Goal: Information Seeking & Learning: Learn about a topic

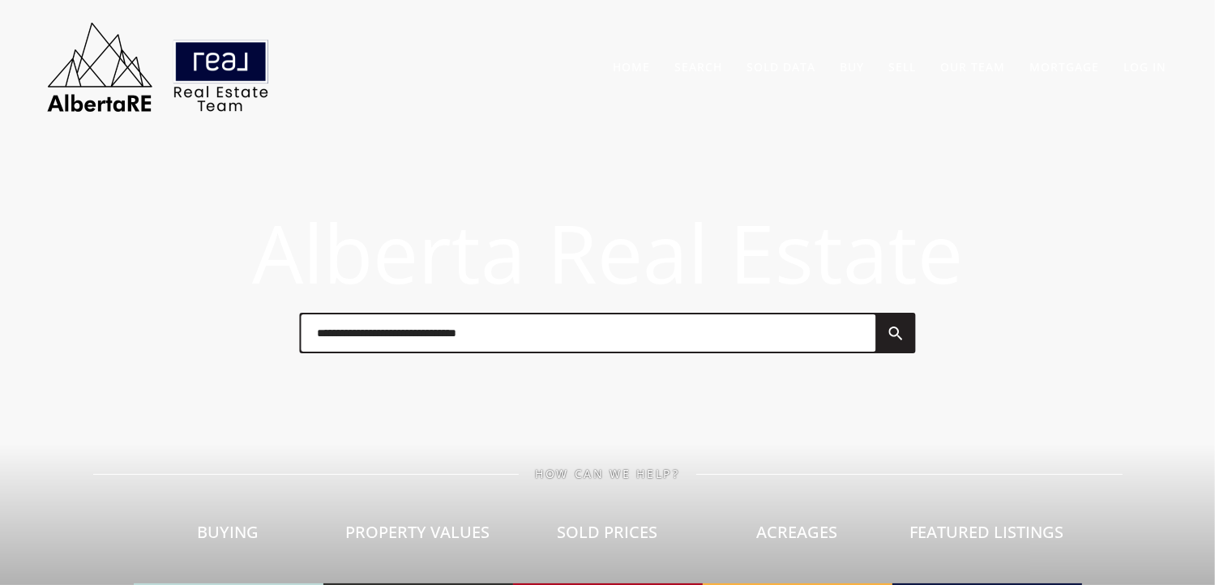
click at [600, 332] on input "text" at bounding box center [588, 332] width 574 height 37
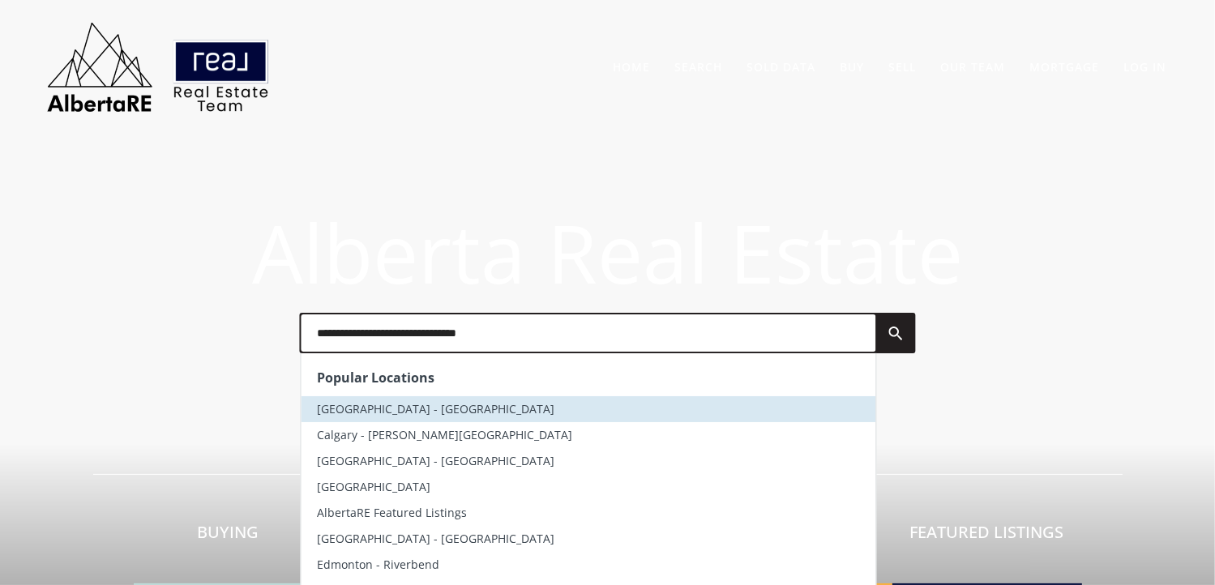
click at [454, 412] on li "Calgary - Kensington" at bounding box center [588, 409] width 574 height 26
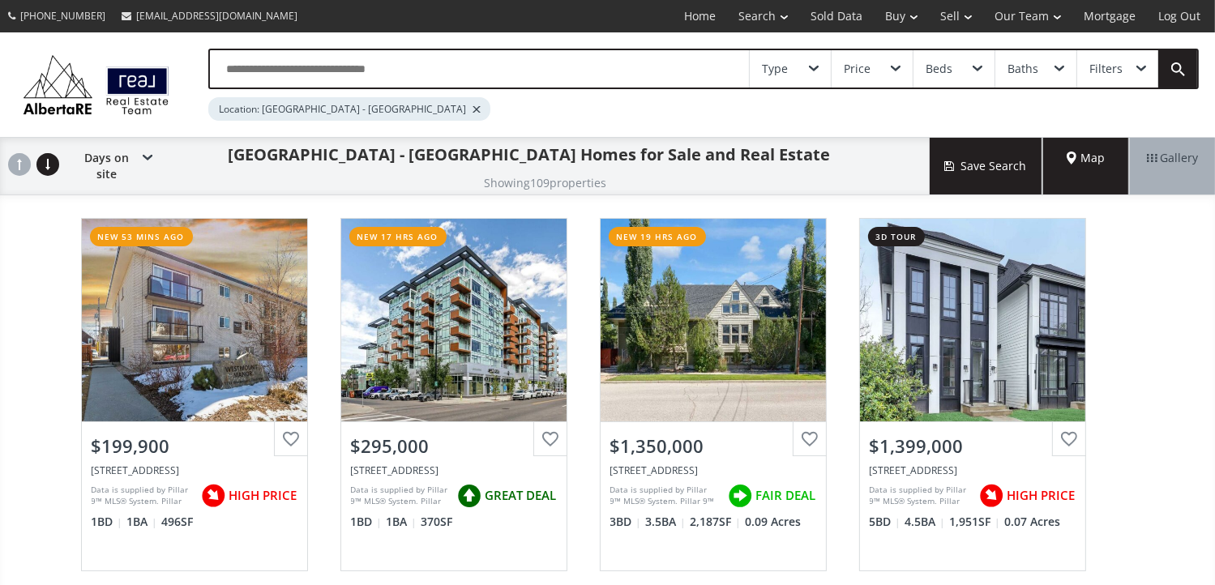
click at [1086, 153] on span "Map" at bounding box center [1085, 158] width 39 height 16
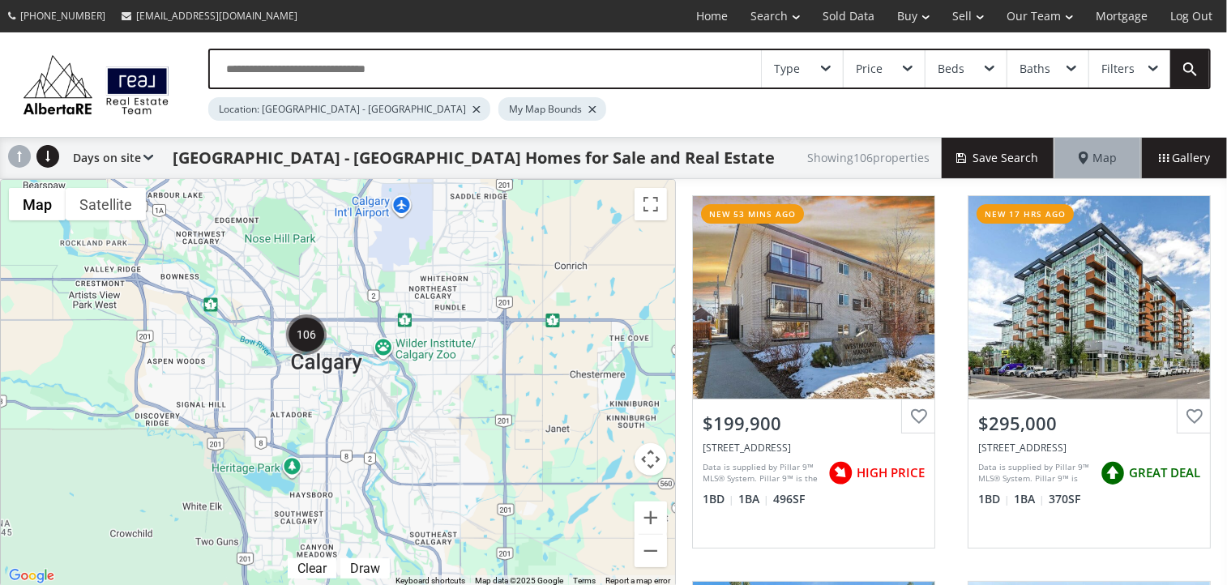
drag, startPoint x: 117, startPoint y: 305, endPoint x: 379, endPoint y: 463, distance: 306.4
click at [379, 463] on div at bounding box center [338, 383] width 674 height 407
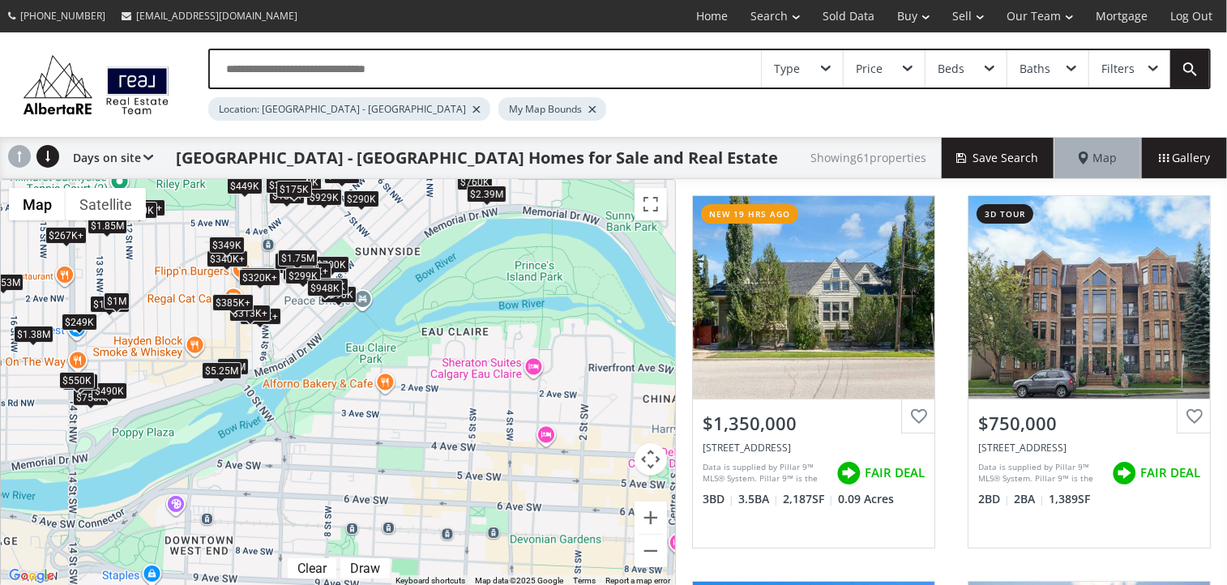
click at [76, 318] on div "$249K" at bounding box center [80, 322] width 36 height 17
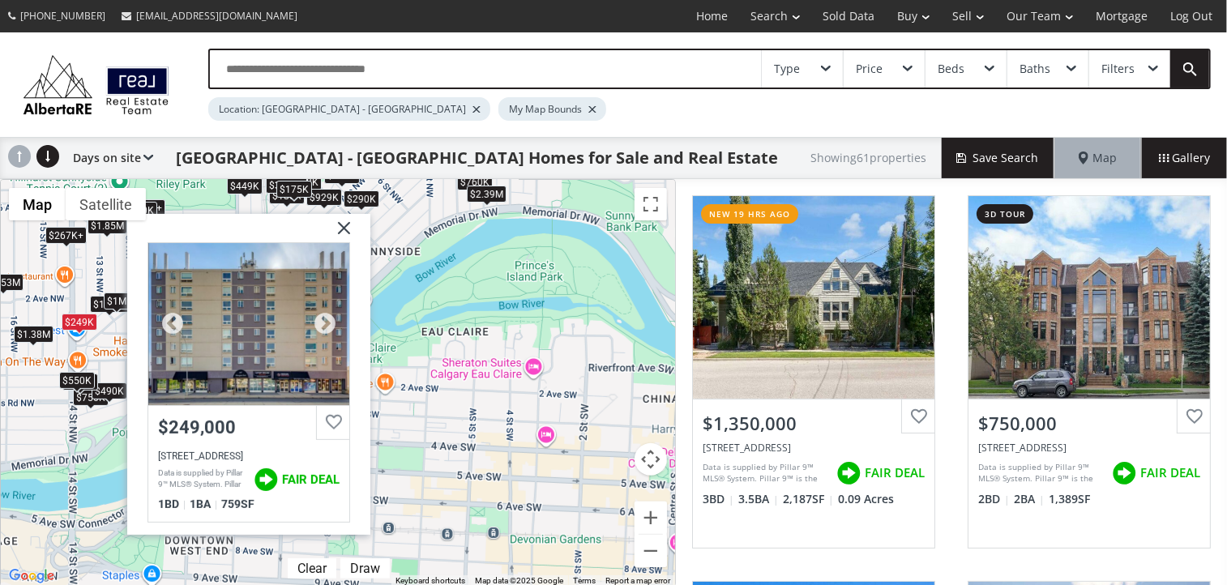
click at [211, 318] on div at bounding box center [248, 324] width 201 height 162
click at [476, 247] on div "$1.35M $750K $700K $10M $490K $498K $290K $1M $360K+ $305K+ $265K+ $267K+ $390K…" at bounding box center [338, 383] width 674 height 407
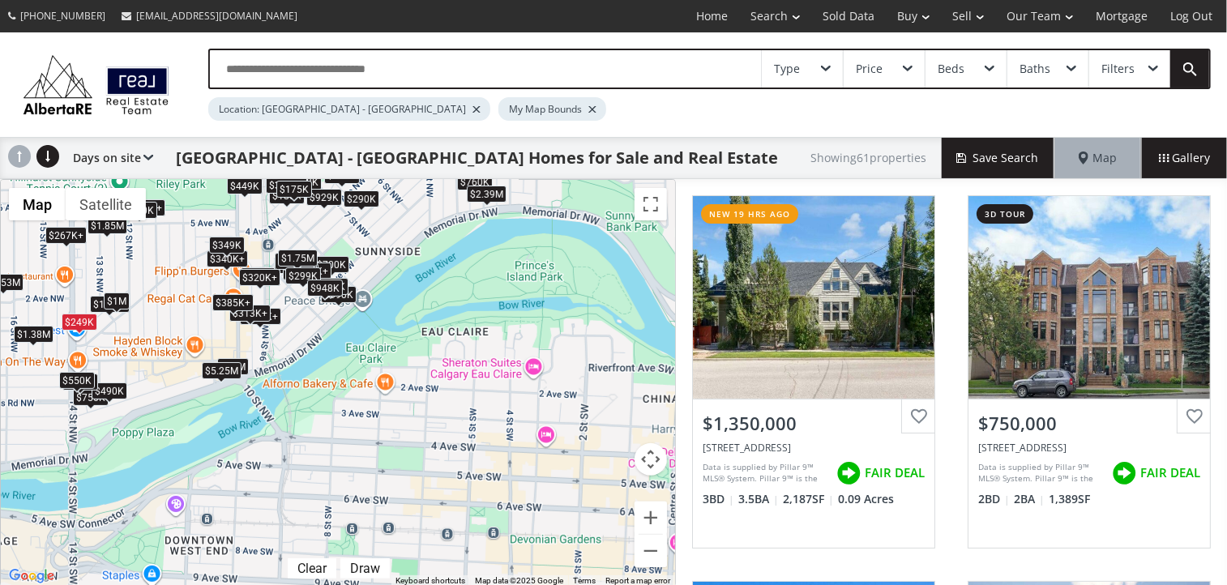
click at [295, 183] on div "$175K" at bounding box center [294, 189] width 36 height 17
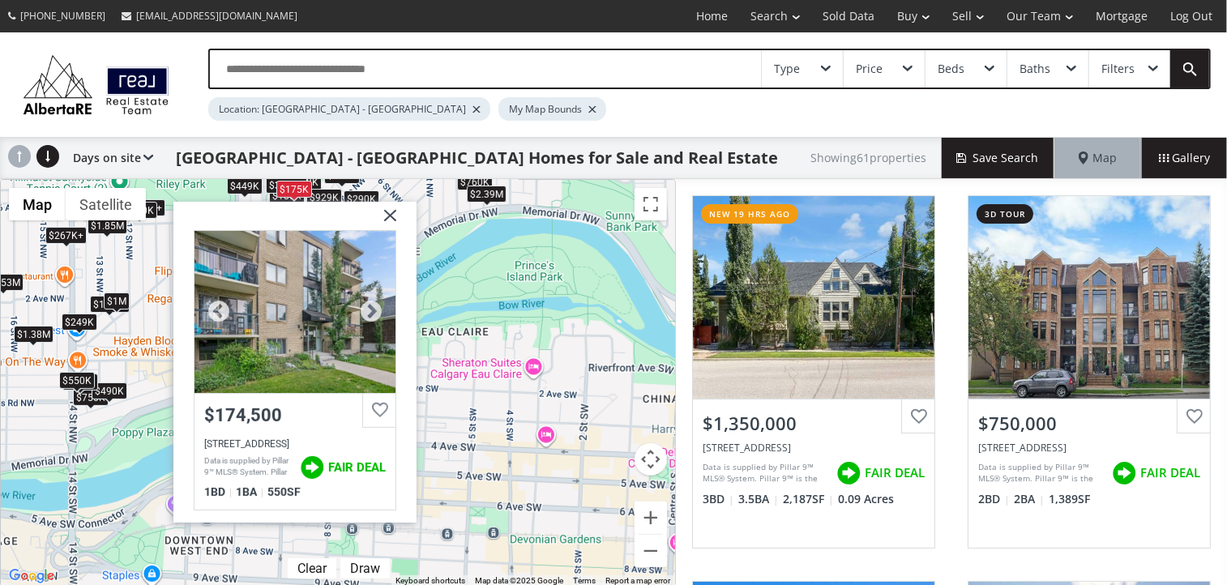
click at [280, 267] on div at bounding box center [294, 312] width 201 height 162
click at [388, 215] on img at bounding box center [384, 222] width 41 height 41
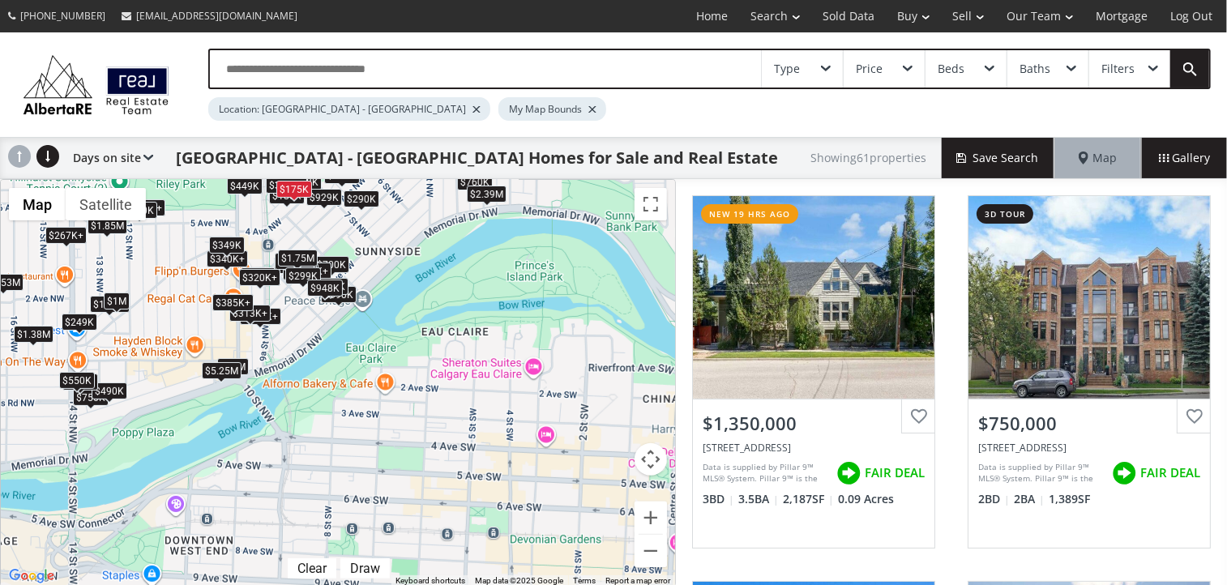
click at [368, 198] on div "$290K" at bounding box center [362, 198] width 36 height 17
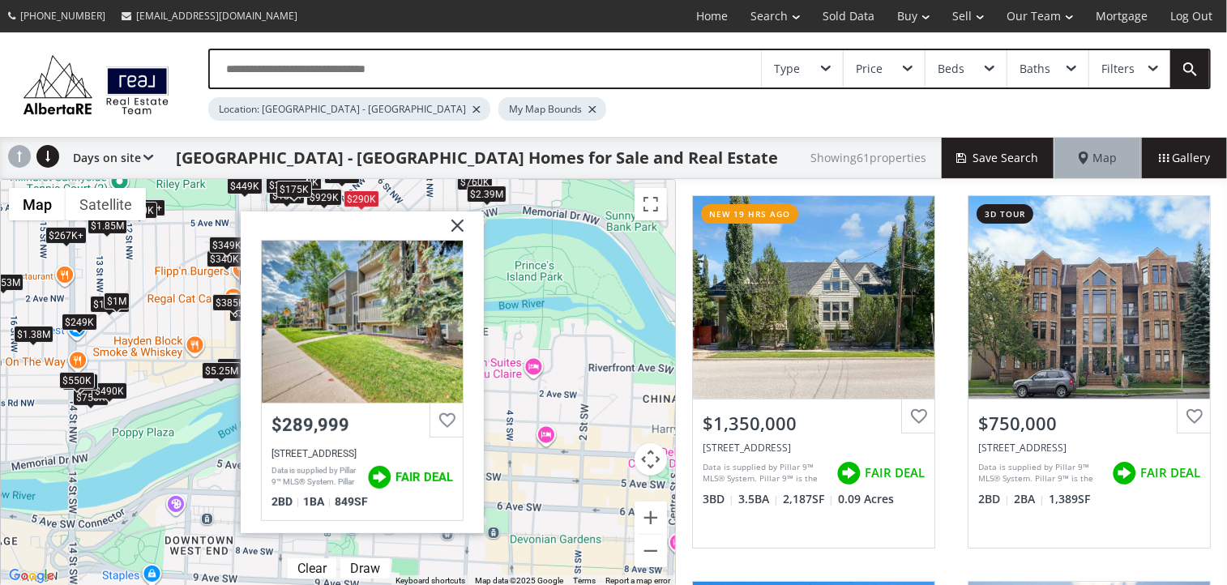
click at [454, 221] on img at bounding box center [451, 231] width 41 height 41
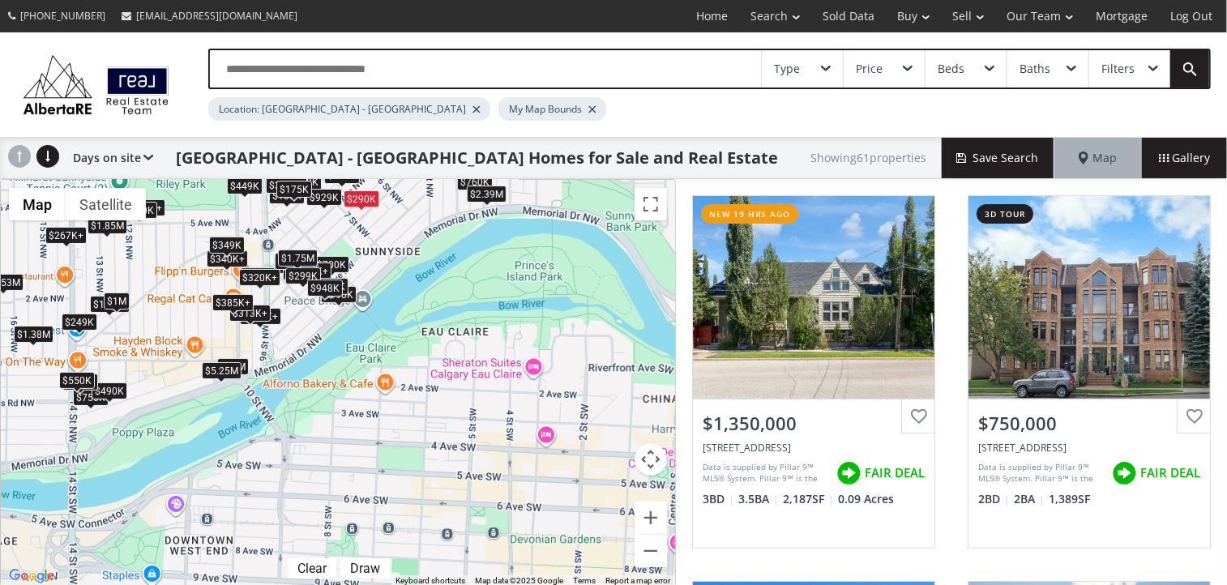
click at [279, 209] on div "$1.35M $750K $700K $10M $490K $498K $290K $1M $360K+ $305K+ $265K+ $267K+ $390K…" at bounding box center [338, 383] width 674 height 407
click at [275, 201] on div "$185K" at bounding box center [287, 195] width 36 height 17
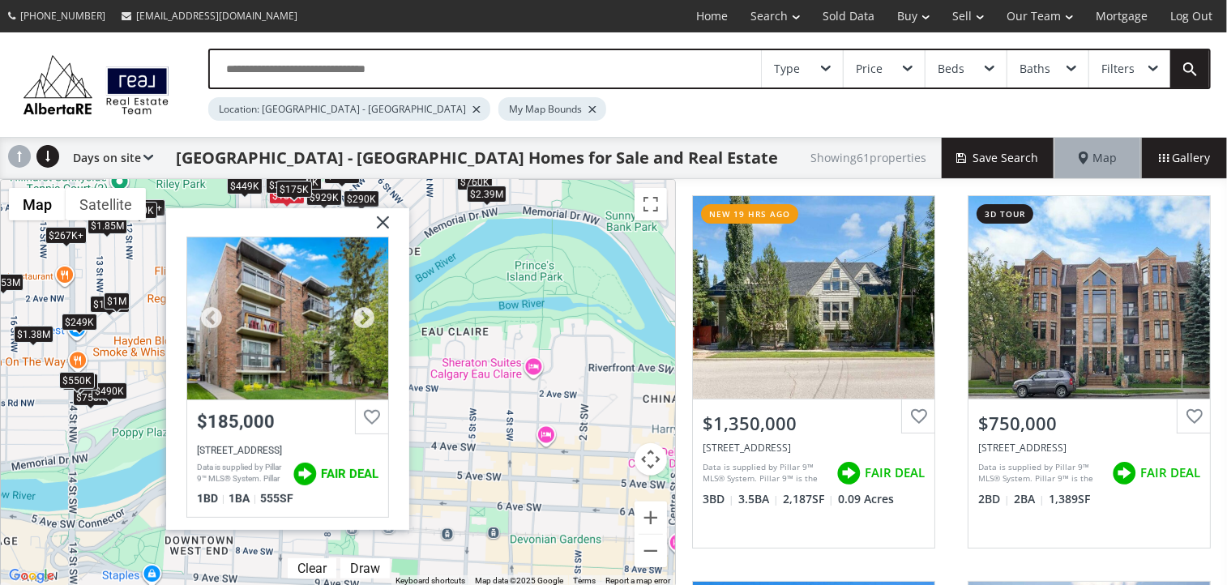
click at [263, 302] on div at bounding box center [287, 318] width 201 height 162
click at [383, 228] on img at bounding box center [377, 228] width 41 height 41
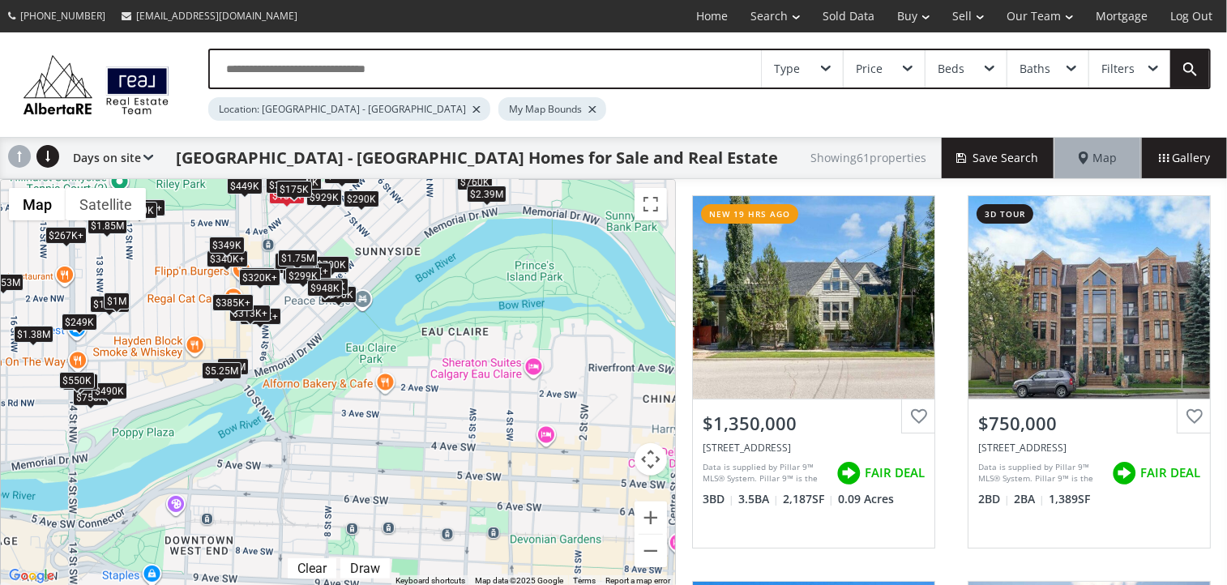
click at [69, 240] on div "$267K+" at bounding box center [65, 235] width 41 height 17
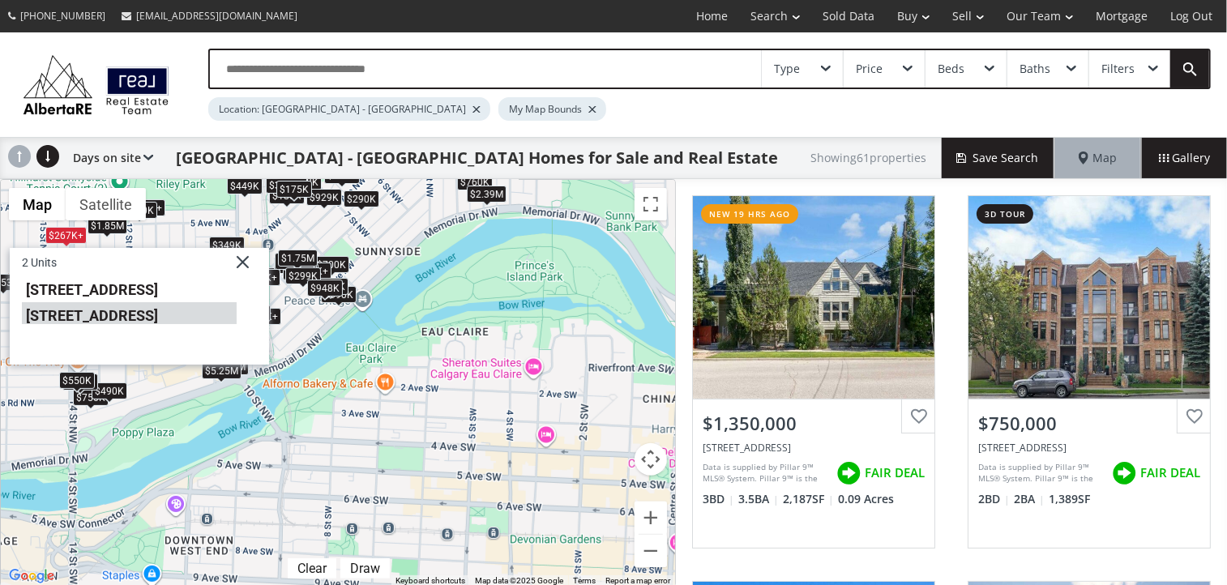
click at [92, 312] on li "429 14 Street NW #606" at bounding box center [129, 313] width 215 height 21
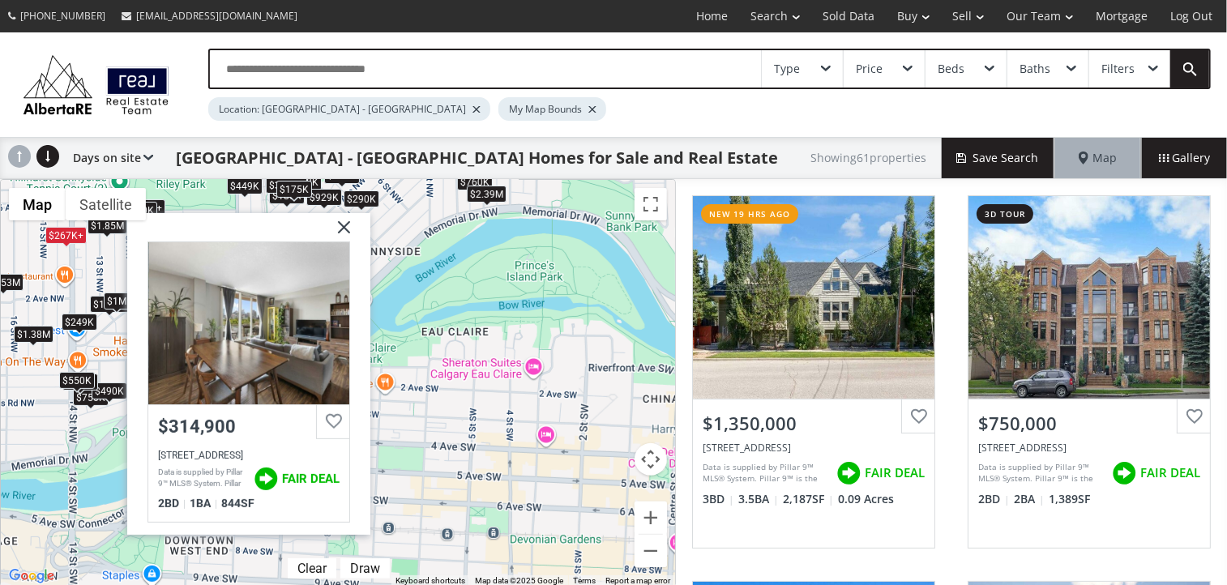
click at [341, 221] on img at bounding box center [338, 233] width 41 height 41
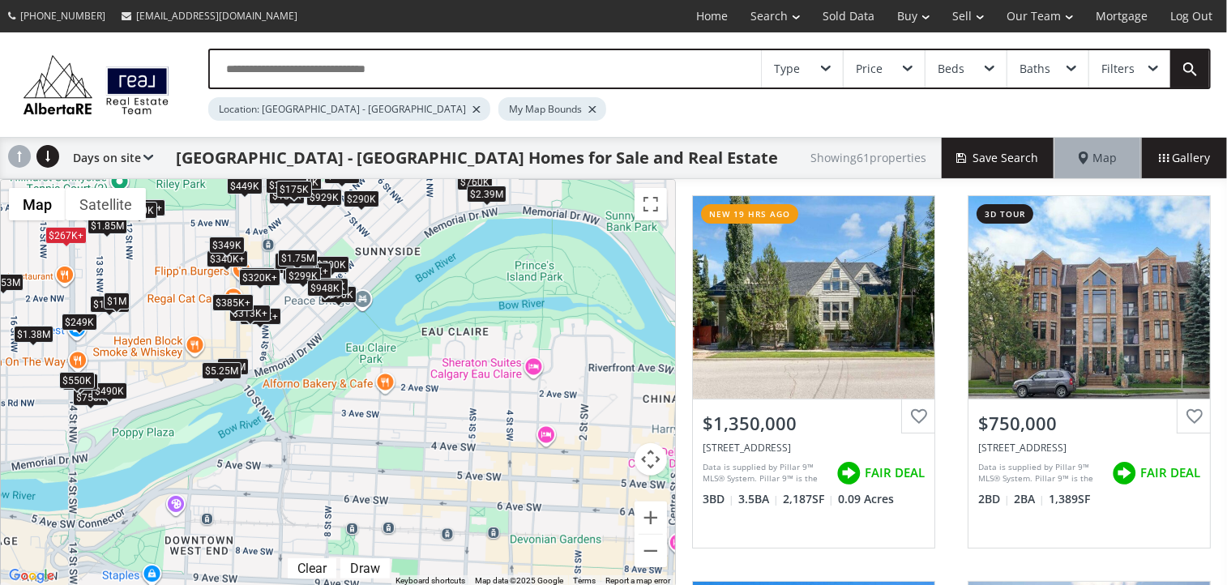
click at [70, 240] on div "$267K+" at bounding box center [65, 235] width 41 height 17
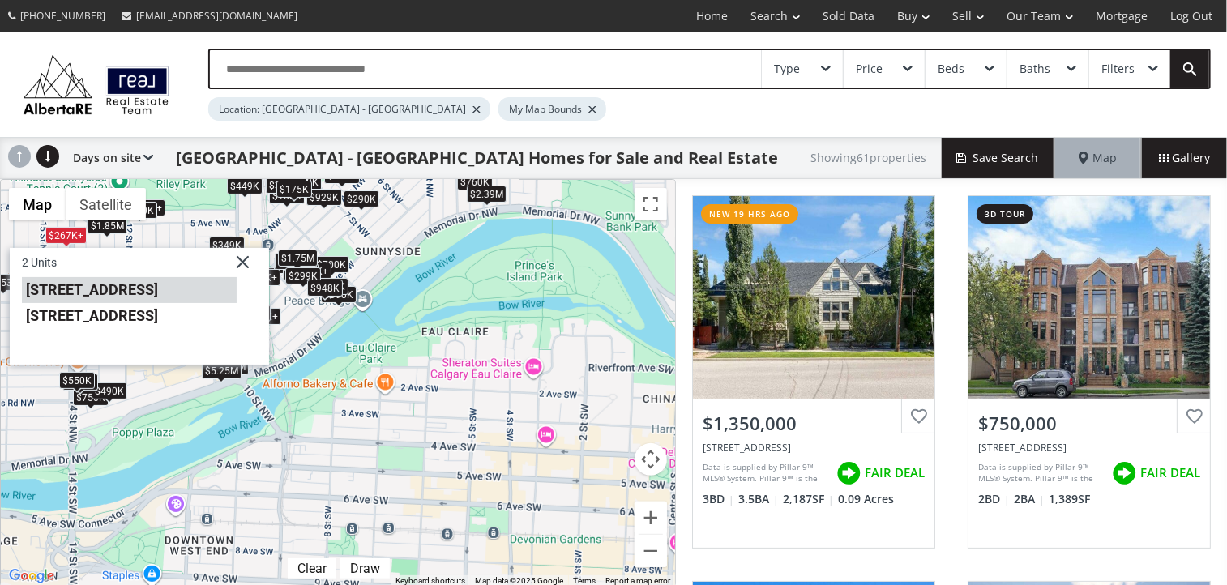
click at [103, 289] on li "429 14 Street NW #404" at bounding box center [129, 290] width 215 height 26
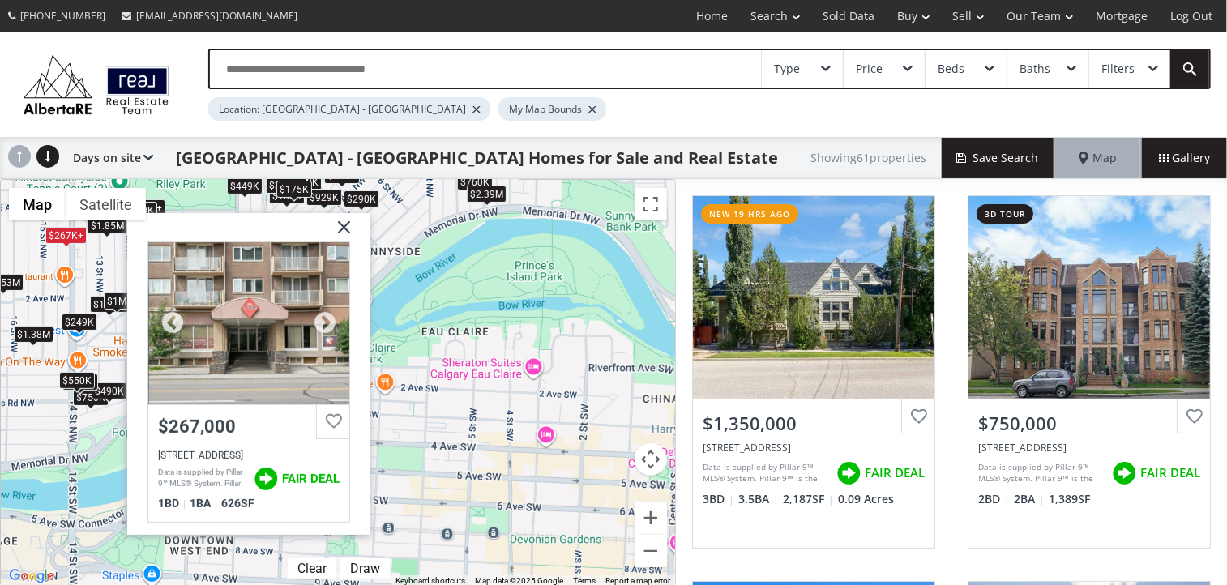
click at [263, 281] on div at bounding box center [248, 323] width 201 height 162
click at [343, 224] on img at bounding box center [338, 233] width 41 height 41
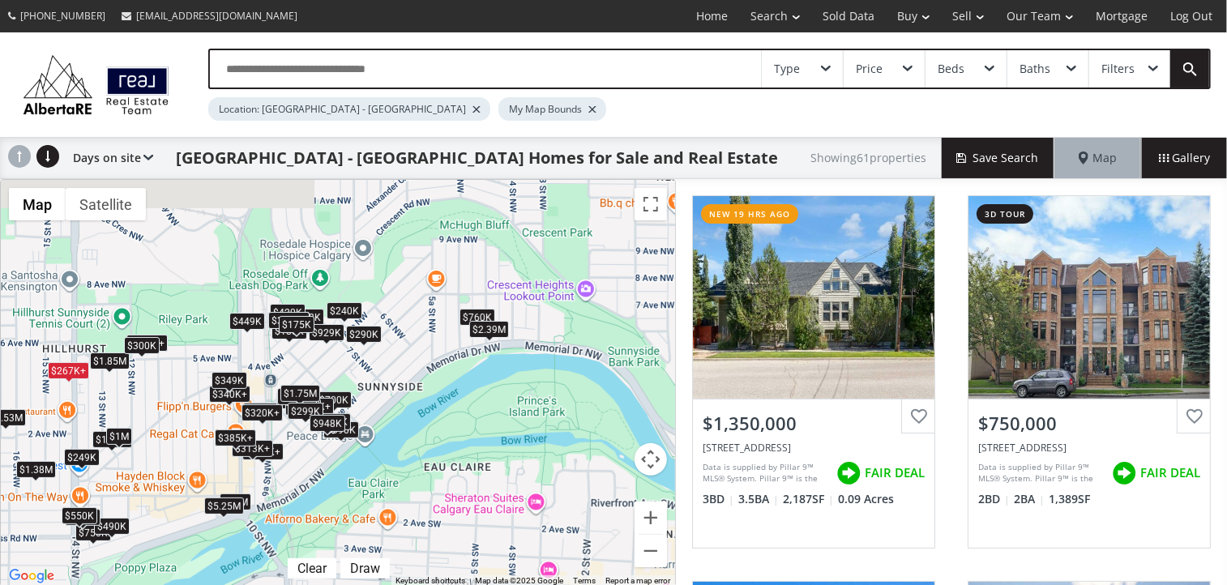
drag, startPoint x: 418, startPoint y: 267, endPoint x: 421, endPoint y: 404, distance: 137.0
click at [421, 404] on div "$1.35M $750K $700K $10M $490K $498K $290K $1M $360K+ $305K+ $265K+ $267K+ $390K…" at bounding box center [338, 383] width 674 height 407
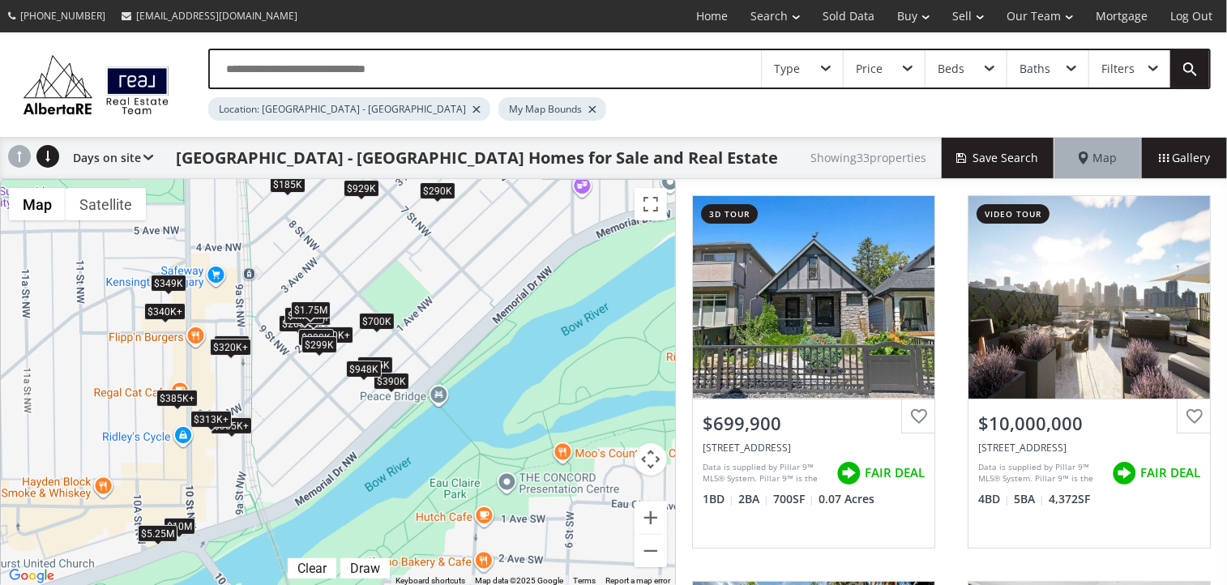
click at [292, 181] on div "$185K" at bounding box center [288, 184] width 36 height 17
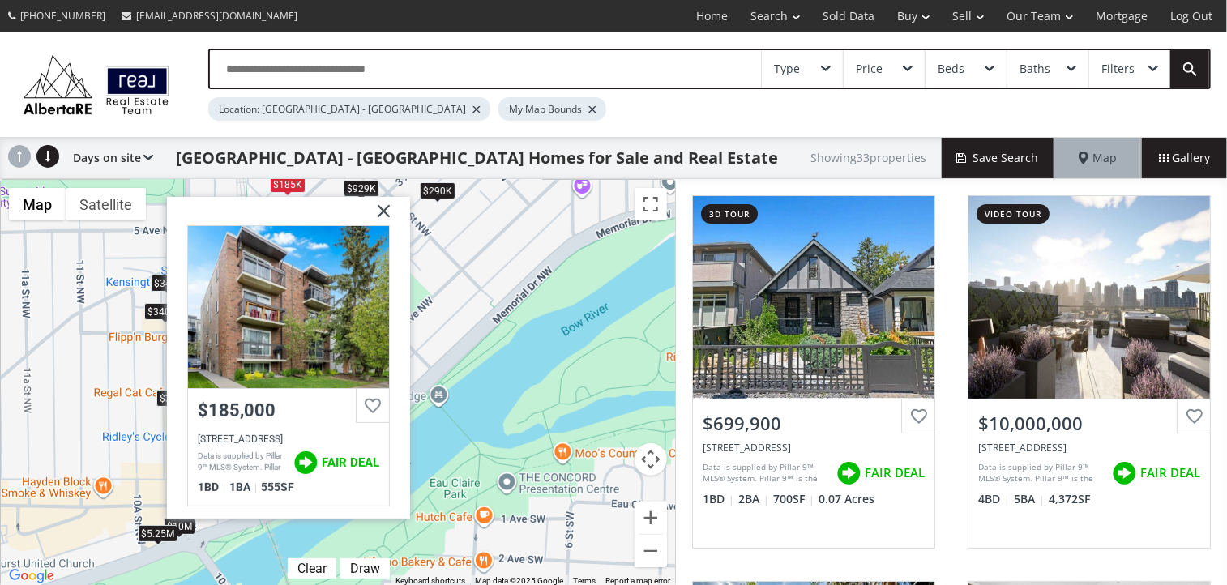
click at [392, 215] on img at bounding box center [377, 217] width 41 height 41
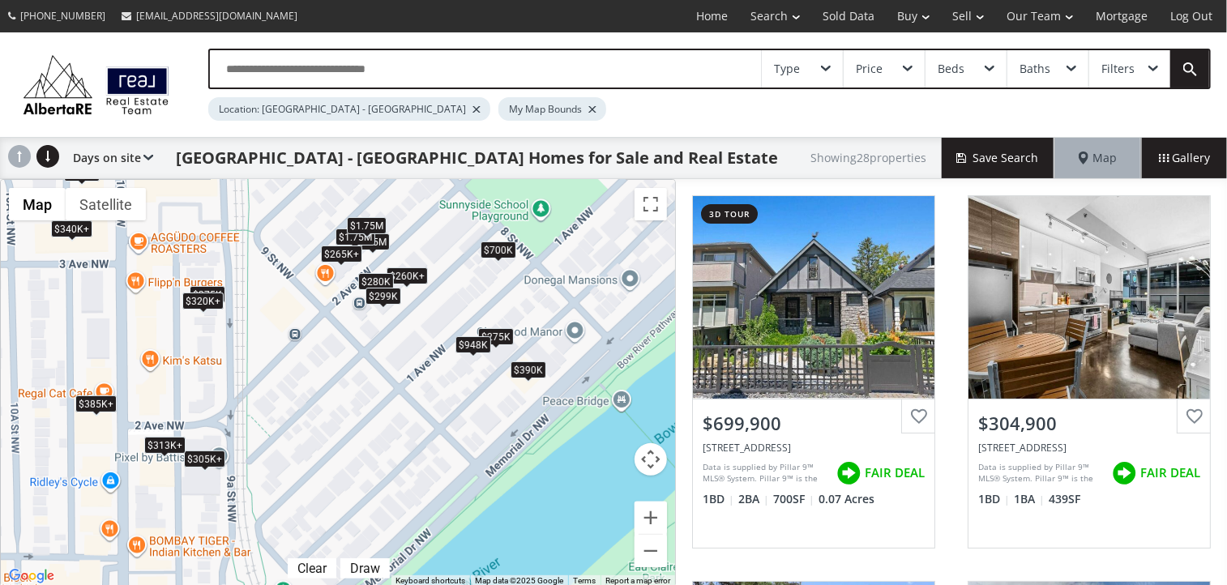
click at [344, 262] on span at bounding box center [341, 265] width 6 height 6
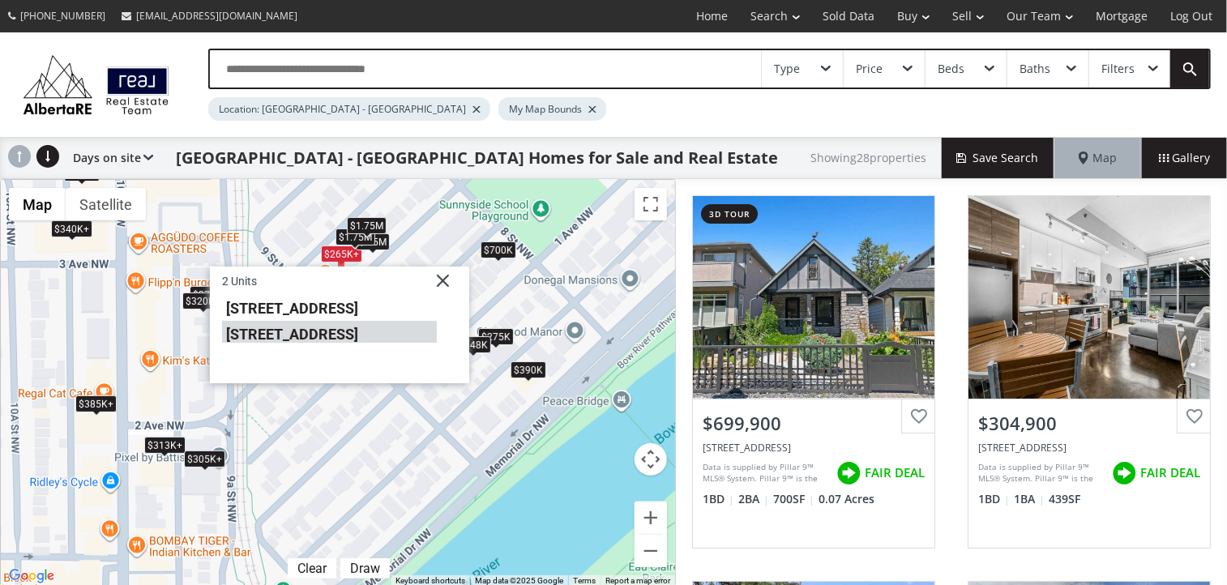
click at [311, 335] on li "934 2 Avenue NW #205" at bounding box center [329, 332] width 215 height 21
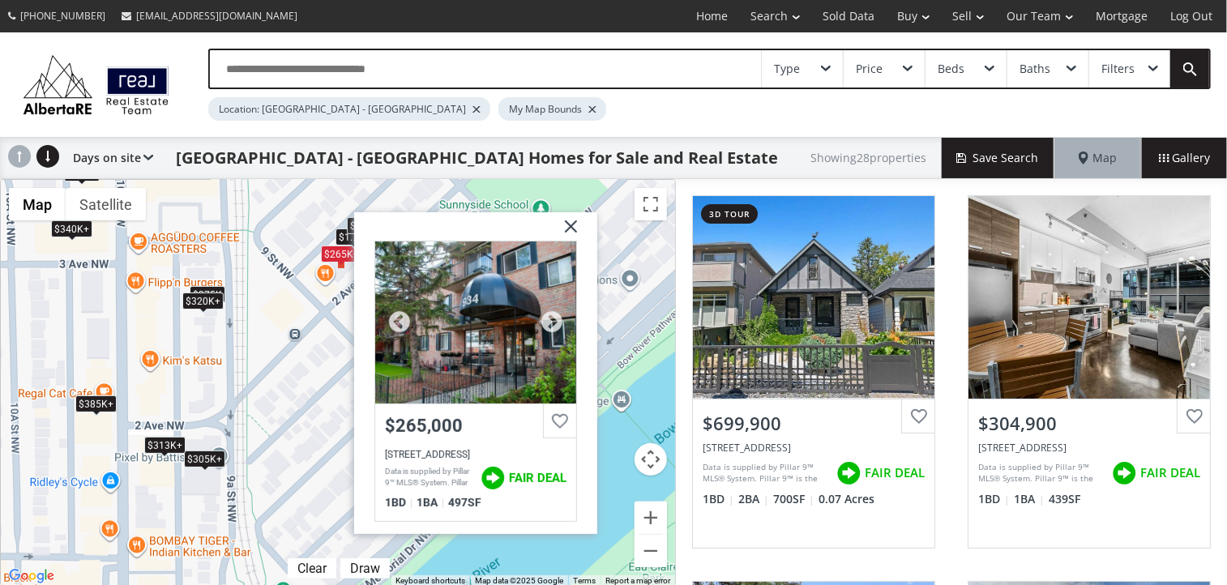
click at [468, 358] on div at bounding box center [475, 322] width 201 height 162
click at [567, 223] on img at bounding box center [564, 232] width 41 height 41
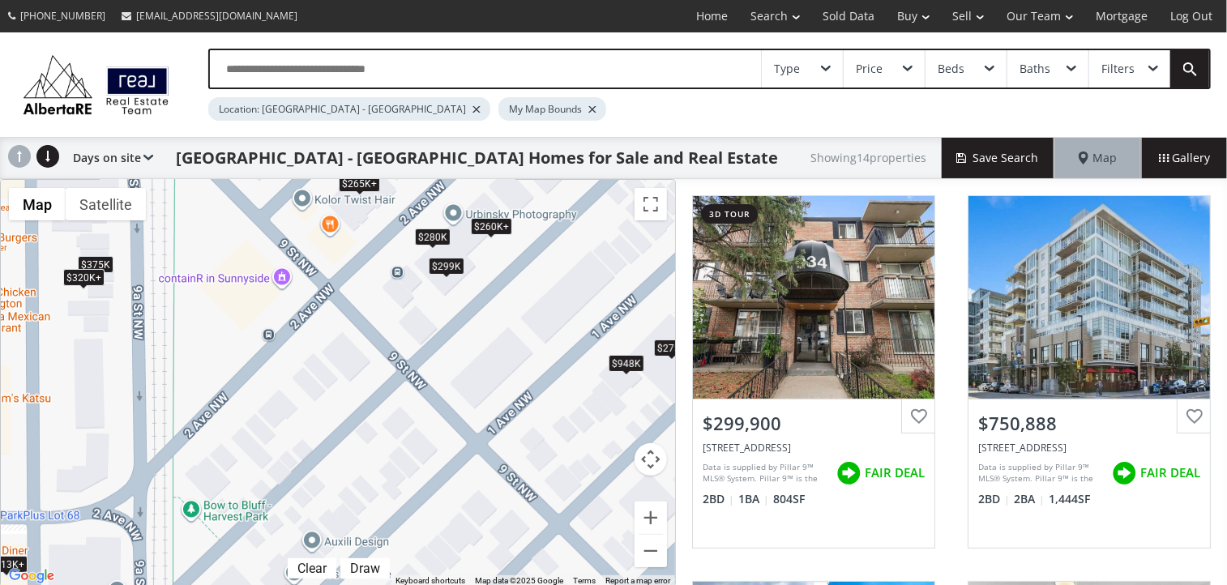
click at [497, 224] on div "$260K+" at bounding box center [491, 226] width 41 height 17
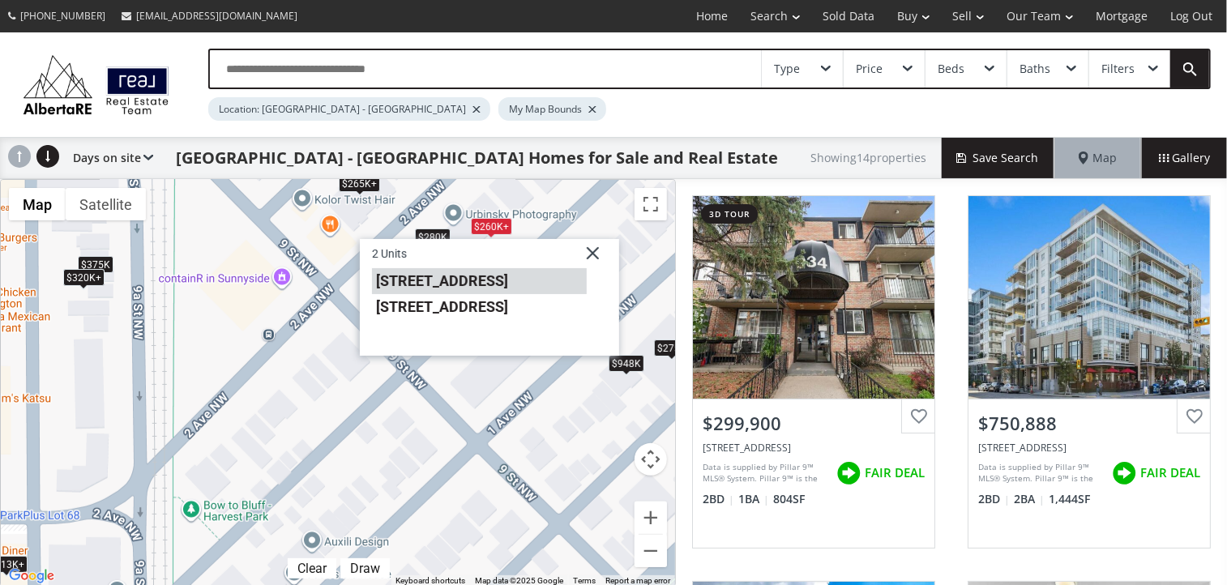
click at [457, 280] on li "927 2 Avenue NW #301" at bounding box center [479, 281] width 215 height 26
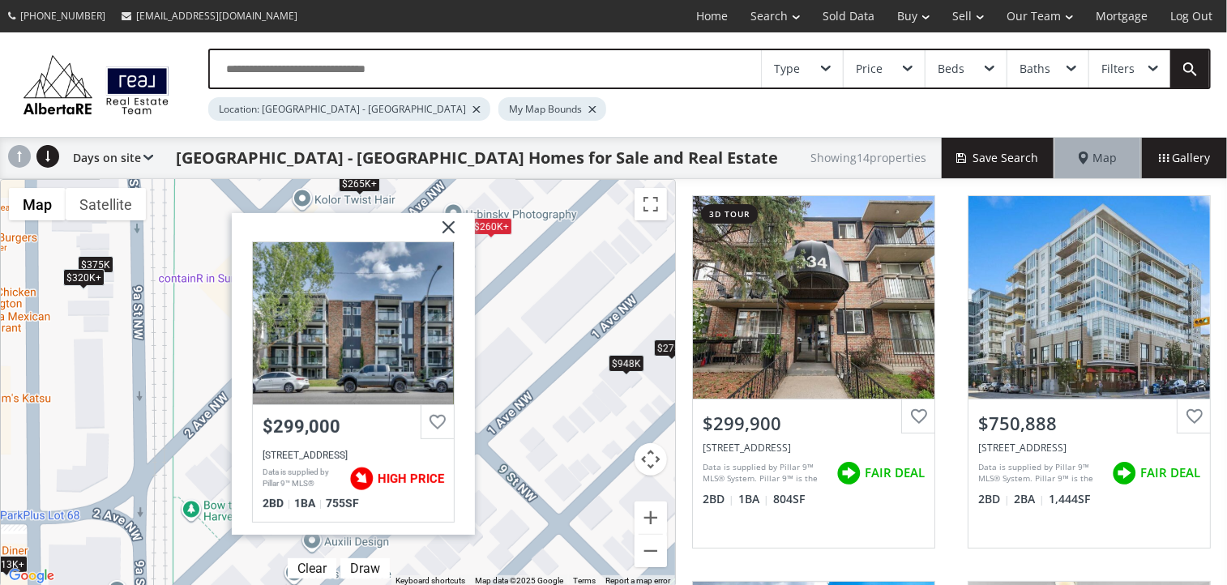
click at [447, 221] on img at bounding box center [442, 233] width 41 height 41
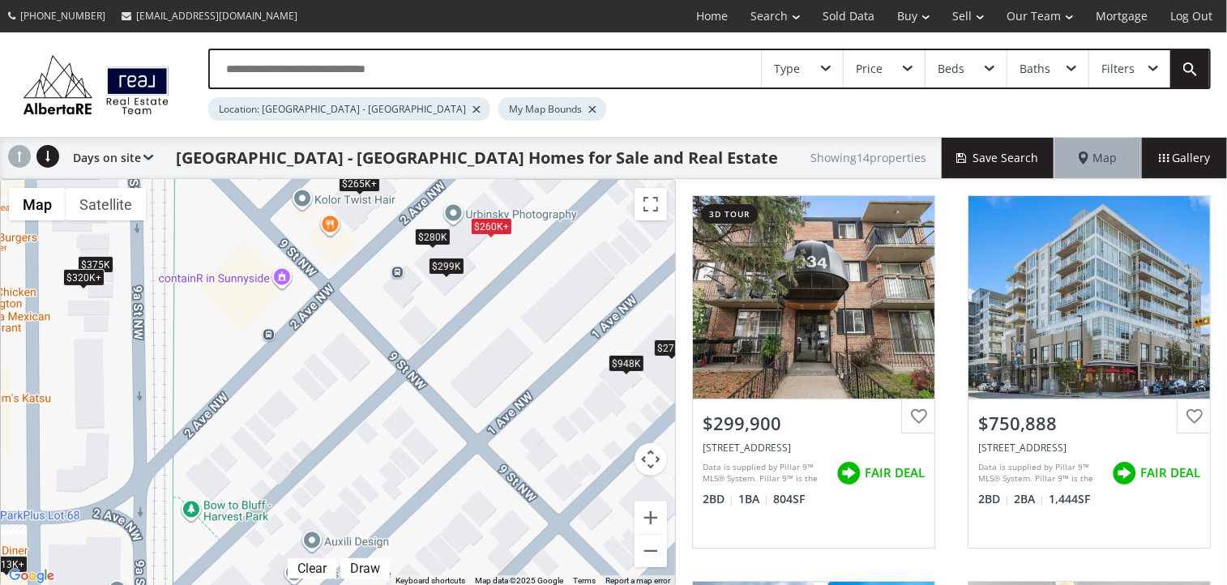
click at [493, 228] on div "$260K+" at bounding box center [491, 226] width 41 height 17
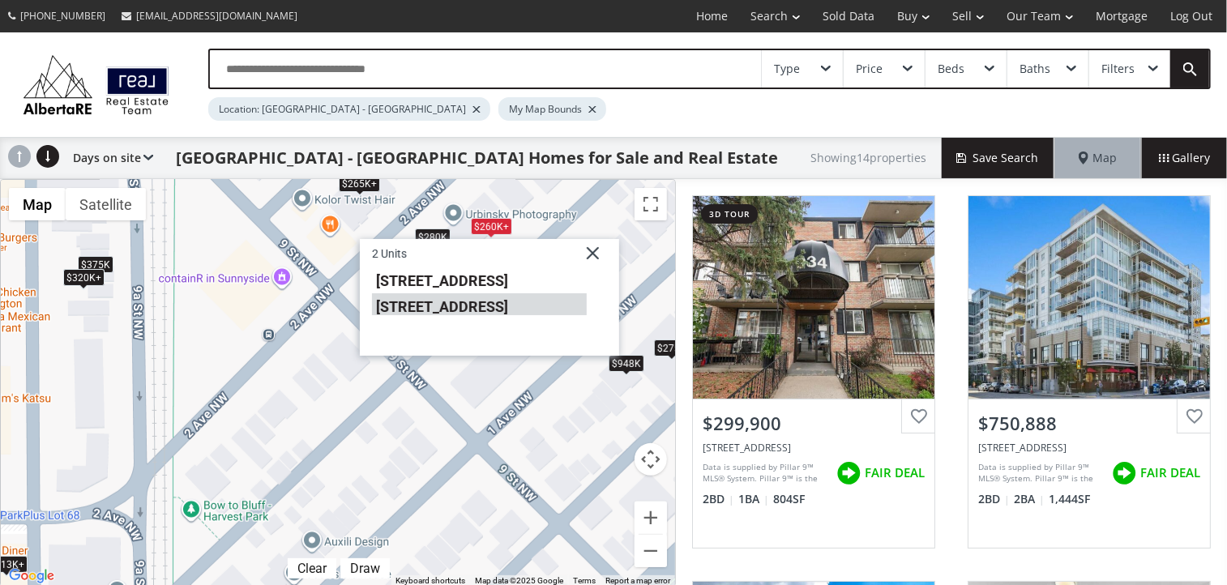
click at [480, 308] on li "927 2 Avenue NW #105" at bounding box center [479, 304] width 215 height 21
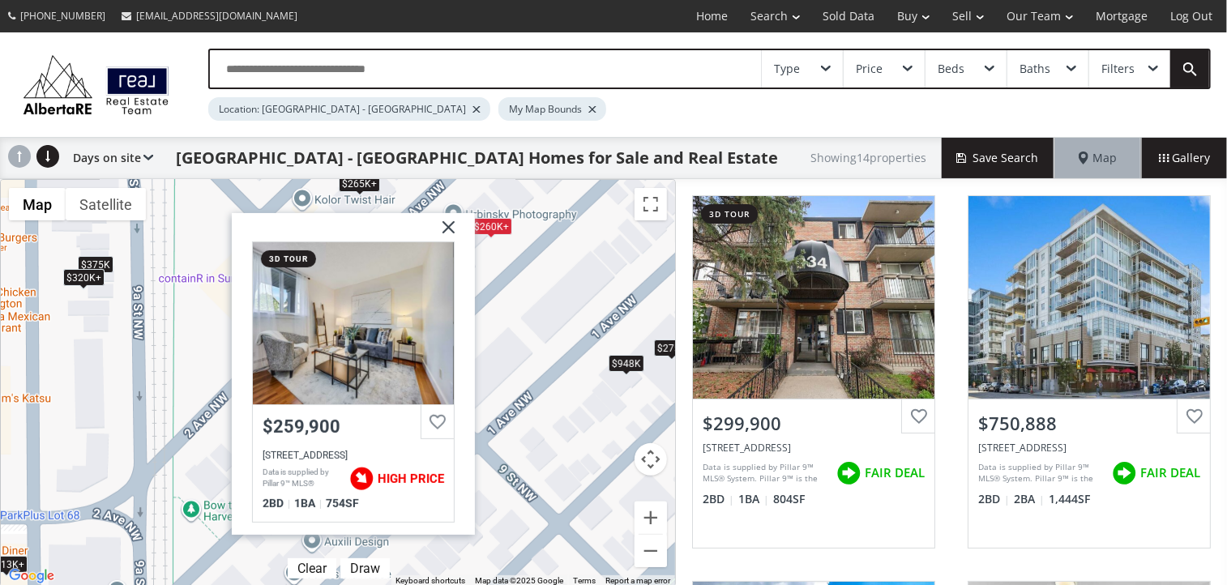
click at [454, 217] on img at bounding box center [442, 233] width 41 height 41
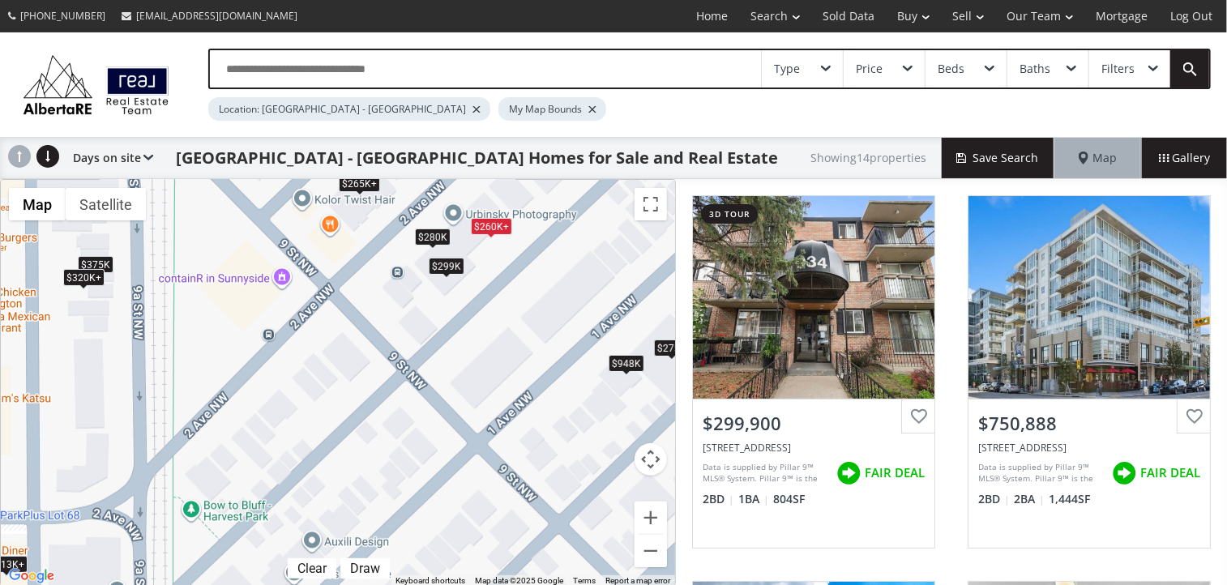
click at [360, 186] on div "$265K+" at bounding box center [359, 183] width 41 height 17
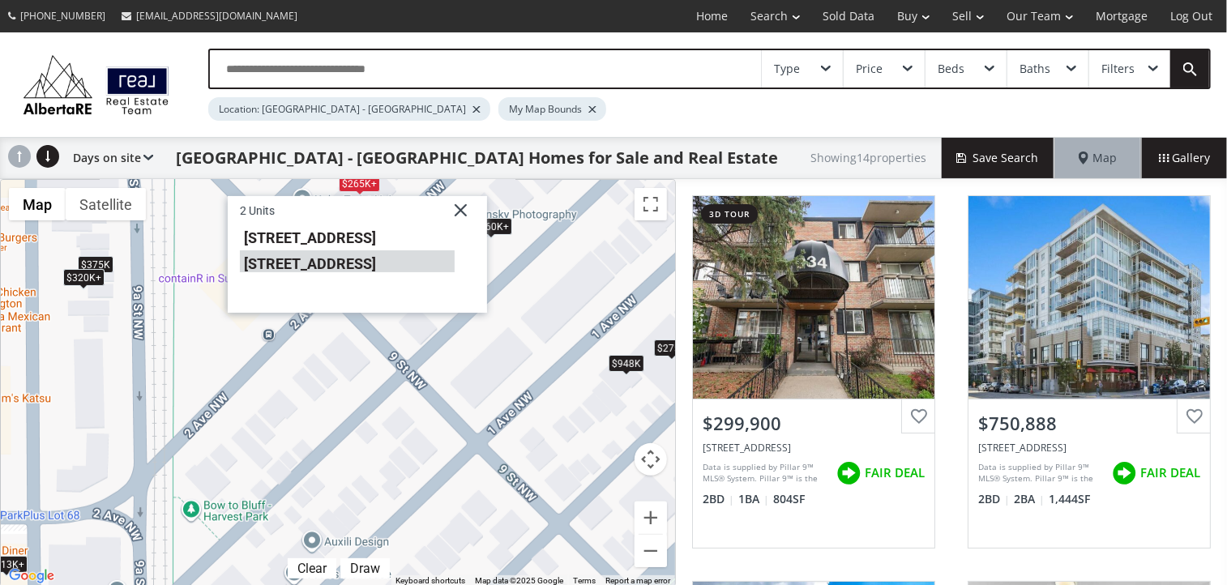
click at [350, 259] on li "934 2 Avenue NW #205" at bounding box center [347, 261] width 215 height 21
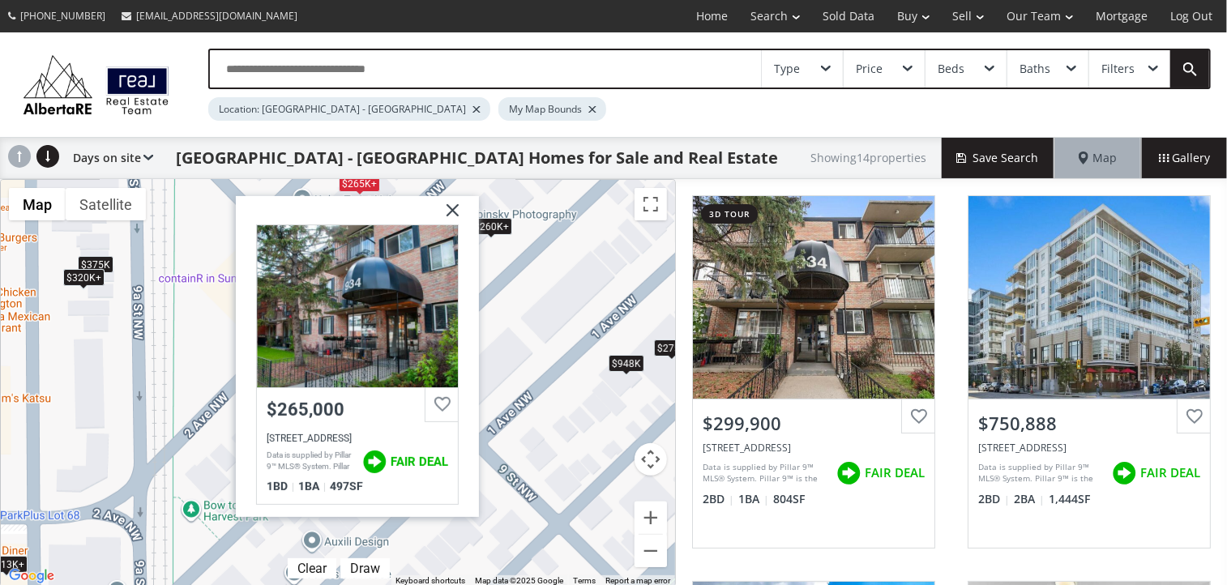
click at [452, 206] on img at bounding box center [446, 216] width 41 height 41
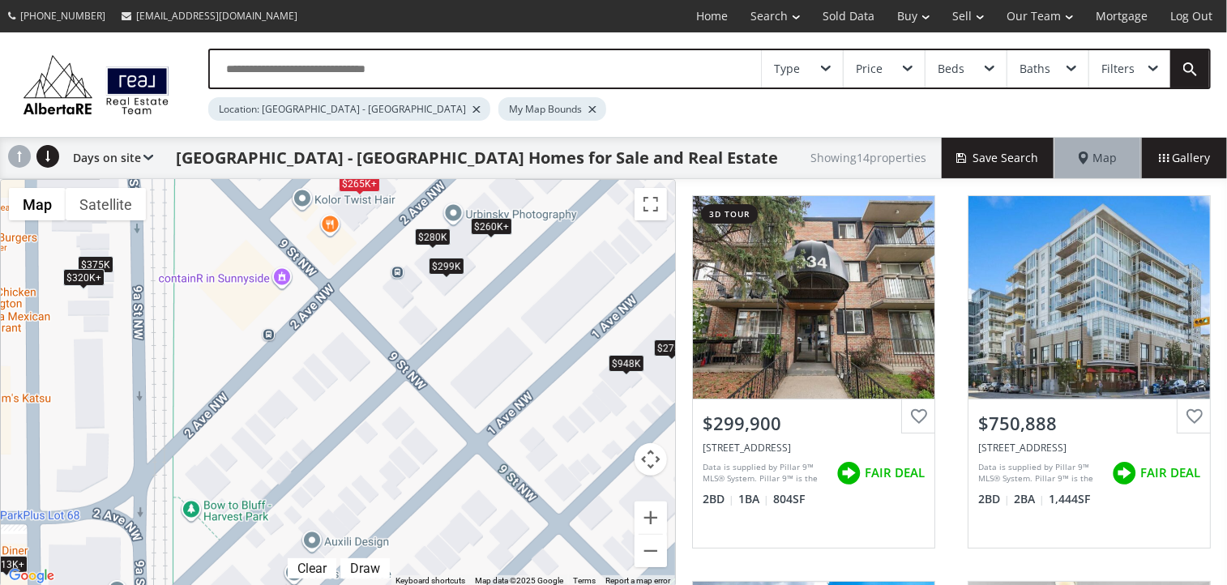
click at [361, 183] on div "$265K+" at bounding box center [359, 183] width 41 height 17
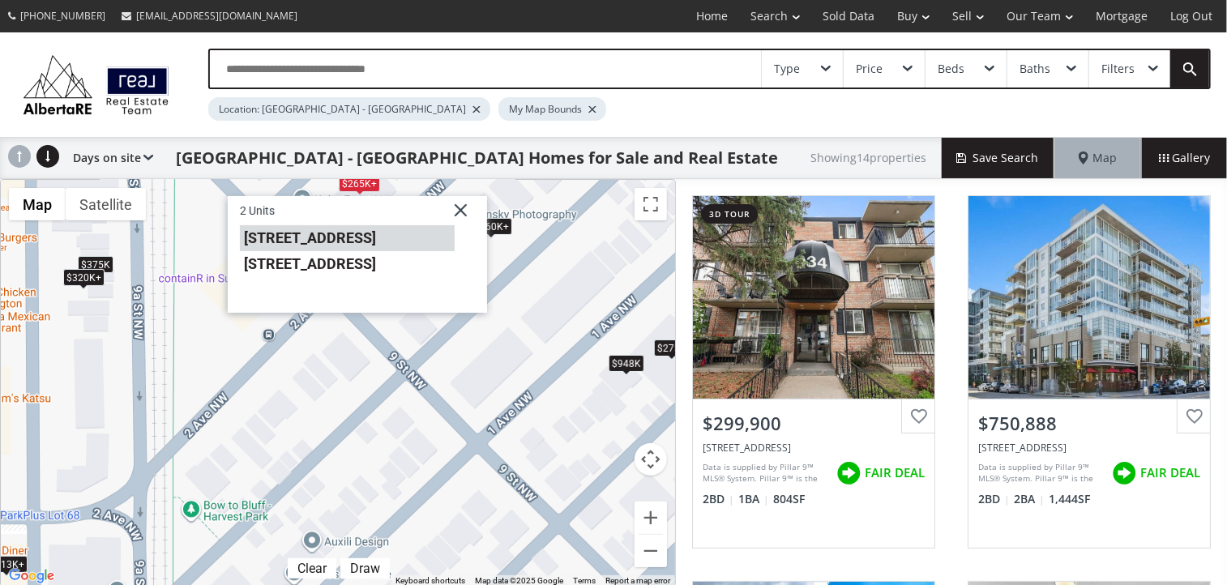
click at [375, 241] on li "934 2 Avenue NW #105" at bounding box center [347, 238] width 215 height 26
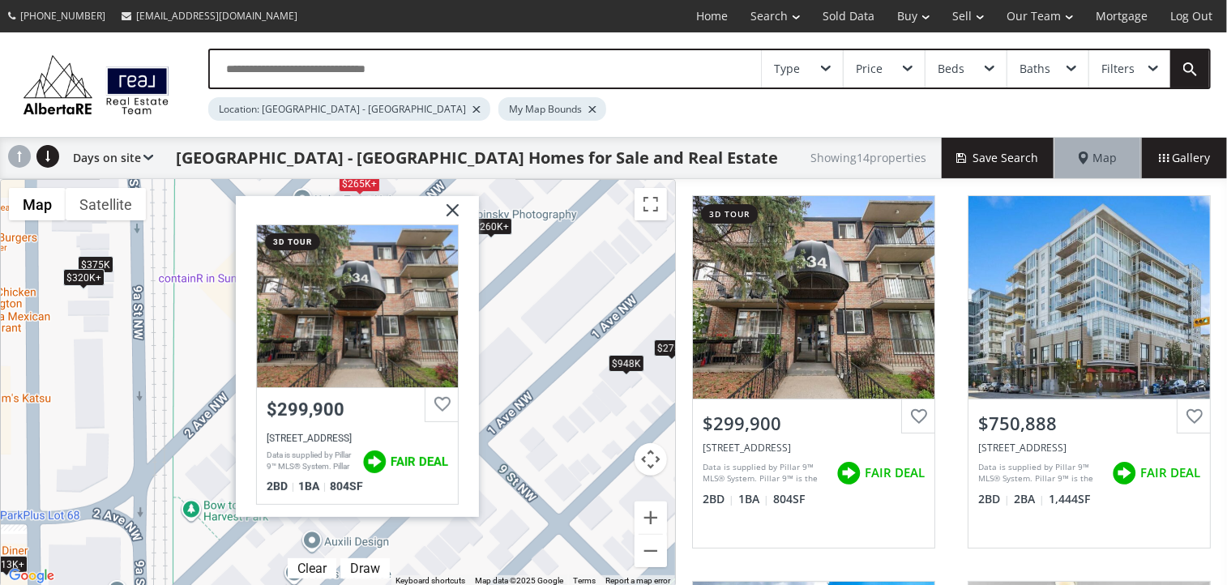
click at [451, 206] on img at bounding box center [446, 216] width 41 height 41
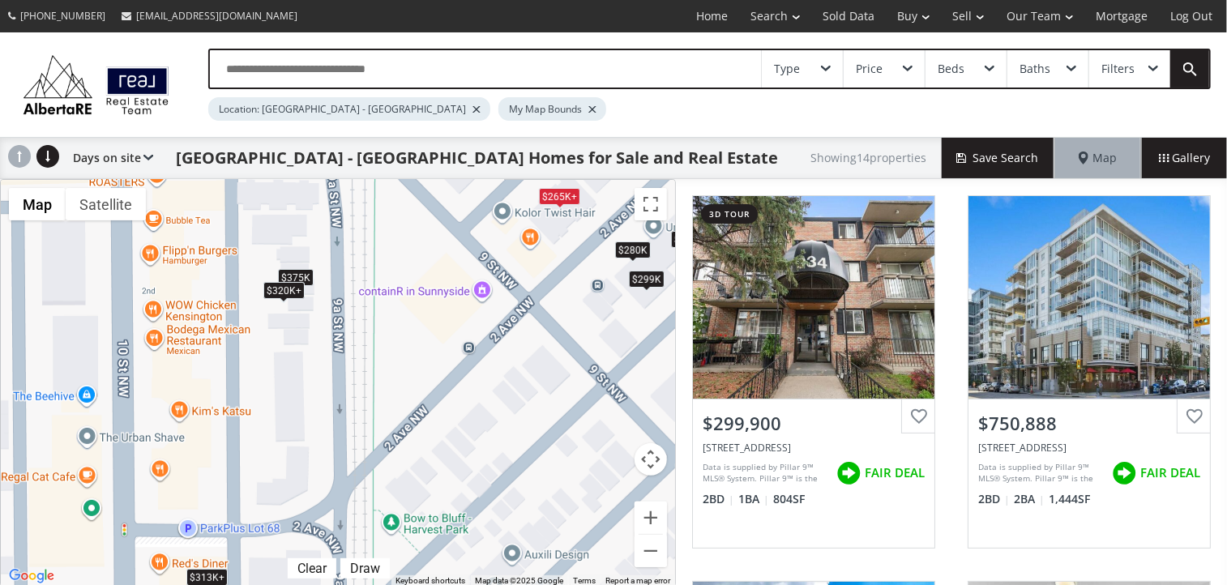
drag, startPoint x: 241, startPoint y: 385, endPoint x: 442, endPoint y: 398, distance: 200.6
click at [442, 398] on div "$265K+ $313K+ $320K+ $375K $260K+ $265K+ $260K+ $280K $313K+ $320K+ $275K $299K…" at bounding box center [338, 383] width 674 height 407
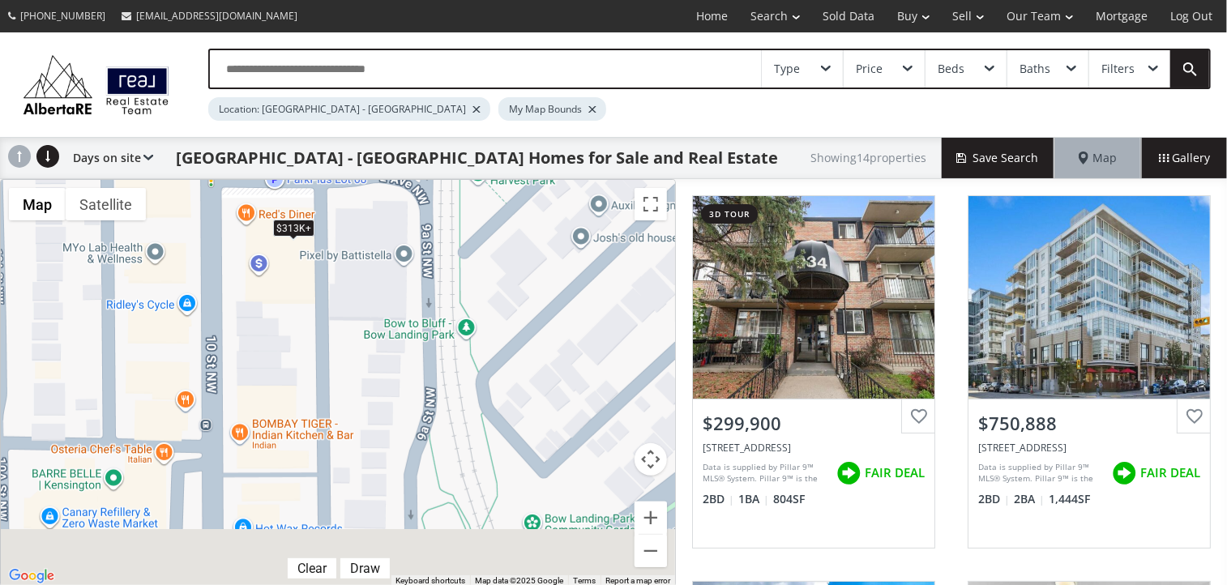
drag, startPoint x: 483, startPoint y: 509, endPoint x: 571, endPoint y: 152, distance: 368.1
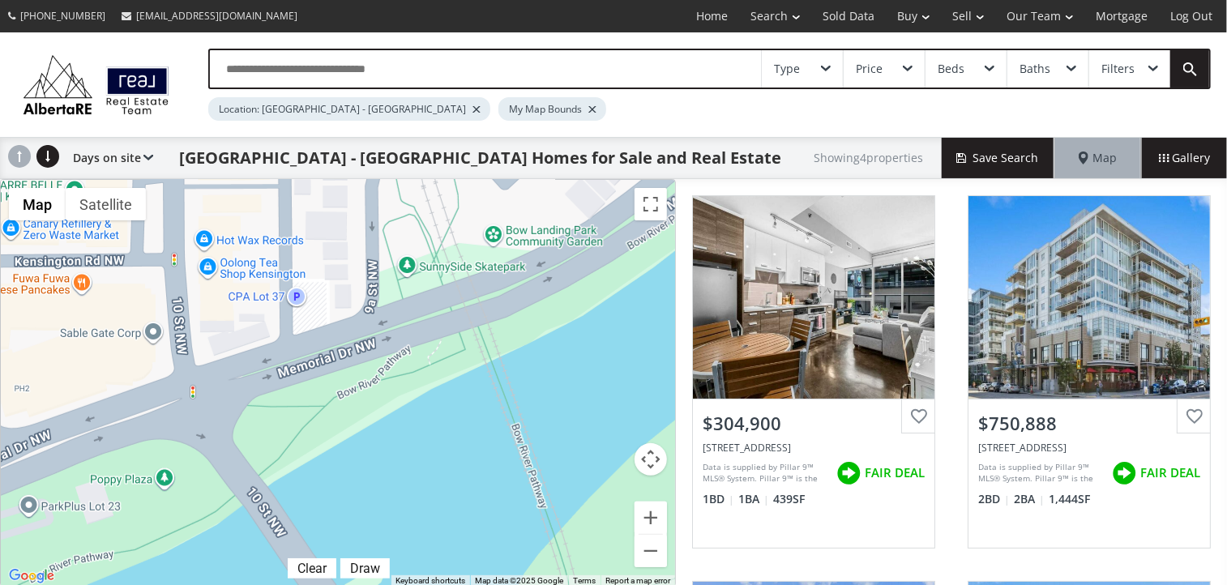
drag, startPoint x: 504, startPoint y: 515, endPoint x: 464, endPoint y: 208, distance: 309.6
click at [464, 208] on div "$305K+ $313K+ $305K+ $313K+" at bounding box center [338, 383] width 674 height 407
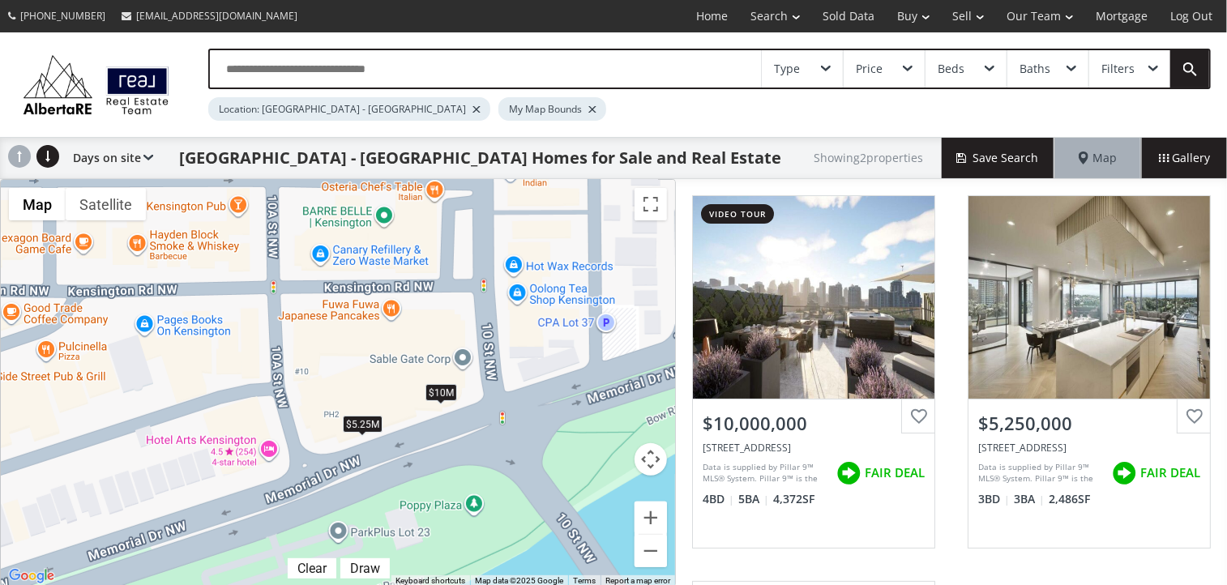
drag, startPoint x: 197, startPoint y: 238, endPoint x: 508, endPoint y: 284, distance: 314.5
click at [508, 284] on div "$10M $5.25M" at bounding box center [338, 383] width 674 height 407
click at [444, 394] on div "$10M" at bounding box center [441, 393] width 32 height 17
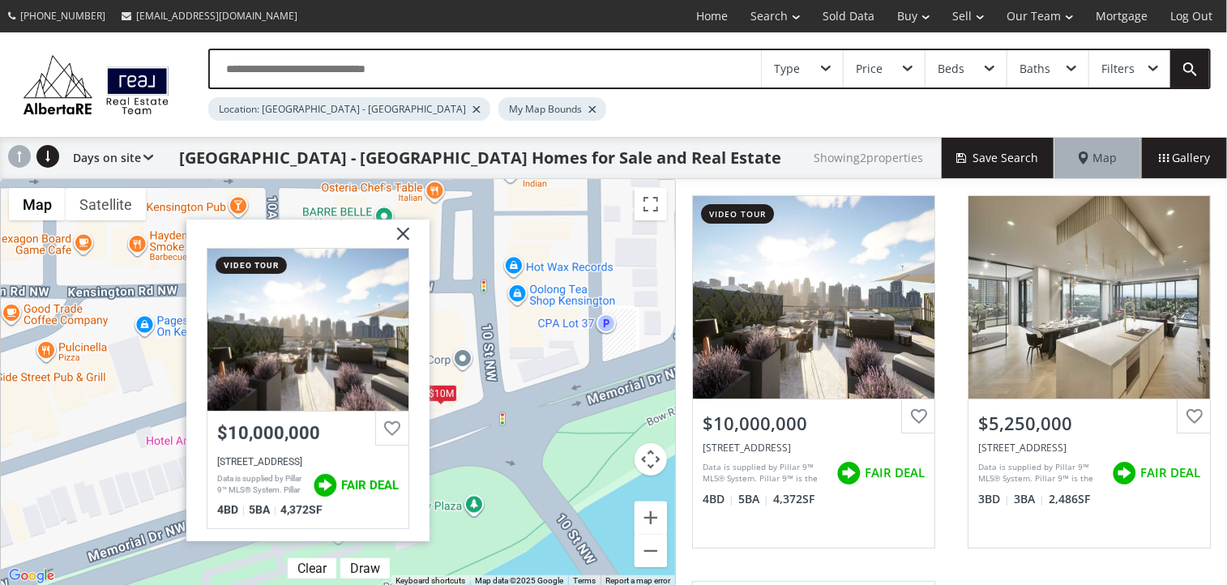
click at [407, 225] on img at bounding box center [397, 240] width 41 height 41
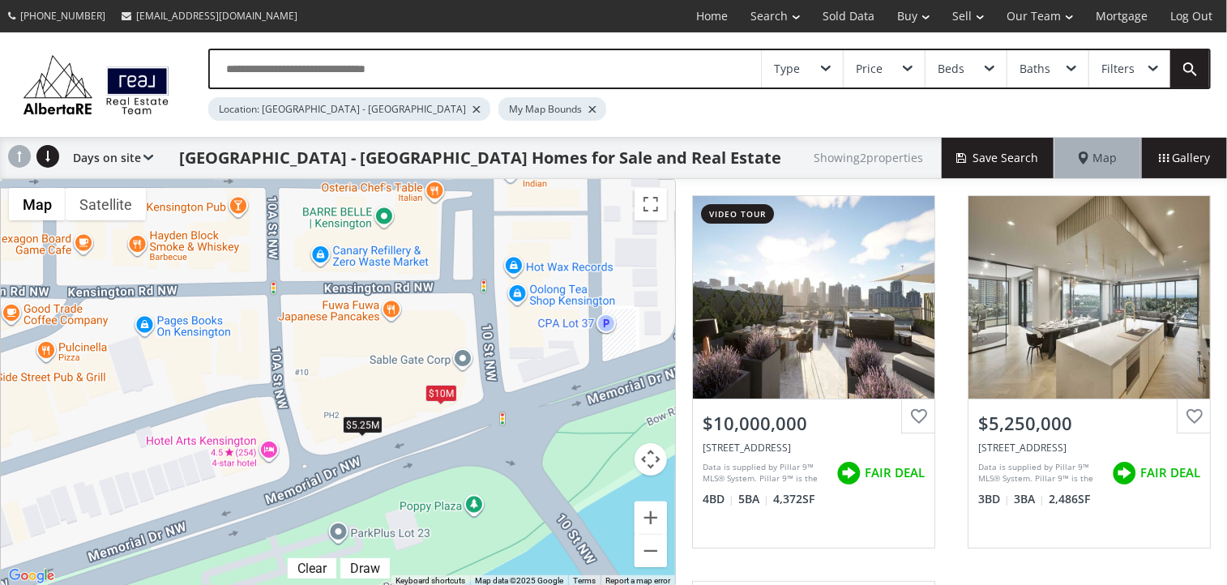
click at [352, 429] on div "$5.25M" at bounding box center [363, 424] width 40 height 17
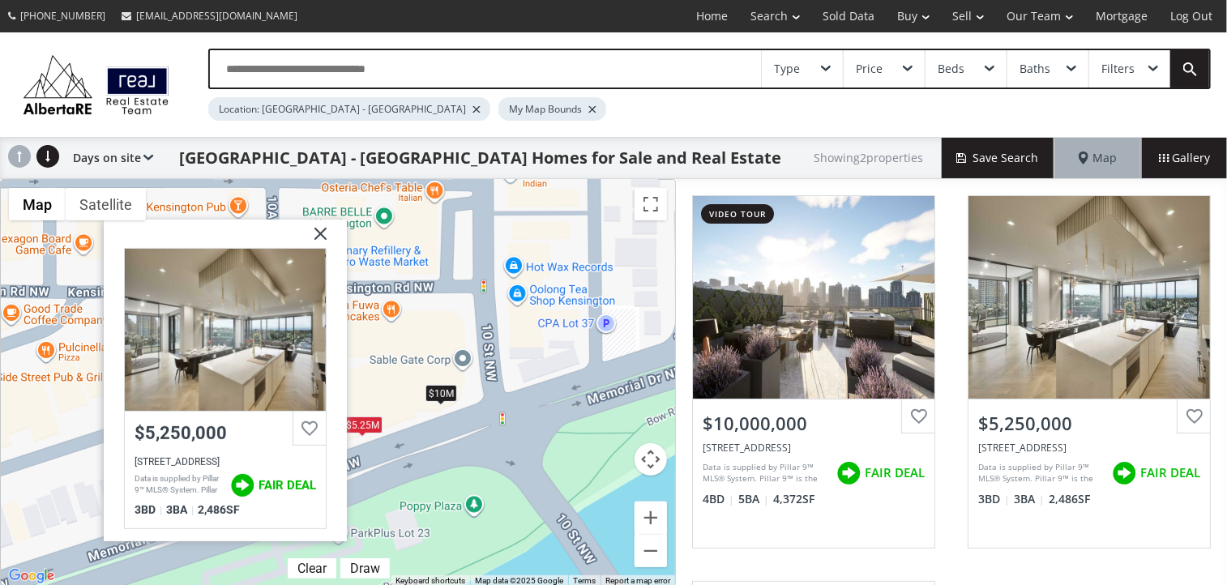
click at [319, 233] on img at bounding box center [314, 240] width 41 height 41
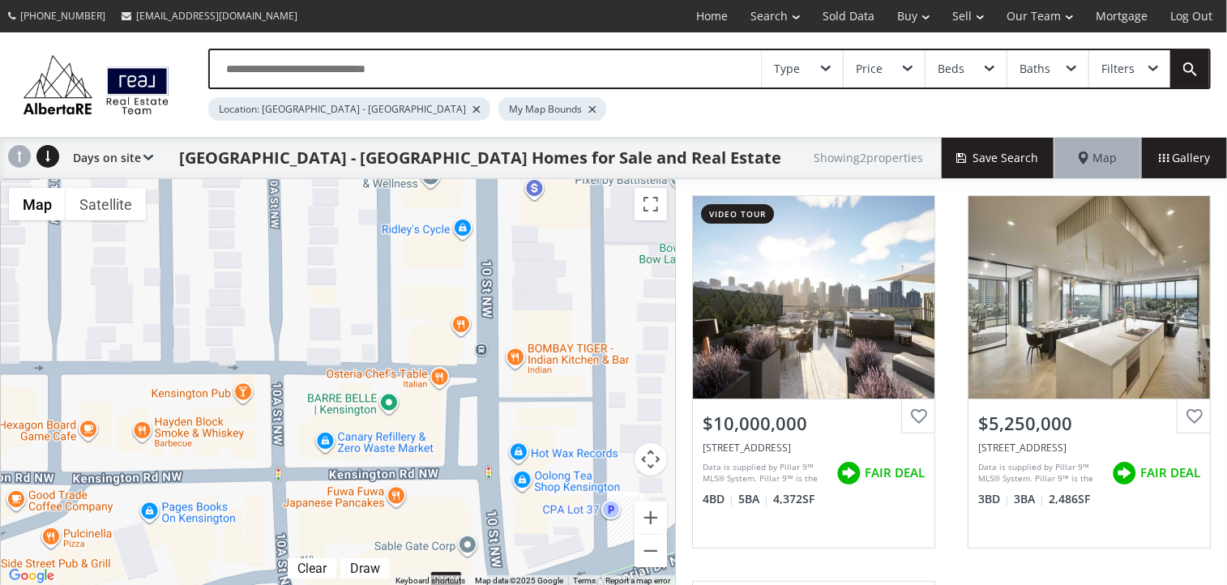
drag, startPoint x: 304, startPoint y: 320, endPoint x: 309, endPoint y: 509, distance: 188.9
click at [309, 509] on div "$10M $5.25M" at bounding box center [338, 383] width 674 height 407
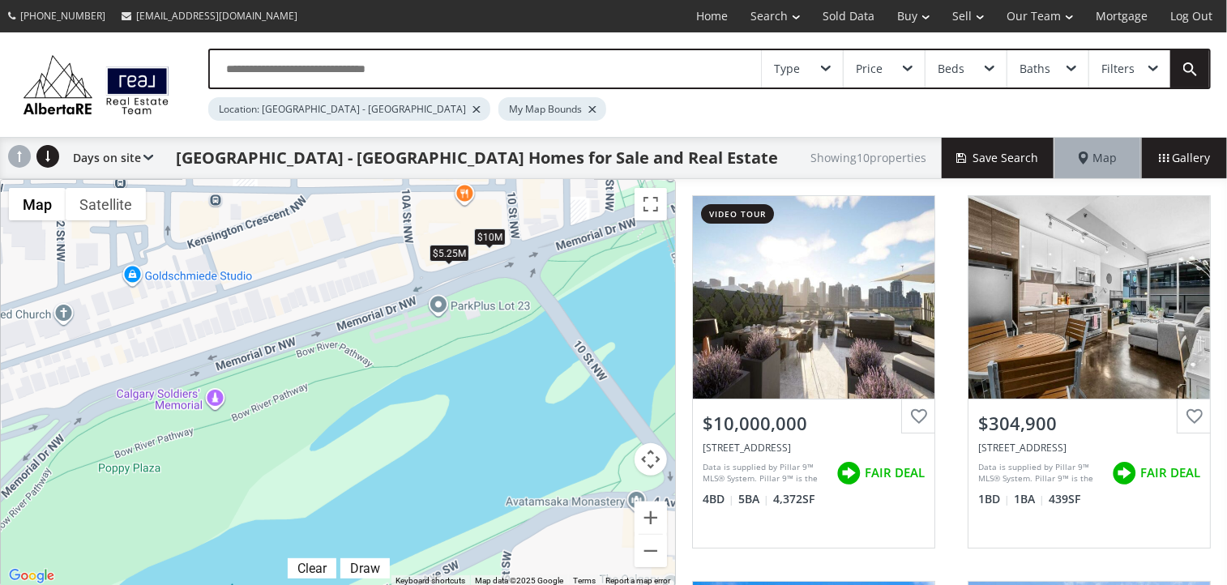
drag, startPoint x: 544, startPoint y: 506, endPoint x: 564, endPoint y: 234, distance: 272.9
click at [564, 234] on div "$10M $305K+ $313K+ $385K+ $305K+ $385K+ $385K+ $313K+ $385K+ $5.25M" at bounding box center [338, 383] width 674 height 407
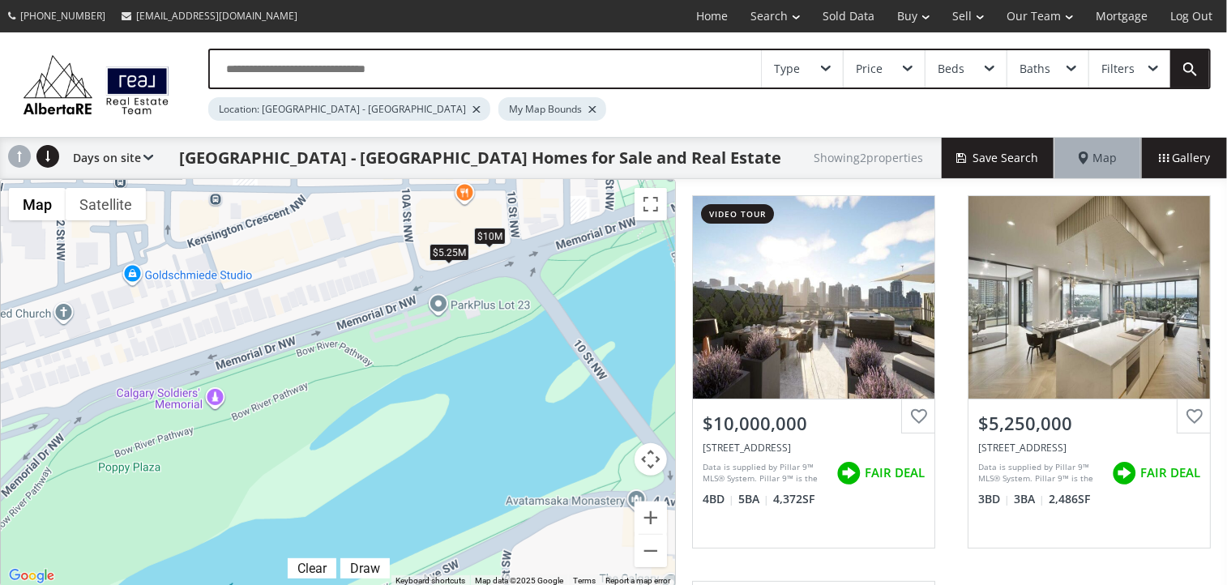
click at [364, 104] on div "Location: Calgary - Kensington" at bounding box center [349, 108] width 282 height 23
click at [472, 108] on div at bounding box center [476, 109] width 8 height 6
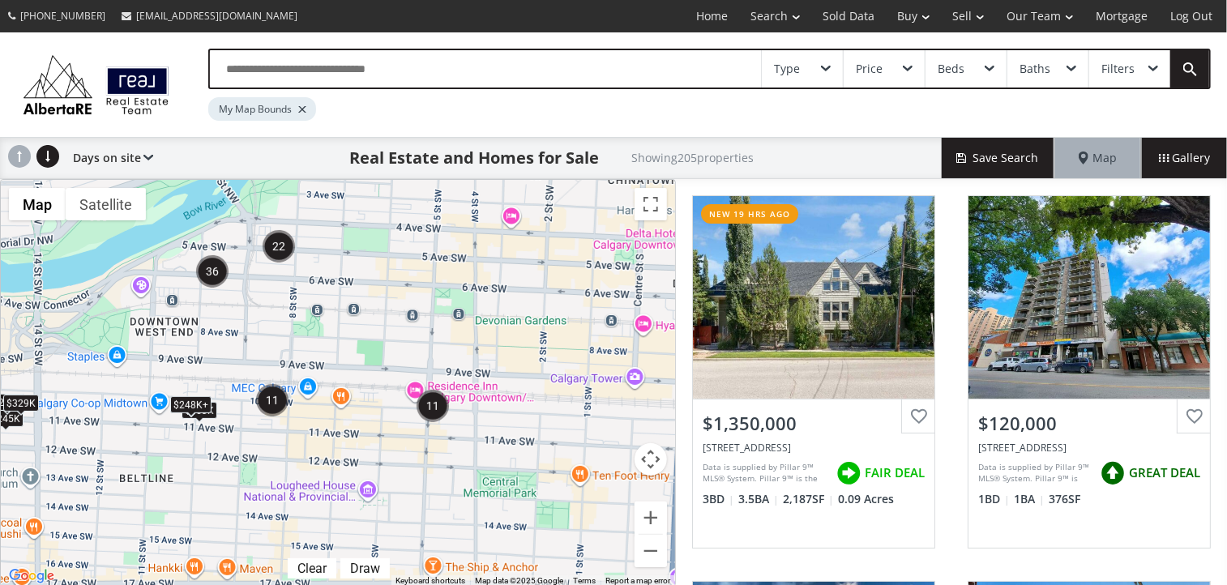
drag, startPoint x: 377, startPoint y: 460, endPoint x: 399, endPoint y: 293, distance: 168.3
click at [399, 293] on div "$245K $267K+ $248K+ $248K+ $248K+ $248K+ $248K+ $248K+ $248K+ $220K $363K $248K…" at bounding box center [338, 383] width 674 height 407
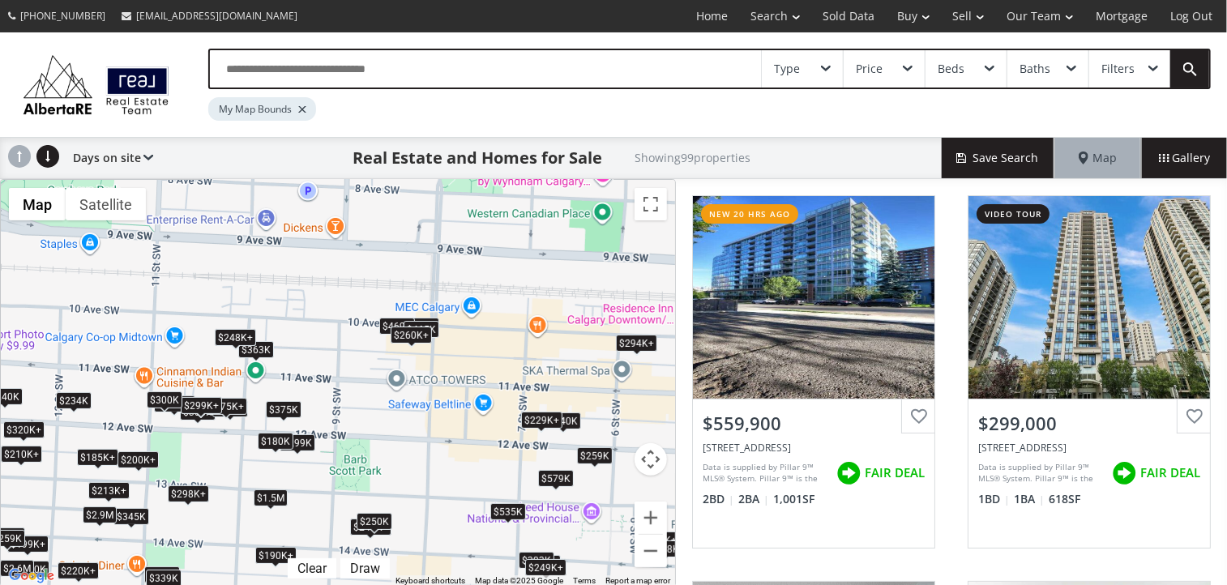
click at [92, 458] on div "$185K+" at bounding box center [97, 457] width 41 height 17
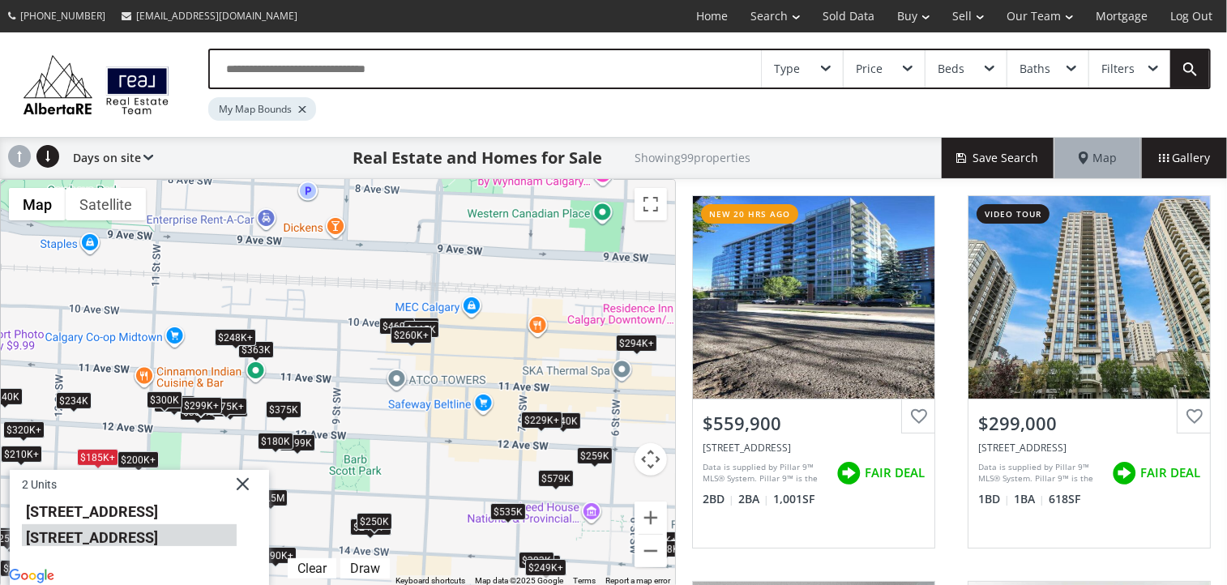
click at [101, 538] on li "1222 13 Avenue SW #205" at bounding box center [129, 535] width 215 height 21
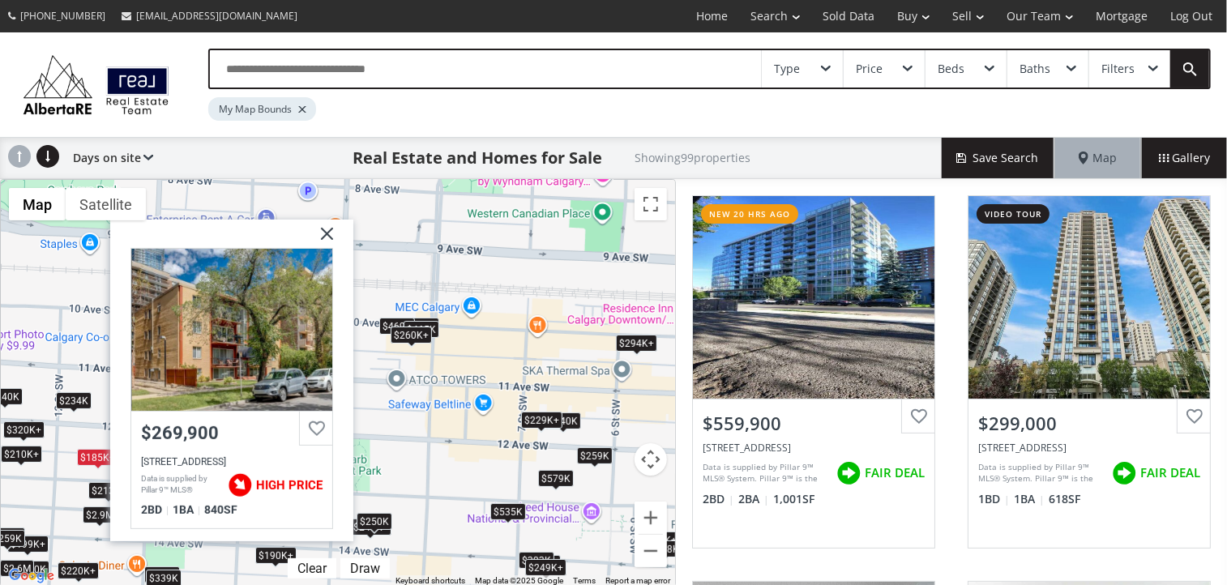
click at [325, 232] on img at bounding box center [321, 240] width 41 height 41
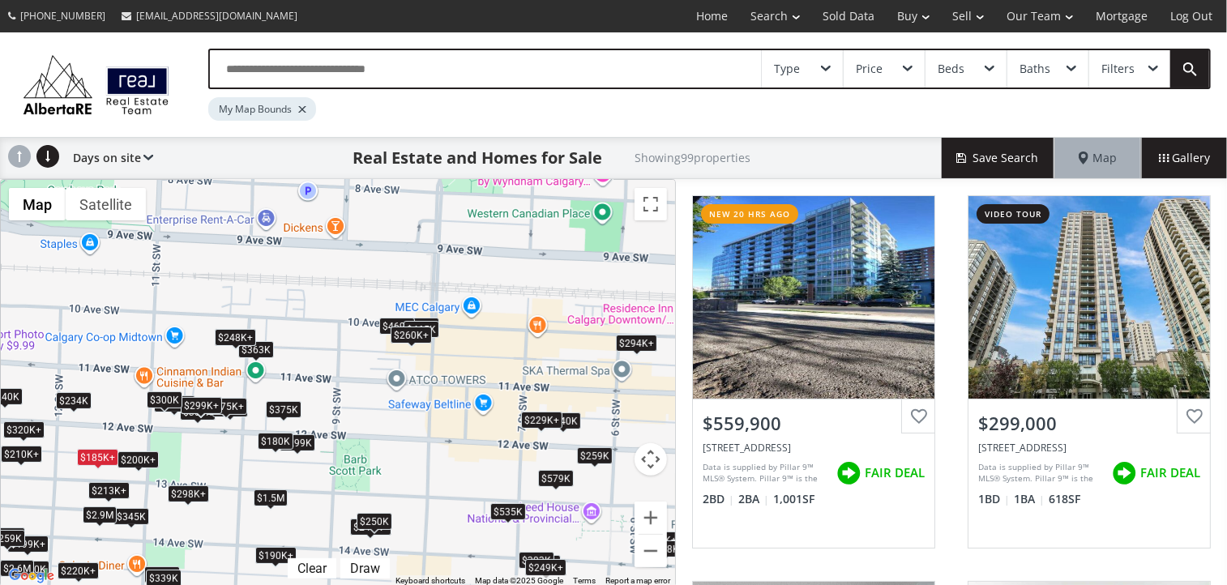
click at [94, 452] on div "$185K+" at bounding box center [97, 457] width 41 height 17
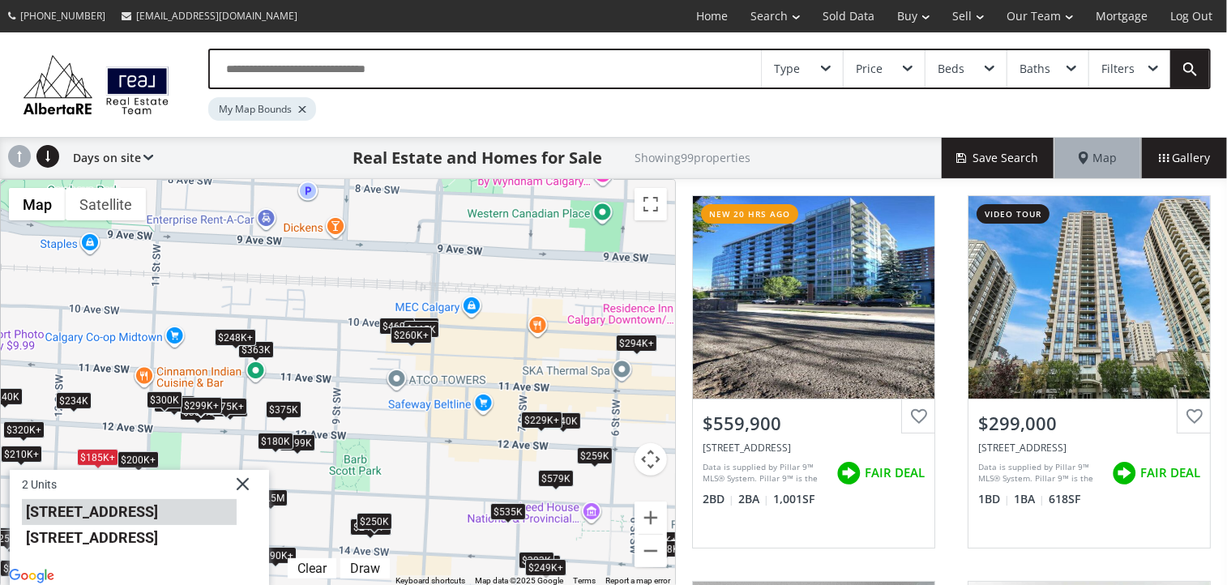
click at [106, 516] on li "1222 13 Avenue SW #101" at bounding box center [129, 512] width 215 height 26
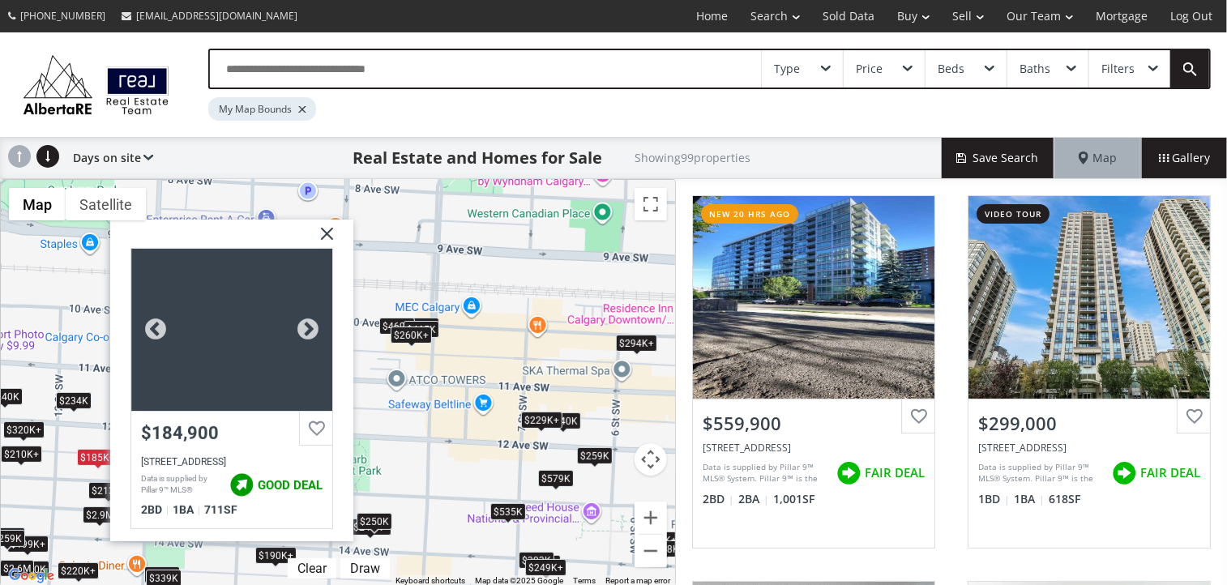
click at [221, 322] on div at bounding box center [231, 330] width 201 height 162
click at [327, 226] on img at bounding box center [321, 240] width 41 height 41
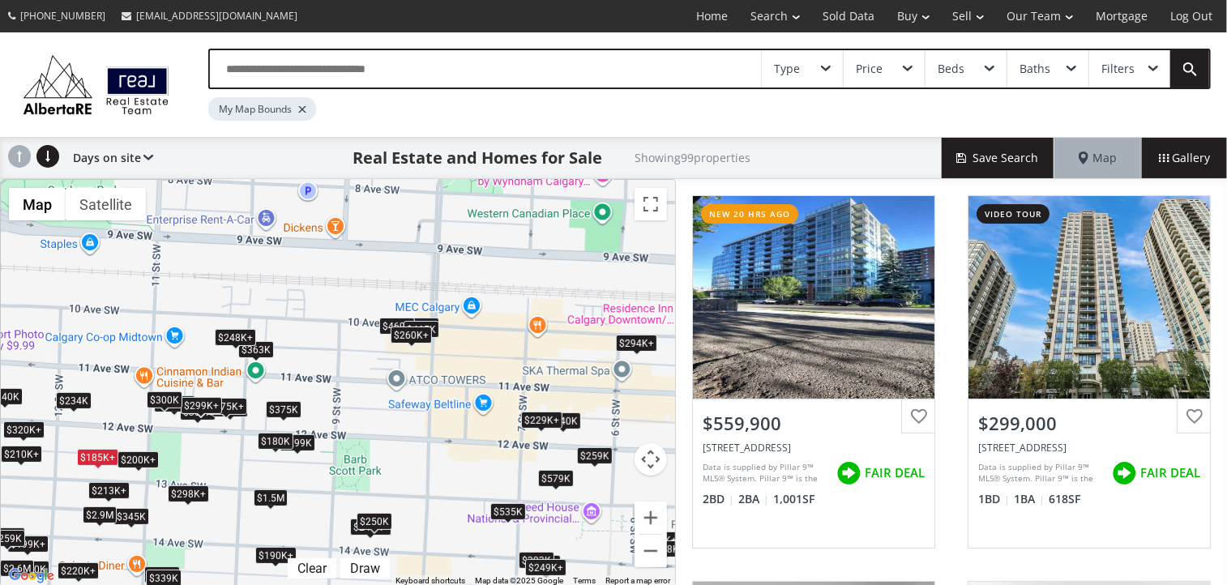
click at [272, 438] on div "$180K" at bounding box center [276, 441] width 36 height 17
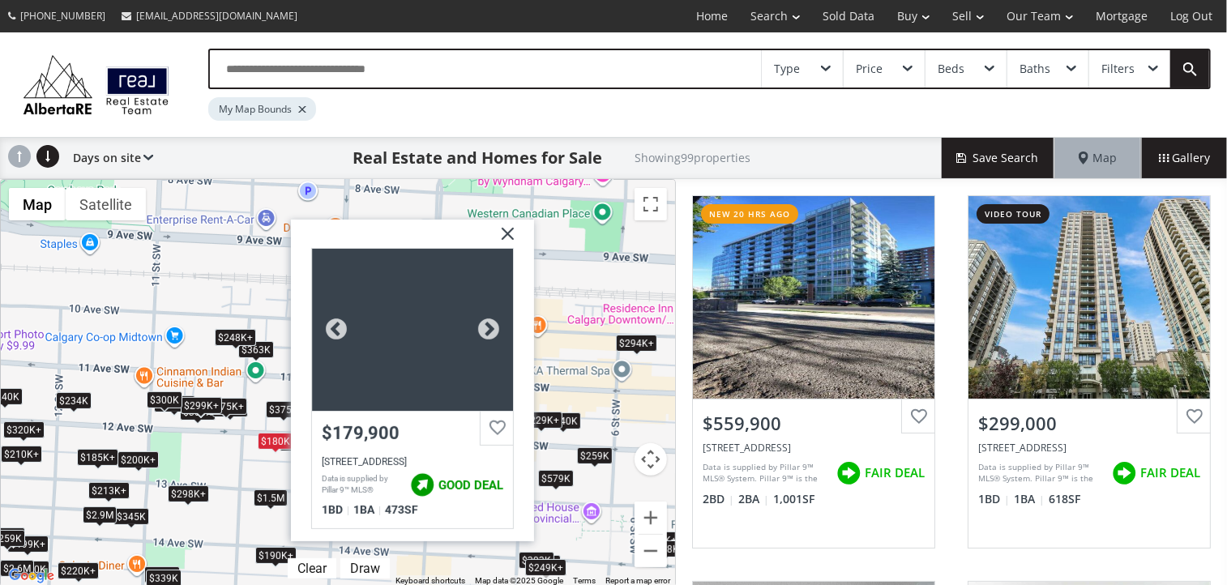
click at [429, 323] on div at bounding box center [412, 330] width 201 height 162
click at [513, 231] on img at bounding box center [501, 240] width 41 height 41
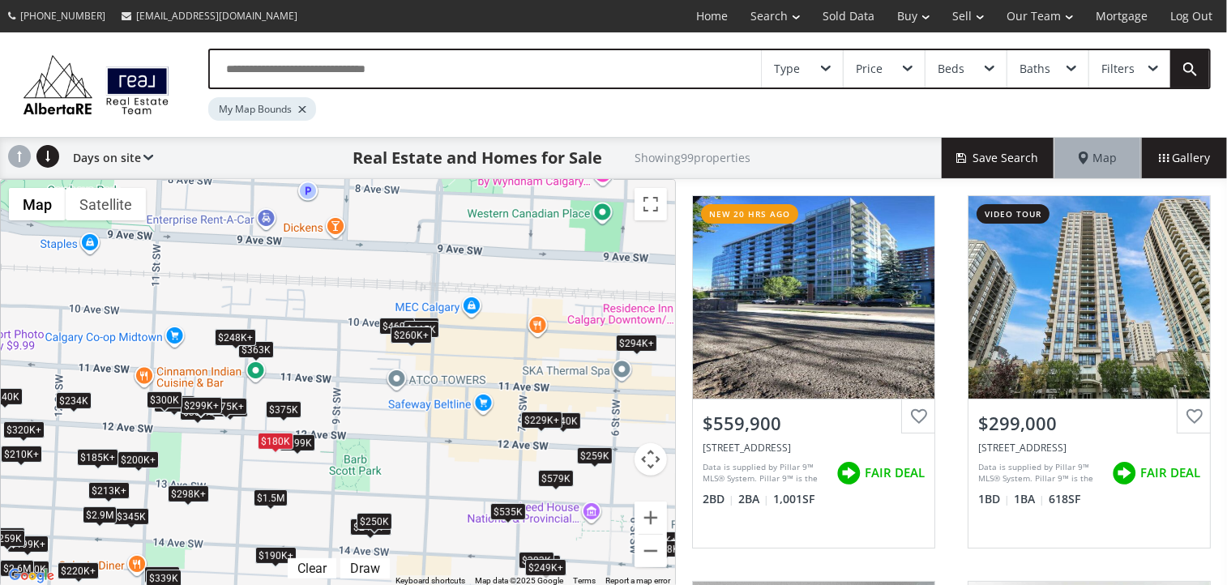
click at [113, 489] on div "$213K+" at bounding box center [108, 490] width 41 height 17
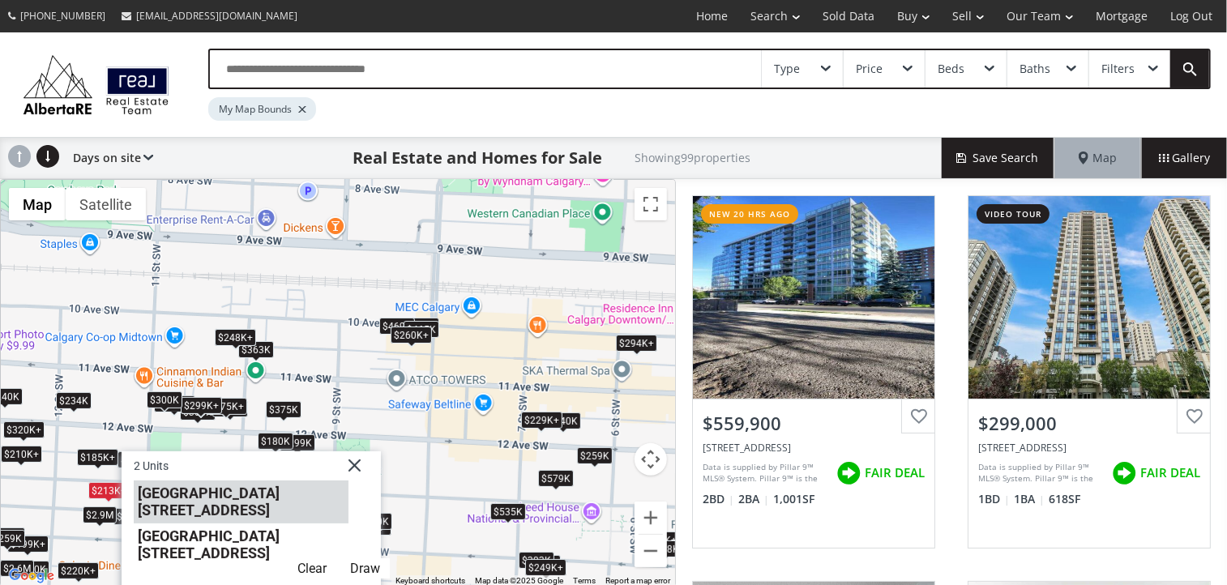
click at [229, 489] on li "1213 13 Avenue SW #704" at bounding box center [241, 501] width 215 height 43
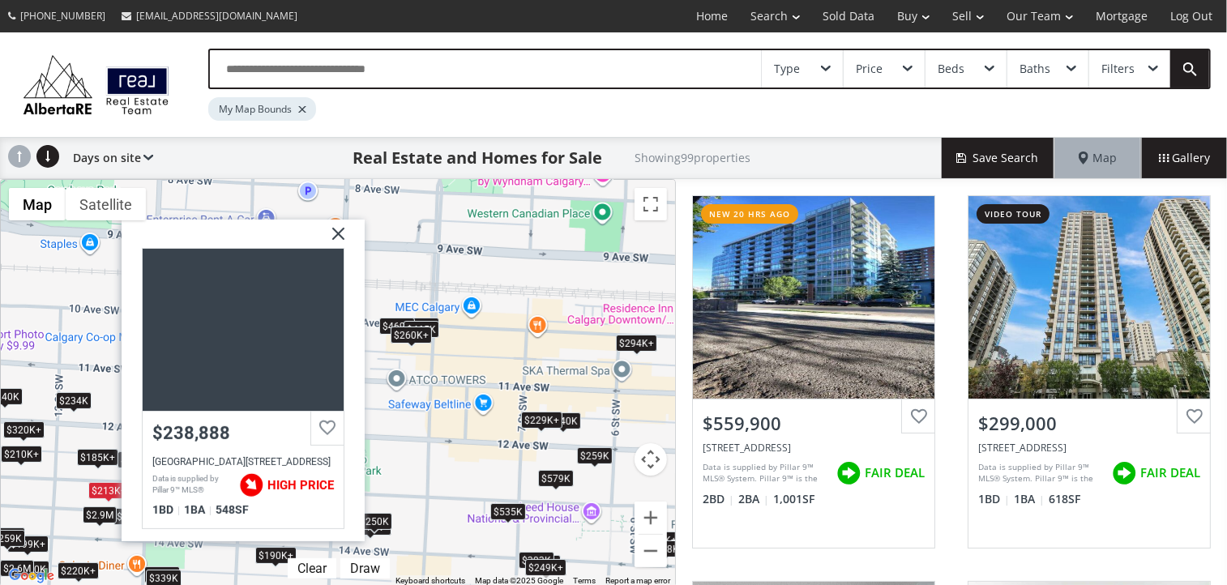
click at [342, 233] on img at bounding box center [332, 240] width 41 height 41
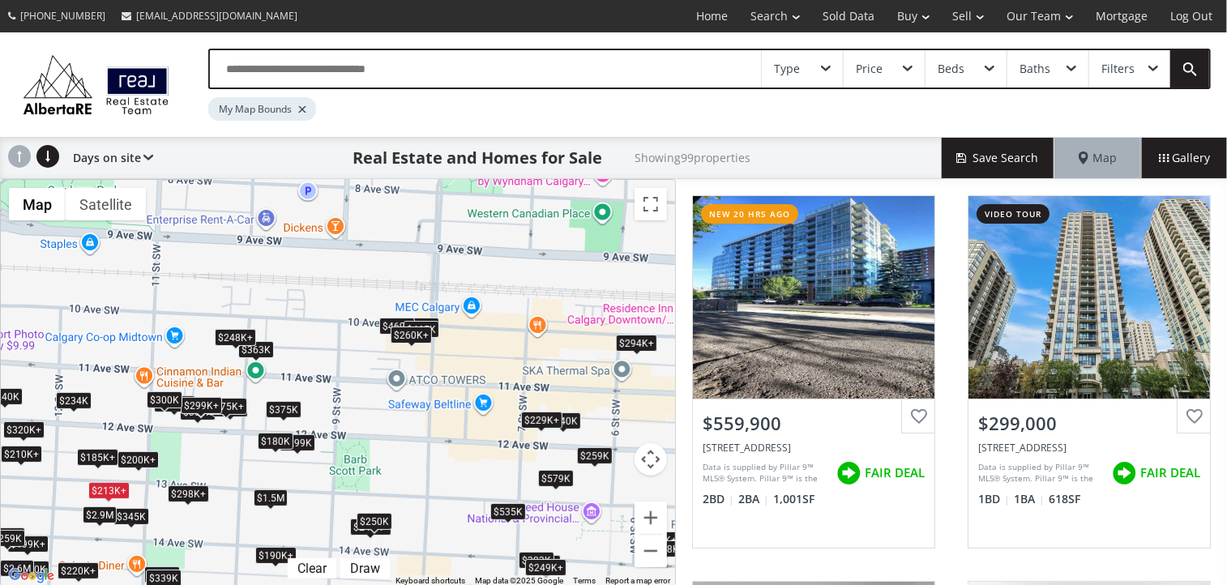
click at [110, 489] on div "$213K+" at bounding box center [108, 490] width 41 height 17
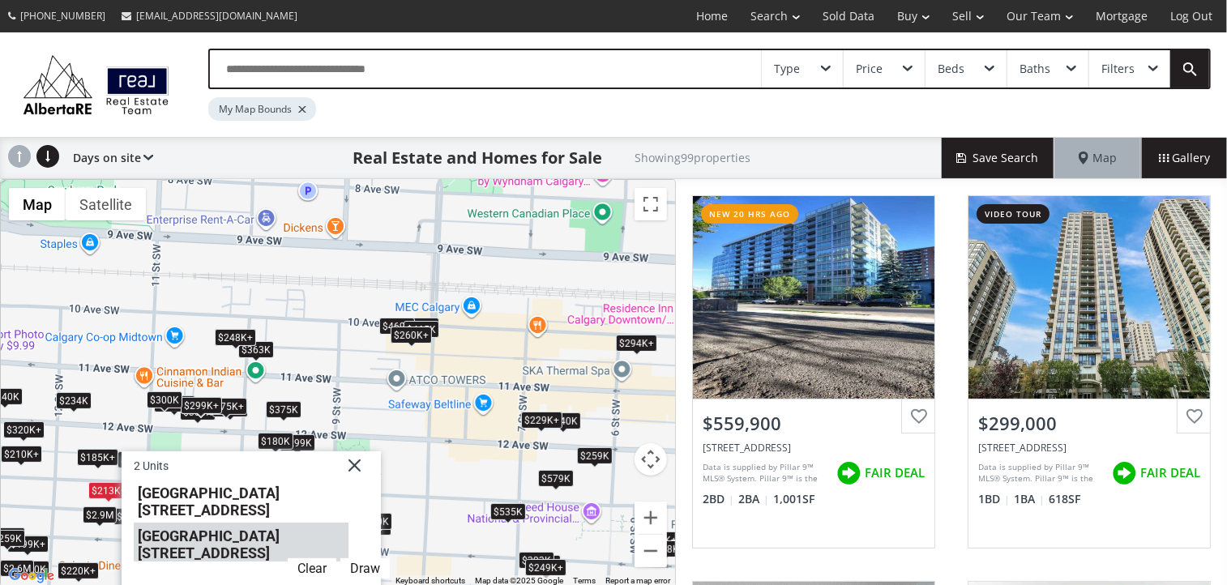
click at [188, 523] on li "1213 13 Avenue SW #304" at bounding box center [241, 542] width 215 height 38
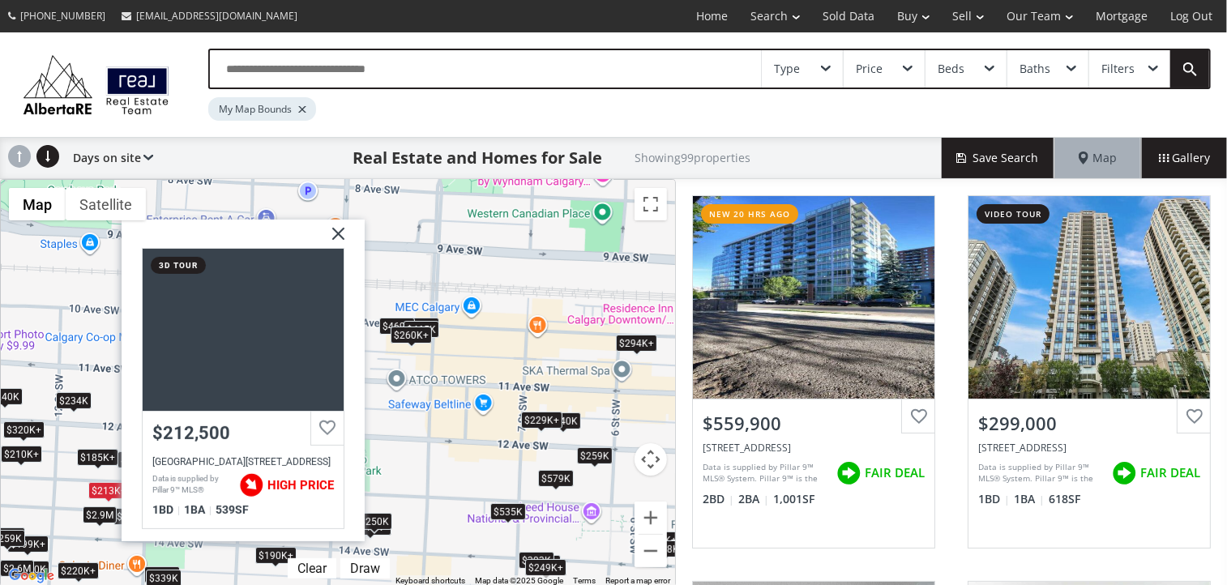
click at [337, 224] on img at bounding box center [332, 240] width 41 height 41
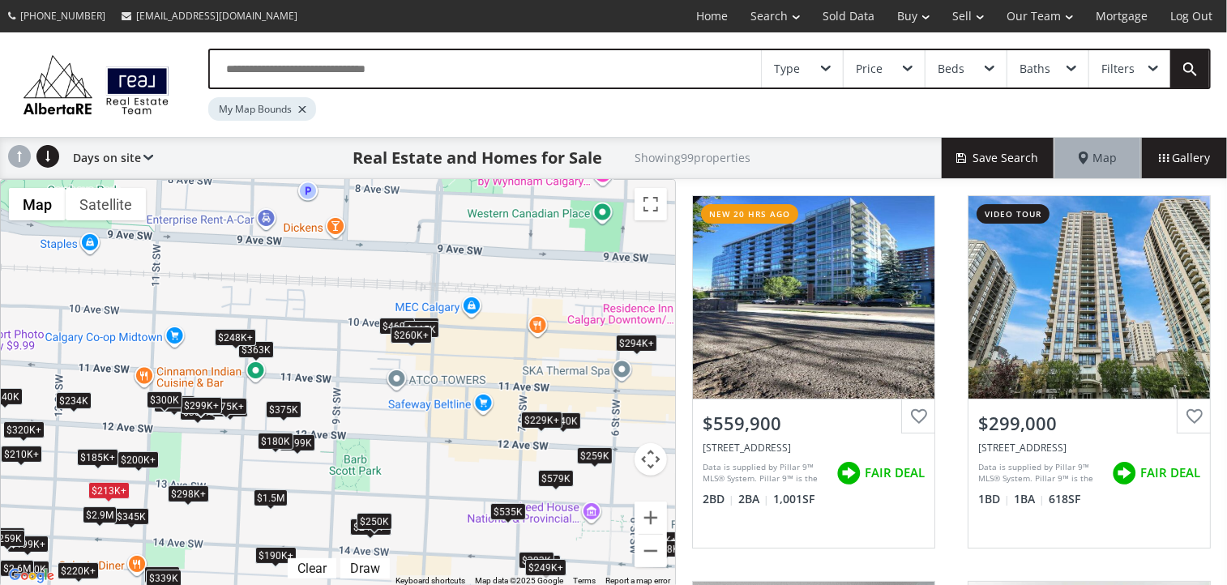
click at [272, 441] on div "$180K" at bounding box center [276, 441] width 36 height 17
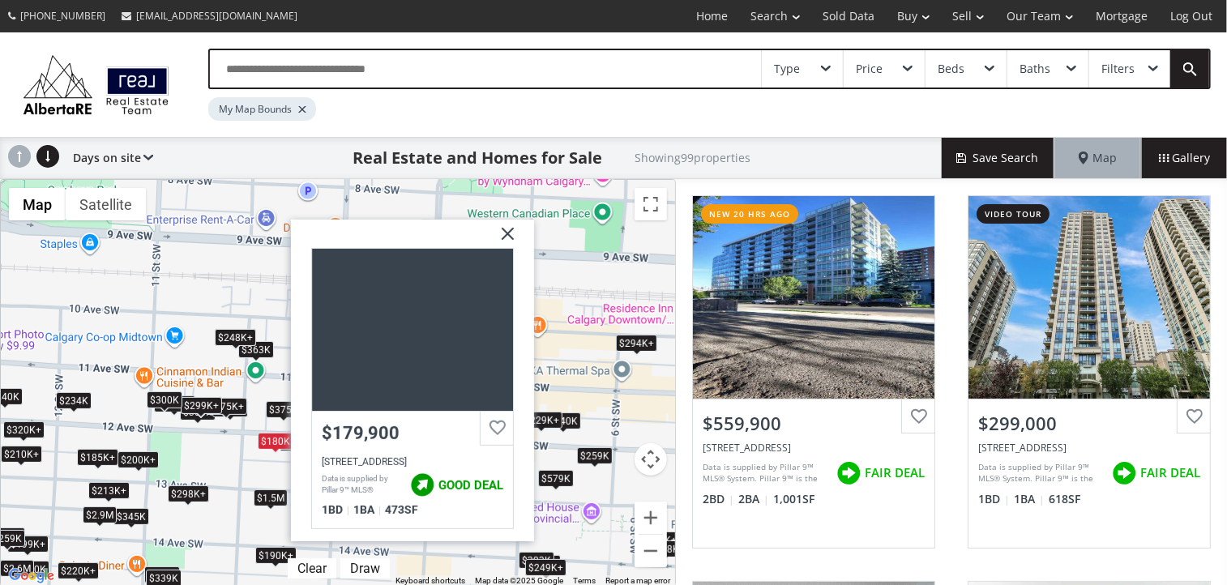
click at [254, 516] on div "$365K+ $299K+ $299K+ $260K+ $234K $375K $220K+ $520K $190K+ $213K+ $294K+ $275K…" at bounding box center [338, 383] width 674 height 407
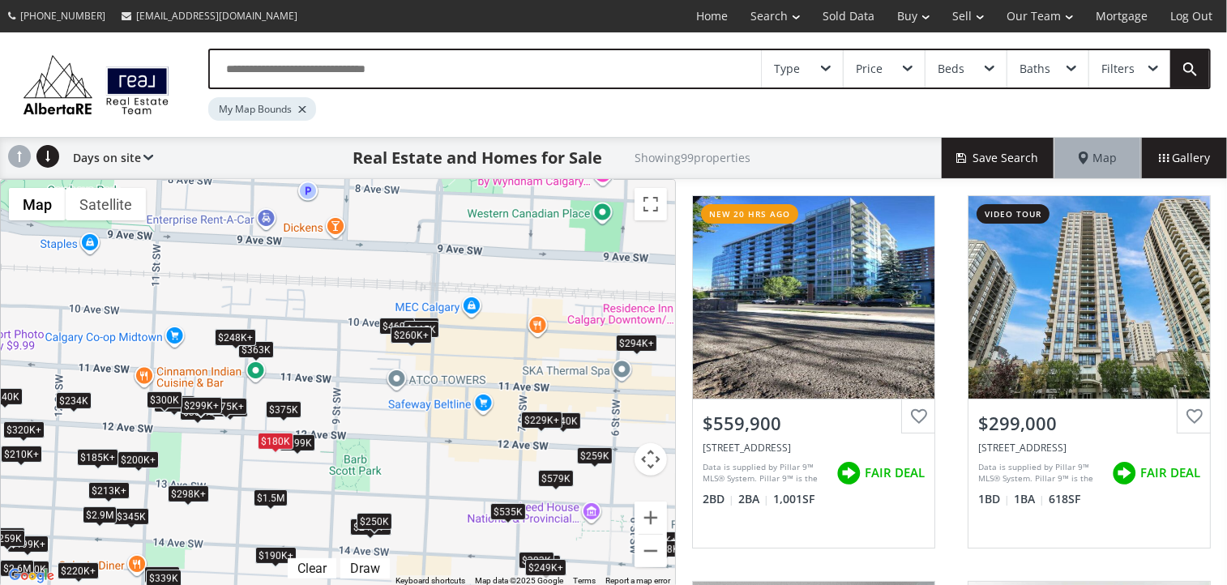
click at [273, 500] on div "$1.5M" at bounding box center [271, 497] width 34 height 17
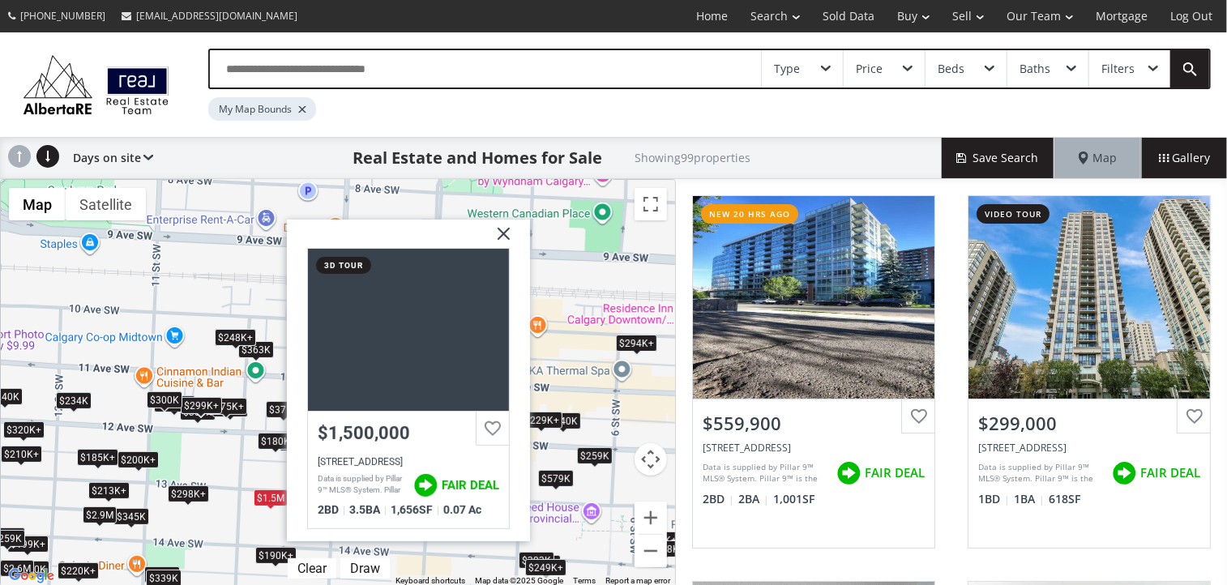
click at [253, 533] on div "$365K+ $299K+ $299K+ $260K+ $234K $375K $220K+ $520K $190K+ $213K+ $294K+ $275K…" at bounding box center [338, 383] width 674 height 407
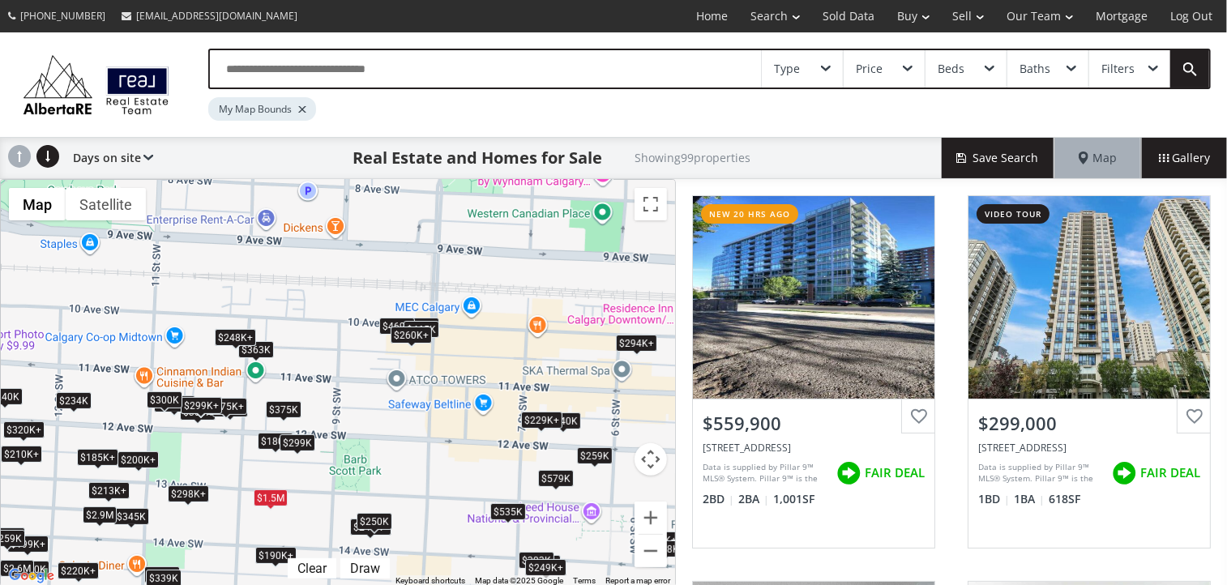
click at [301, 442] on div "$299K" at bounding box center [298, 442] width 36 height 17
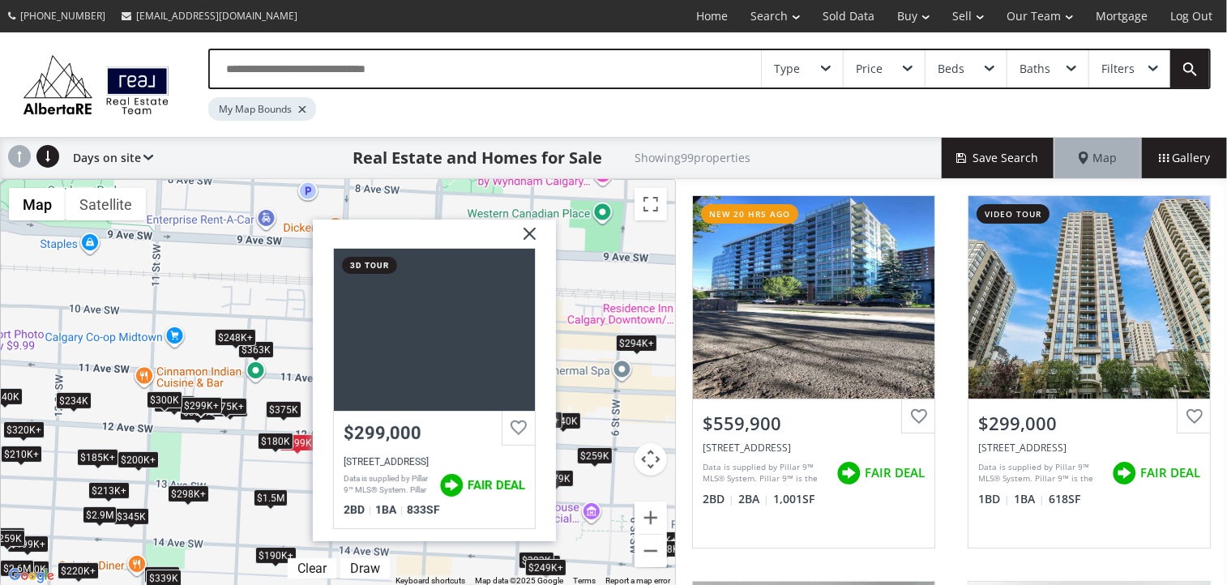
click at [256, 472] on div "$365K+ $299K+ $299K+ $260K+ $234K $375K $220K+ $520K $190K+ $213K+ $294K+ $275K…" at bounding box center [338, 383] width 674 height 407
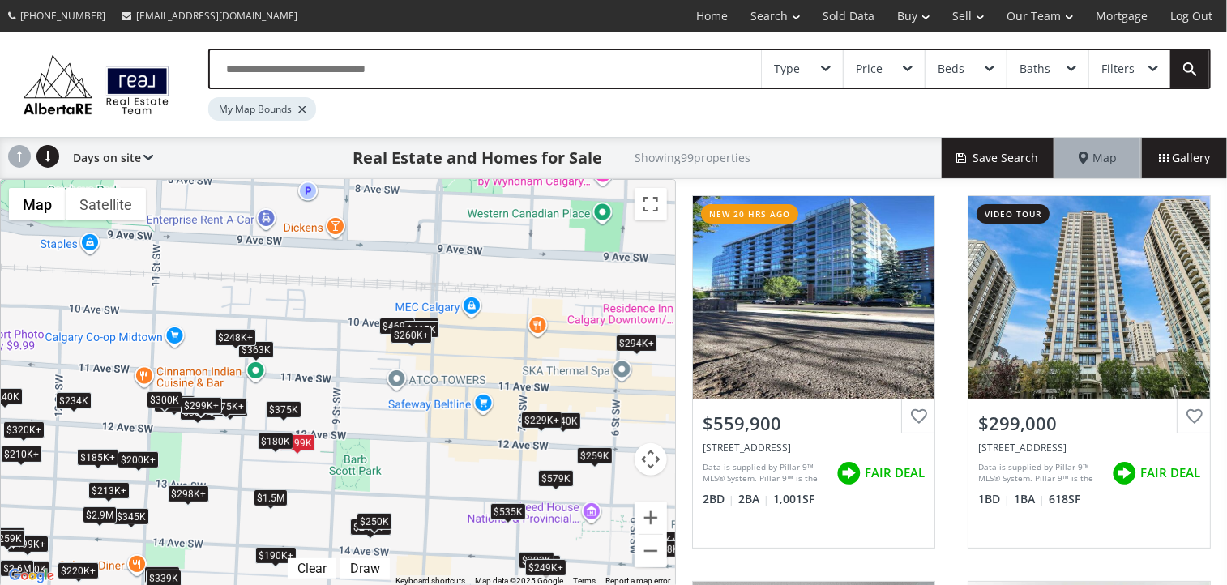
click at [295, 412] on div "$375K" at bounding box center [284, 409] width 36 height 17
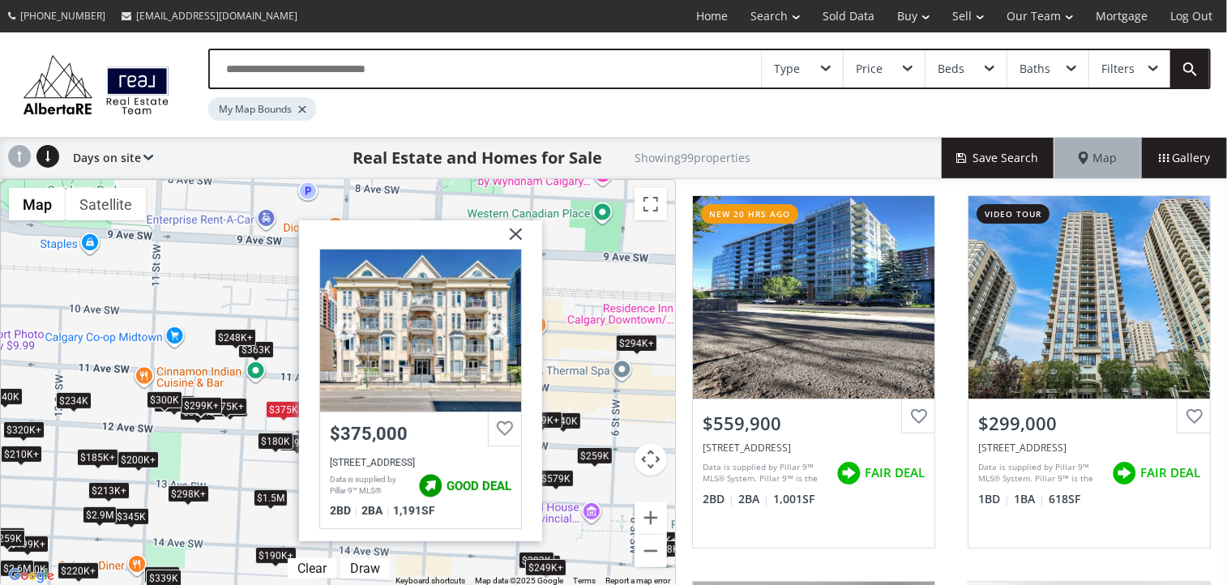
click at [451, 305] on div at bounding box center [420, 331] width 201 height 162
click at [515, 234] on img at bounding box center [509, 240] width 41 height 41
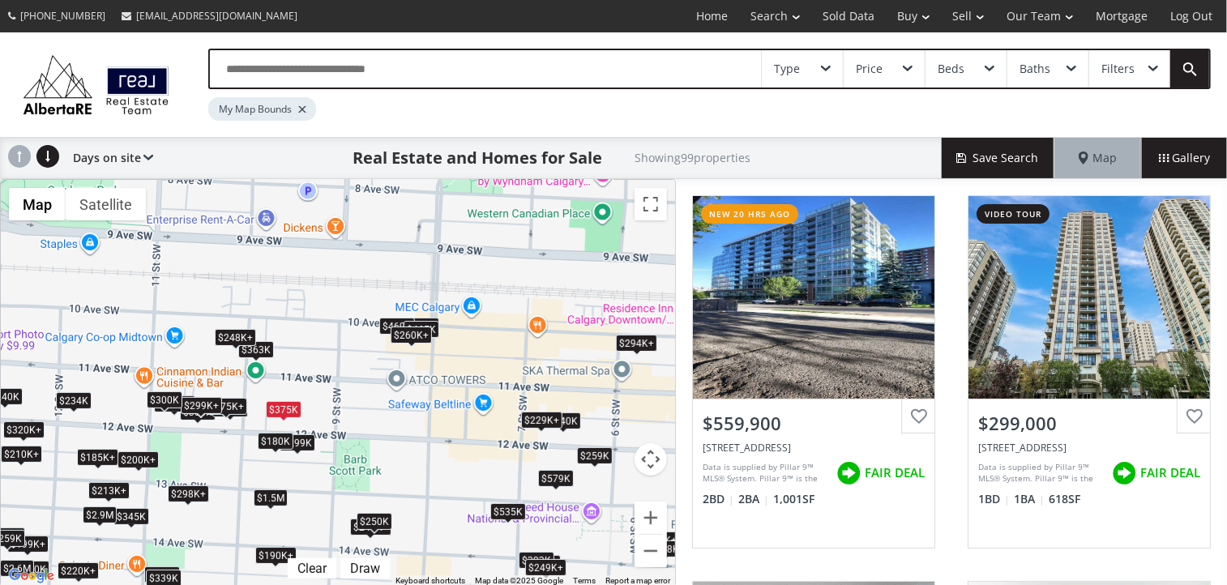
click at [399, 333] on div "$260K+" at bounding box center [411, 335] width 41 height 17
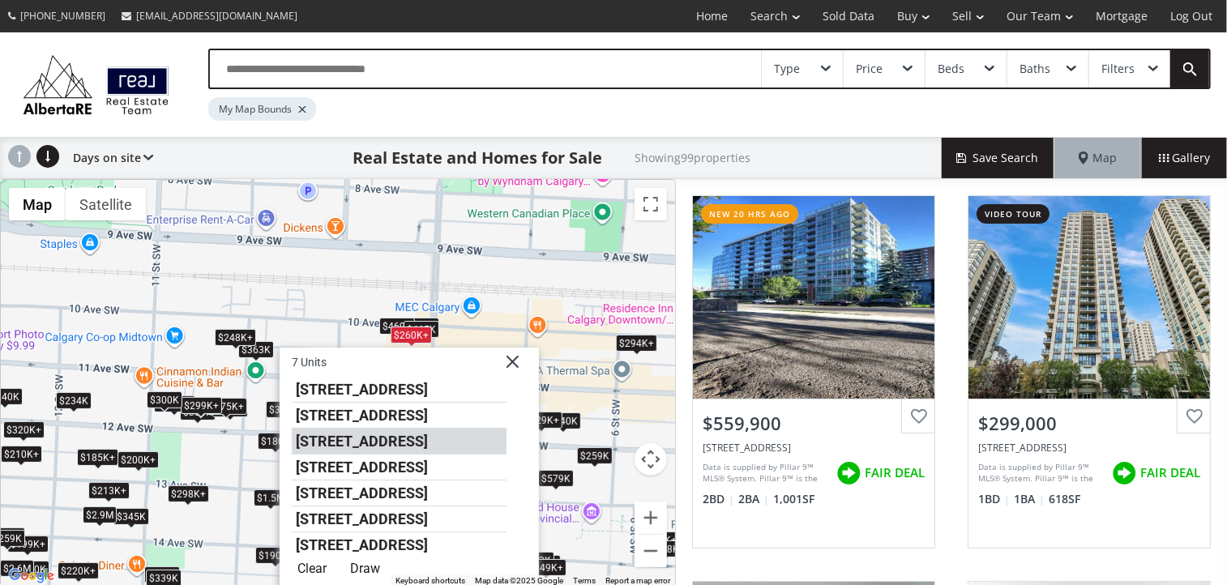
click at [416, 435] on li "901 10 Avenue SW #509" at bounding box center [399, 442] width 215 height 26
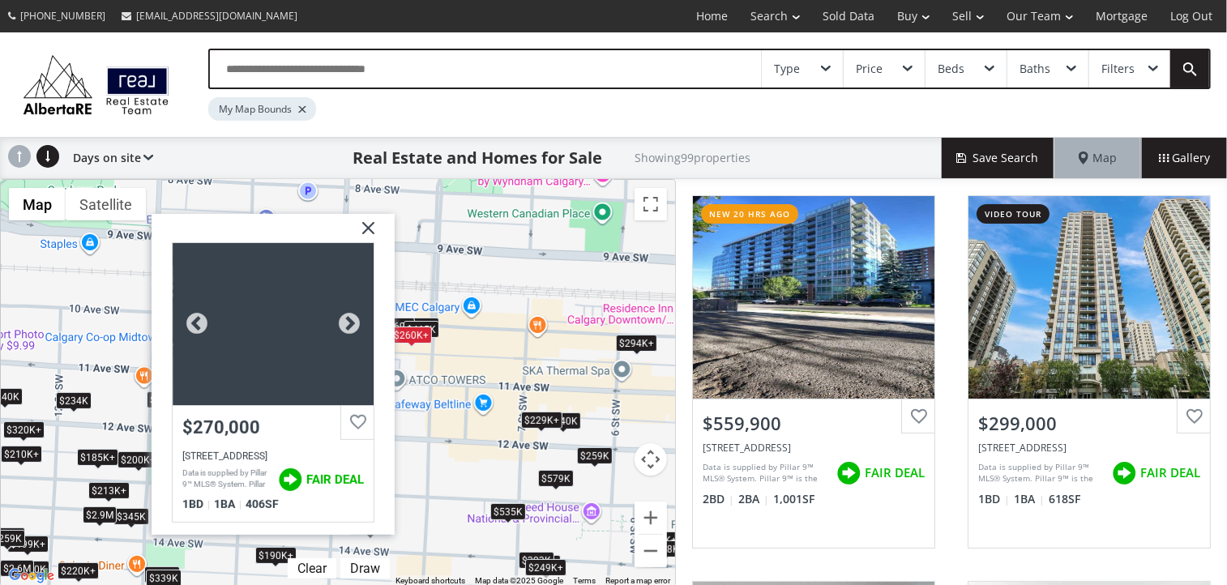
click at [262, 304] on div at bounding box center [273, 324] width 201 height 162
click at [368, 224] on img at bounding box center [362, 234] width 41 height 41
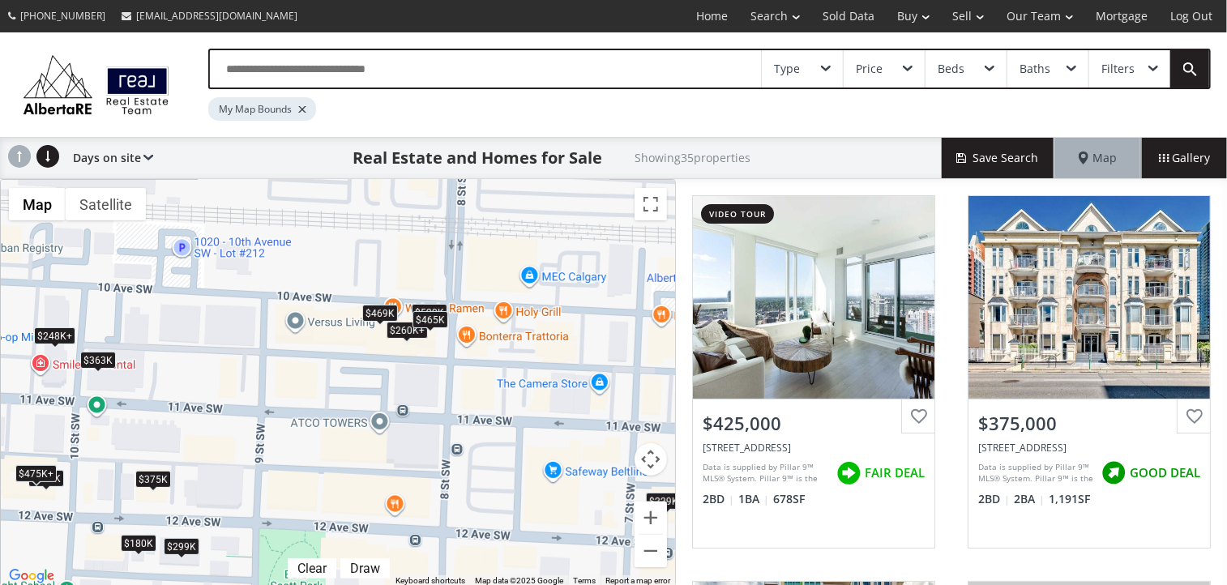
click at [436, 318] on div "$465K" at bounding box center [430, 319] width 36 height 17
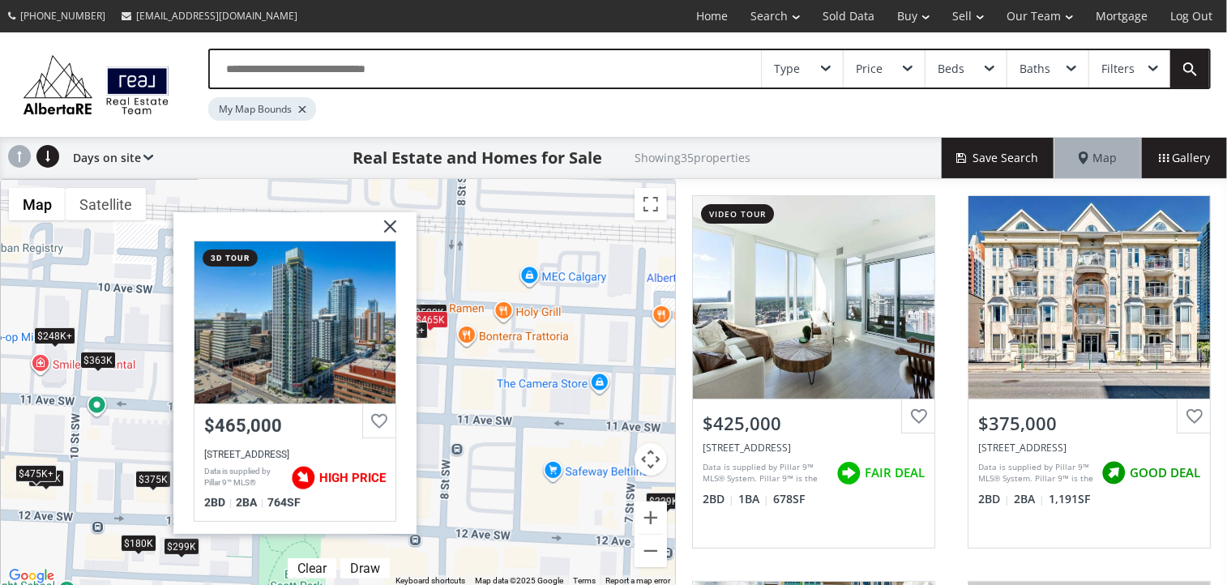
click at [388, 221] on img at bounding box center [384, 232] width 41 height 41
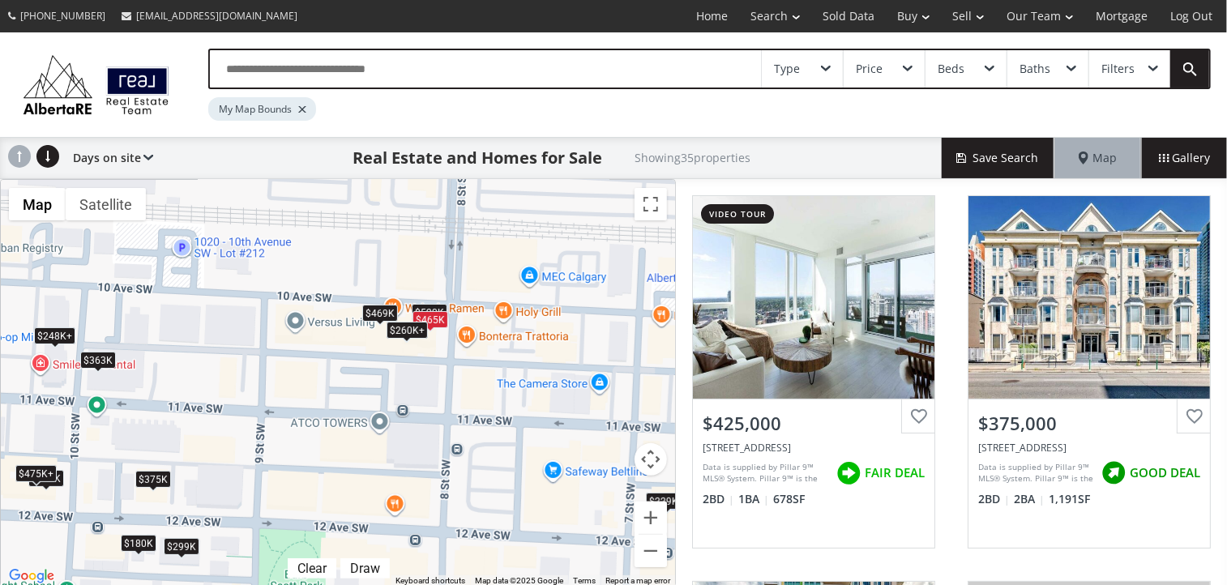
click at [376, 310] on div "$469K" at bounding box center [380, 313] width 36 height 17
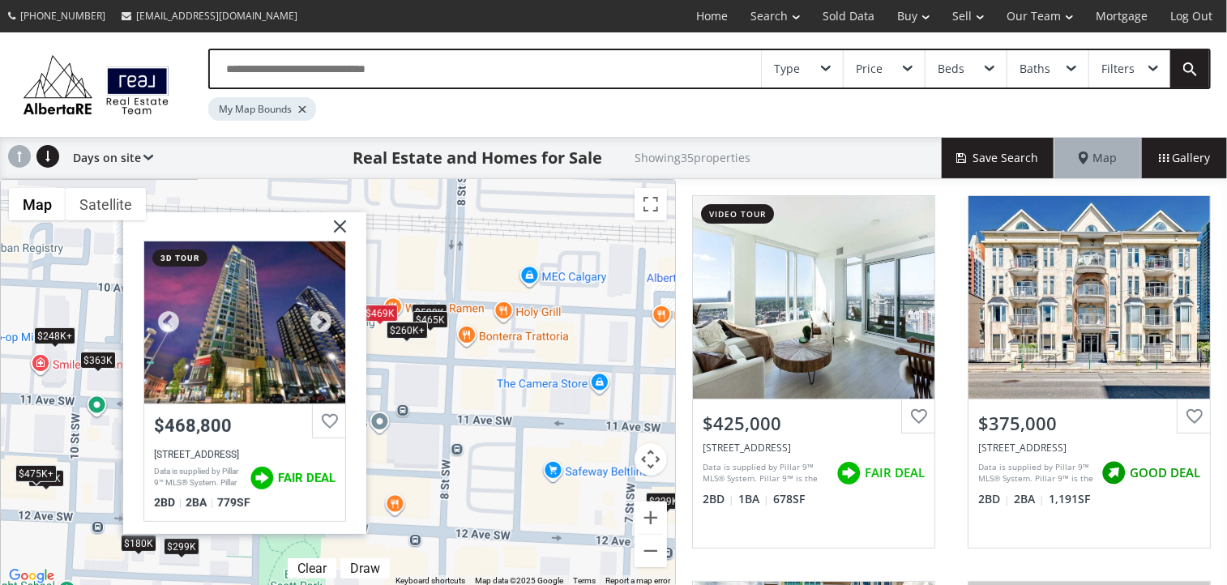
click at [278, 292] on div at bounding box center [244, 322] width 201 height 162
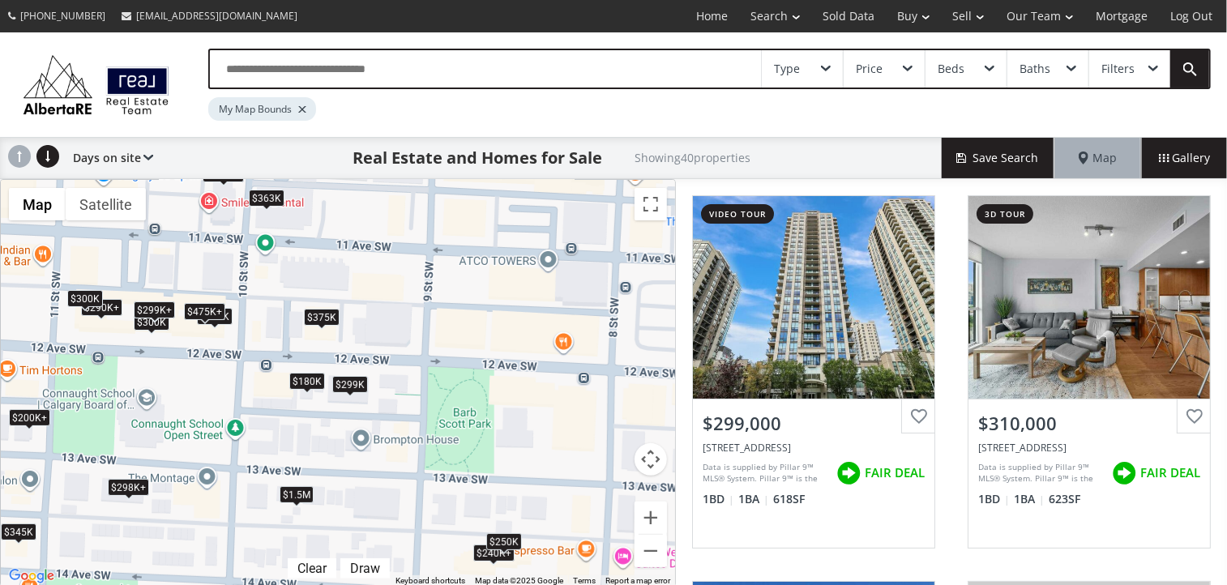
click at [306, 374] on div "$180K" at bounding box center [307, 381] width 36 height 17
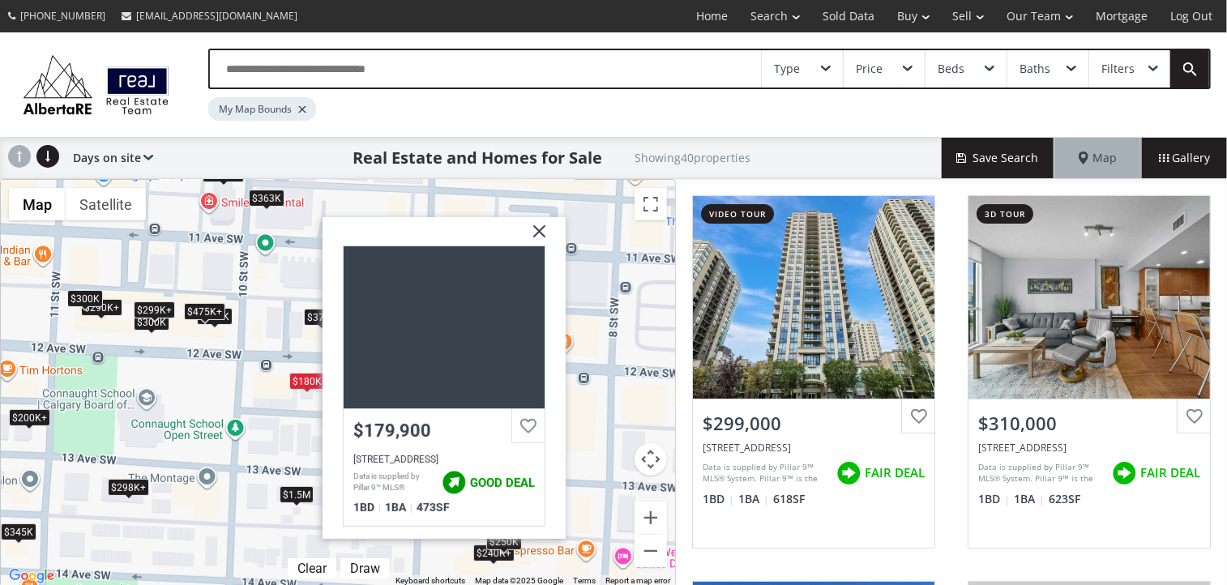
click at [536, 224] on img at bounding box center [533, 237] width 41 height 41
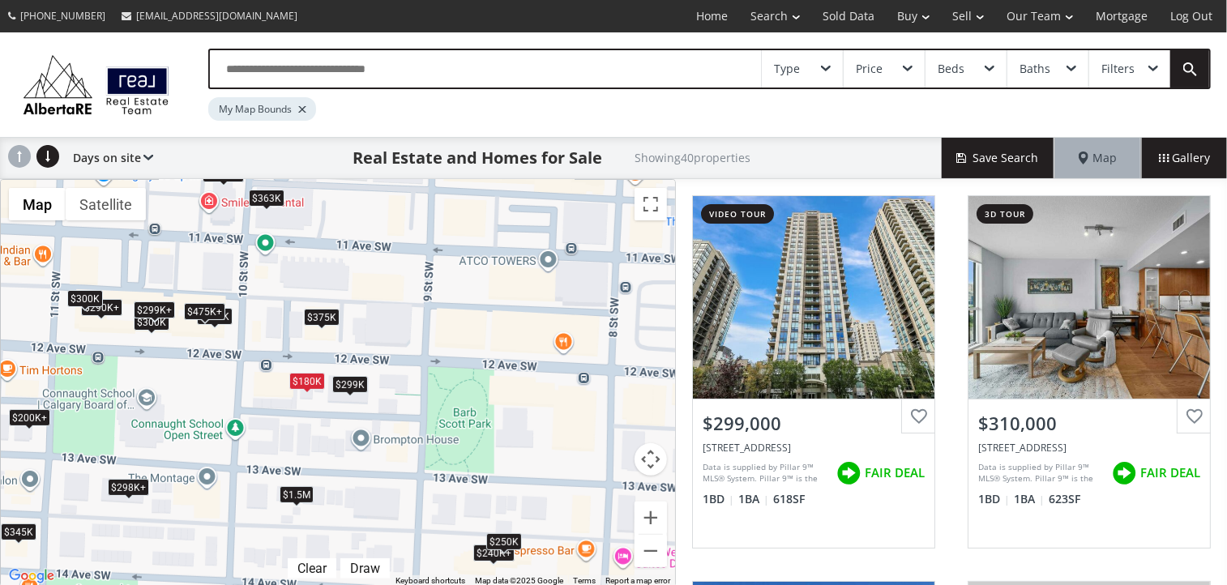
click at [356, 381] on div "$299K" at bounding box center [350, 384] width 36 height 17
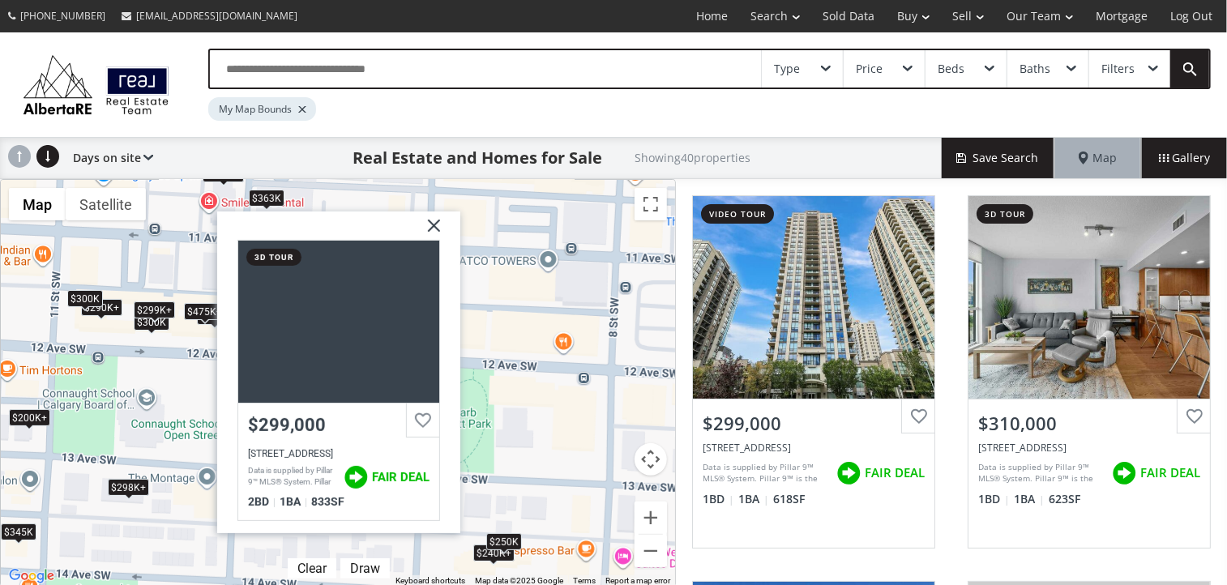
click at [433, 227] on img at bounding box center [428, 231] width 41 height 41
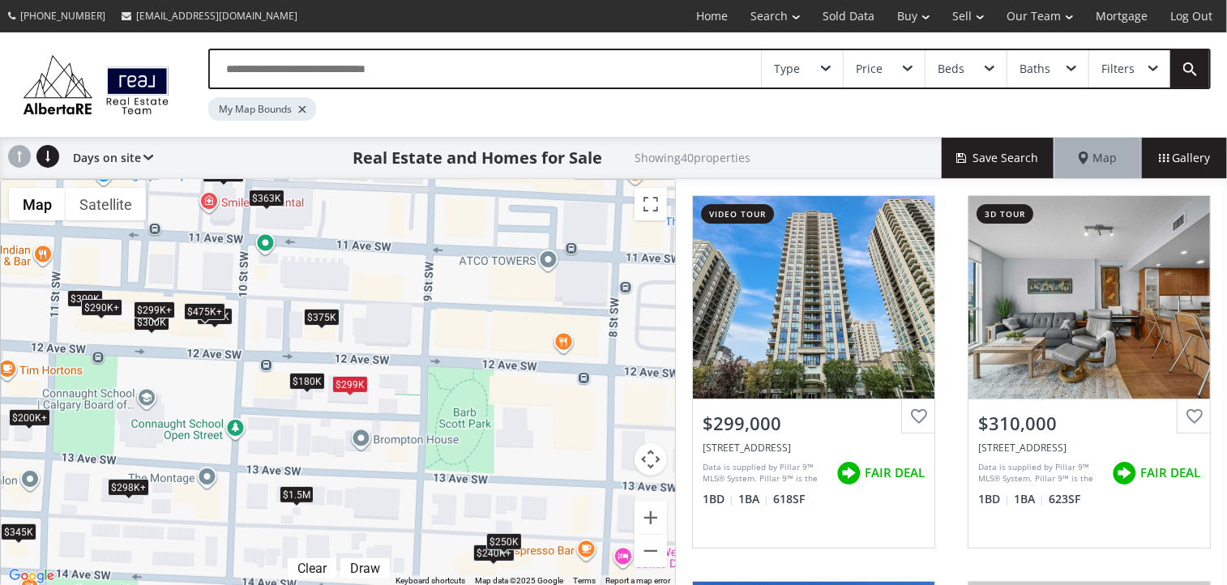
click at [113, 308] on div "$290K+" at bounding box center [101, 307] width 41 height 17
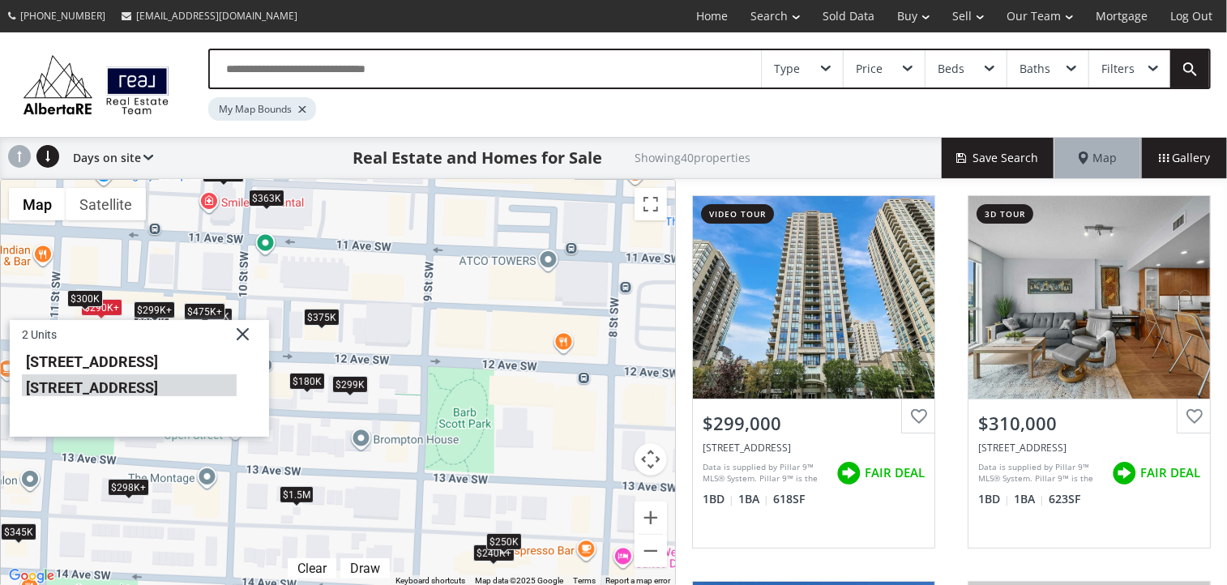
click at [107, 389] on li "1110 11 Street SW #803" at bounding box center [129, 385] width 215 height 21
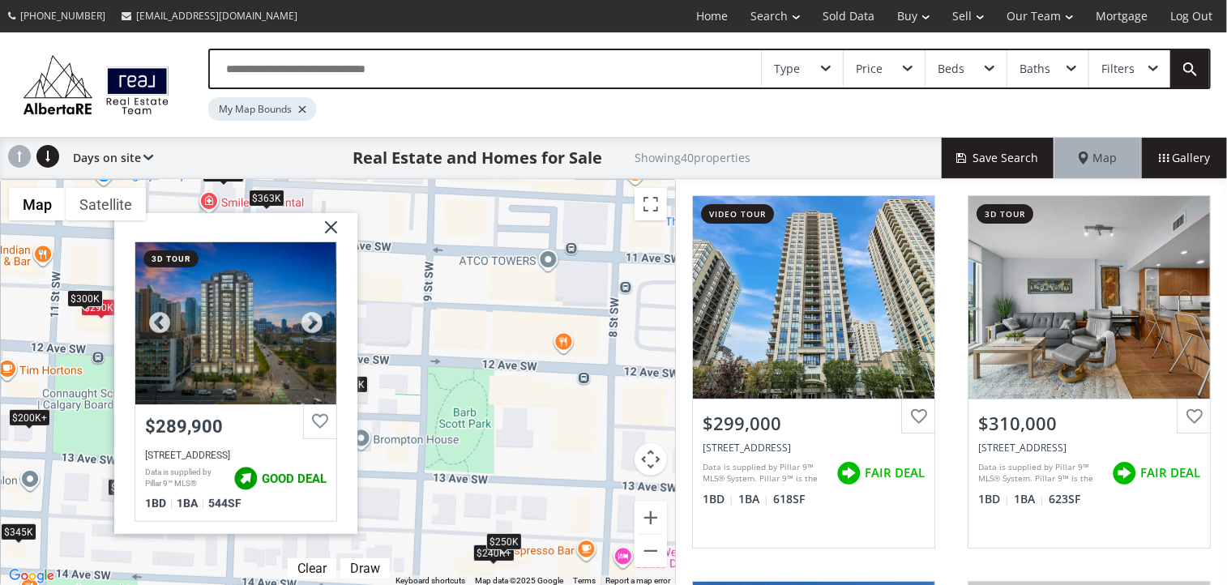
click at [243, 312] on div at bounding box center [235, 323] width 201 height 162
click at [335, 224] on img at bounding box center [325, 233] width 41 height 41
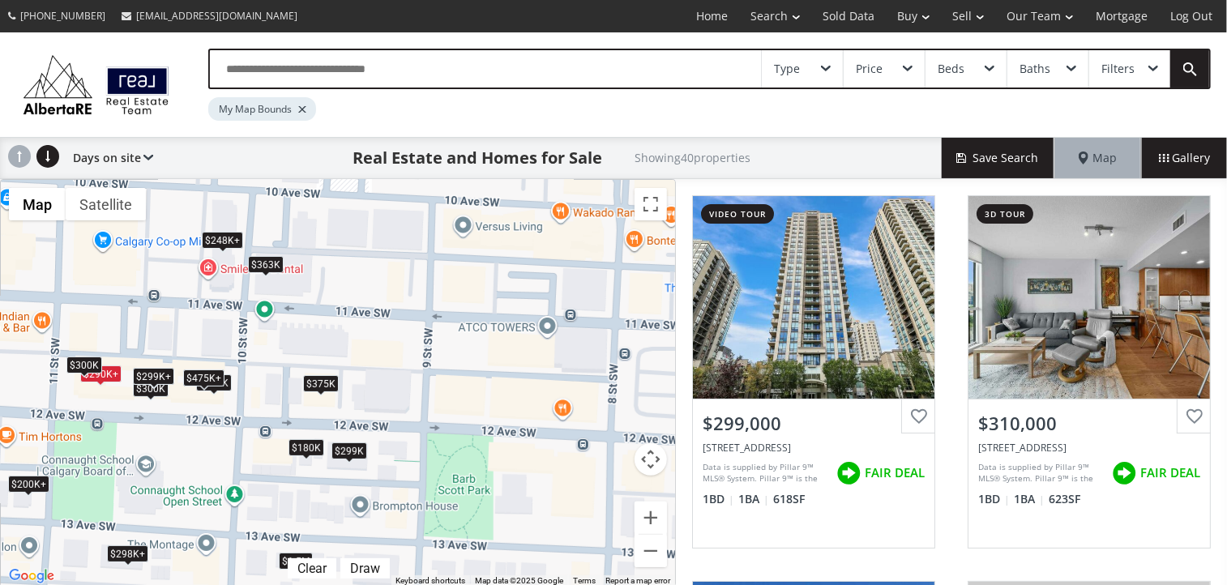
drag, startPoint x: 250, startPoint y: 289, endPoint x: 250, endPoint y: 361, distance: 72.1
click at [250, 361] on div "$299K+ $299K+ $375K $248K+ $300K $475K+ $200K+ $248K+ $299K+ $248K+ $240K+ $248…" at bounding box center [338, 383] width 674 height 407
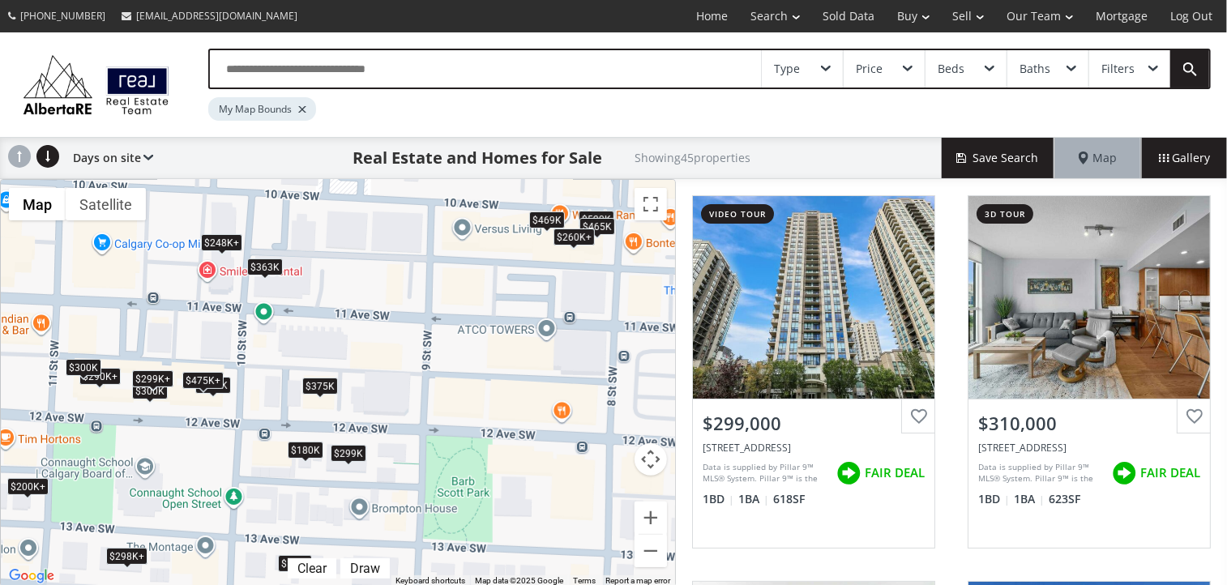
click at [224, 238] on div "$248K+" at bounding box center [221, 242] width 41 height 17
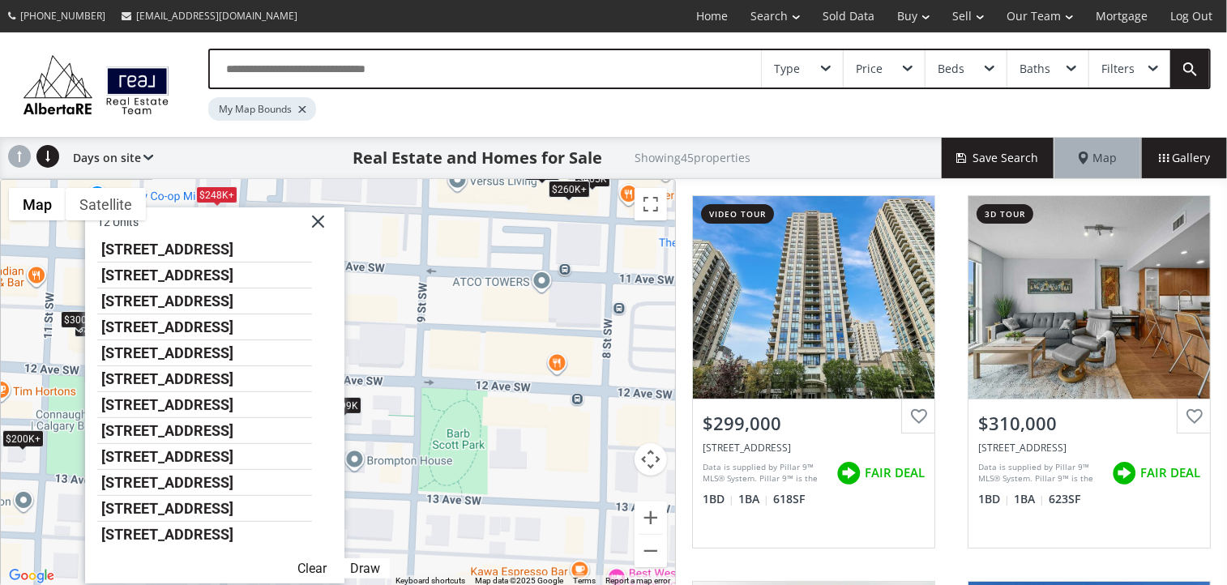
drag, startPoint x: 425, startPoint y: 364, endPoint x: 421, endPoint y: 314, distance: 49.7
click at [421, 314] on div "$299K+ $299K+ $260K+ $375K $520K $248K+ $300K $475K+ $469K $200K+ $248K+ $299K+…" at bounding box center [338, 383] width 674 height 407
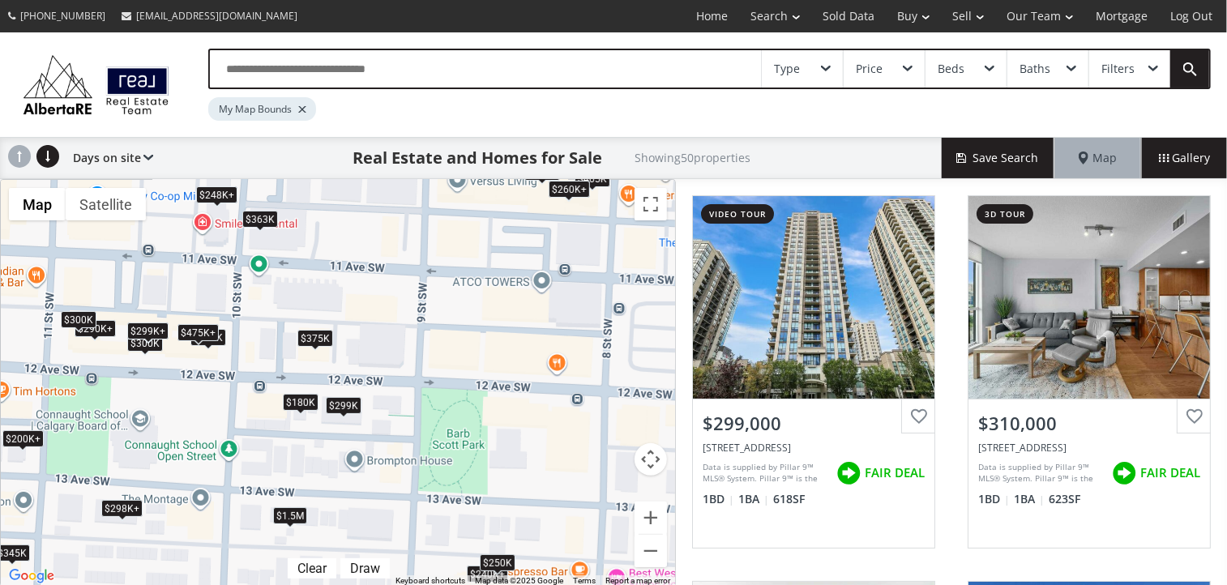
click at [211, 190] on div "$248K+" at bounding box center [216, 194] width 41 height 17
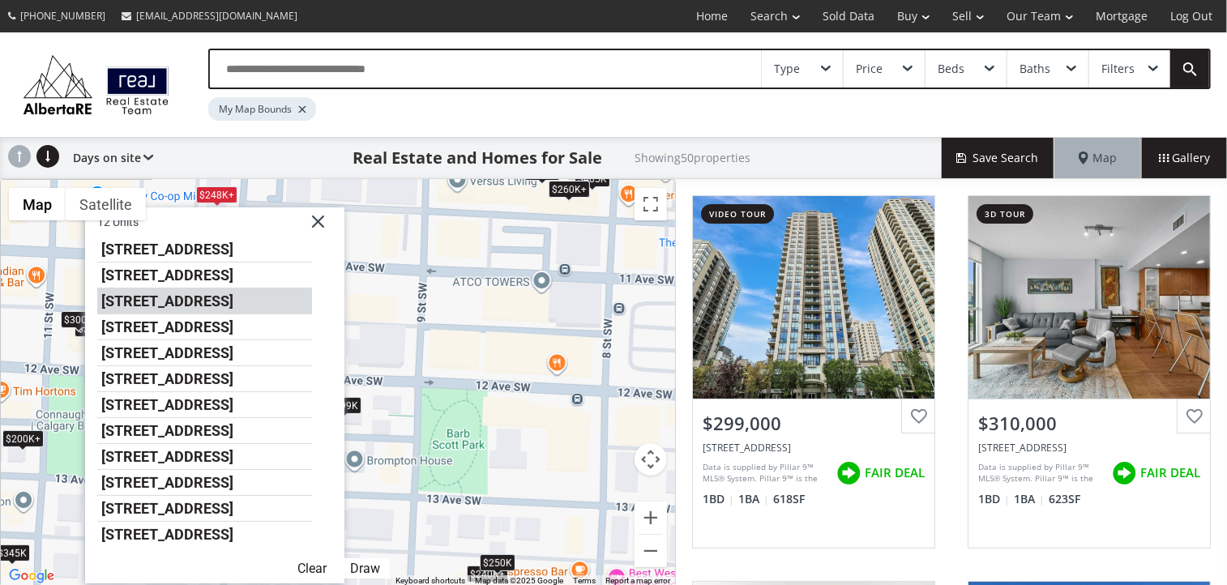
click at [164, 302] on li "1053 10 Street SW #2601" at bounding box center [204, 301] width 215 height 26
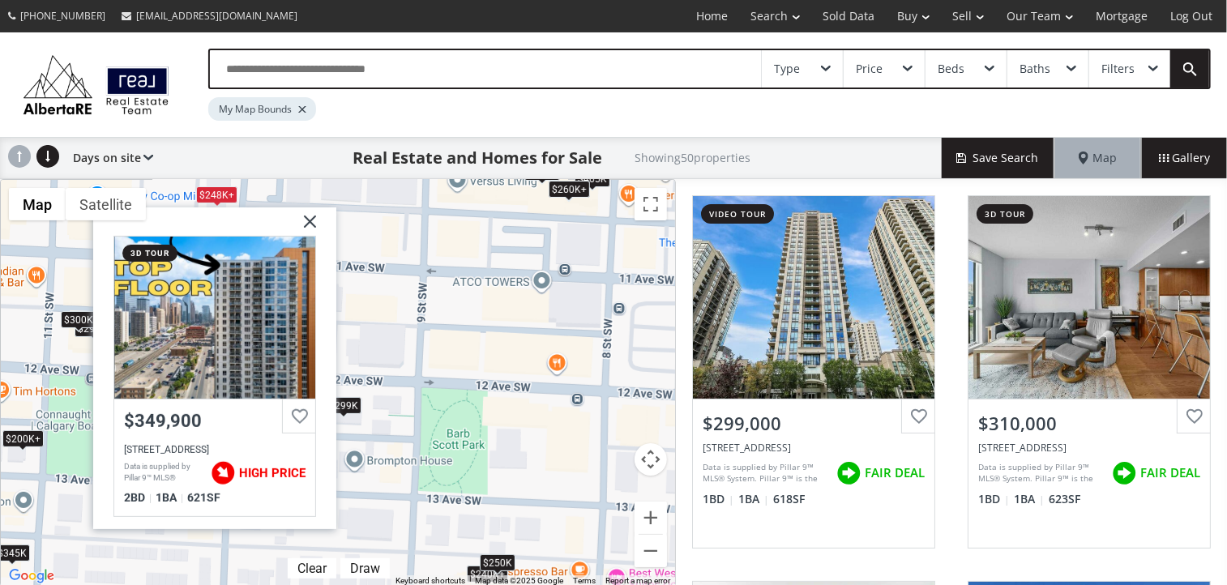
click at [310, 220] on img at bounding box center [304, 227] width 41 height 41
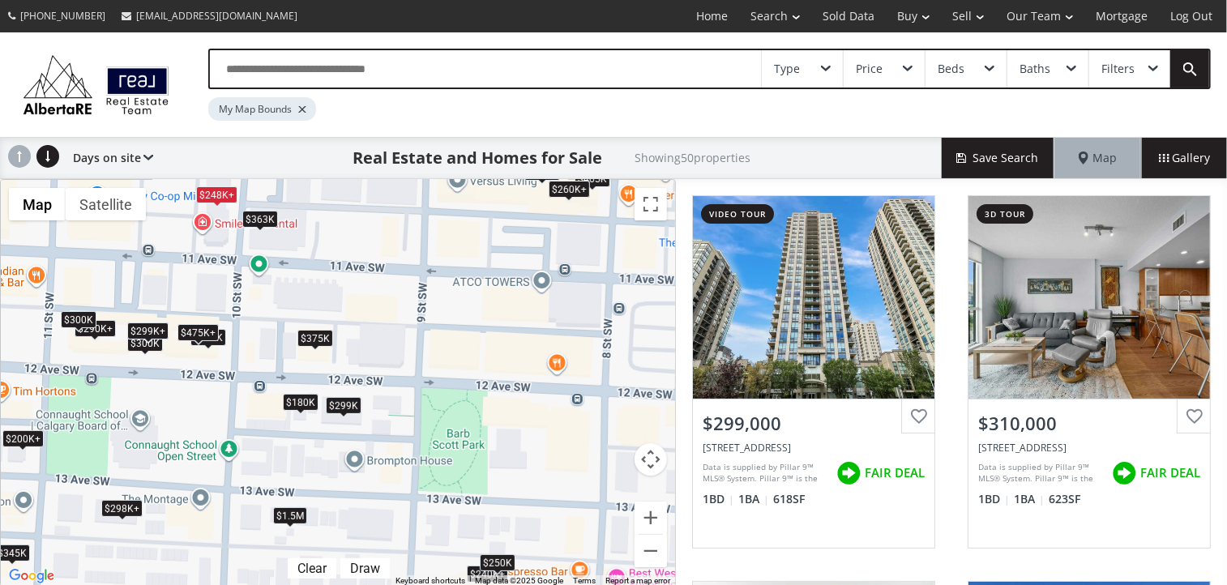
click at [215, 199] on div "$248K+" at bounding box center [216, 194] width 41 height 17
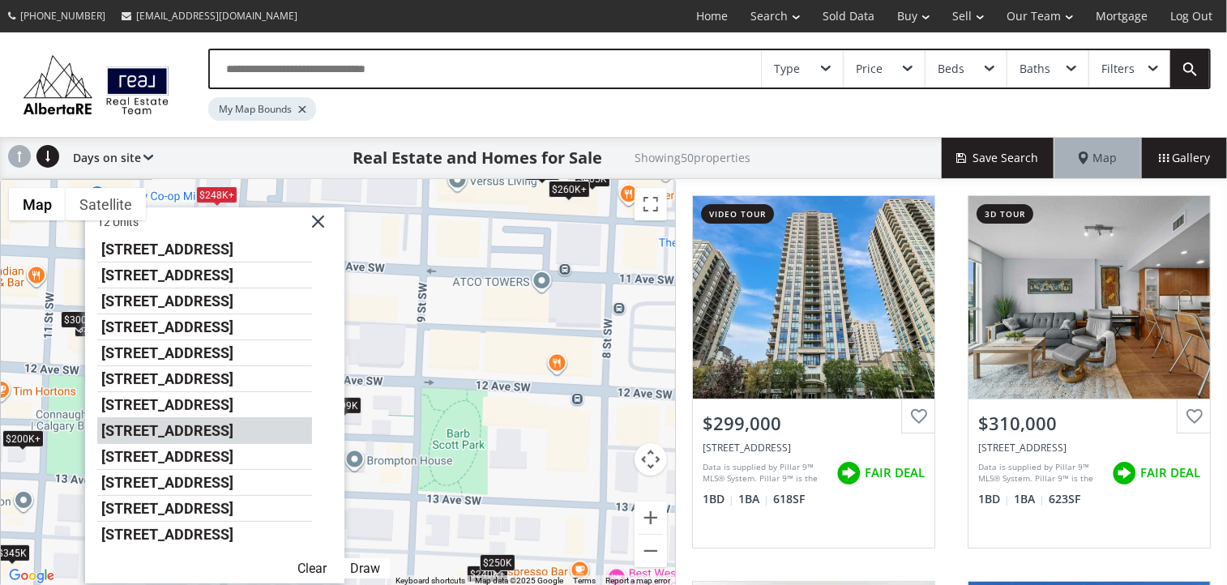
click at [216, 429] on li "1053 10 Street SW #1812" at bounding box center [204, 431] width 215 height 26
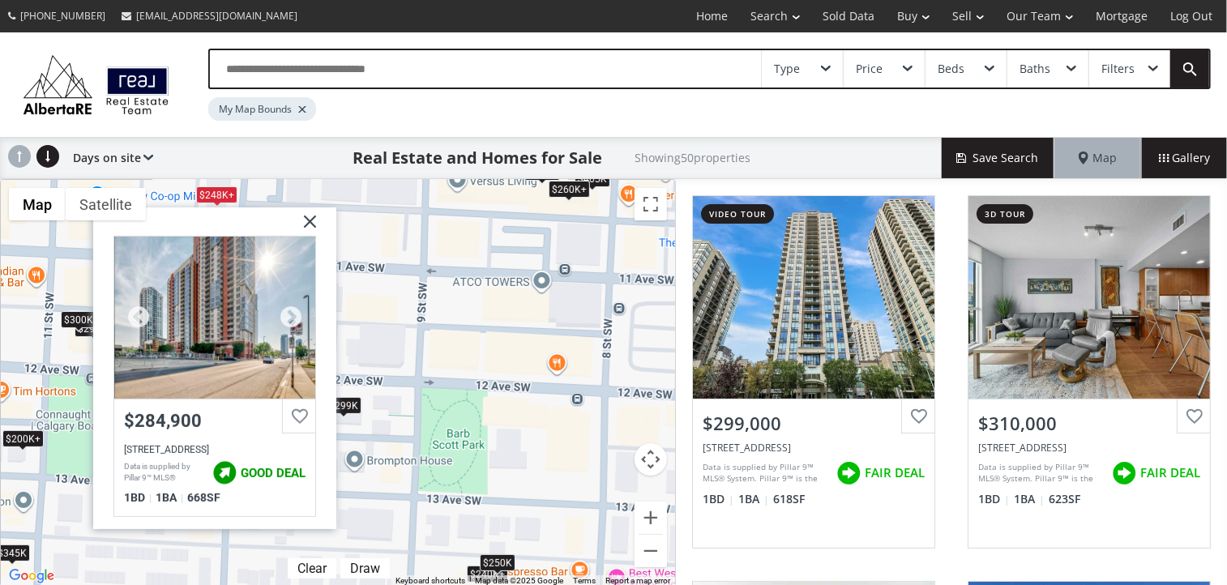
click at [226, 311] on div at bounding box center [214, 318] width 201 height 162
click at [311, 221] on img at bounding box center [304, 227] width 41 height 41
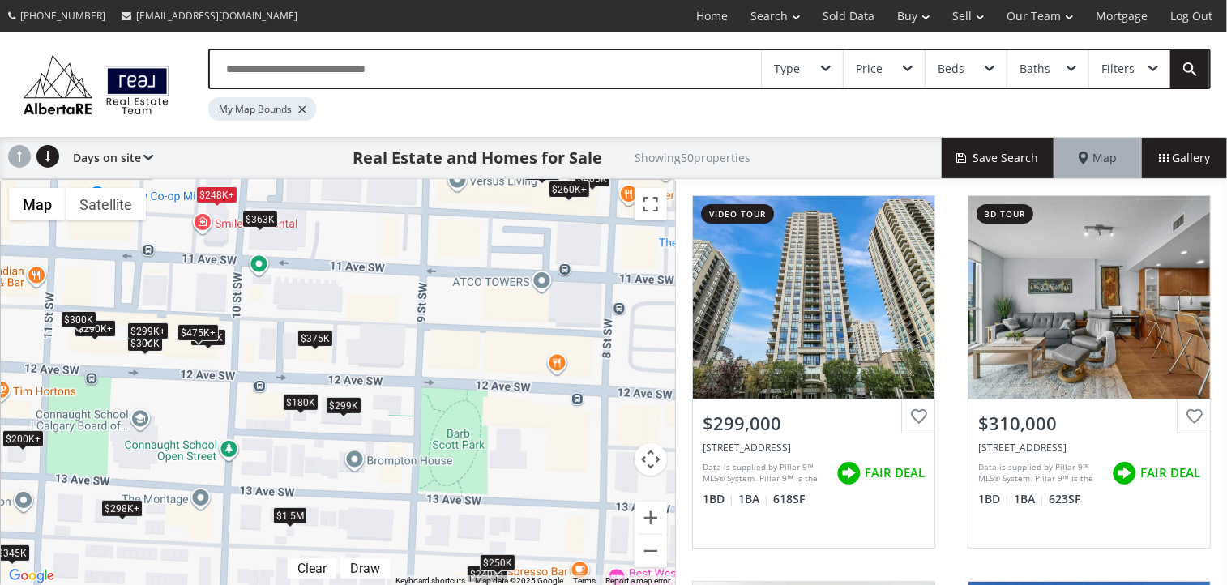
click at [227, 202] on div "$299K+ $299K+ $260K+ $375K $520K $248K+ $300K $475K+ $469K $200K+ $248K+ $299K+…" at bounding box center [338, 383] width 674 height 407
click at [217, 186] on div "$248K+" at bounding box center [216, 194] width 41 height 17
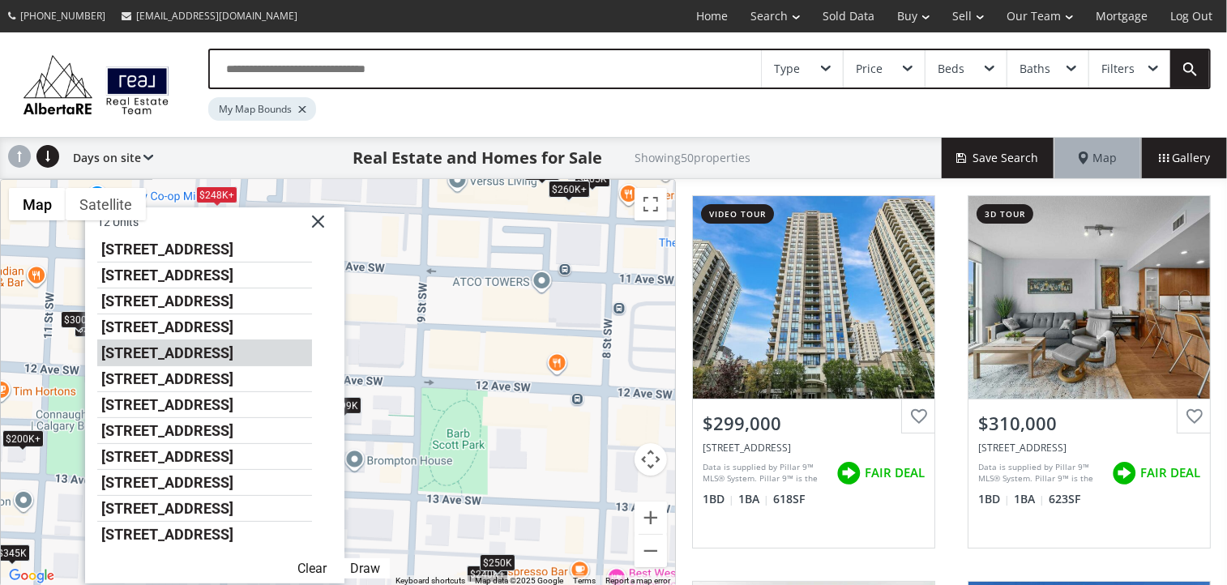
click at [227, 354] on li "1053 10 Street SW #2010" at bounding box center [204, 353] width 215 height 26
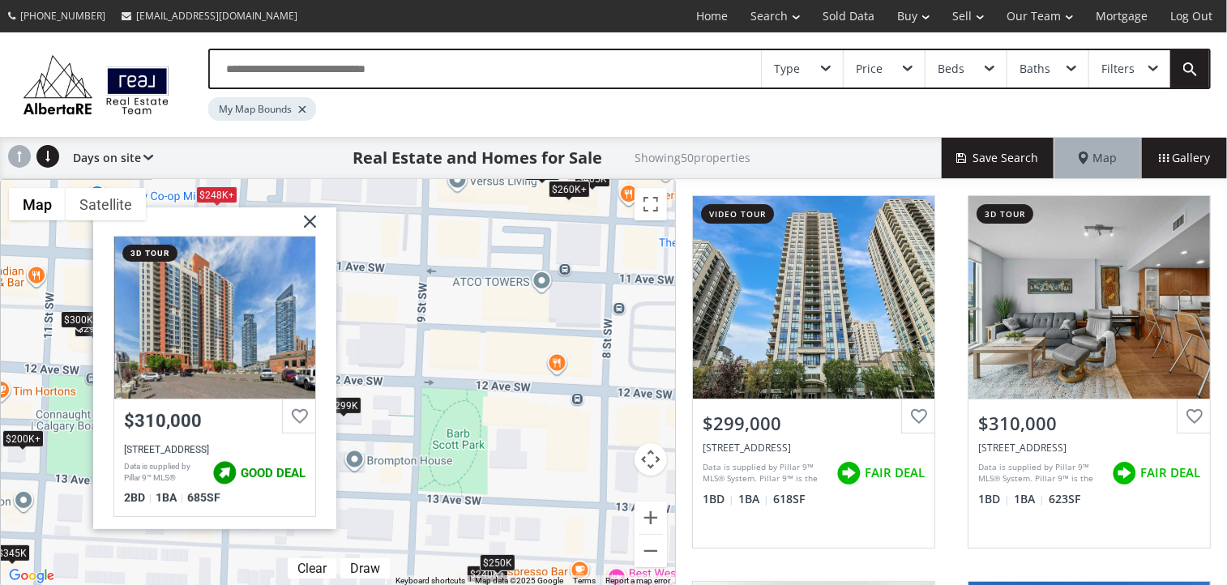
click at [311, 216] on img at bounding box center [304, 227] width 41 height 41
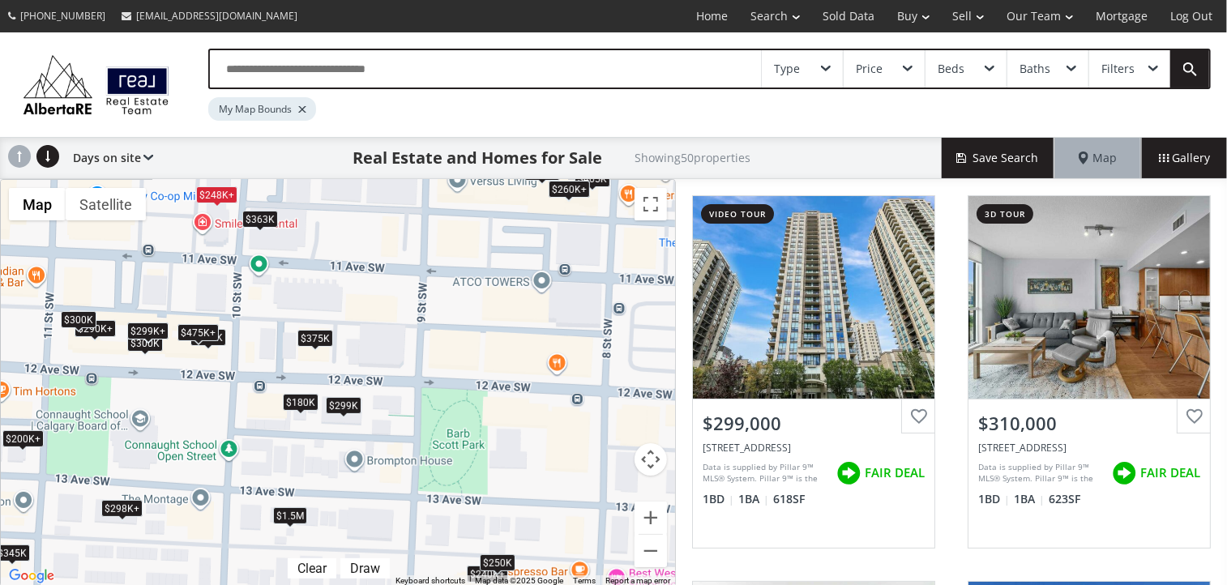
click at [207, 192] on div "$248K+" at bounding box center [216, 194] width 41 height 17
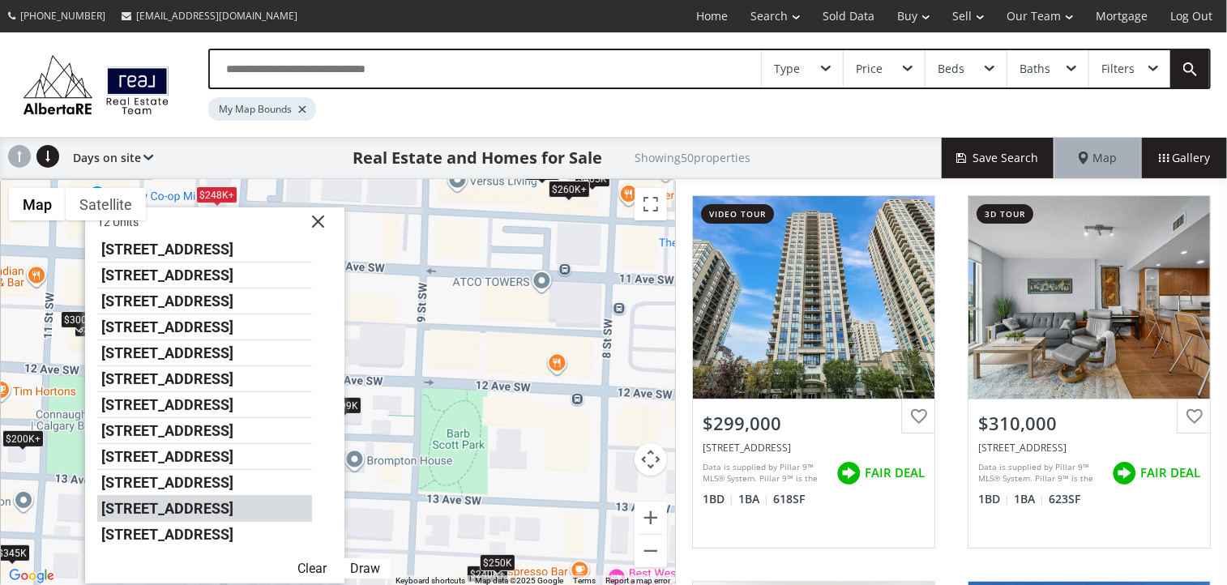
click at [198, 513] on li "1053 10 Street SW #607" at bounding box center [204, 509] width 215 height 26
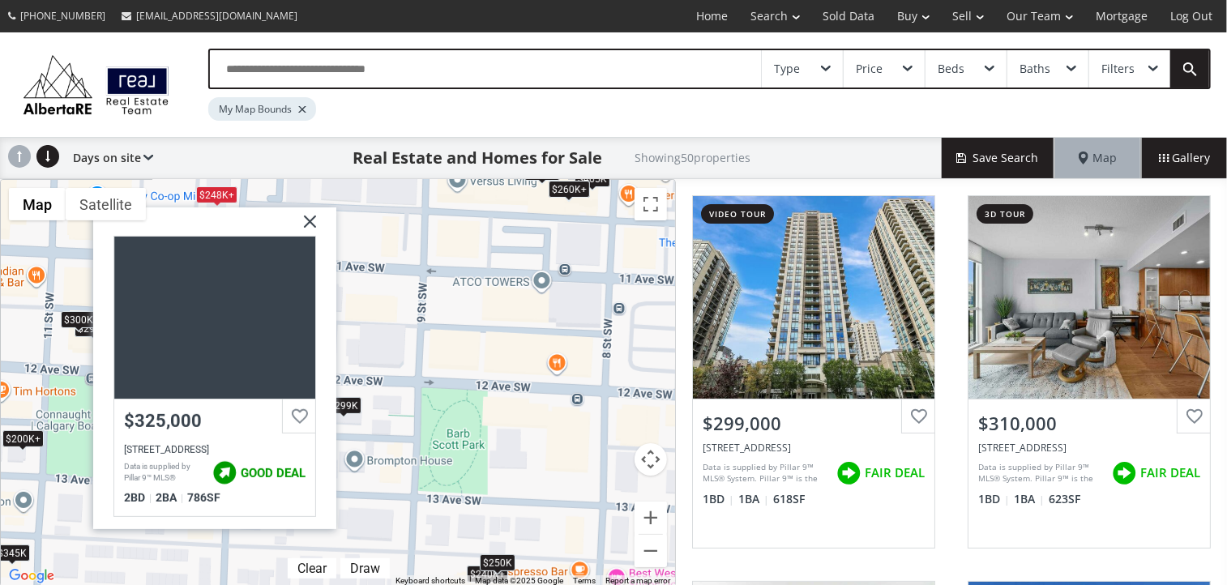
click at [315, 221] on img at bounding box center [304, 227] width 41 height 41
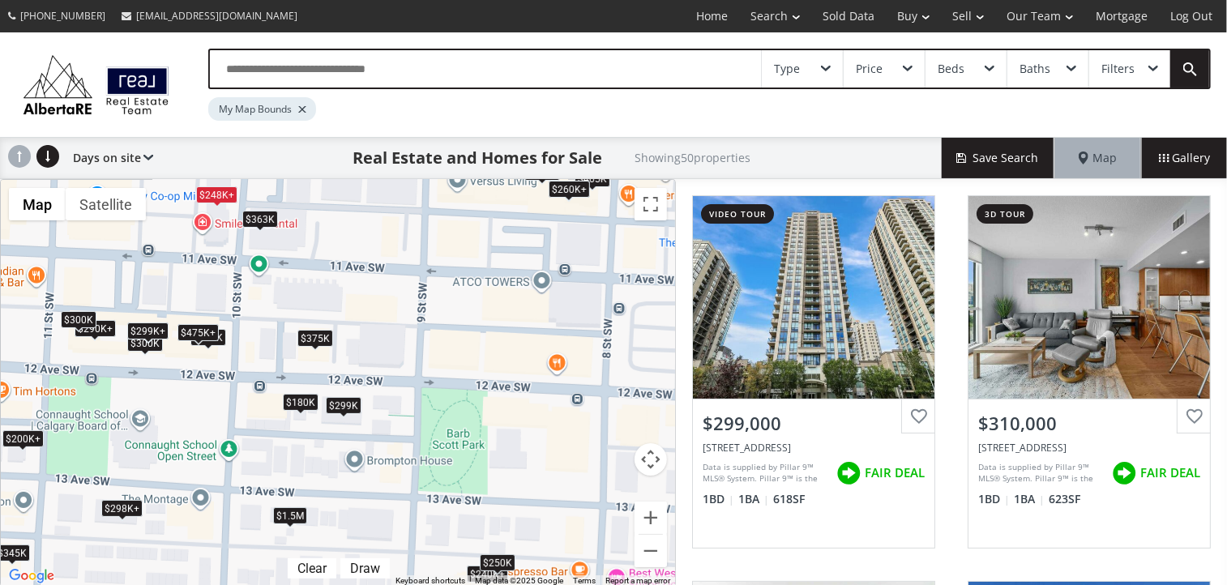
click at [220, 194] on div "$248K+" at bounding box center [216, 194] width 41 height 17
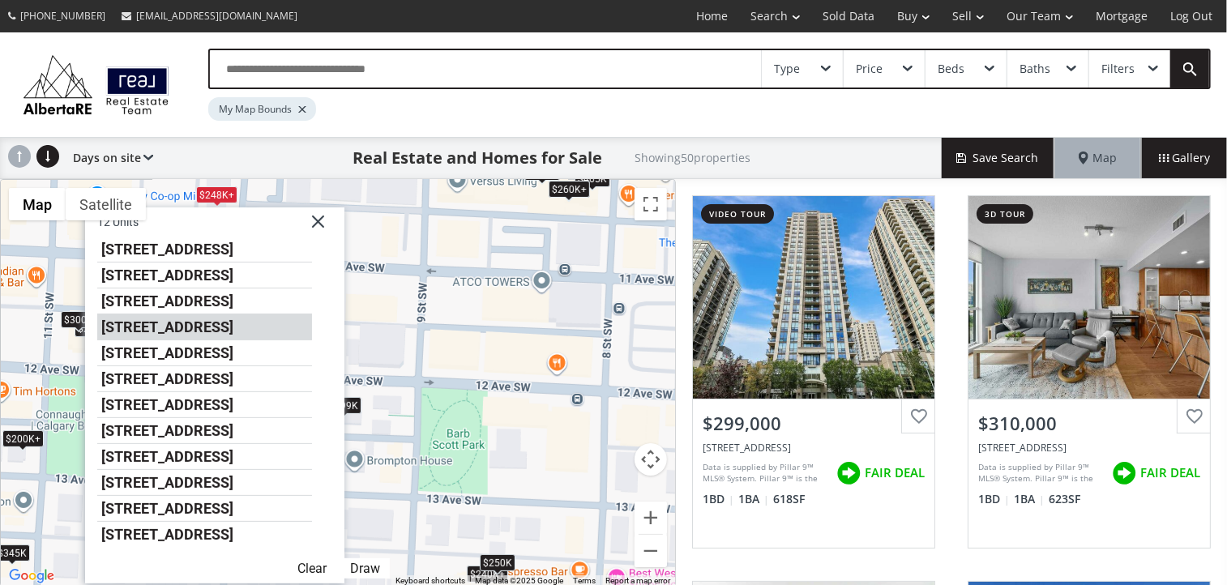
click at [211, 327] on li "1053 10 Street SW #801" at bounding box center [204, 327] width 215 height 26
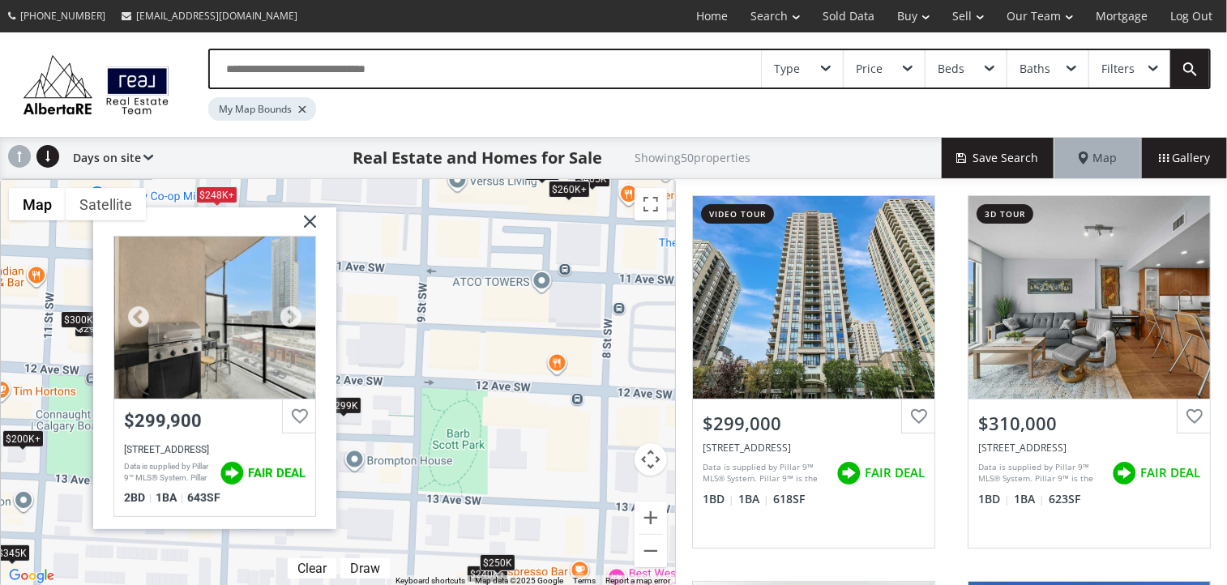
click at [215, 357] on div at bounding box center [214, 318] width 201 height 162
click at [313, 218] on img at bounding box center [304, 227] width 41 height 41
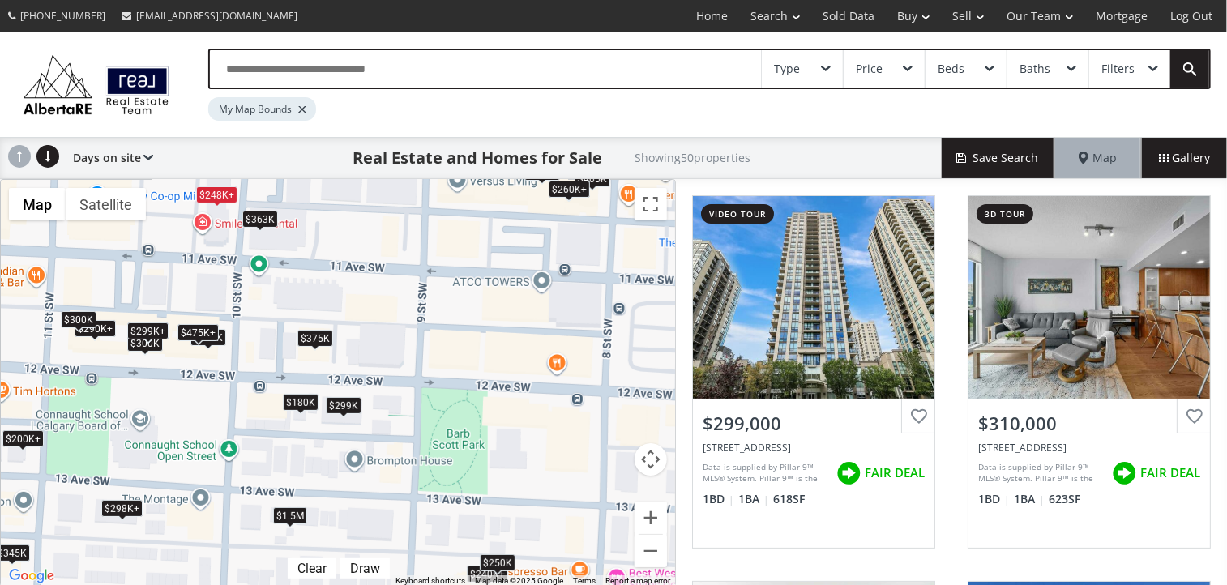
click at [218, 195] on div "$248K+" at bounding box center [216, 194] width 41 height 17
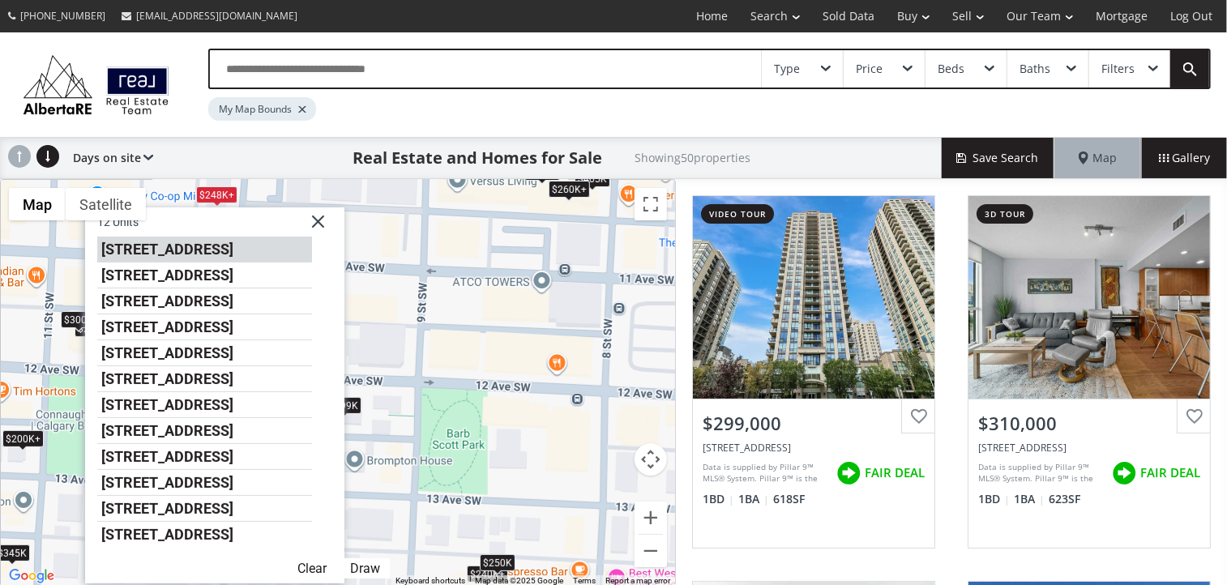
click at [194, 246] on li "1053 10 Street SW #805" at bounding box center [204, 250] width 215 height 26
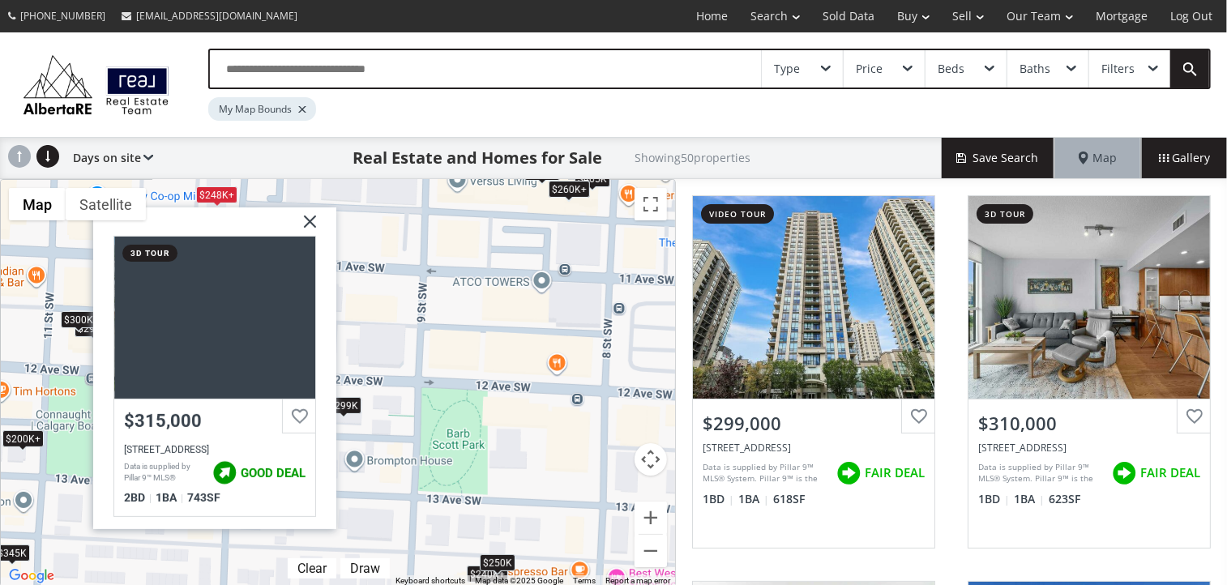
click at [316, 222] on img at bounding box center [304, 227] width 41 height 41
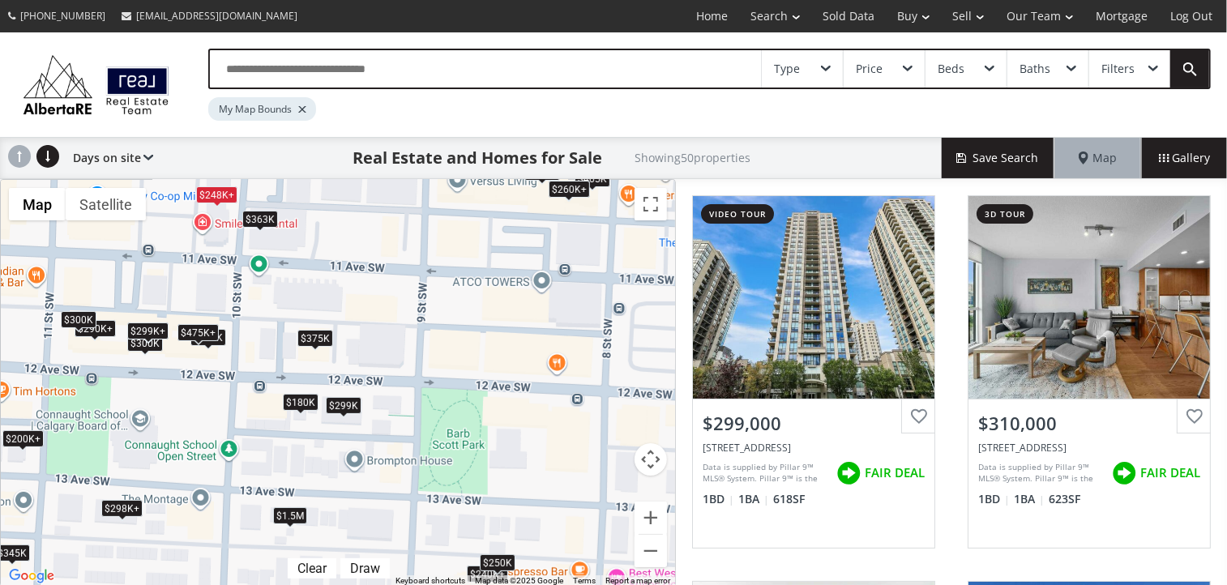
click at [206, 192] on div "$248K+" at bounding box center [216, 194] width 41 height 17
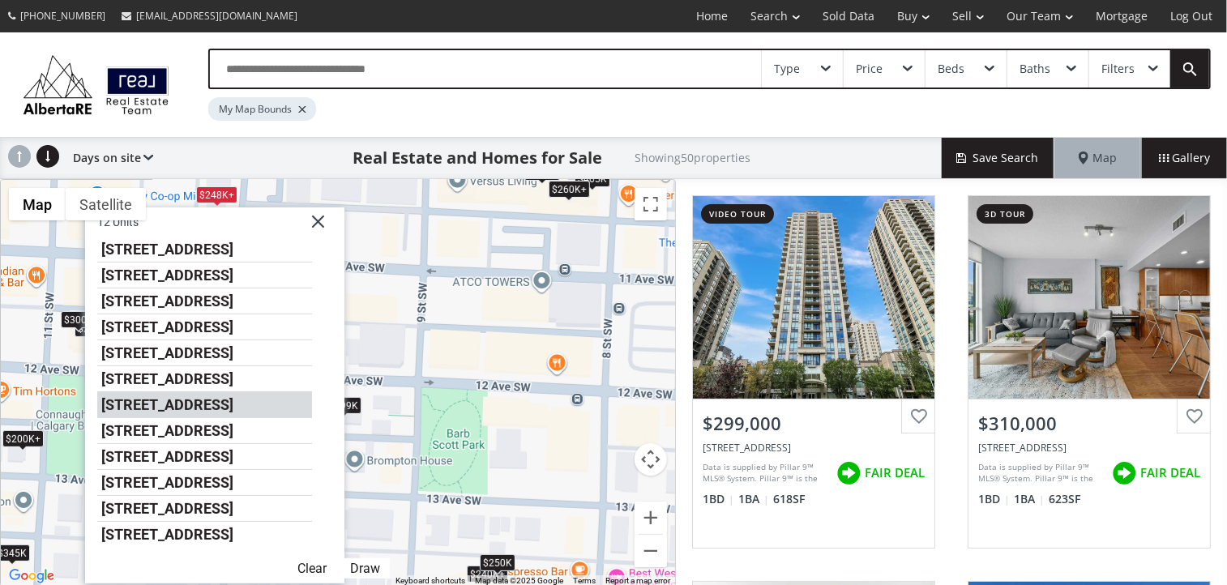
click at [206, 401] on li "1053 10 Street SW #904" at bounding box center [204, 405] width 215 height 26
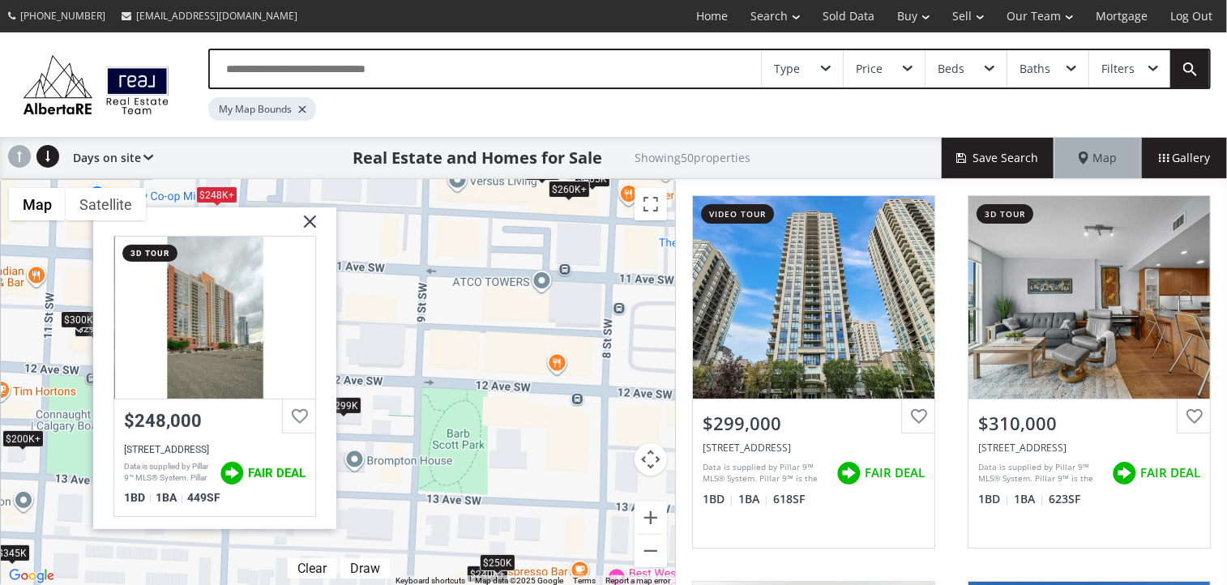
click at [219, 327] on div at bounding box center [214, 318] width 201 height 162
click at [313, 218] on img at bounding box center [304, 227] width 41 height 41
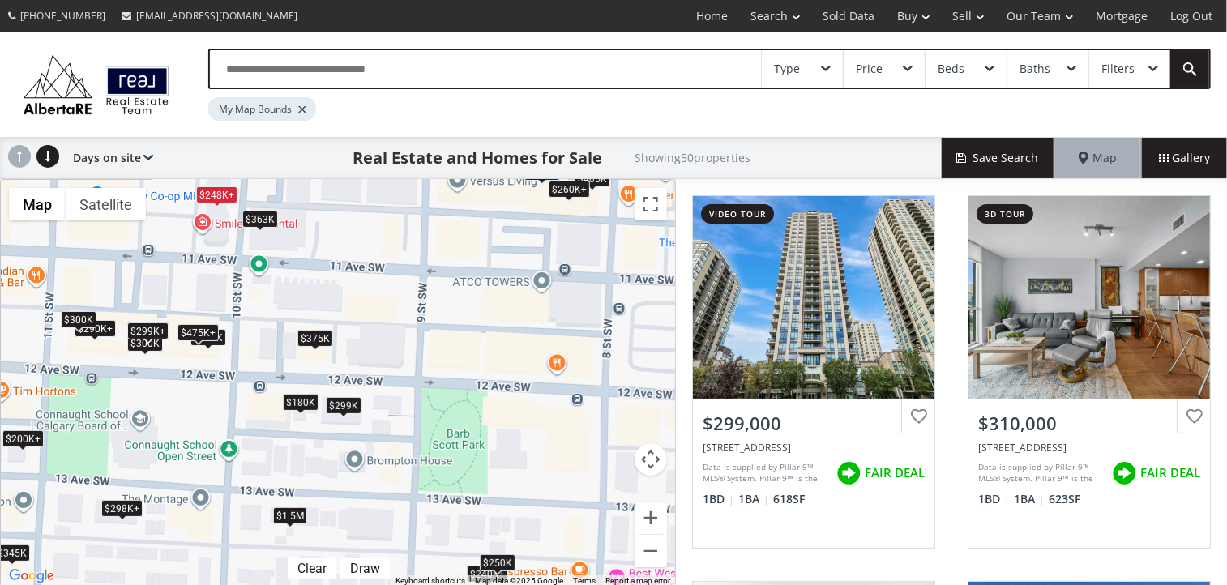
click at [224, 193] on div "$248K+" at bounding box center [216, 194] width 41 height 17
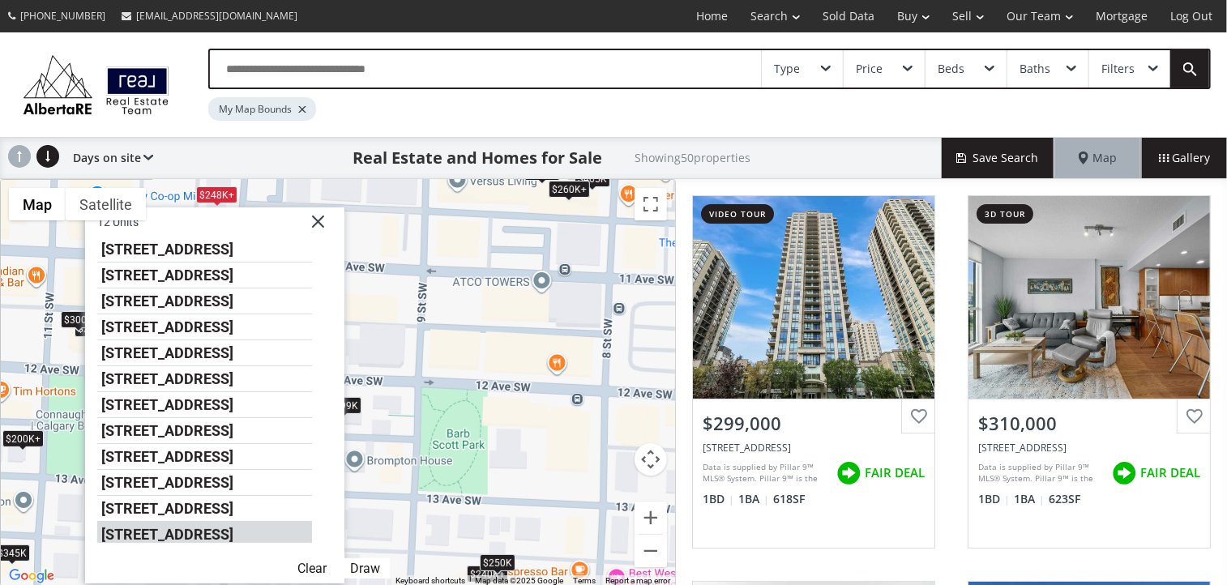
click at [246, 531] on li "1053 10 Street SW #915" at bounding box center [204, 532] width 215 height 21
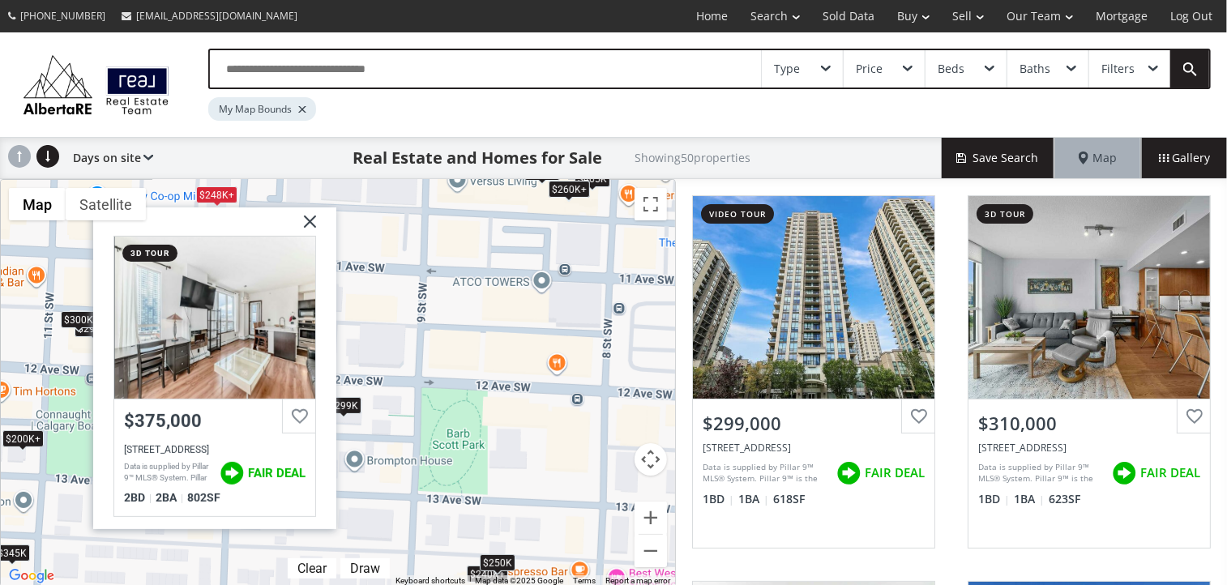
click at [310, 216] on img at bounding box center [304, 227] width 41 height 41
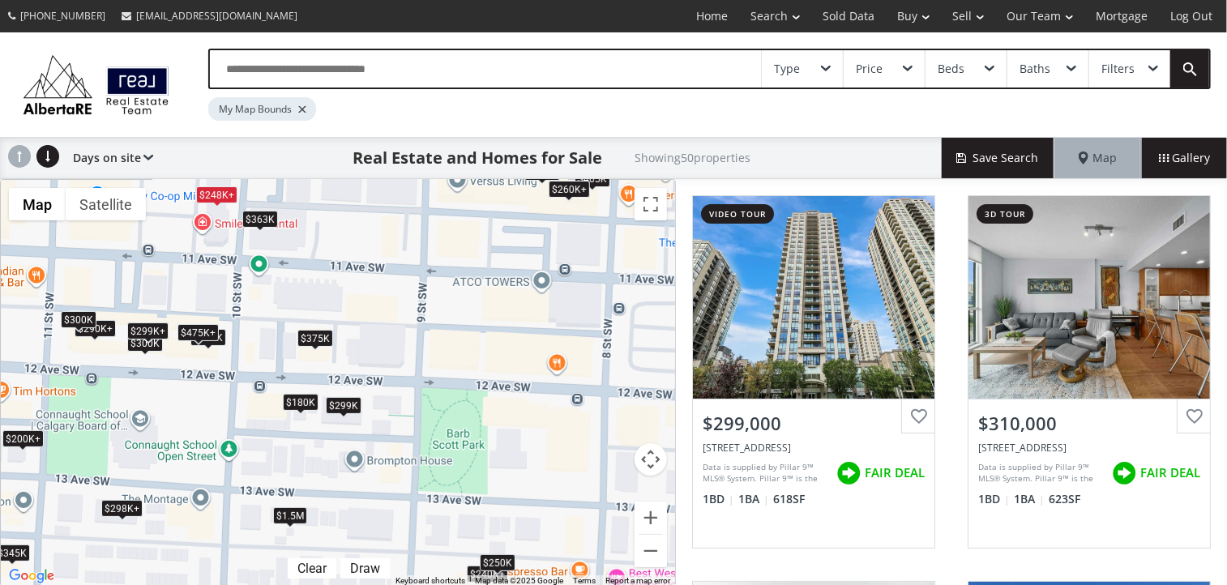
click at [219, 192] on div "$248K+" at bounding box center [216, 194] width 41 height 17
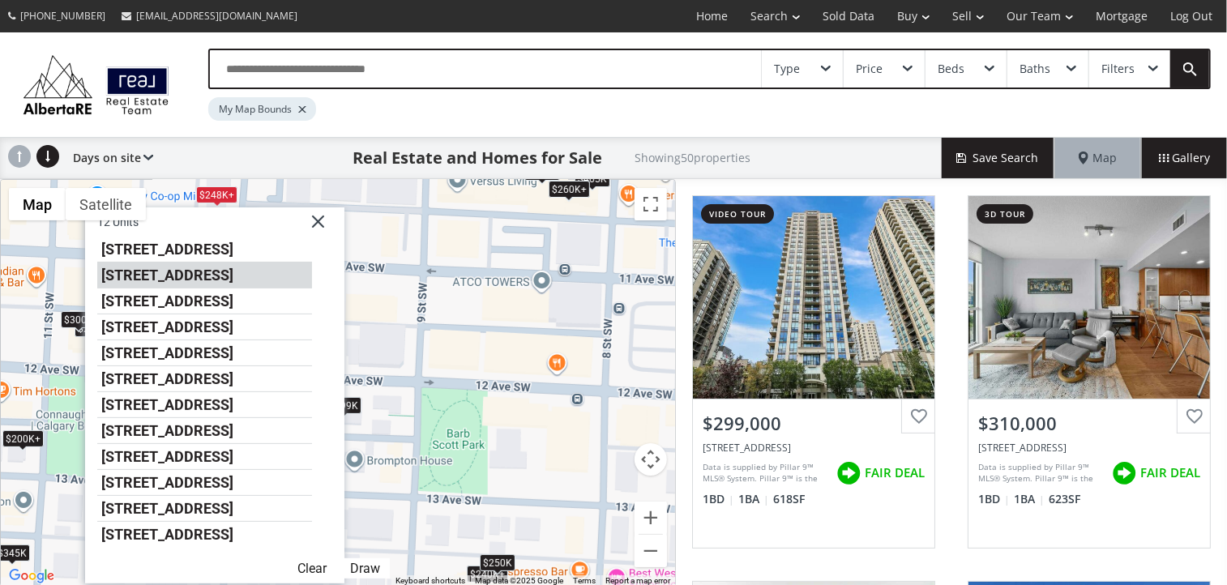
click at [232, 263] on li "1053 10 Street SW #1001" at bounding box center [204, 276] width 215 height 26
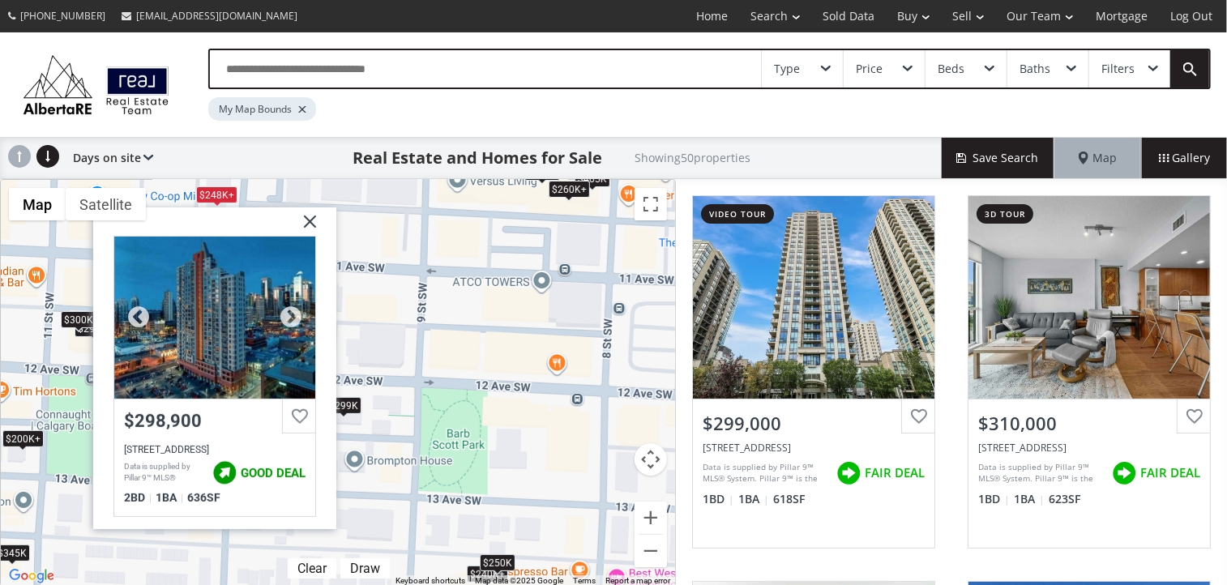
click at [199, 314] on div at bounding box center [214, 318] width 201 height 162
click at [310, 221] on img at bounding box center [304, 227] width 41 height 41
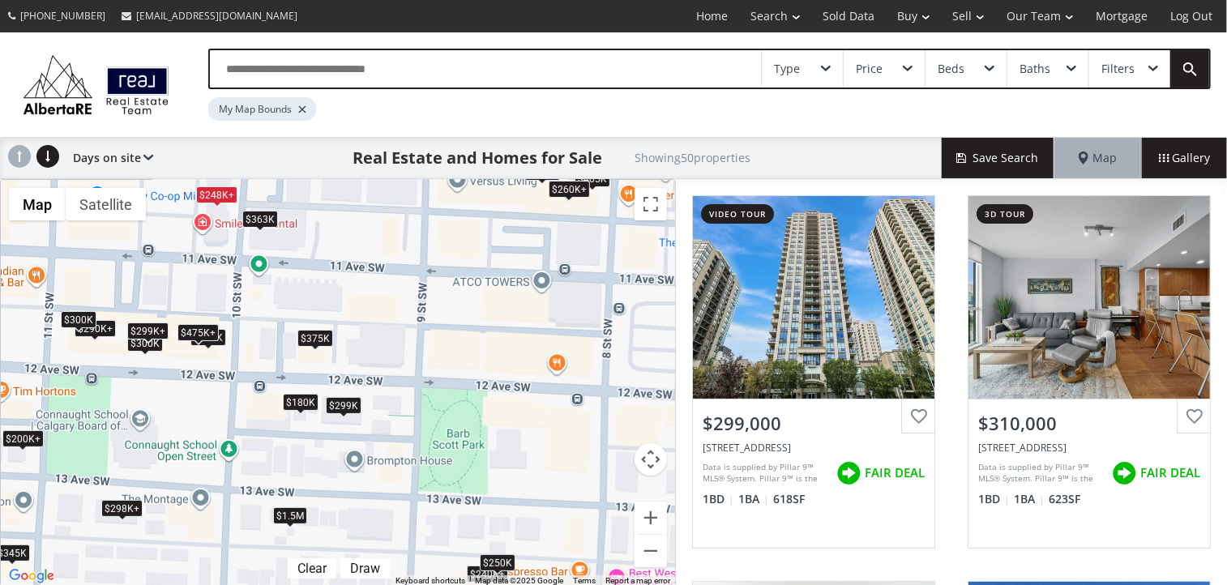
click at [212, 202] on div "$248K+" at bounding box center [216, 194] width 41 height 17
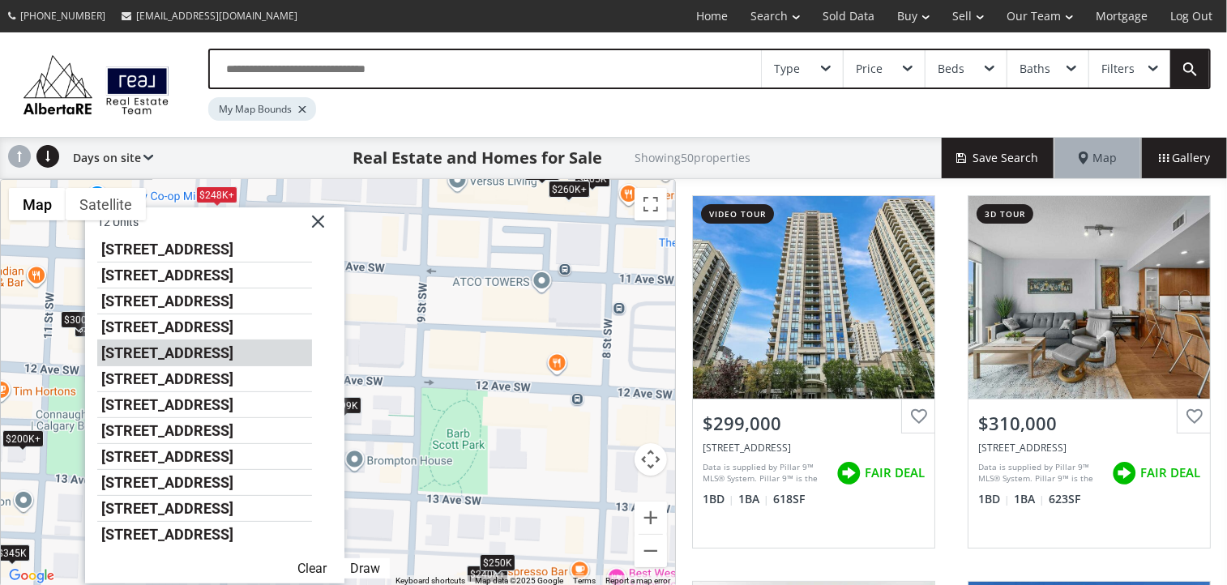
click at [236, 354] on li "1053 10 Street SW #2010" at bounding box center [204, 353] width 215 height 26
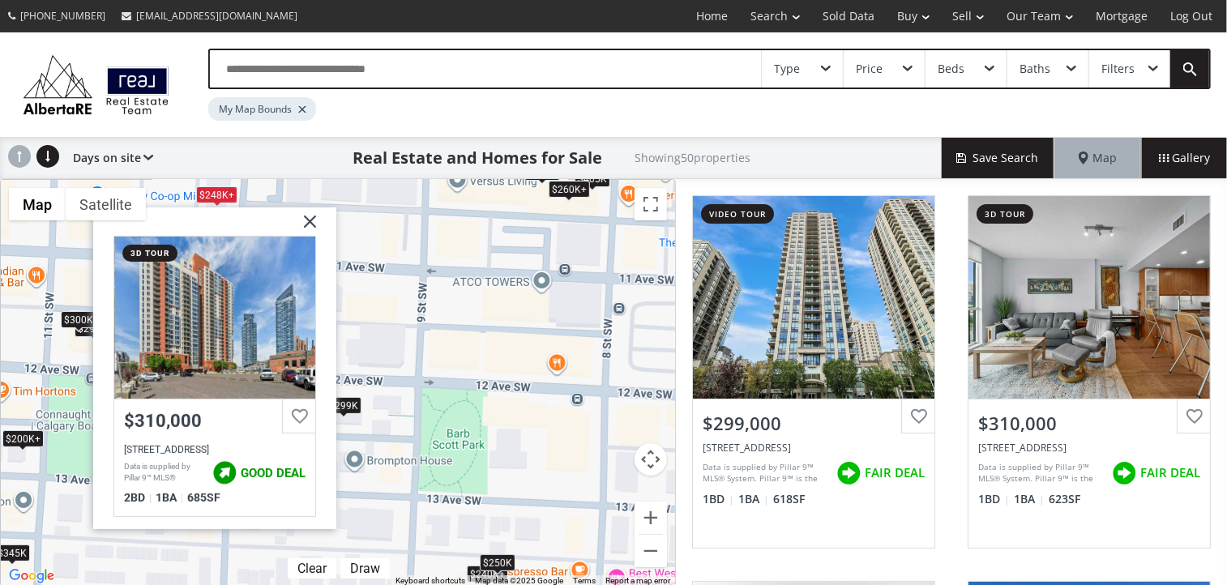
click at [305, 216] on img at bounding box center [304, 227] width 41 height 41
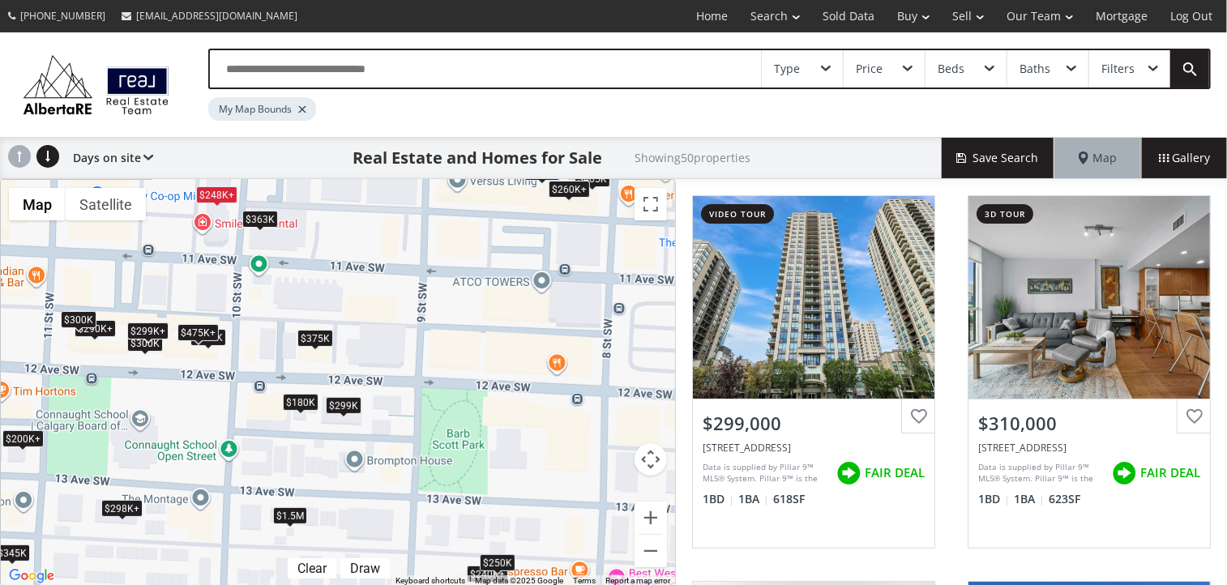
click at [218, 197] on div "$248K+" at bounding box center [216, 194] width 41 height 17
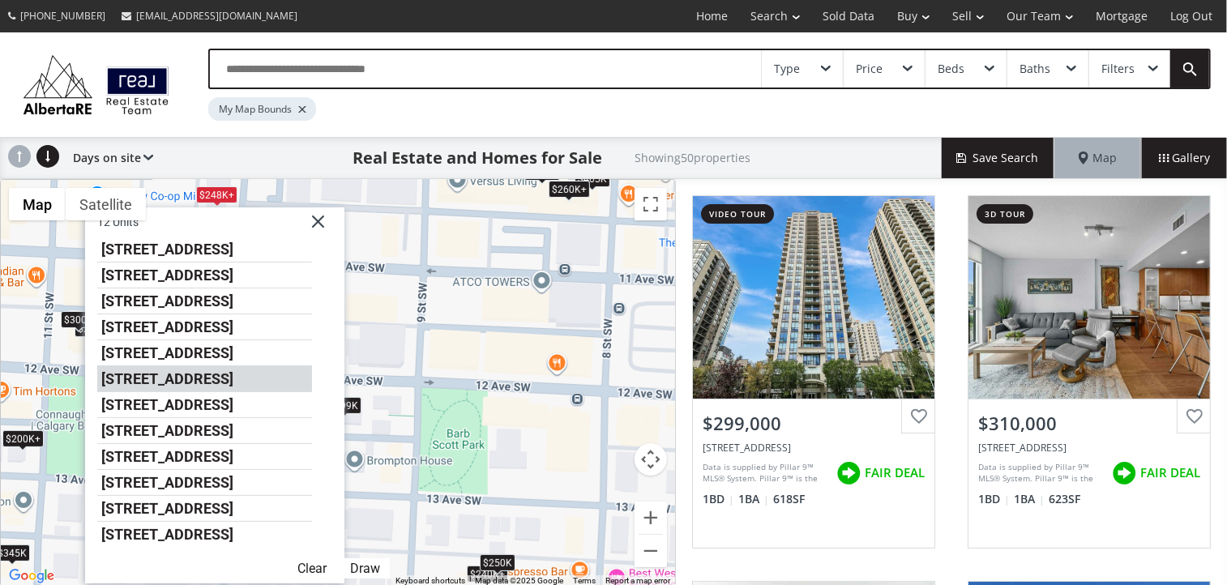
click at [212, 373] on li "1053 10 Street SW #1101" at bounding box center [204, 379] width 215 height 26
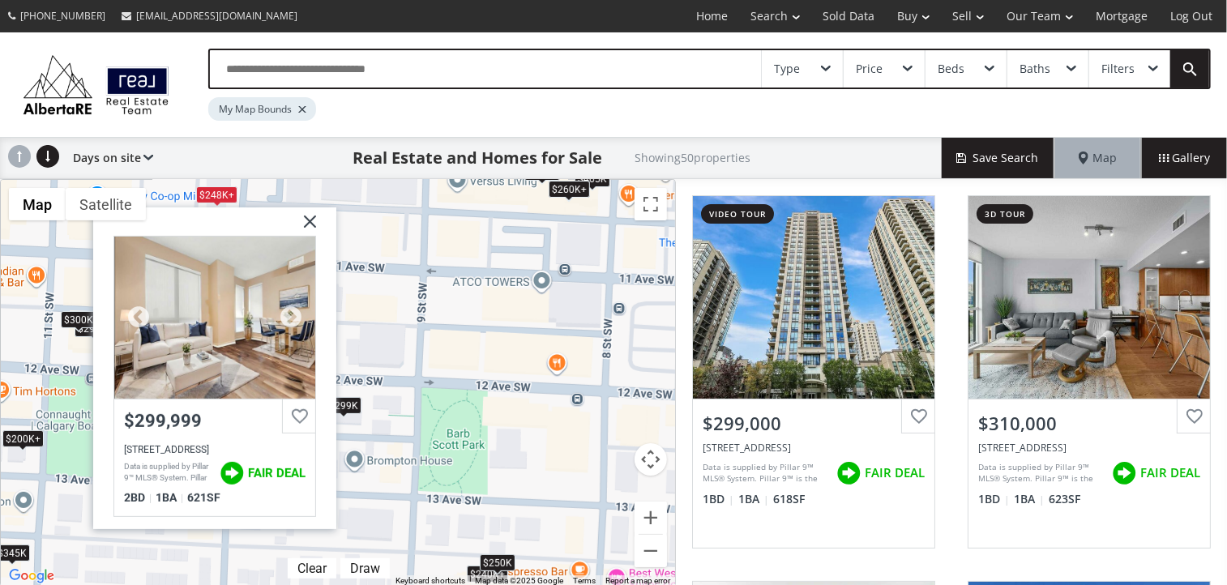
click at [233, 315] on div at bounding box center [214, 318] width 201 height 162
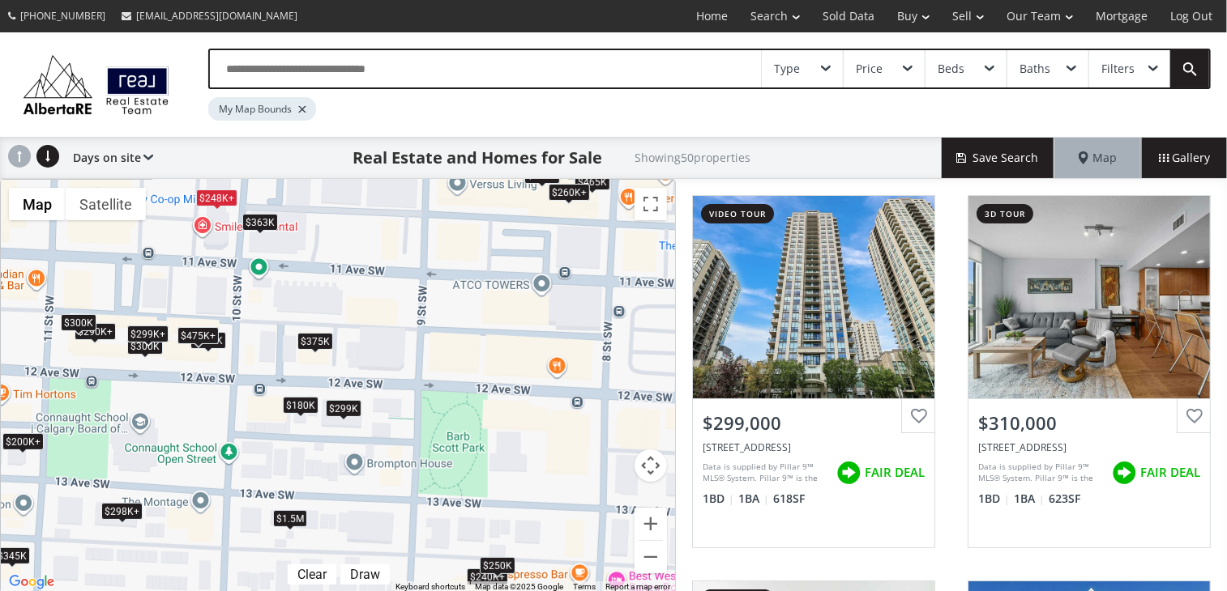
click at [220, 195] on div "$248K+" at bounding box center [216, 198] width 41 height 17
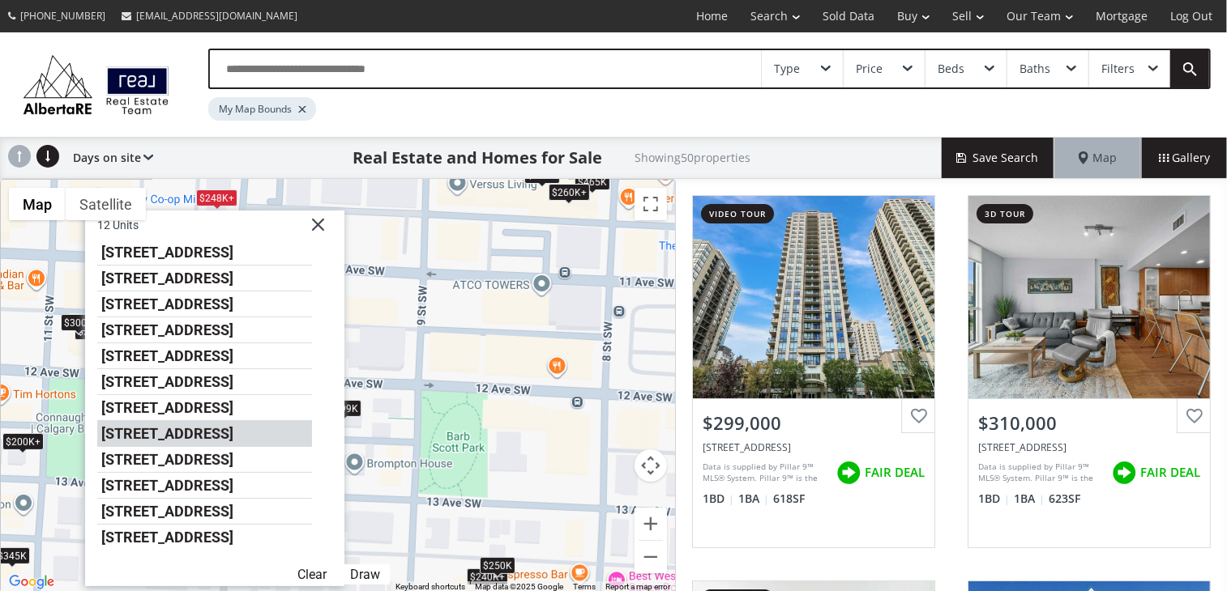
click at [203, 430] on li "1053 10 Street SW #1812" at bounding box center [204, 434] width 215 height 26
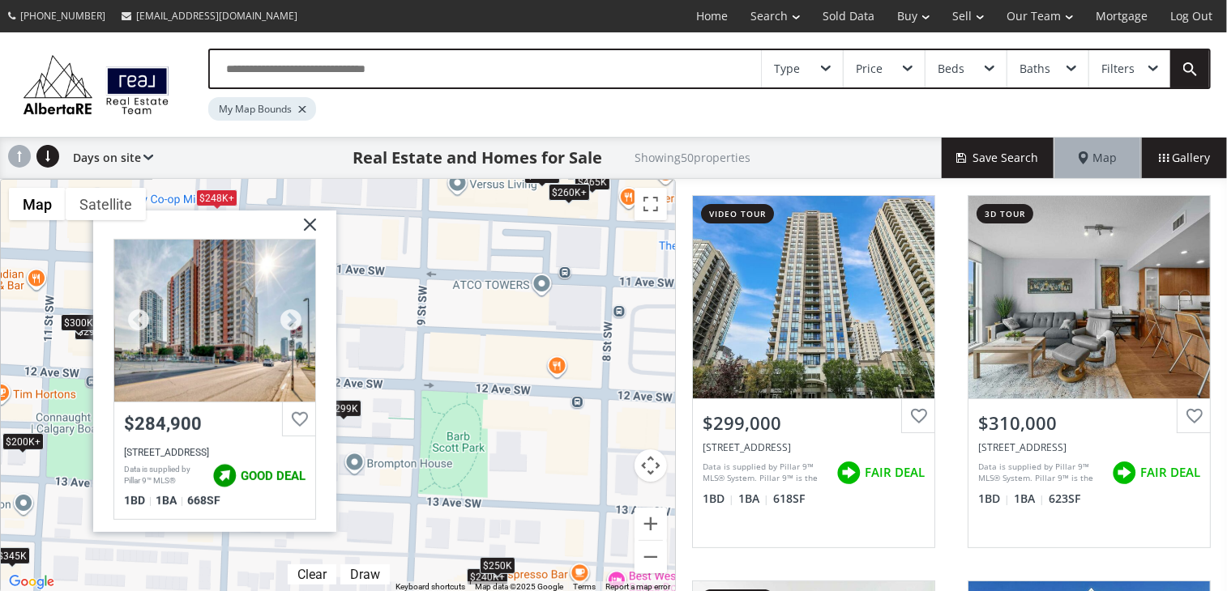
click at [221, 340] on div at bounding box center [214, 321] width 201 height 162
click at [307, 221] on img at bounding box center [304, 231] width 41 height 41
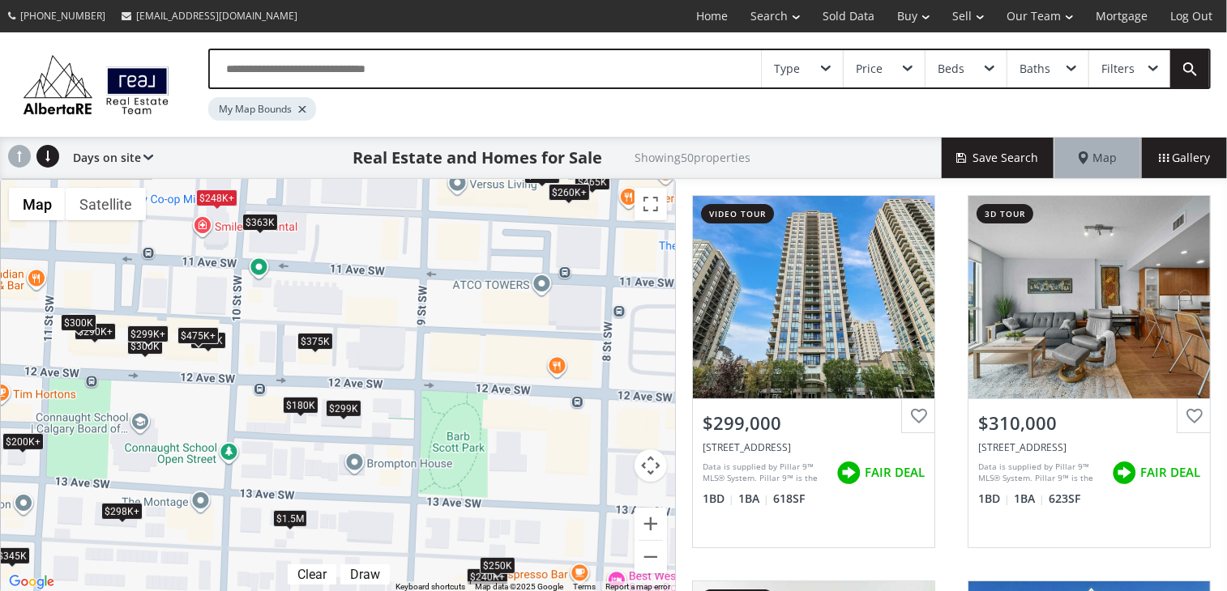
click at [213, 198] on div "$248K+" at bounding box center [216, 198] width 41 height 17
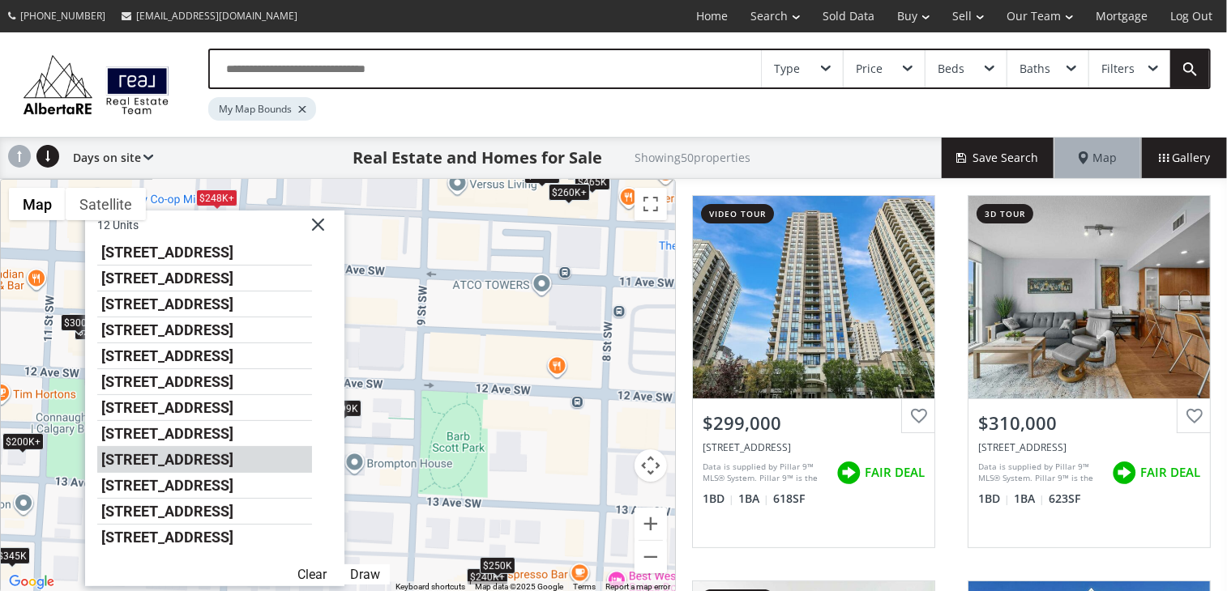
click at [179, 460] on li "1053 10 Street SW #1213" at bounding box center [204, 460] width 215 height 26
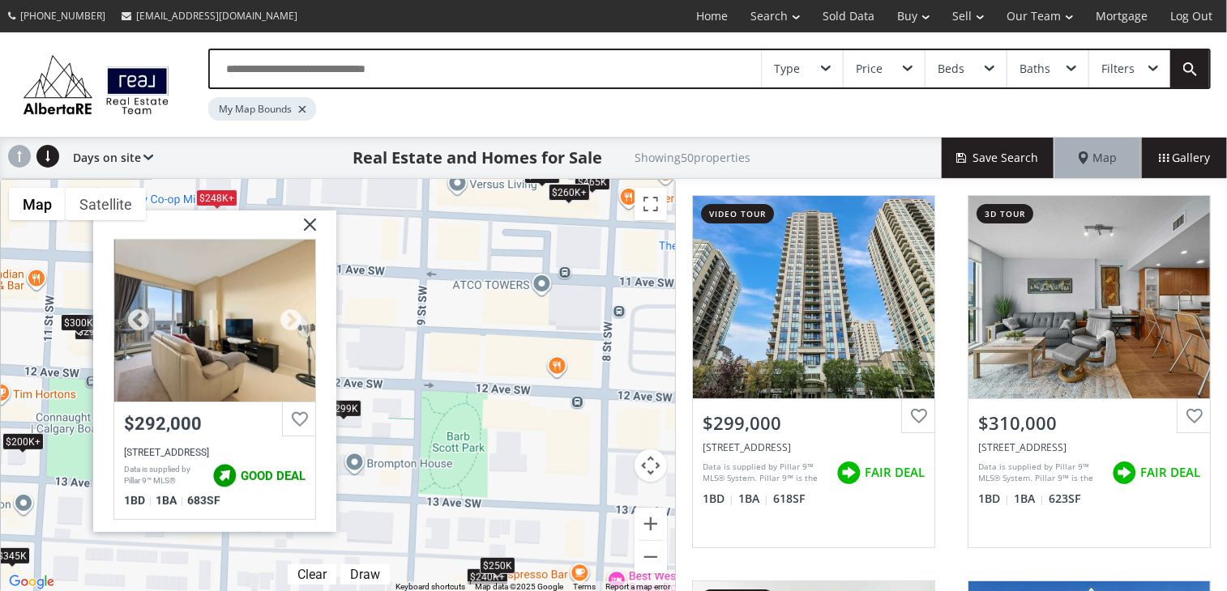
click at [206, 348] on div at bounding box center [214, 321] width 201 height 162
click at [311, 219] on img at bounding box center [304, 231] width 41 height 41
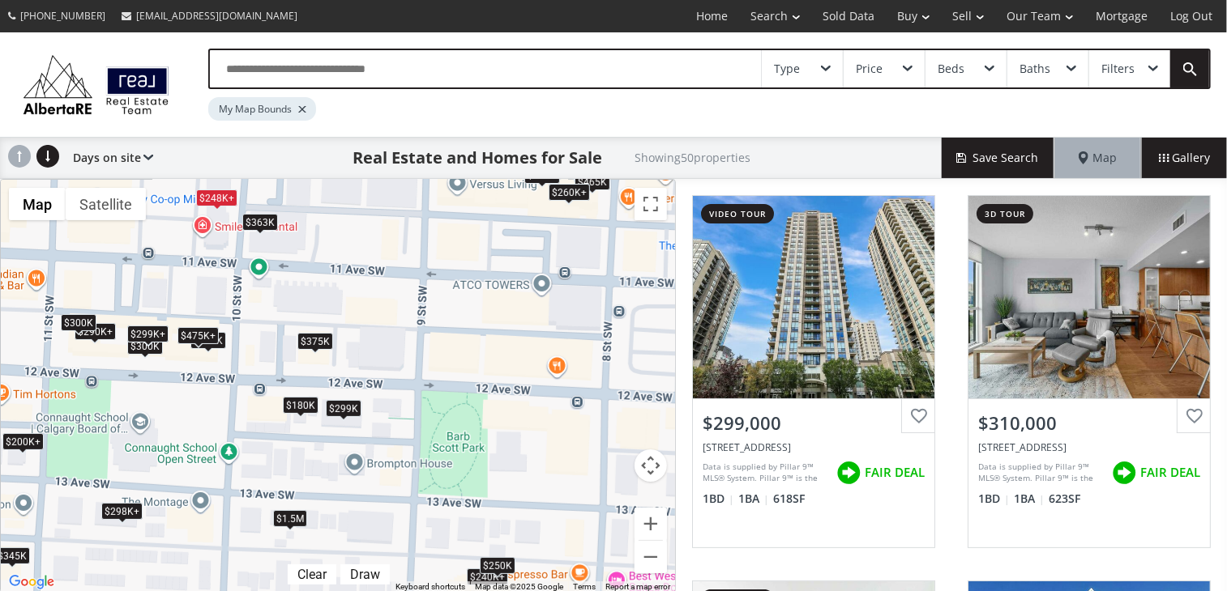
click at [211, 194] on div "$248K+" at bounding box center [216, 198] width 41 height 17
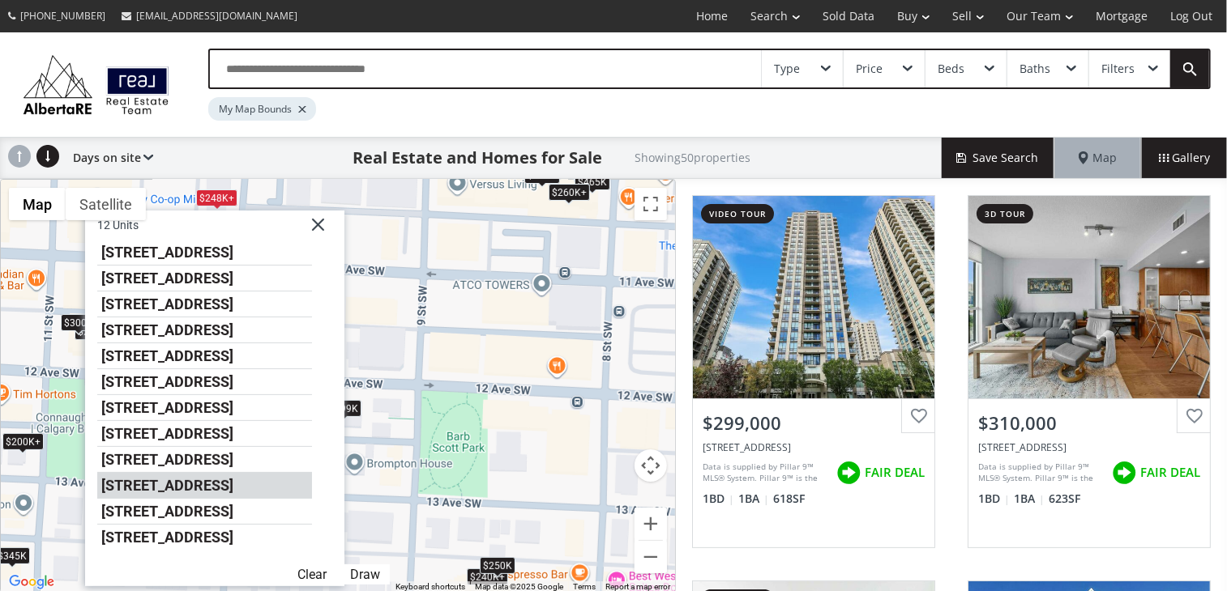
click at [194, 488] on li "[STREET_ADDRESS]" at bounding box center [204, 486] width 215 height 26
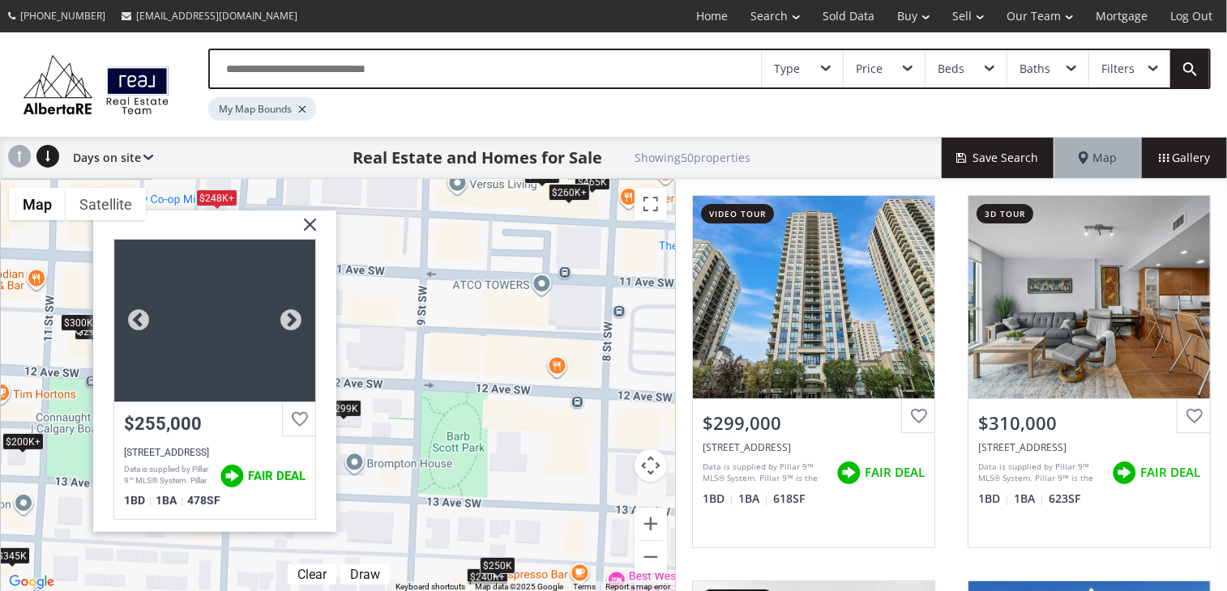
click at [239, 314] on div at bounding box center [214, 321] width 201 height 162
click at [314, 226] on img at bounding box center [304, 231] width 41 height 41
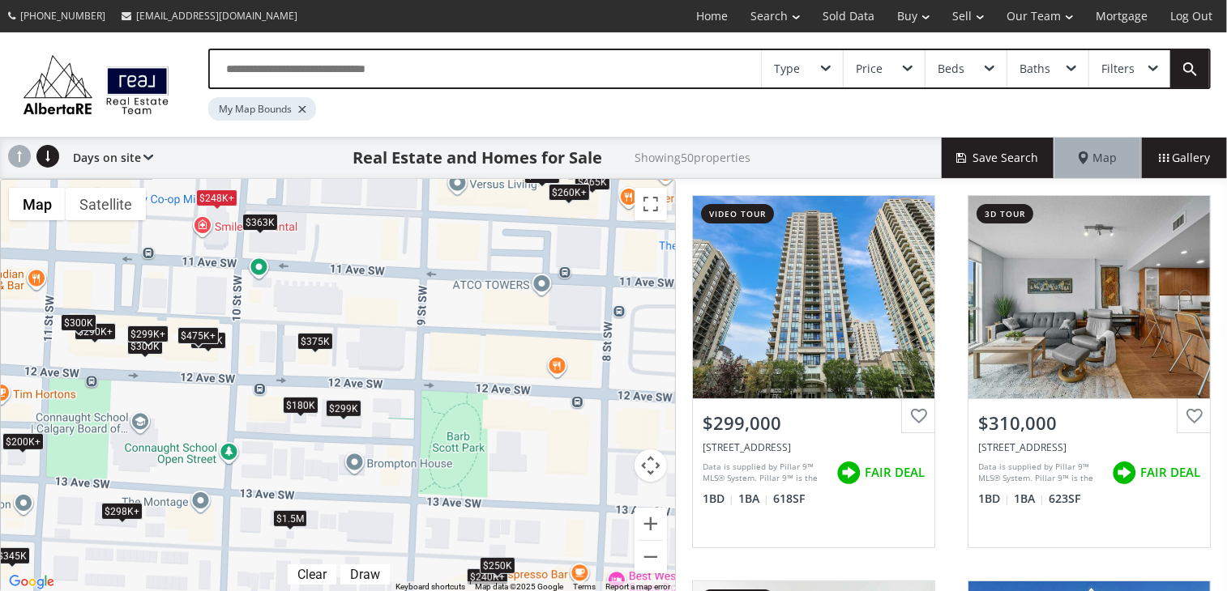
click at [214, 195] on div "$248K+" at bounding box center [216, 198] width 41 height 17
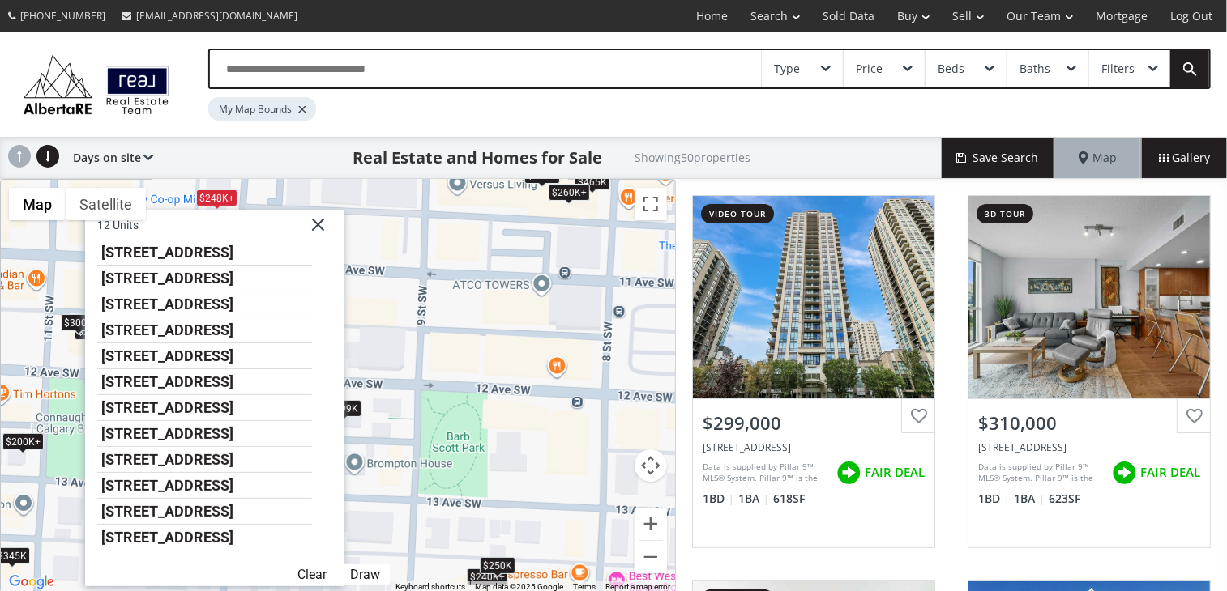
click at [326, 224] on img at bounding box center [312, 231] width 41 height 41
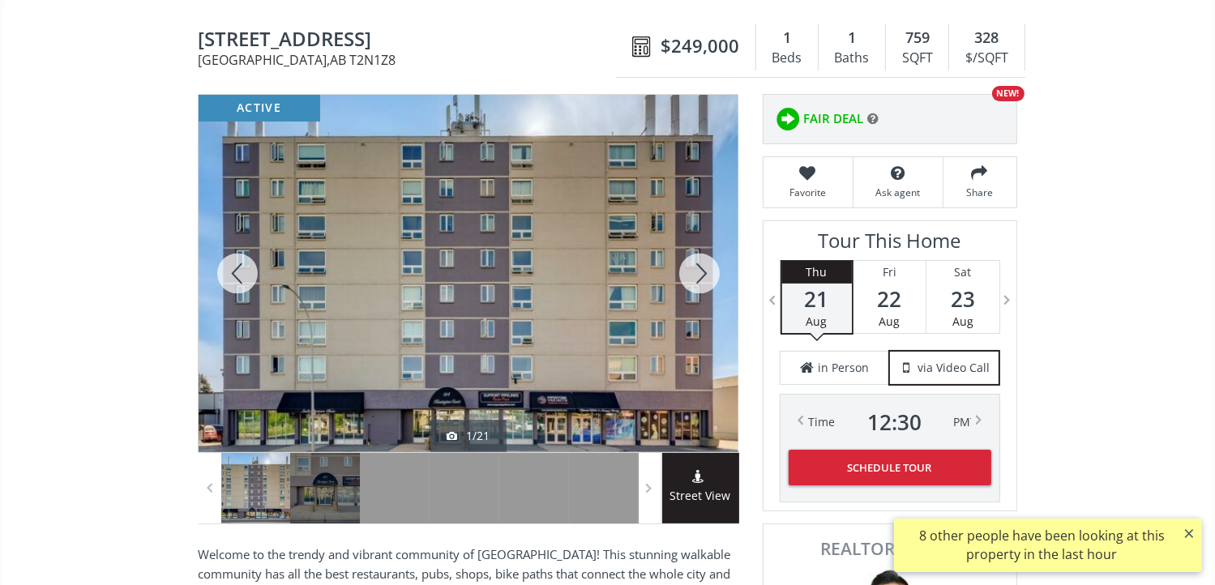
scroll to position [162, 0]
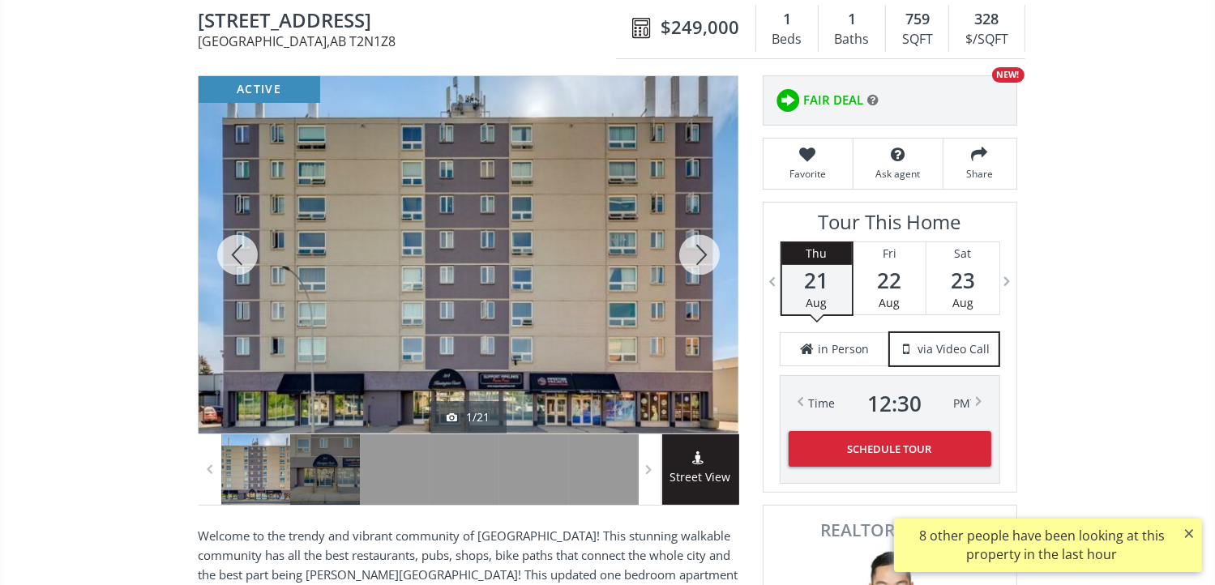
click at [701, 254] on div at bounding box center [699, 254] width 78 height 357
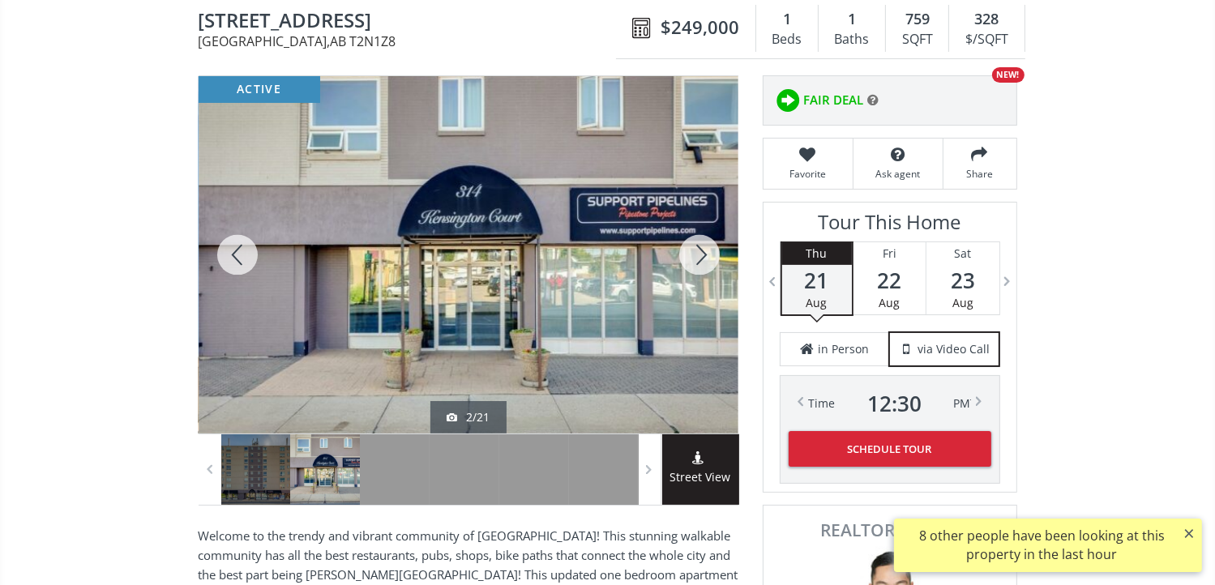
click at [700, 254] on div at bounding box center [699, 254] width 78 height 357
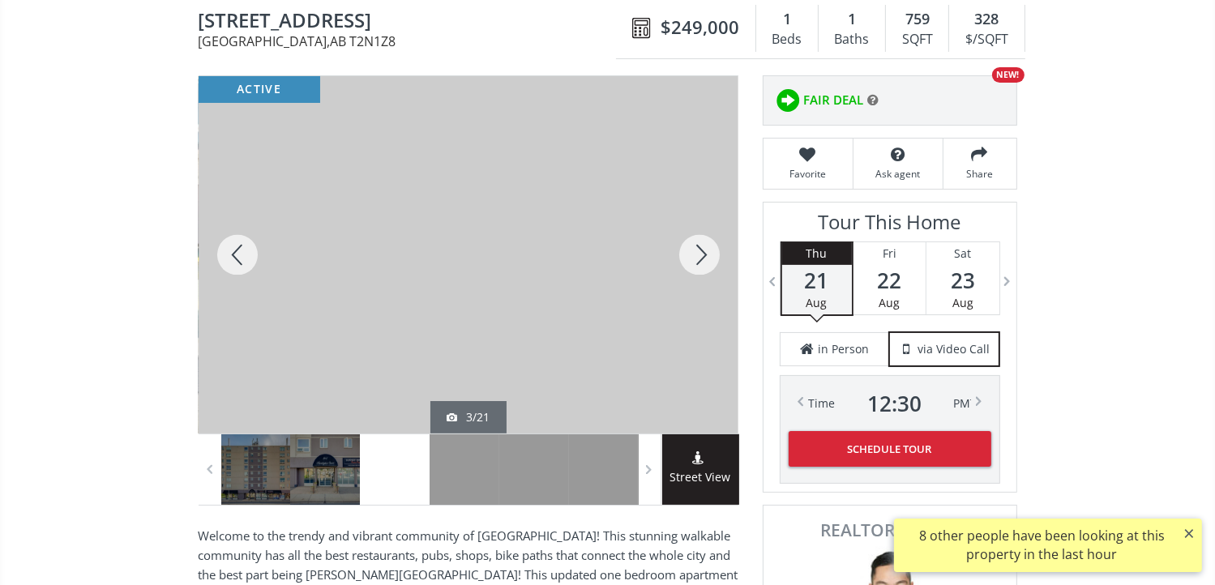
click at [700, 254] on div at bounding box center [699, 254] width 78 height 357
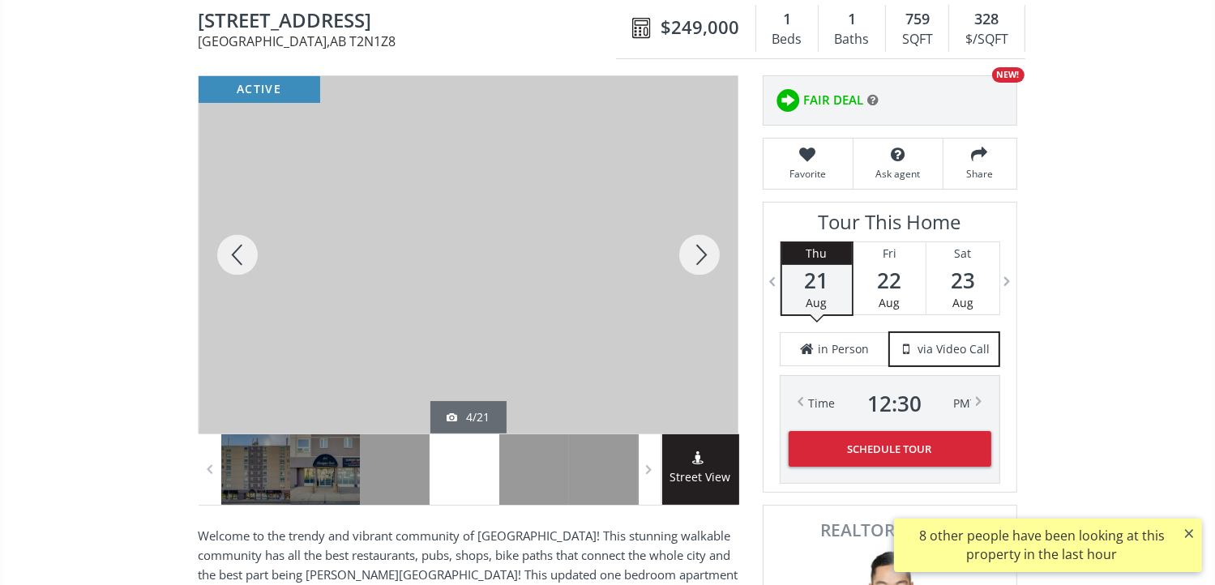
click at [700, 254] on div at bounding box center [699, 254] width 78 height 357
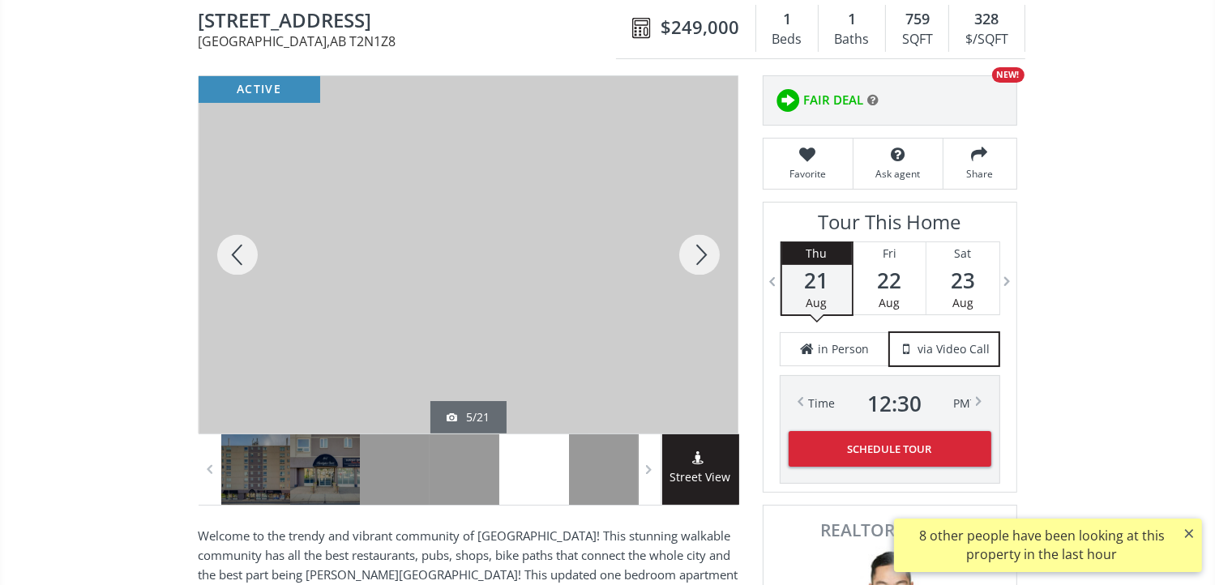
click at [700, 254] on div at bounding box center [699, 254] width 78 height 357
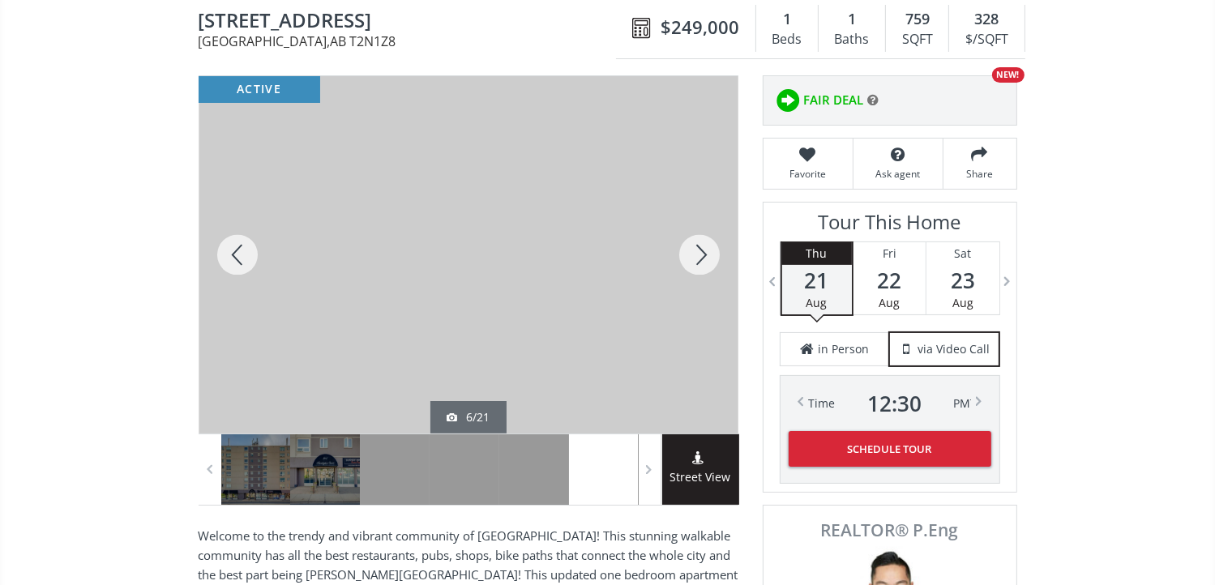
click at [700, 254] on div at bounding box center [699, 254] width 78 height 357
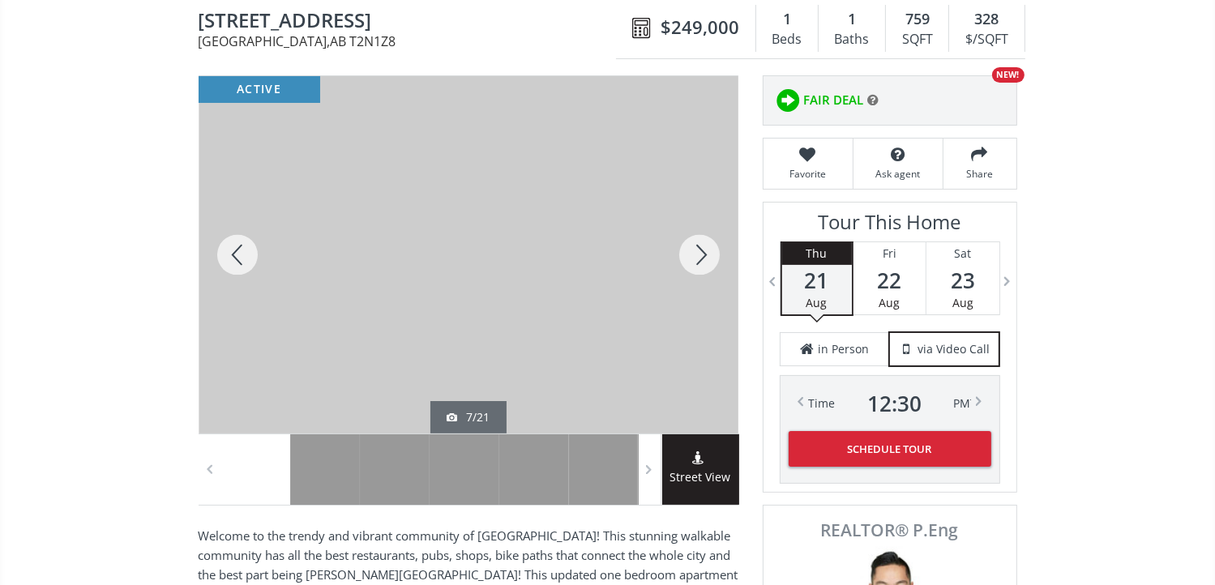
click at [700, 254] on div at bounding box center [699, 254] width 78 height 357
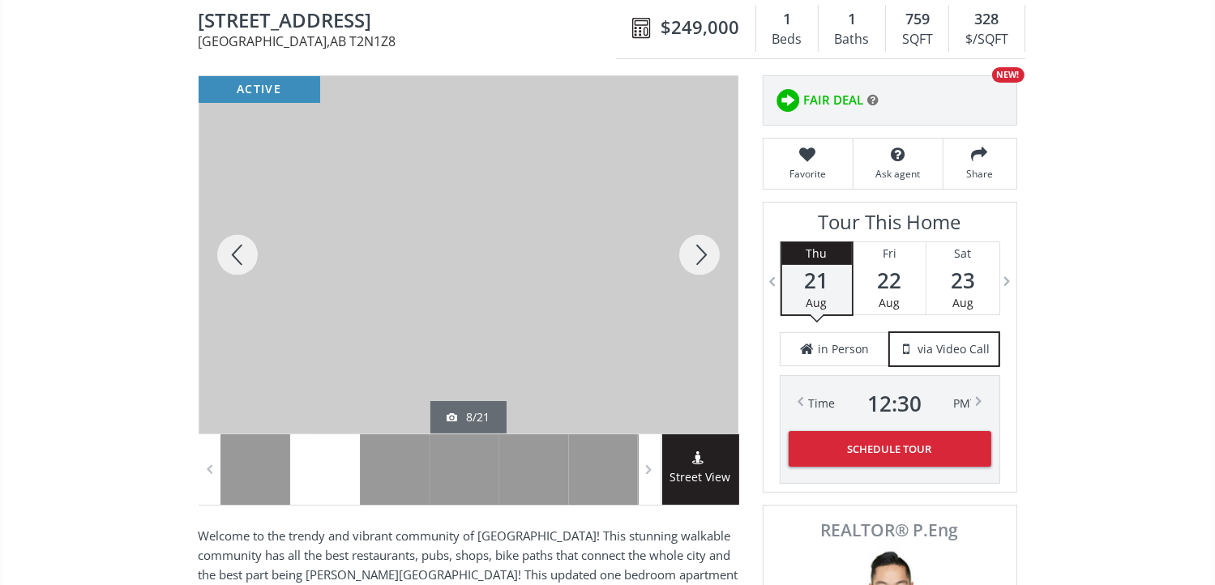
click at [700, 254] on div at bounding box center [699, 254] width 78 height 357
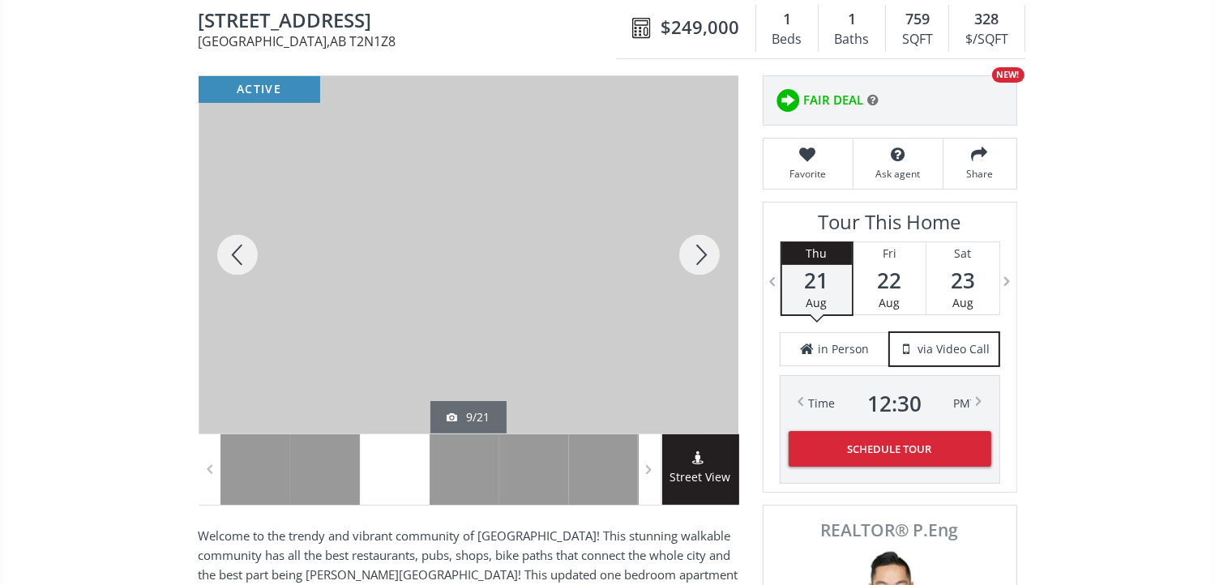
click at [700, 254] on div at bounding box center [699, 254] width 78 height 357
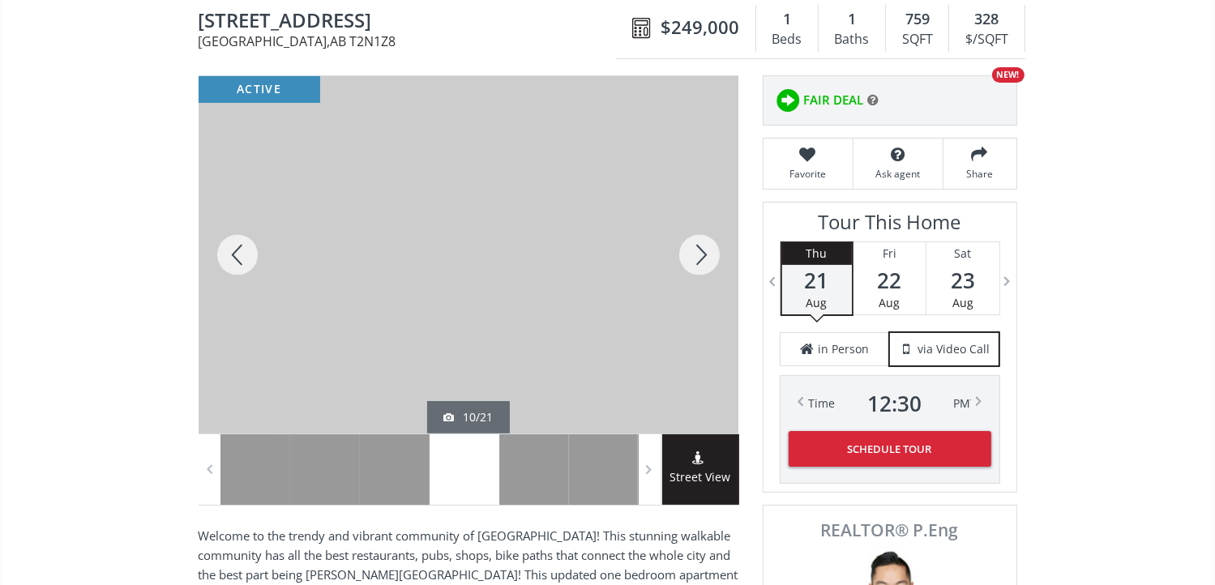
click at [700, 254] on div at bounding box center [699, 254] width 78 height 357
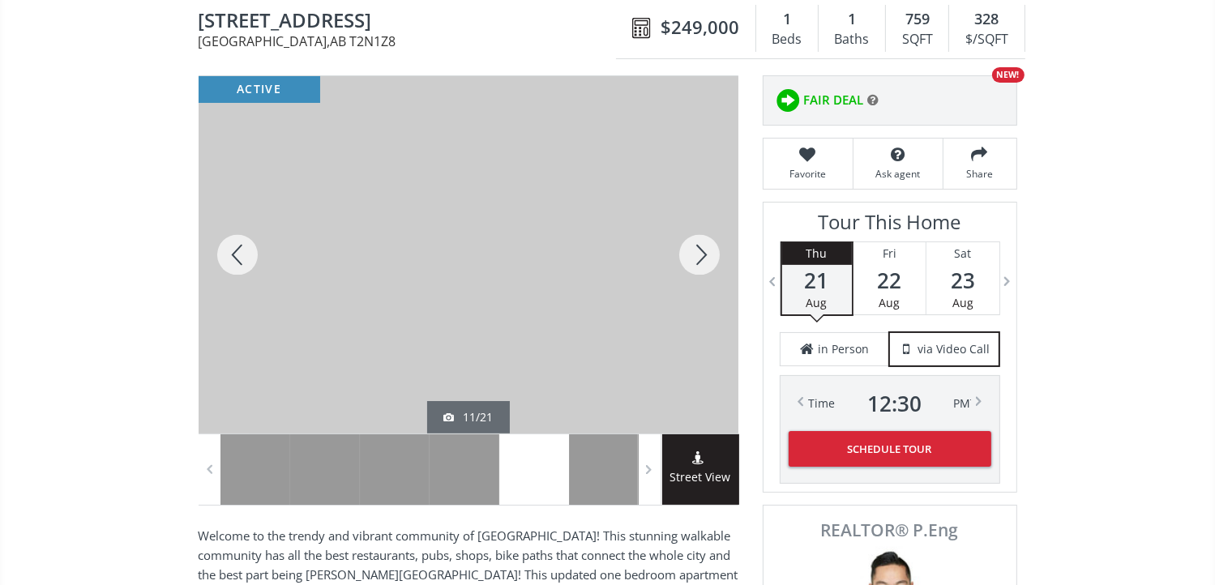
click at [700, 254] on div at bounding box center [699, 254] width 78 height 357
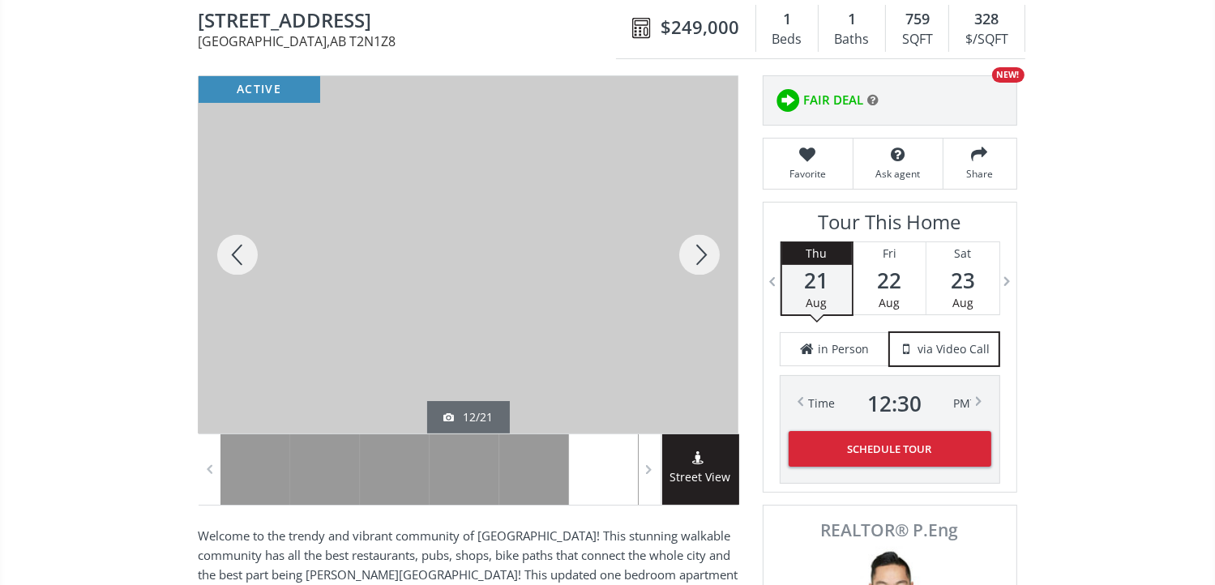
click at [700, 254] on div at bounding box center [699, 254] width 78 height 357
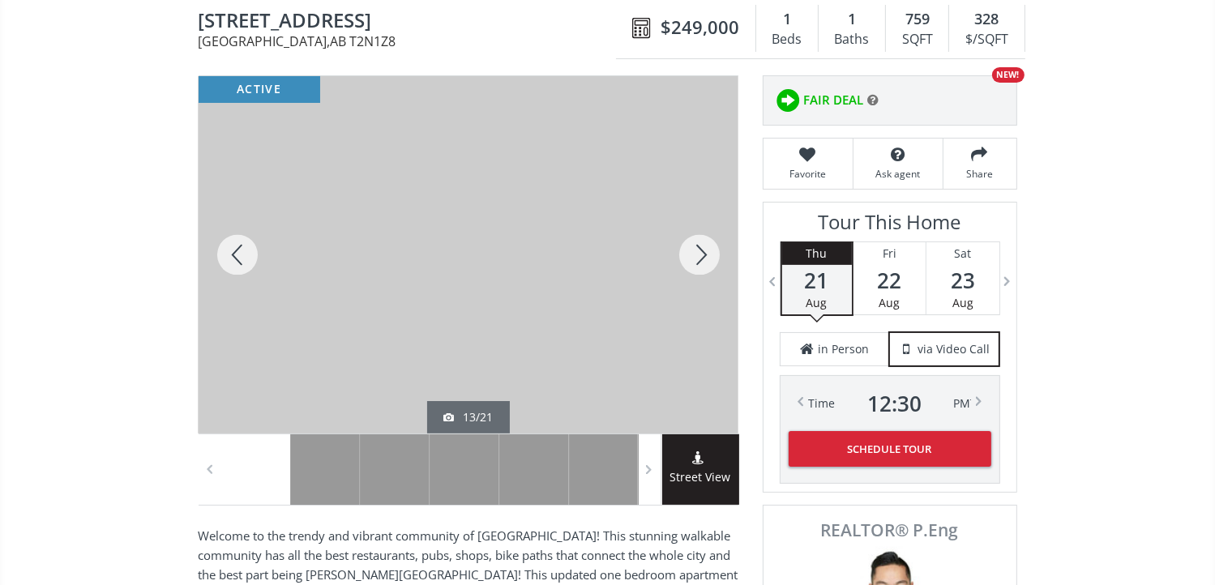
click at [700, 254] on div at bounding box center [699, 254] width 78 height 357
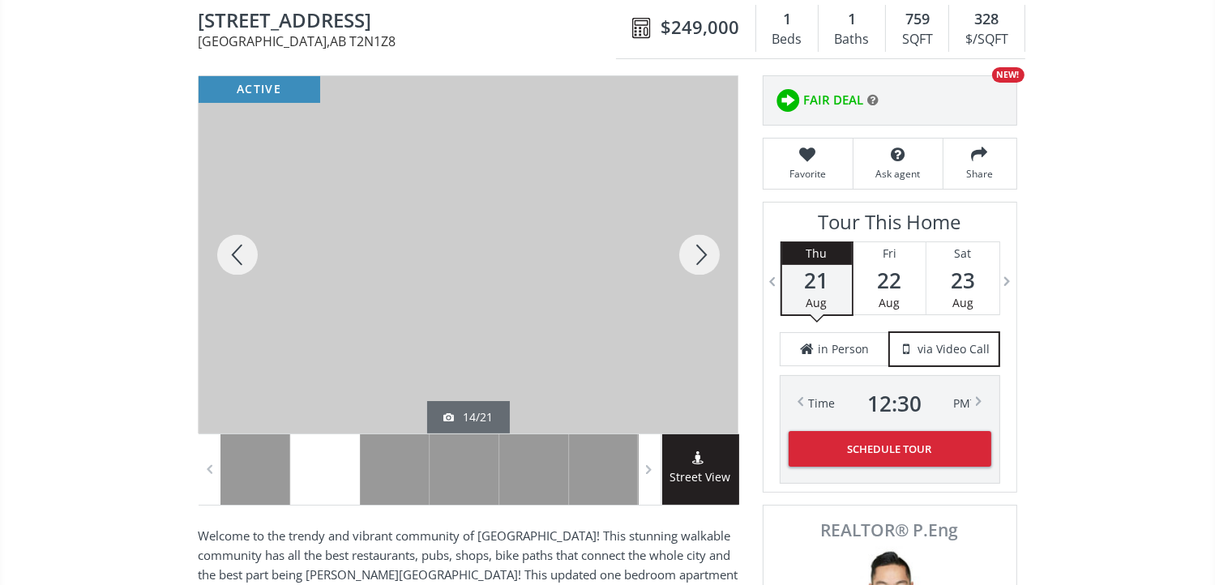
click at [700, 254] on div at bounding box center [699, 254] width 78 height 357
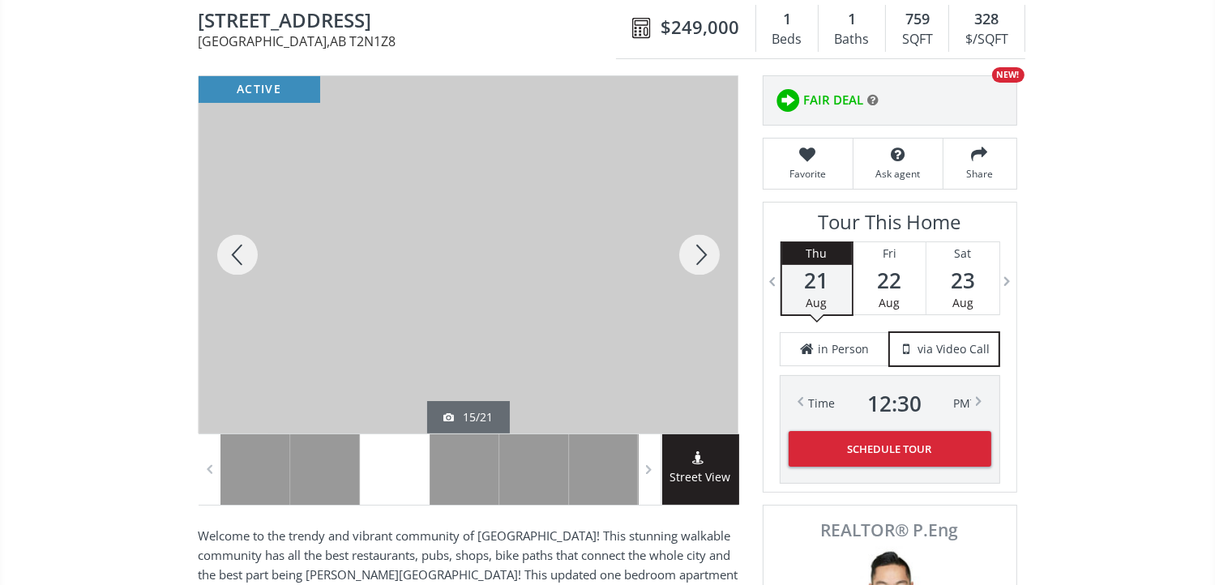
click at [700, 254] on div at bounding box center [699, 254] width 78 height 357
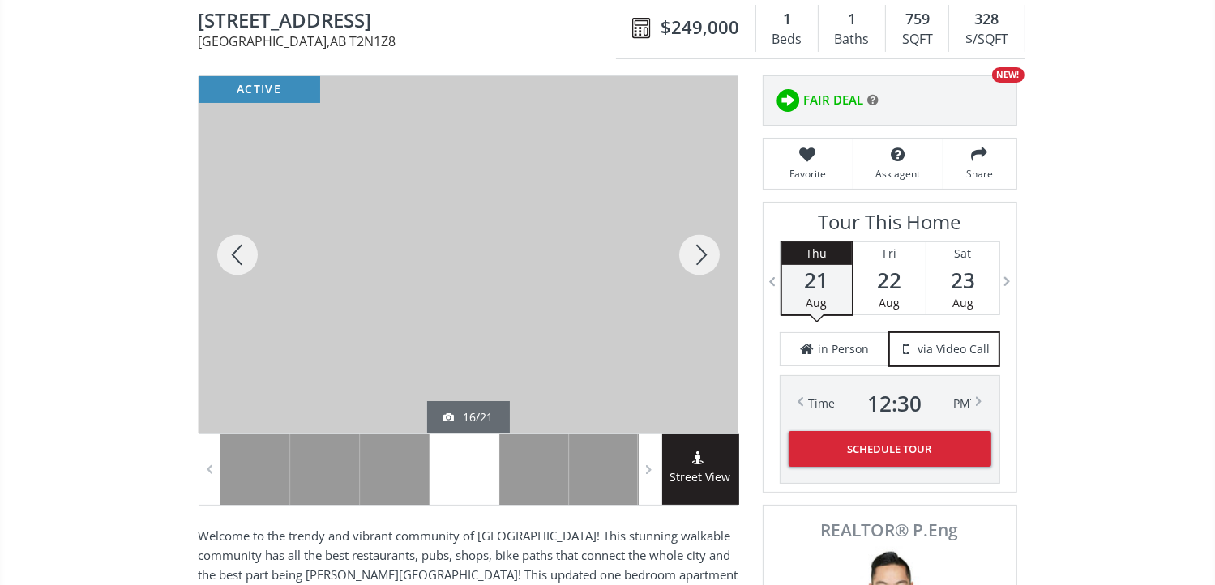
click at [237, 254] on div at bounding box center [238, 254] width 78 height 357
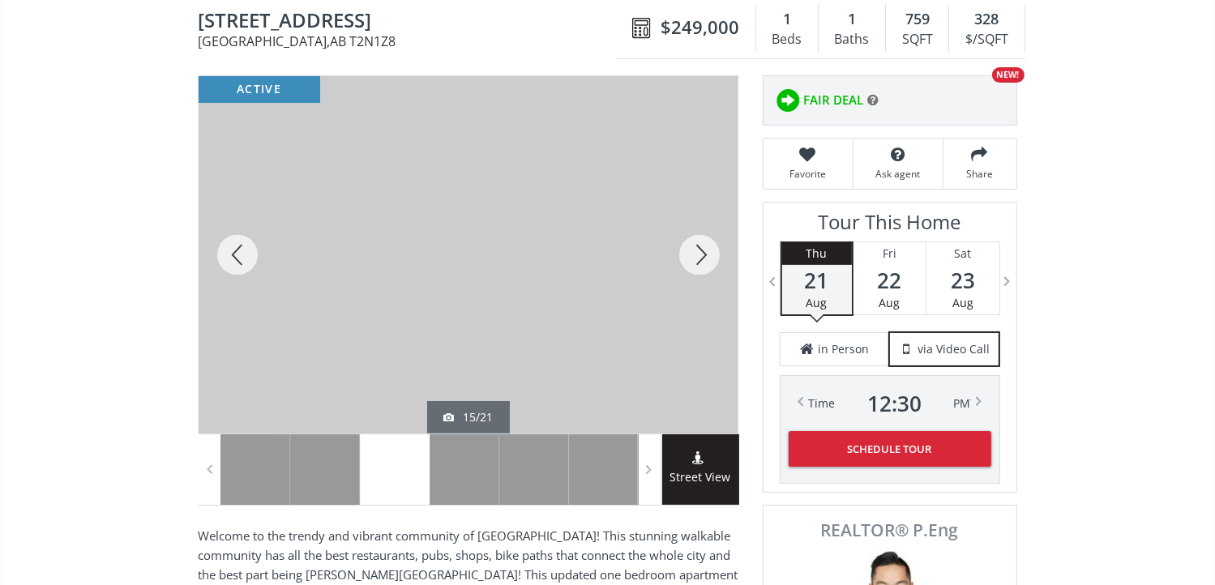
click at [697, 245] on div at bounding box center [699, 254] width 78 height 357
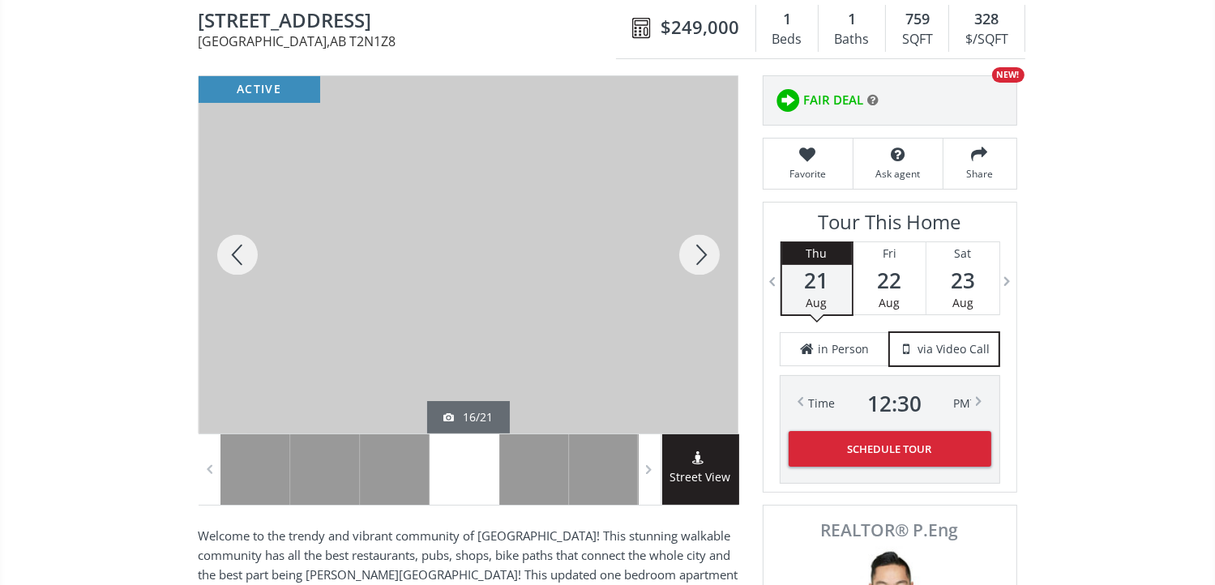
click at [697, 245] on div at bounding box center [699, 254] width 78 height 357
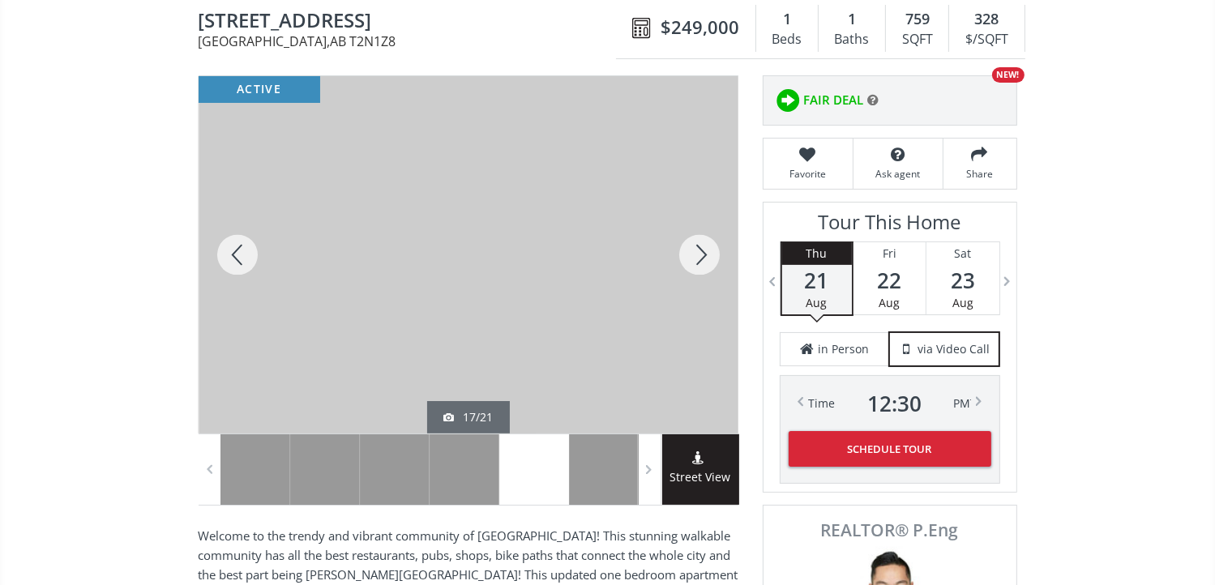
click at [697, 245] on div at bounding box center [699, 254] width 78 height 357
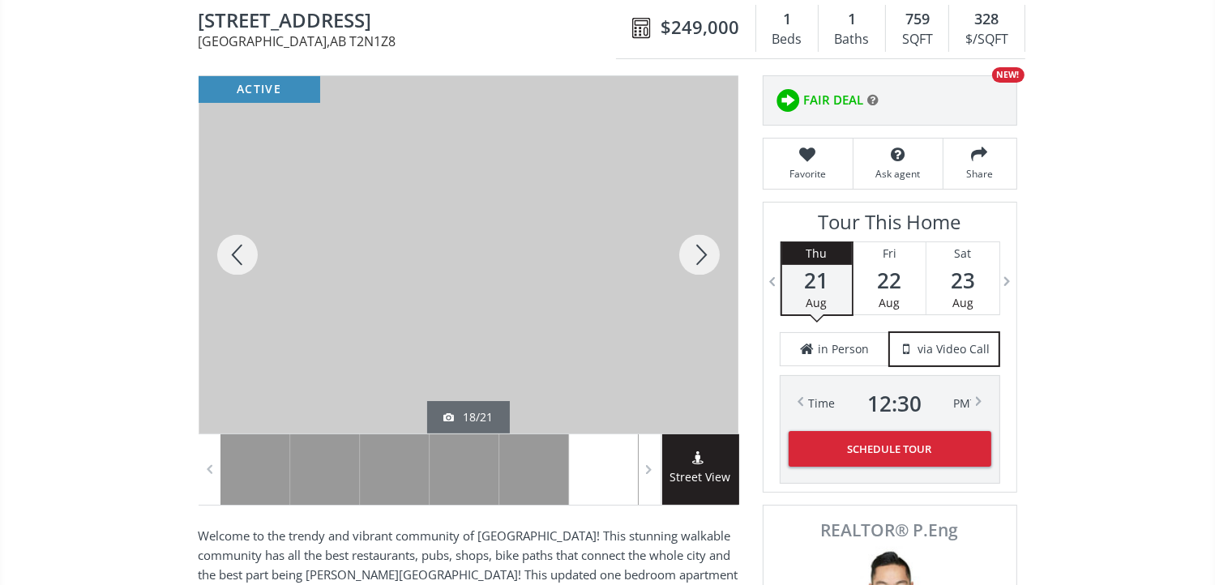
click at [698, 246] on div at bounding box center [699, 254] width 78 height 357
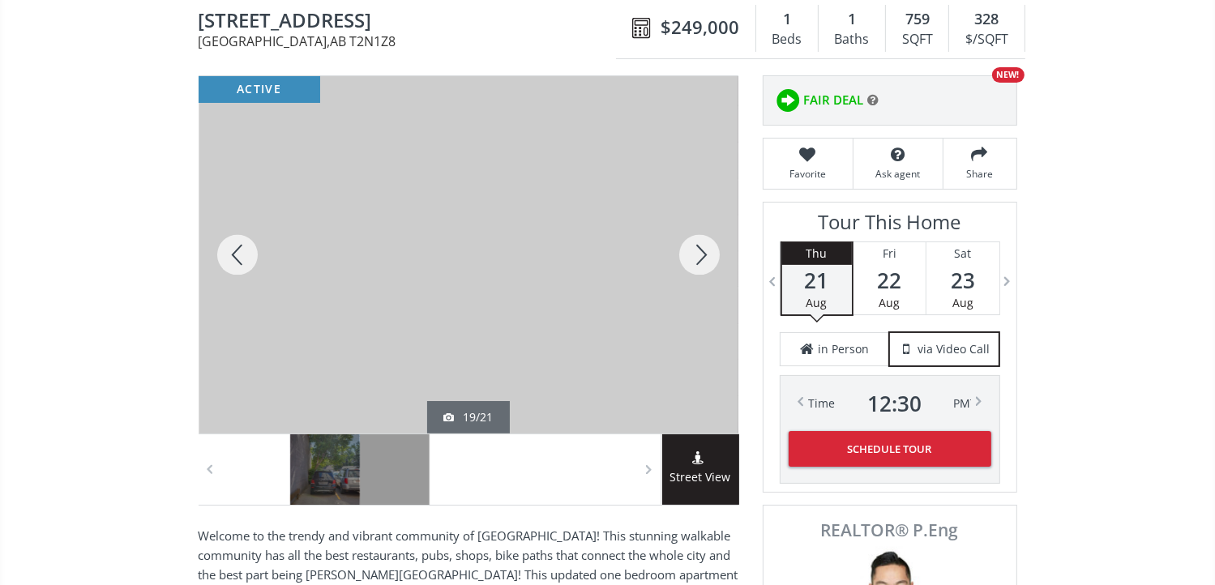
click at [698, 246] on div at bounding box center [699, 254] width 78 height 357
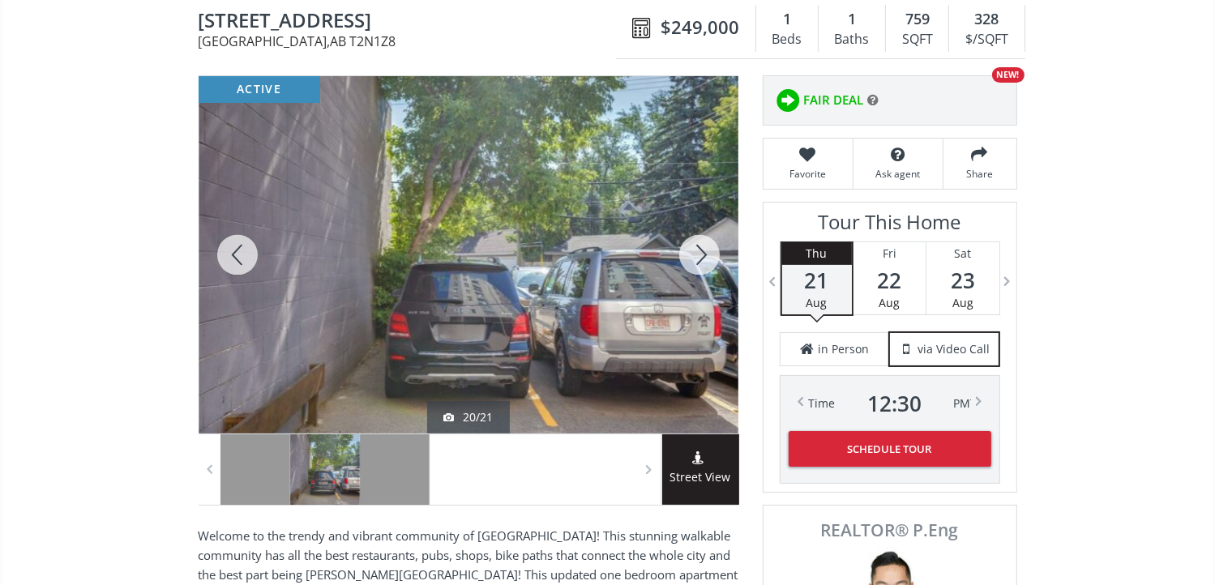
click at [698, 246] on div at bounding box center [699, 254] width 78 height 357
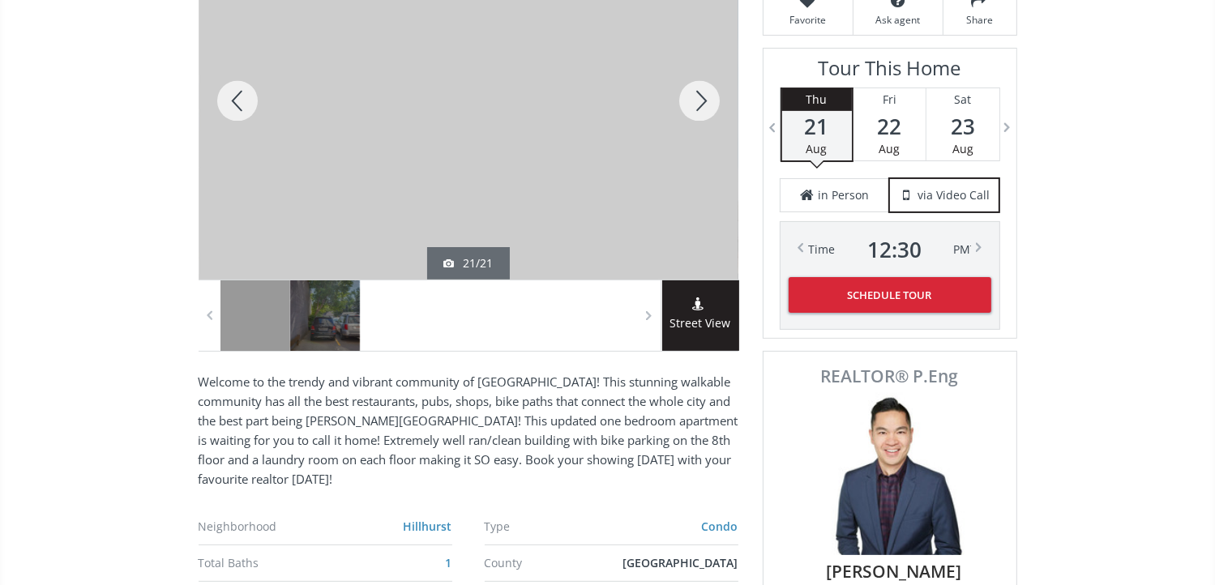
scroll to position [81, 0]
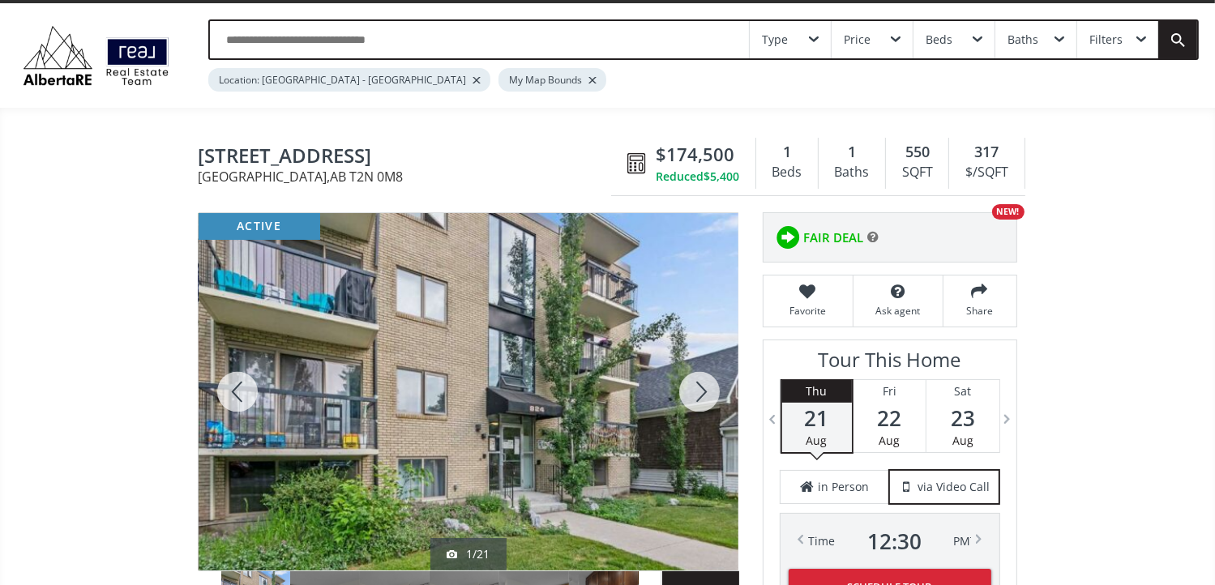
scroll to position [81, 0]
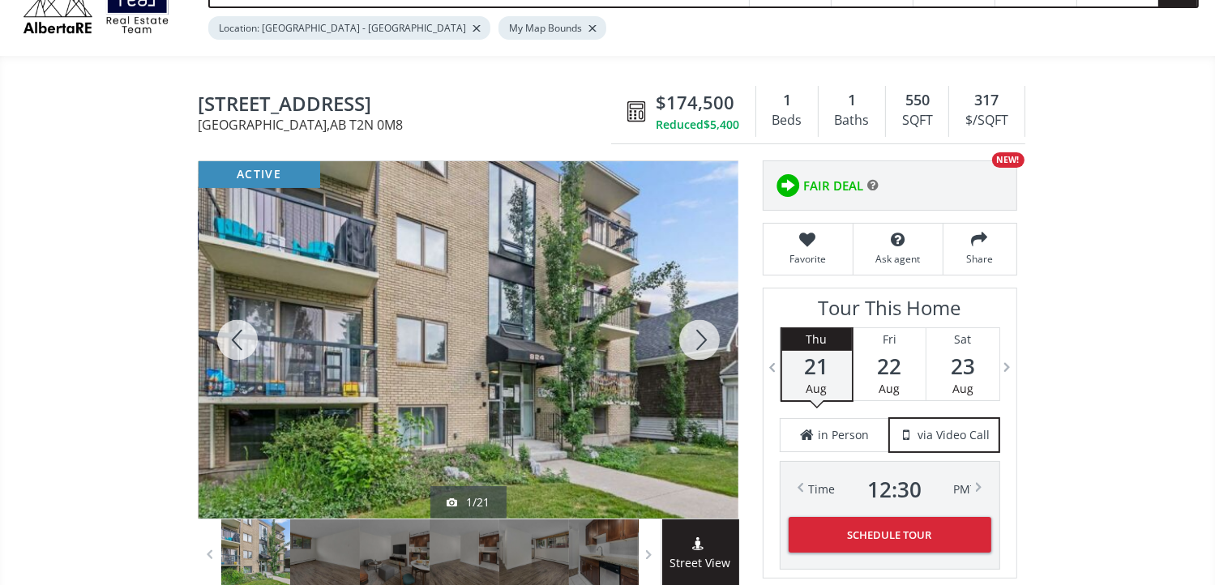
click at [707, 342] on div at bounding box center [699, 339] width 78 height 357
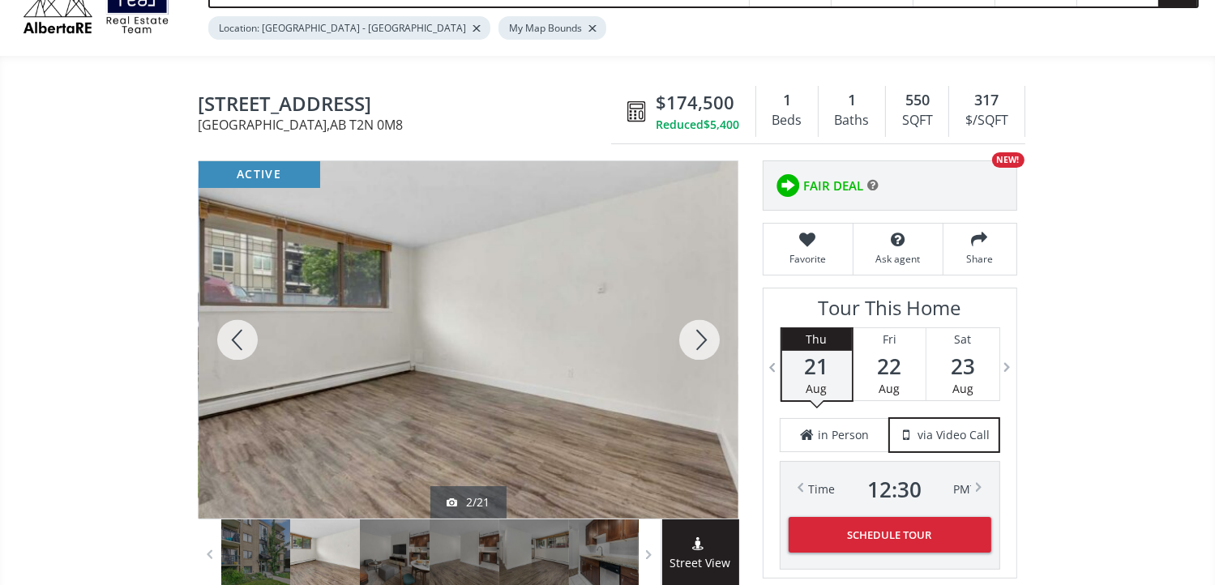
click at [707, 342] on div at bounding box center [699, 339] width 78 height 357
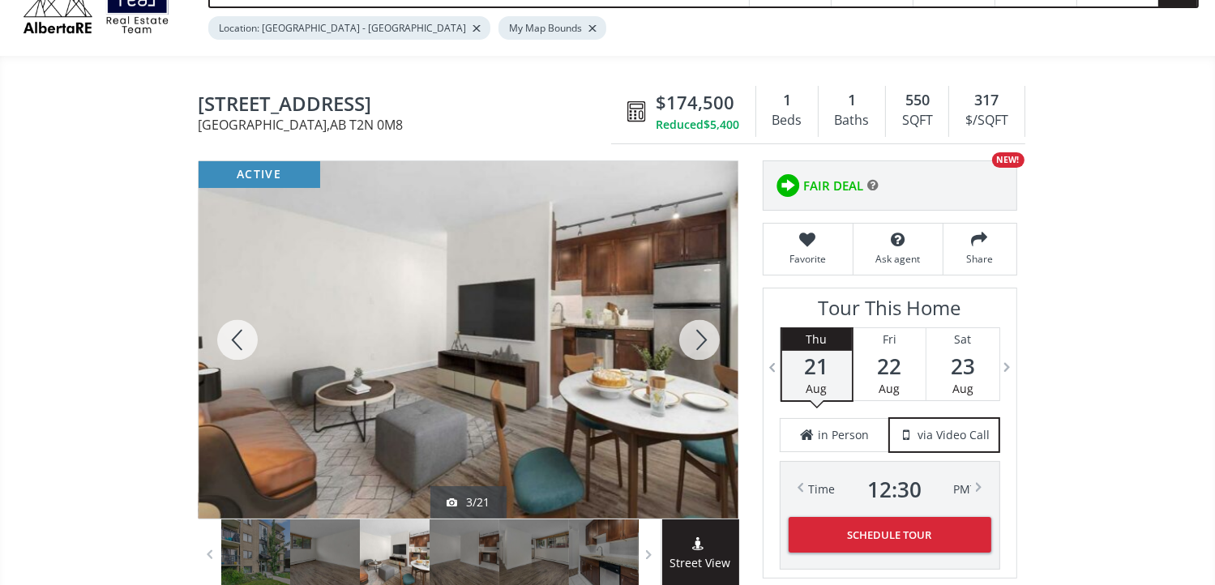
click at [707, 342] on div at bounding box center [699, 339] width 78 height 357
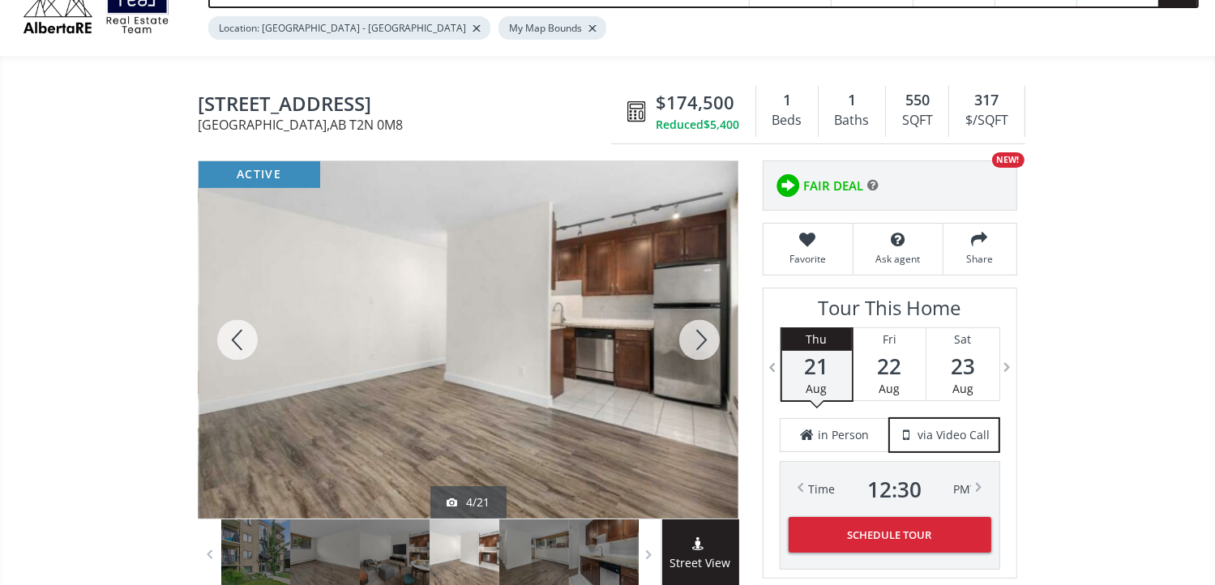
click at [707, 342] on div at bounding box center [699, 339] width 78 height 357
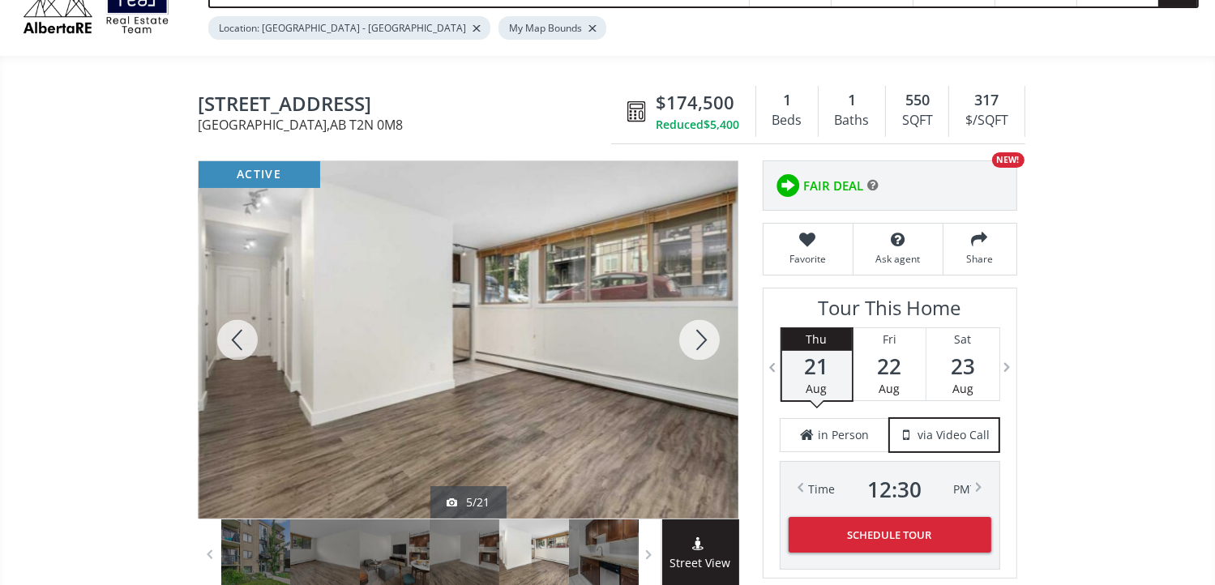
click at [707, 342] on div at bounding box center [699, 339] width 78 height 357
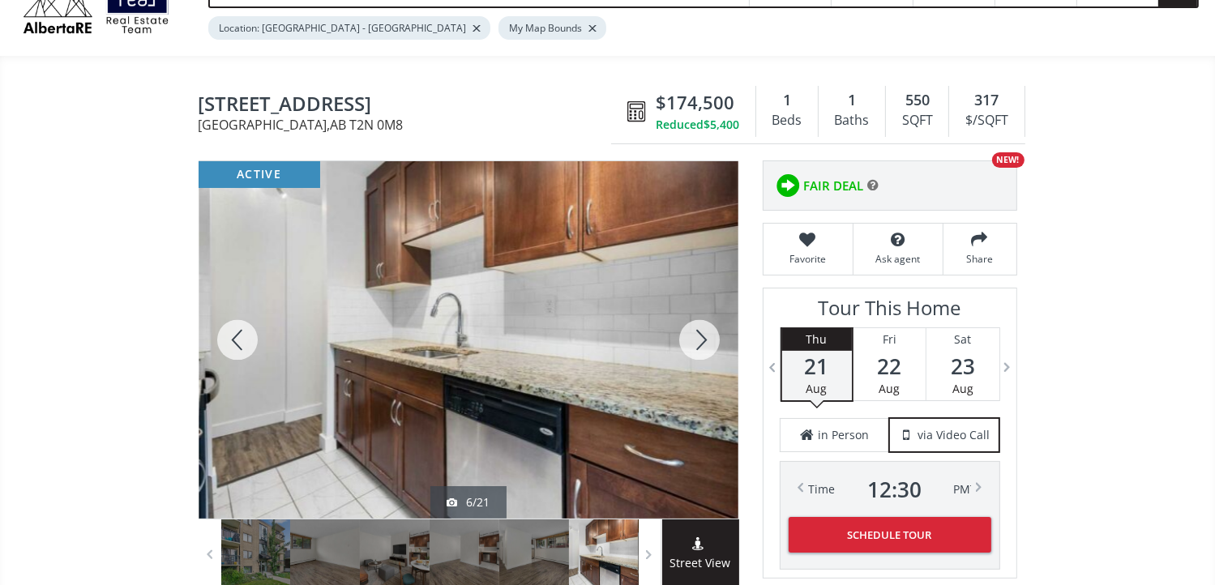
click at [707, 342] on div at bounding box center [699, 339] width 78 height 357
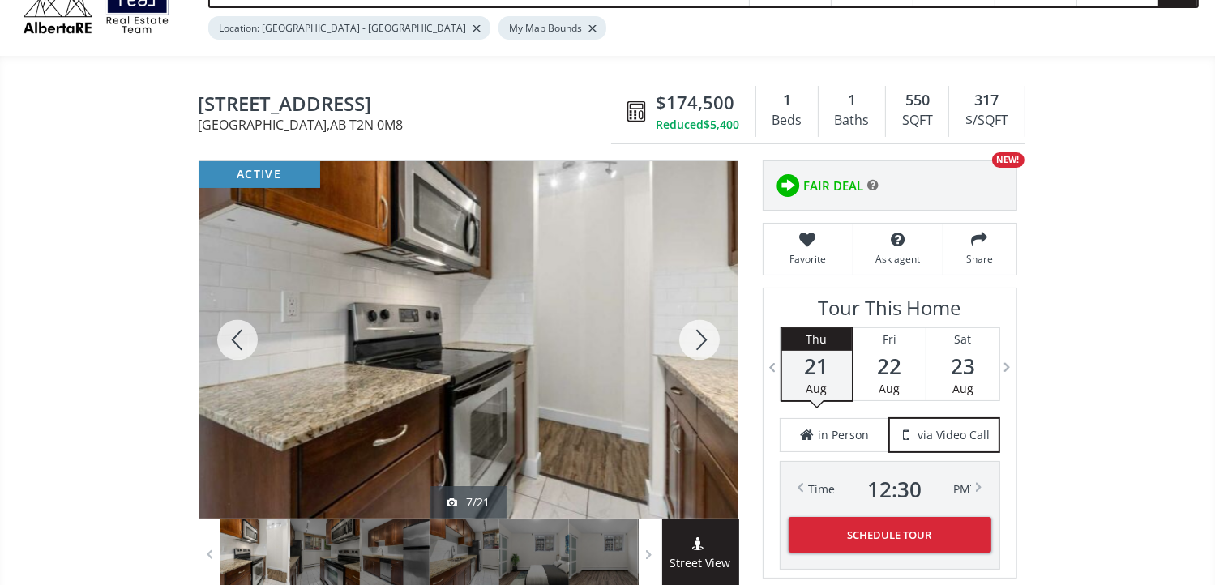
click at [707, 342] on div at bounding box center [699, 339] width 78 height 357
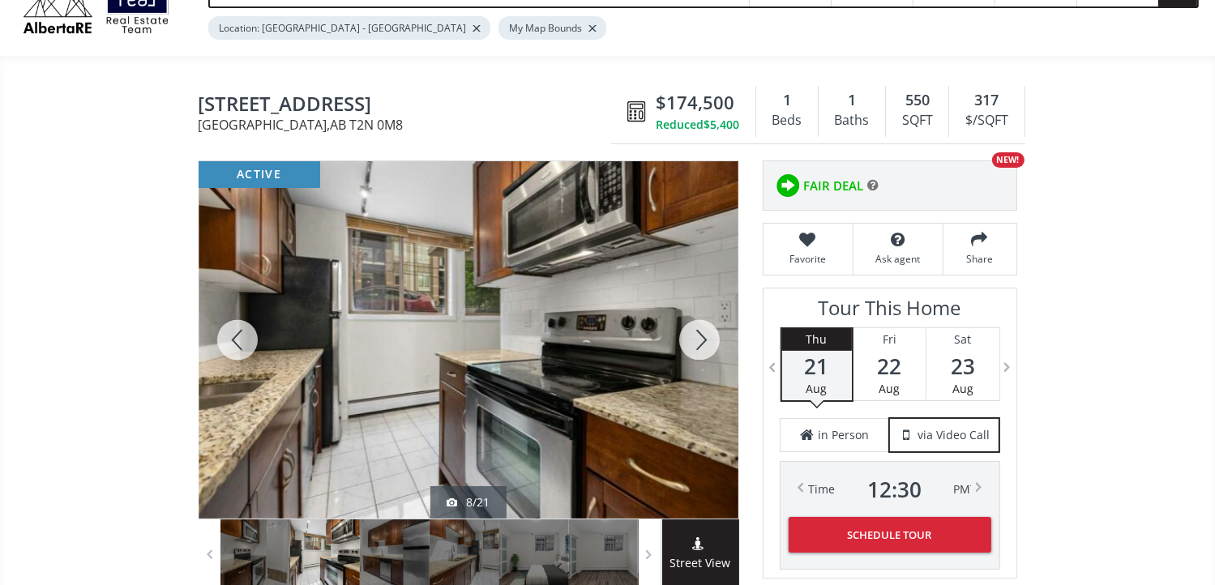
click at [707, 342] on div at bounding box center [699, 339] width 78 height 357
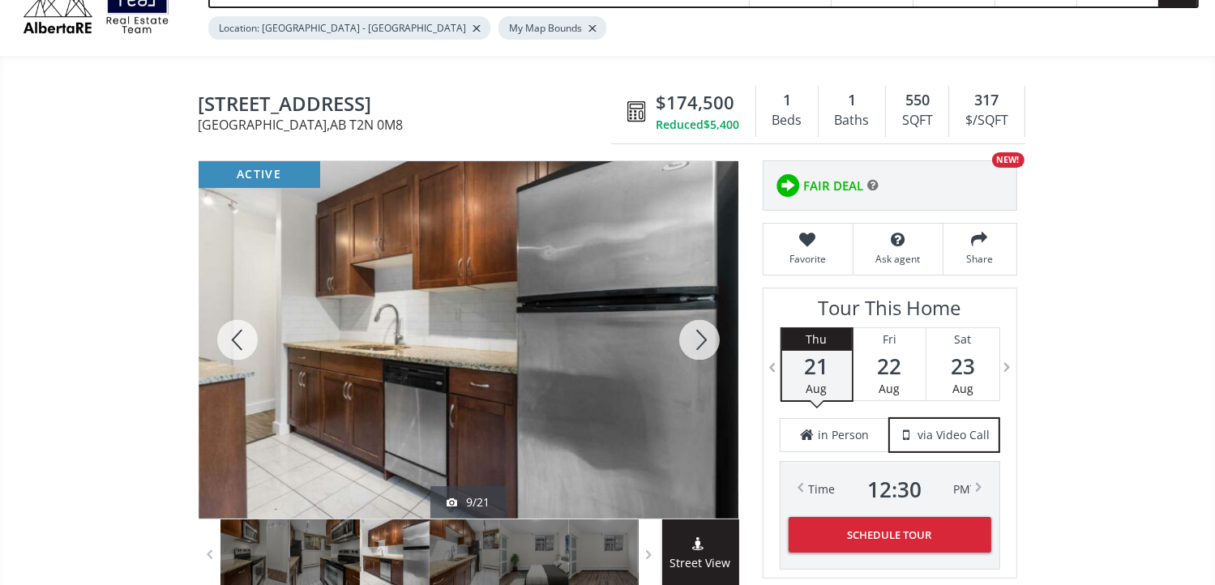
click at [707, 342] on div at bounding box center [699, 339] width 78 height 357
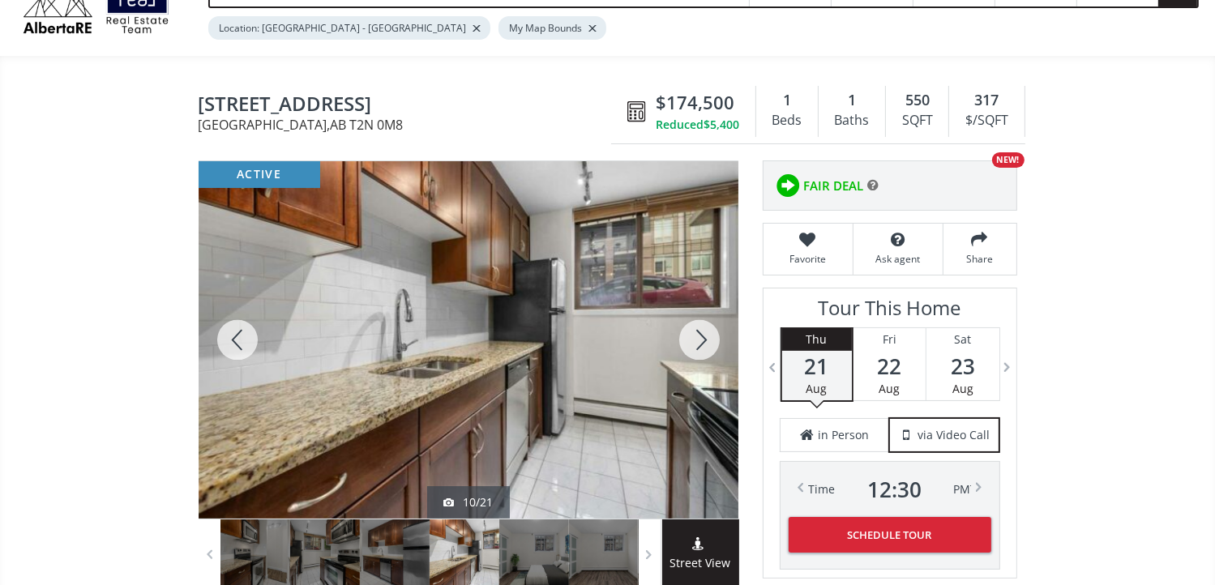
click at [707, 342] on div at bounding box center [699, 339] width 78 height 357
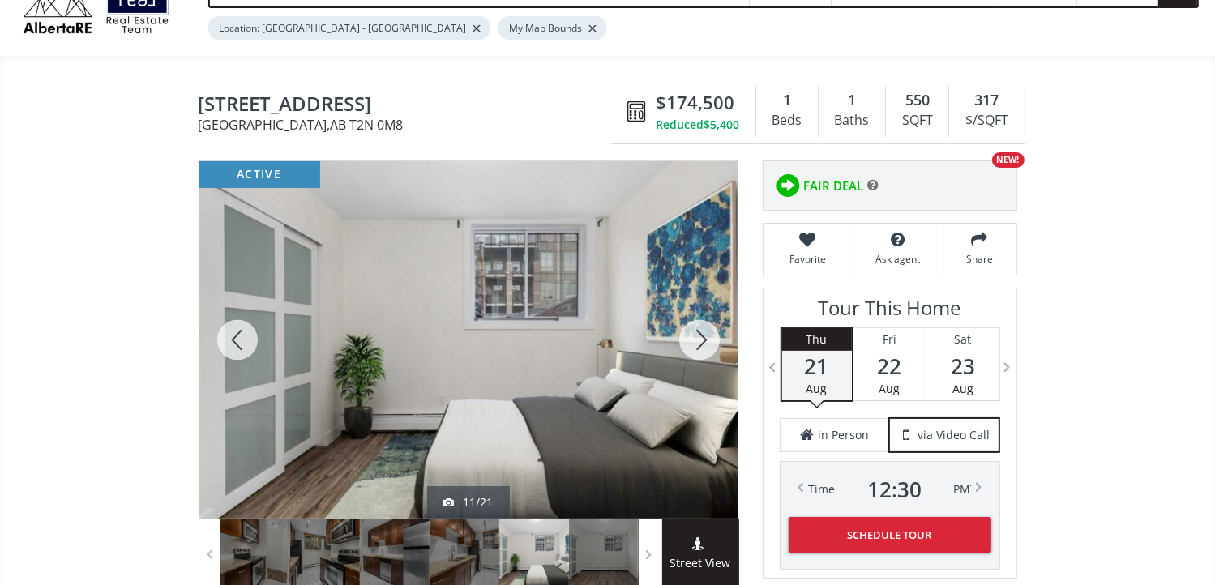
click at [707, 342] on div at bounding box center [699, 339] width 78 height 357
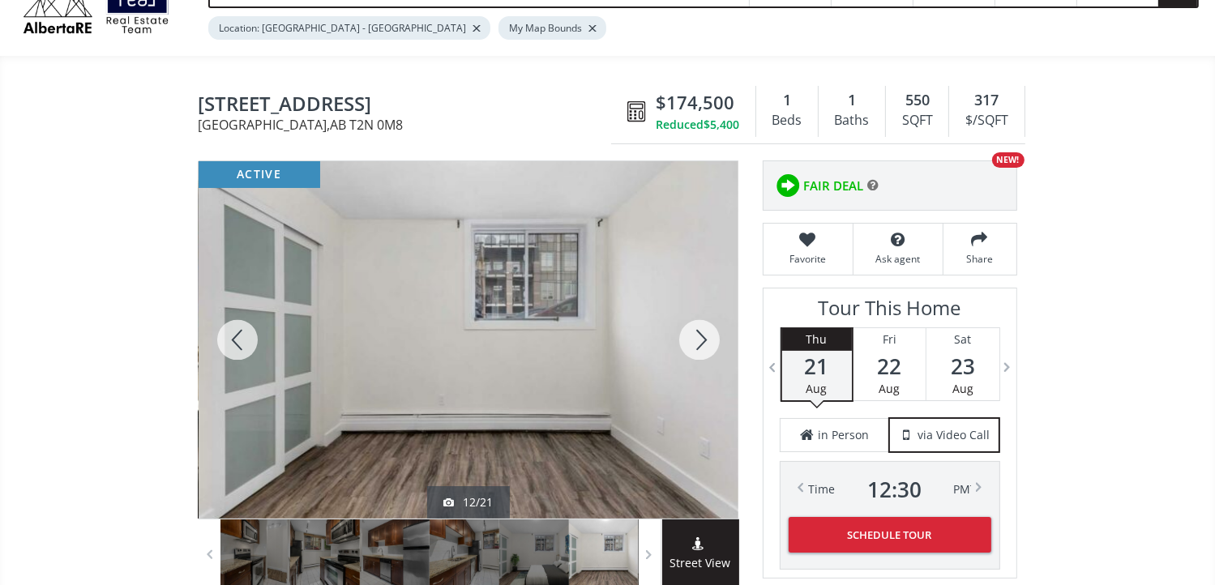
click at [707, 342] on div at bounding box center [699, 339] width 78 height 357
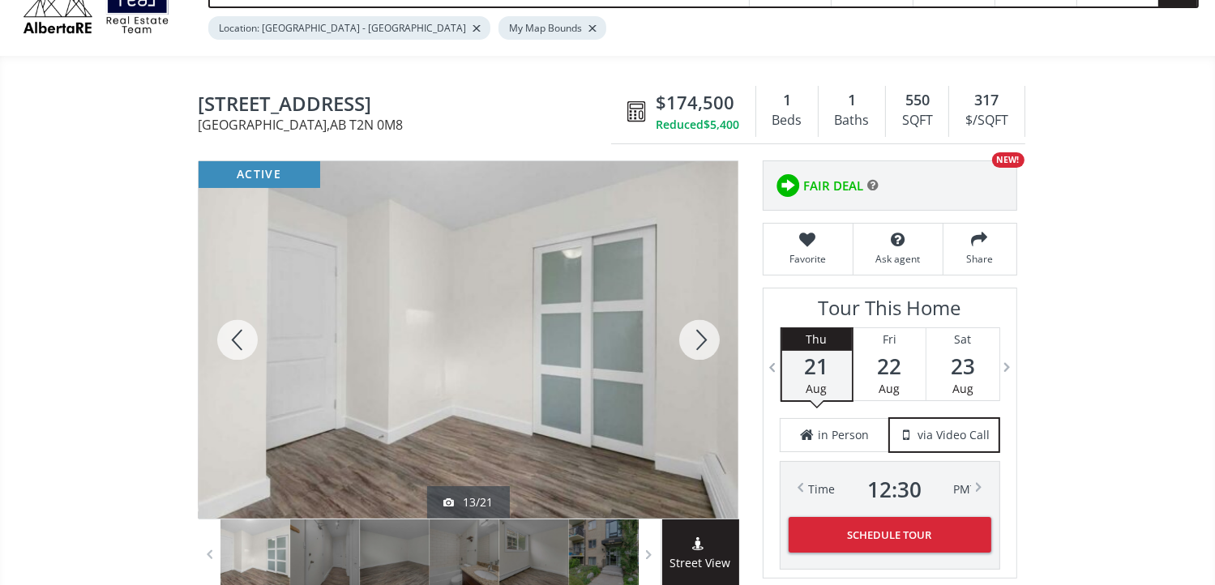
click at [707, 342] on div at bounding box center [699, 339] width 78 height 357
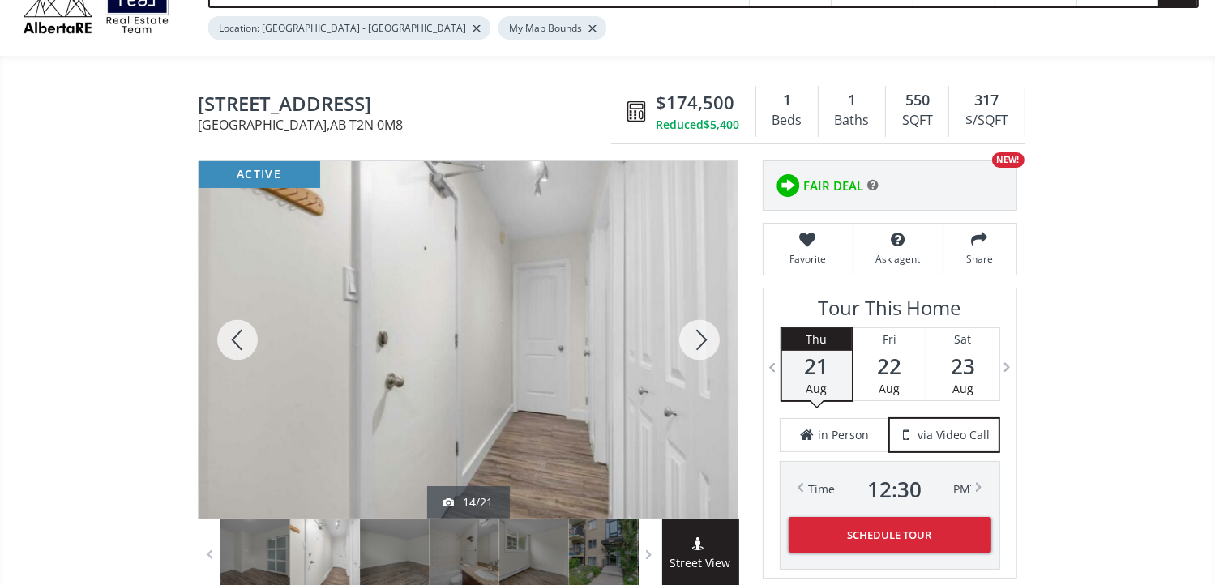
click at [707, 342] on div at bounding box center [699, 339] width 78 height 357
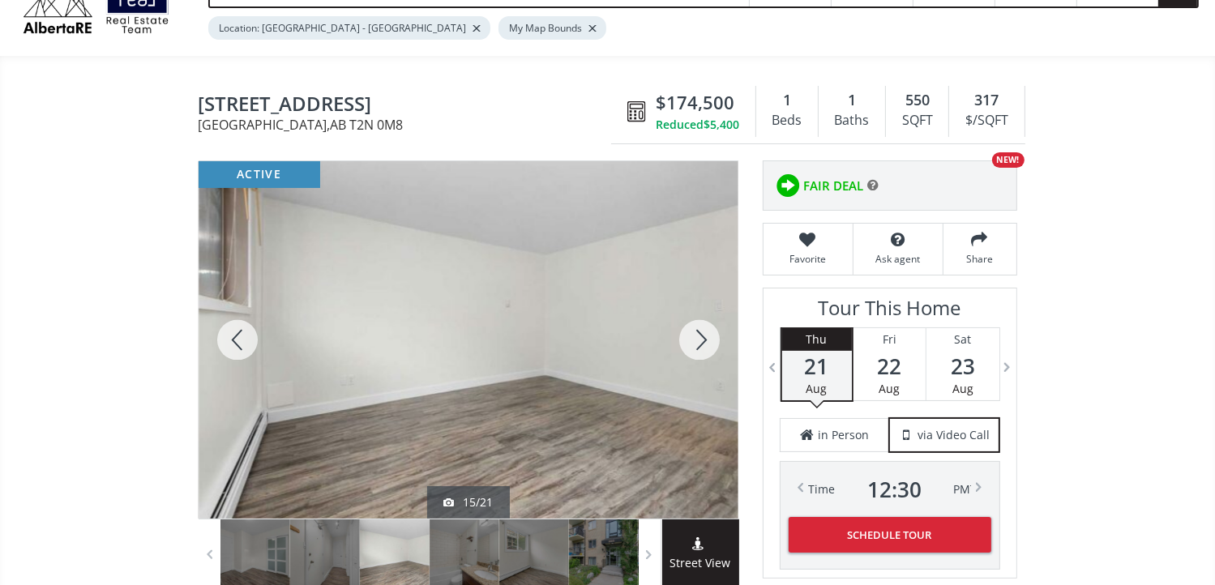
click at [707, 342] on div at bounding box center [699, 339] width 78 height 357
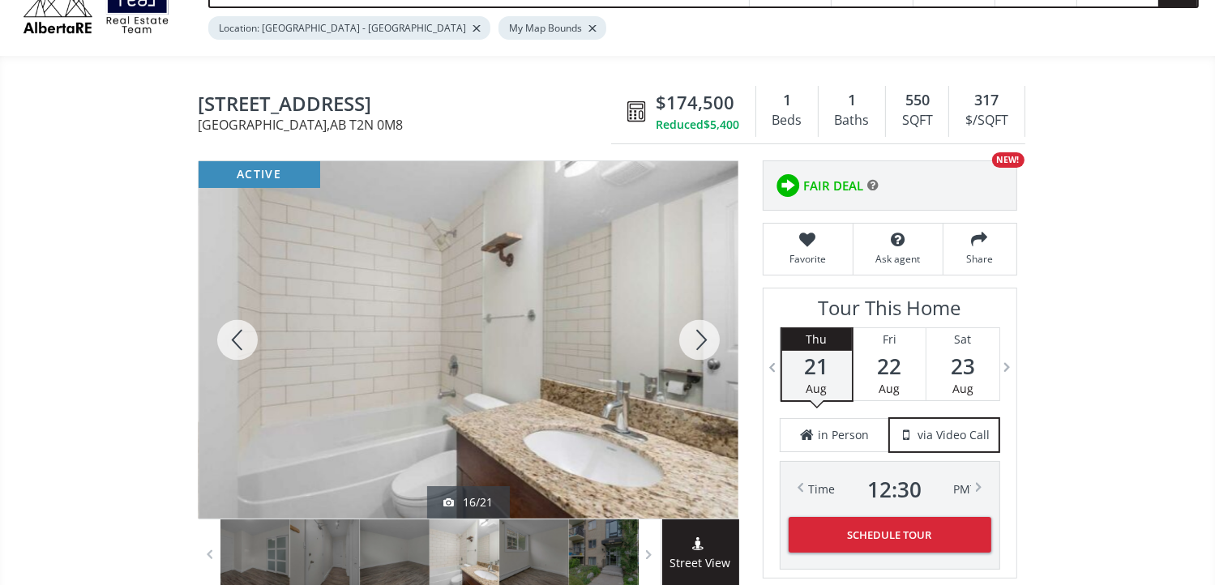
click at [707, 342] on div at bounding box center [699, 339] width 78 height 357
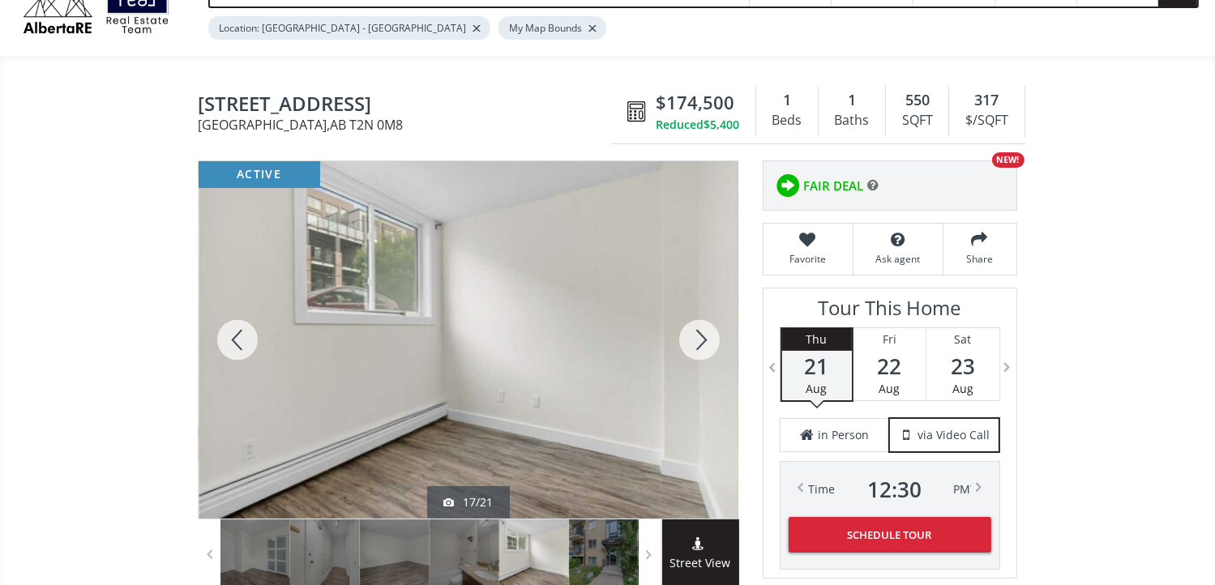
click at [707, 342] on div at bounding box center [699, 339] width 78 height 357
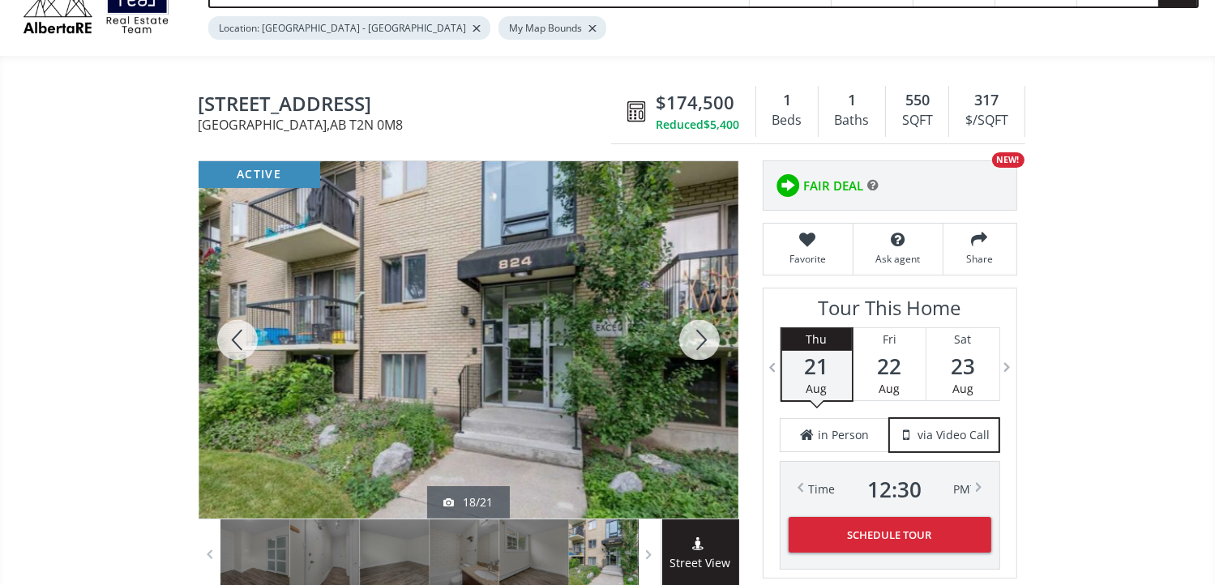
click at [703, 341] on div at bounding box center [699, 339] width 78 height 357
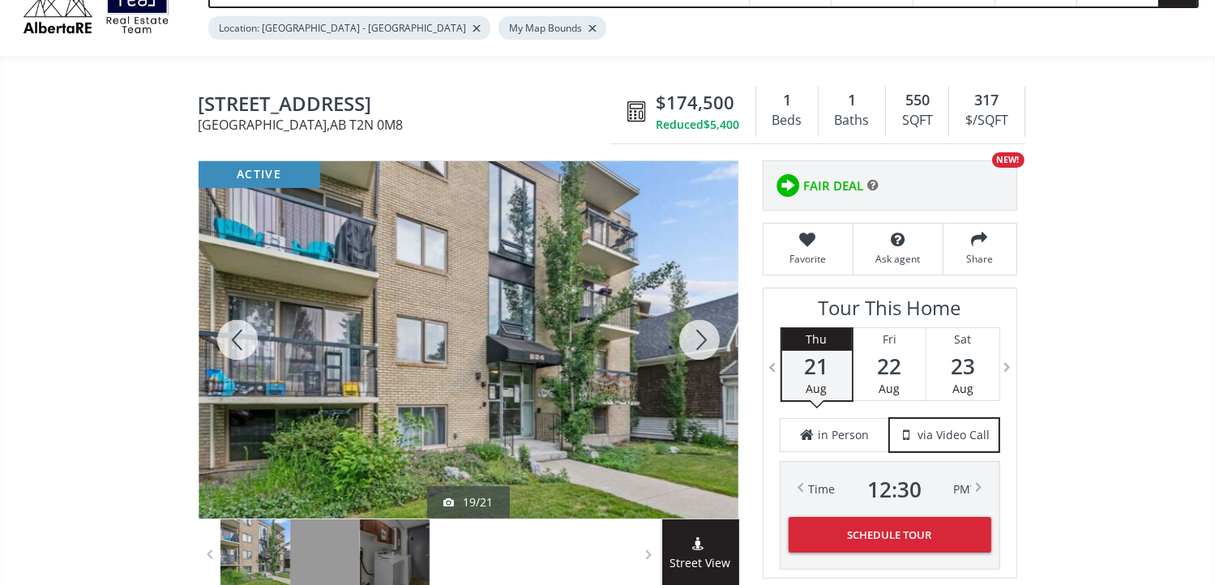
click at [703, 341] on div at bounding box center [699, 339] width 78 height 357
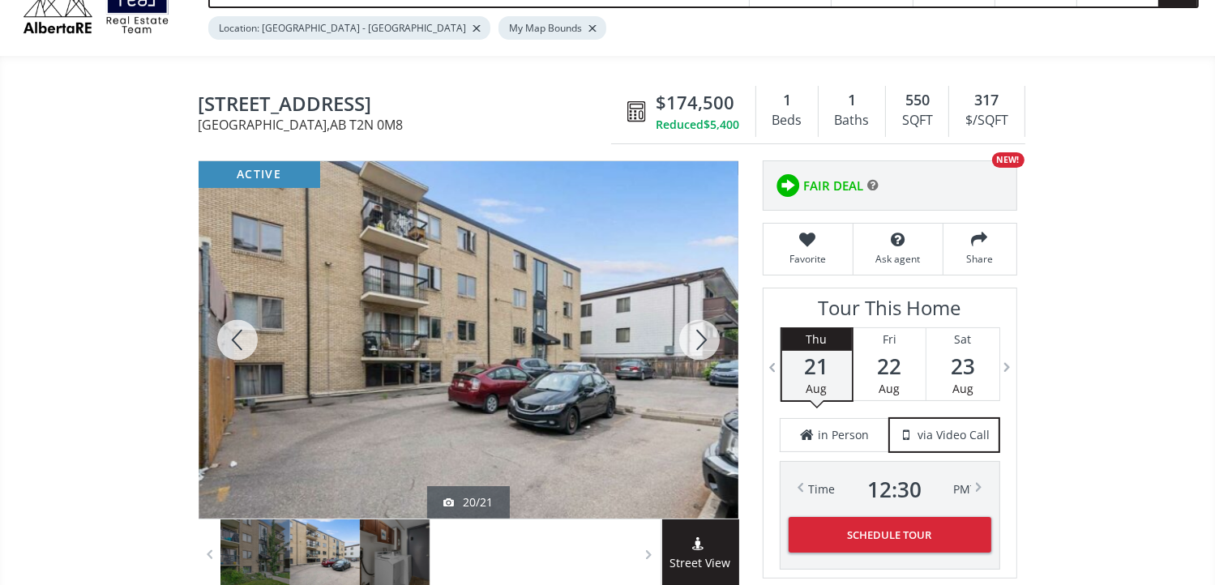
click at [703, 341] on div at bounding box center [699, 339] width 78 height 357
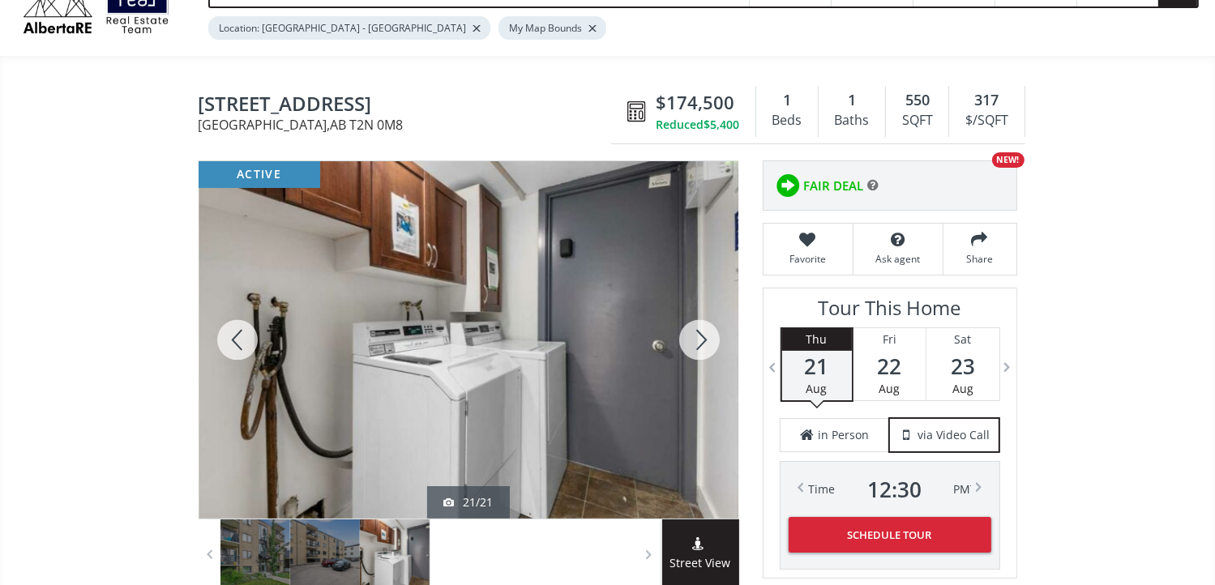
click at [703, 341] on div at bounding box center [699, 339] width 78 height 357
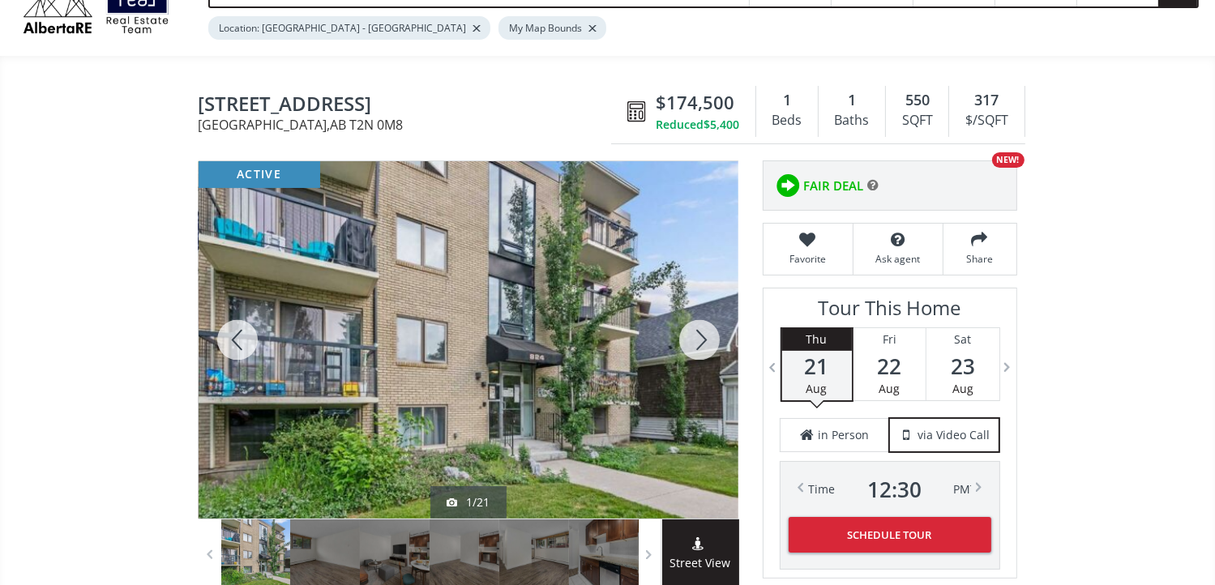
click at [703, 341] on div at bounding box center [699, 339] width 78 height 357
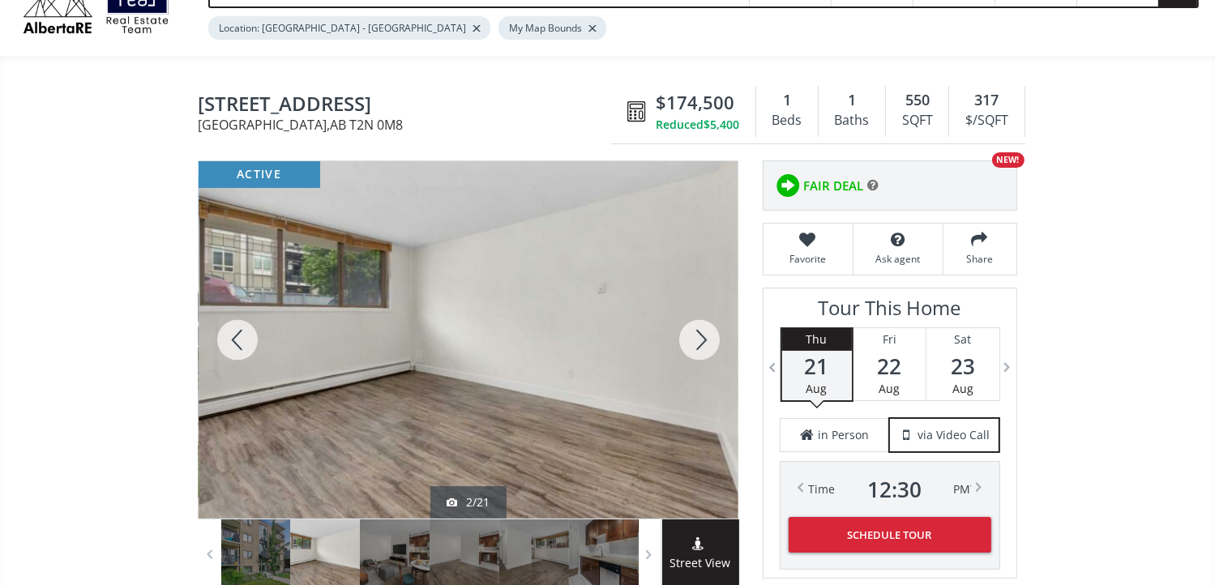
click at [703, 341] on div at bounding box center [699, 339] width 78 height 357
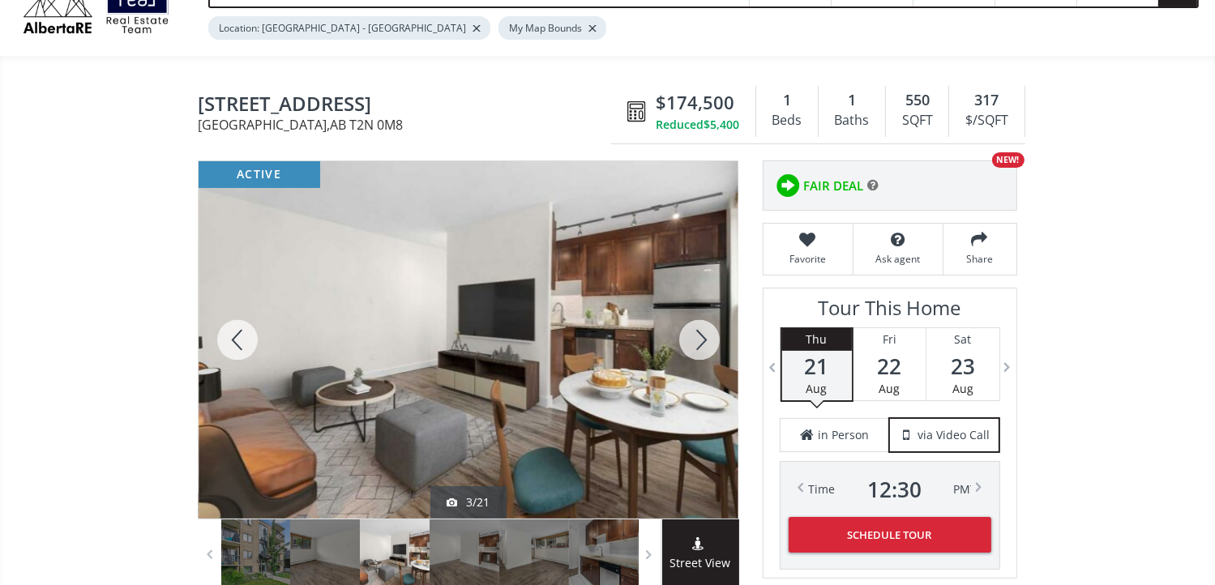
click at [703, 341] on div at bounding box center [699, 339] width 78 height 357
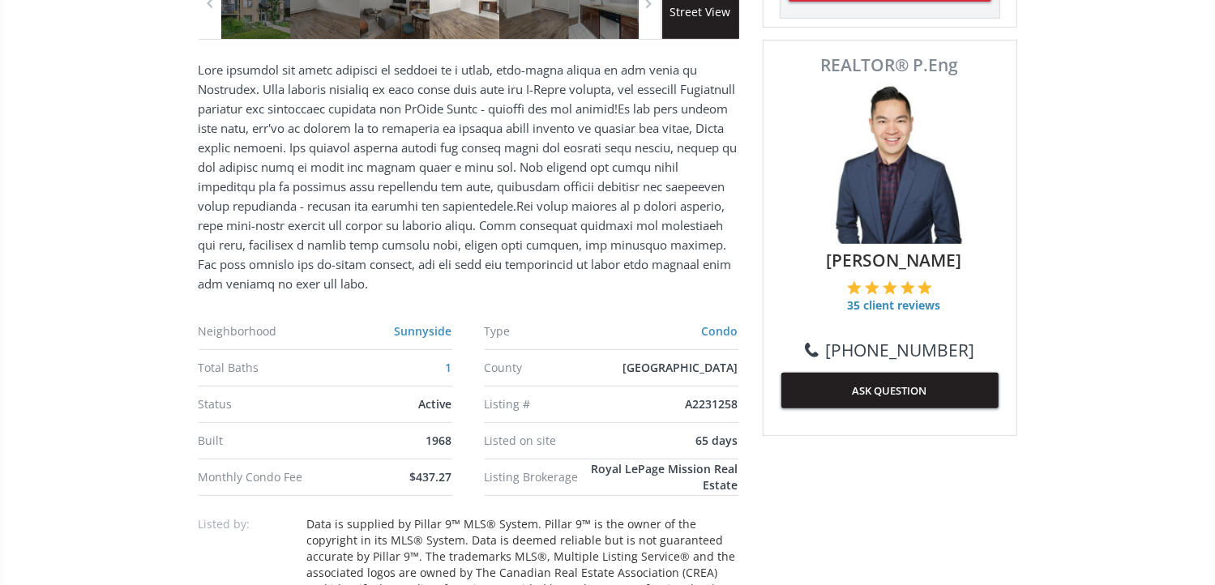
scroll to position [729, 0]
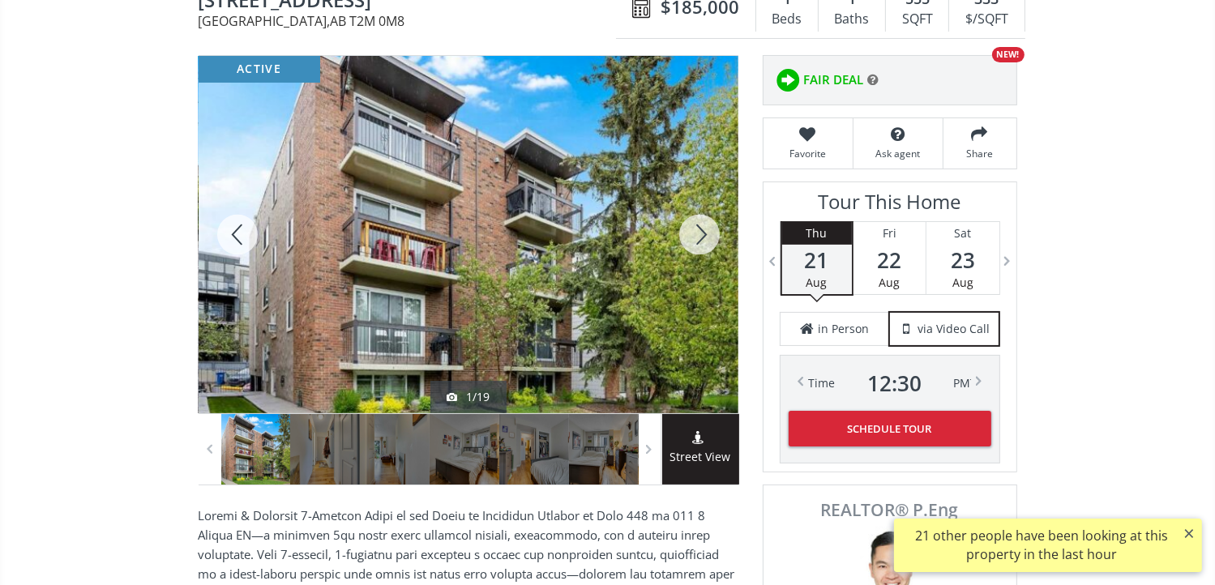
scroll to position [162, 0]
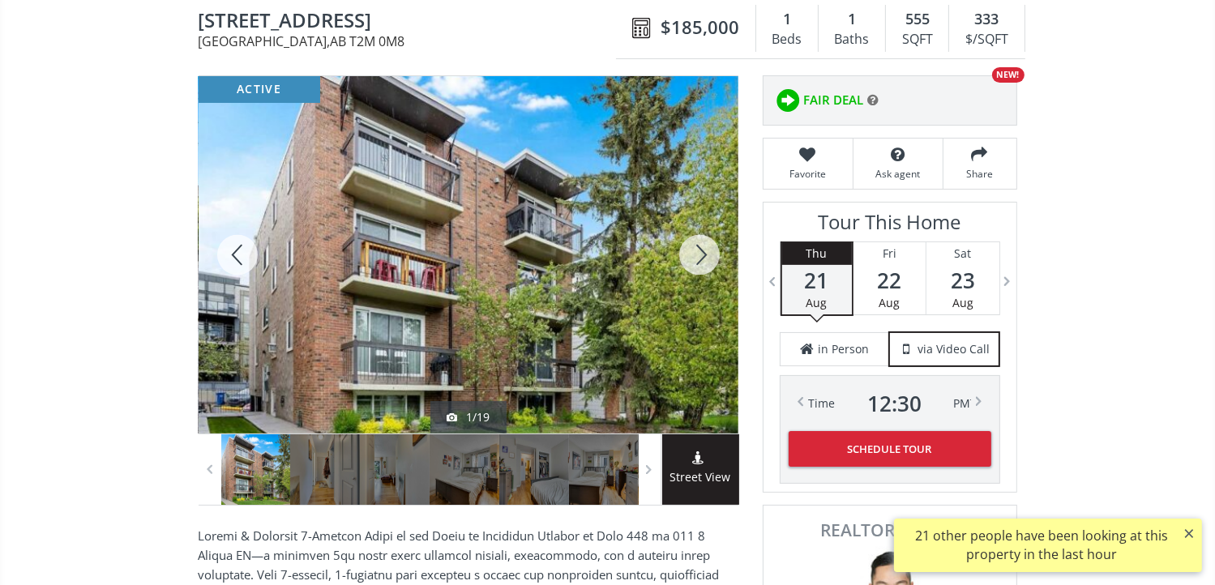
click at [702, 250] on div at bounding box center [699, 254] width 78 height 357
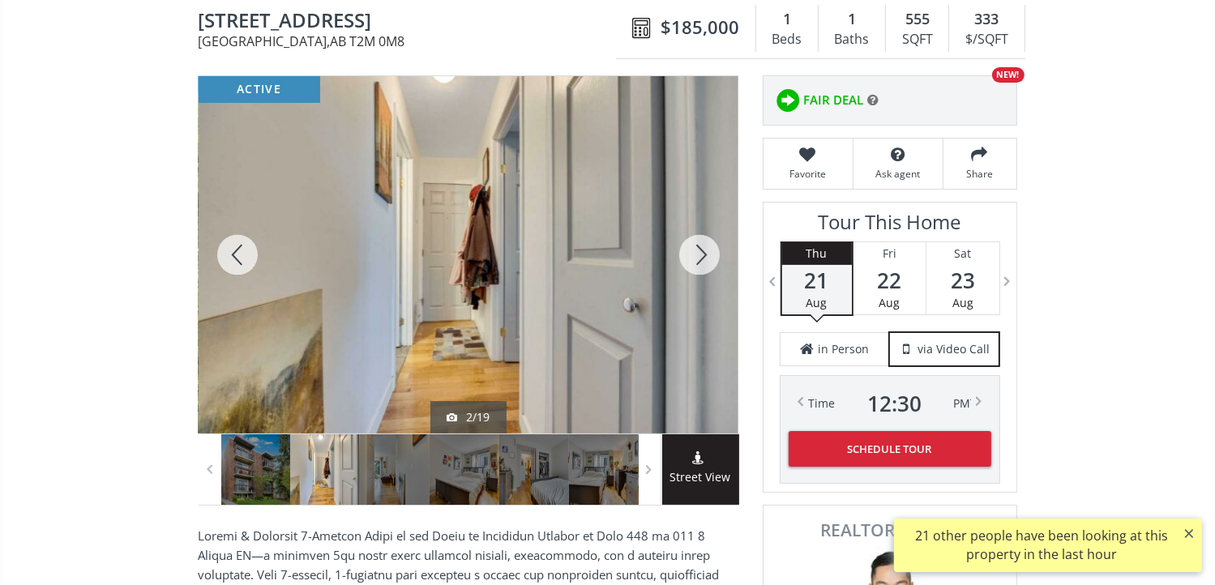
click at [702, 250] on div at bounding box center [699, 254] width 78 height 357
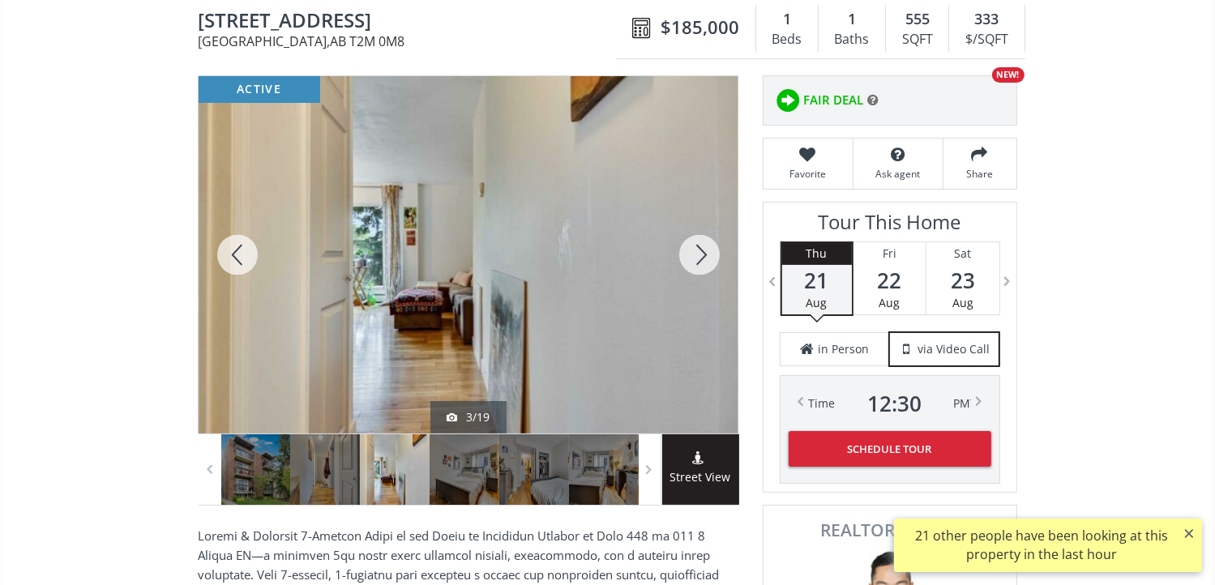
click at [702, 255] on div at bounding box center [699, 254] width 78 height 357
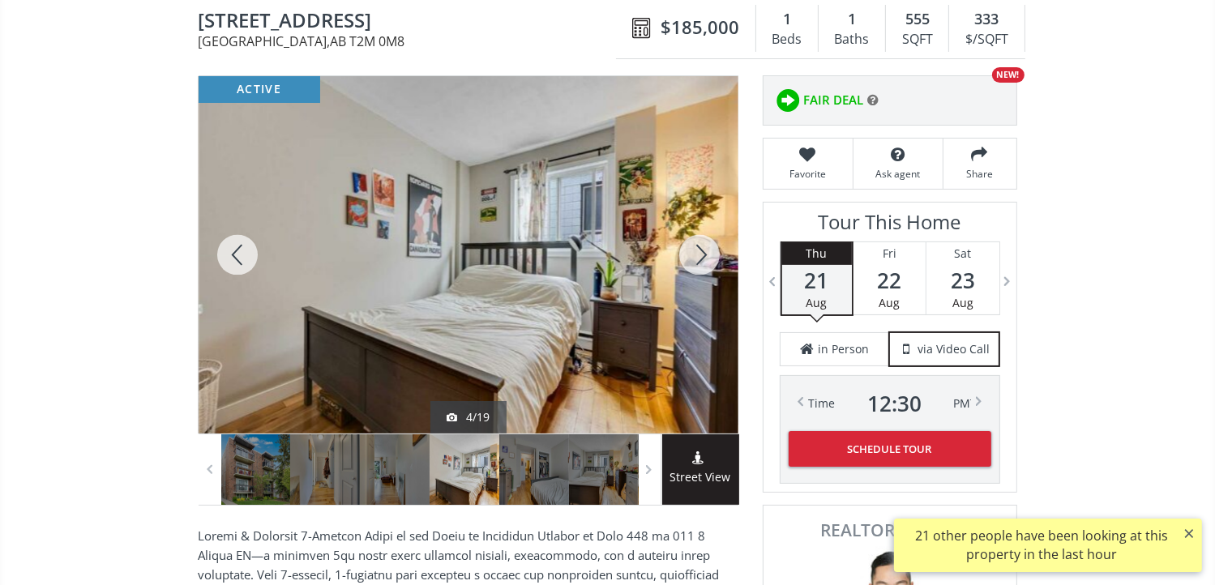
click at [700, 256] on div at bounding box center [699, 254] width 78 height 357
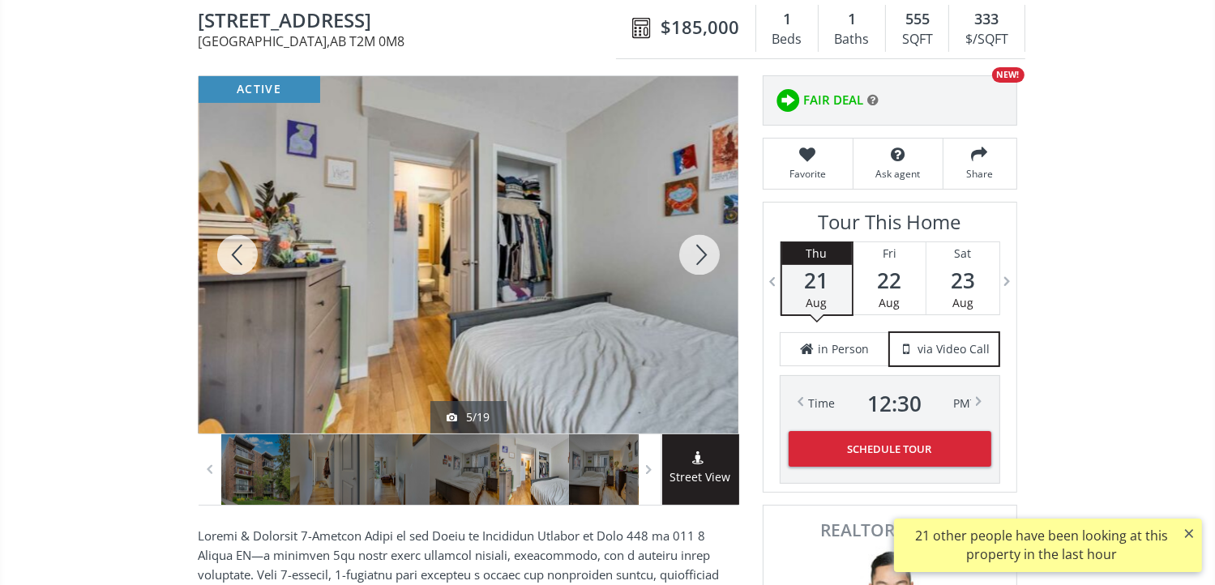
click at [700, 256] on div at bounding box center [699, 254] width 78 height 357
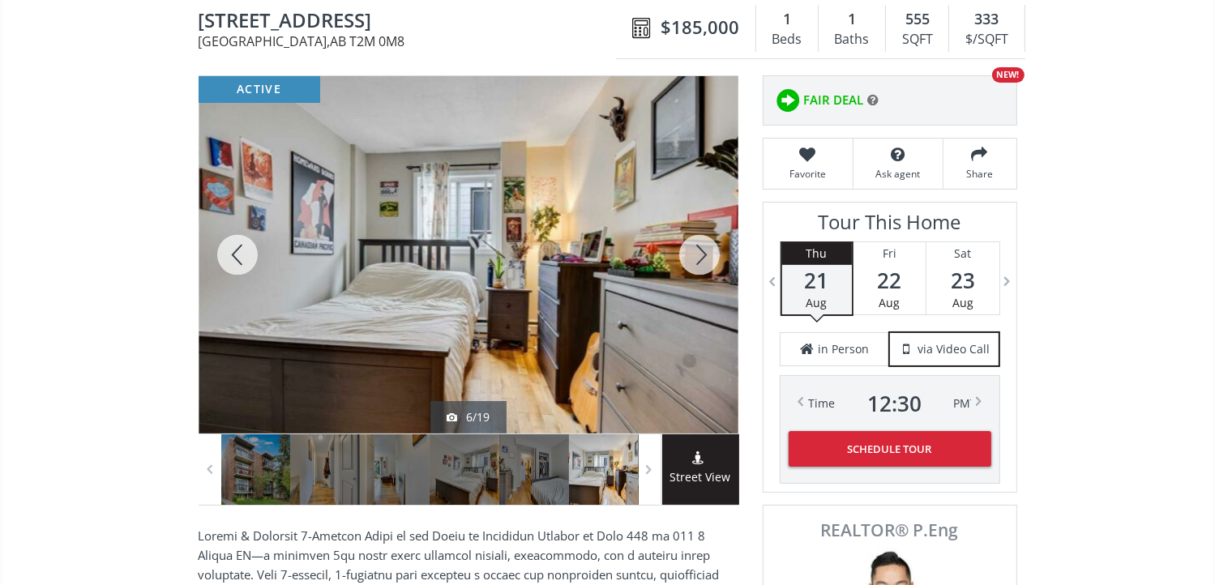
click at [700, 256] on div at bounding box center [699, 254] width 78 height 357
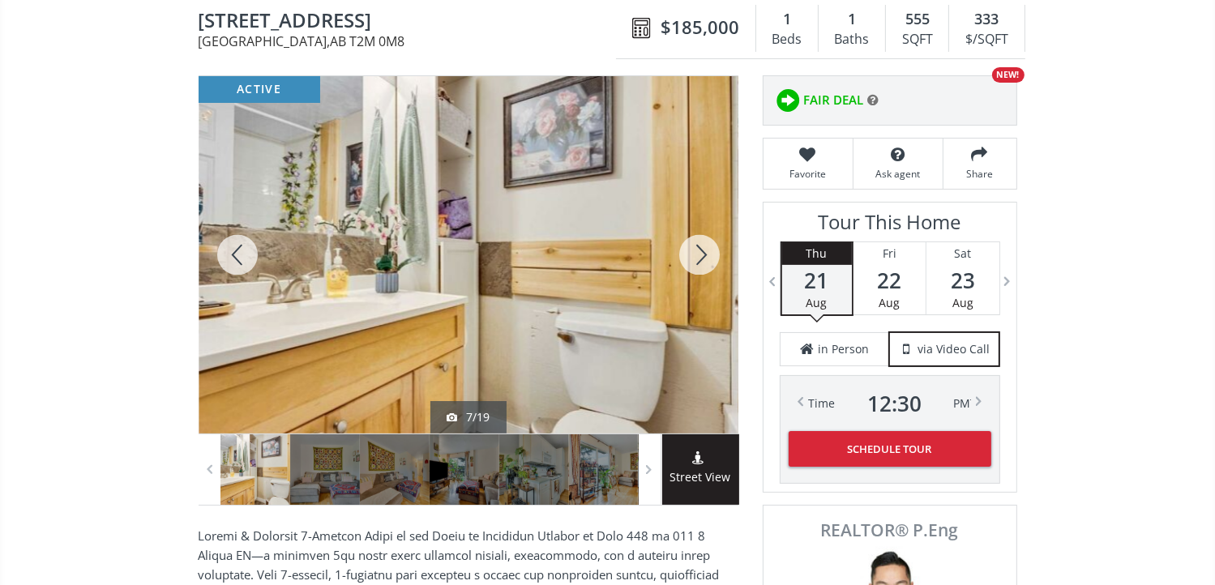
click at [700, 256] on div at bounding box center [699, 254] width 78 height 357
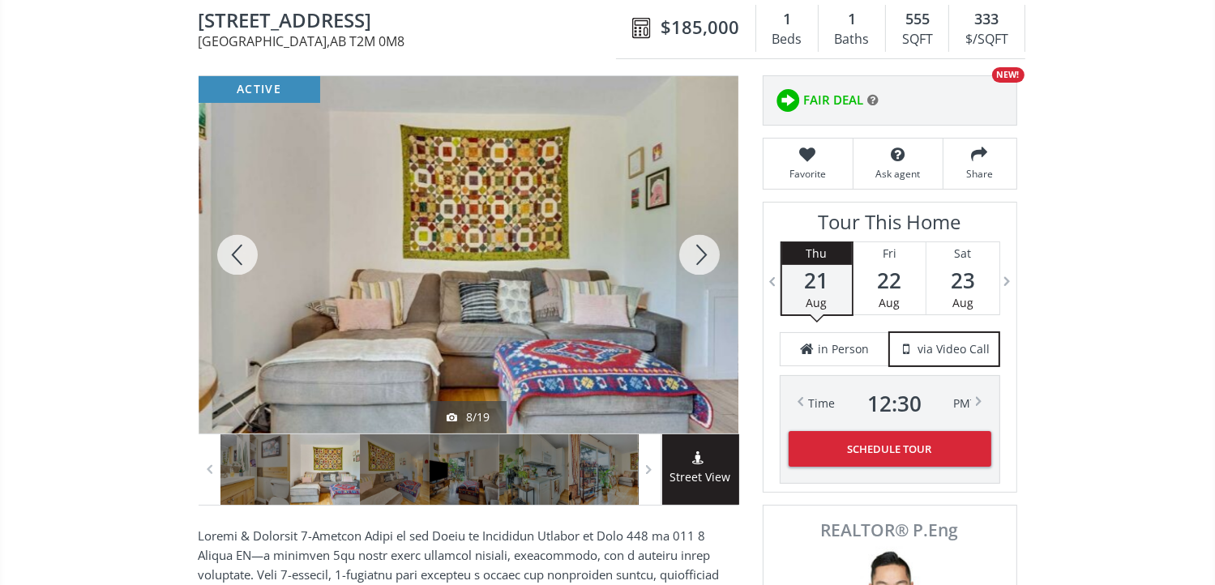
click at [700, 256] on div at bounding box center [699, 254] width 78 height 357
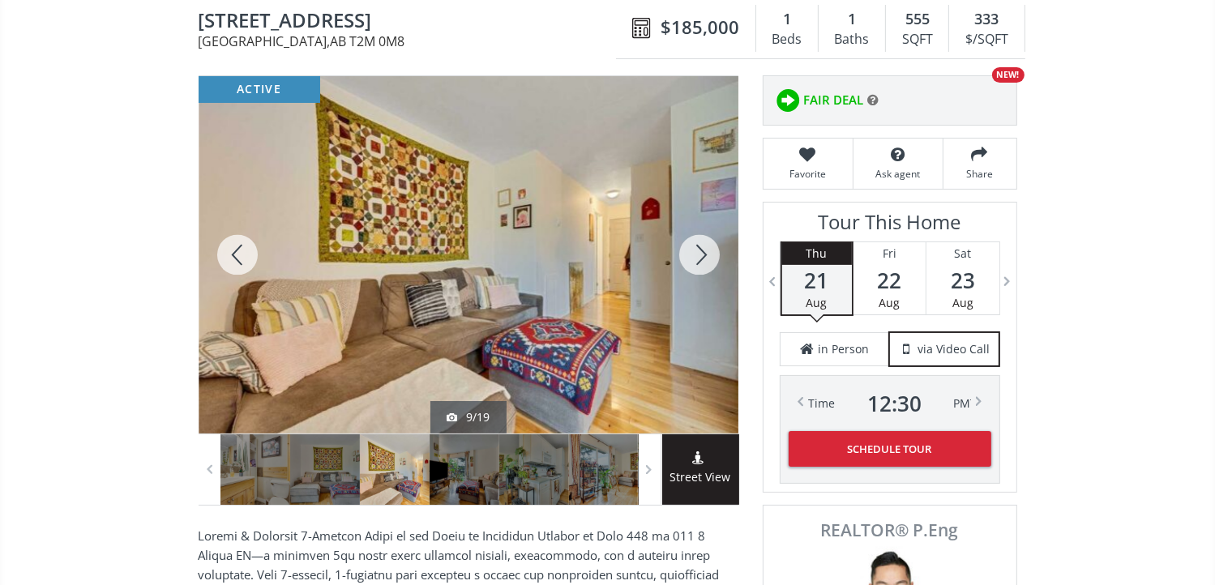
click at [700, 256] on div at bounding box center [699, 254] width 78 height 357
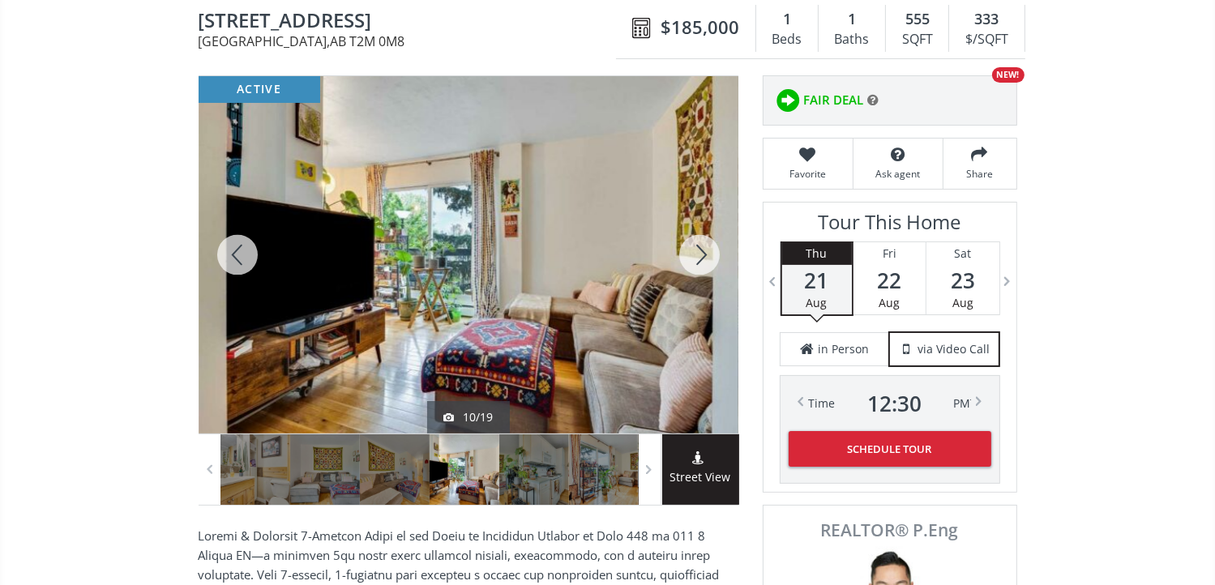
click at [700, 256] on div at bounding box center [699, 254] width 78 height 357
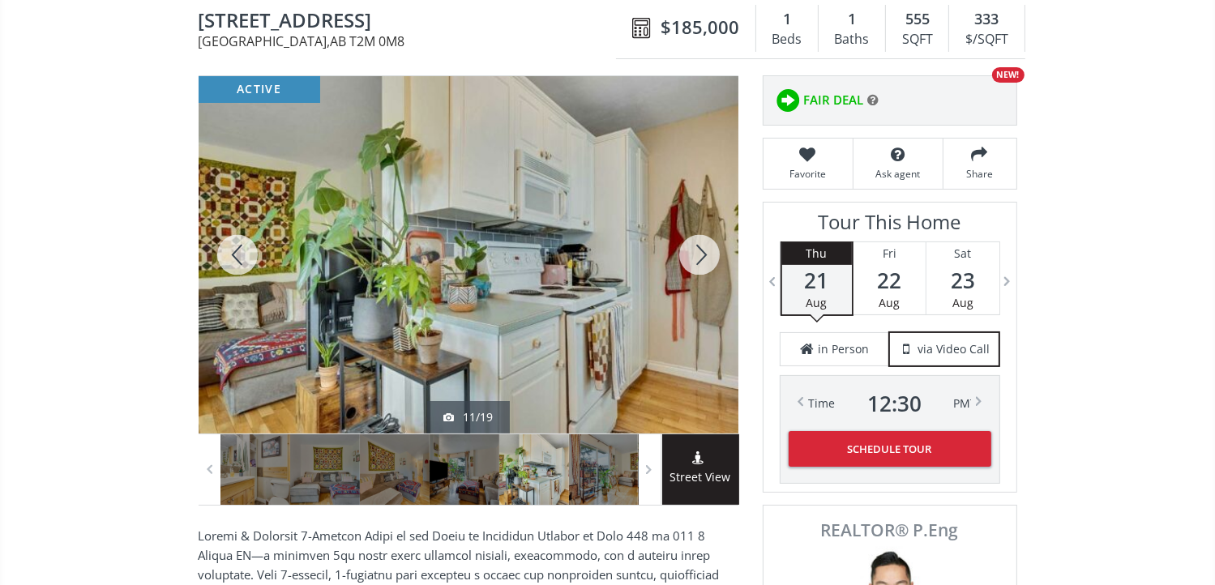
click at [700, 256] on div at bounding box center [699, 254] width 78 height 357
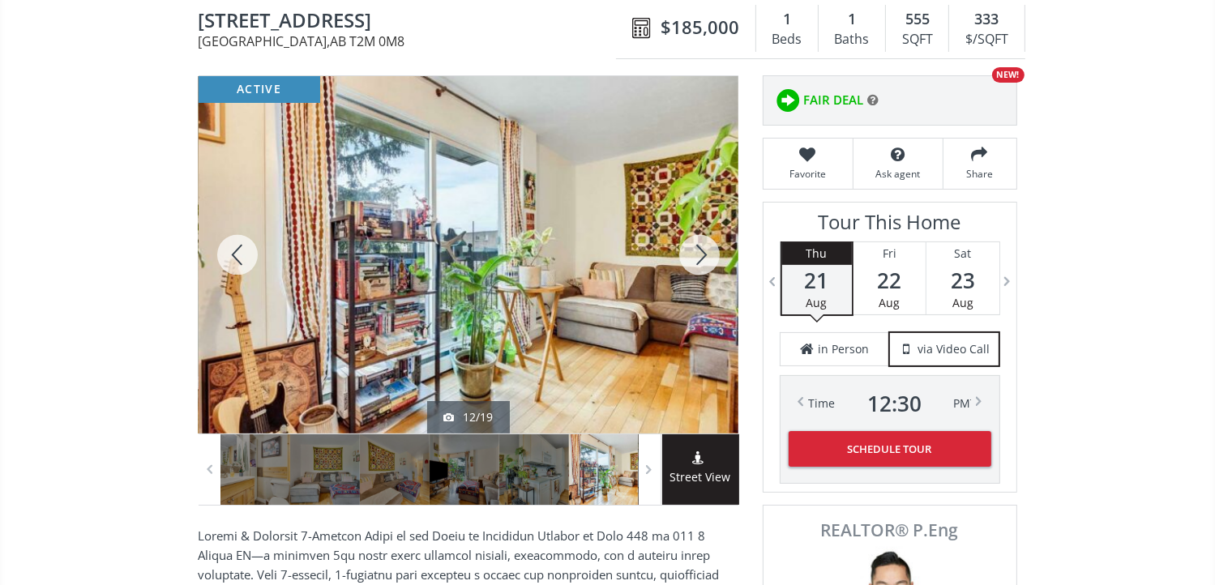
click at [700, 256] on div at bounding box center [699, 254] width 78 height 357
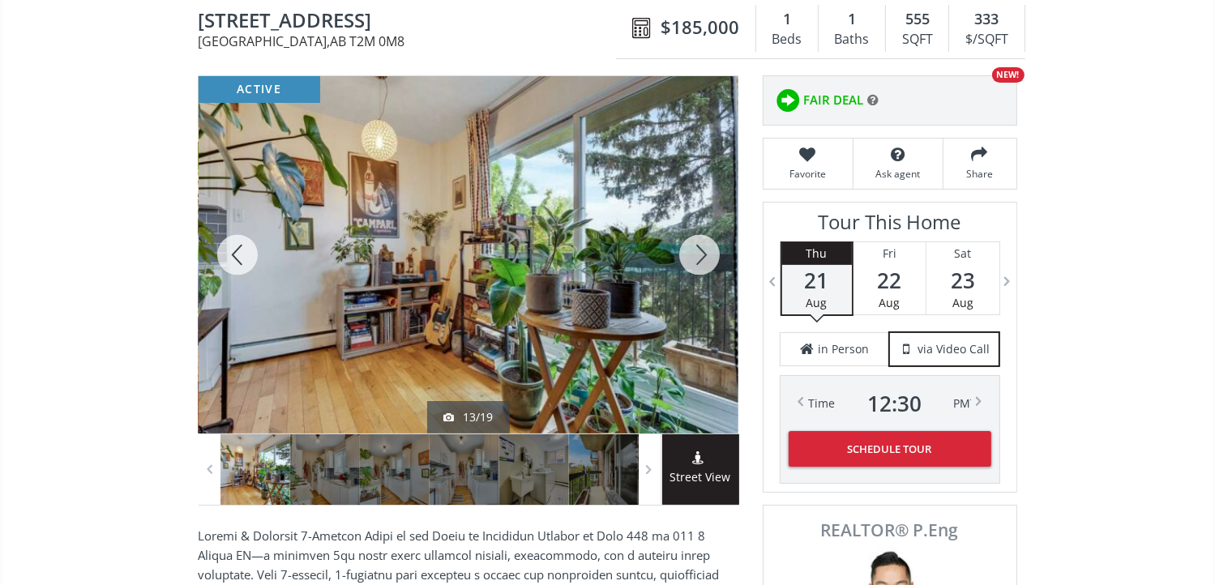
click at [700, 256] on div at bounding box center [699, 254] width 78 height 357
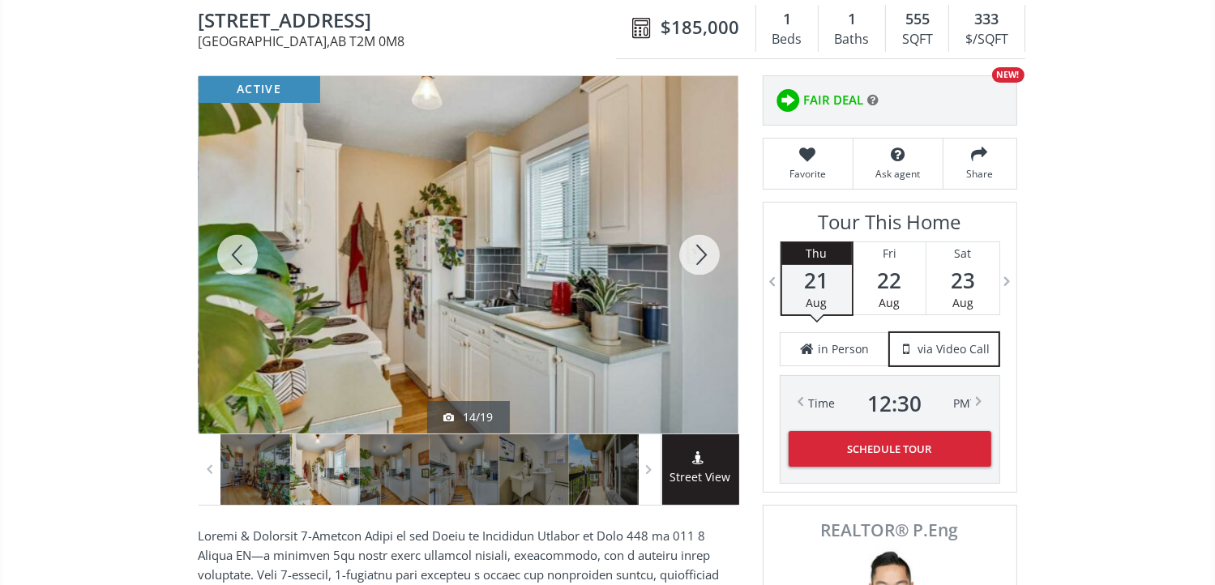
click at [700, 256] on div at bounding box center [699, 254] width 78 height 357
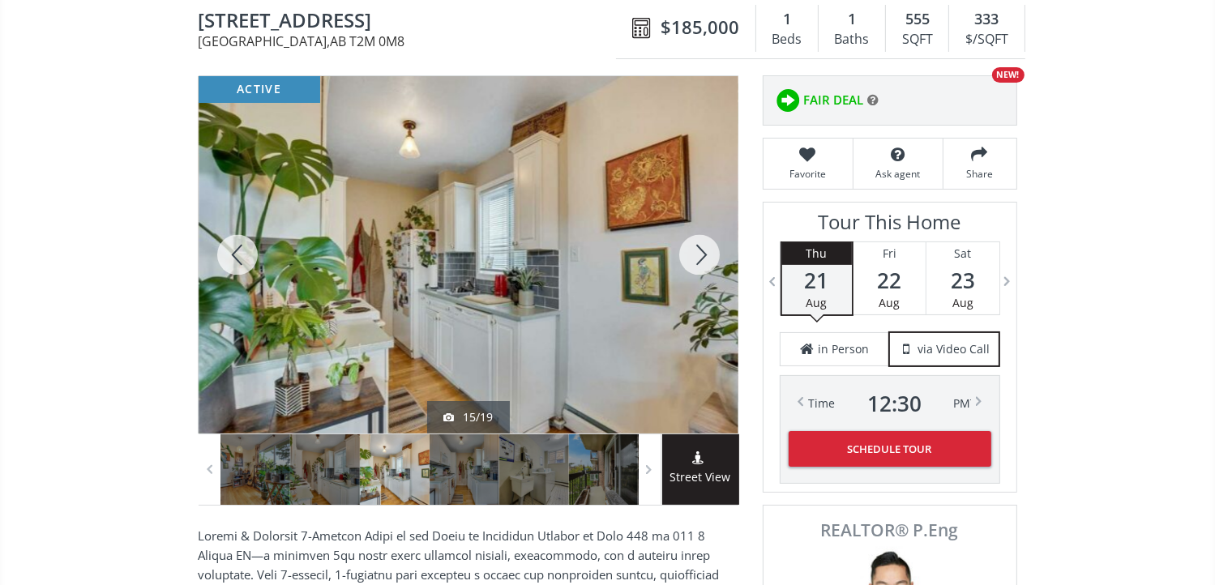
click at [700, 256] on div at bounding box center [699, 254] width 78 height 357
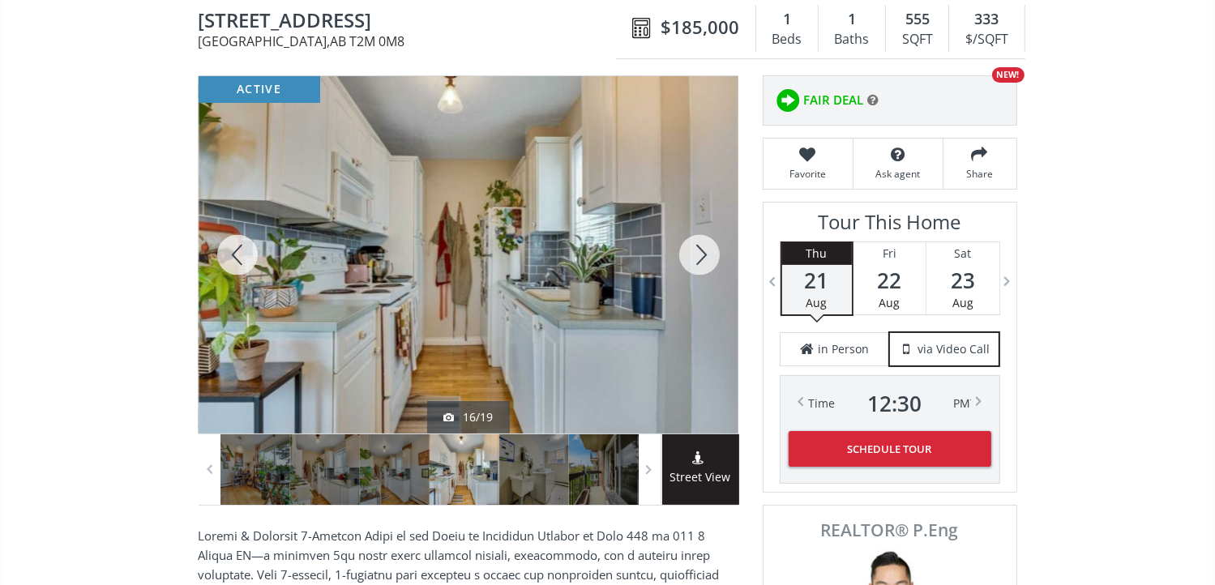
click at [700, 256] on div at bounding box center [699, 254] width 78 height 357
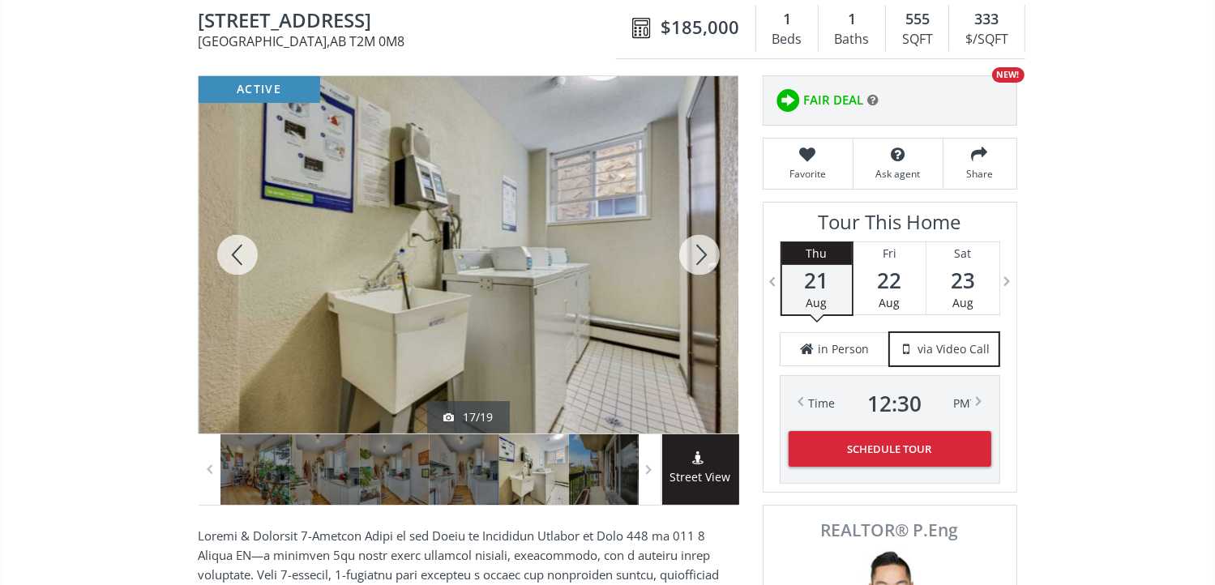
click at [695, 258] on div at bounding box center [699, 254] width 78 height 357
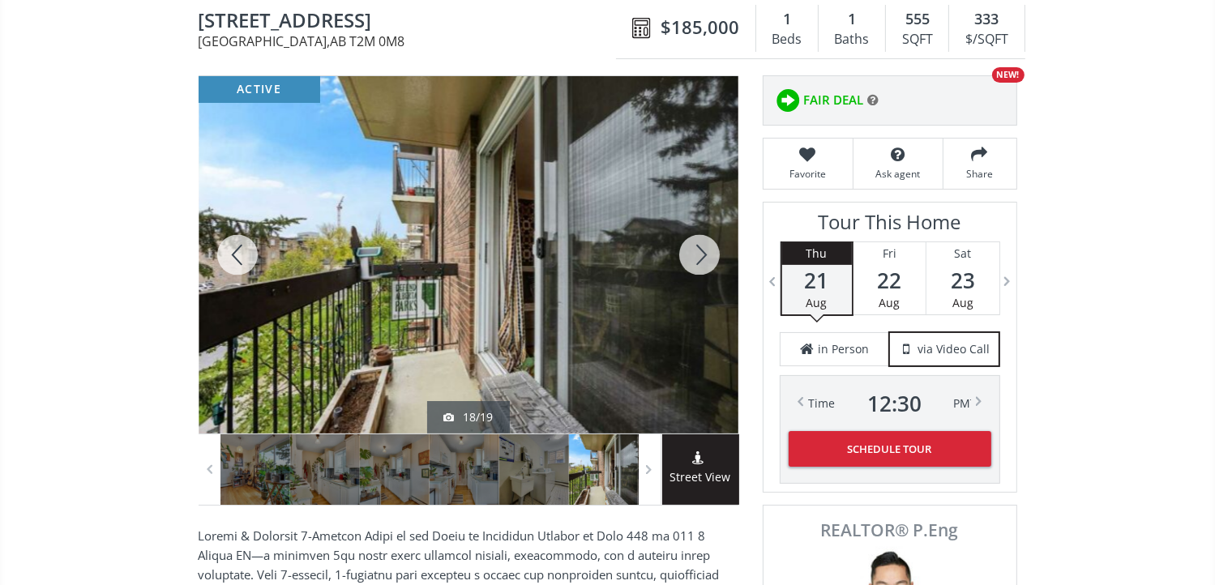
click at [694, 250] on div at bounding box center [699, 254] width 78 height 357
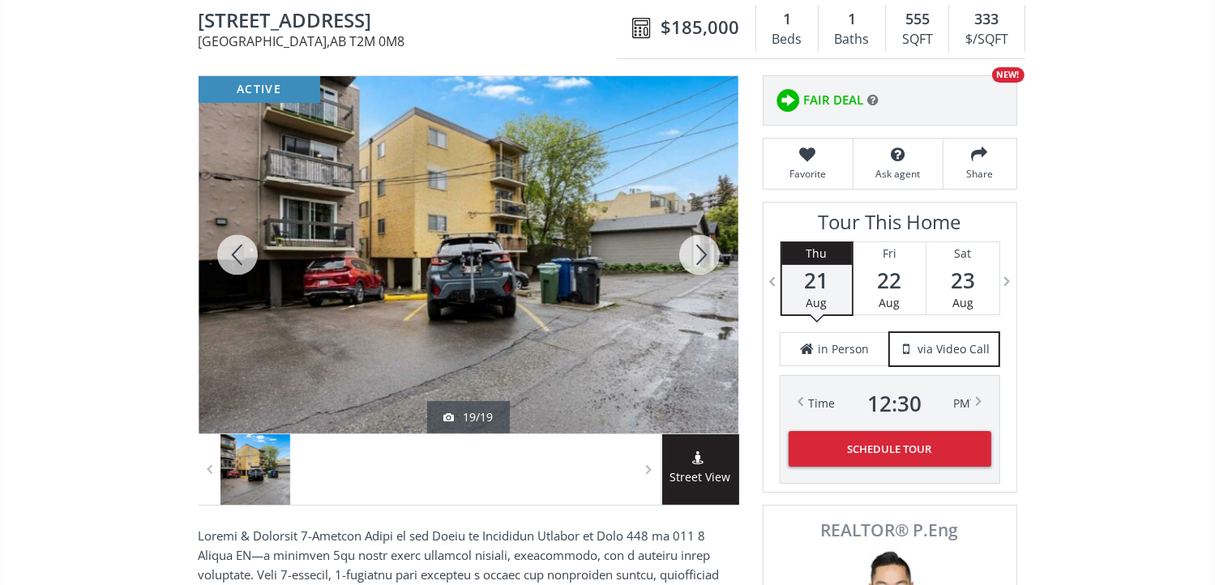
click at [694, 250] on div at bounding box center [699, 254] width 78 height 357
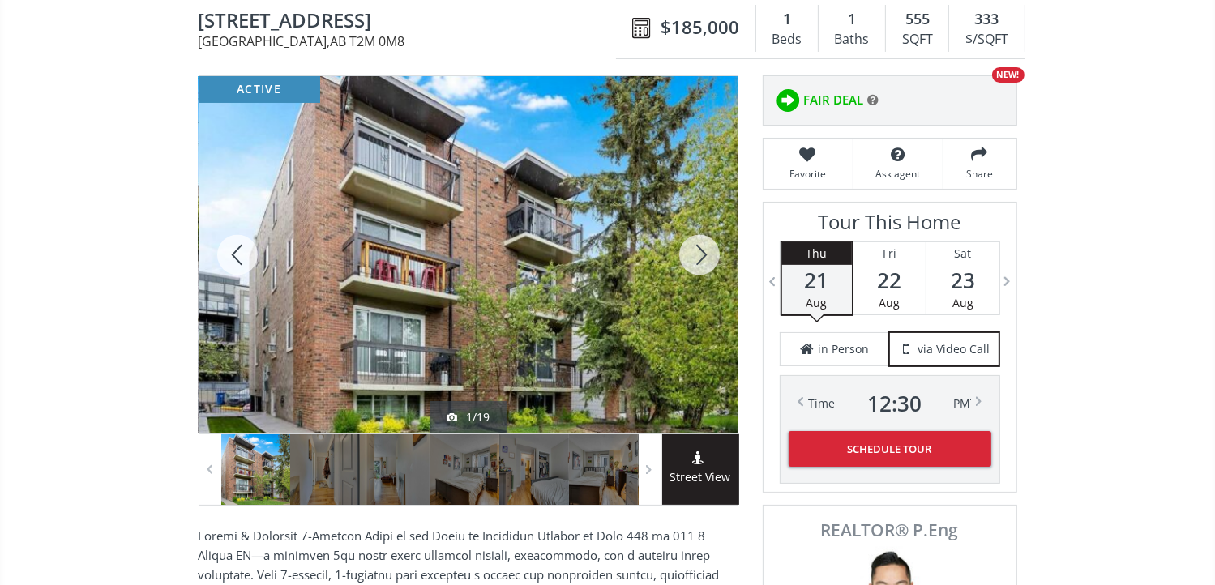
click at [694, 250] on div at bounding box center [699, 254] width 78 height 357
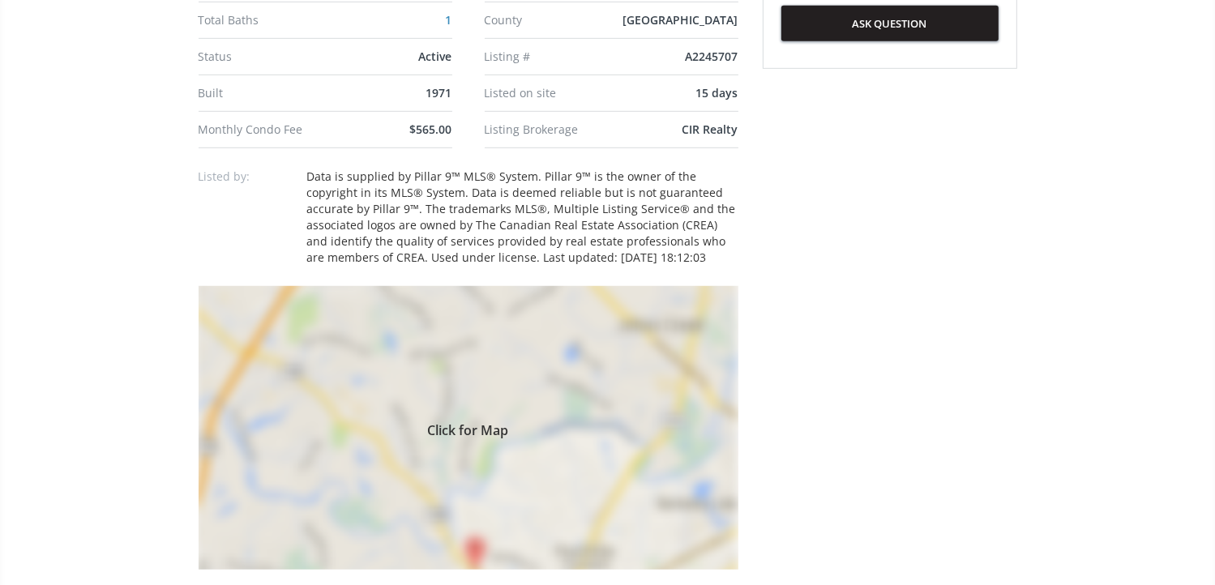
scroll to position [1053, 0]
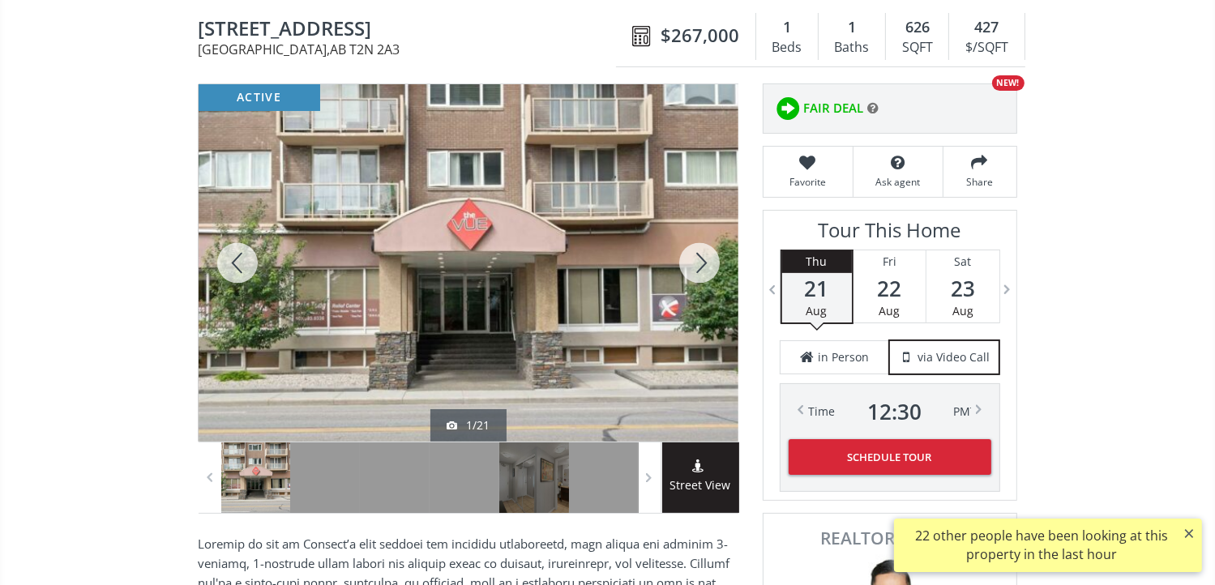
scroll to position [162, 0]
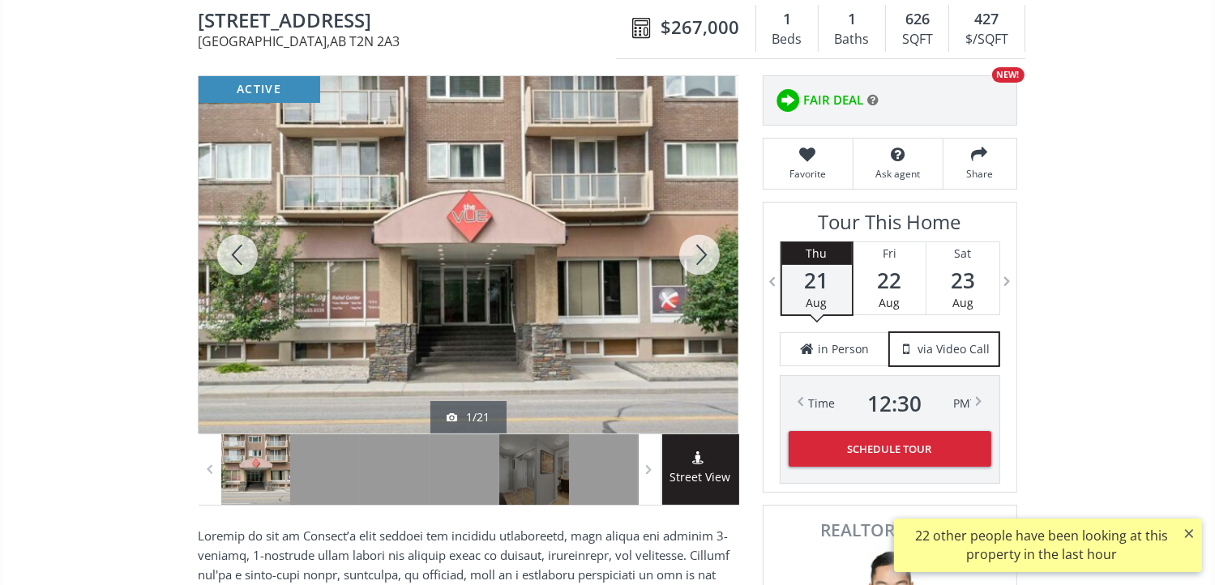
click at [701, 251] on div at bounding box center [699, 254] width 78 height 357
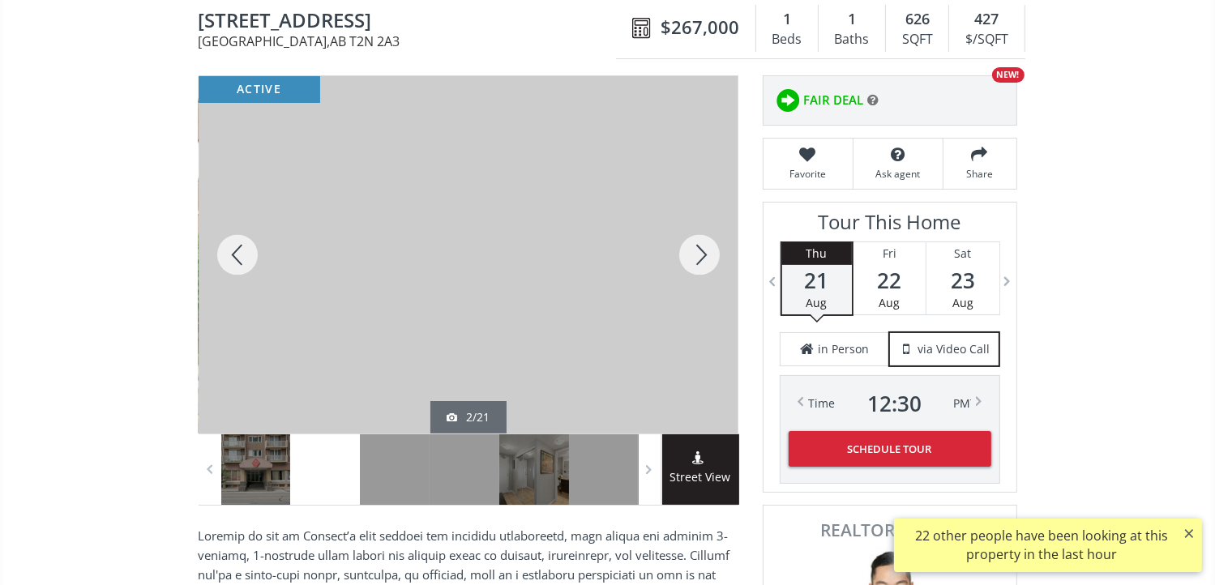
click at [701, 251] on div at bounding box center [699, 254] width 78 height 357
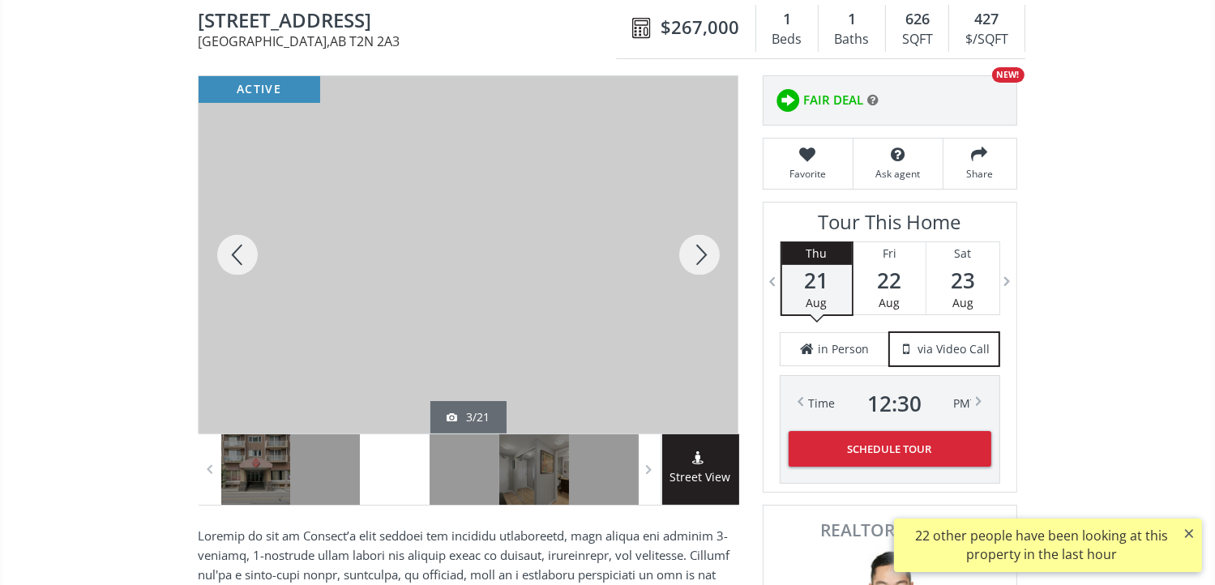
click at [701, 251] on div at bounding box center [699, 254] width 78 height 357
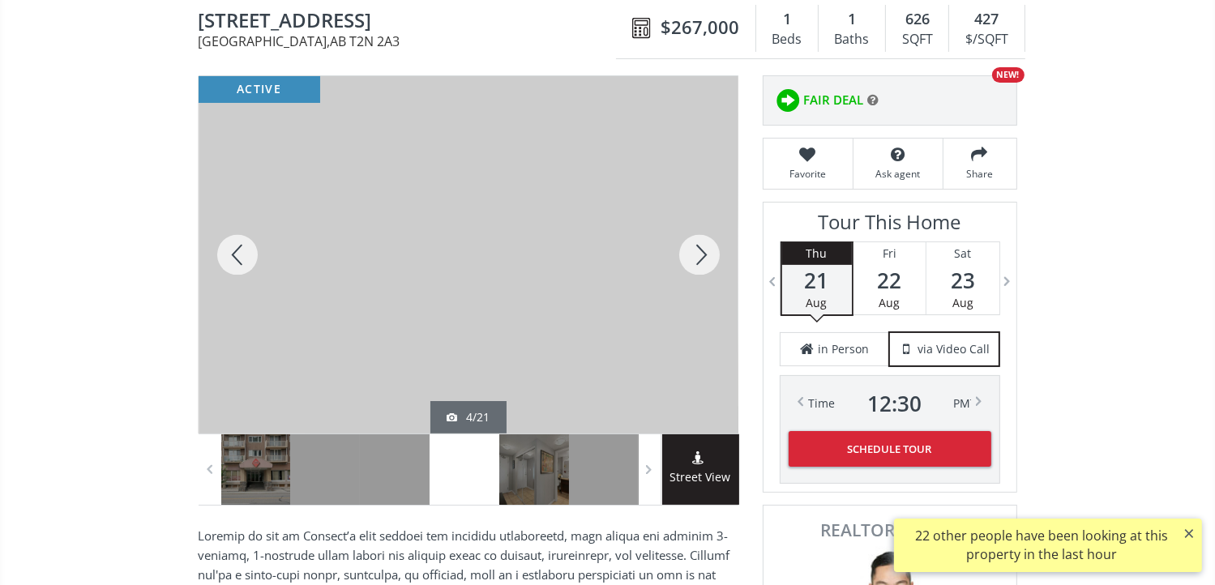
click at [701, 251] on div at bounding box center [699, 254] width 78 height 357
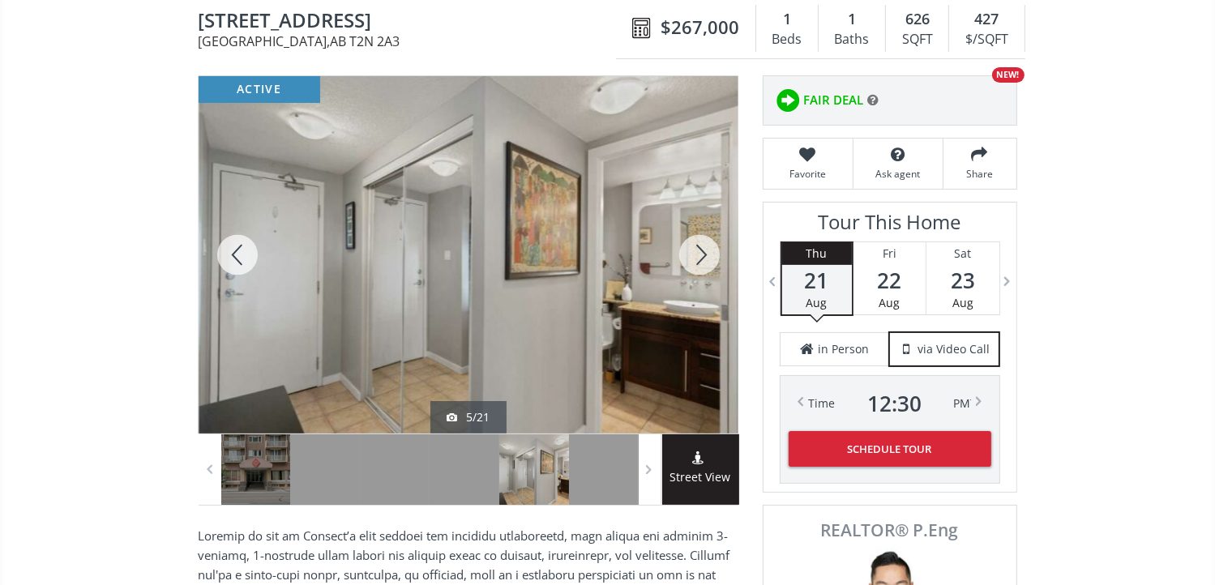
click at [701, 251] on div at bounding box center [699, 254] width 78 height 357
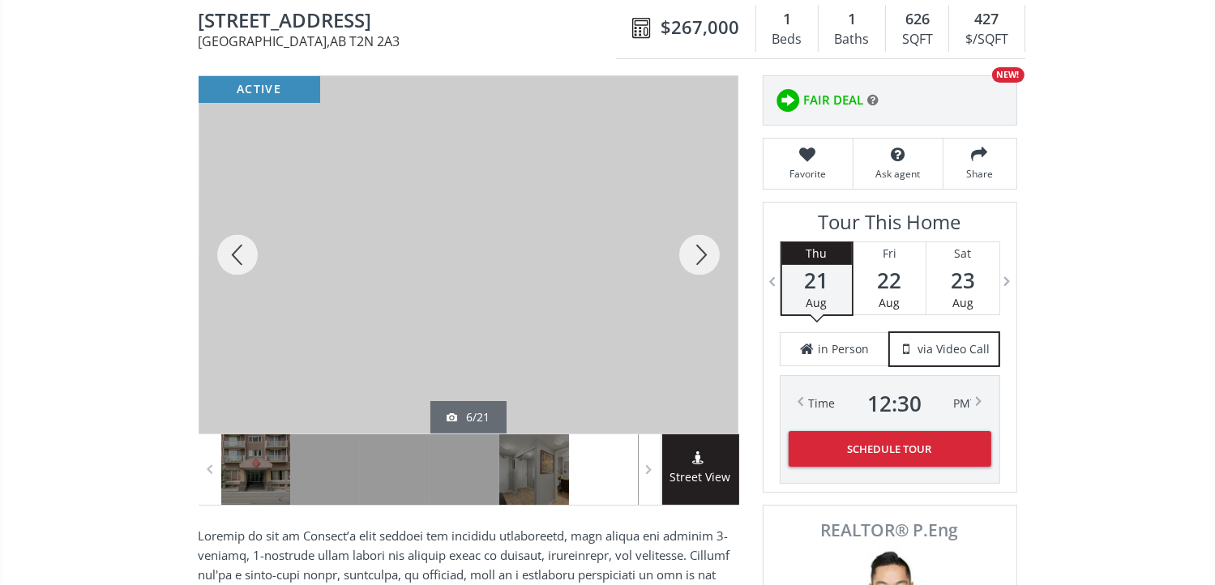
click at [701, 251] on div at bounding box center [699, 254] width 78 height 357
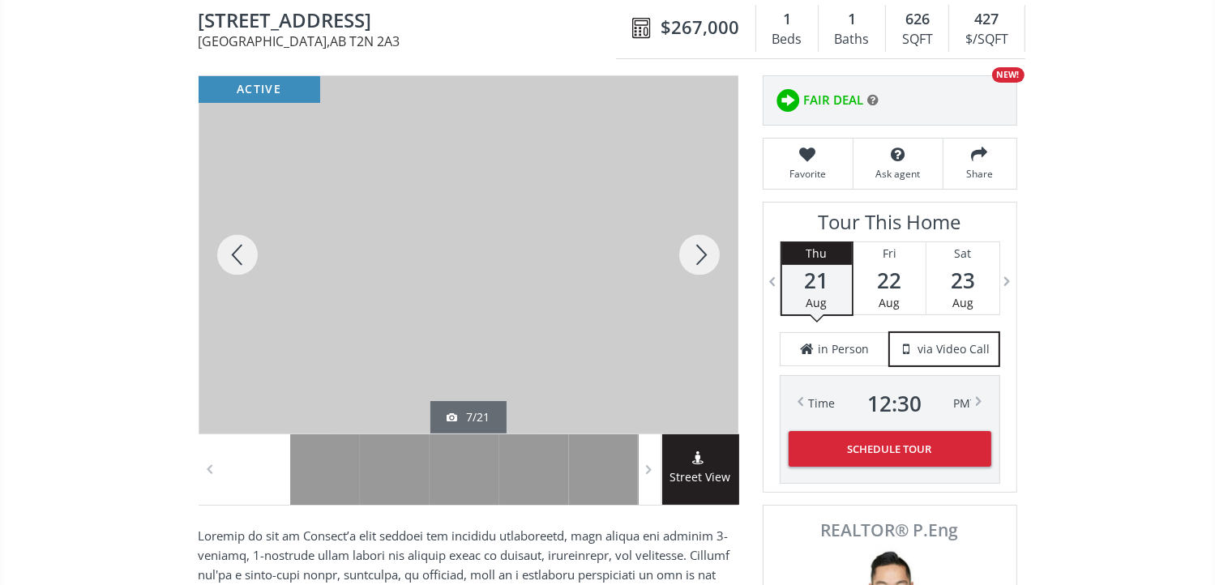
click at [699, 254] on div at bounding box center [699, 254] width 78 height 357
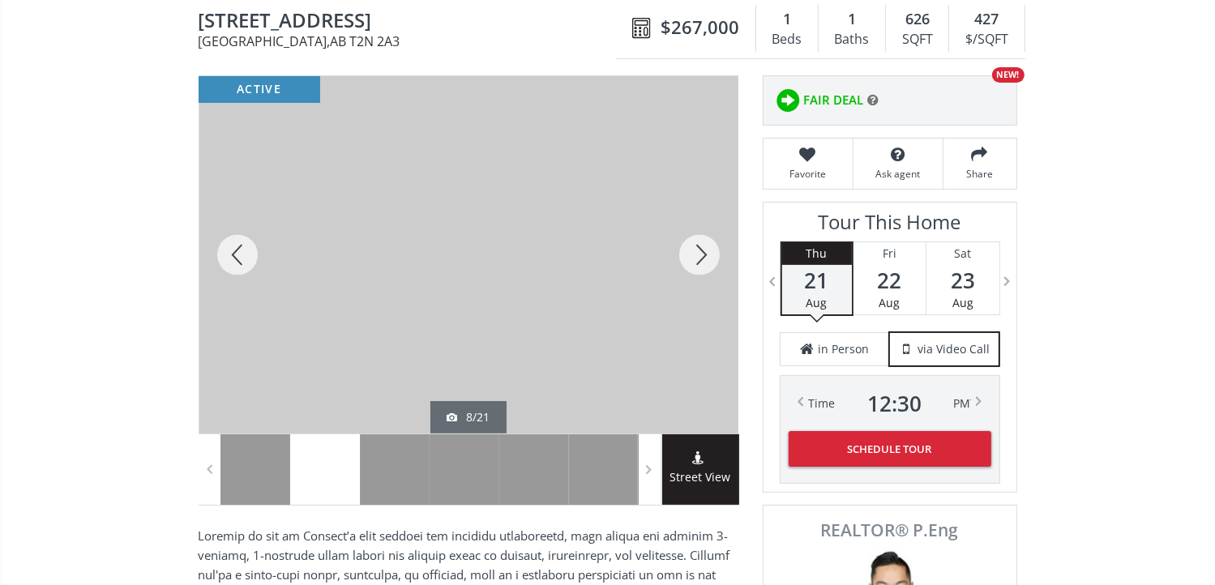
click at [699, 254] on div at bounding box center [699, 254] width 78 height 357
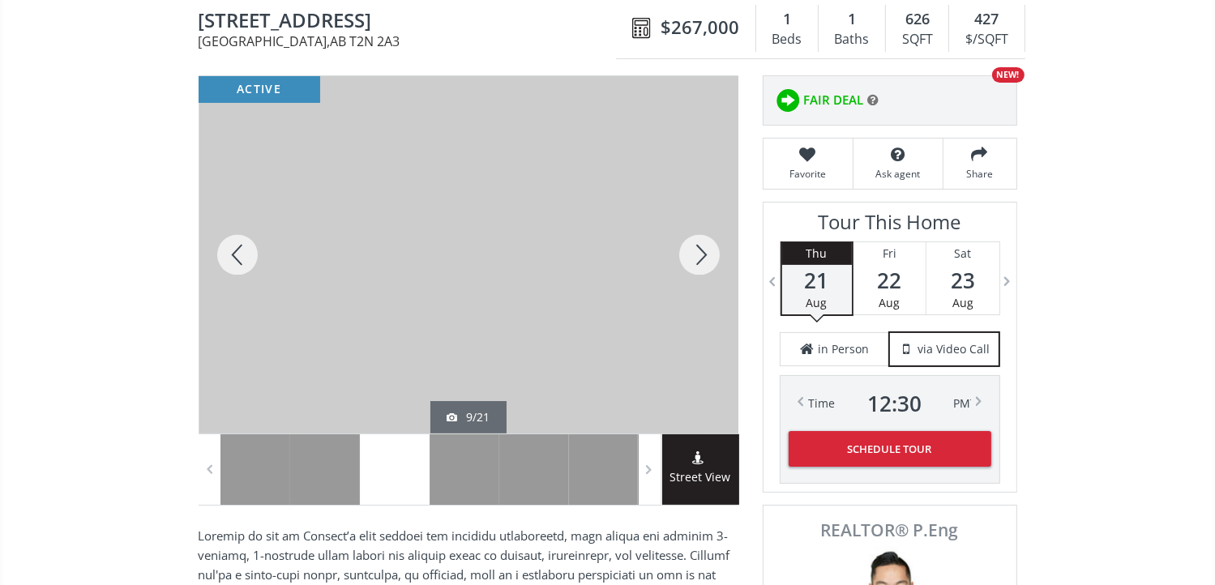
click at [699, 254] on div at bounding box center [699, 254] width 78 height 357
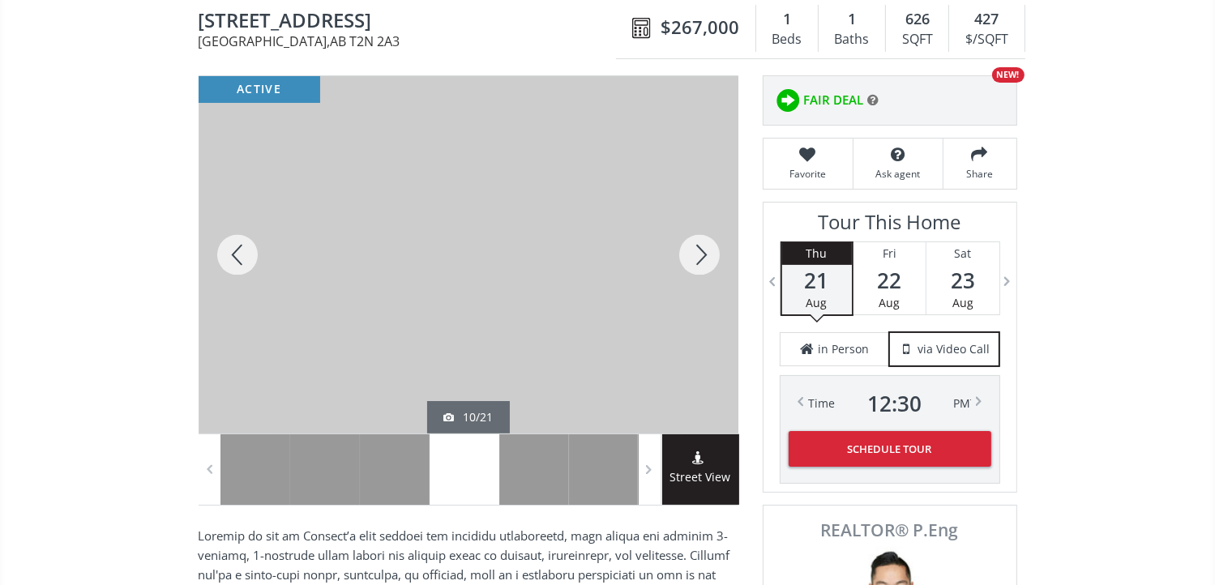
click at [699, 254] on div at bounding box center [699, 254] width 78 height 357
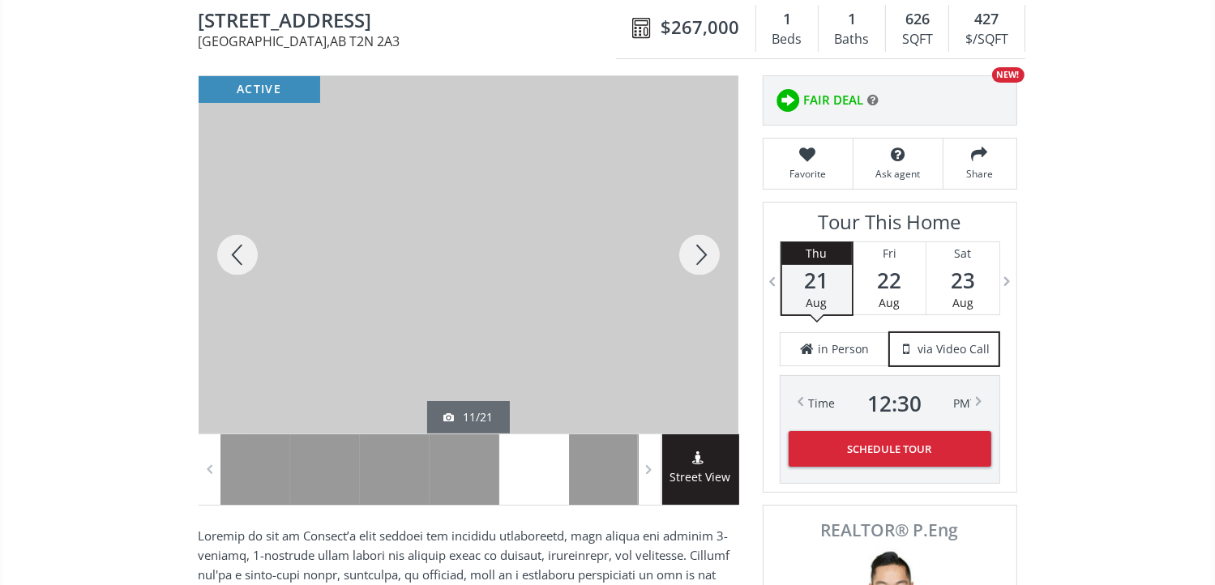
click at [699, 254] on div at bounding box center [699, 254] width 78 height 357
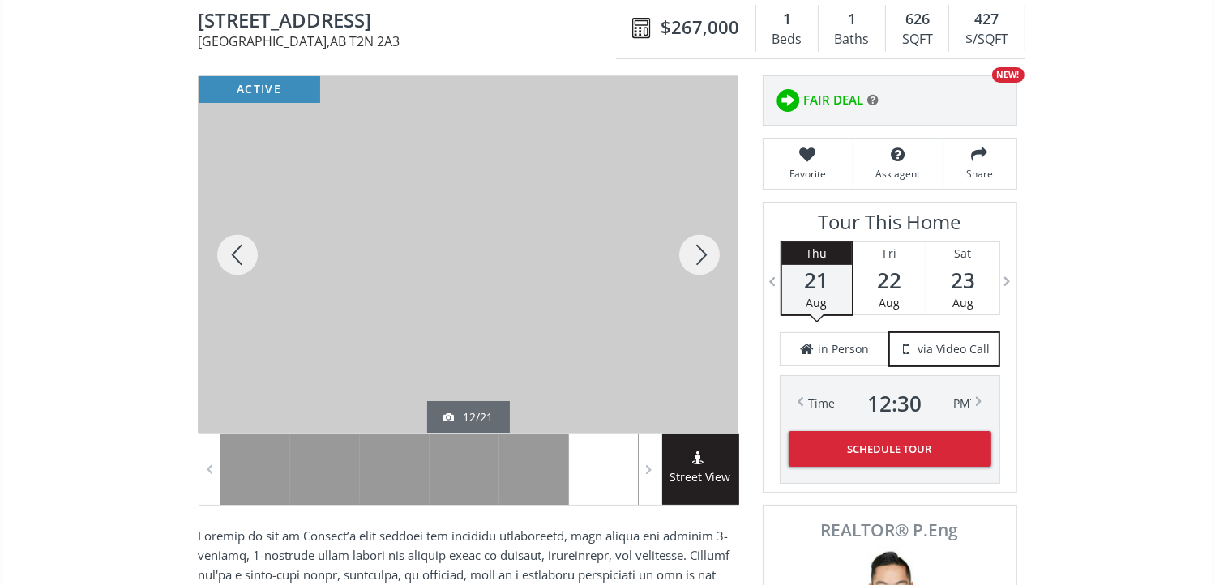
click at [698, 254] on div at bounding box center [699, 254] width 78 height 357
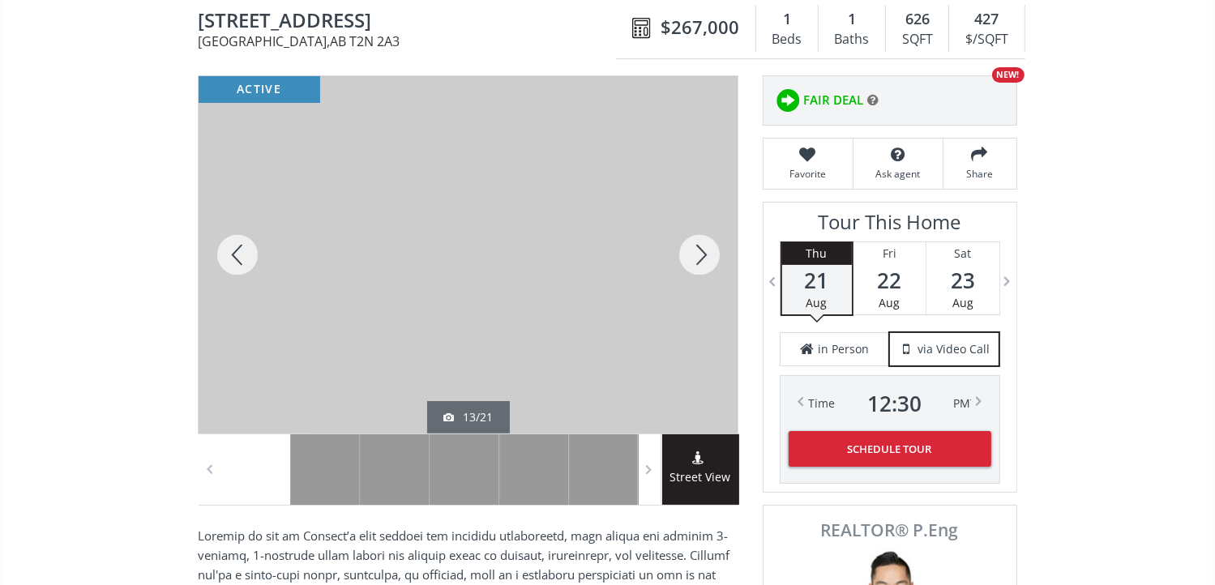
click at [698, 254] on div at bounding box center [699, 254] width 78 height 357
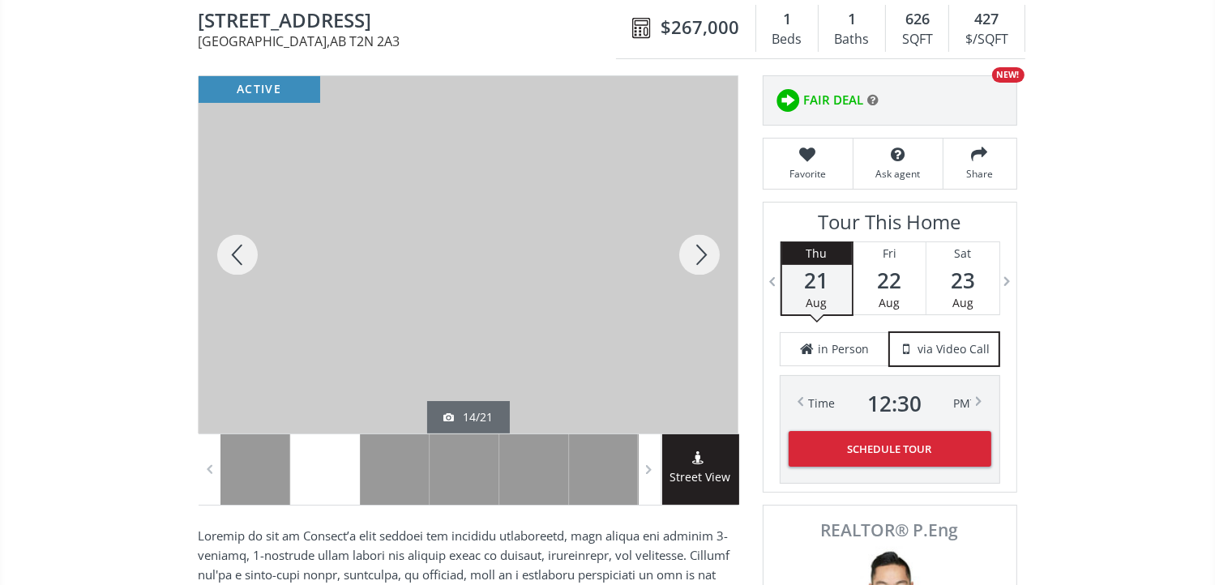
click at [698, 254] on div at bounding box center [699, 254] width 78 height 357
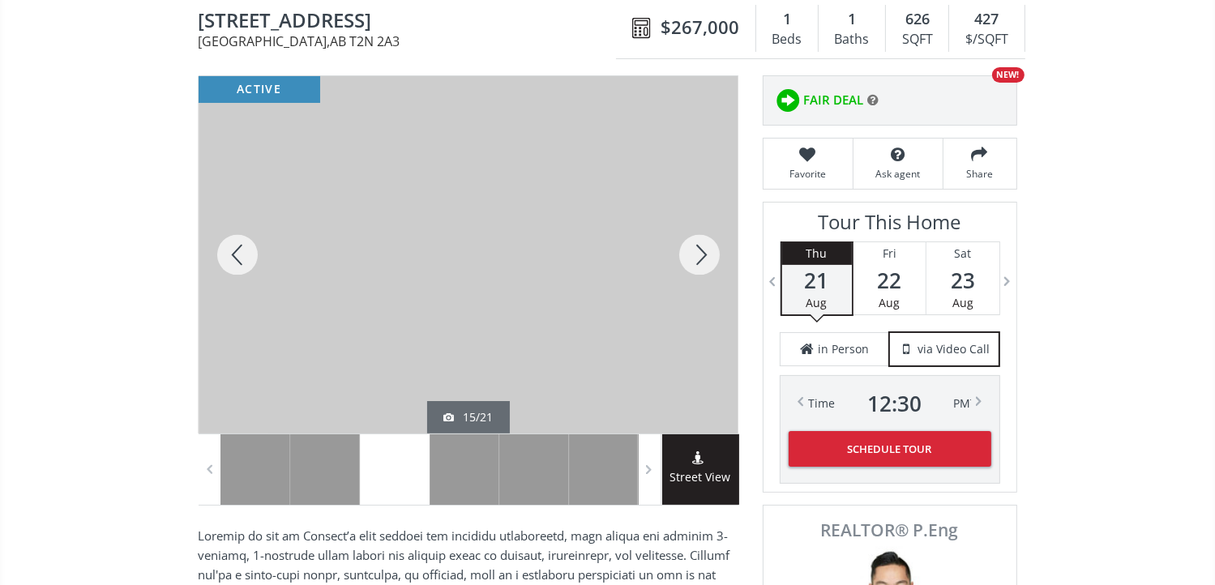
click at [698, 254] on div at bounding box center [699, 254] width 78 height 357
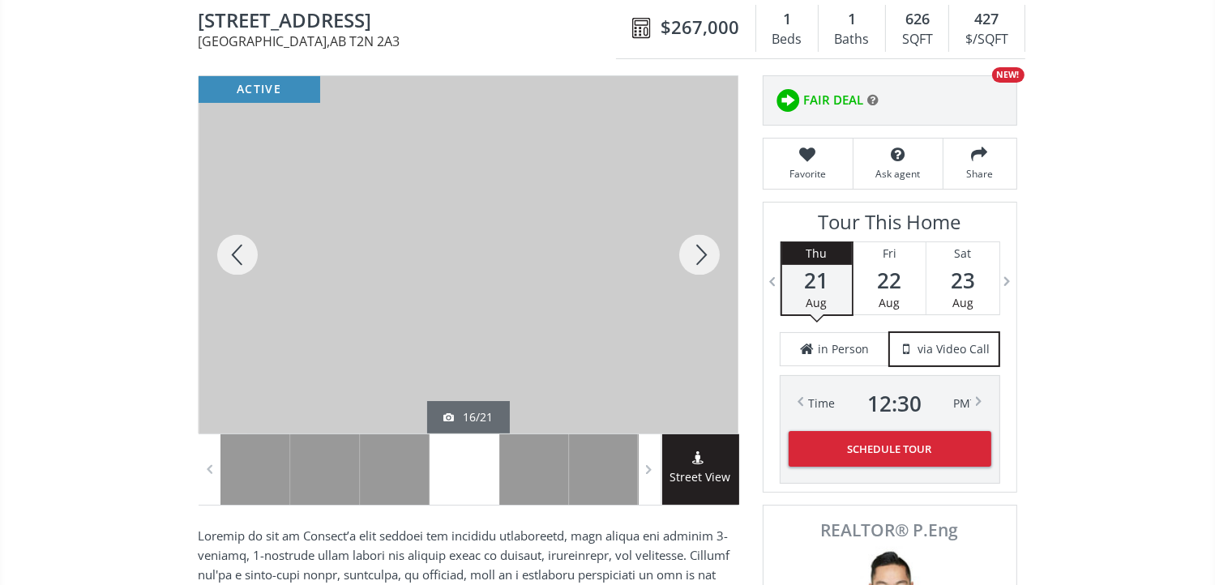
click at [698, 254] on div at bounding box center [699, 254] width 78 height 357
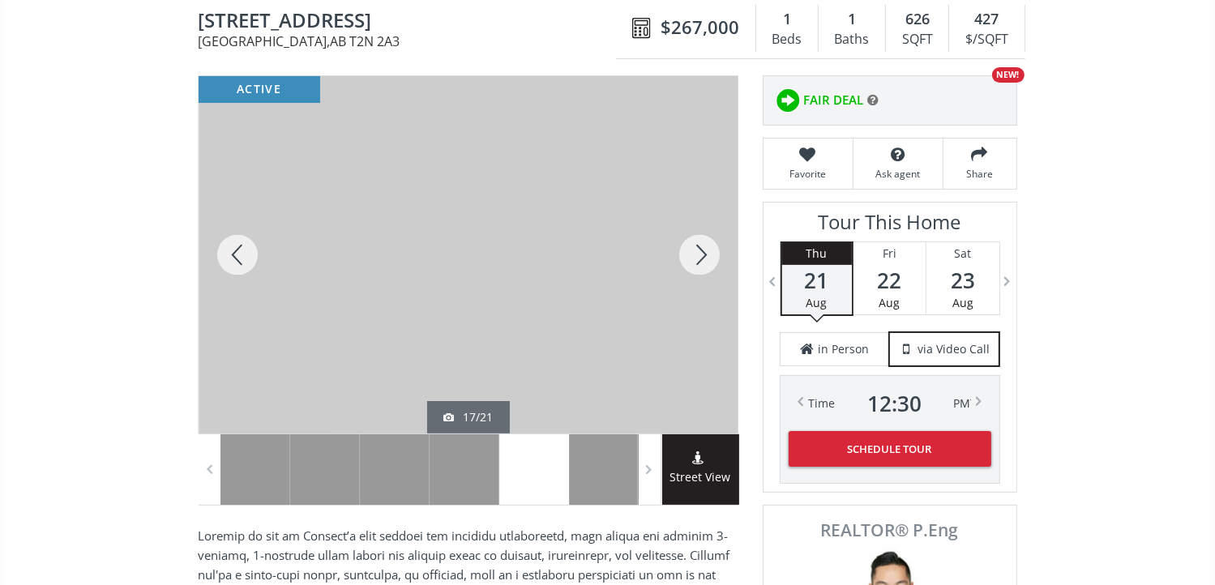
click at [698, 254] on div at bounding box center [699, 254] width 78 height 357
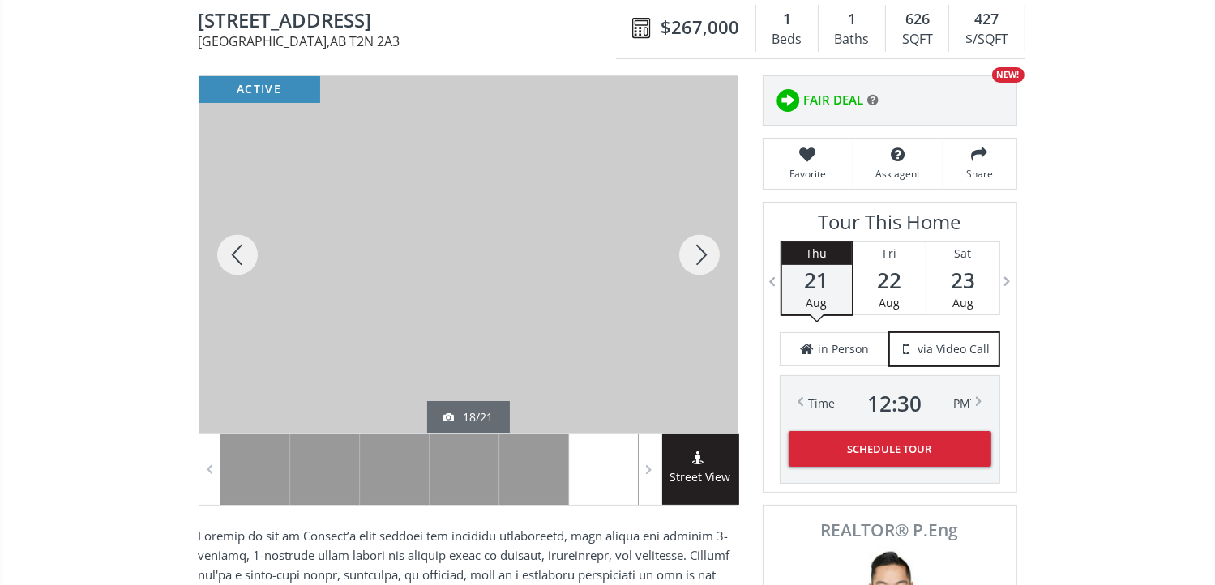
click at [698, 254] on div at bounding box center [699, 254] width 78 height 357
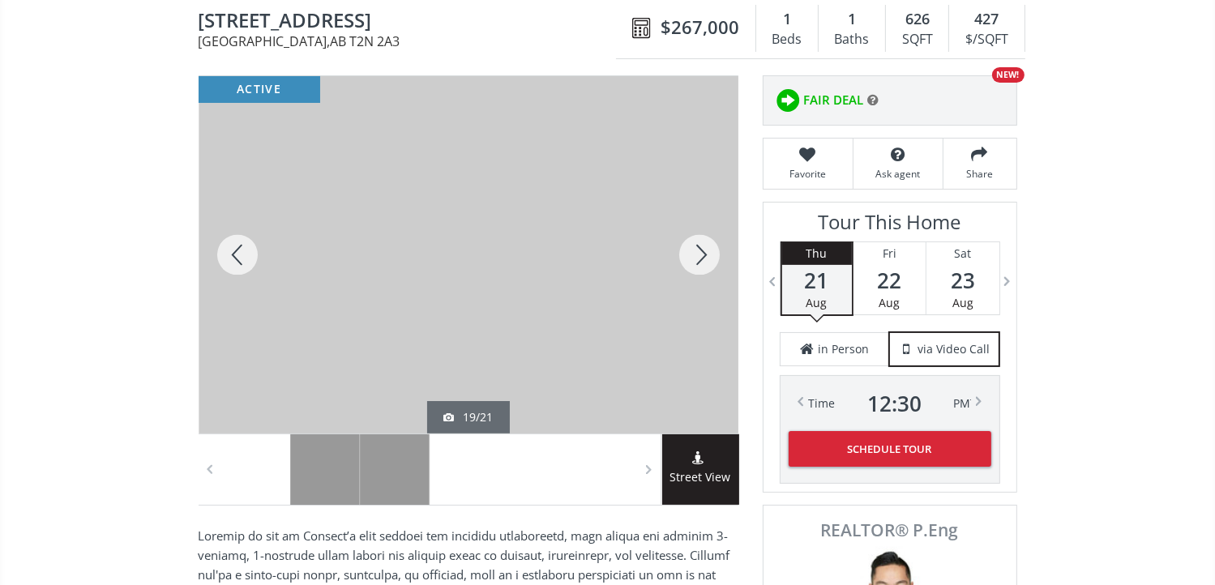
click at [694, 257] on div at bounding box center [699, 254] width 78 height 357
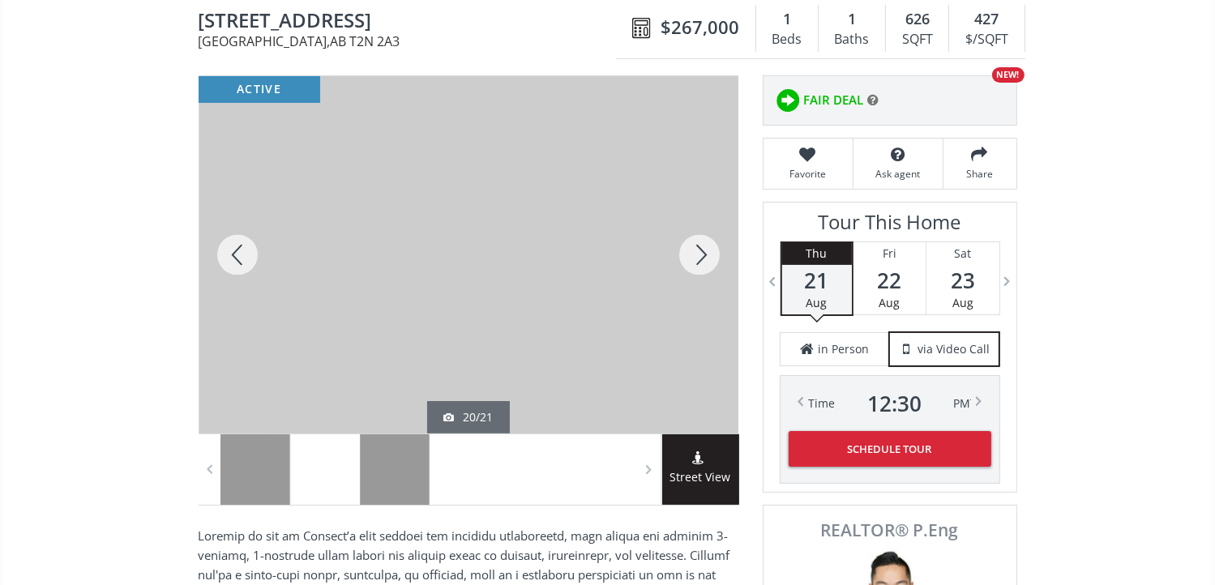
click at [694, 257] on div at bounding box center [699, 254] width 78 height 357
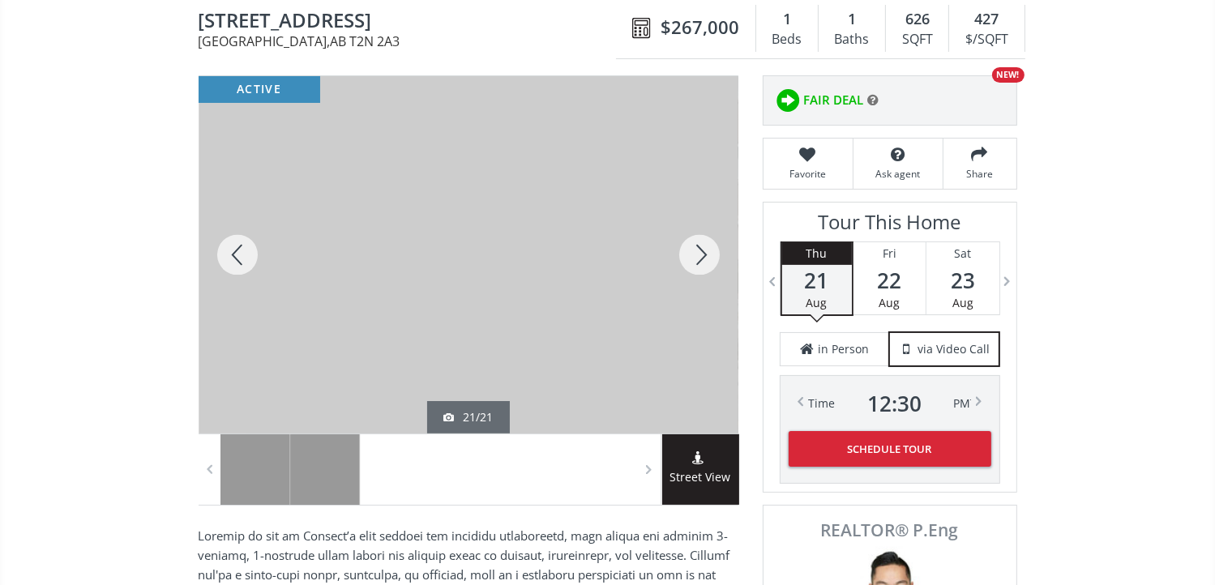
click at [694, 257] on div at bounding box center [699, 254] width 78 height 357
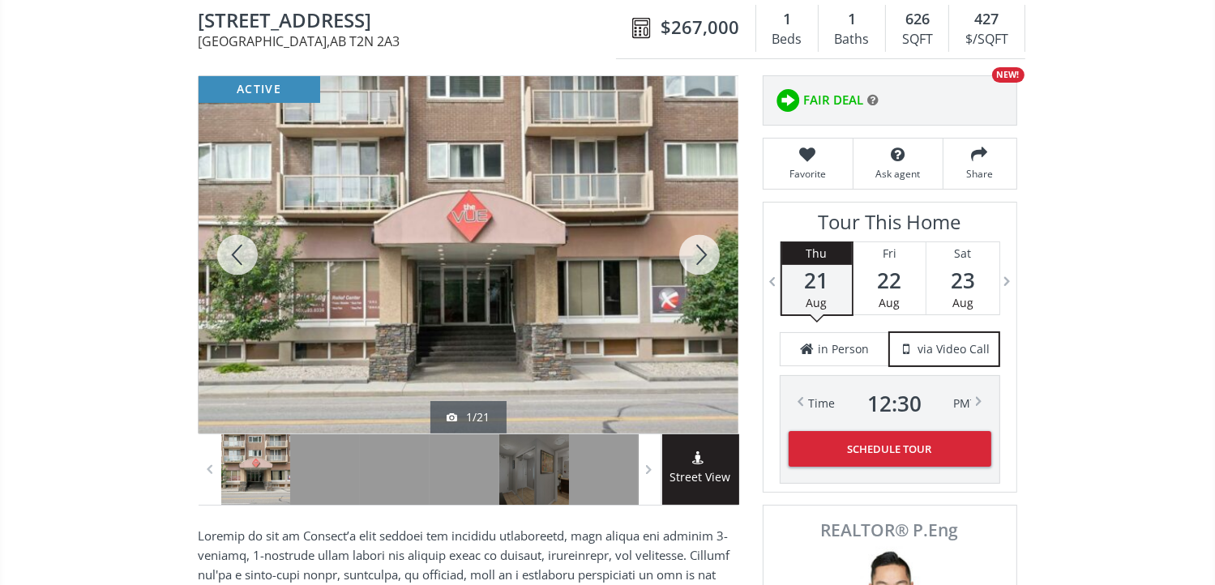
click at [694, 257] on div at bounding box center [699, 254] width 78 height 357
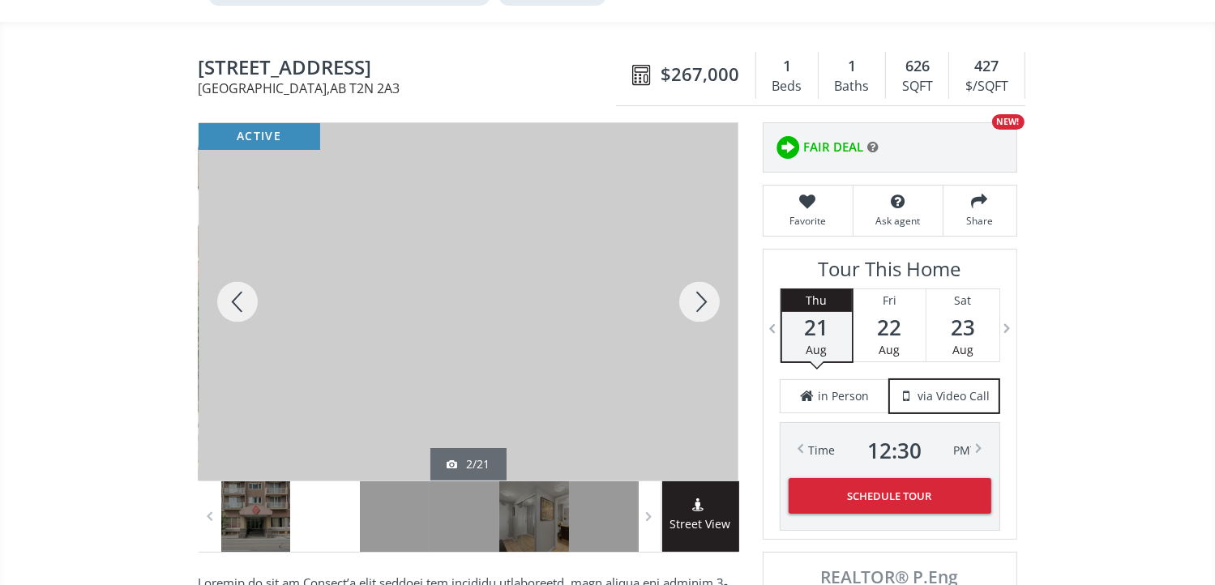
scroll to position [0, 0]
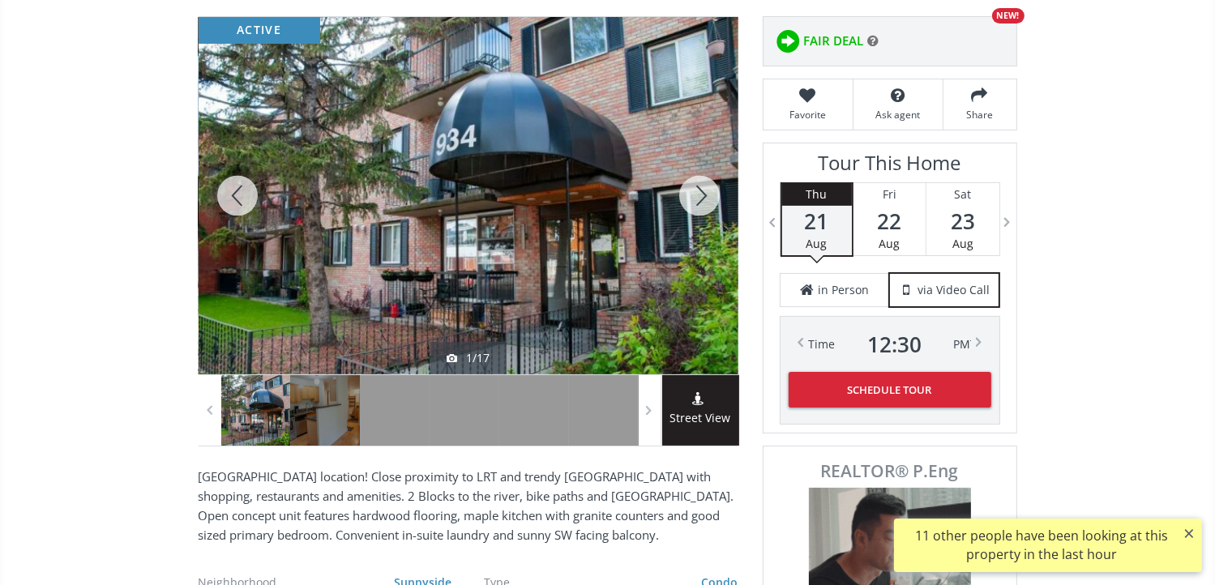
scroll to position [81, 0]
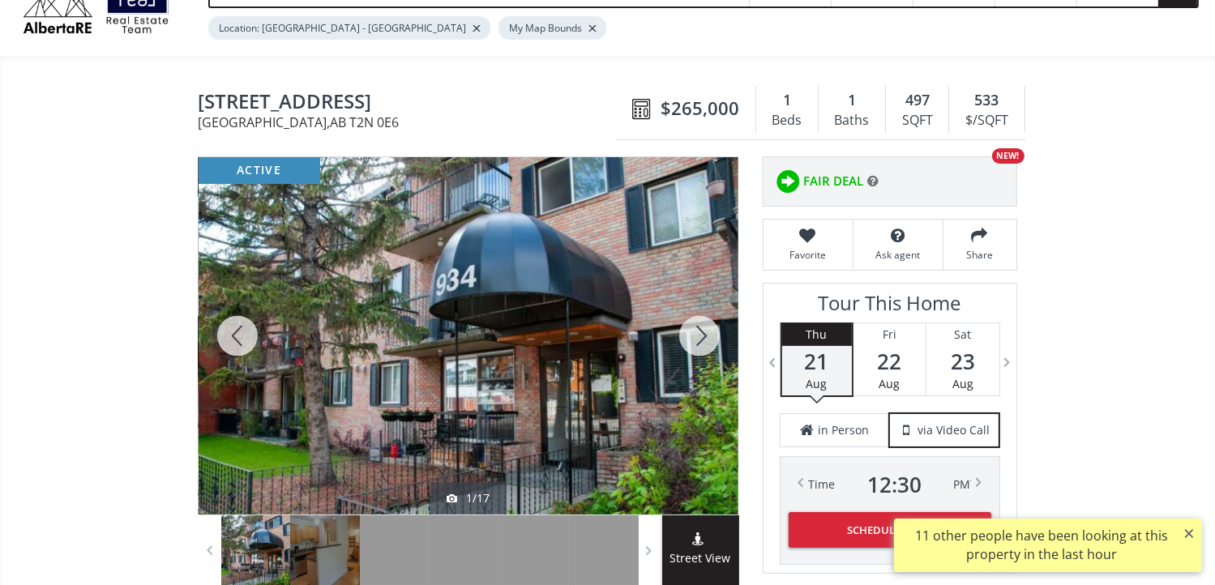
click at [708, 338] on div at bounding box center [699, 335] width 78 height 357
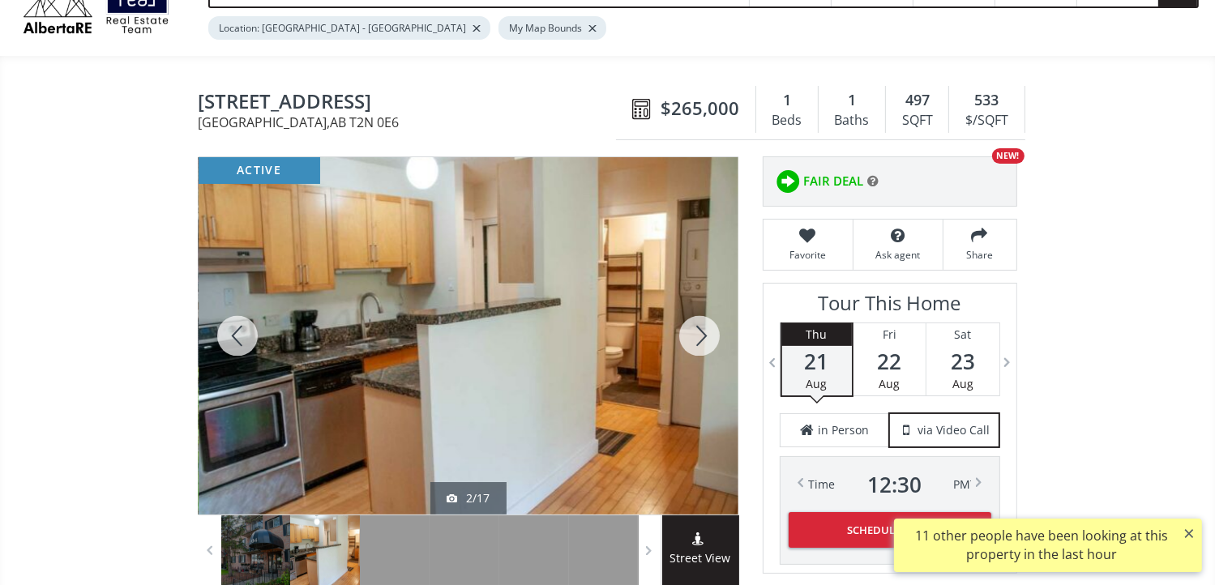
click at [703, 334] on div at bounding box center [699, 335] width 78 height 357
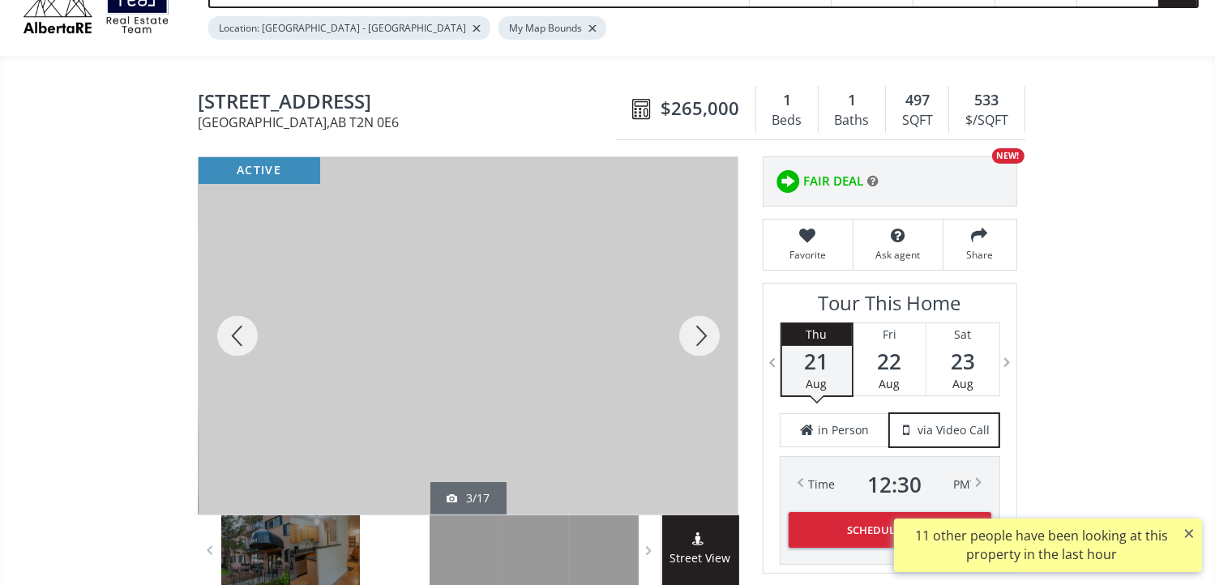
click at [703, 334] on div at bounding box center [699, 335] width 78 height 357
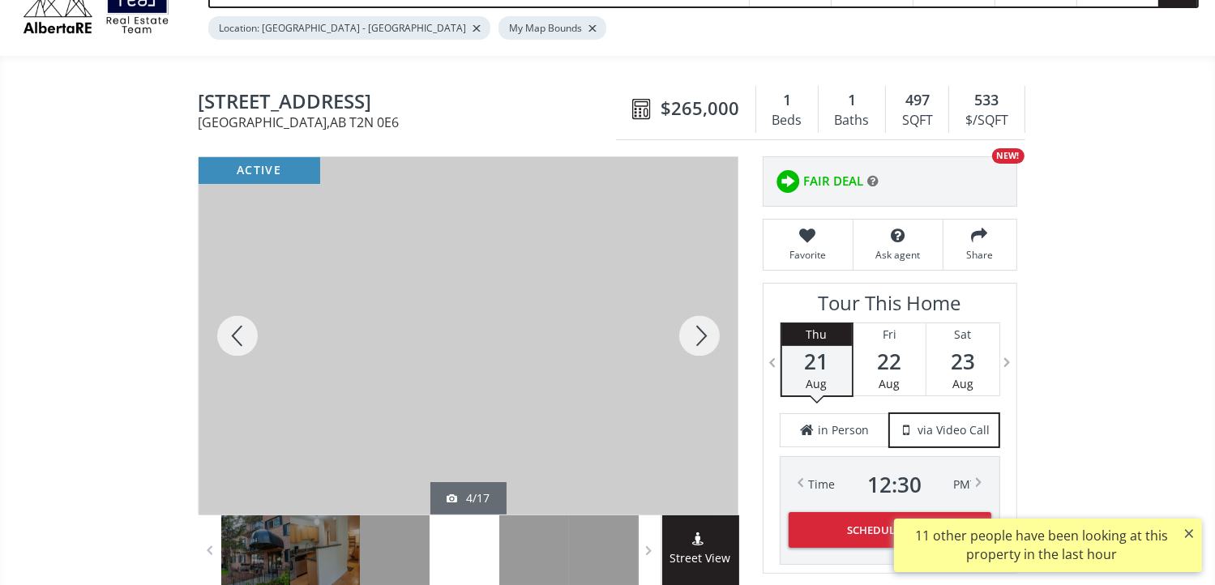
click at [703, 334] on div at bounding box center [699, 335] width 78 height 357
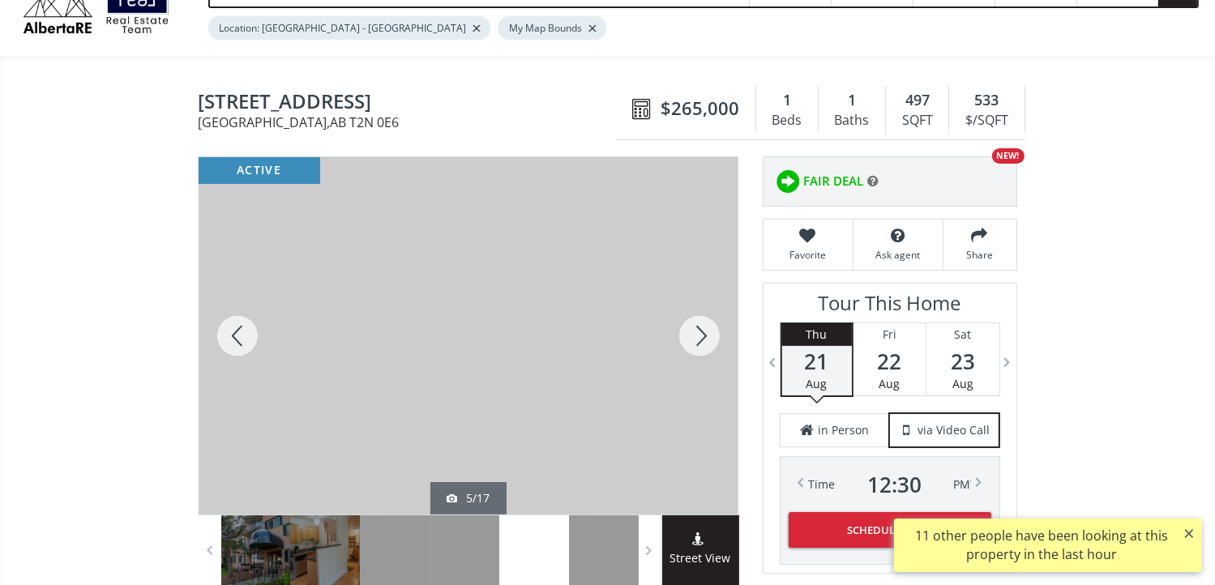
click at [703, 334] on div at bounding box center [699, 335] width 78 height 357
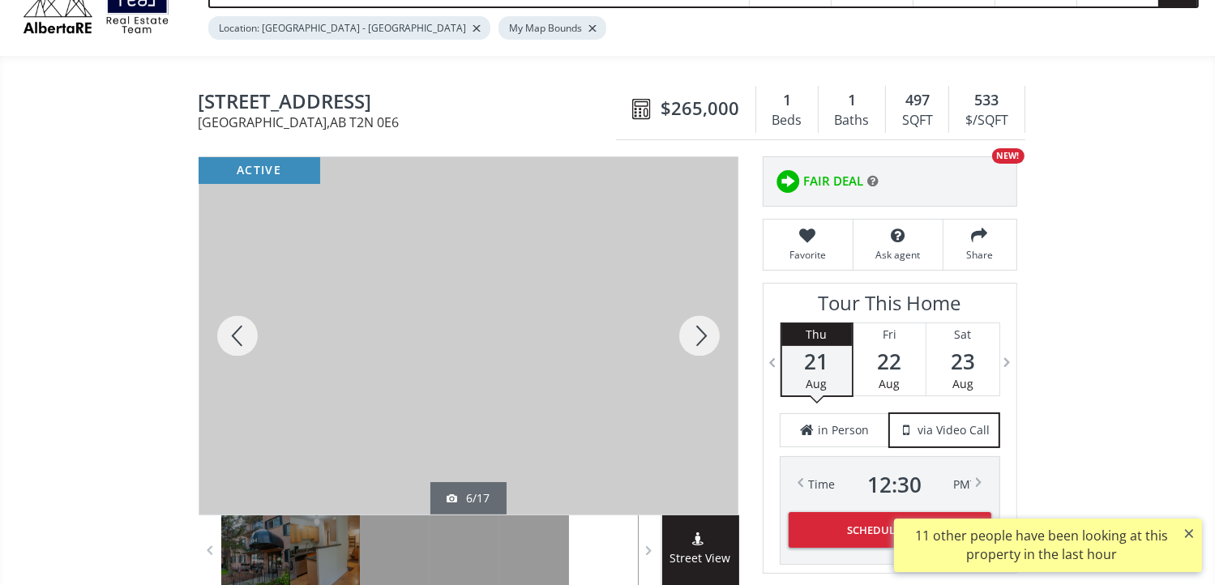
click at [703, 334] on div at bounding box center [699, 335] width 78 height 357
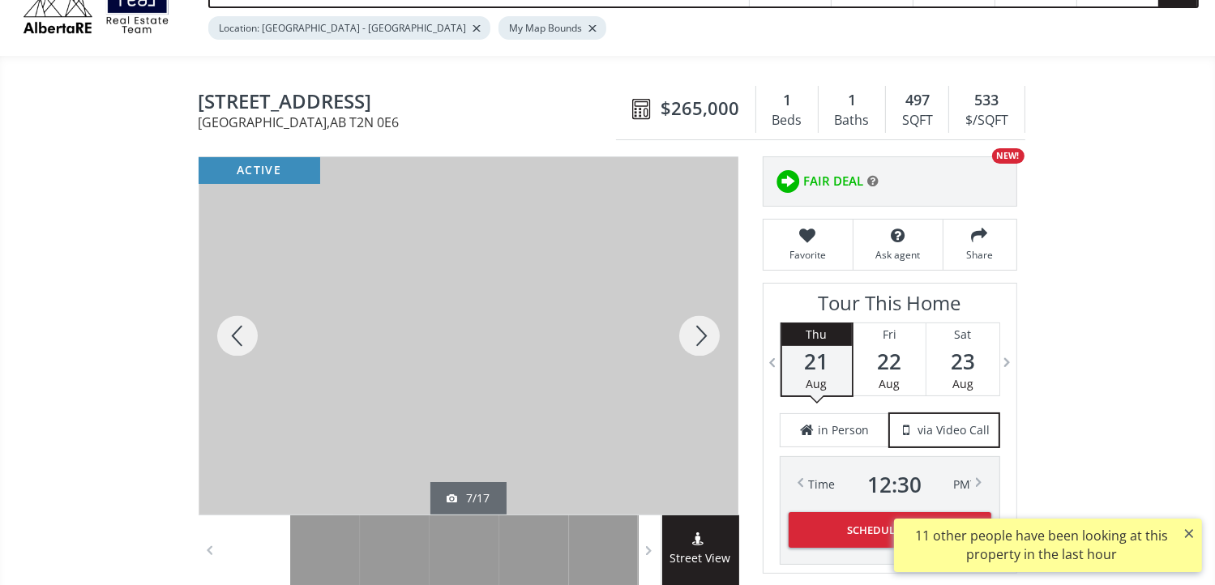
click at [241, 331] on div at bounding box center [238, 335] width 78 height 357
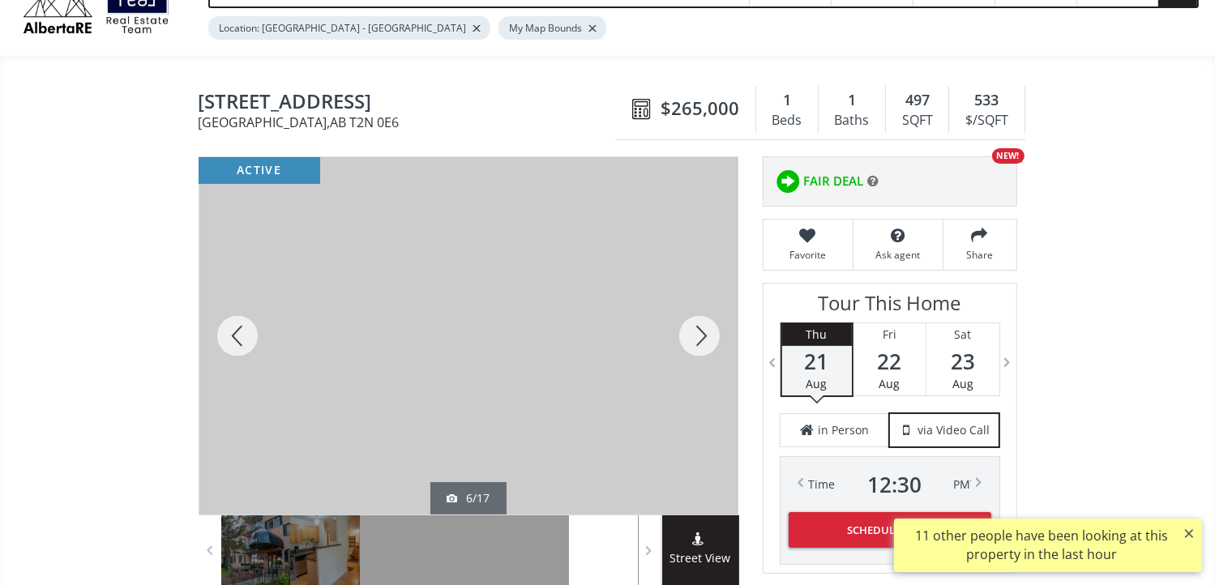
click at [704, 327] on div at bounding box center [699, 335] width 78 height 357
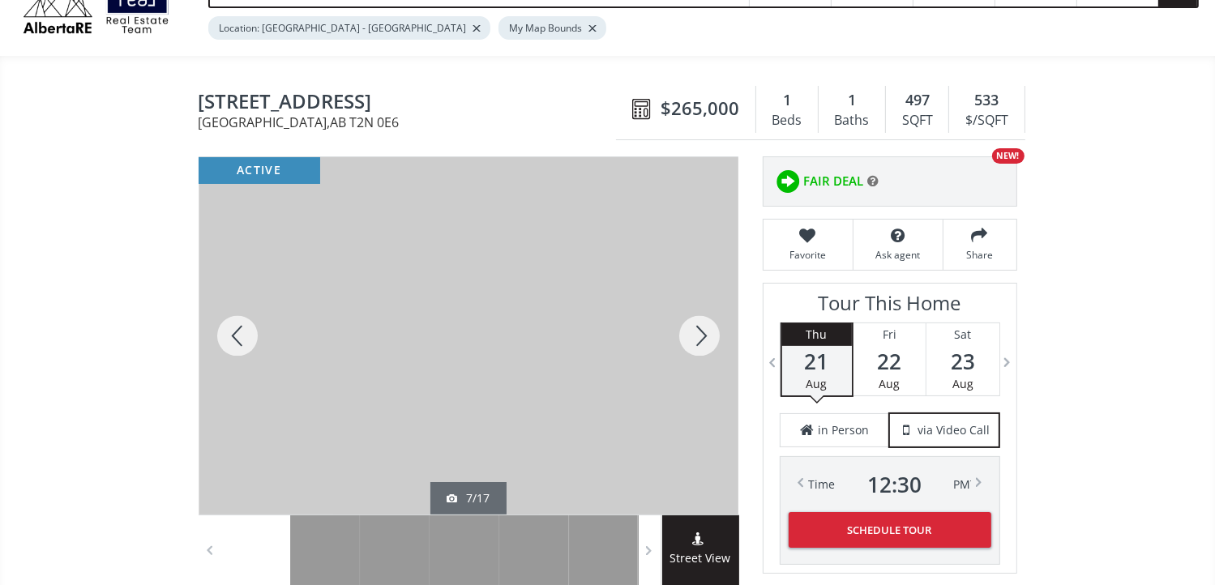
click at [702, 334] on div at bounding box center [699, 335] width 78 height 357
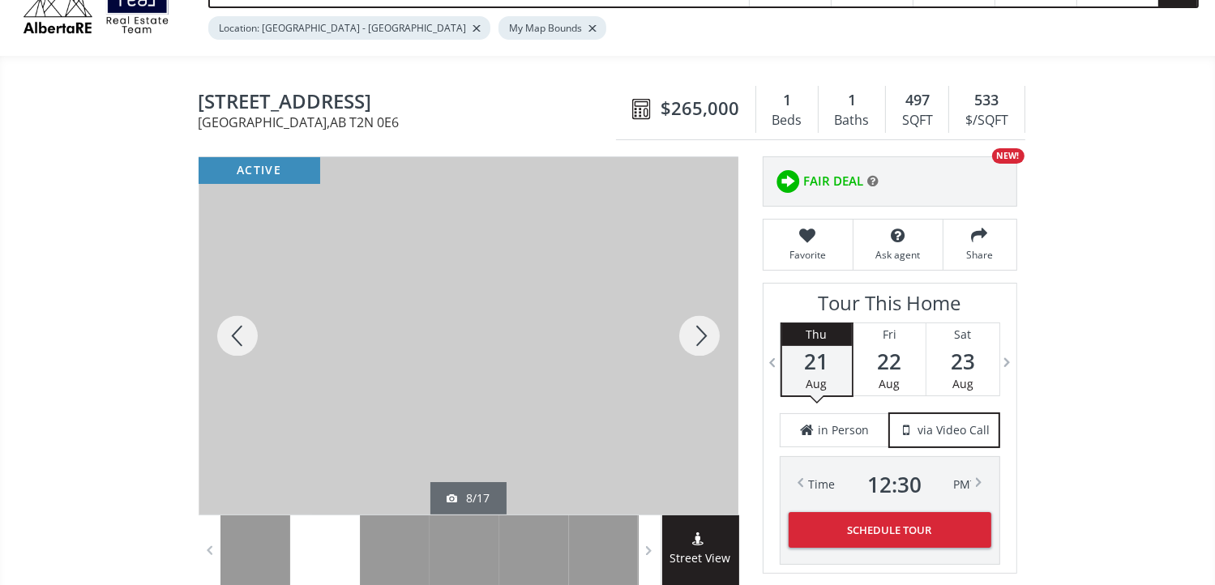
click at [700, 336] on div at bounding box center [699, 335] width 78 height 357
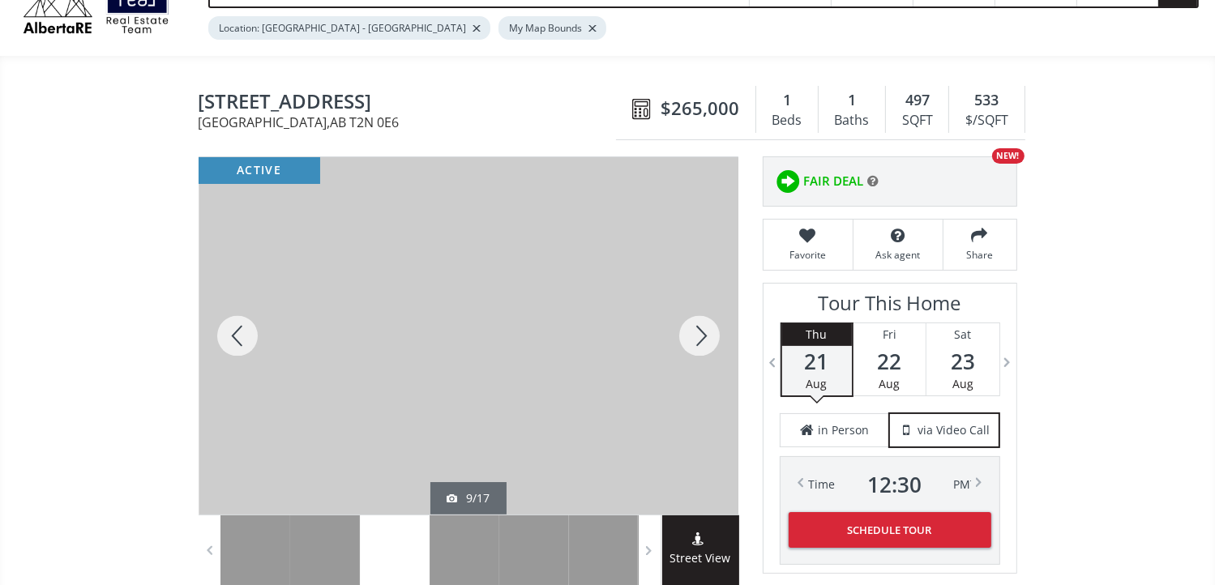
click at [698, 343] on div at bounding box center [699, 335] width 78 height 357
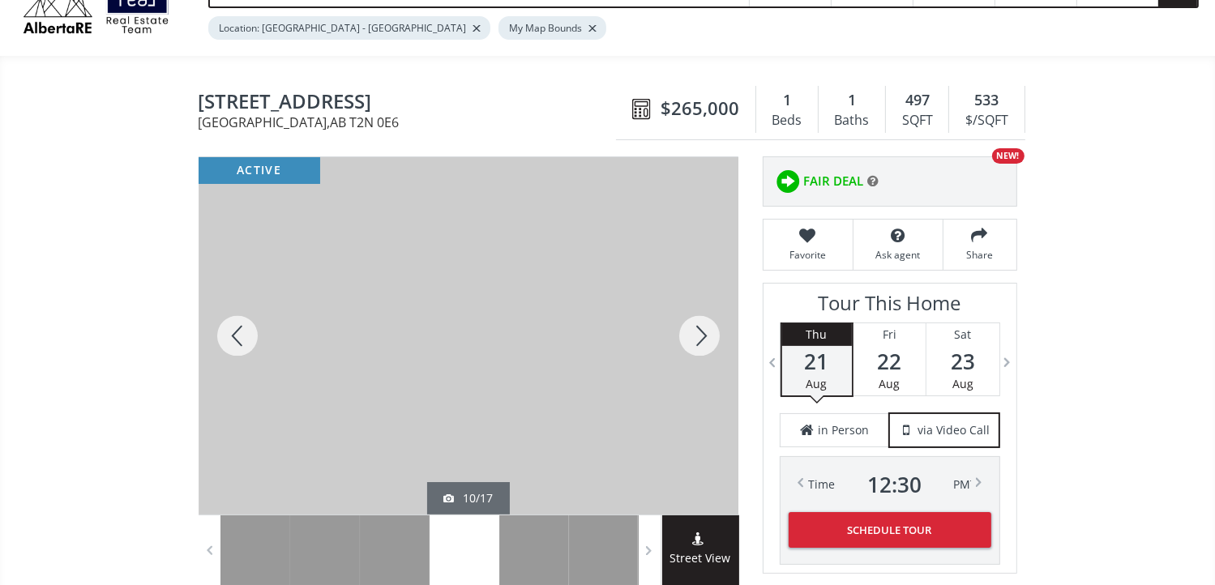
click at [698, 343] on div at bounding box center [699, 335] width 78 height 357
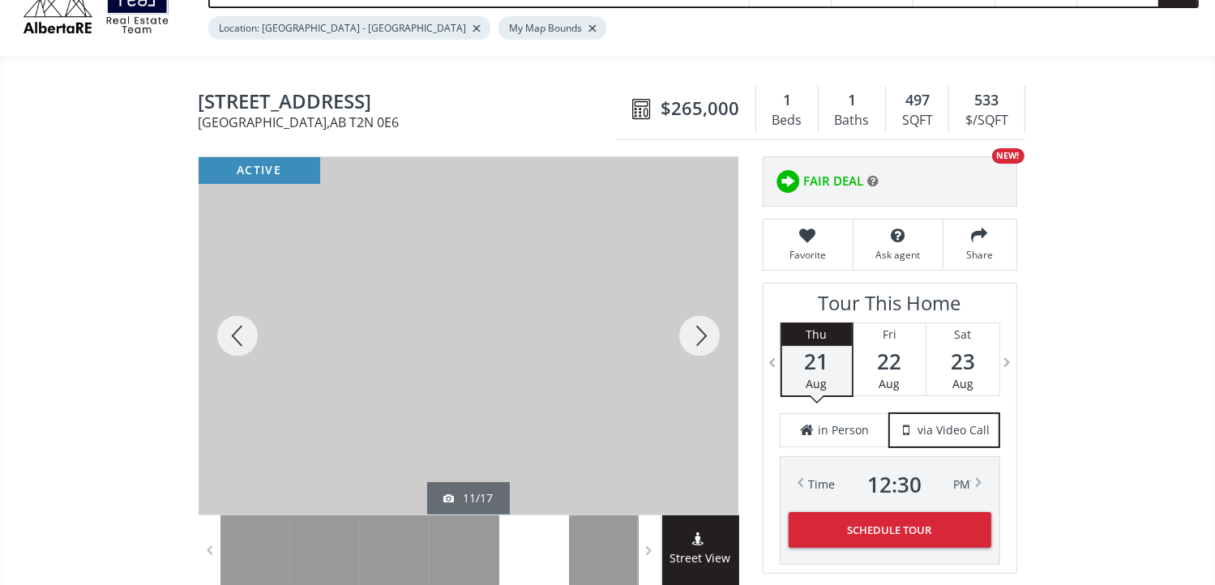
click at [700, 344] on div at bounding box center [699, 335] width 78 height 357
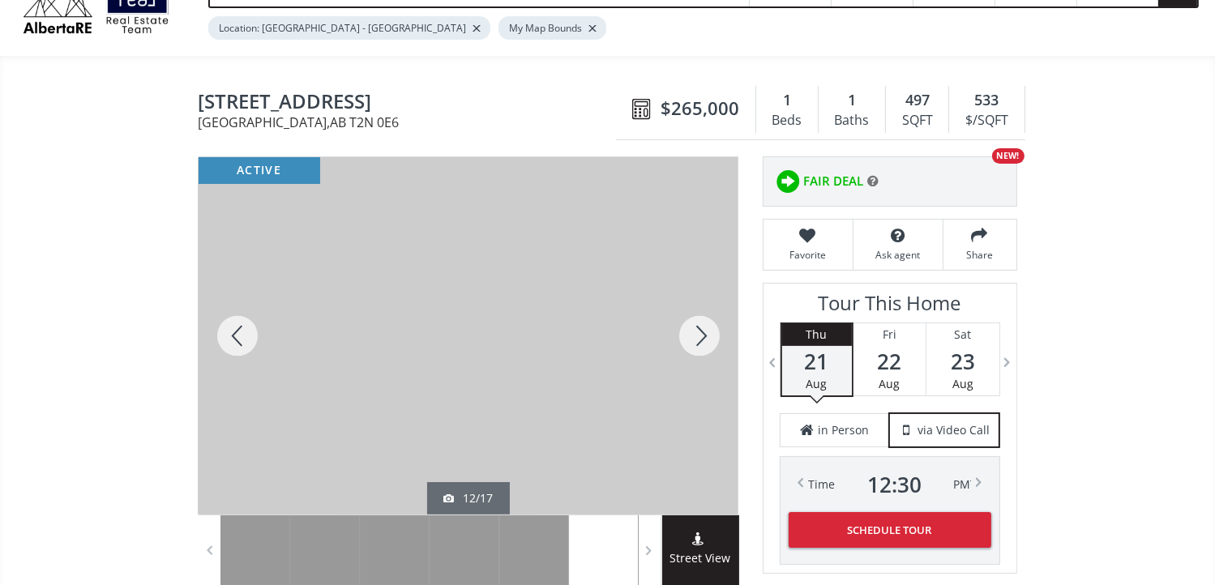
click at [698, 338] on div at bounding box center [699, 335] width 78 height 357
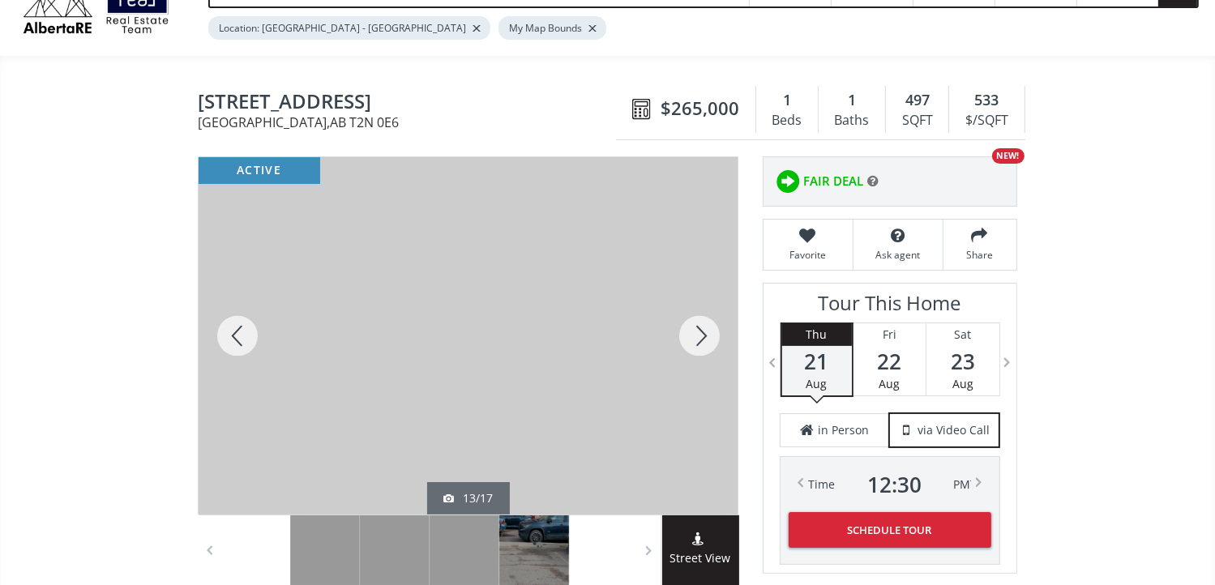
click at [698, 338] on div at bounding box center [699, 335] width 78 height 357
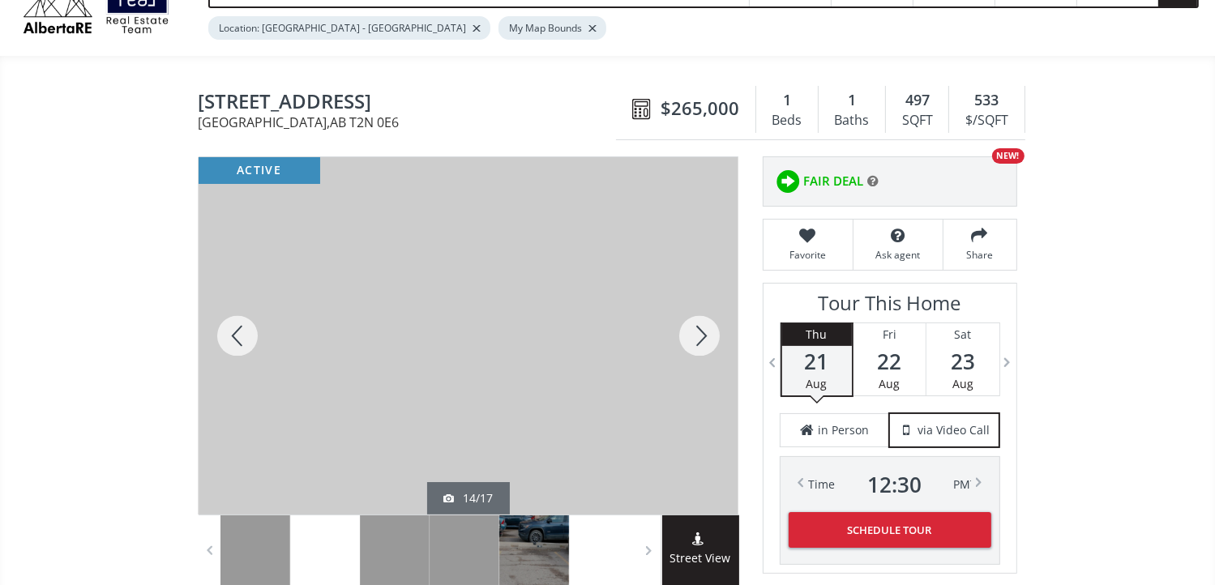
click at [699, 333] on div at bounding box center [699, 335] width 78 height 357
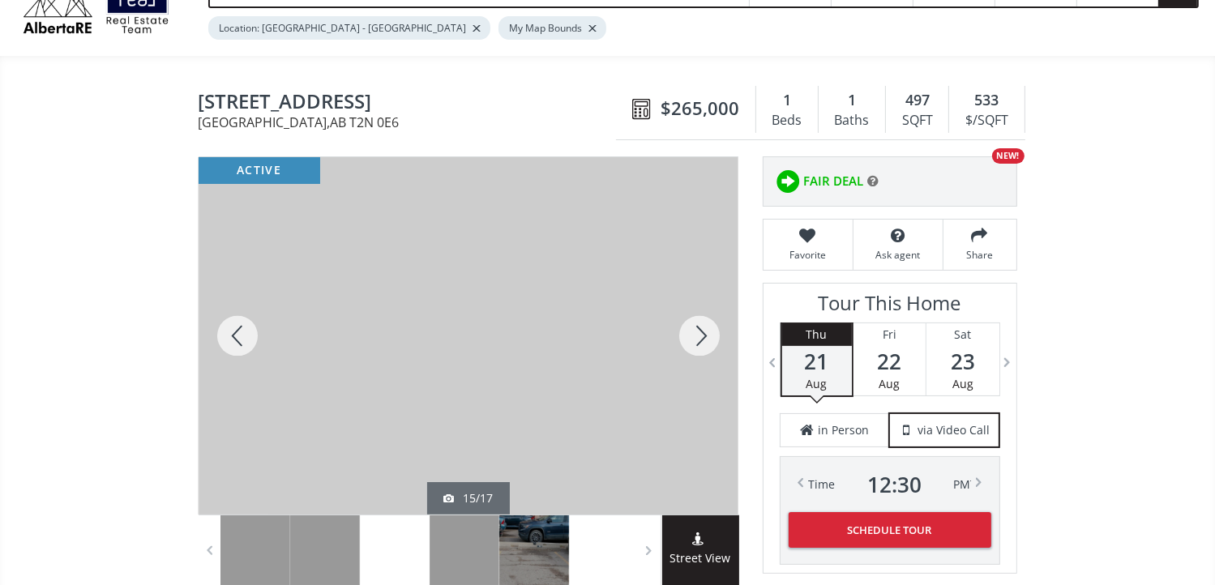
click at [699, 333] on div at bounding box center [699, 335] width 78 height 357
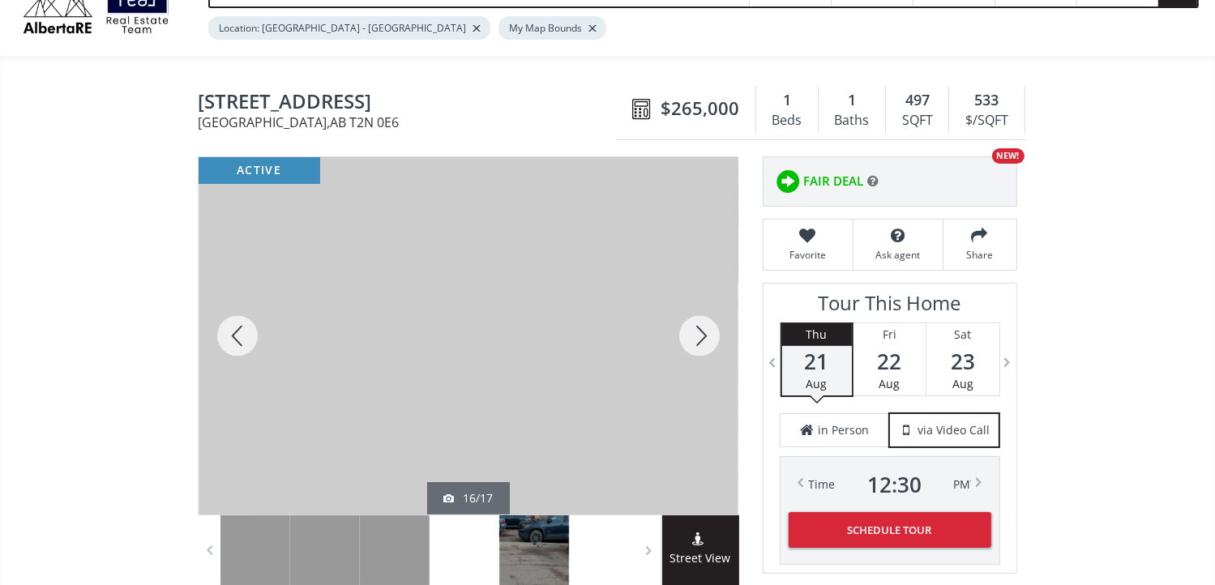
click at [699, 333] on div at bounding box center [699, 335] width 78 height 357
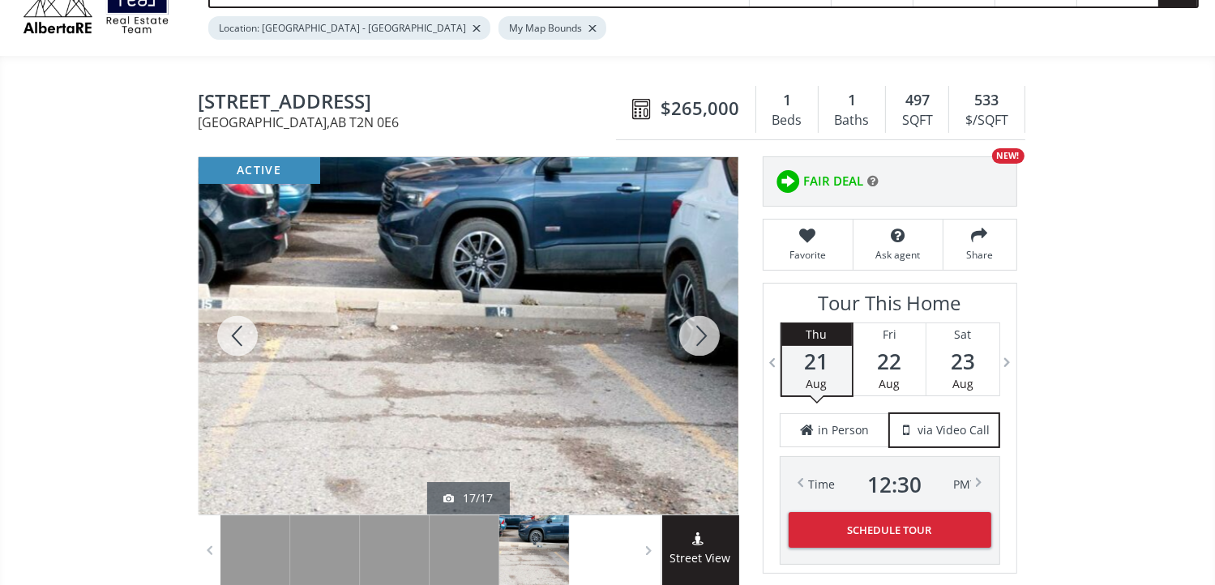
click at [699, 333] on div at bounding box center [699, 335] width 78 height 357
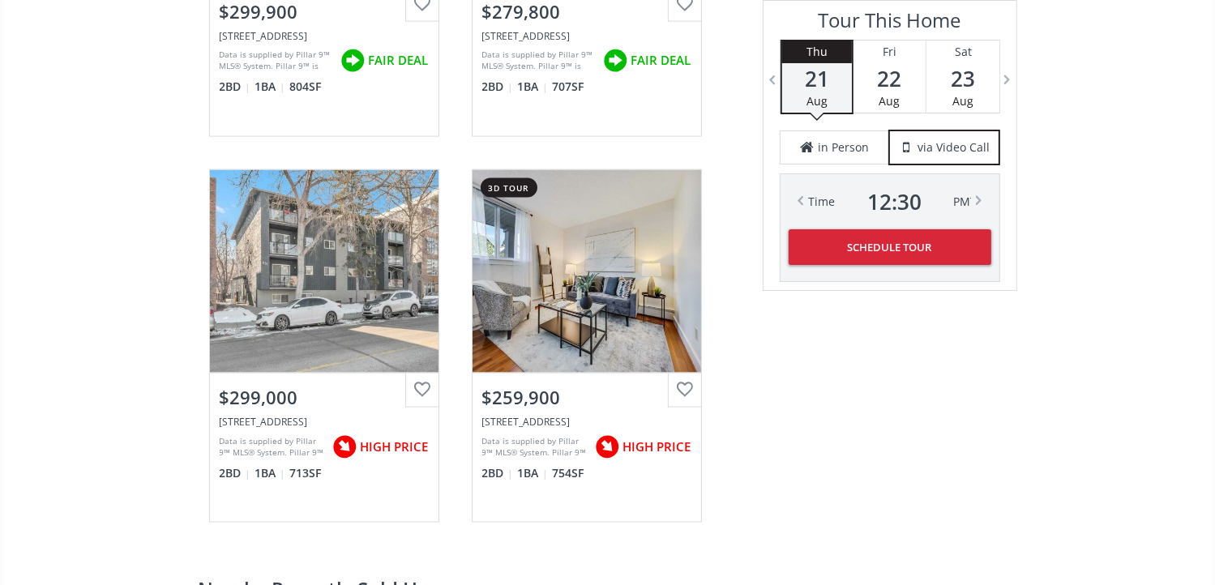
scroll to position [2350, 0]
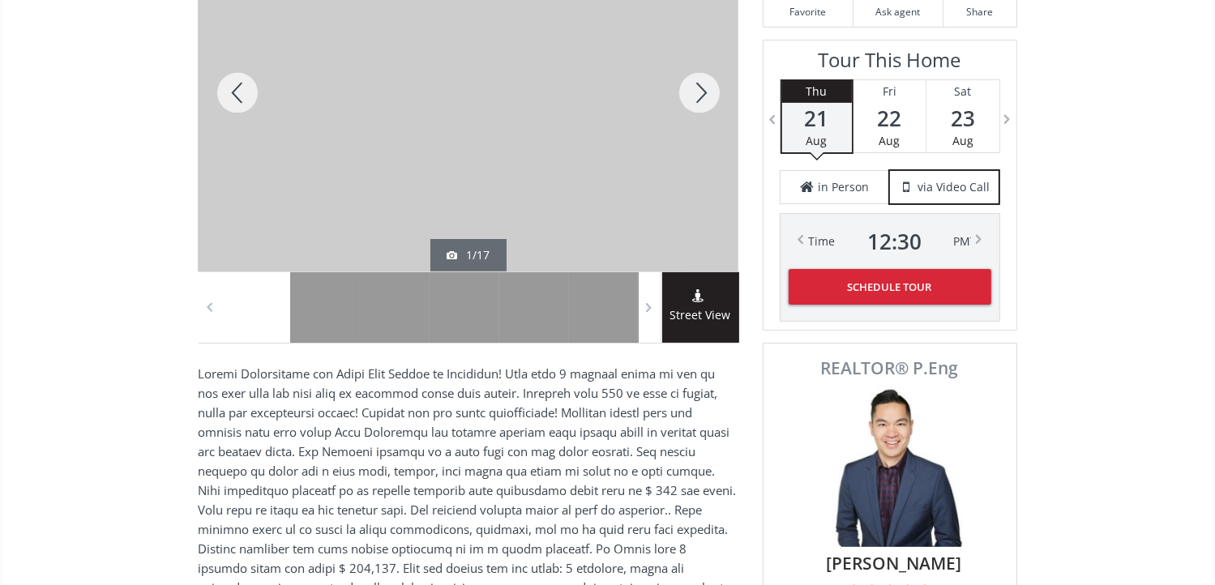
scroll to position [162, 0]
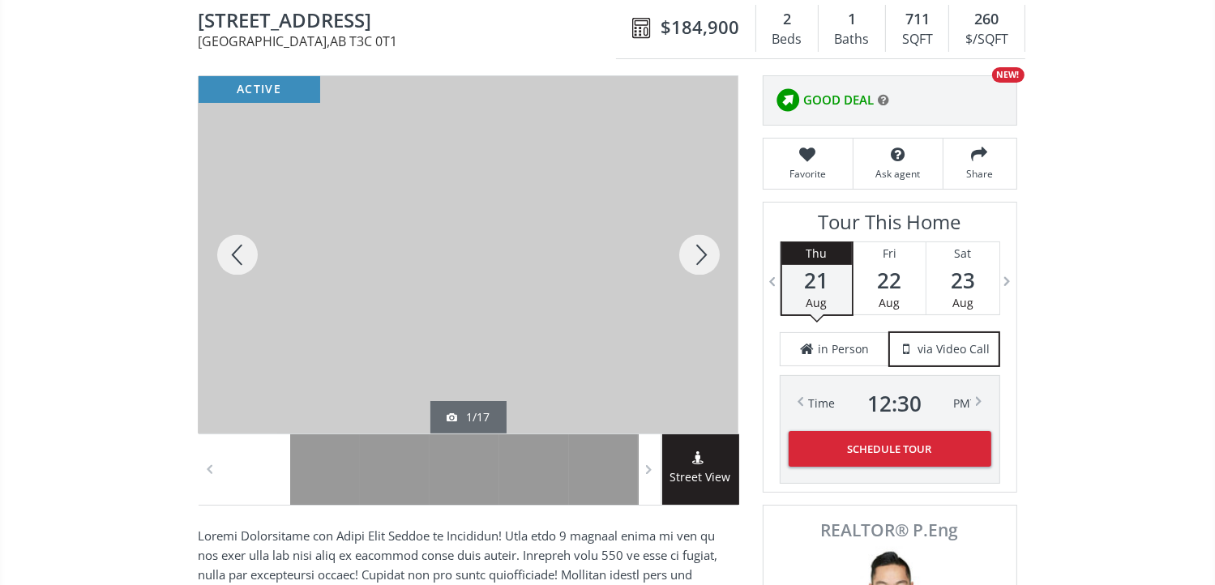
click at [697, 250] on div at bounding box center [699, 254] width 78 height 357
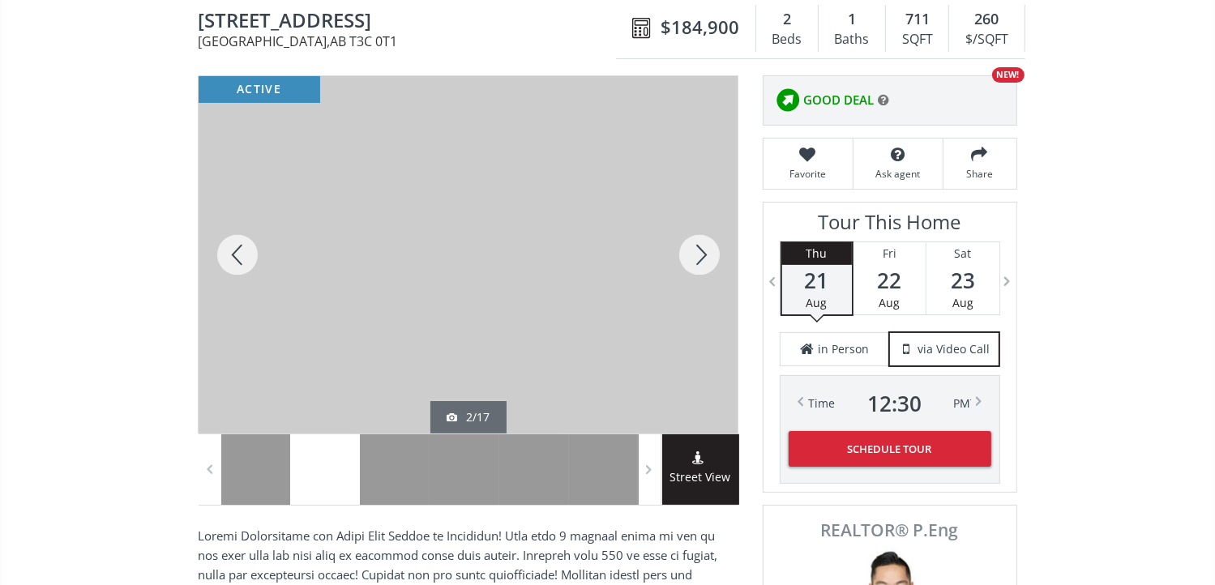
click at [697, 250] on div at bounding box center [699, 254] width 78 height 357
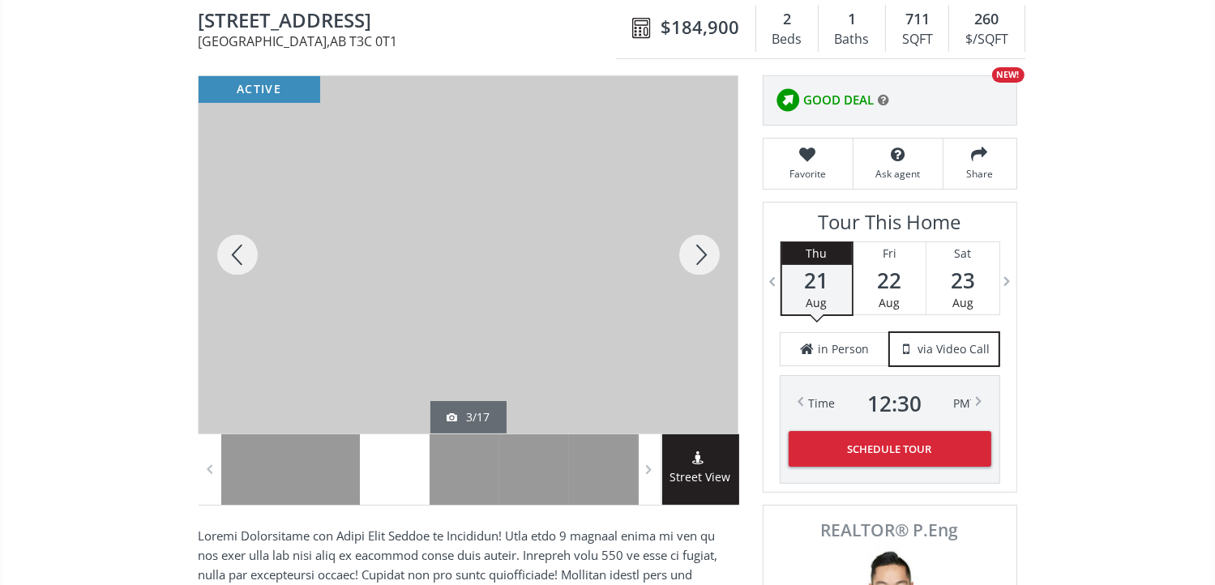
click at [697, 250] on div at bounding box center [699, 254] width 78 height 357
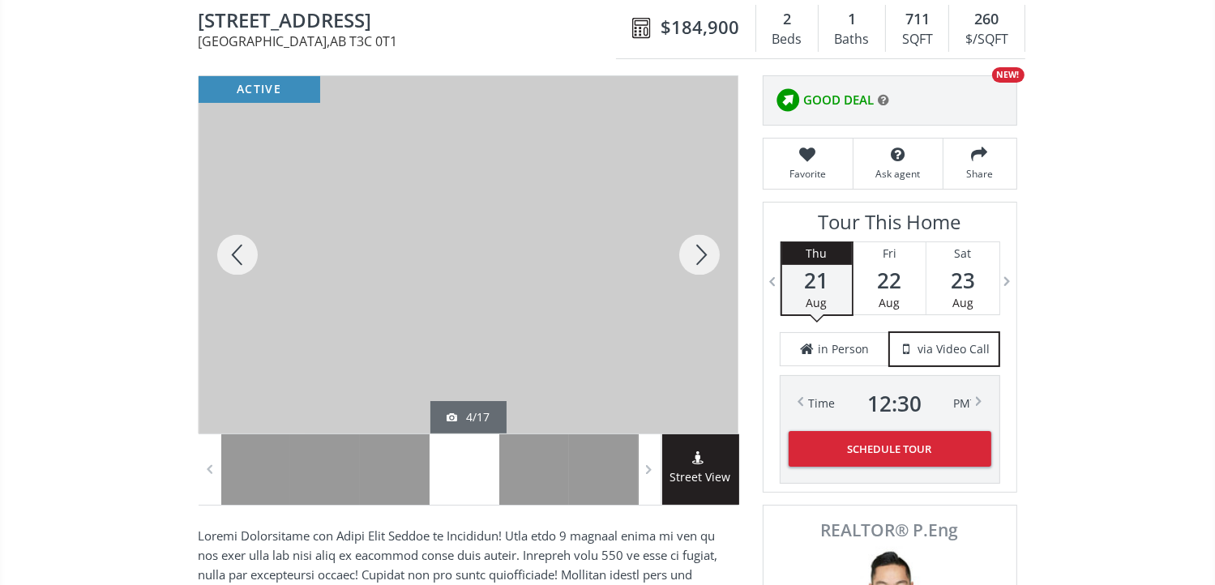
click at [697, 250] on div at bounding box center [699, 254] width 78 height 357
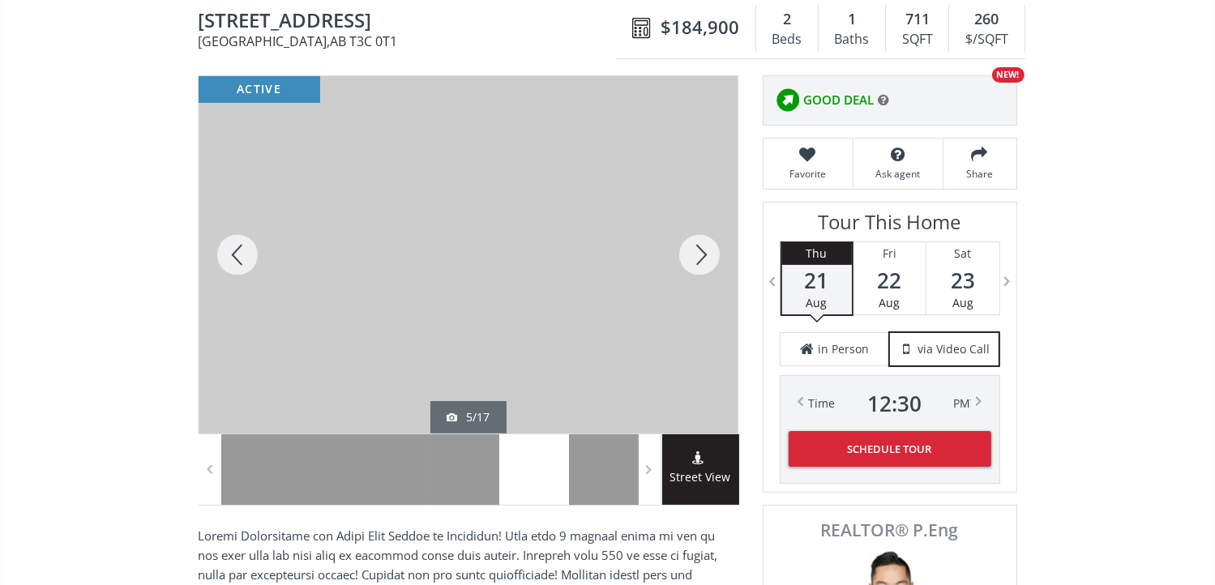
click at [697, 250] on div at bounding box center [699, 254] width 78 height 357
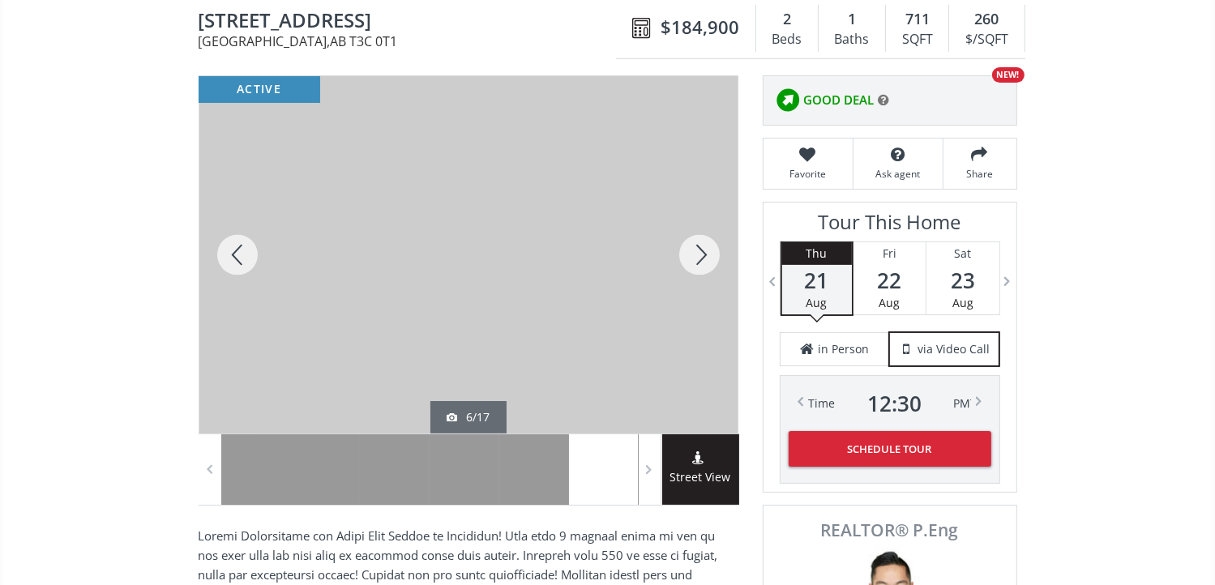
click at [697, 250] on div at bounding box center [699, 254] width 78 height 357
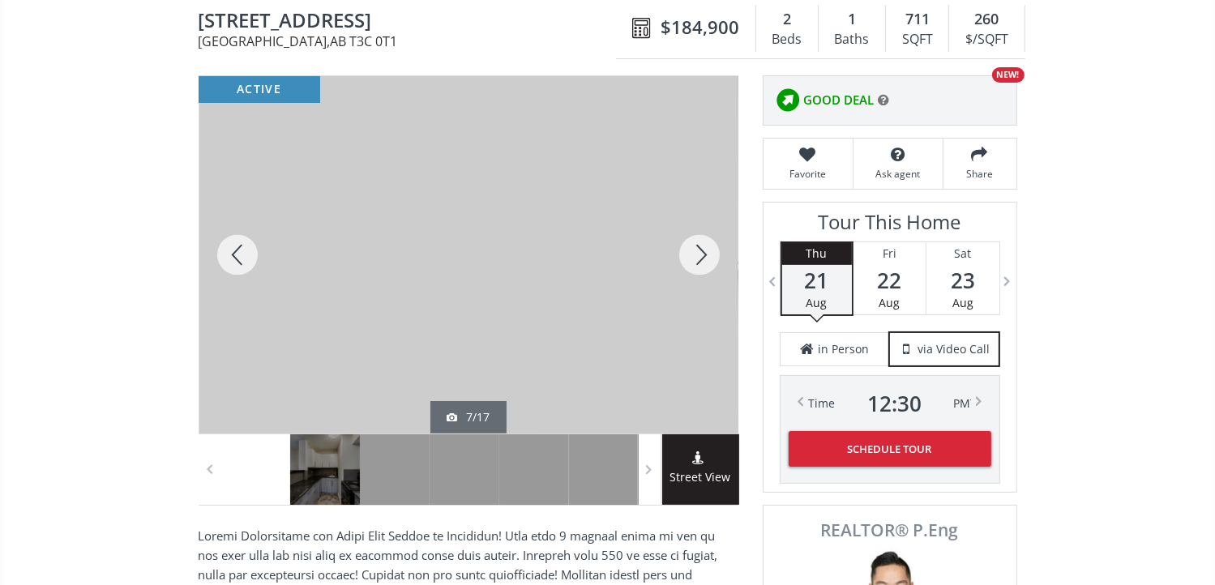
click at [697, 250] on div at bounding box center [699, 254] width 78 height 357
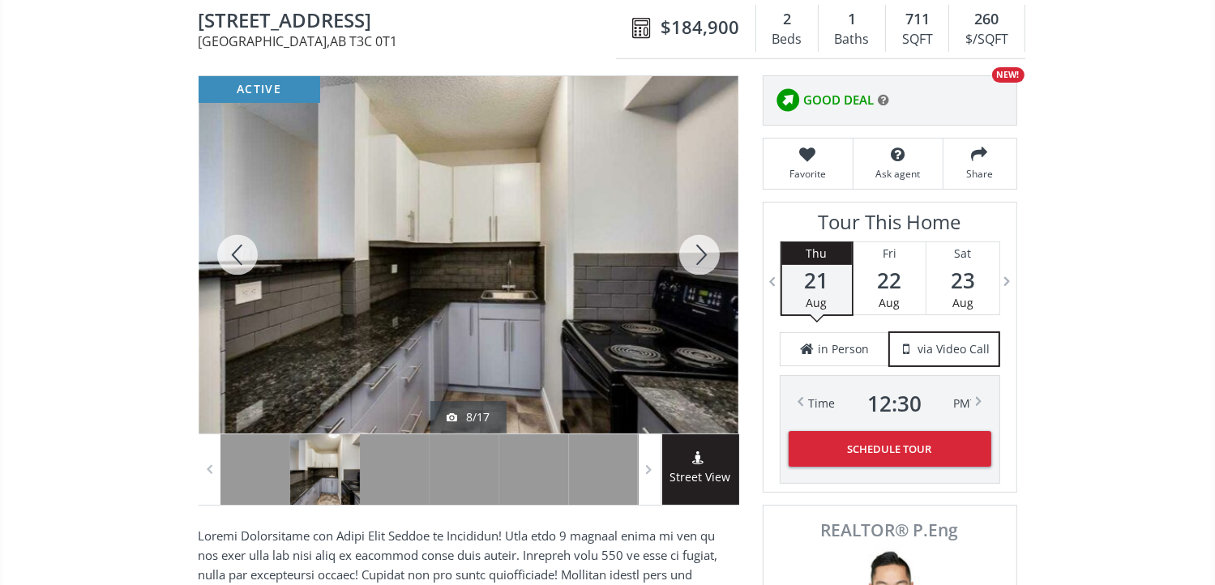
click at [697, 250] on div at bounding box center [699, 254] width 78 height 357
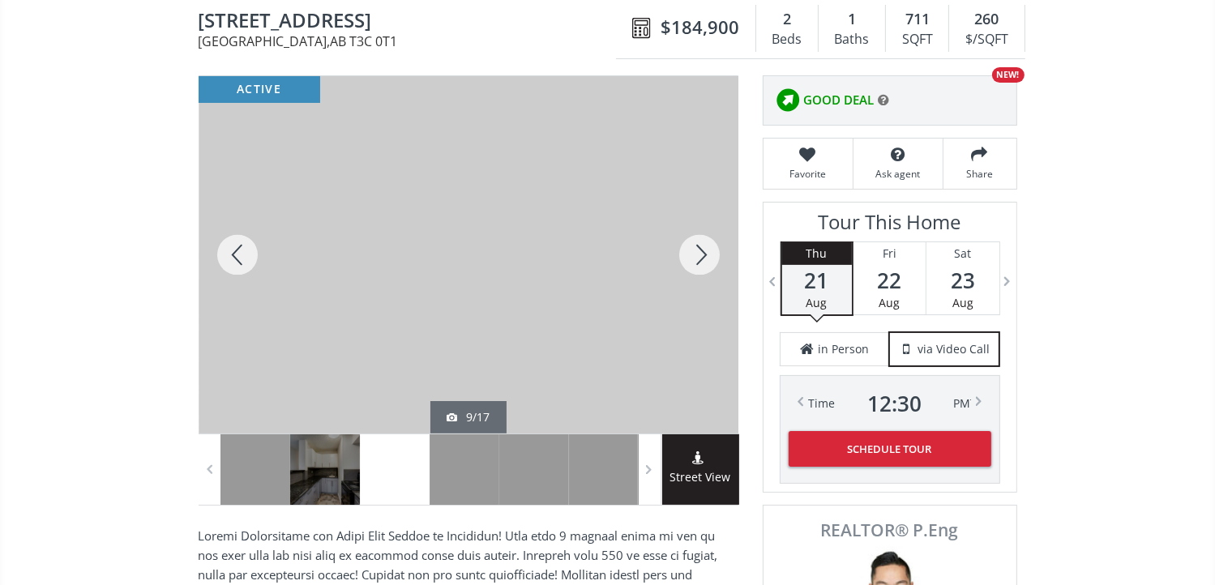
click at [697, 250] on div at bounding box center [699, 254] width 78 height 357
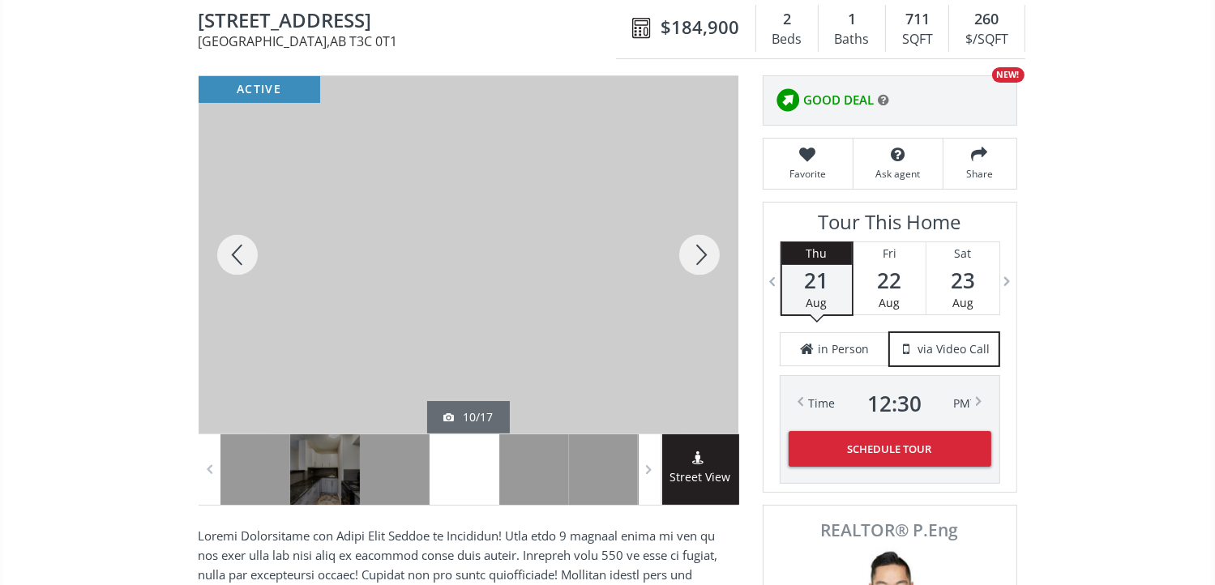
click at [697, 250] on div at bounding box center [699, 254] width 78 height 357
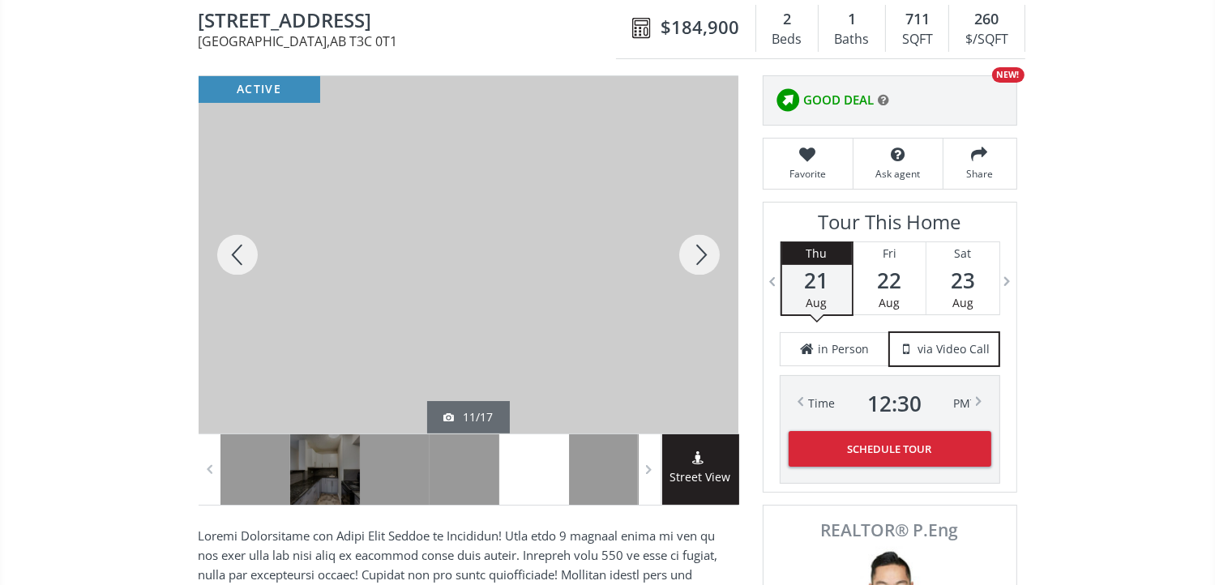
click at [697, 250] on div at bounding box center [699, 254] width 78 height 357
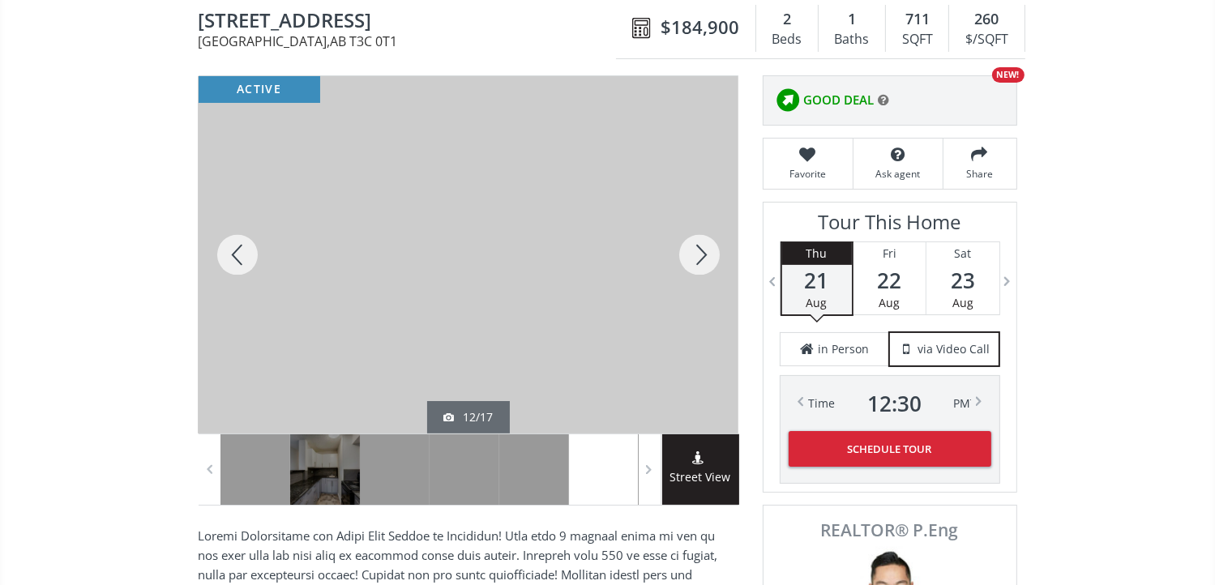
click at [697, 250] on div at bounding box center [699, 254] width 78 height 357
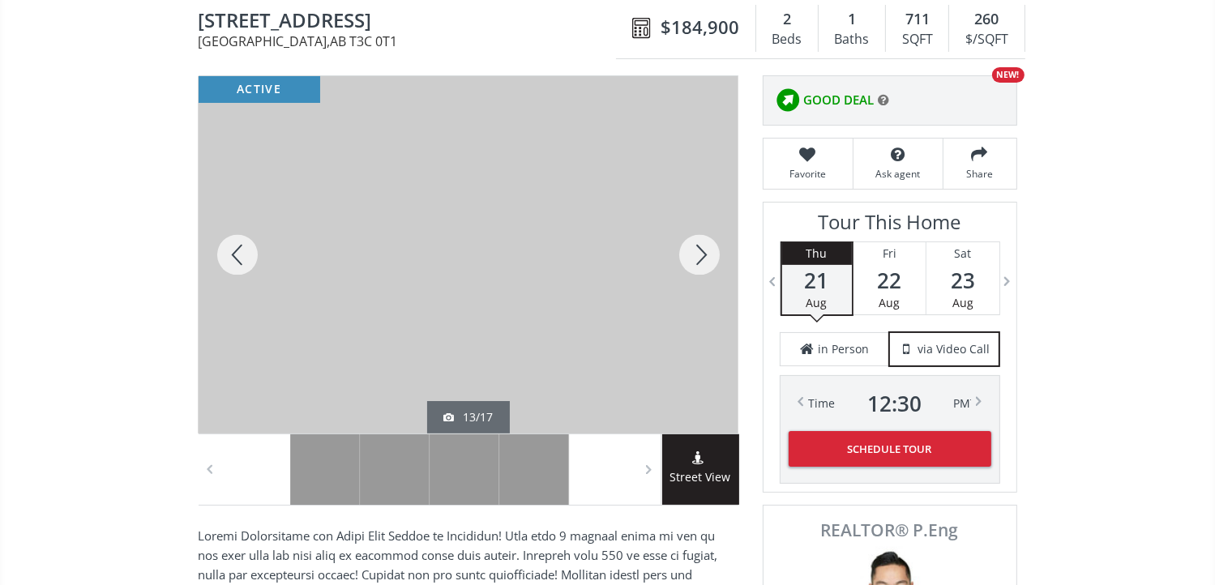
click at [697, 250] on div at bounding box center [699, 254] width 78 height 357
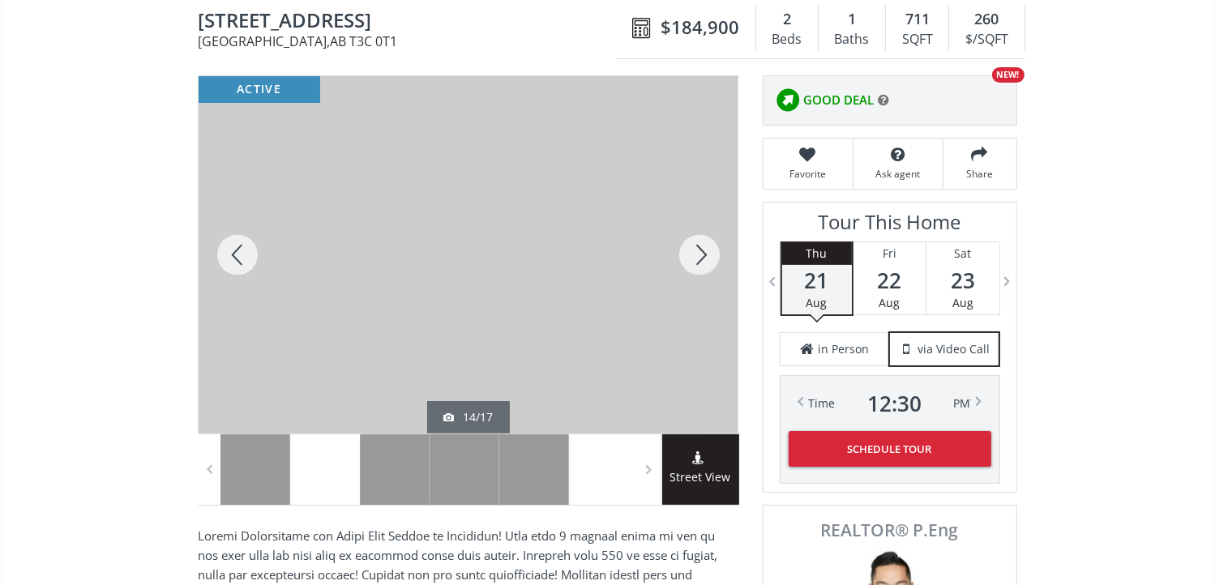
click at [697, 250] on div at bounding box center [699, 254] width 78 height 357
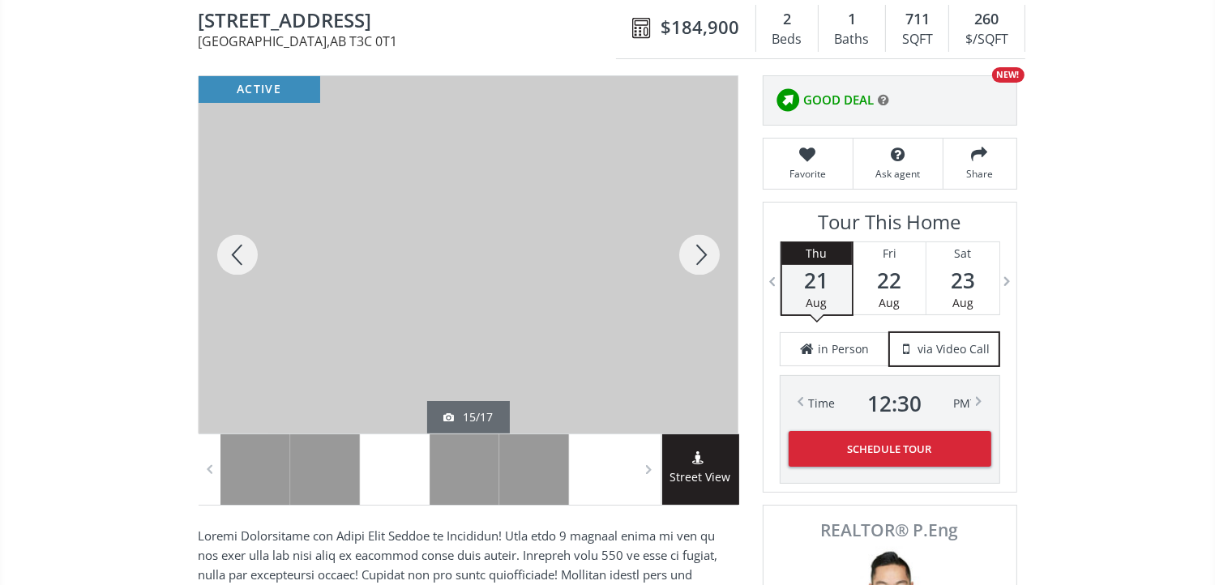
click at [697, 250] on div at bounding box center [699, 254] width 78 height 357
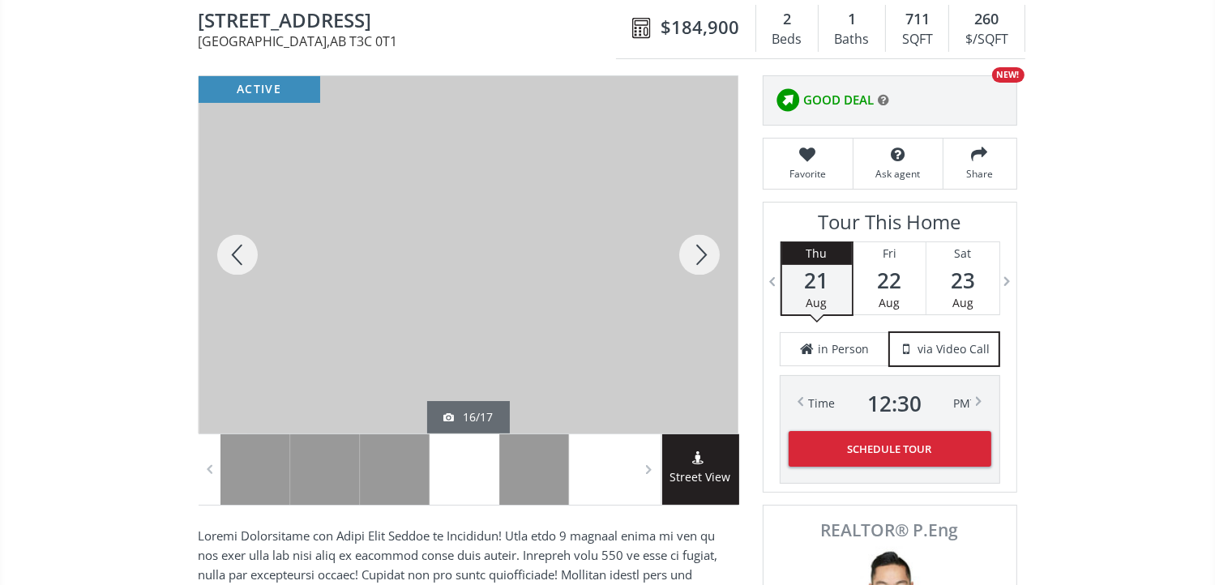
click at [697, 250] on div at bounding box center [699, 254] width 78 height 357
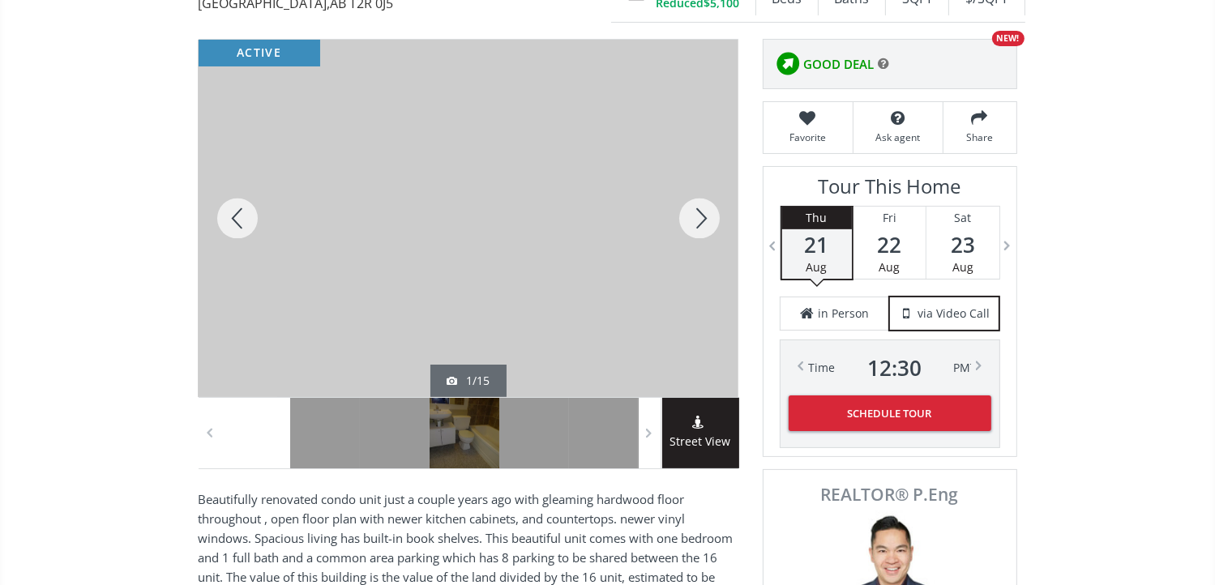
scroll to position [162, 0]
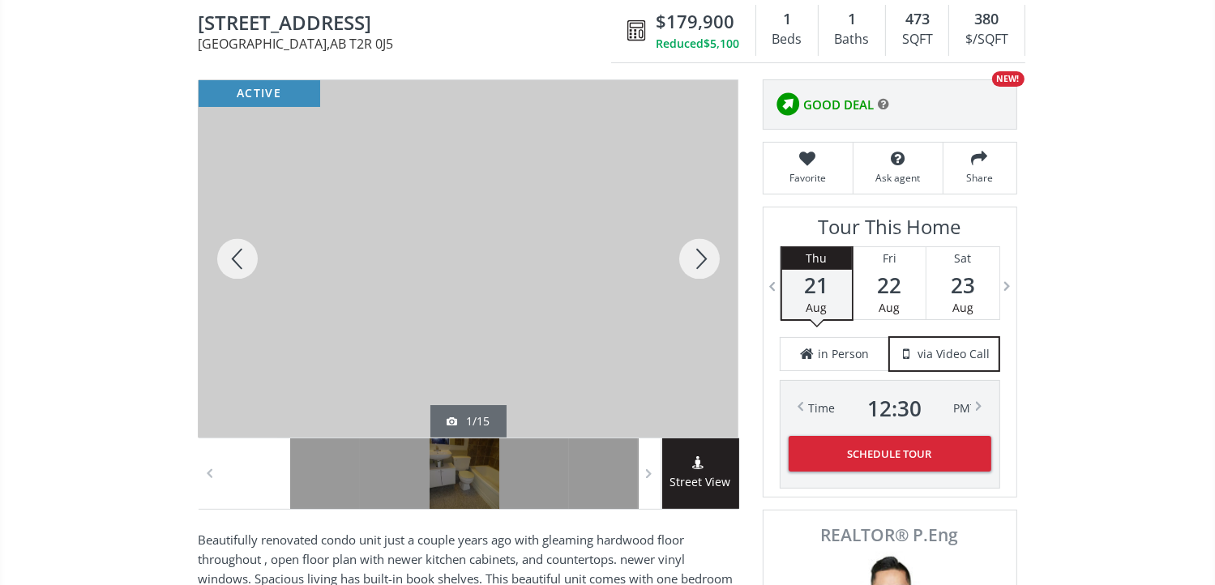
click at [707, 248] on div at bounding box center [699, 258] width 78 height 357
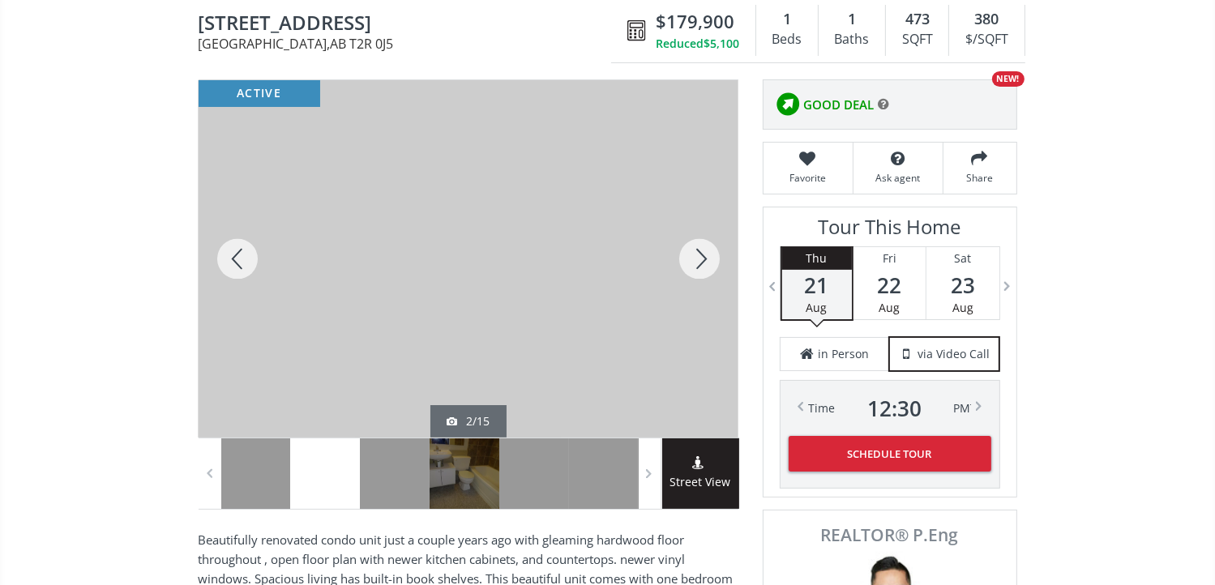
click at [707, 248] on div at bounding box center [699, 258] width 78 height 357
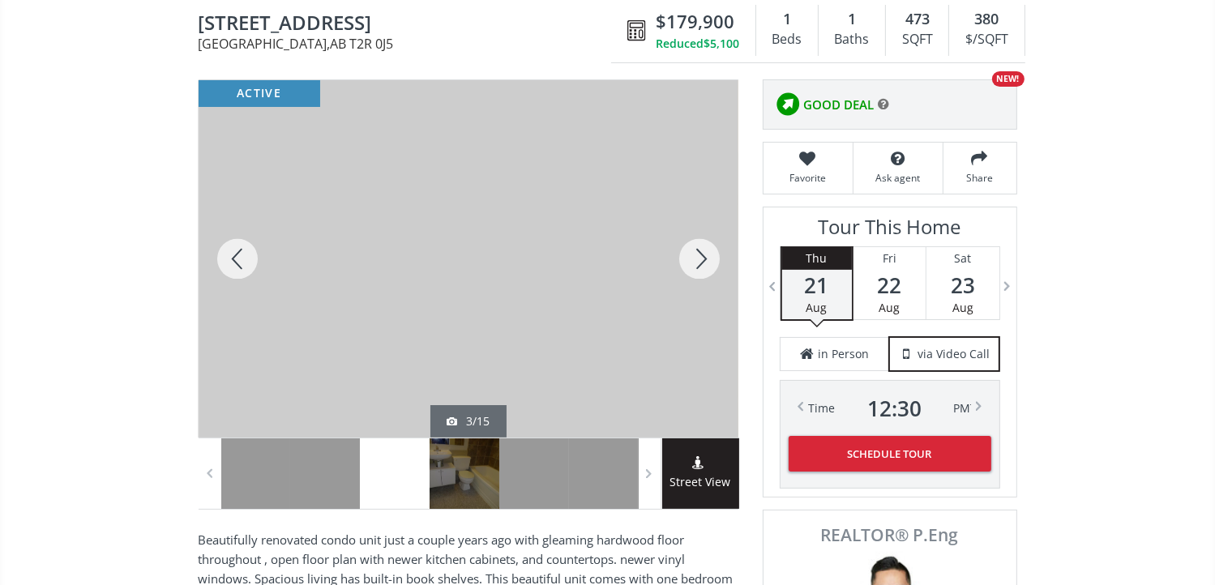
click at [703, 254] on div at bounding box center [699, 258] width 78 height 357
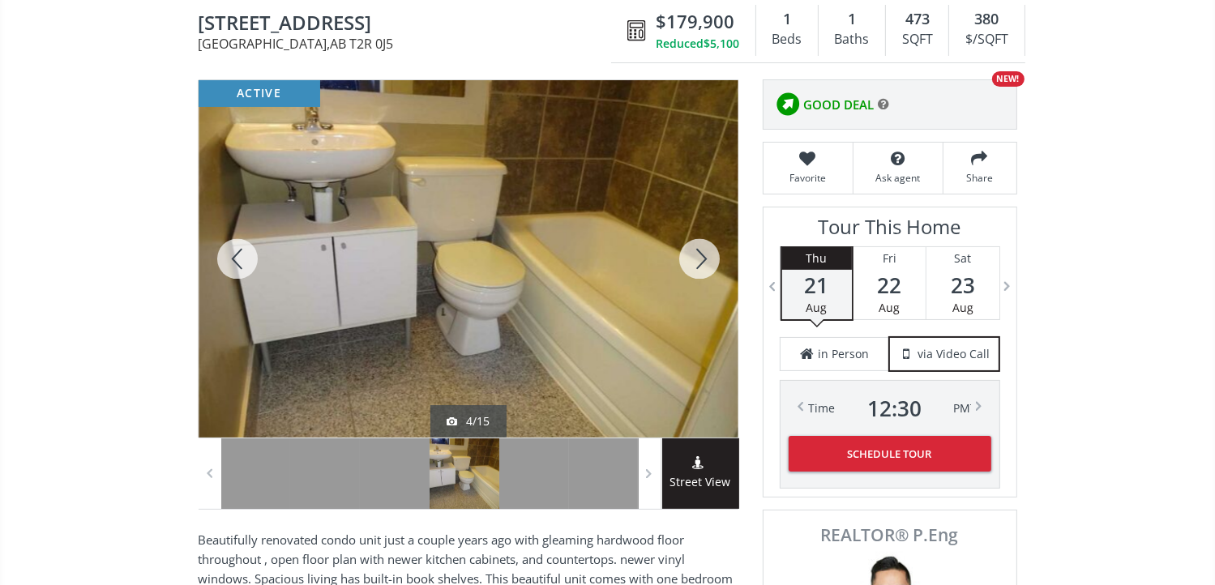
click at [703, 254] on div at bounding box center [699, 258] width 78 height 357
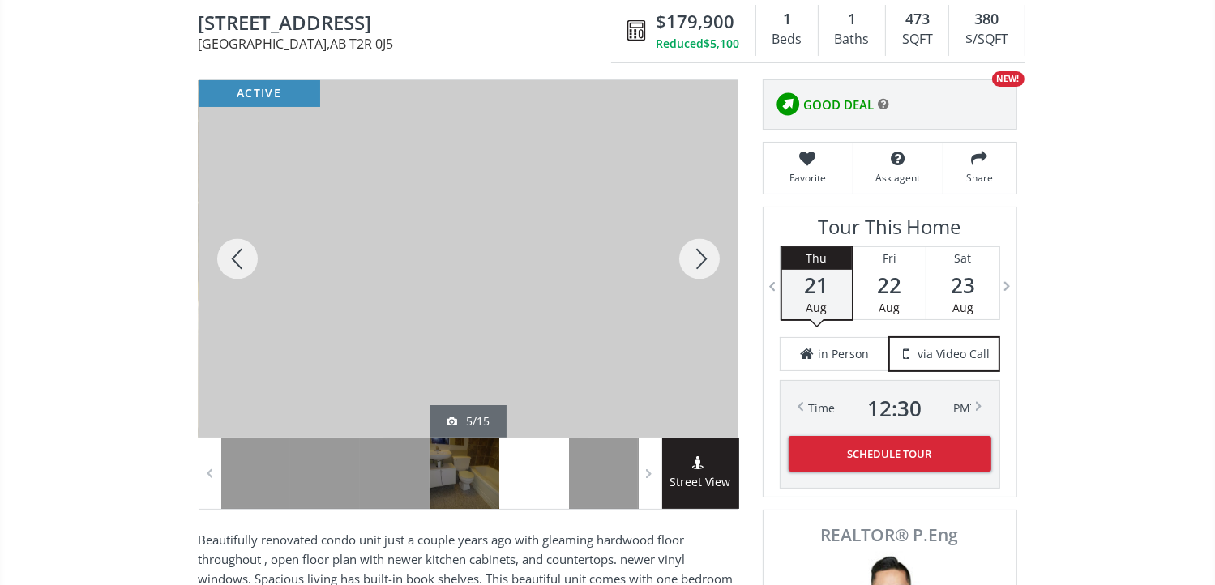
click at [703, 254] on div at bounding box center [699, 258] width 78 height 357
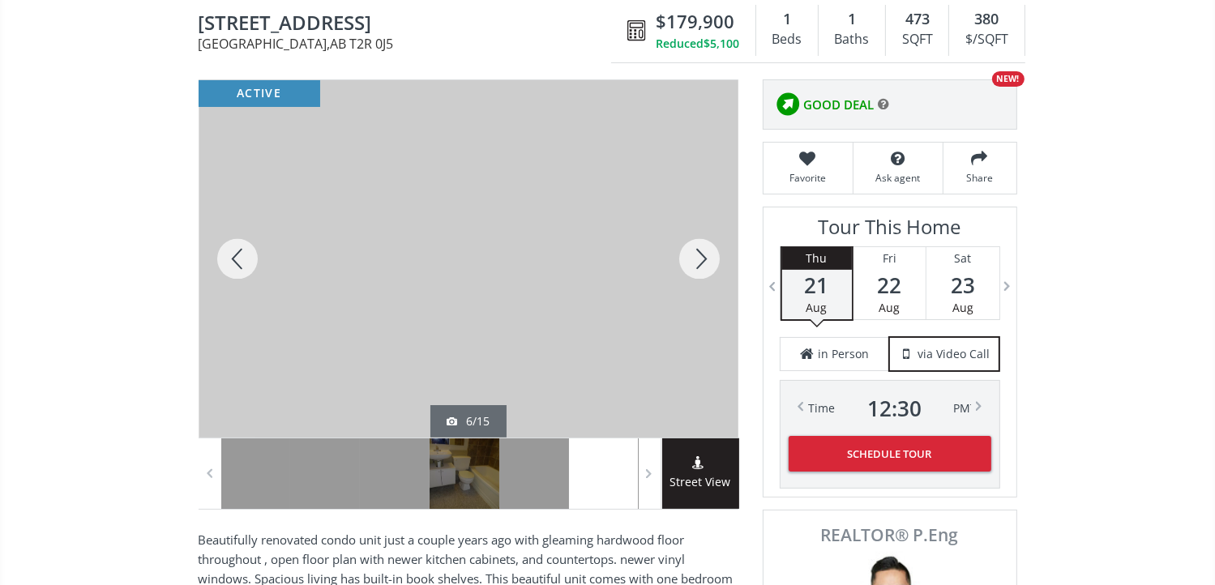
click at [703, 254] on div at bounding box center [699, 258] width 78 height 357
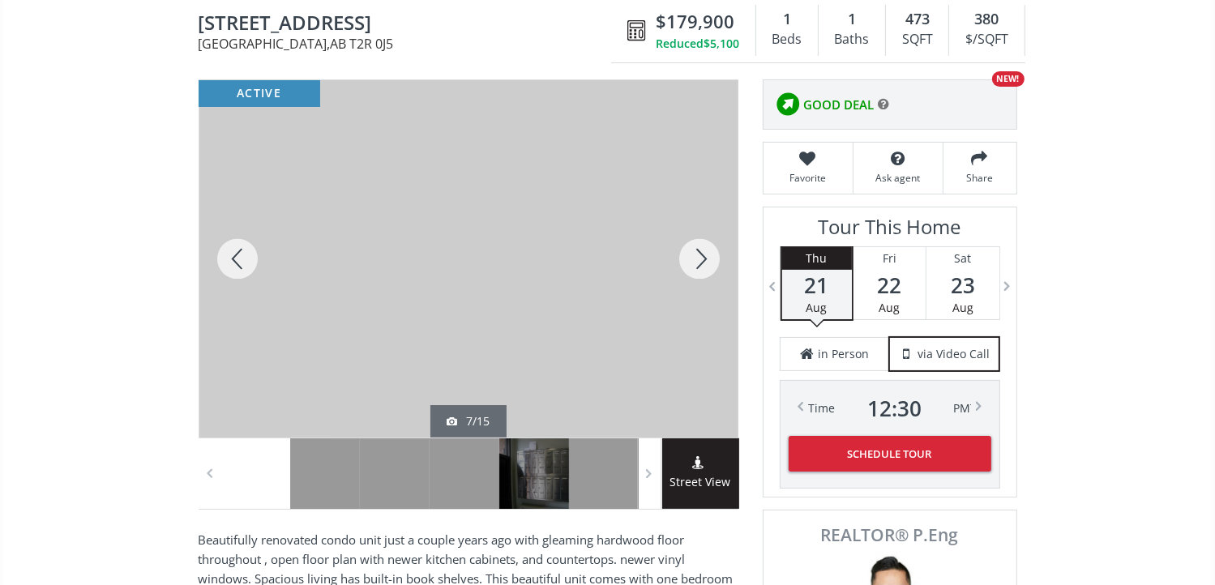
click at [234, 259] on div at bounding box center [238, 258] width 78 height 357
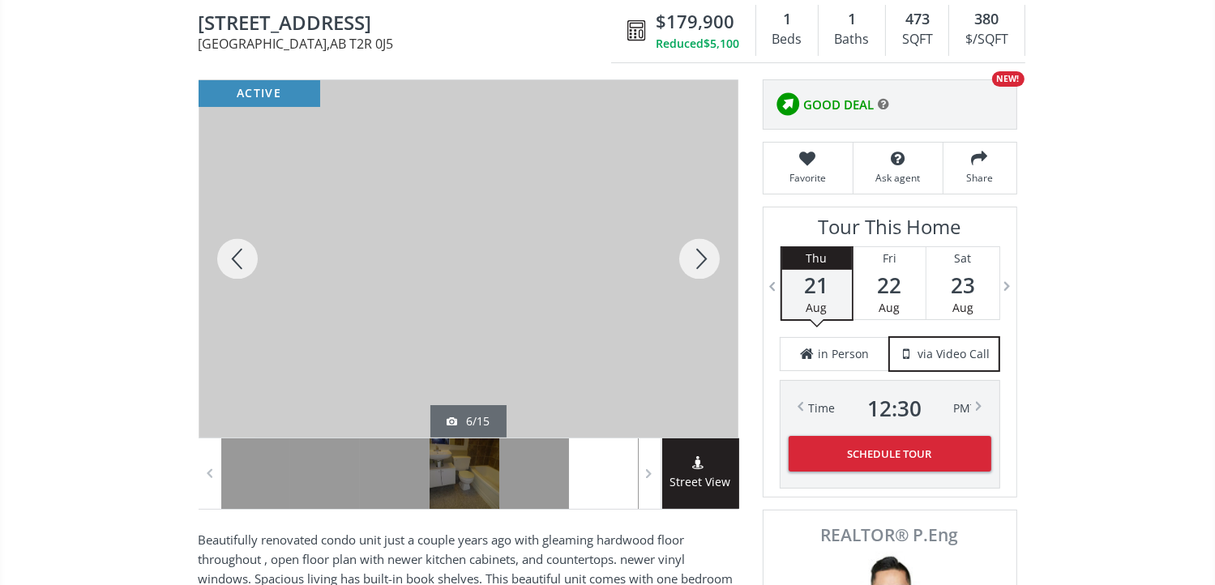
click at [700, 260] on div at bounding box center [699, 258] width 78 height 357
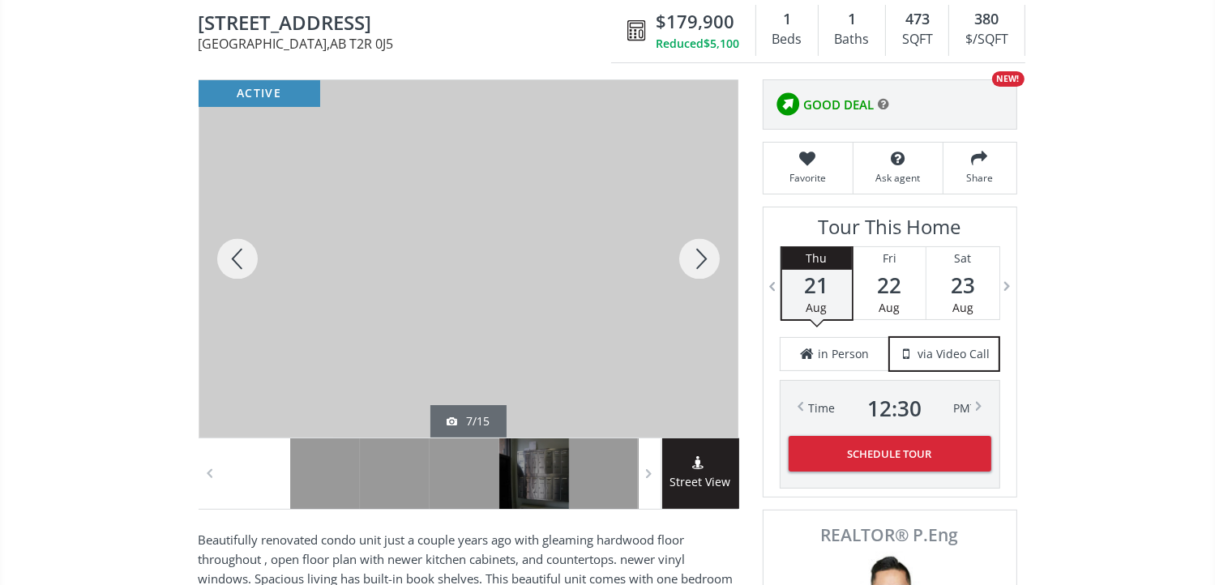
click at [700, 261] on div at bounding box center [699, 258] width 78 height 357
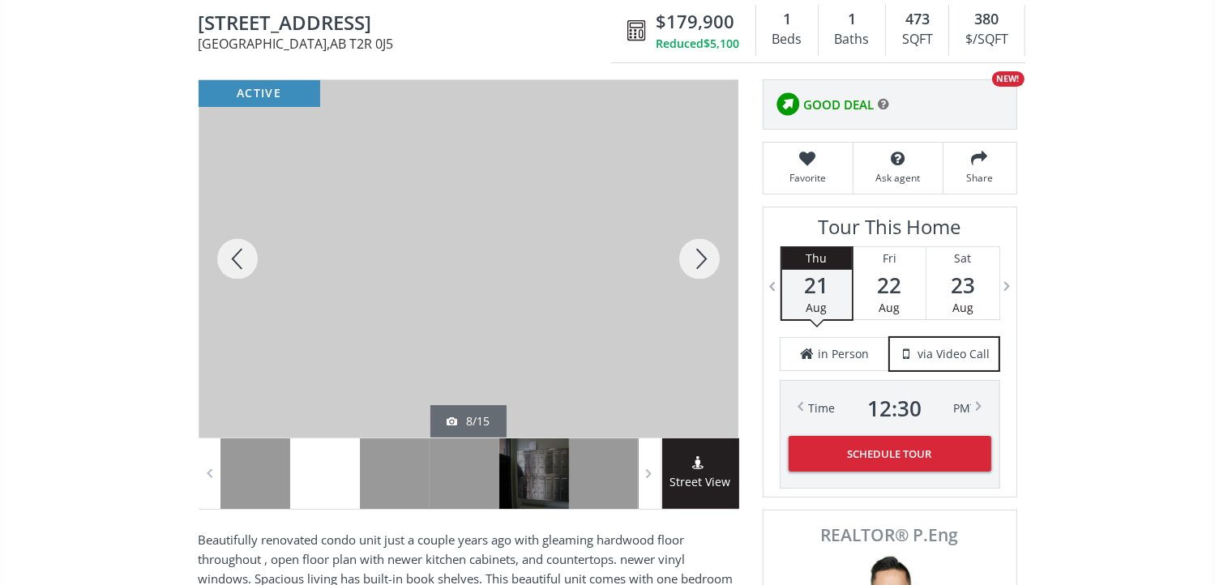
click at [700, 261] on div at bounding box center [699, 258] width 78 height 357
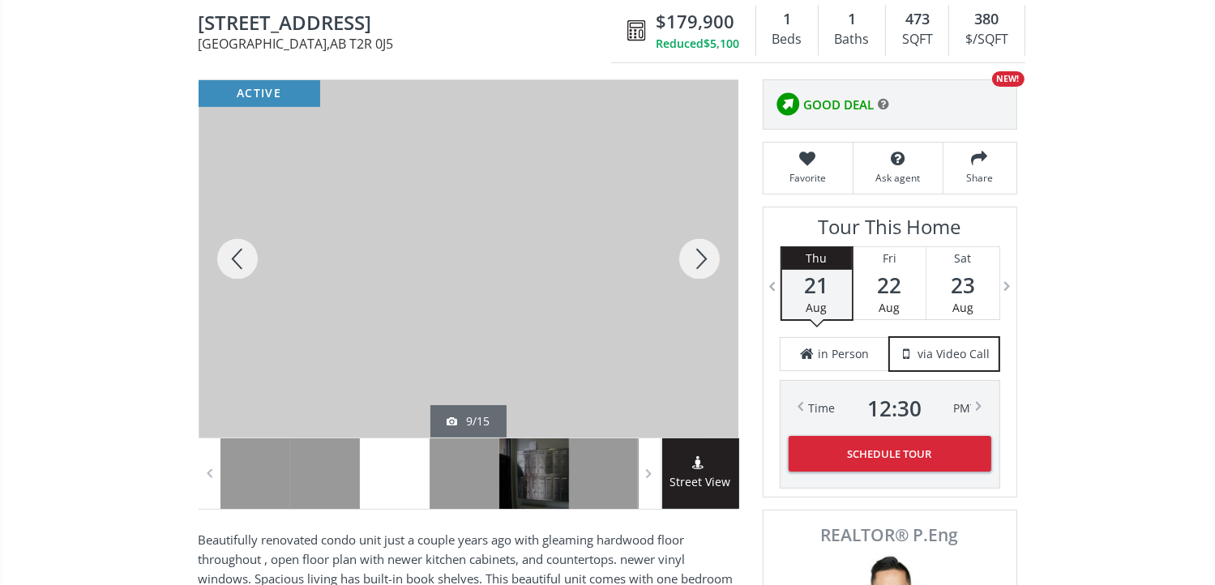
click at [700, 261] on div at bounding box center [699, 258] width 78 height 357
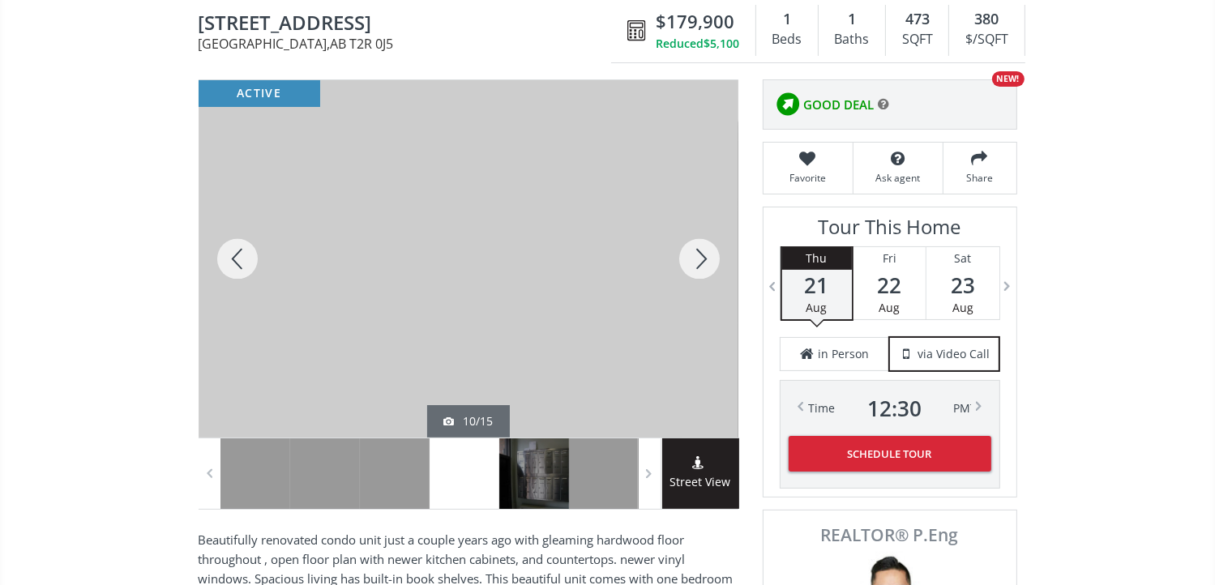
click at [700, 261] on div at bounding box center [699, 258] width 78 height 357
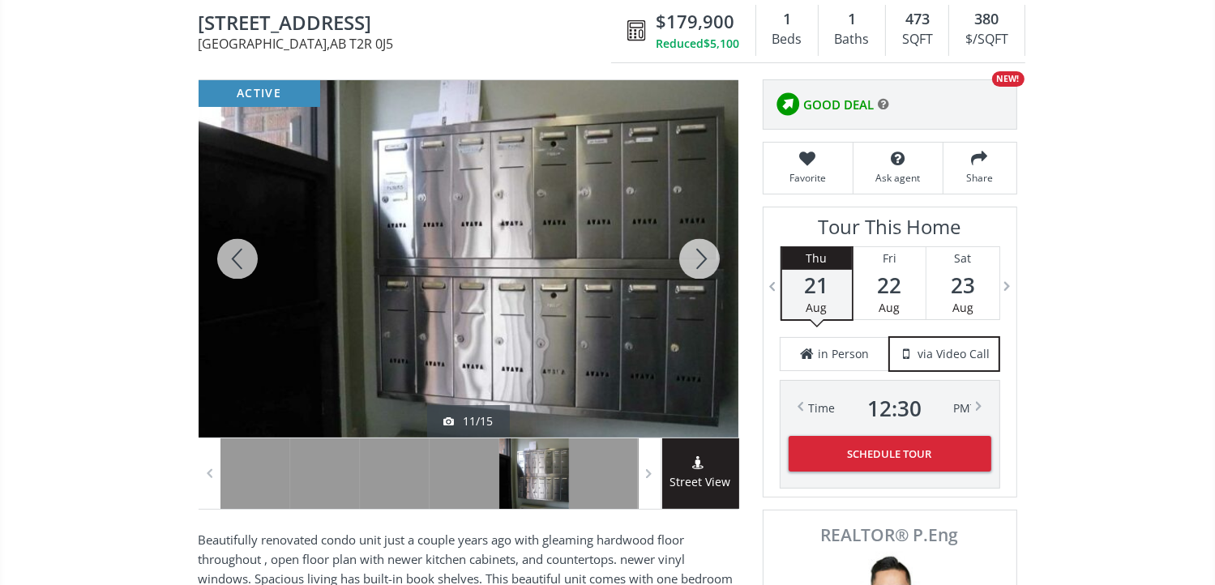
click at [700, 261] on div at bounding box center [699, 258] width 78 height 357
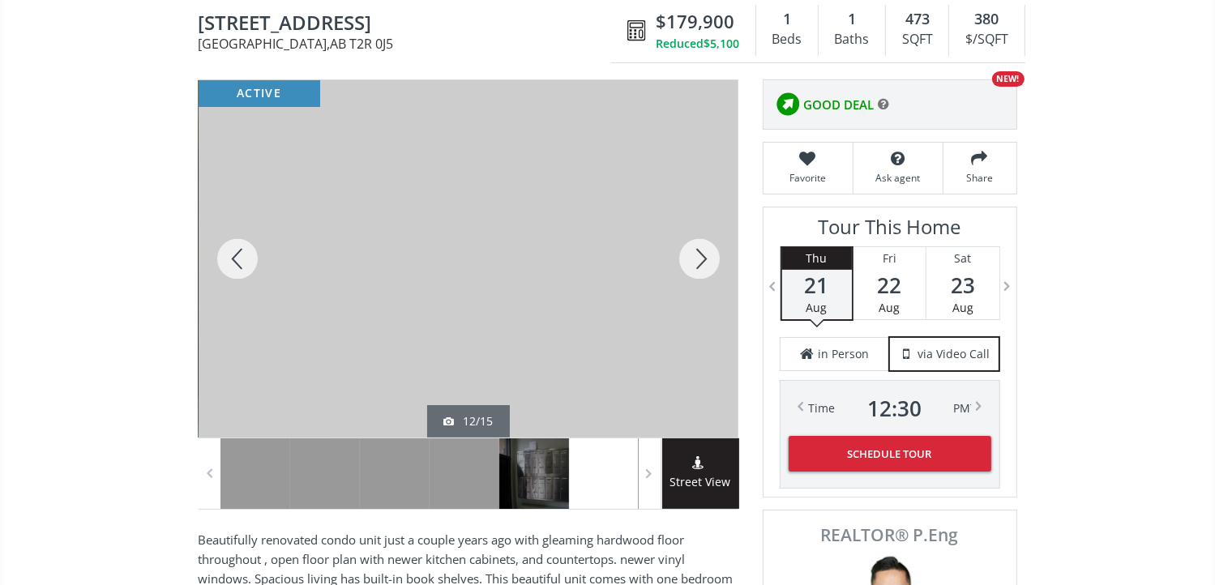
click at [700, 261] on div at bounding box center [699, 258] width 78 height 357
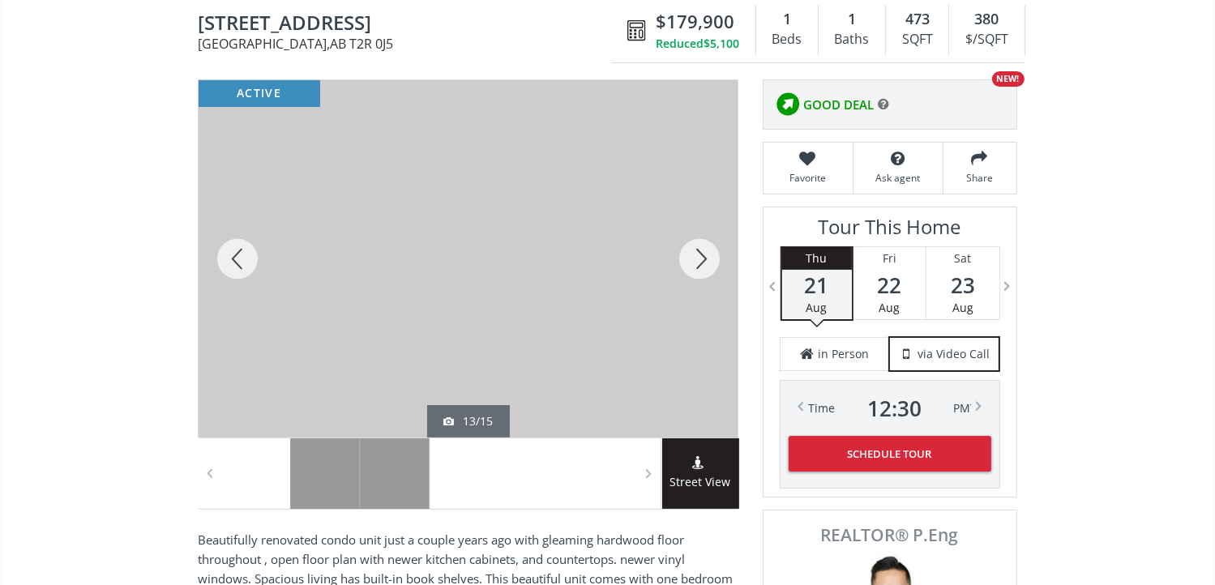
click at [700, 261] on div at bounding box center [699, 258] width 78 height 357
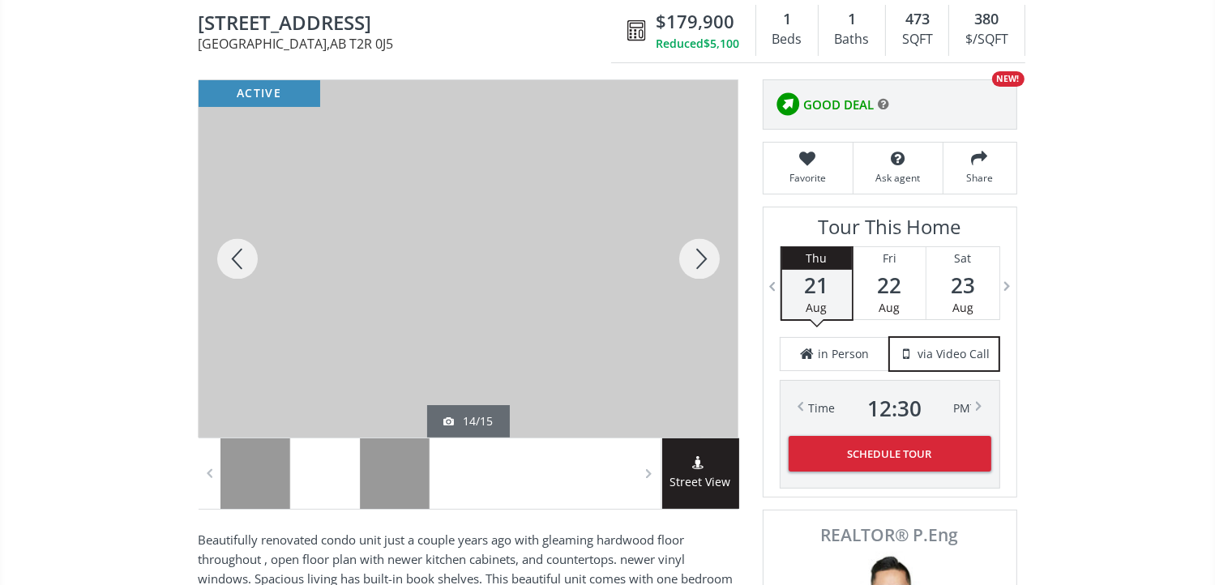
click at [700, 261] on div at bounding box center [699, 258] width 78 height 357
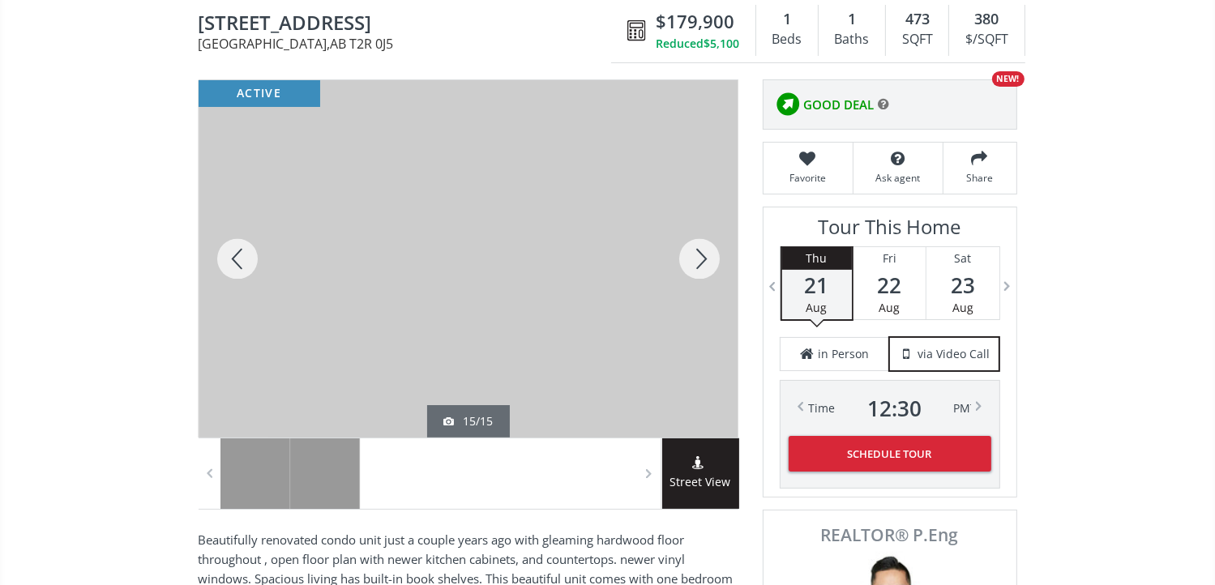
click at [700, 261] on div at bounding box center [699, 258] width 78 height 357
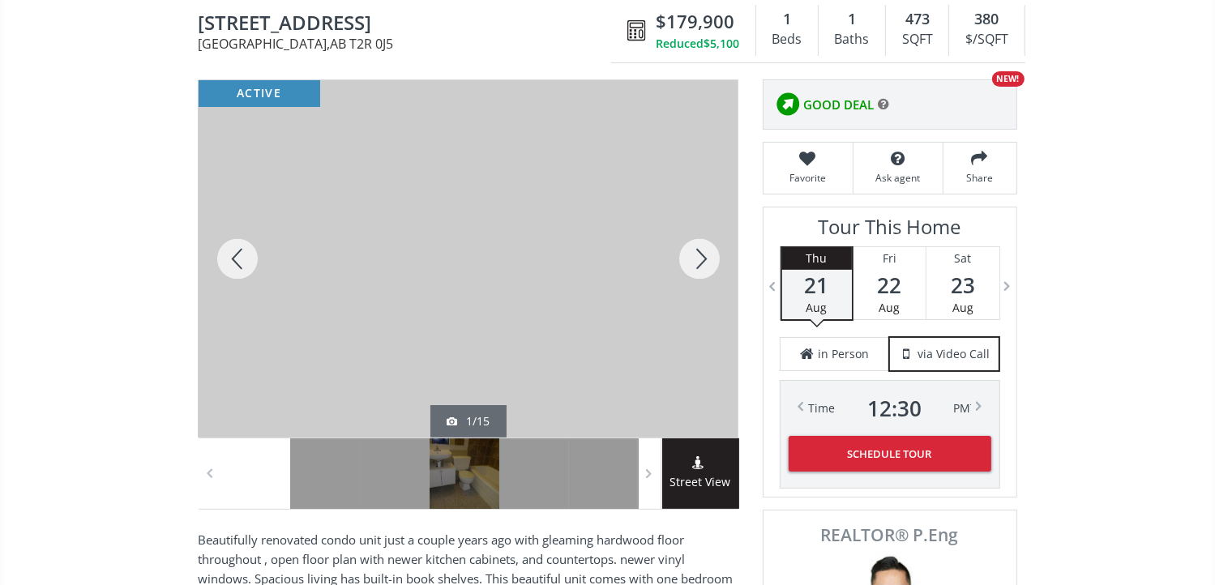
click at [700, 261] on div at bounding box center [699, 258] width 78 height 357
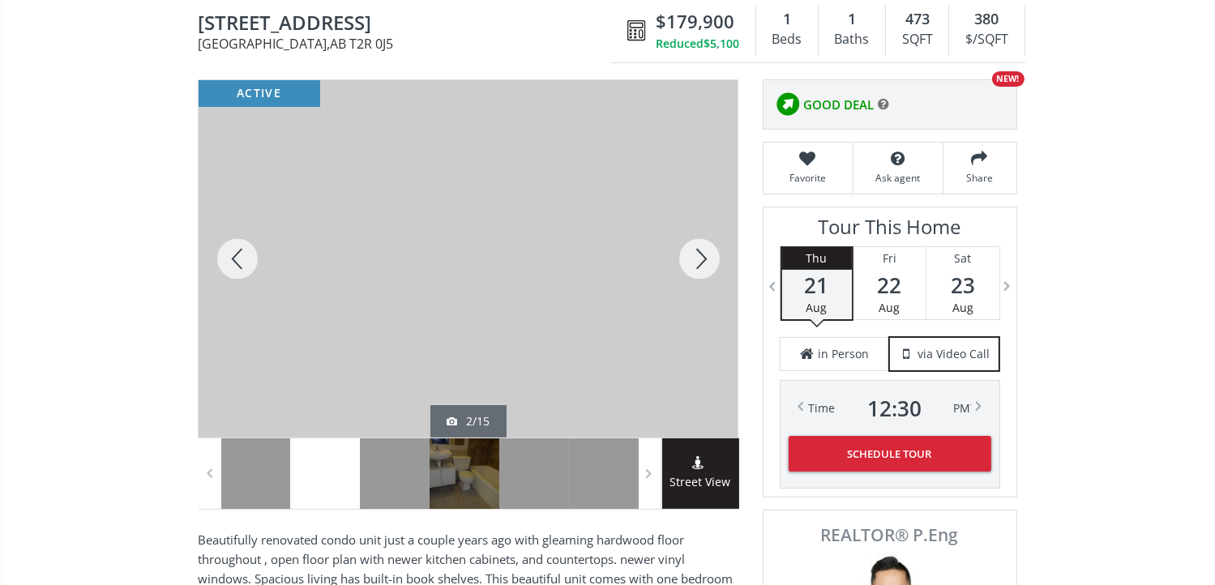
click at [700, 261] on div at bounding box center [699, 258] width 78 height 357
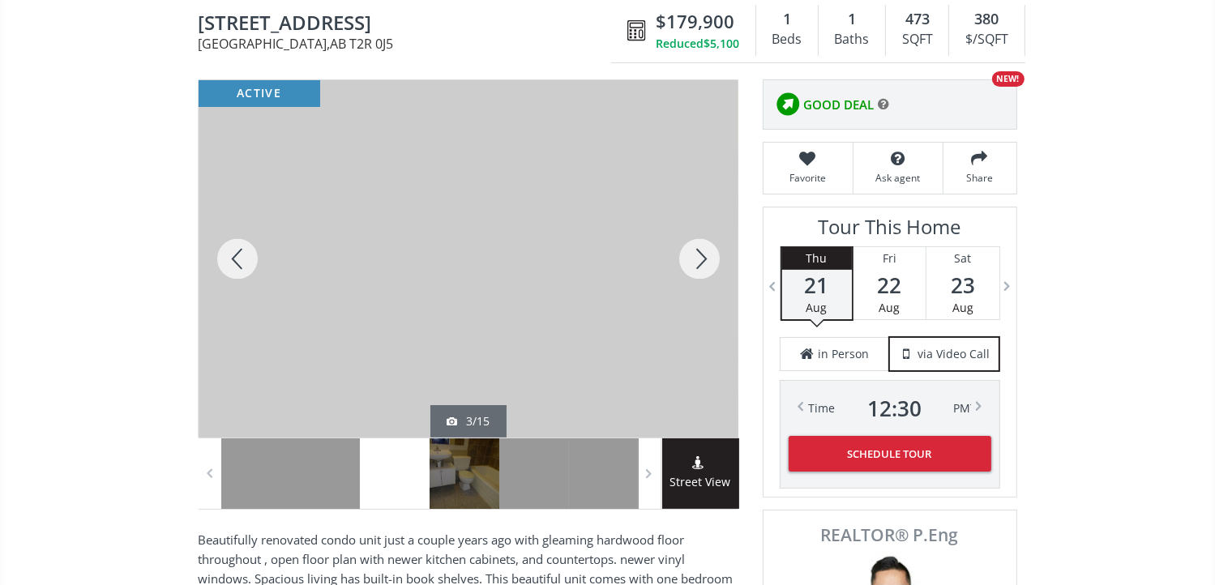
click at [700, 261] on div at bounding box center [699, 258] width 78 height 357
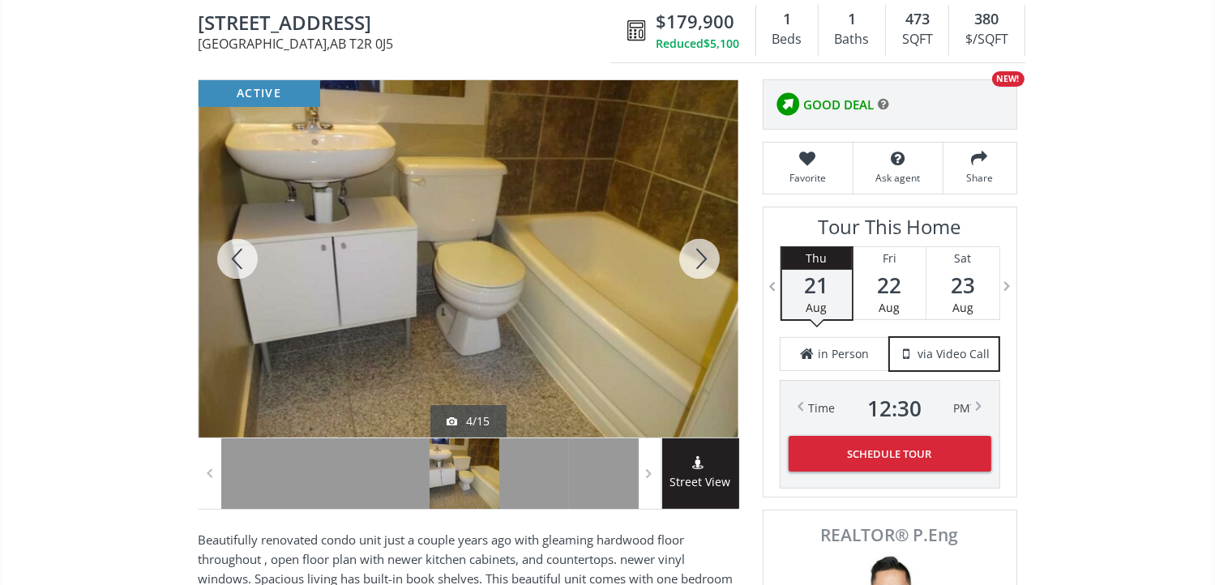
click at [700, 261] on div at bounding box center [699, 258] width 78 height 357
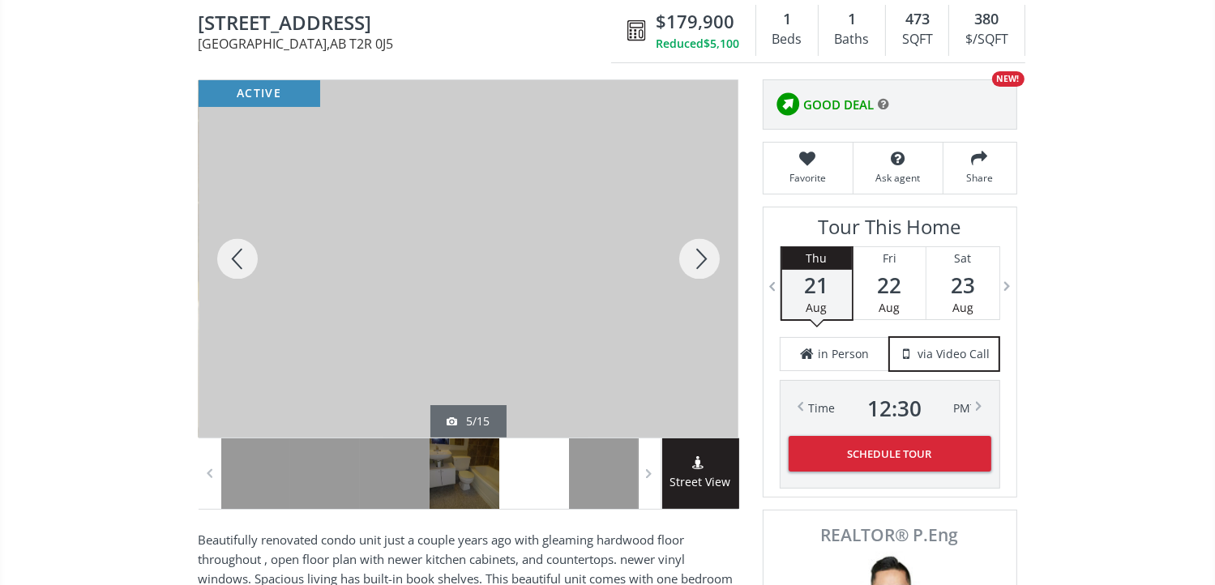
click at [700, 261] on div at bounding box center [699, 258] width 78 height 357
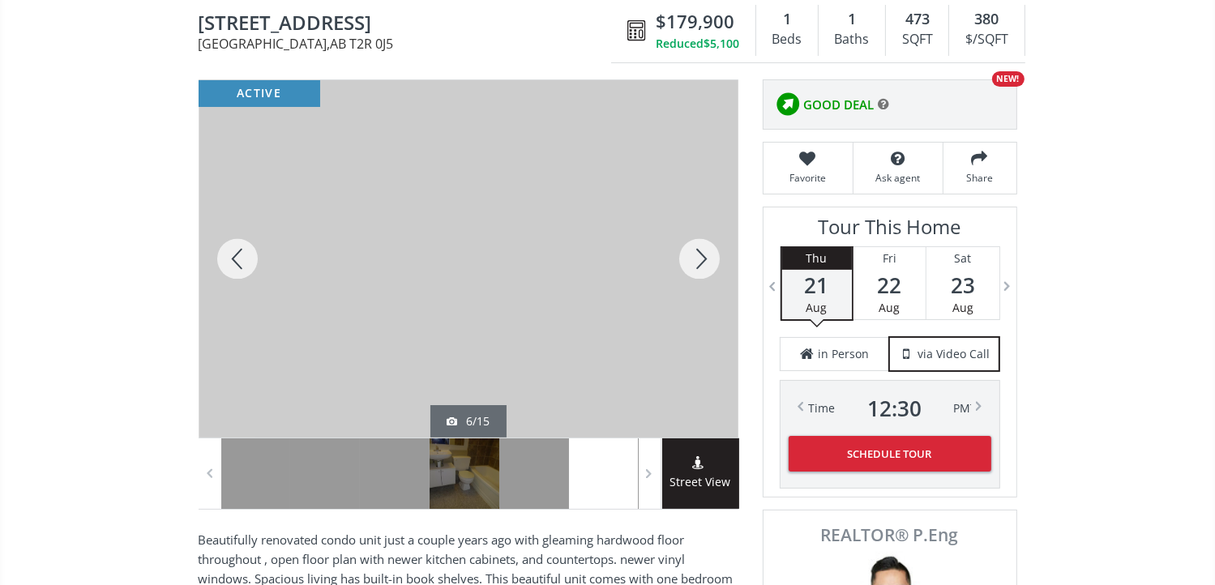
click at [697, 258] on div at bounding box center [699, 258] width 78 height 357
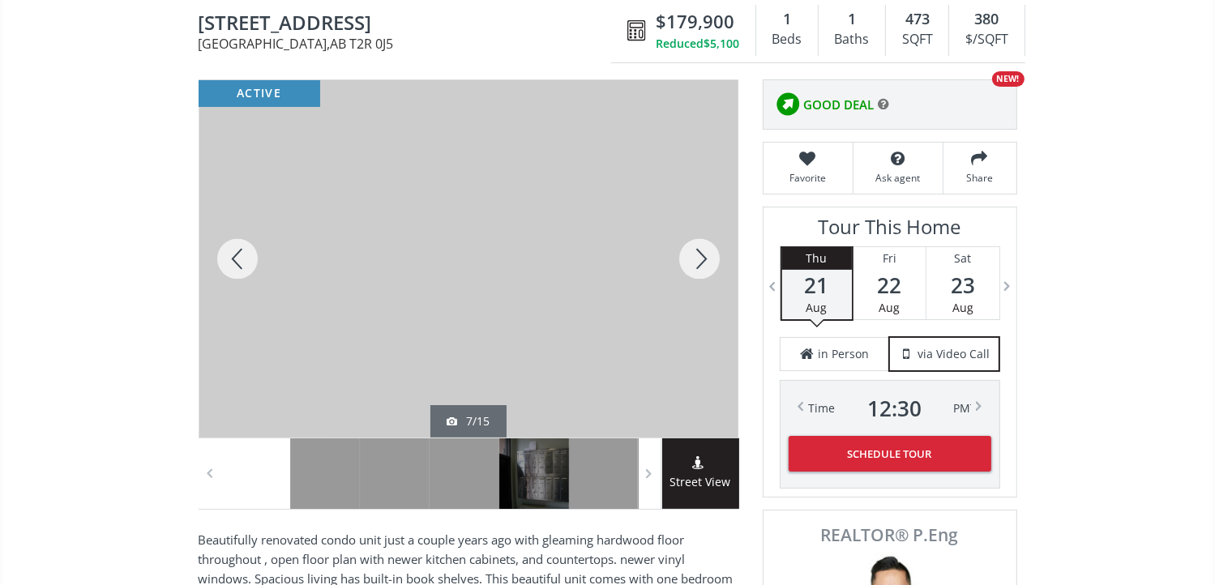
click at [697, 258] on div at bounding box center [699, 258] width 78 height 357
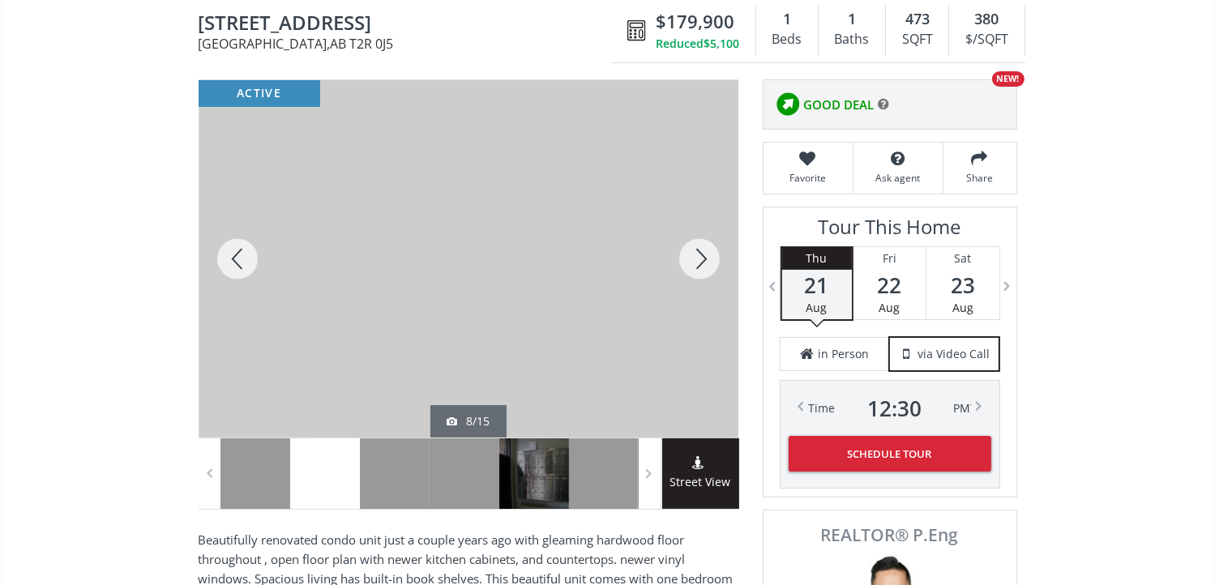
click at [697, 258] on div at bounding box center [699, 258] width 78 height 357
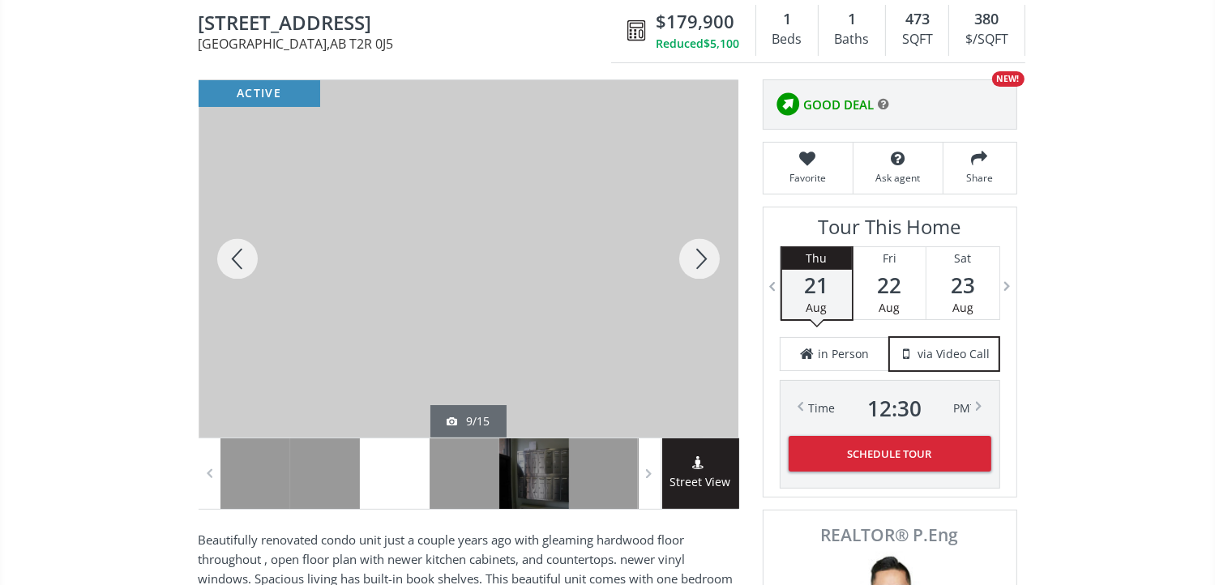
click at [697, 258] on div at bounding box center [699, 258] width 78 height 357
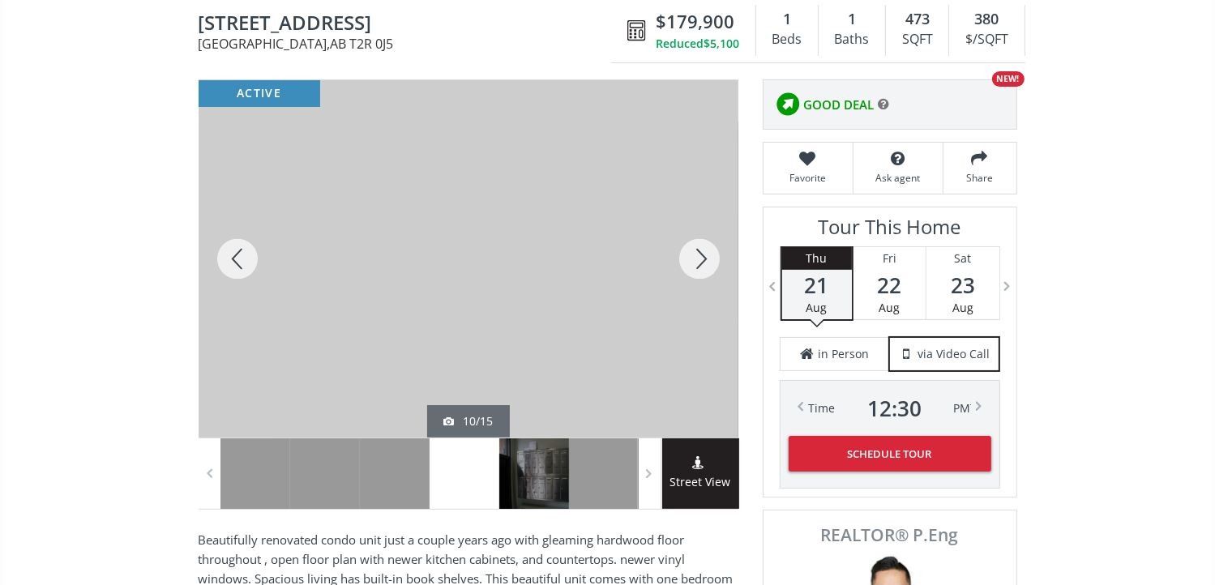
click at [697, 258] on div at bounding box center [699, 258] width 78 height 357
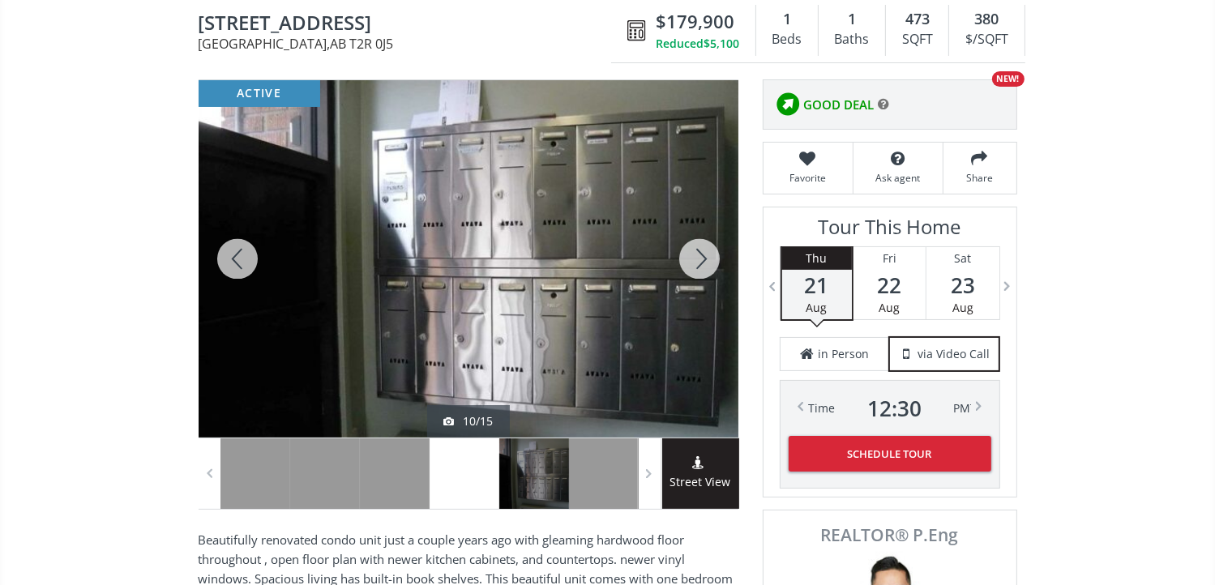
click at [697, 258] on div at bounding box center [699, 258] width 78 height 357
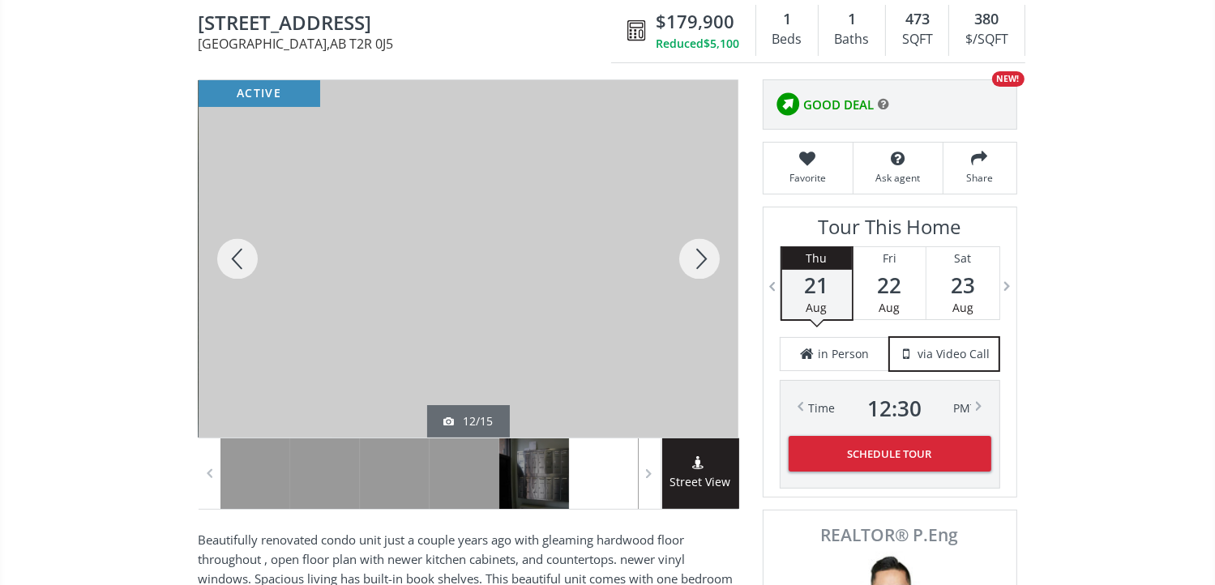
click at [697, 258] on div at bounding box center [699, 258] width 78 height 357
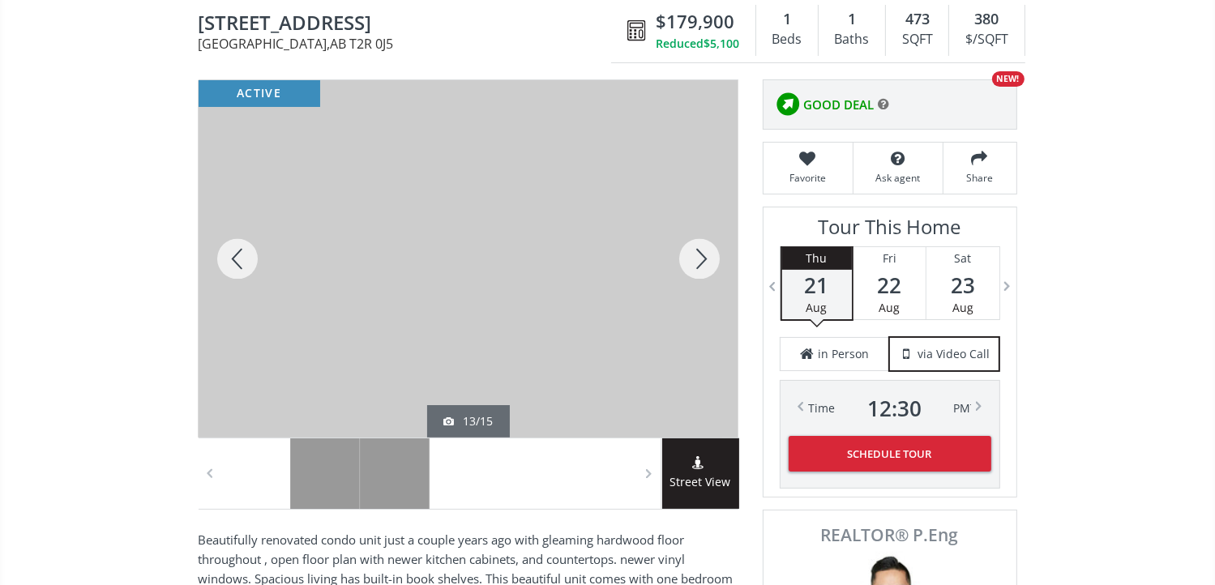
click at [697, 258] on div at bounding box center [699, 258] width 78 height 357
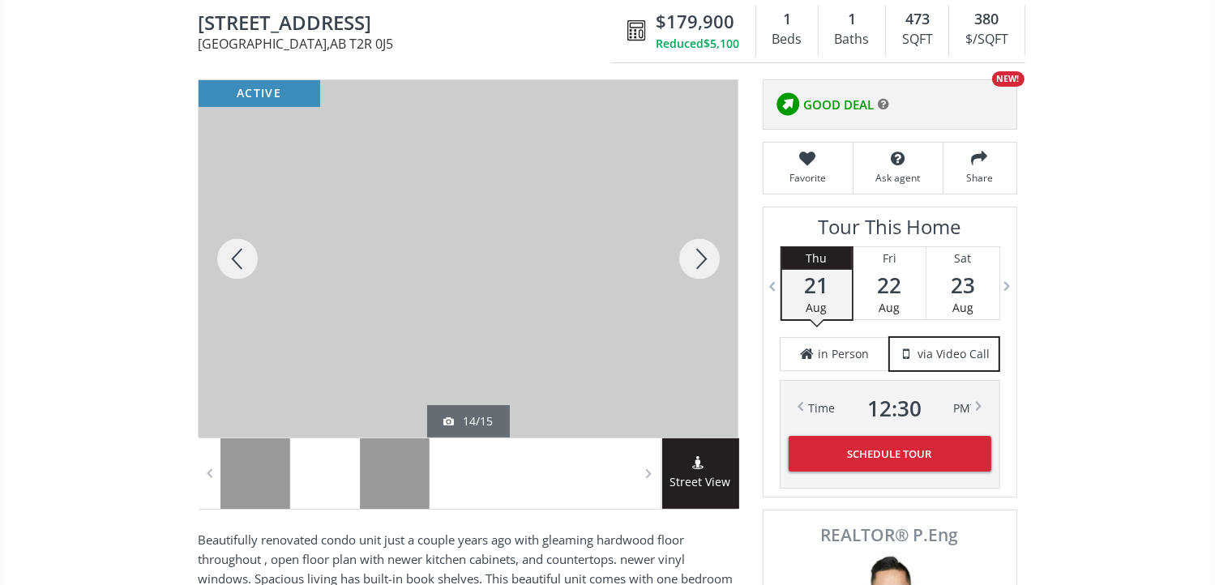
click at [697, 258] on div at bounding box center [699, 258] width 78 height 357
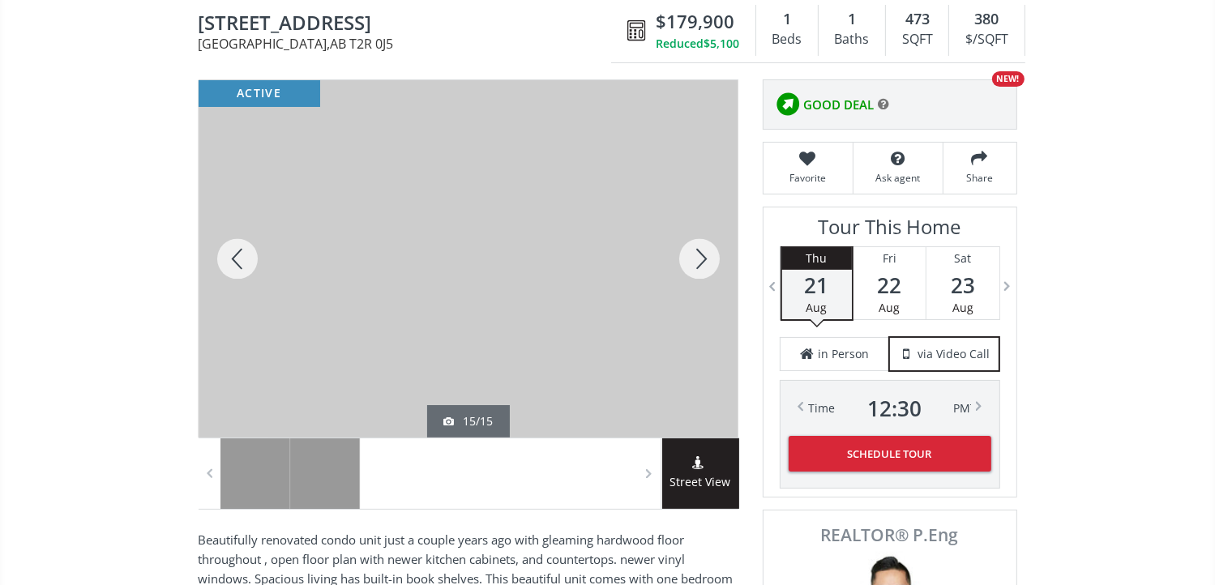
click at [697, 258] on div at bounding box center [699, 258] width 78 height 357
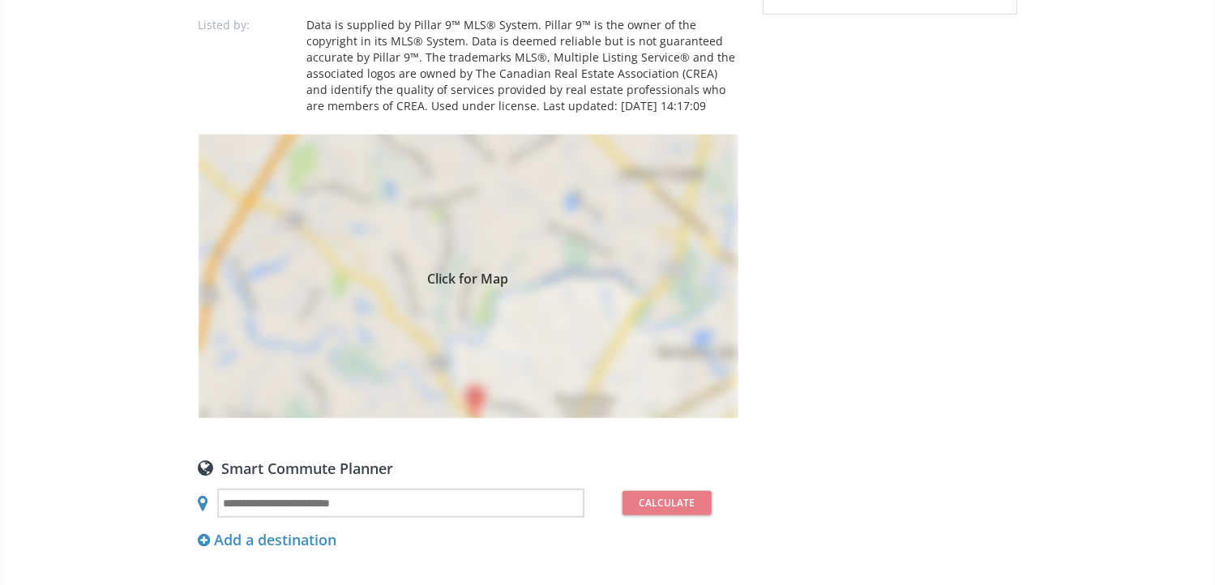
scroll to position [648, 0]
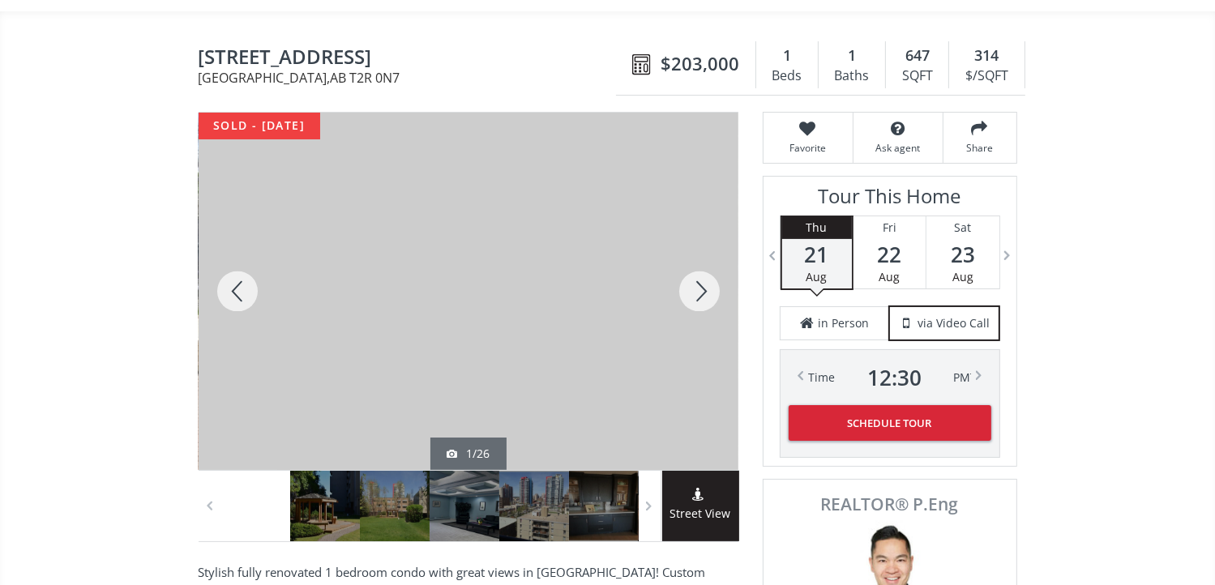
scroll to position [162, 0]
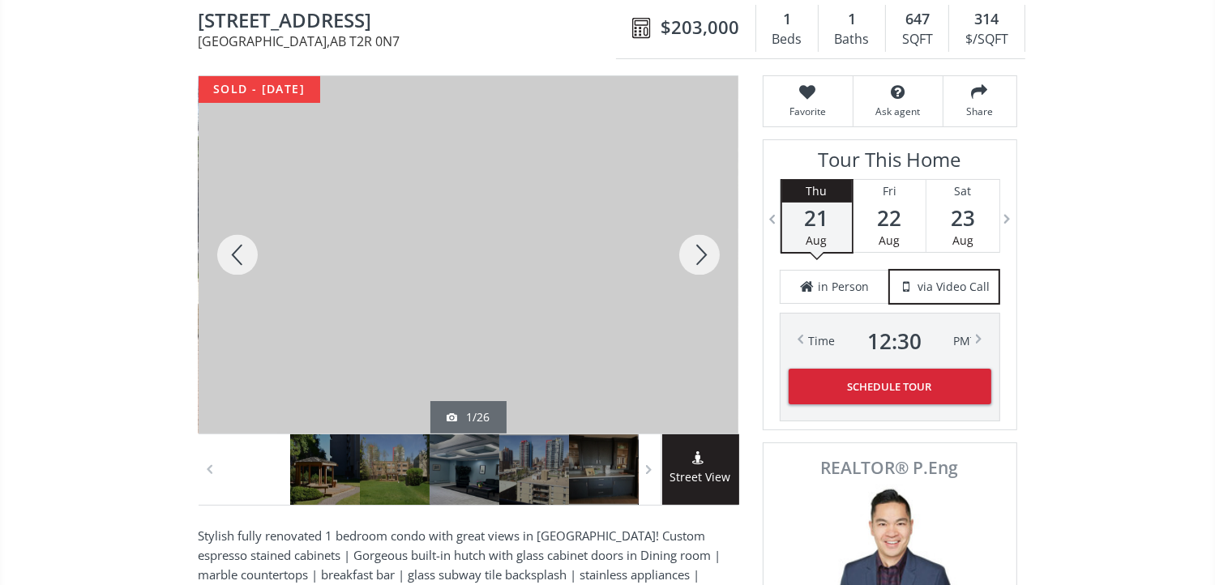
click at [696, 247] on div at bounding box center [699, 254] width 78 height 357
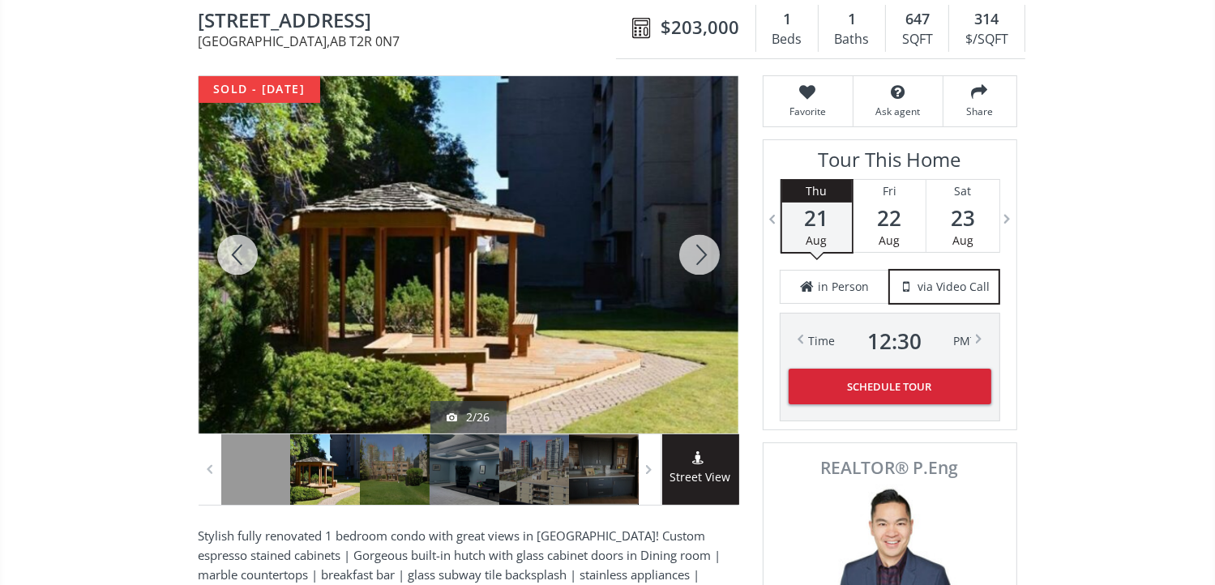
click at [696, 247] on div at bounding box center [699, 254] width 78 height 357
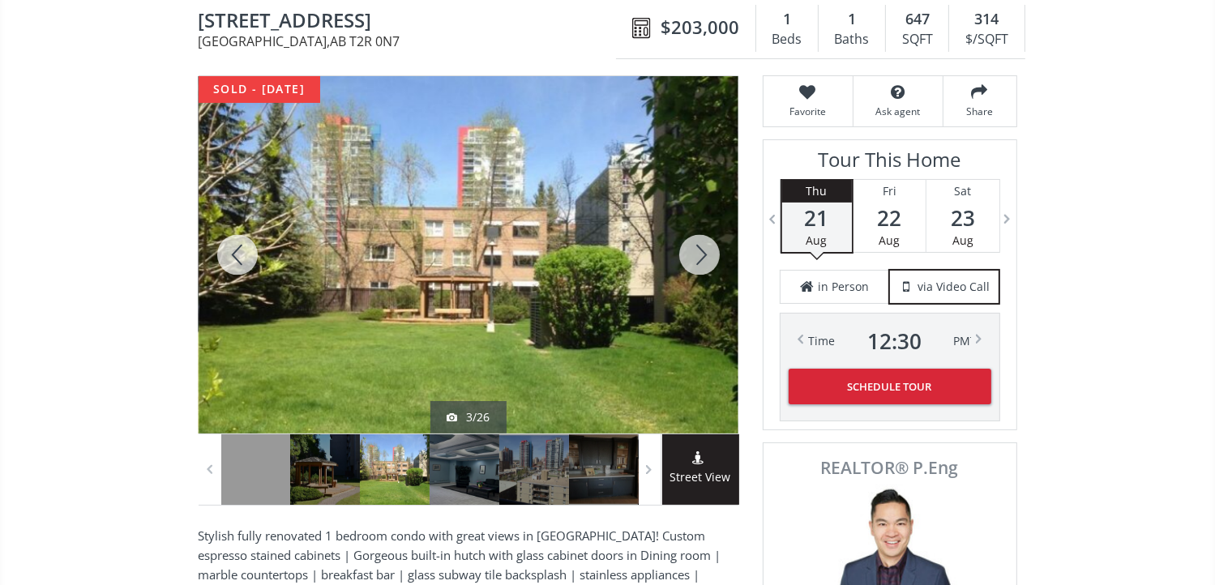
click at [696, 247] on div at bounding box center [699, 254] width 78 height 357
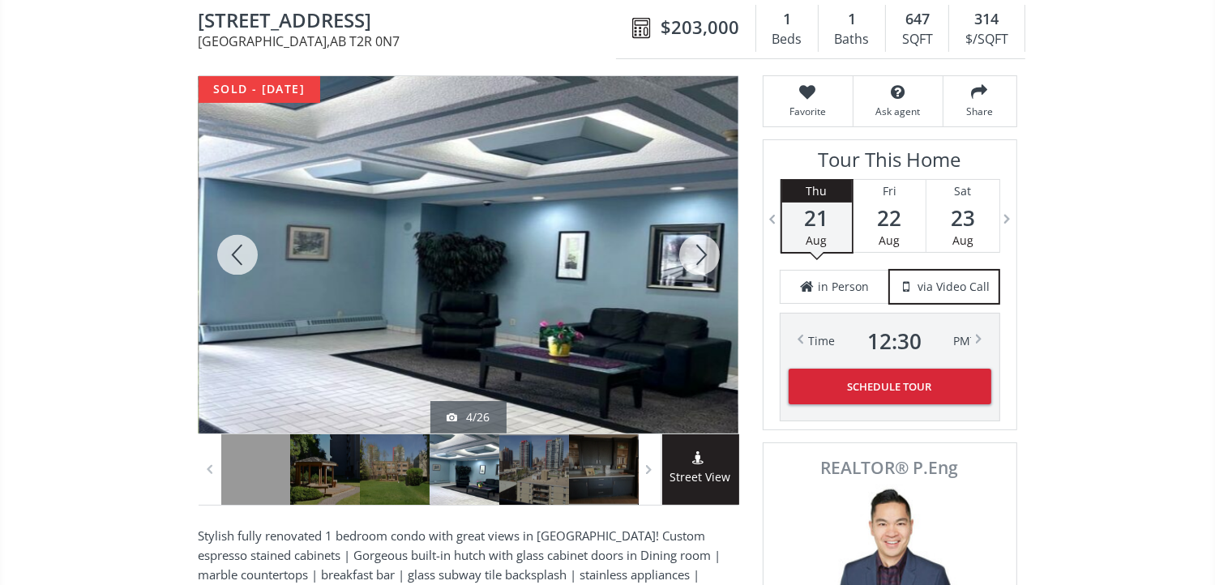
click at [696, 247] on div at bounding box center [699, 254] width 78 height 357
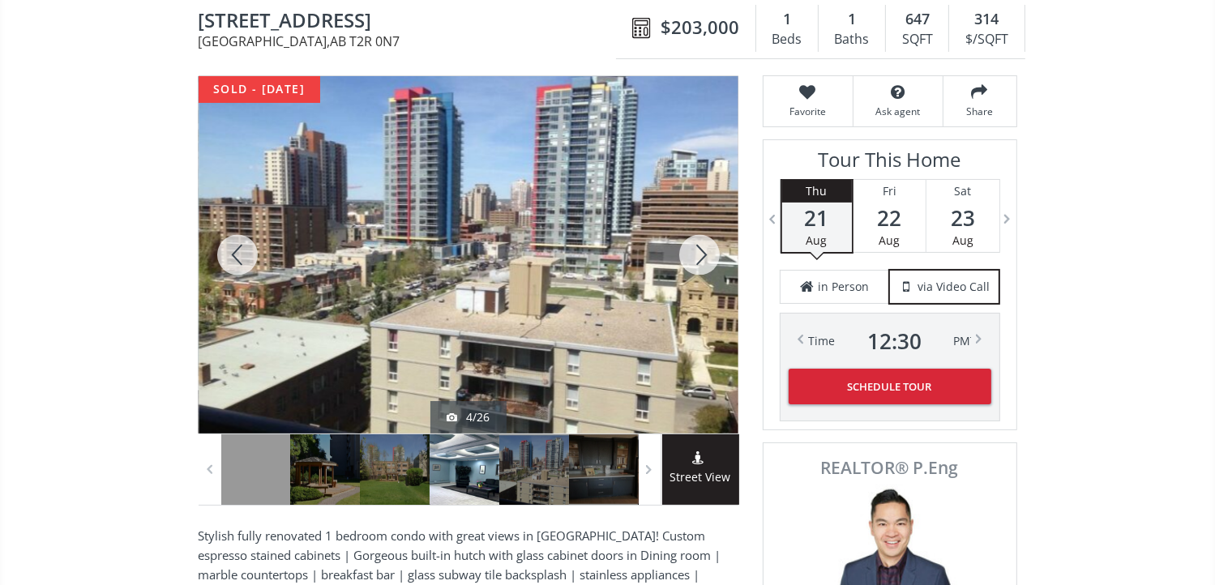
click at [696, 247] on div at bounding box center [699, 254] width 78 height 357
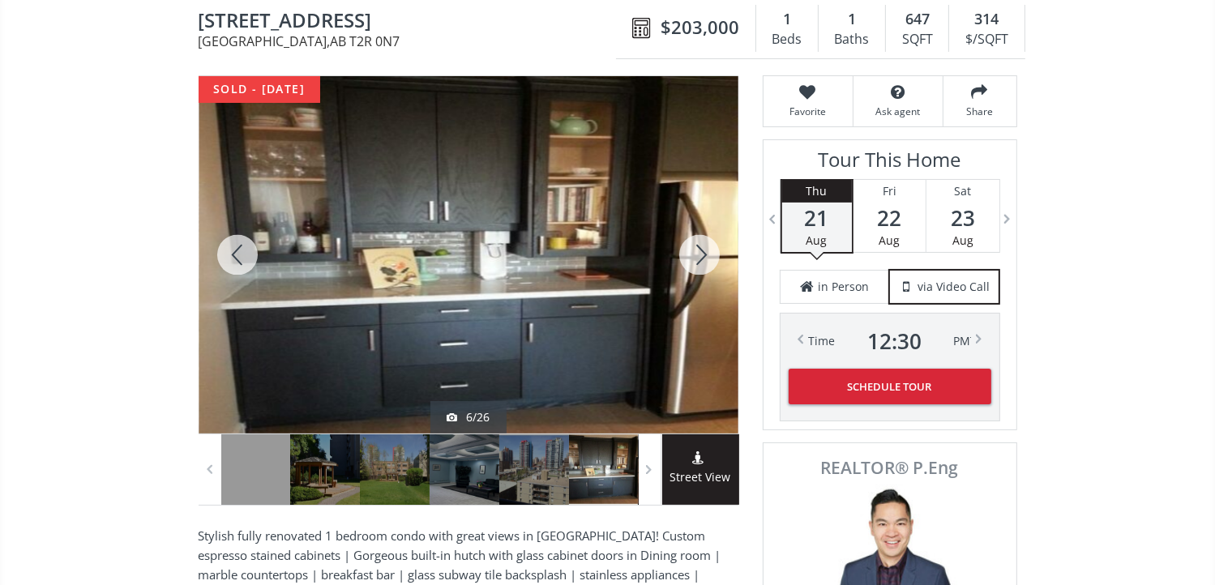
click at [224, 252] on div at bounding box center [238, 254] width 78 height 357
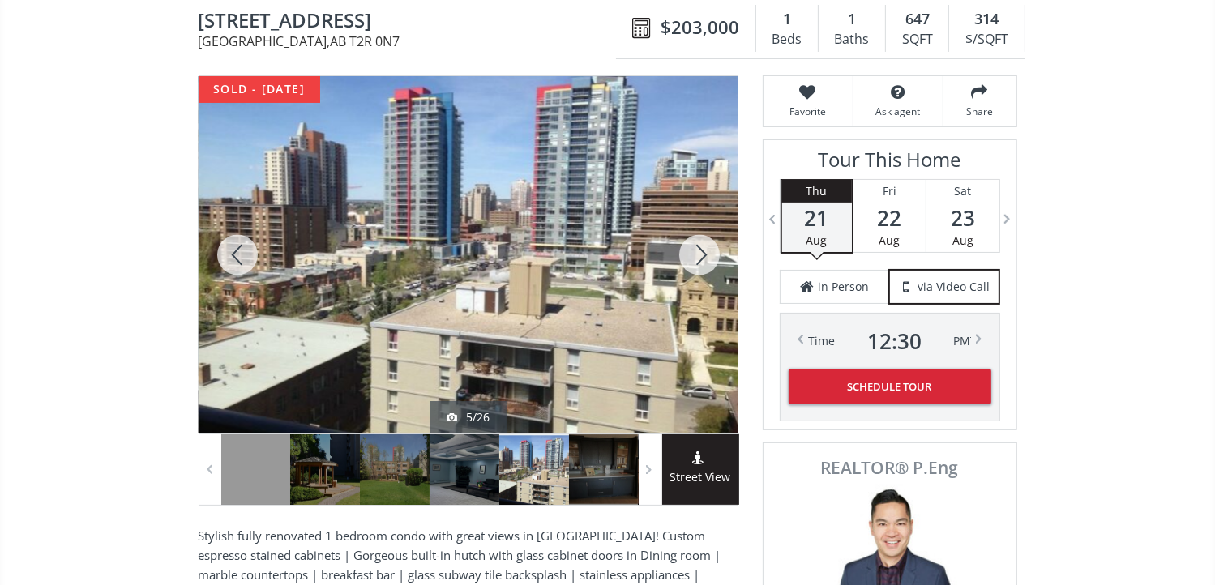
click at [701, 254] on div at bounding box center [699, 254] width 78 height 357
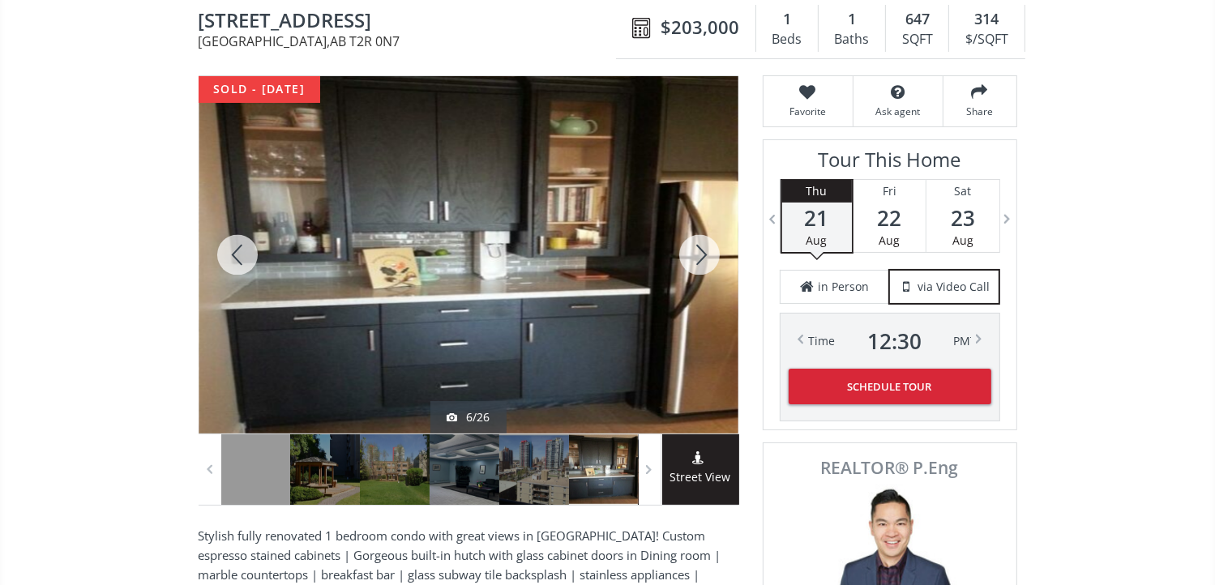
click at [701, 254] on div at bounding box center [699, 254] width 78 height 357
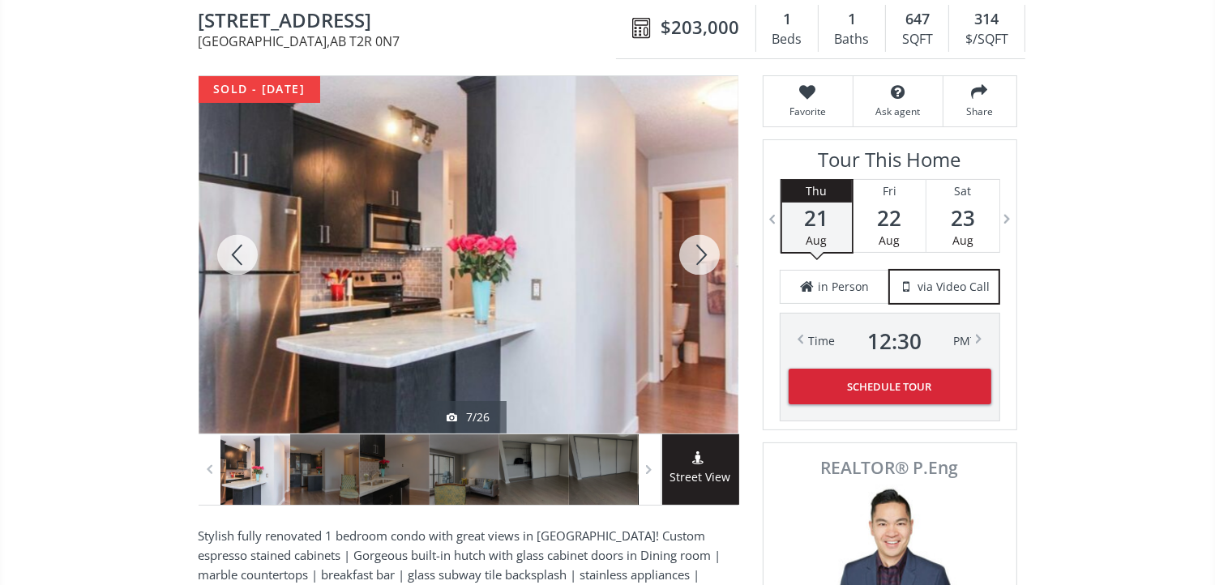
click at [701, 254] on div at bounding box center [699, 254] width 78 height 357
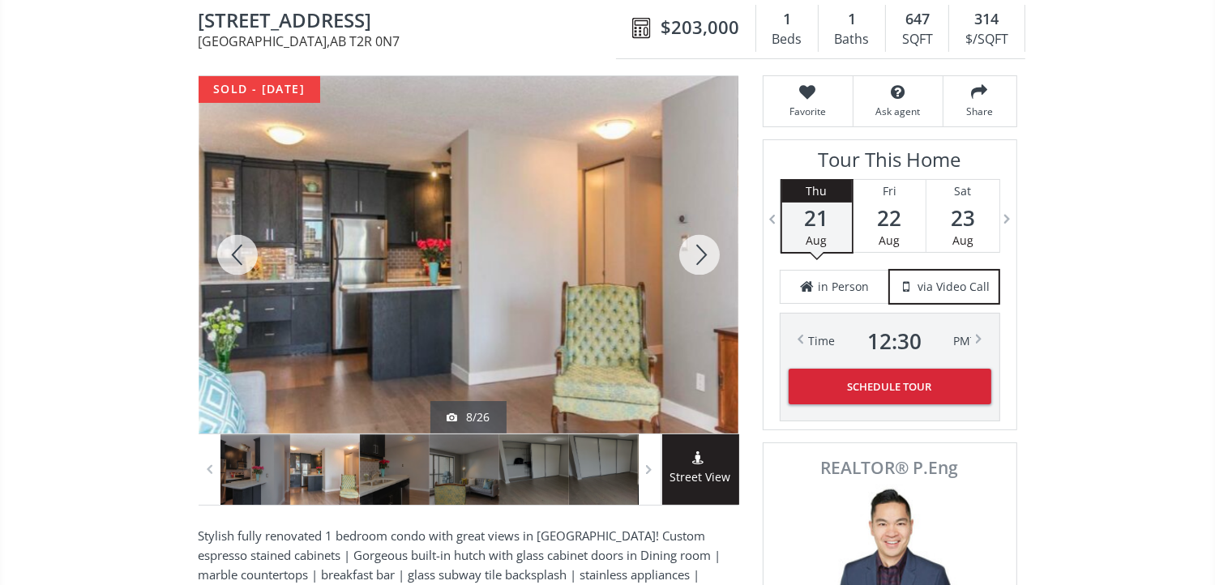
click at [701, 254] on div at bounding box center [699, 254] width 78 height 357
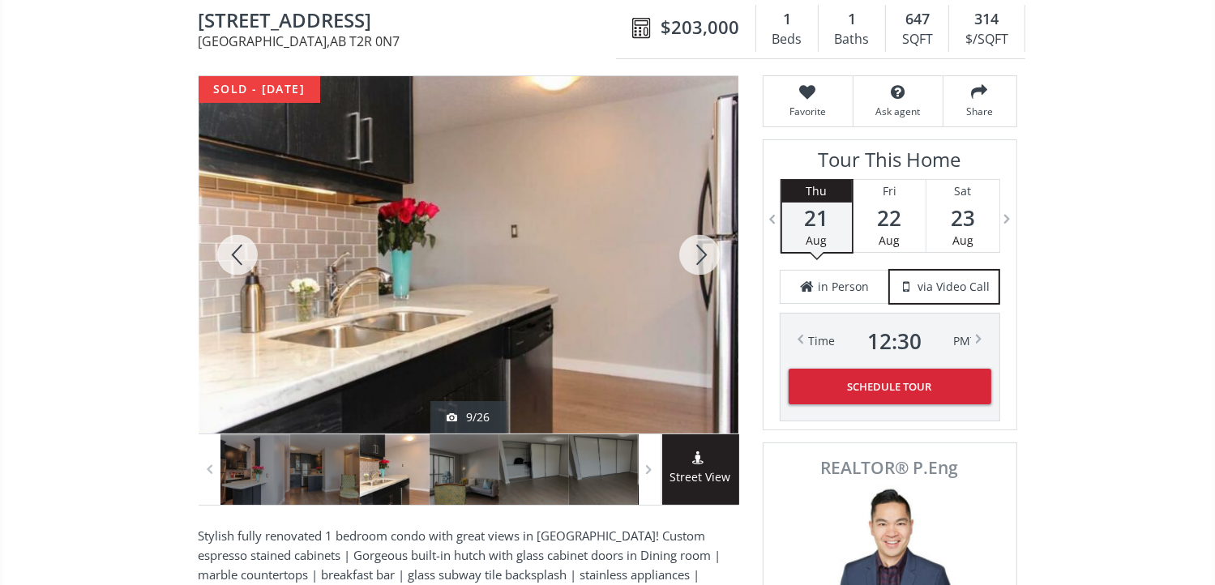
click at [701, 254] on div at bounding box center [699, 254] width 78 height 357
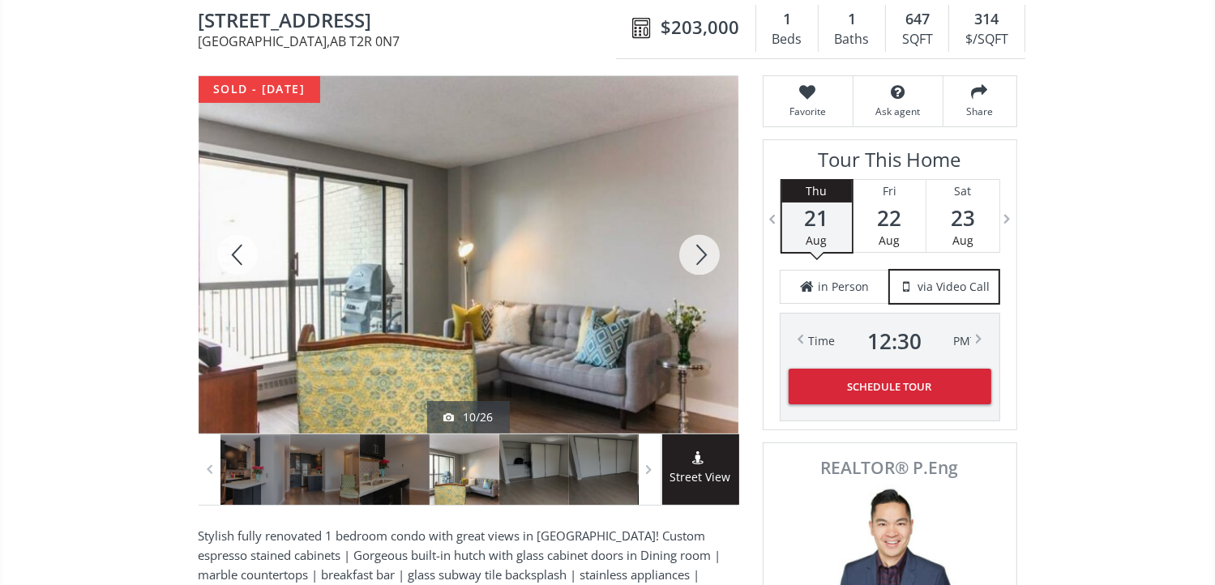
click at [701, 254] on div at bounding box center [699, 254] width 78 height 357
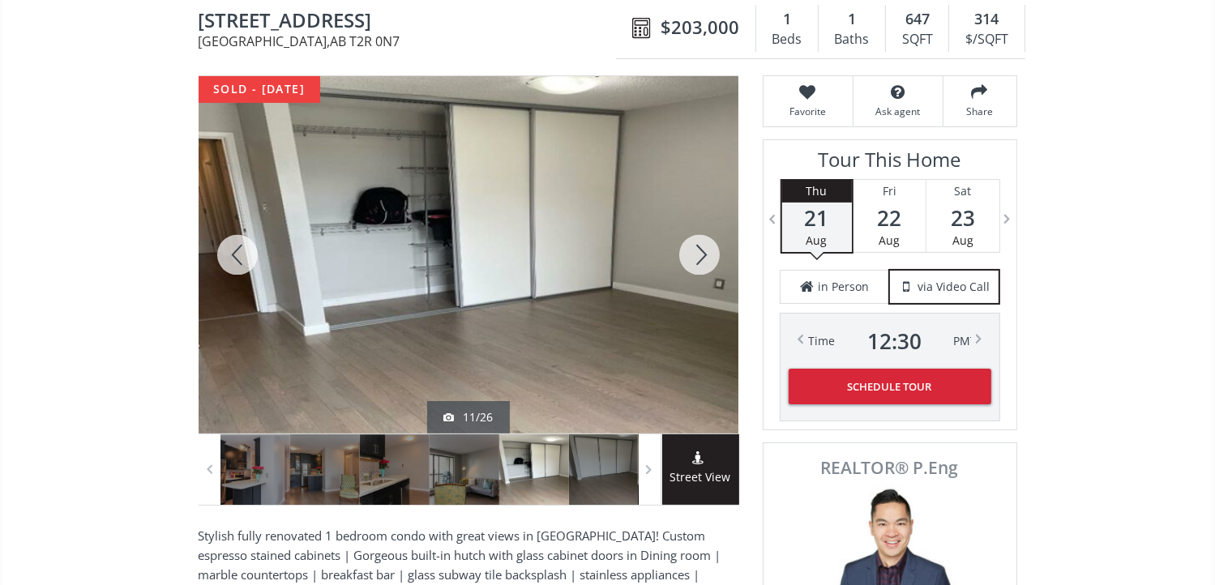
click at [701, 254] on div at bounding box center [699, 254] width 78 height 357
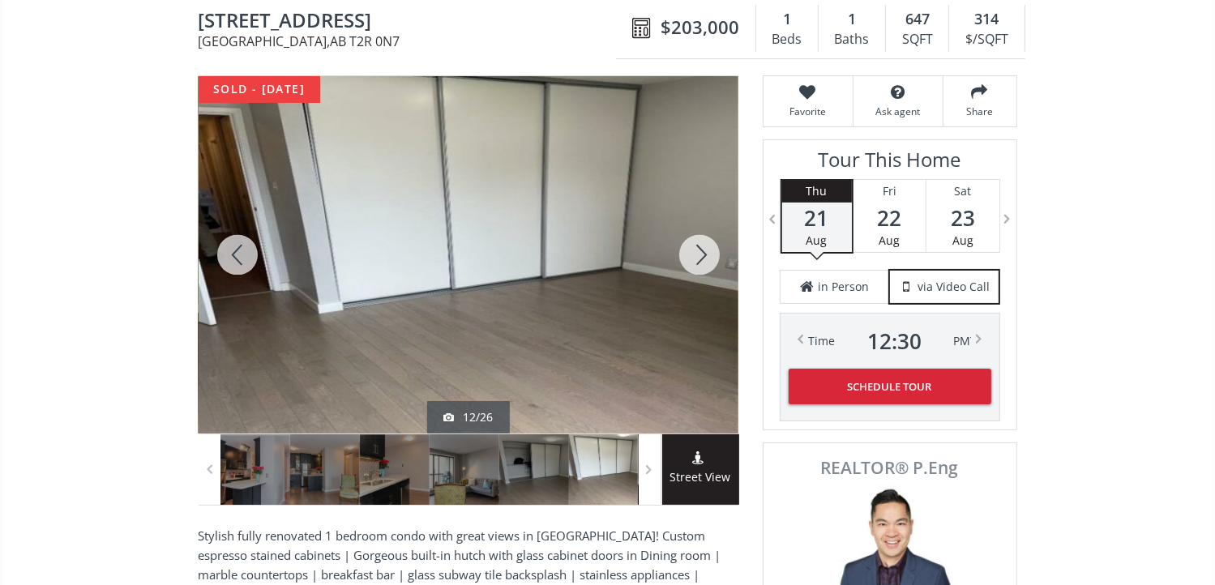
click at [701, 254] on div at bounding box center [699, 254] width 78 height 357
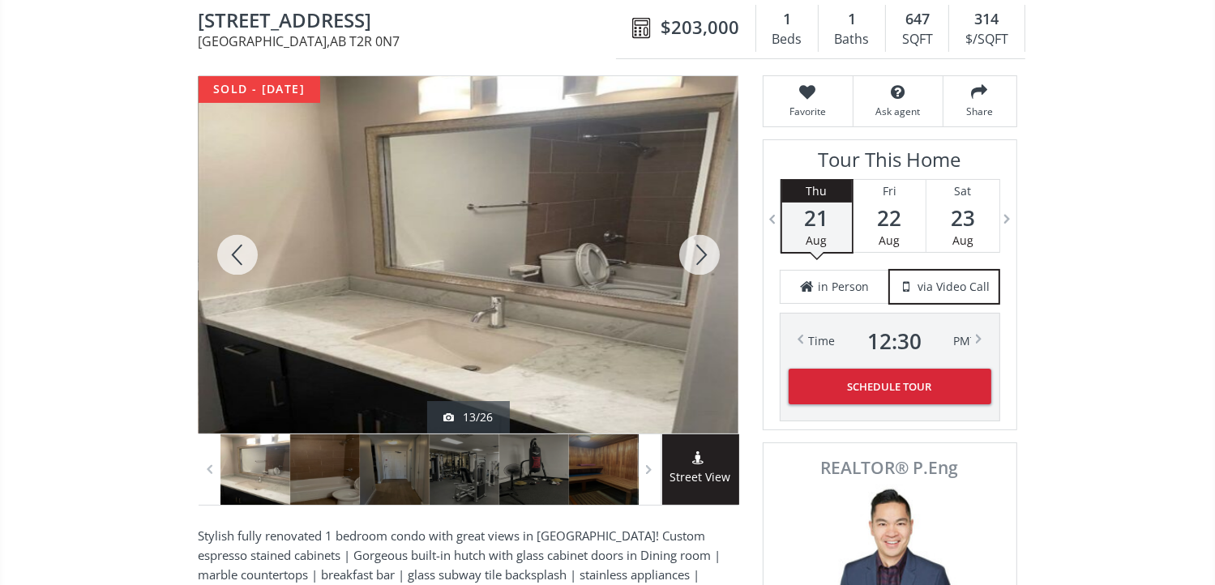
click at [701, 254] on div at bounding box center [699, 254] width 78 height 357
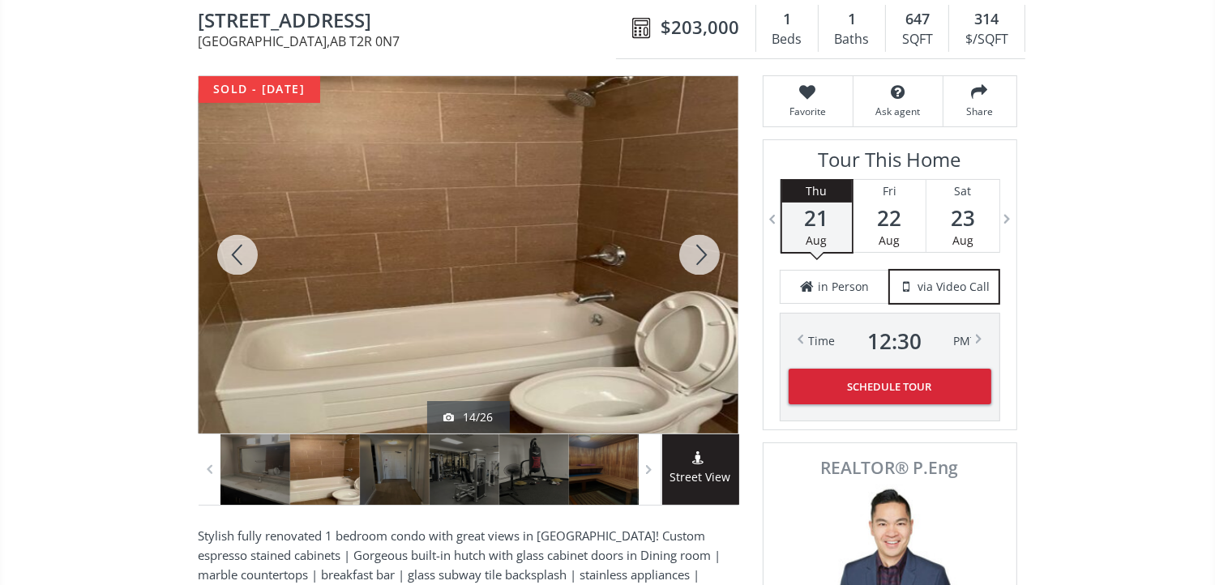
click at [701, 254] on div at bounding box center [699, 254] width 78 height 357
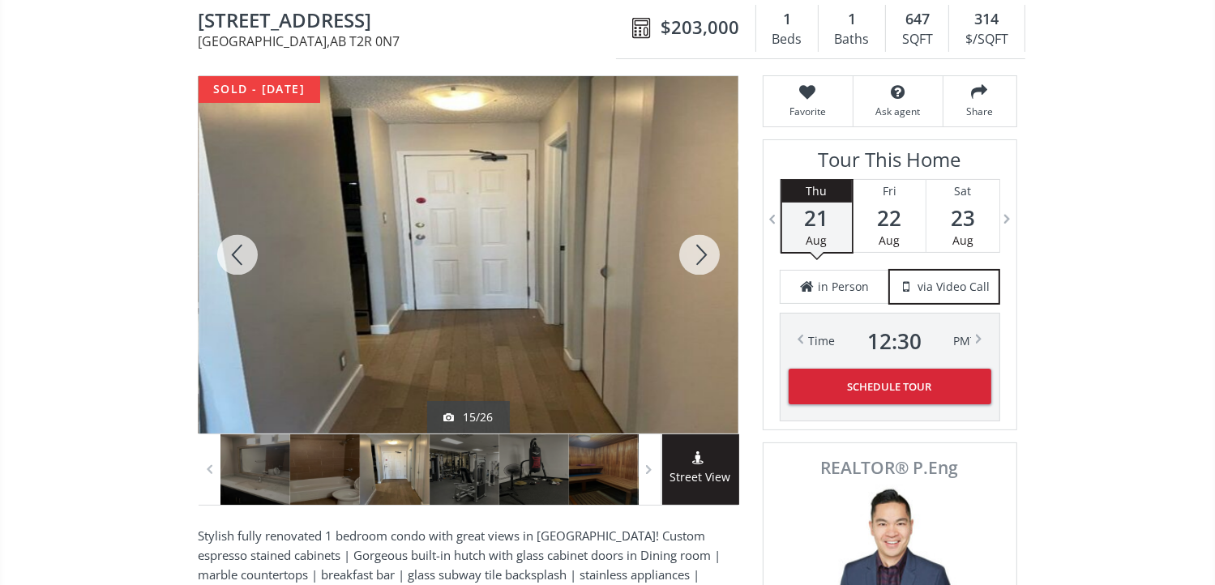
click at [701, 254] on div at bounding box center [699, 254] width 78 height 357
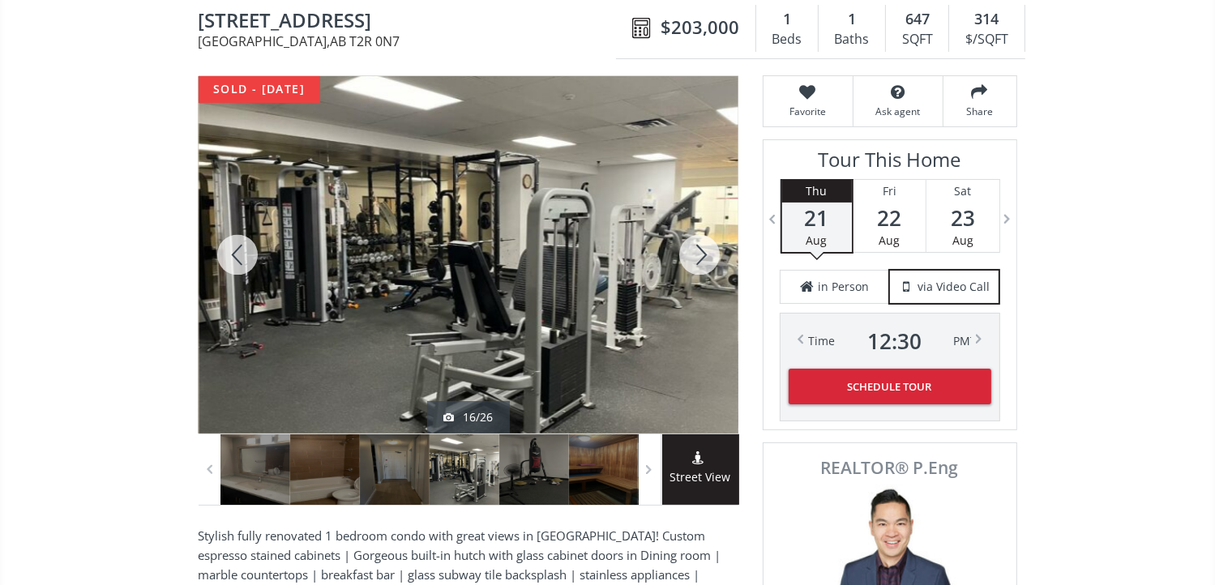
click at [701, 254] on div at bounding box center [699, 254] width 78 height 357
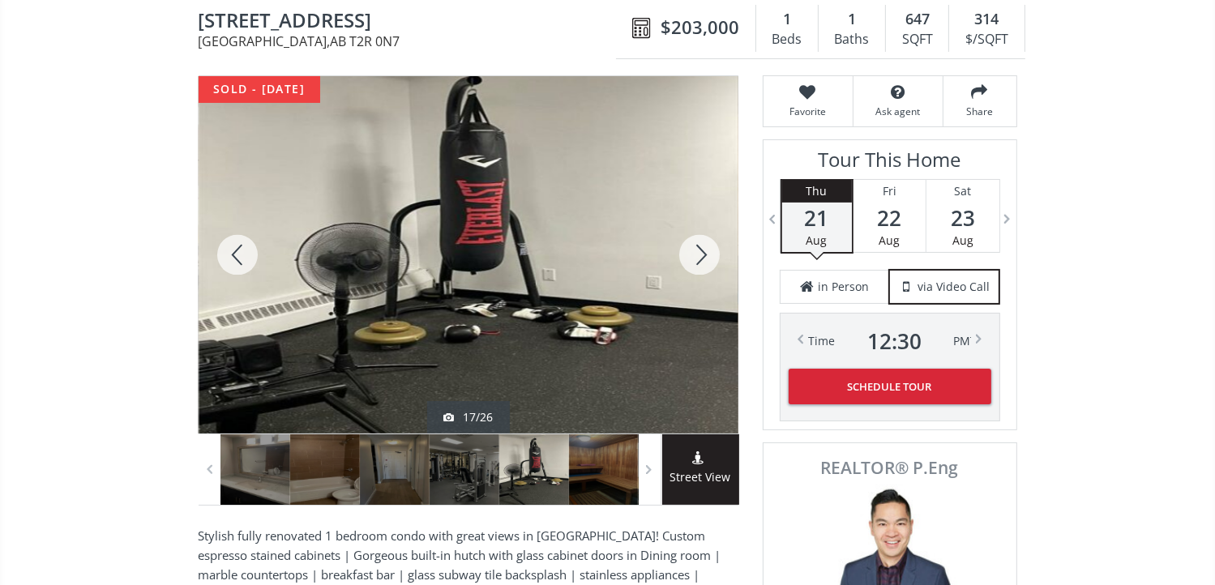
click at [701, 254] on div at bounding box center [699, 254] width 78 height 357
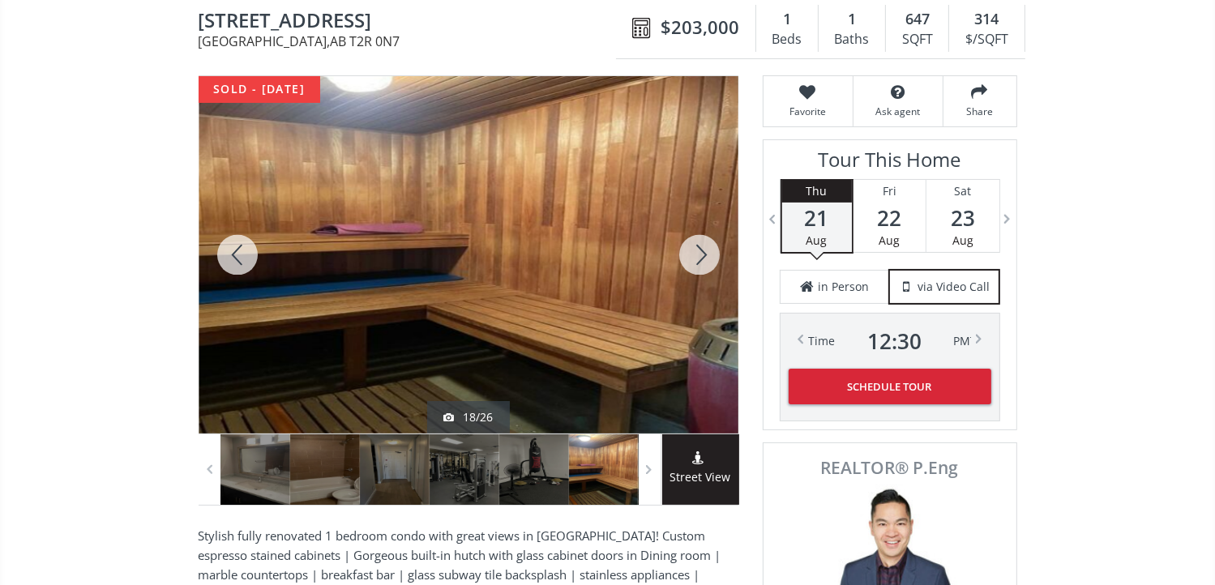
click at [244, 241] on div at bounding box center [238, 254] width 78 height 357
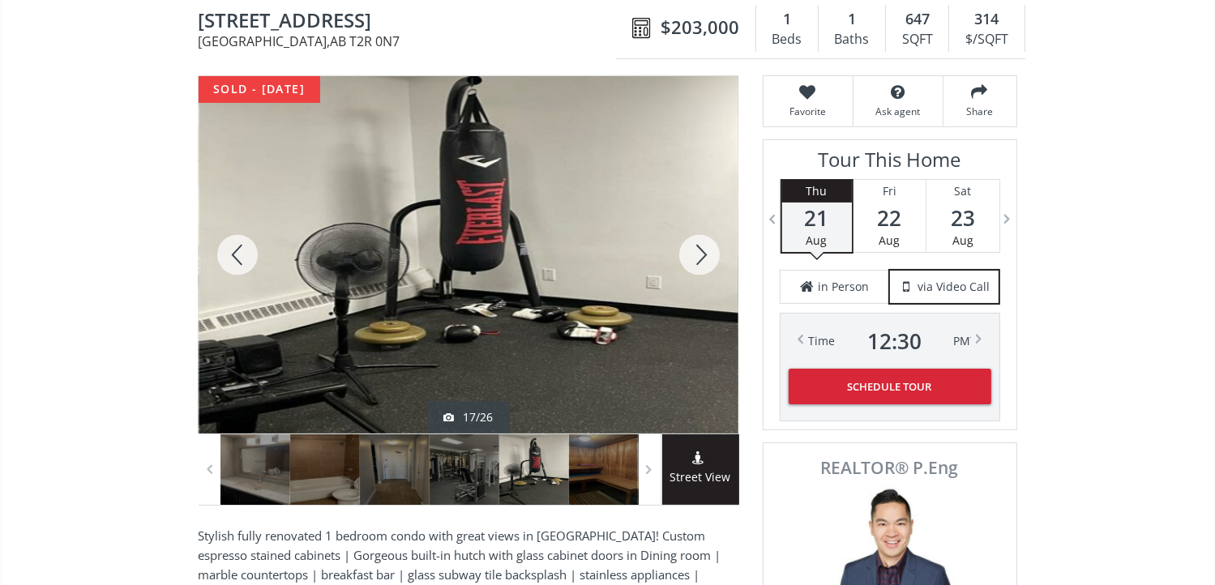
click at [711, 252] on div at bounding box center [699, 254] width 78 height 357
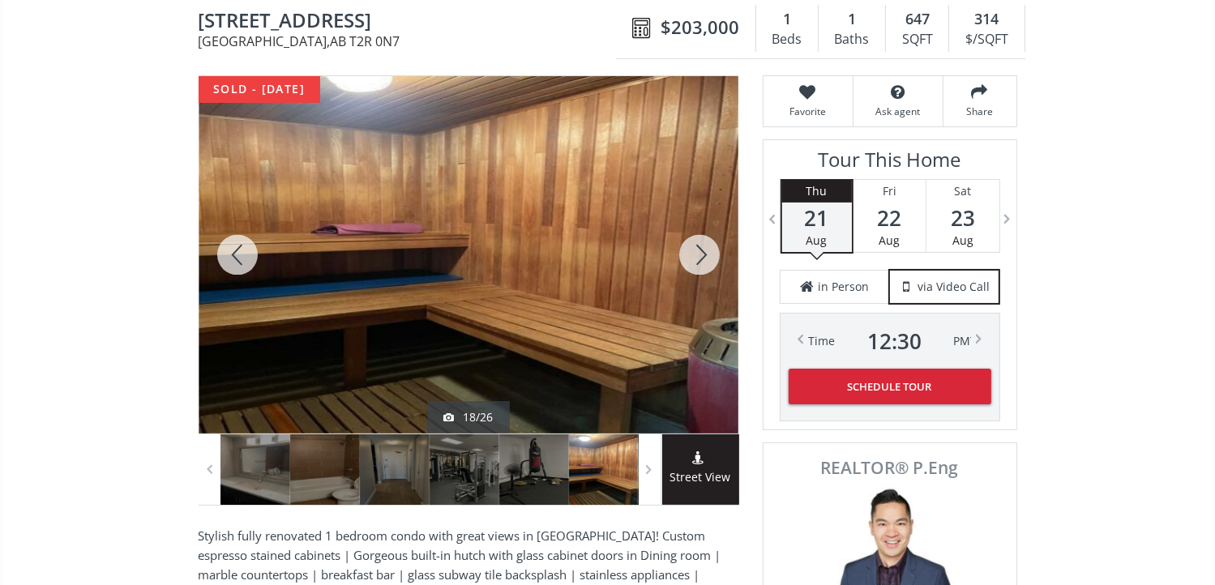
click at [711, 252] on div at bounding box center [699, 254] width 78 height 357
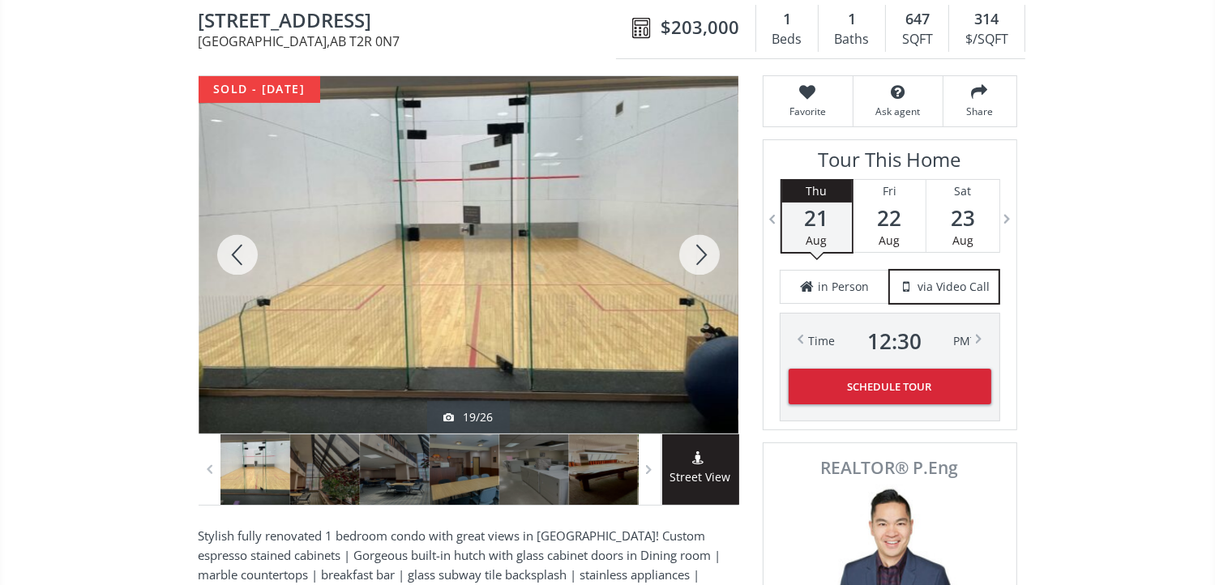
click at [711, 252] on div at bounding box center [699, 254] width 78 height 357
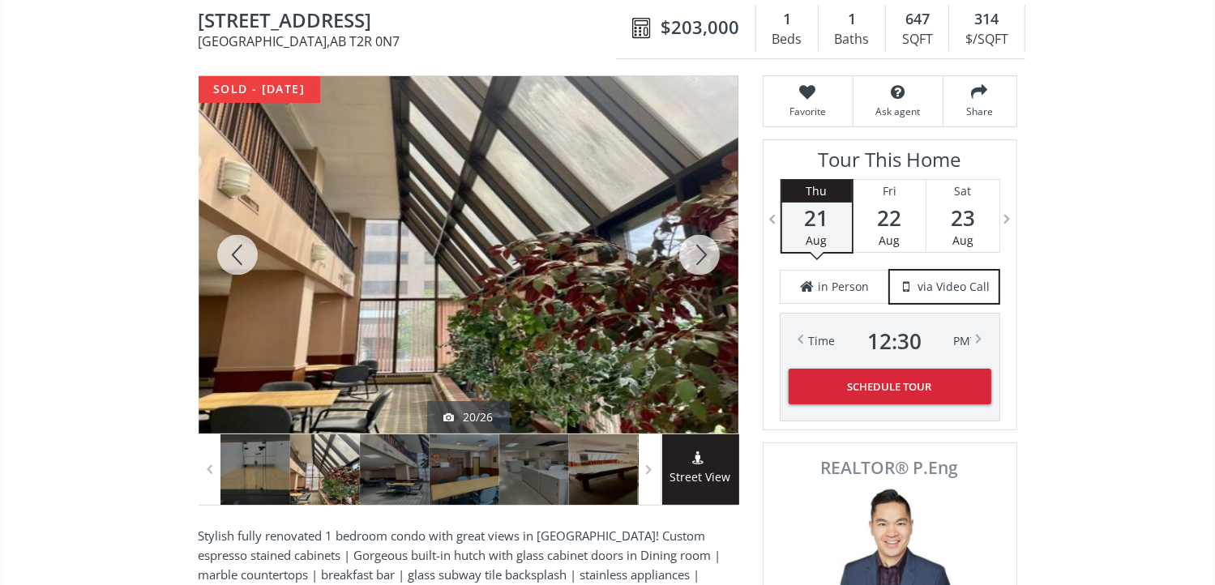
click at [711, 252] on div at bounding box center [699, 254] width 78 height 357
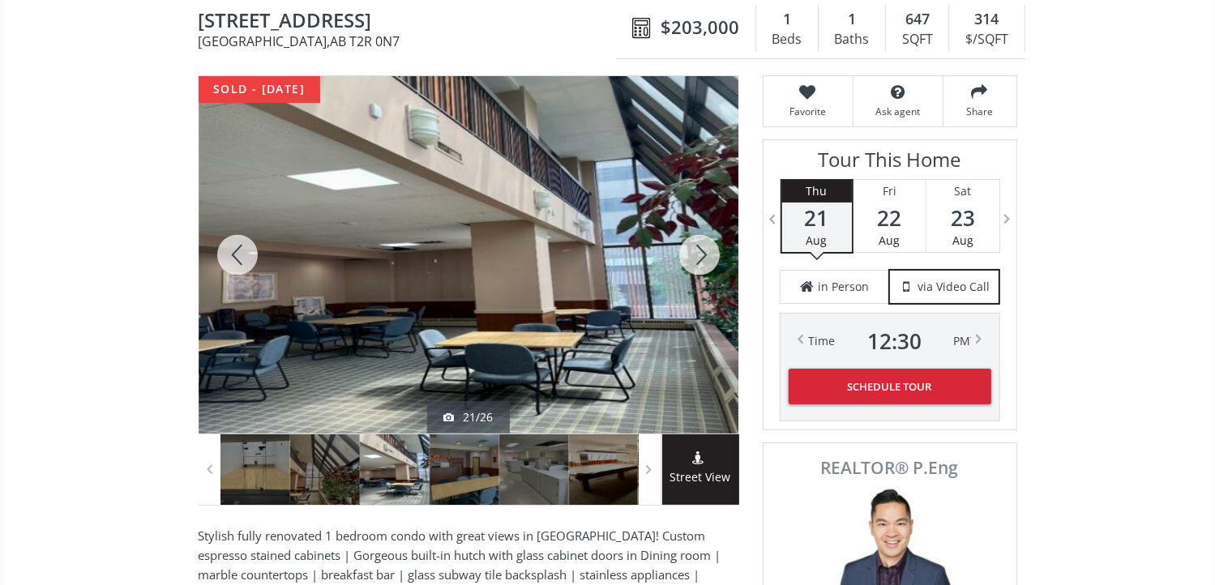
click at [711, 252] on div at bounding box center [699, 254] width 78 height 357
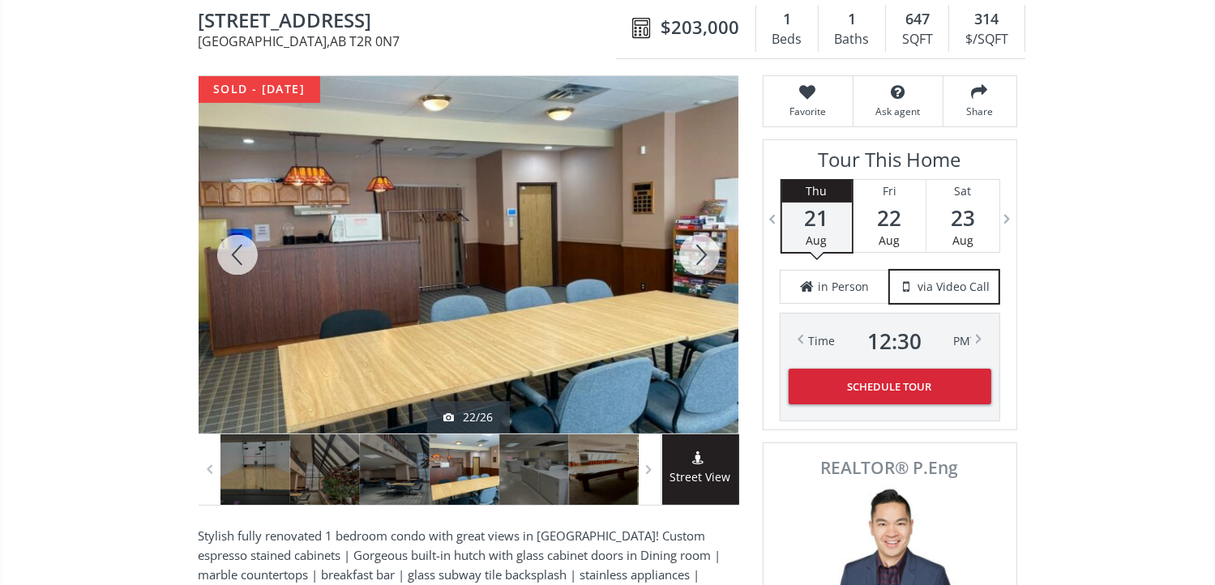
click at [711, 252] on div at bounding box center [699, 254] width 78 height 357
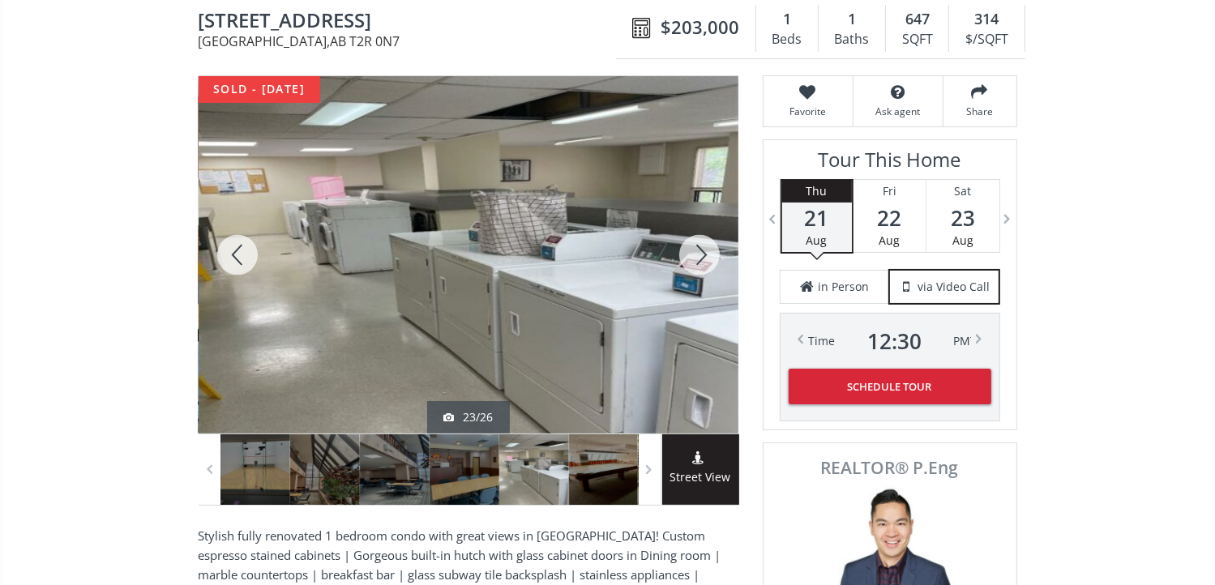
click at [711, 252] on div at bounding box center [699, 254] width 78 height 357
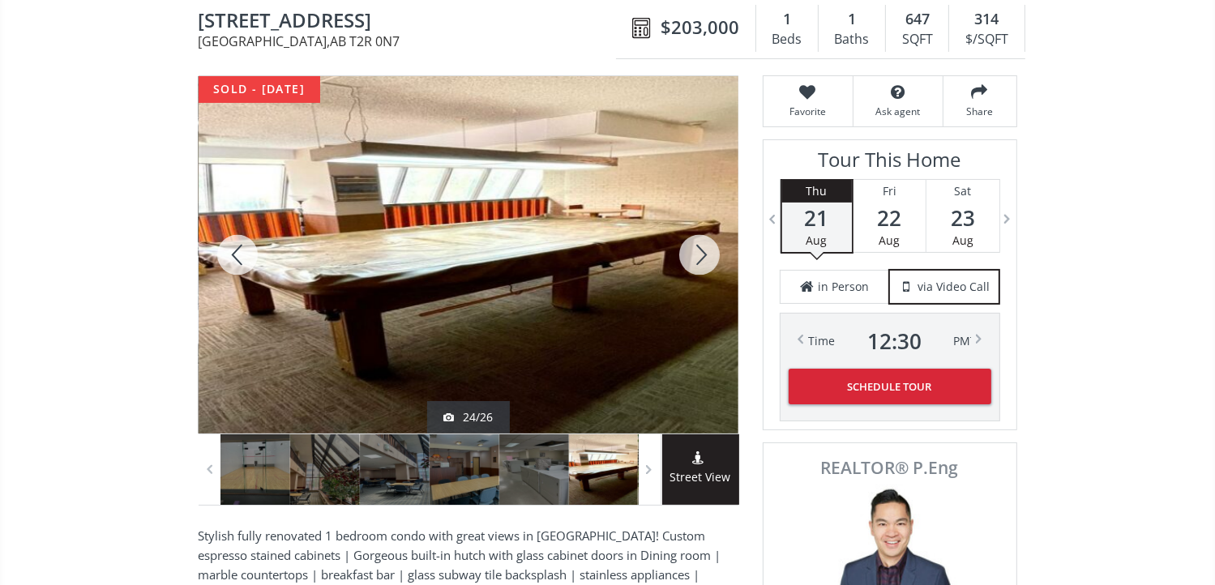
click at [711, 252] on div at bounding box center [699, 254] width 78 height 357
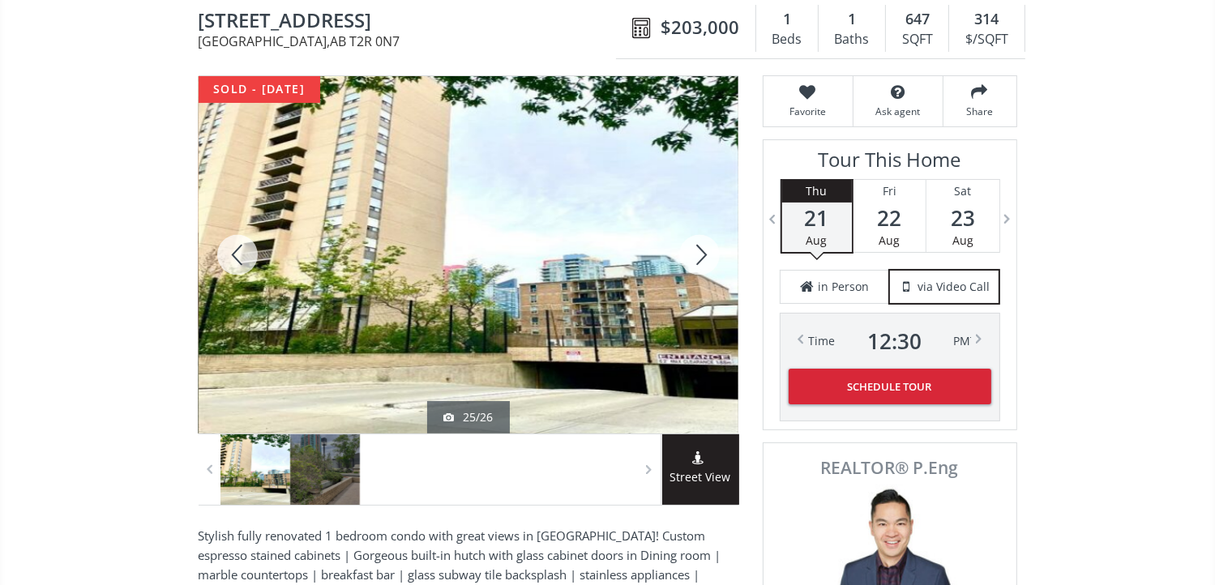
click at [711, 252] on div at bounding box center [699, 254] width 78 height 357
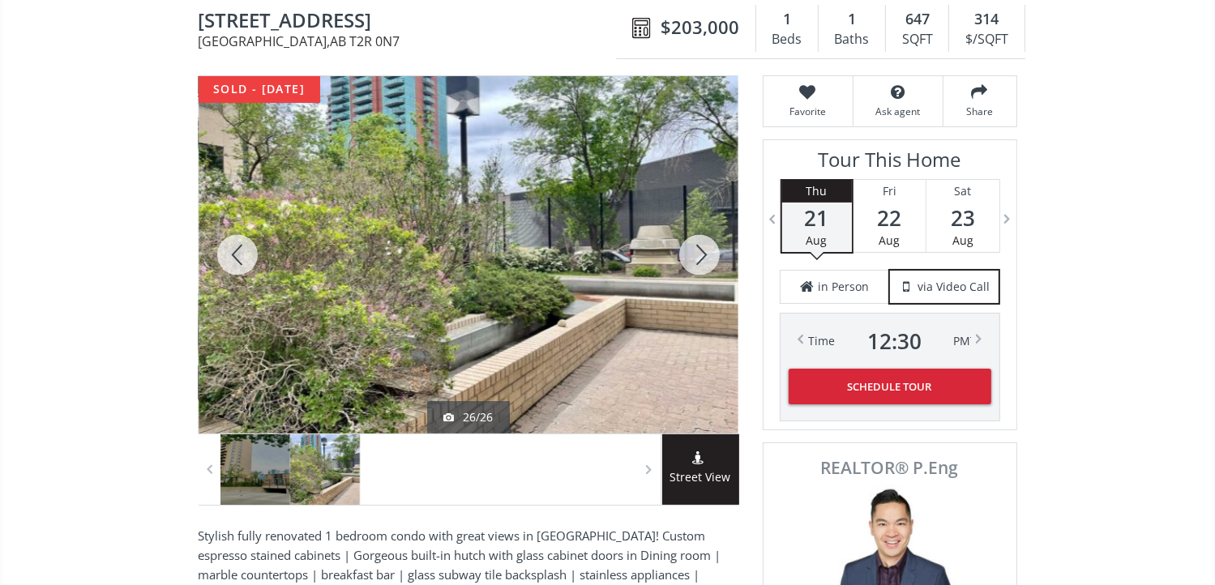
click at [711, 252] on div at bounding box center [699, 254] width 78 height 357
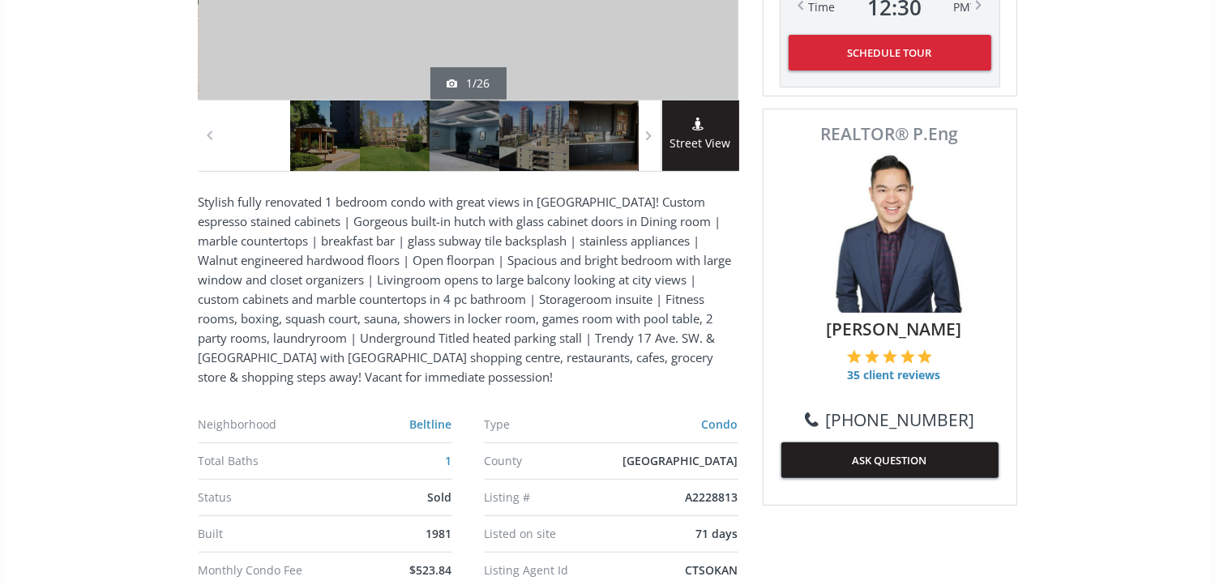
scroll to position [486, 0]
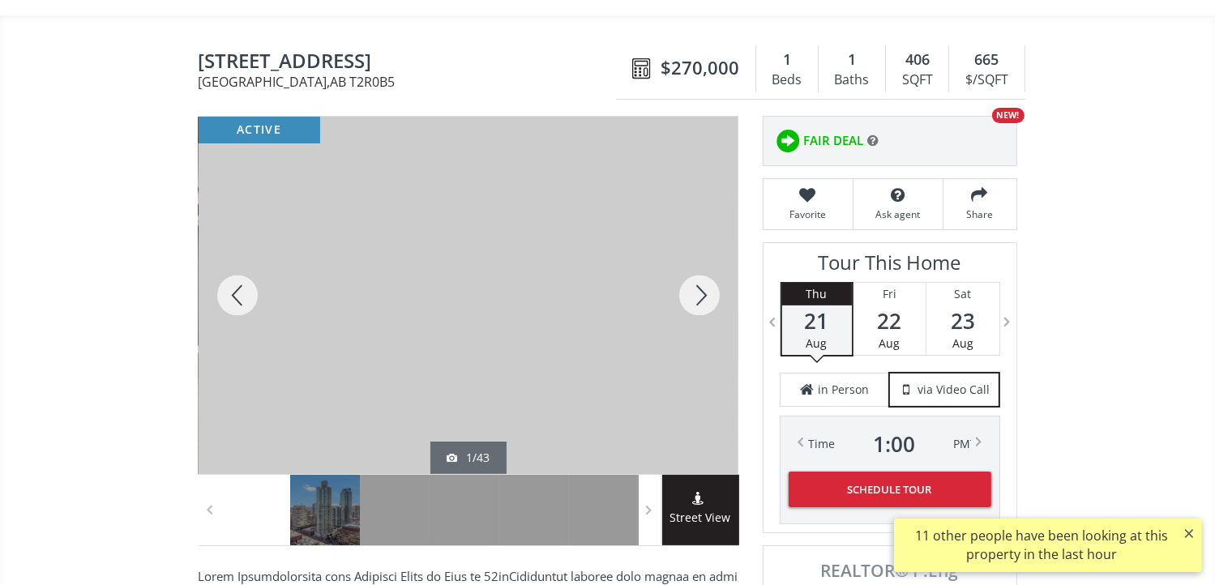
scroll to position [162, 0]
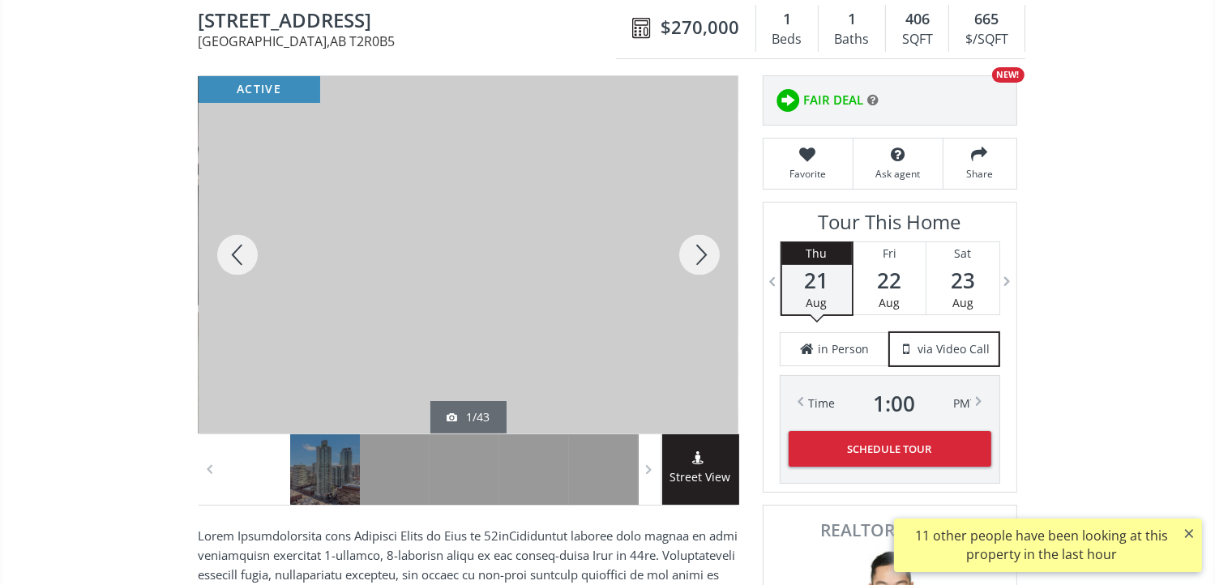
click at [694, 241] on div at bounding box center [699, 254] width 78 height 357
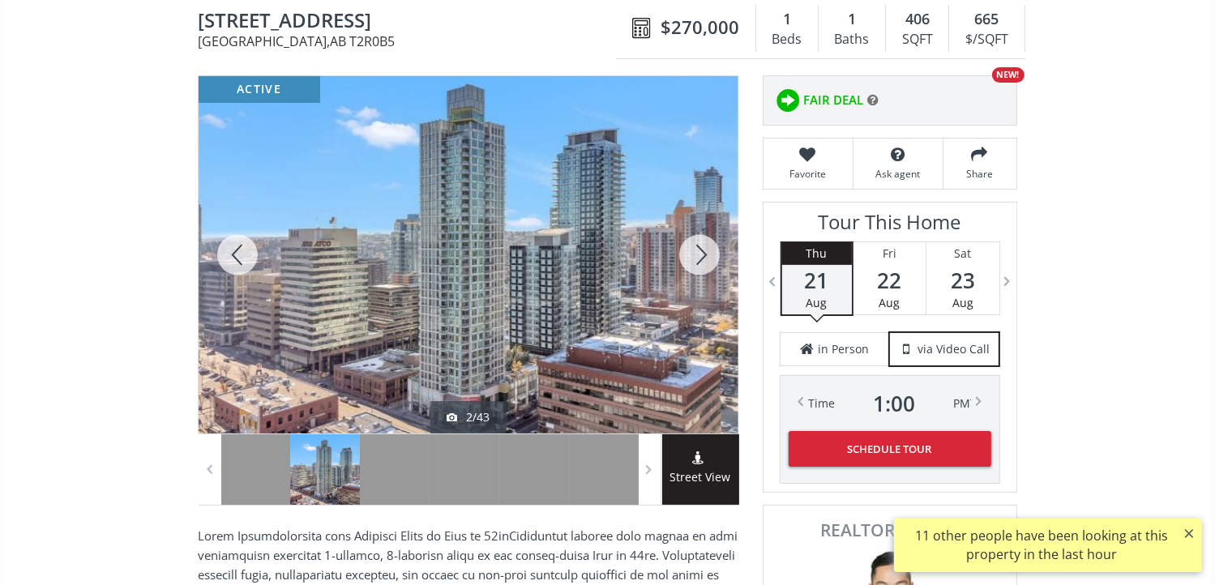
click at [691, 250] on div at bounding box center [699, 254] width 78 height 357
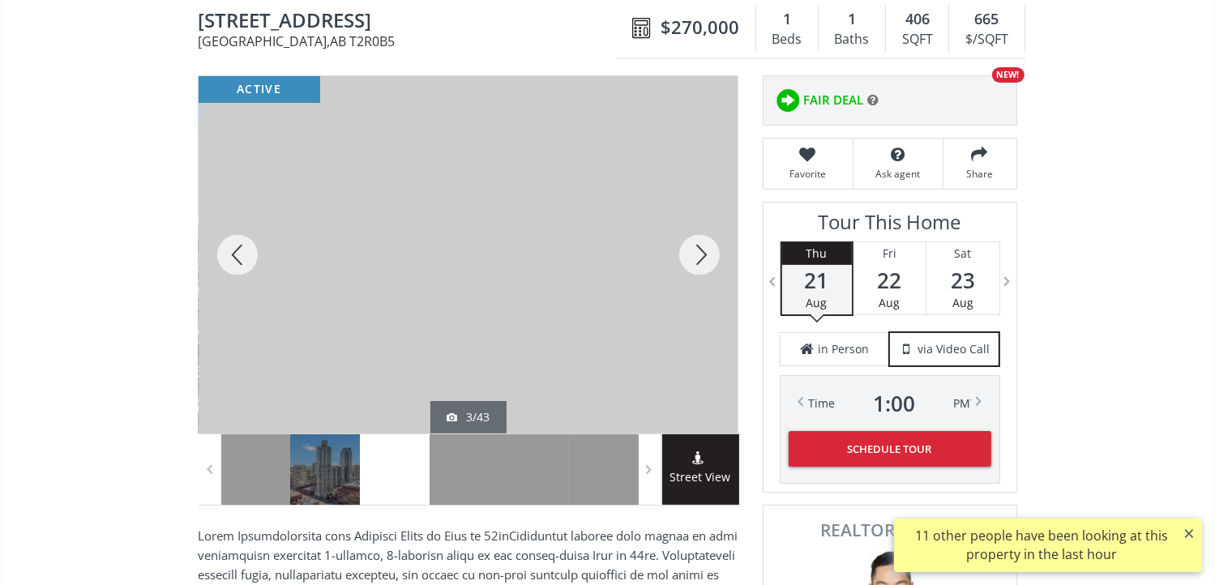
click at [700, 248] on div at bounding box center [699, 254] width 78 height 357
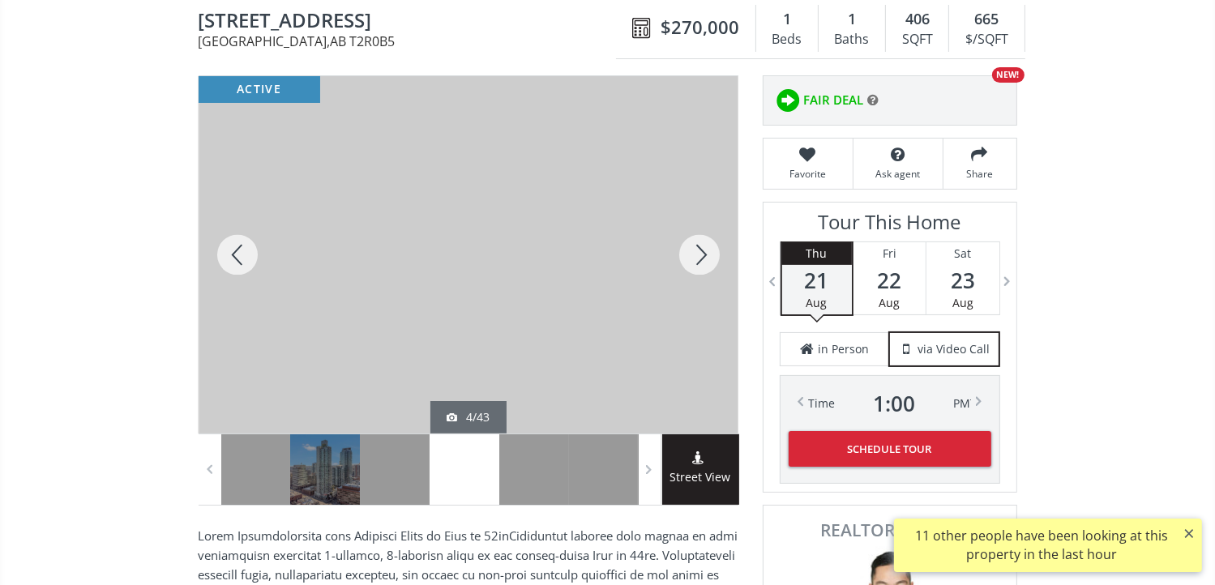
click at [700, 248] on div at bounding box center [699, 254] width 78 height 357
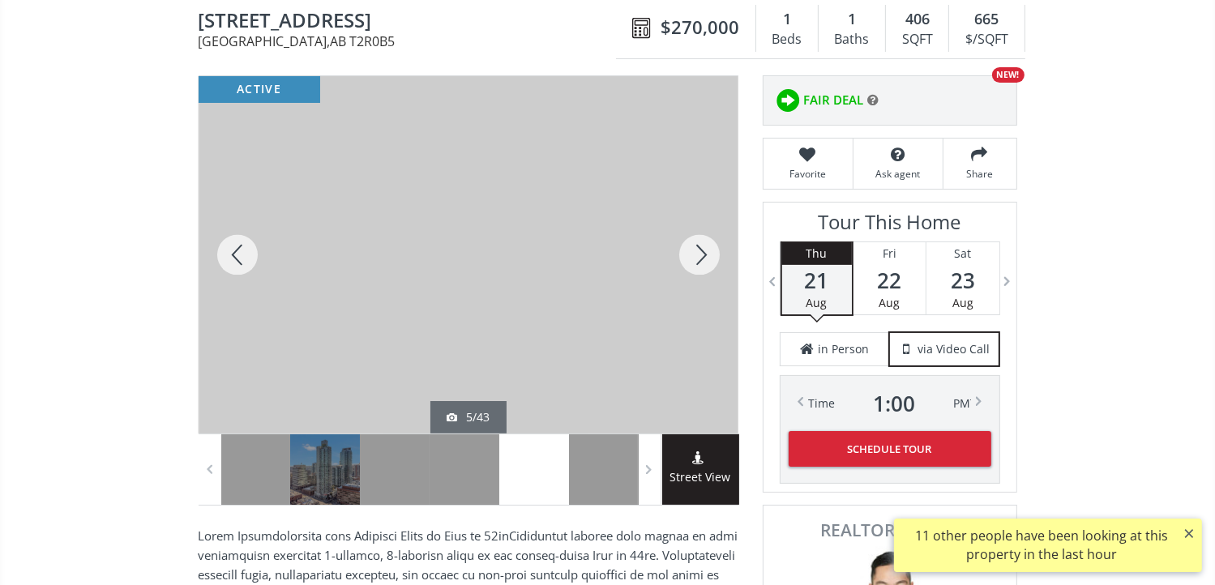
click at [700, 248] on div at bounding box center [699, 254] width 78 height 357
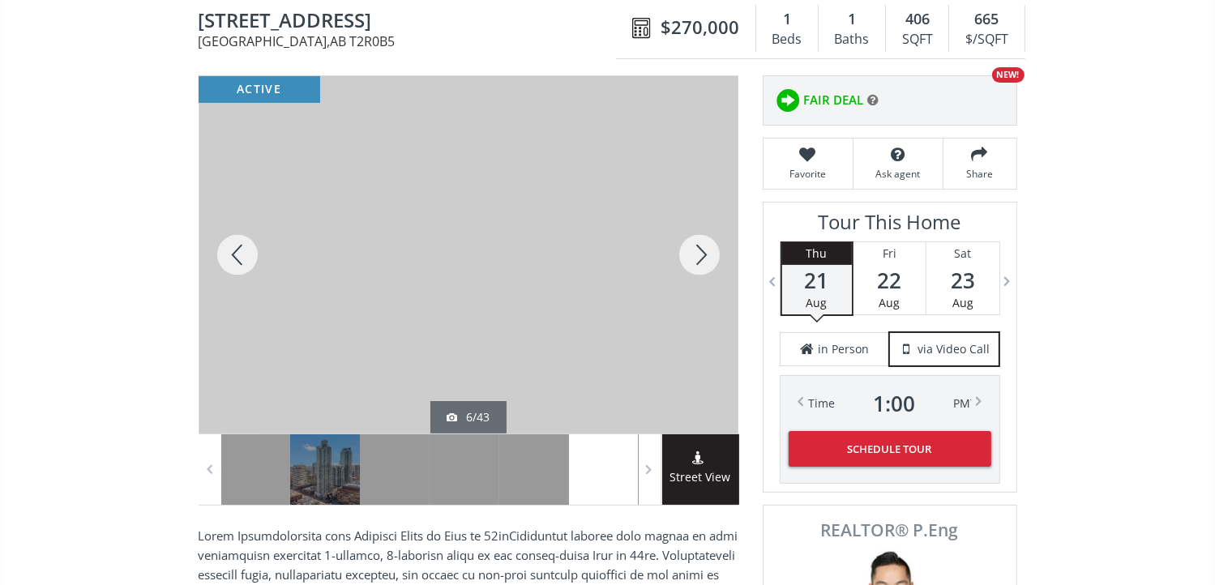
click at [700, 248] on div at bounding box center [699, 254] width 78 height 357
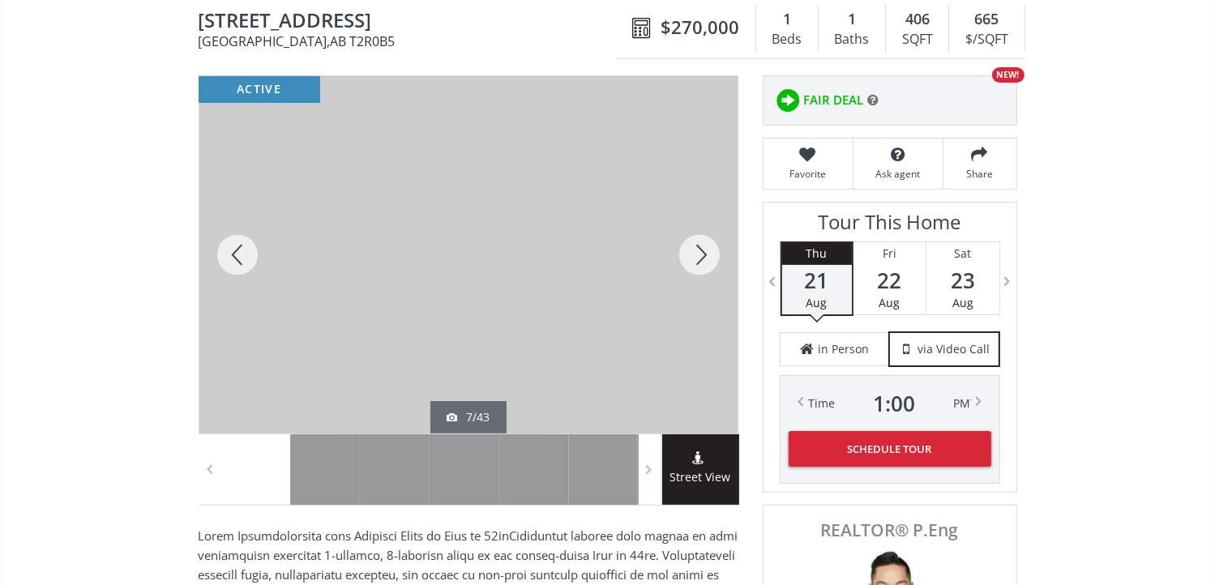
click at [700, 248] on div at bounding box center [699, 254] width 78 height 357
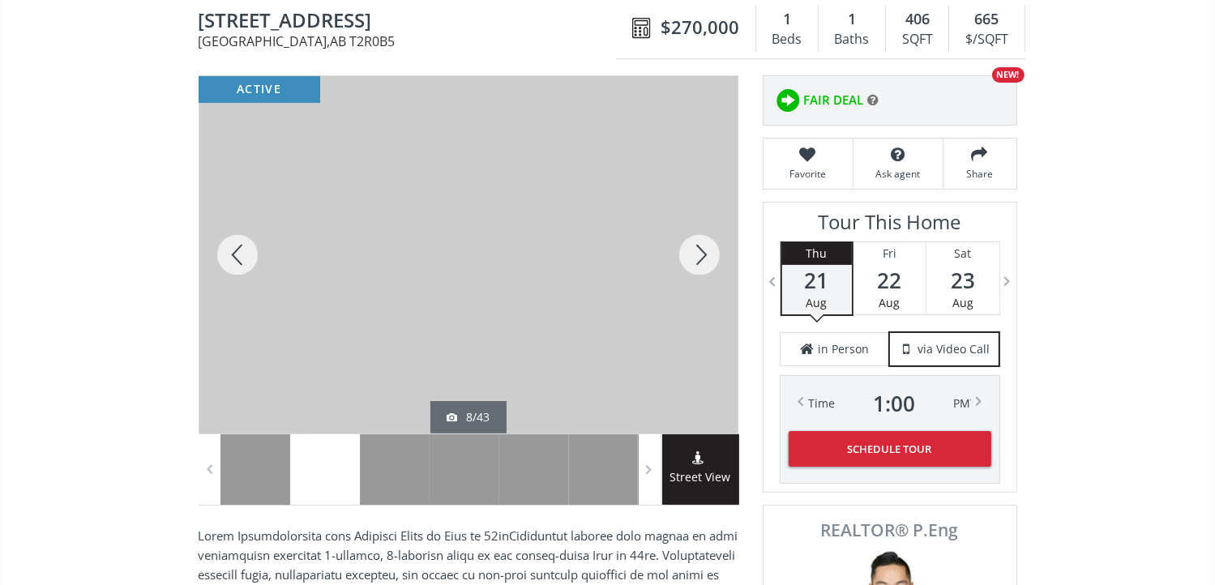
click at [700, 248] on div at bounding box center [699, 254] width 78 height 357
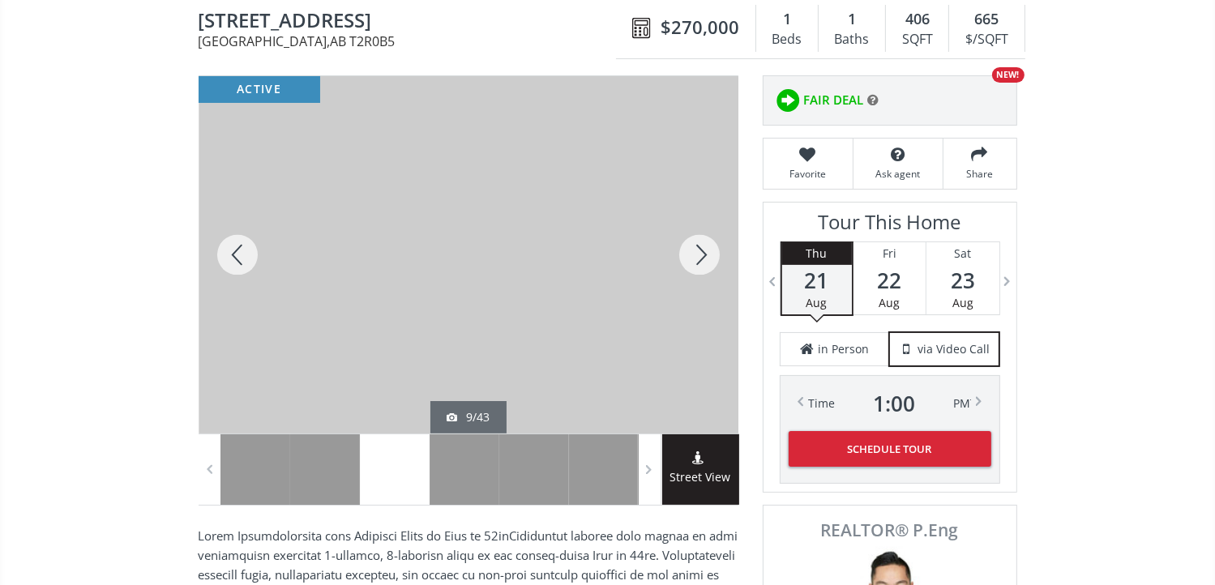
click at [700, 248] on div at bounding box center [699, 254] width 78 height 357
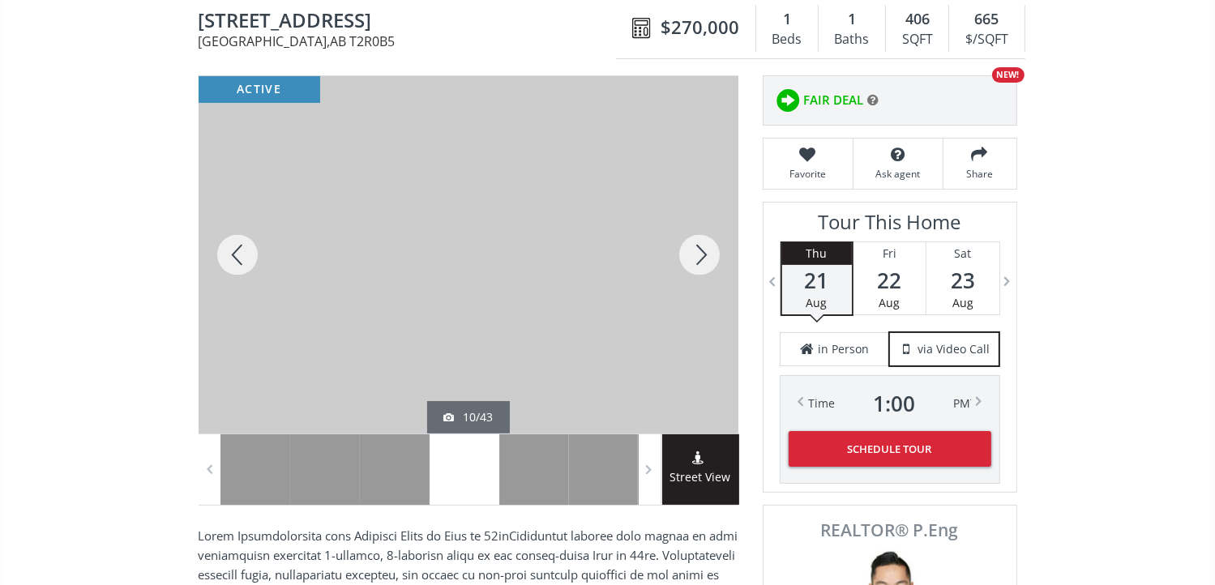
click at [700, 248] on div at bounding box center [699, 254] width 78 height 357
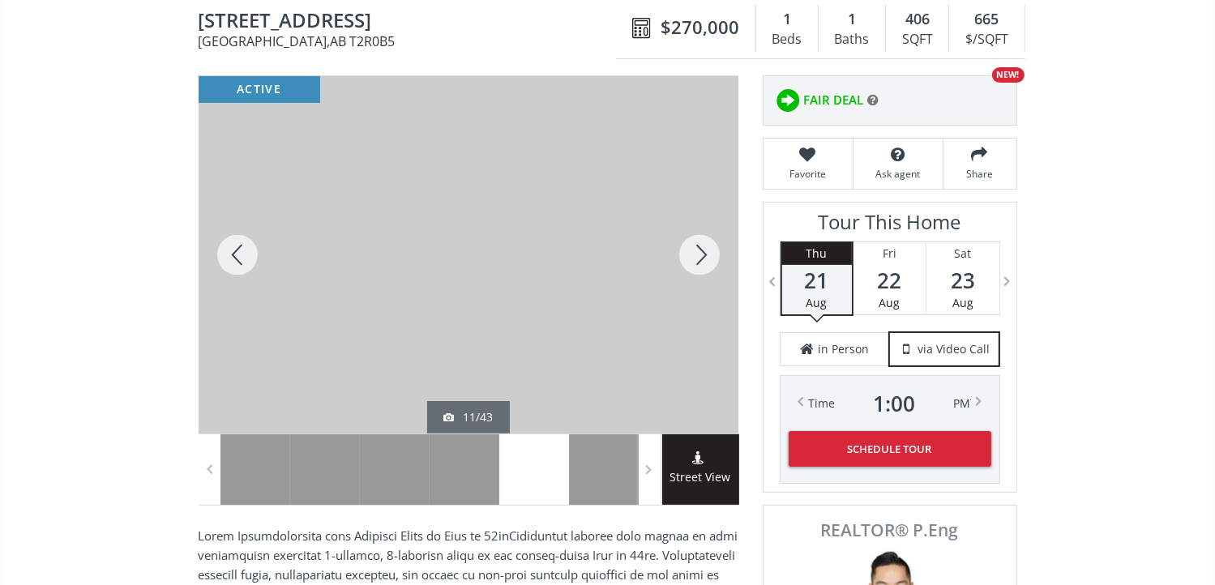
click at [700, 248] on div at bounding box center [699, 254] width 78 height 357
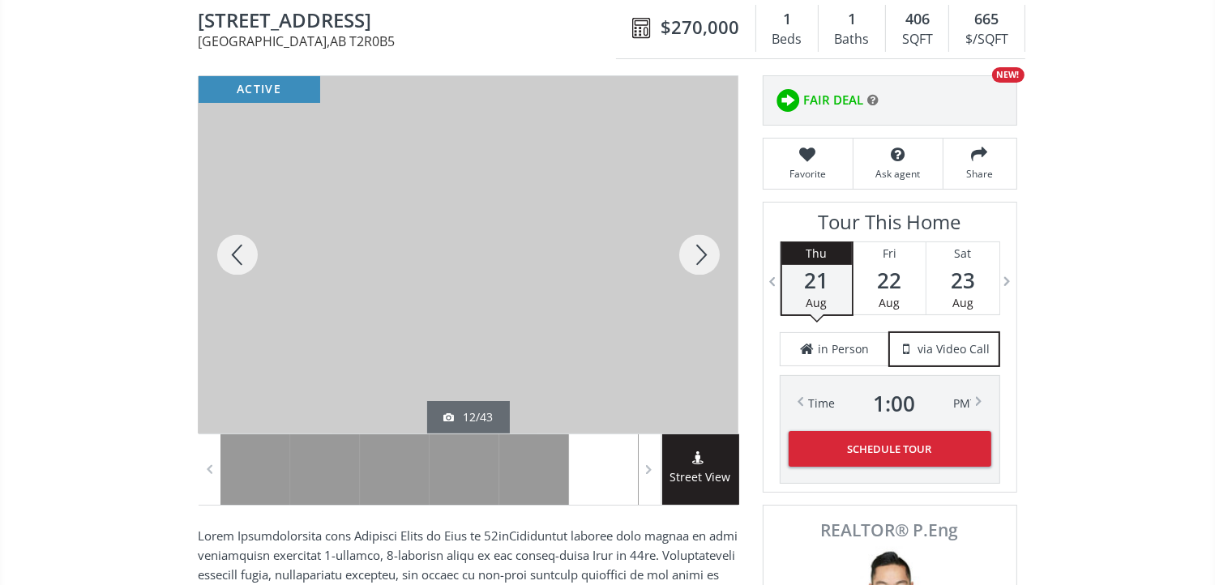
click at [700, 248] on div at bounding box center [699, 254] width 78 height 357
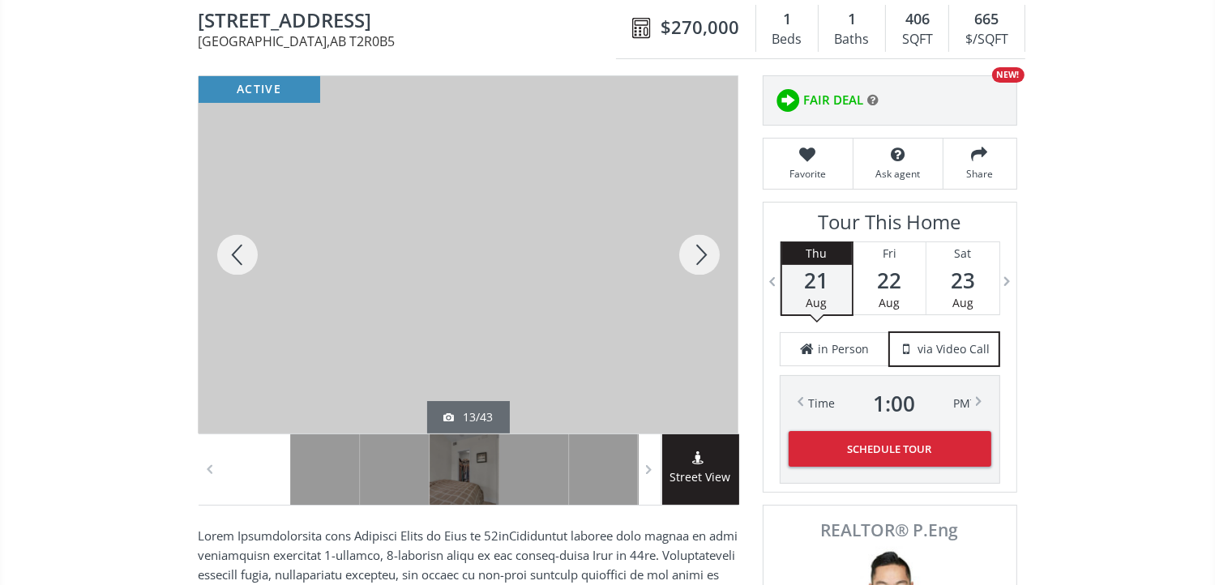
click at [700, 248] on div at bounding box center [699, 254] width 78 height 357
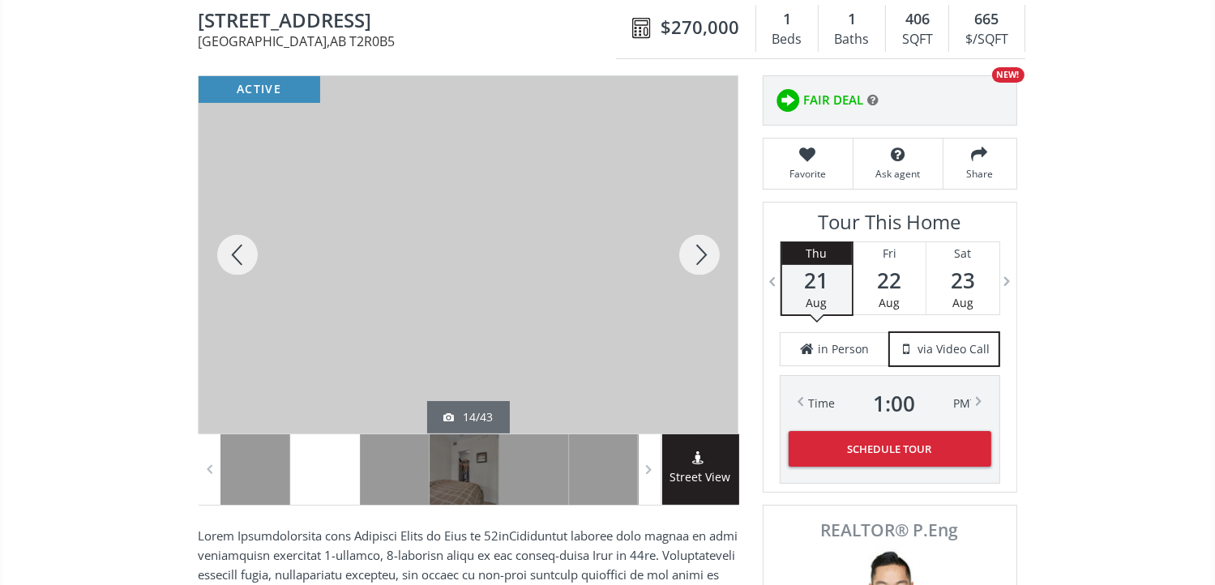
click at [700, 248] on div at bounding box center [699, 254] width 78 height 357
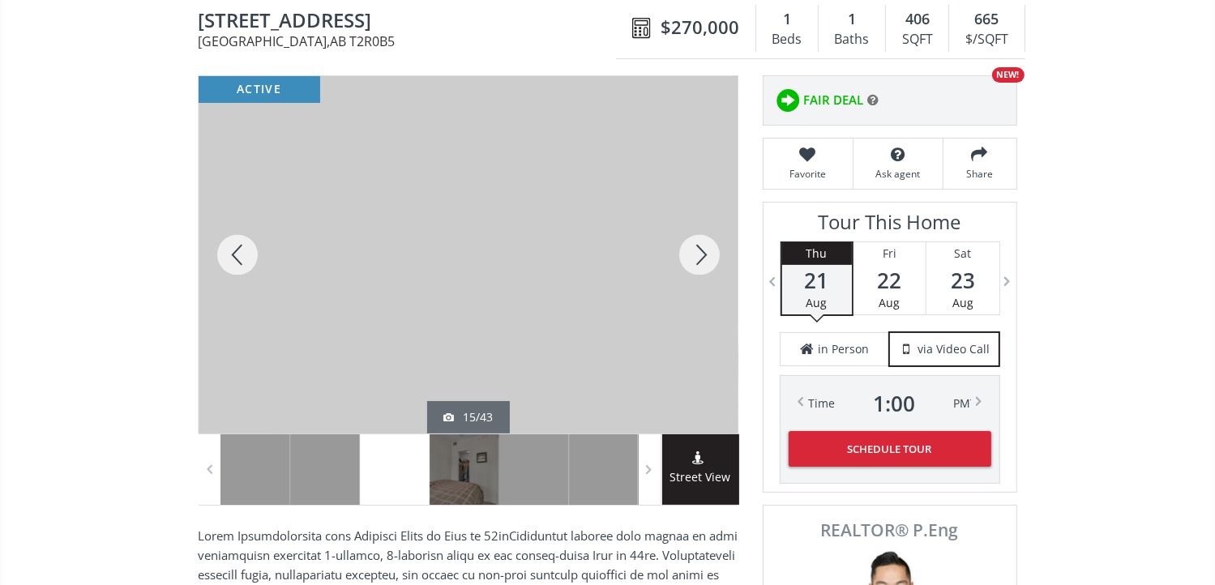
click at [700, 248] on div at bounding box center [699, 254] width 78 height 357
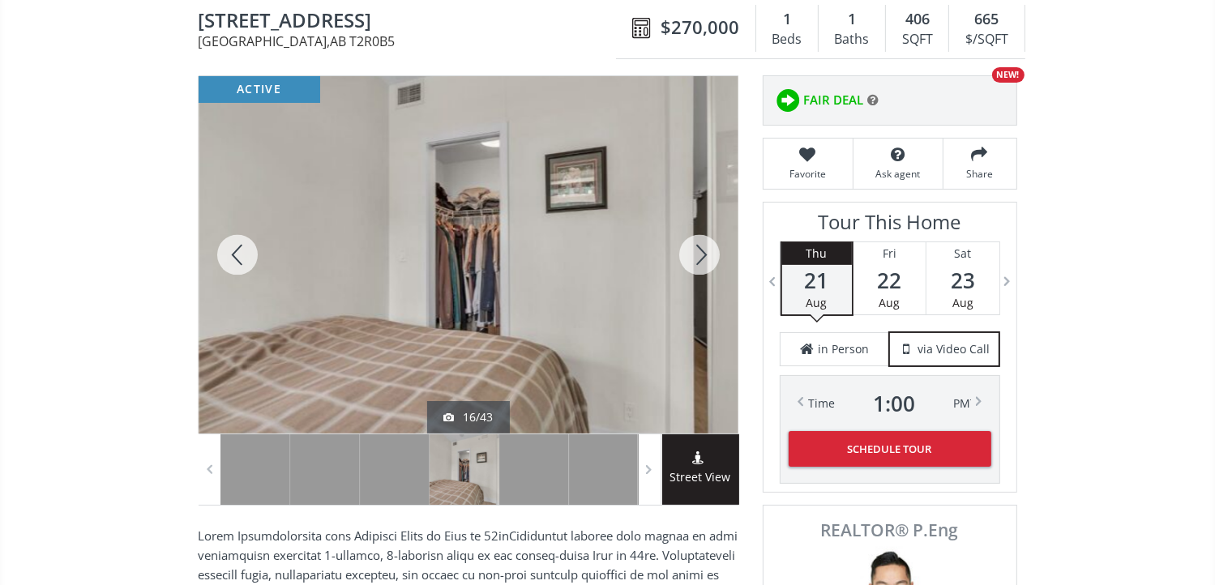
click at [700, 248] on div at bounding box center [699, 254] width 78 height 357
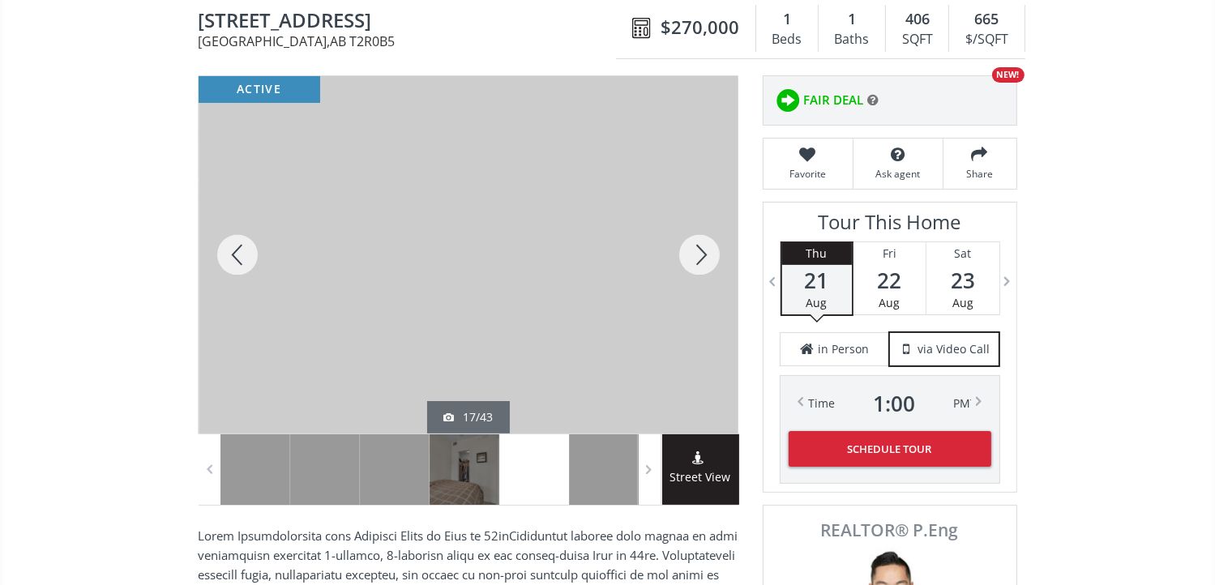
click at [700, 248] on div at bounding box center [699, 254] width 78 height 357
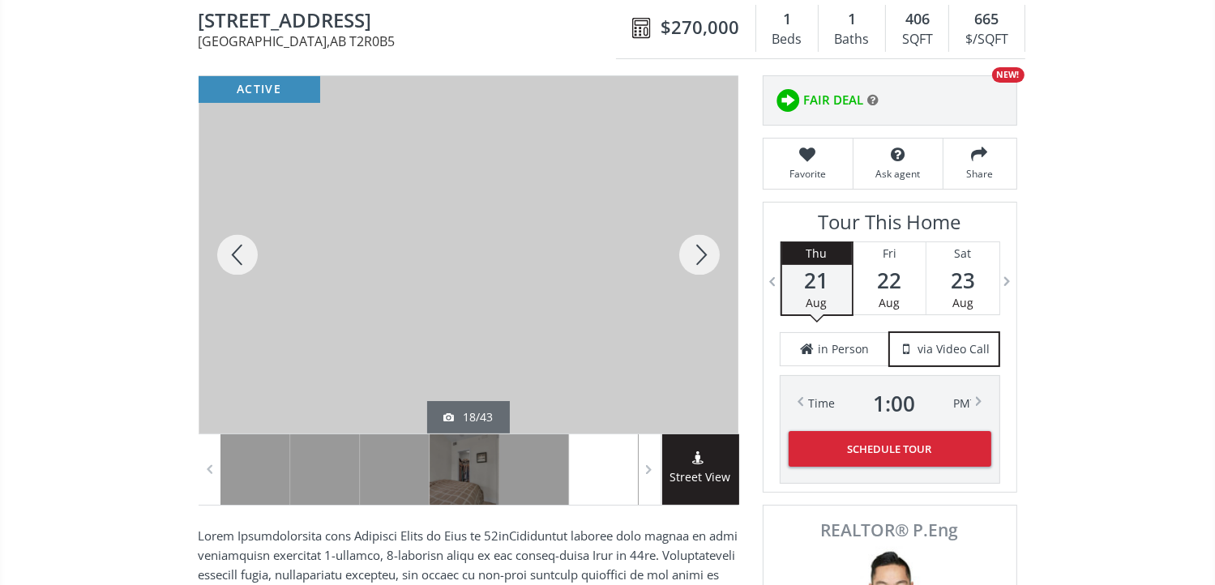
click at [700, 248] on div at bounding box center [699, 254] width 78 height 357
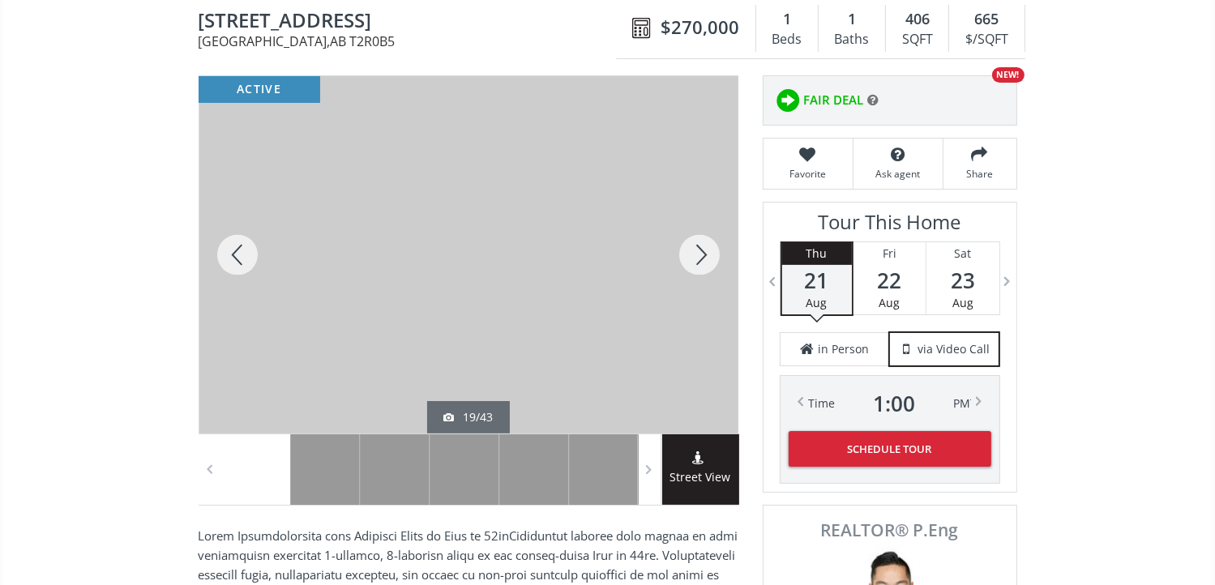
click at [700, 248] on div at bounding box center [699, 254] width 78 height 357
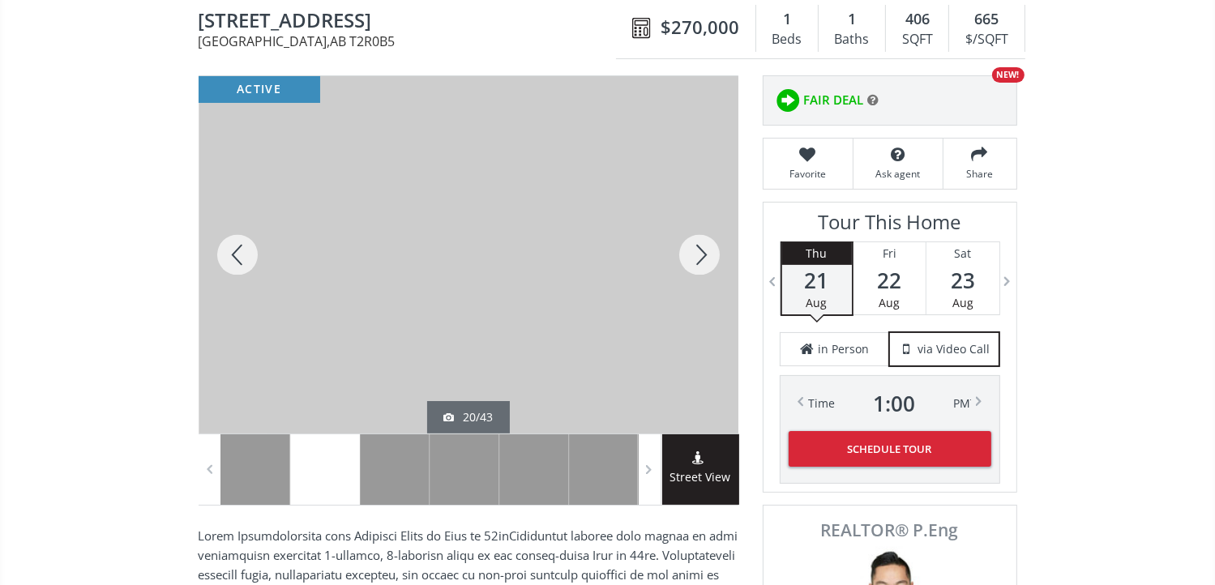
click at [243, 246] on div at bounding box center [238, 254] width 78 height 357
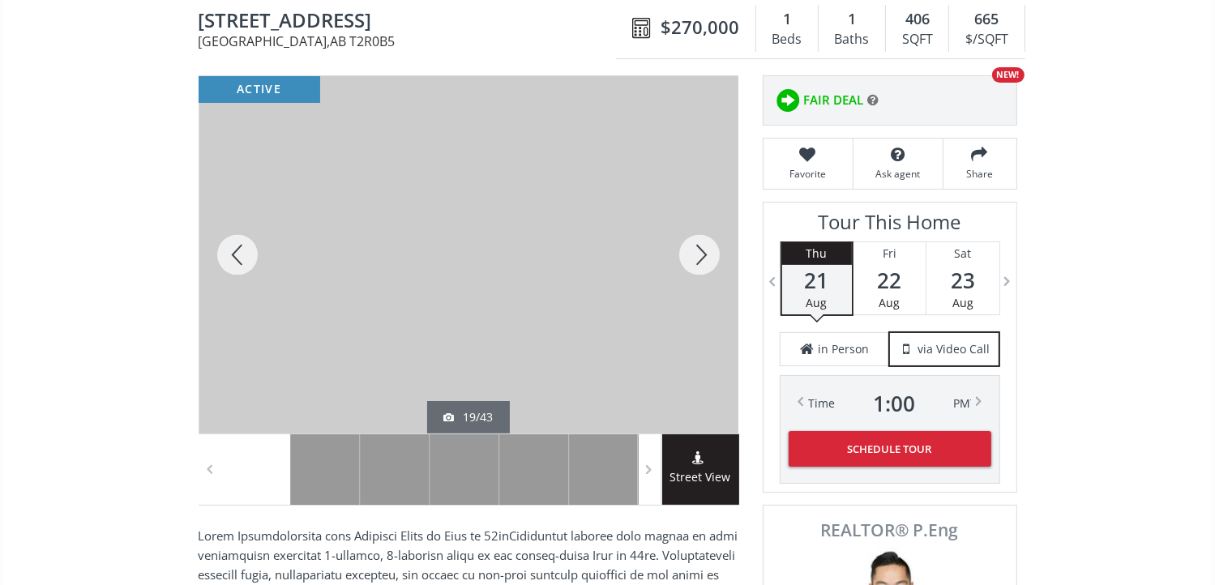
click at [707, 257] on div at bounding box center [699, 254] width 78 height 357
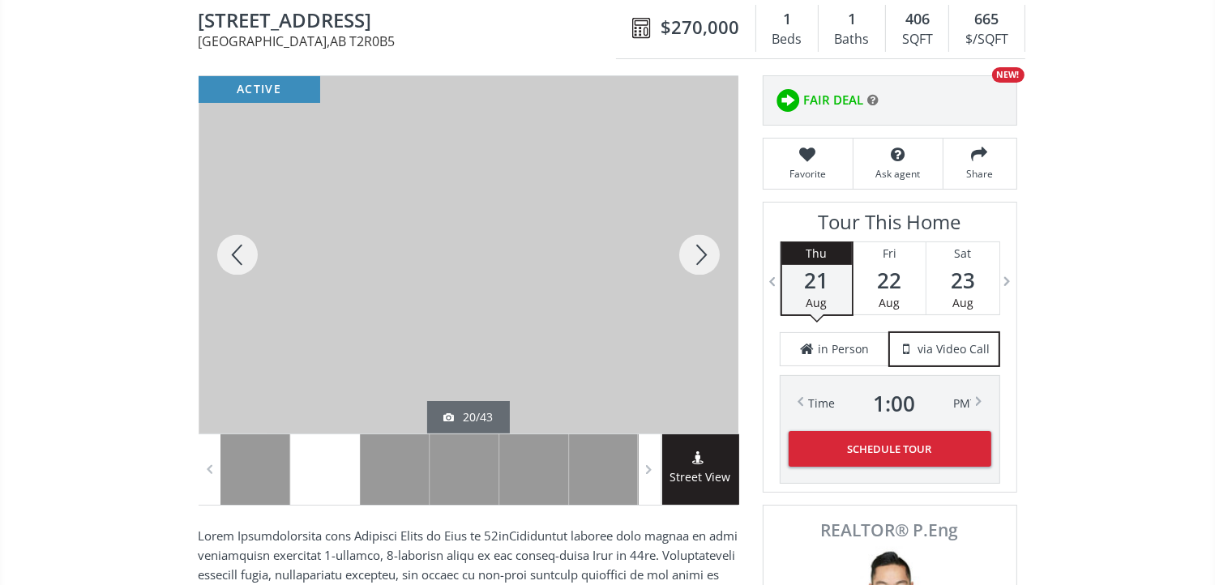
click at [705, 250] on div at bounding box center [699, 254] width 78 height 357
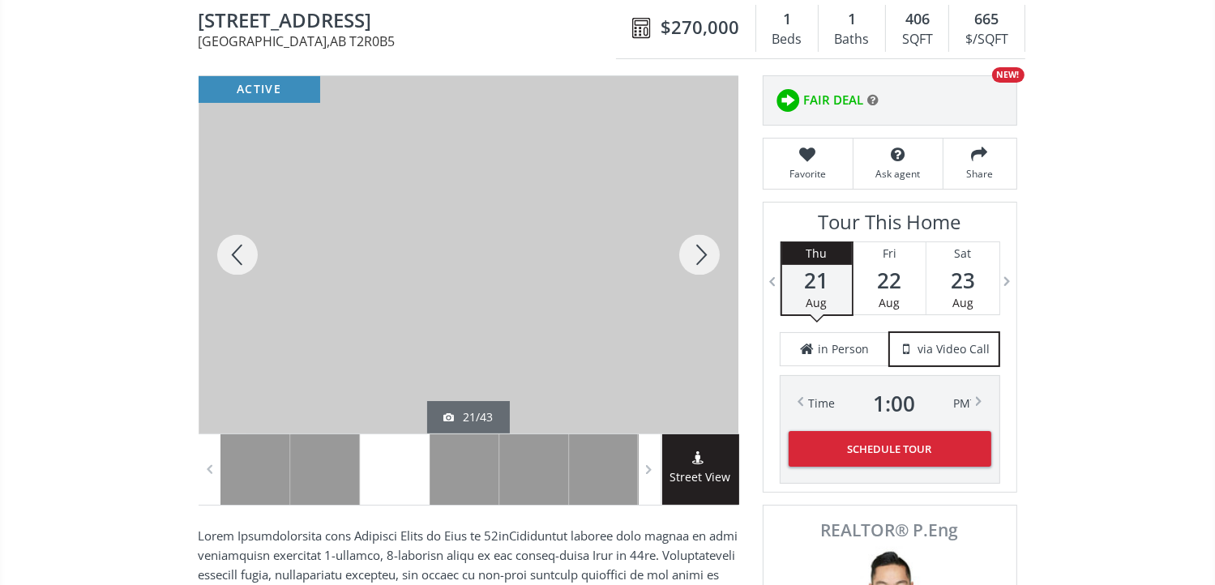
click at [705, 250] on div at bounding box center [699, 254] width 78 height 357
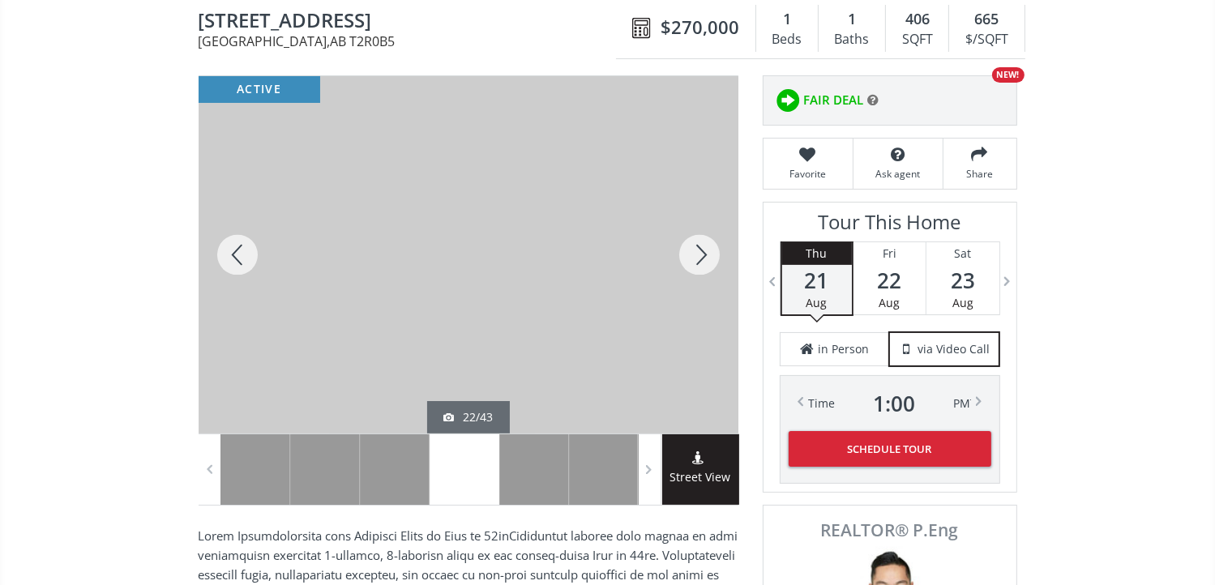
click at [705, 250] on div at bounding box center [699, 254] width 78 height 357
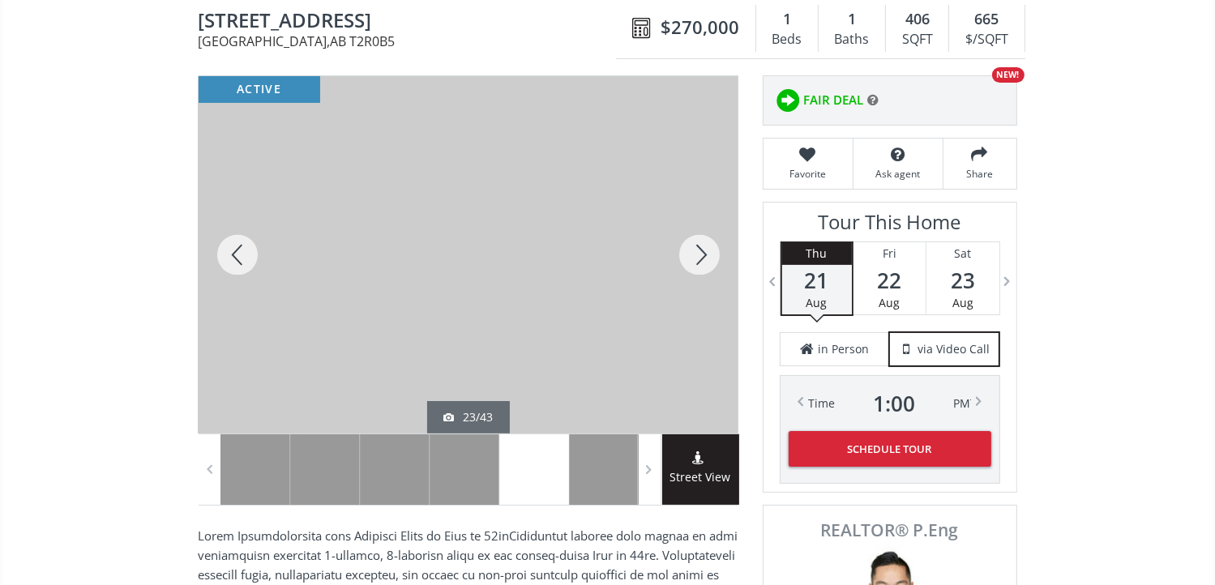
click at [705, 250] on div at bounding box center [699, 254] width 78 height 357
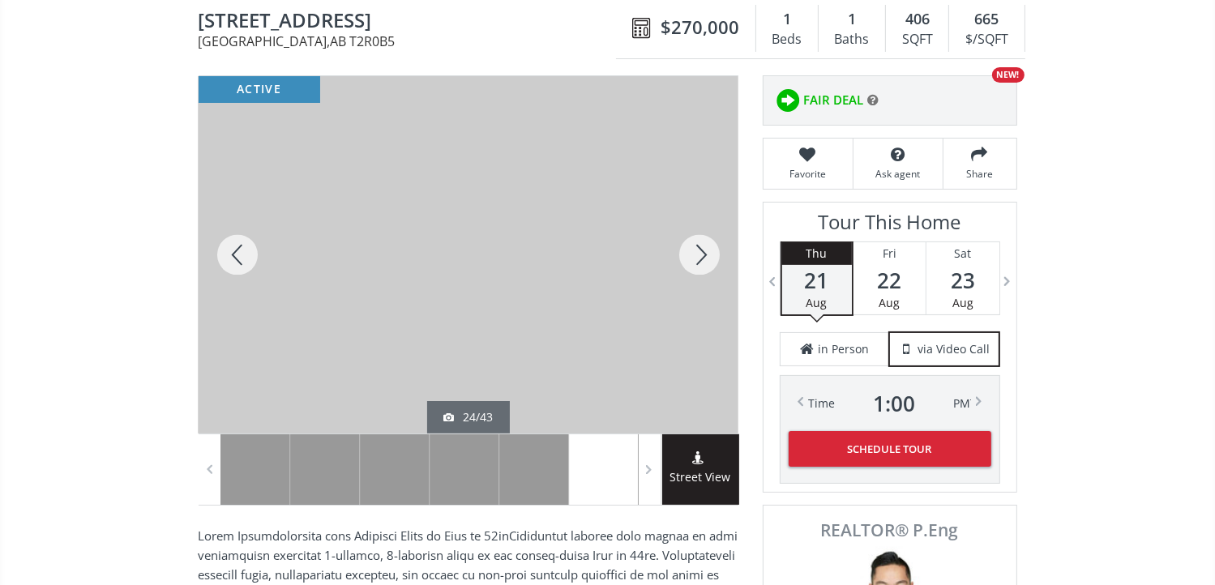
click at [246, 246] on div at bounding box center [238, 254] width 78 height 357
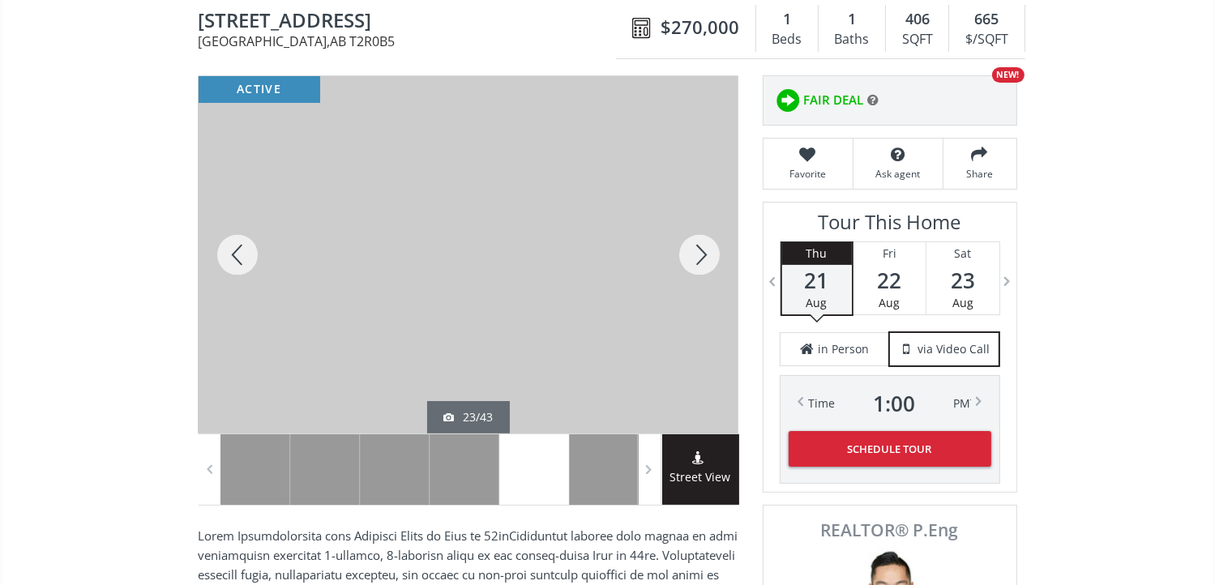
click at [702, 249] on div at bounding box center [699, 254] width 78 height 357
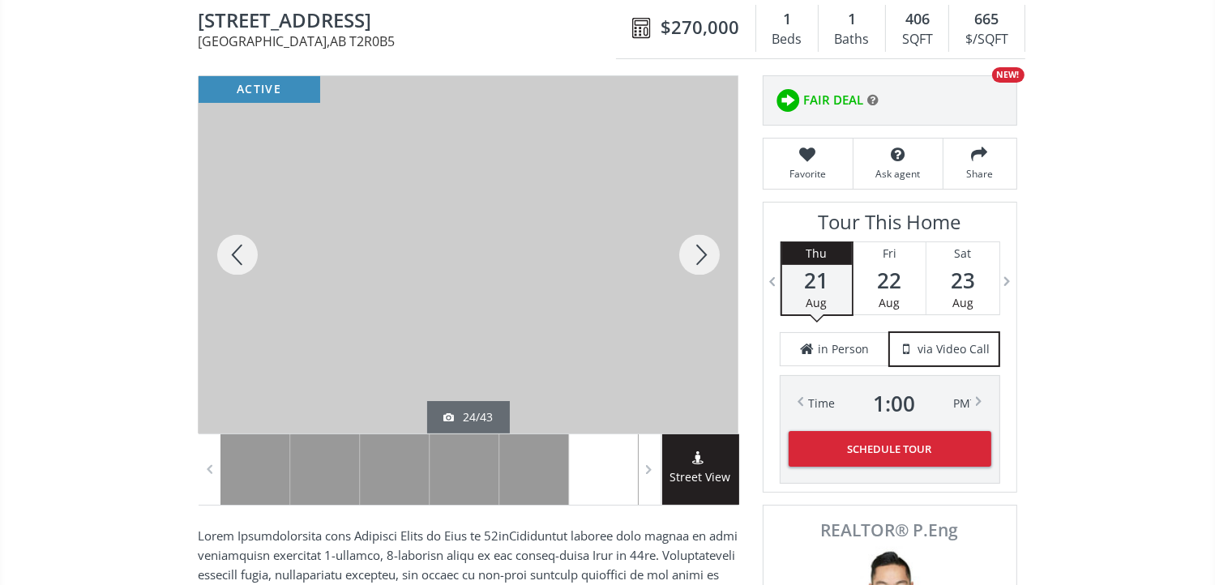
click at [702, 249] on div at bounding box center [699, 254] width 78 height 357
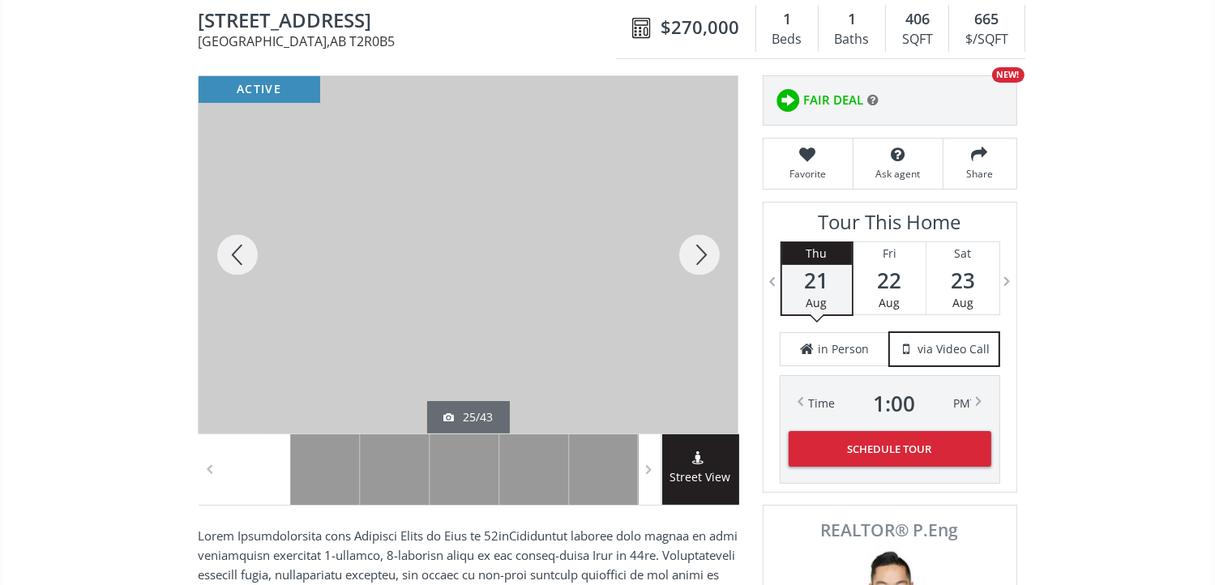
click at [702, 249] on div at bounding box center [699, 254] width 78 height 357
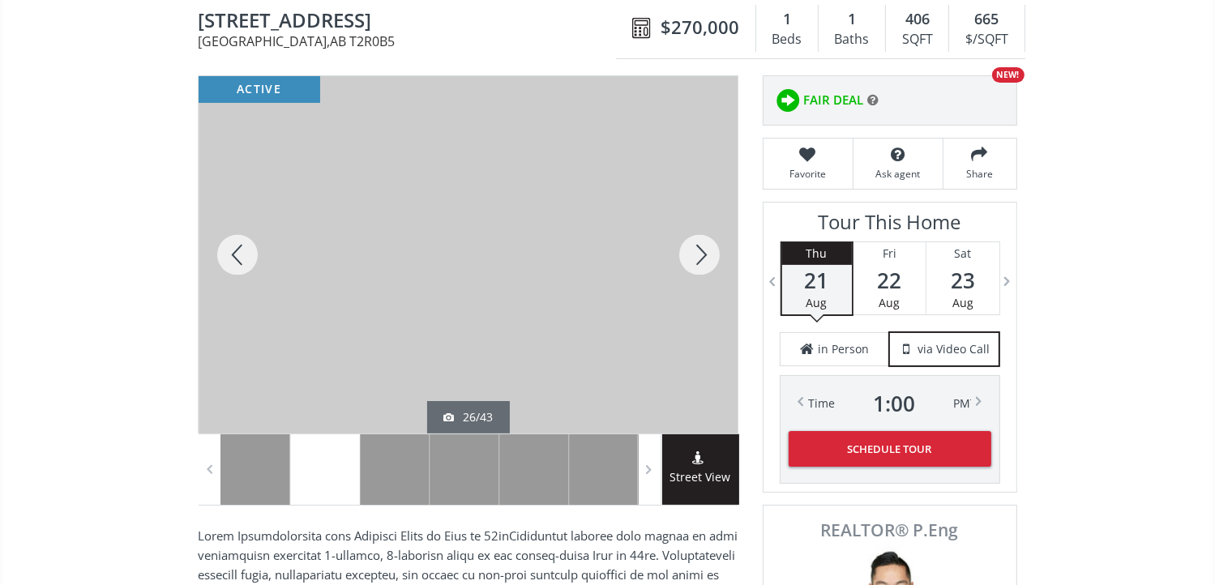
click at [702, 249] on div at bounding box center [699, 254] width 78 height 357
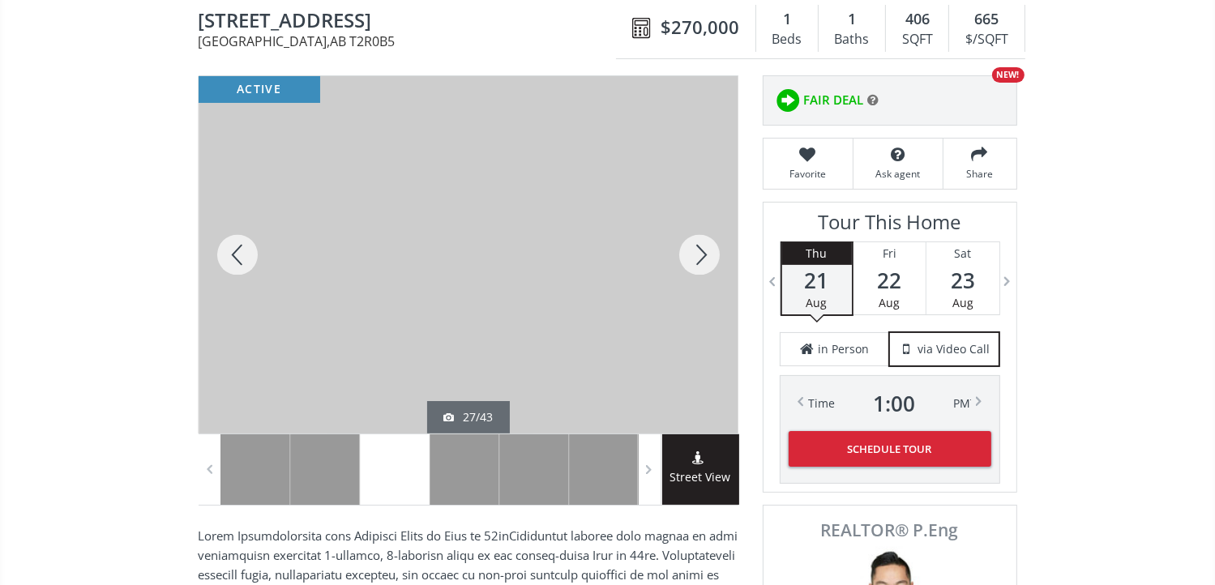
click at [702, 249] on div at bounding box center [699, 254] width 78 height 357
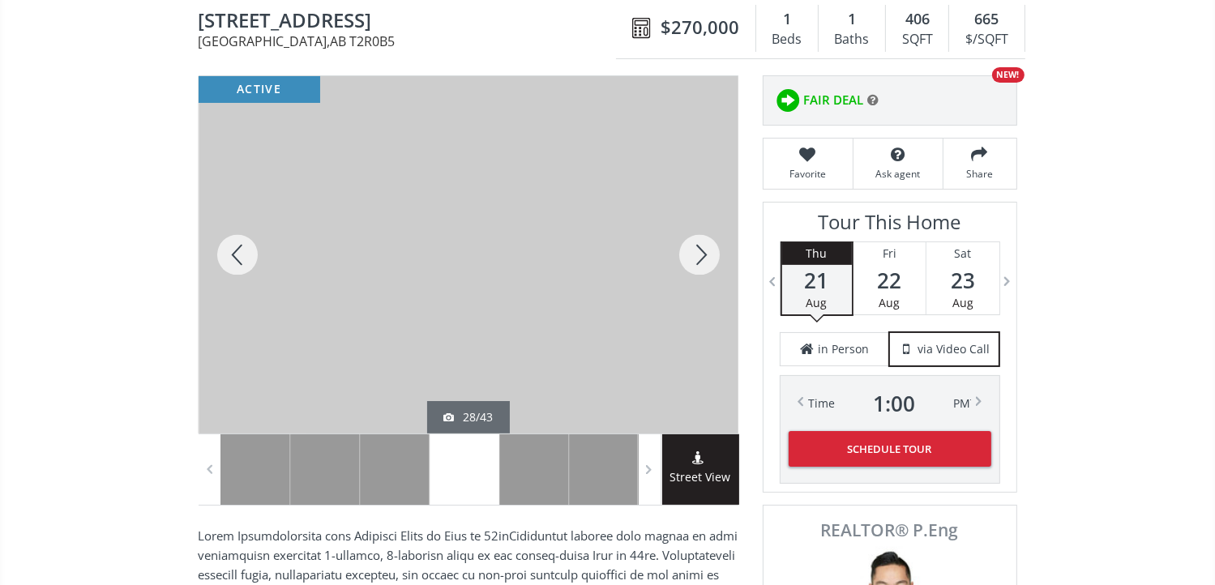
click at [702, 249] on div at bounding box center [699, 254] width 78 height 357
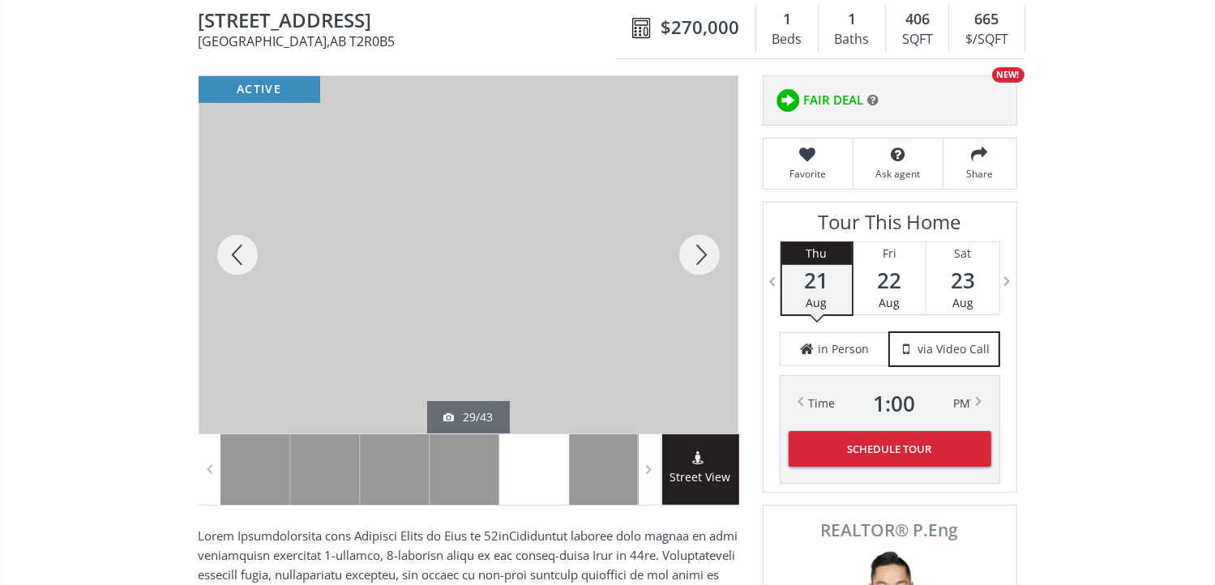
click at [702, 249] on div at bounding box center [699, 254] width 78 height 357
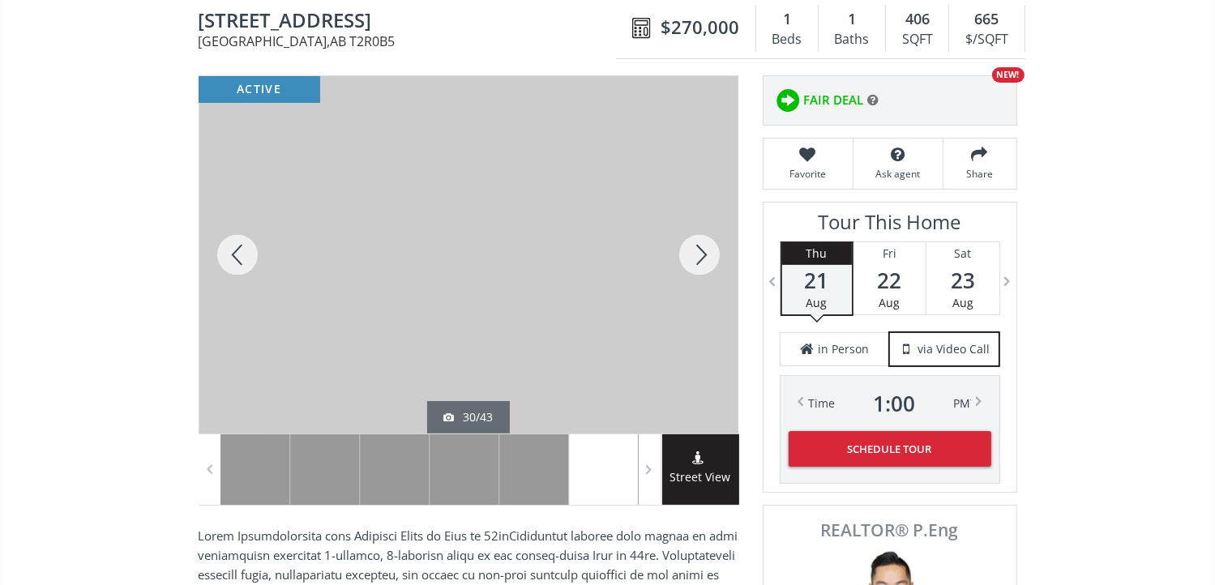
click at [702, 249] on div at bounding box center [699, 254] width 78 height 357
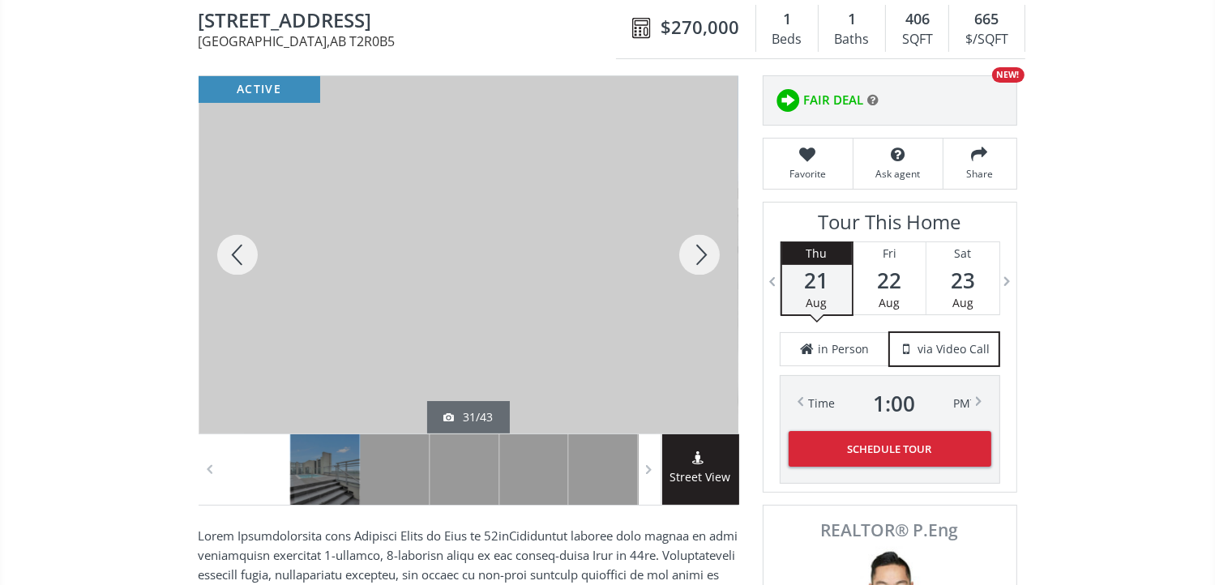
click at [702, 249] on div at bounding box center [699, 254] width 78 height 357
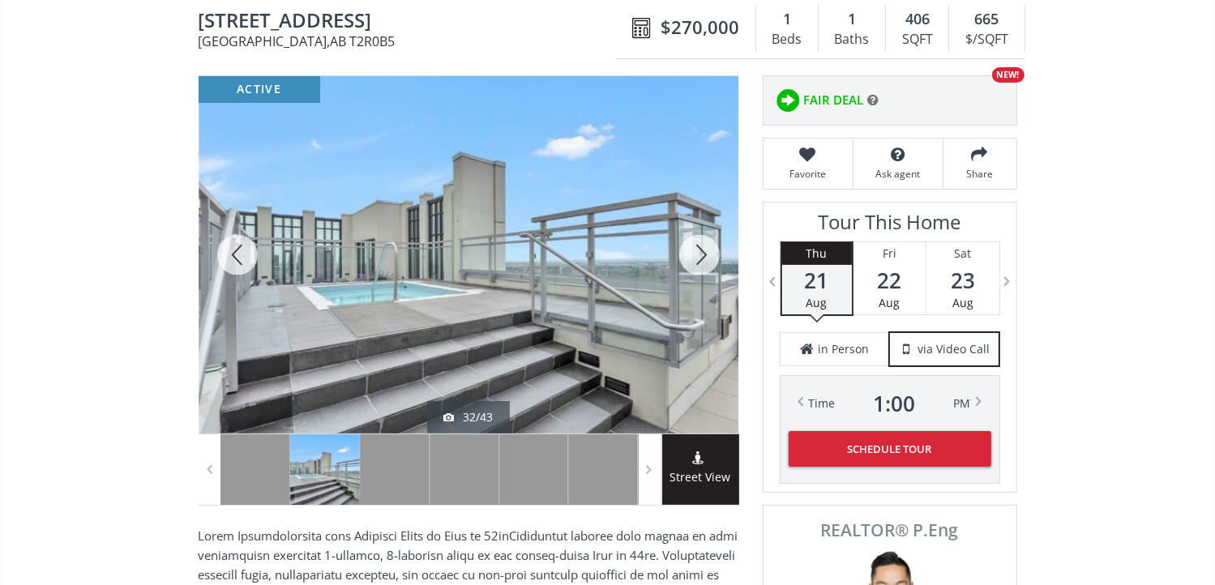
click at [702, 249] on div at bounding box center [699, 254] width 78 height 357
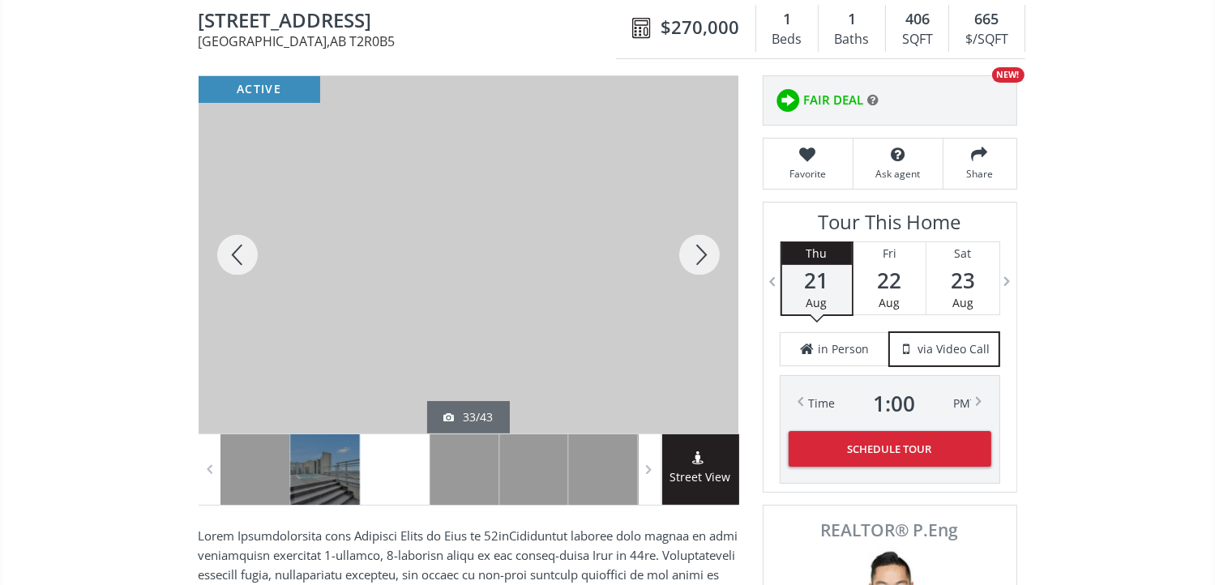
click at [702, 249] on div at bounding box center [699, 254] width 78 height 357
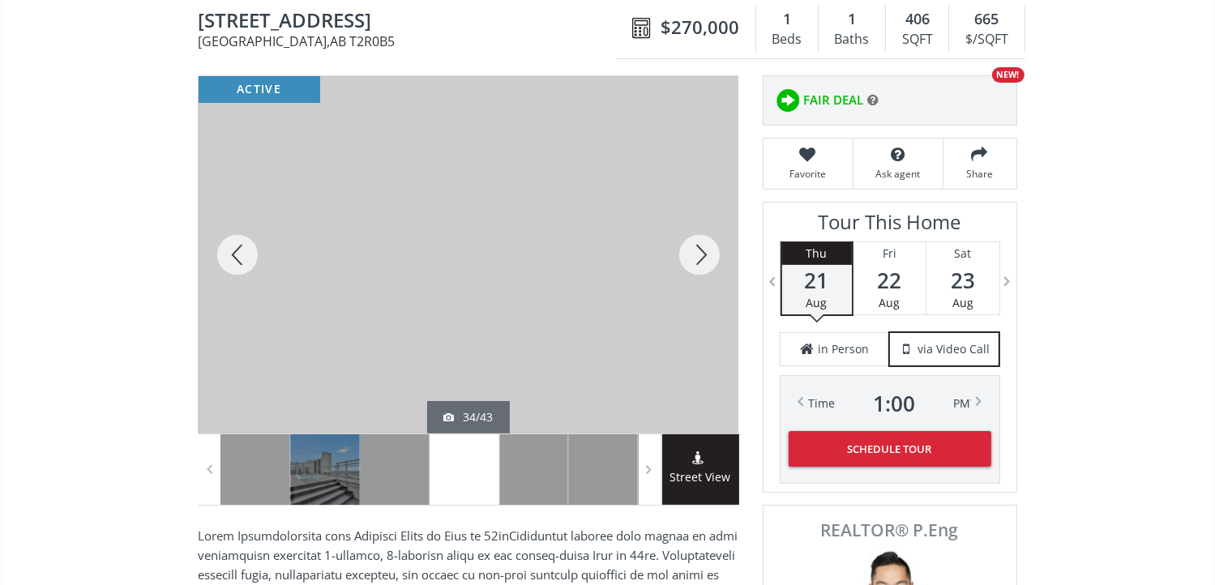
click at [702, 249] on div at bounding box center [699, 254] width 78 height 357
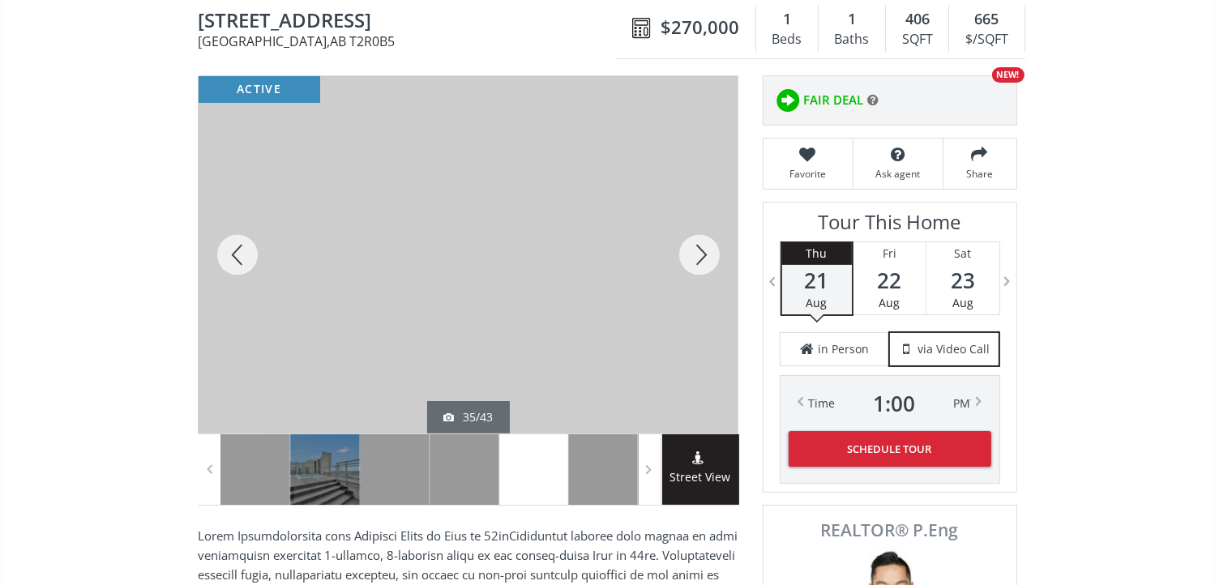
click at [702, 249] on div at bounding box center [699, 254] width 78 height 357
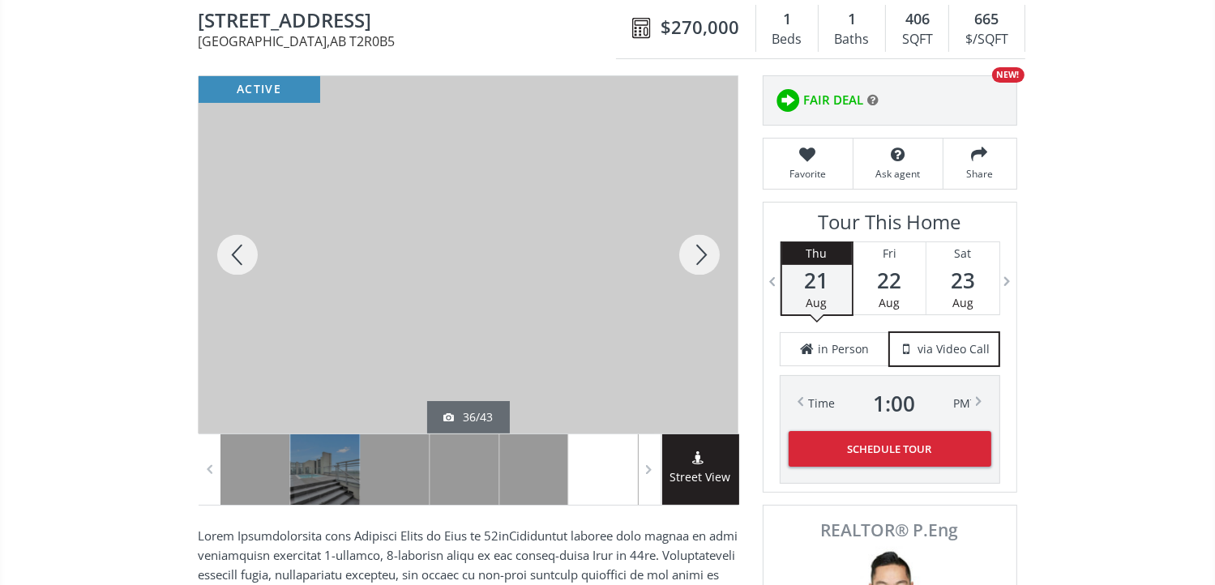
click at [702, 249] on div at bounding box center [699, 254] width 78 height 357
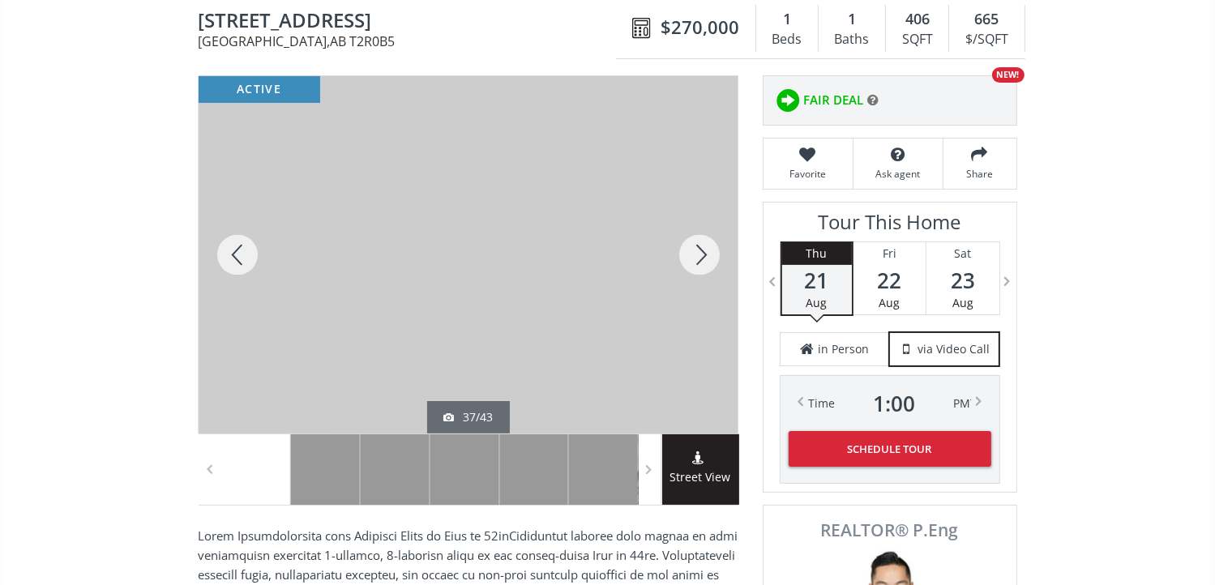
click at [702, 249] on div at bounding box center [699, 254] width 78 height 357
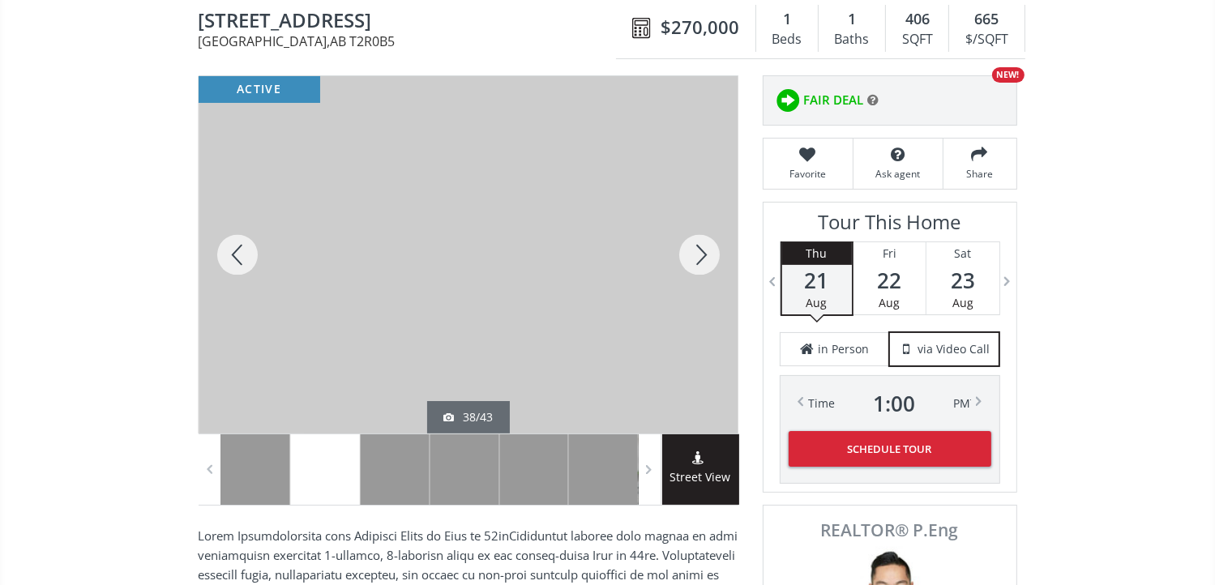
click at [702, 249] on div at bounding box center [699, 254] width 78 height 357
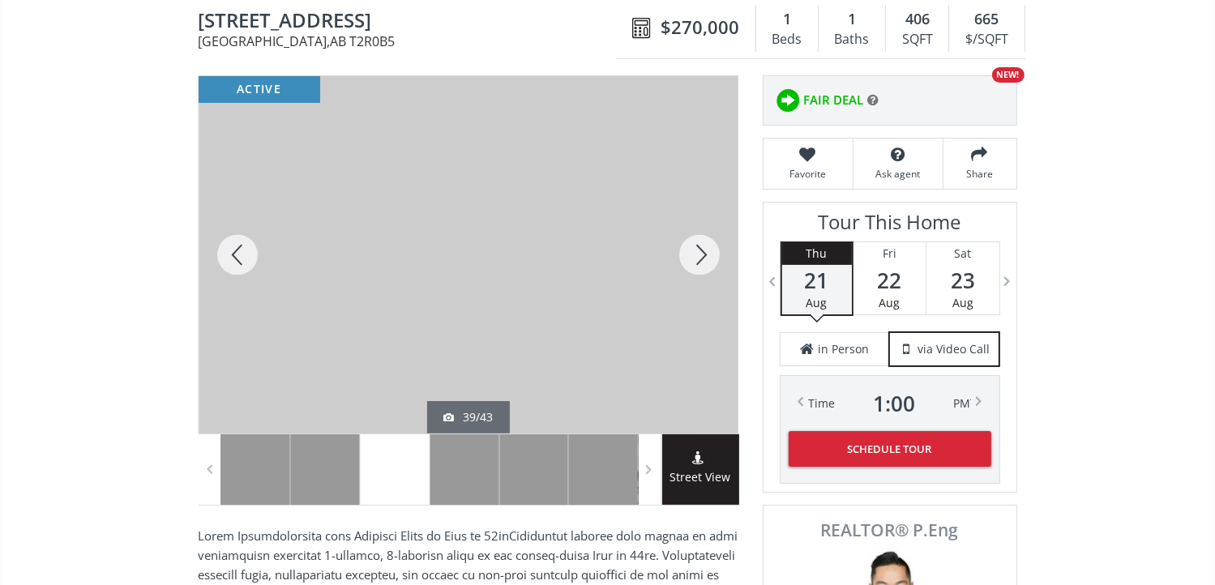
click at [702, 249] on div at bounding box center [699, 254] width 78 height 357
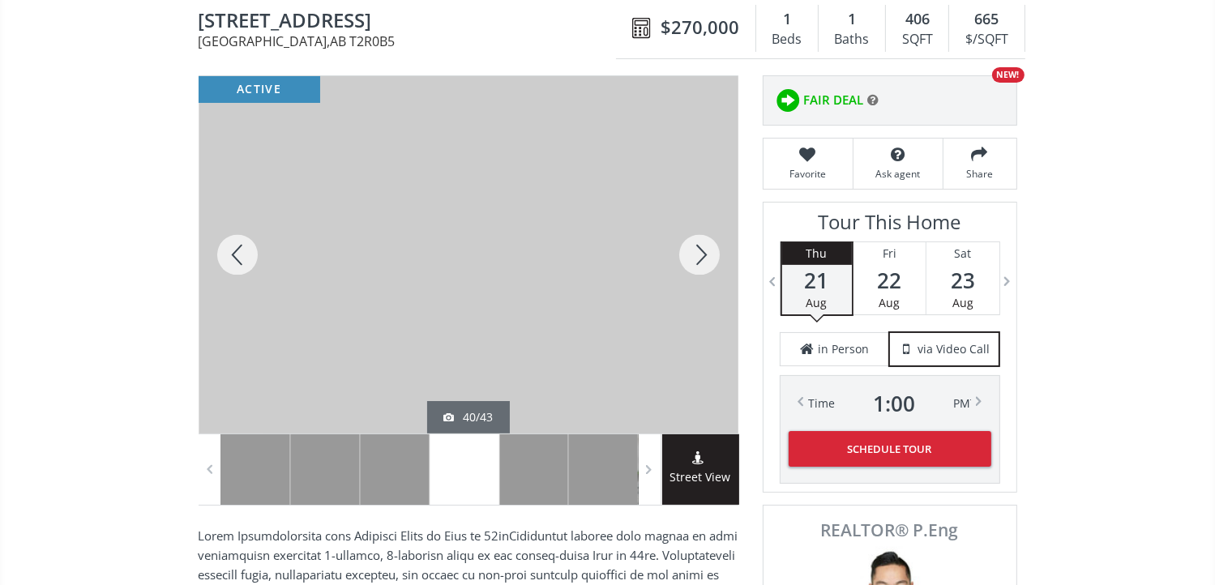
click at [702, 249] on div at bounding box center [699, 254] width 78 height 357
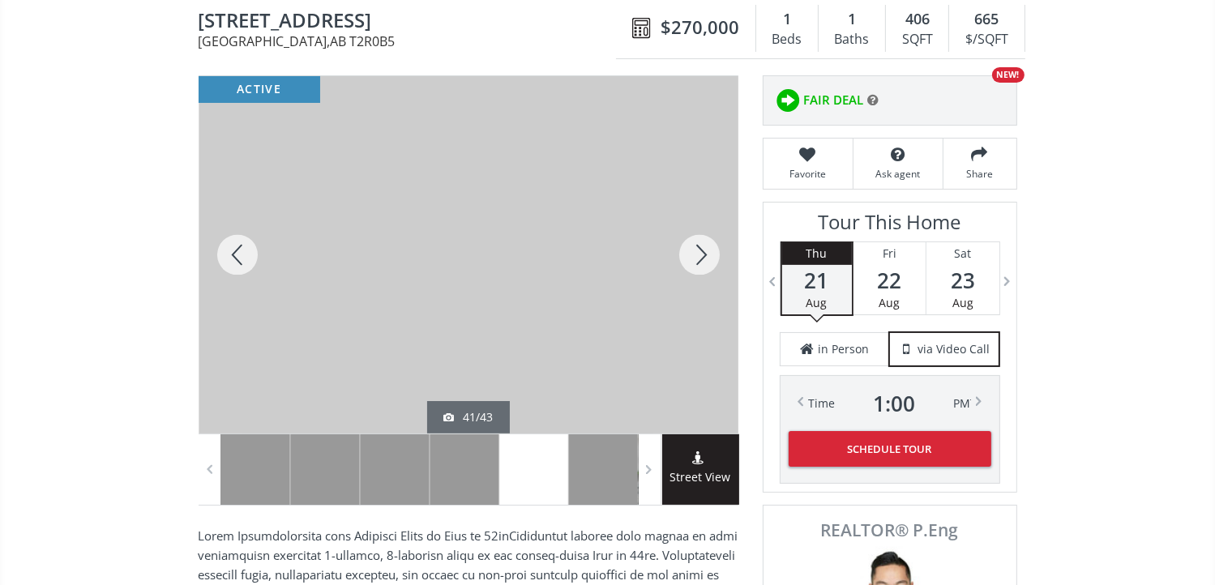
click at [702, 249] on div at bounding box center [699, 254] width 78 height 357
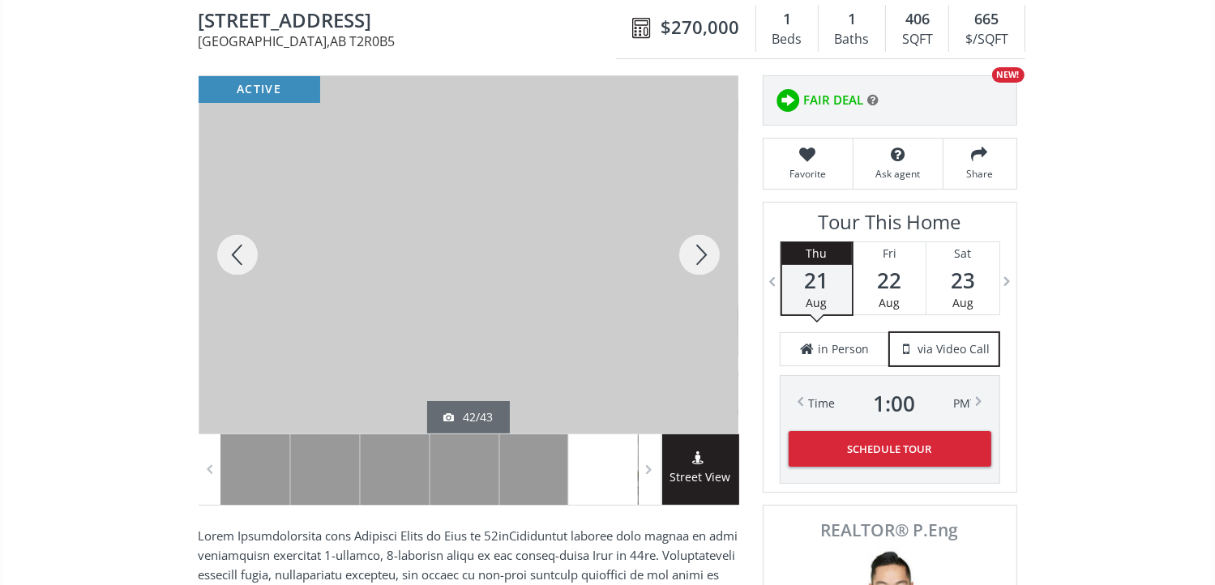
click at [702, 249] on div at bounding box center [699, 254] width 78 height 357
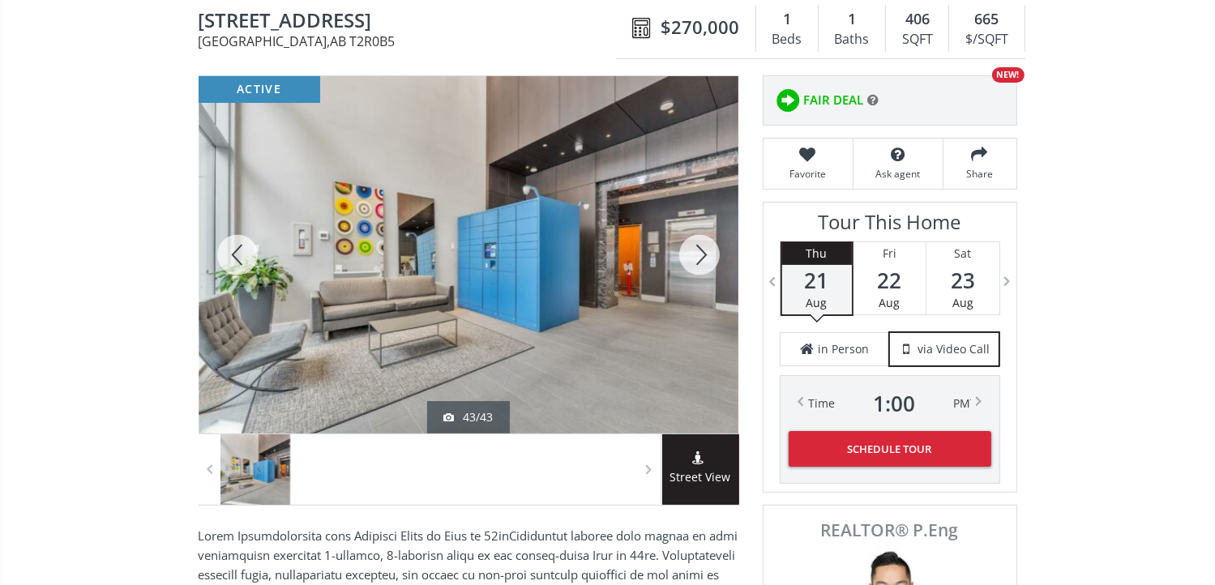
click at [711, 250] on div at bounding box center [699, 254] width 78 height 357
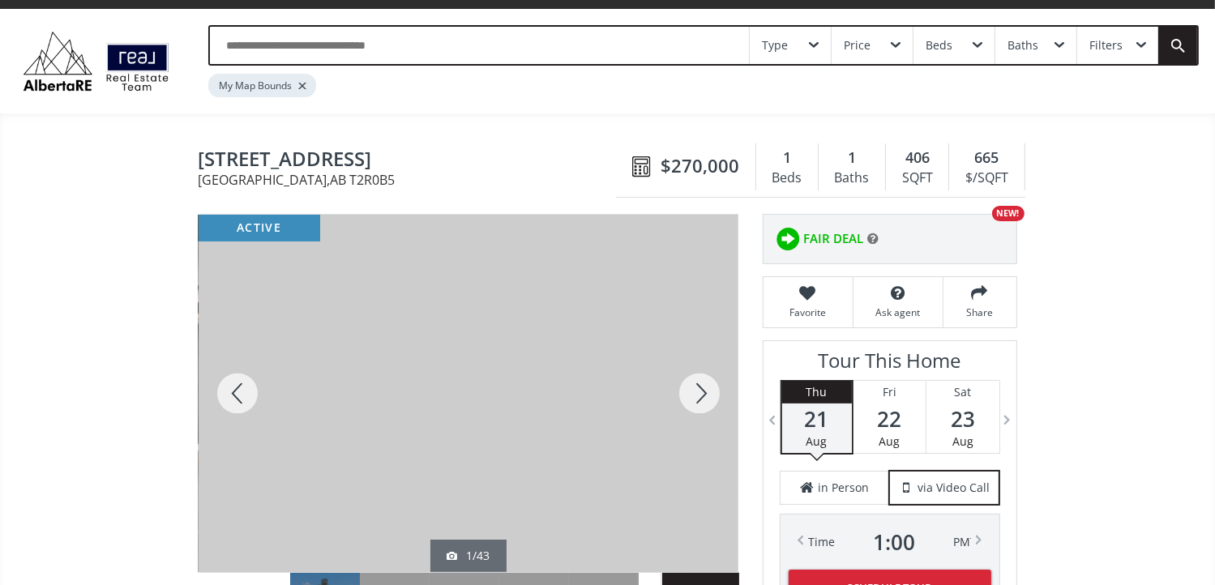
scroll to position [0, 0]
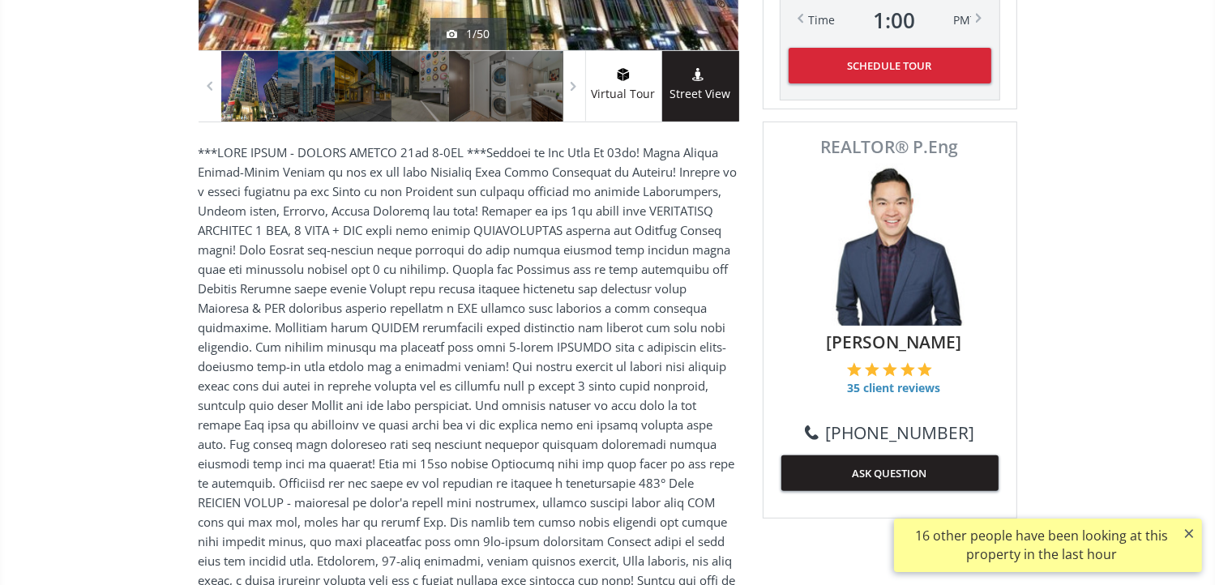
scroll to position [541, 0]
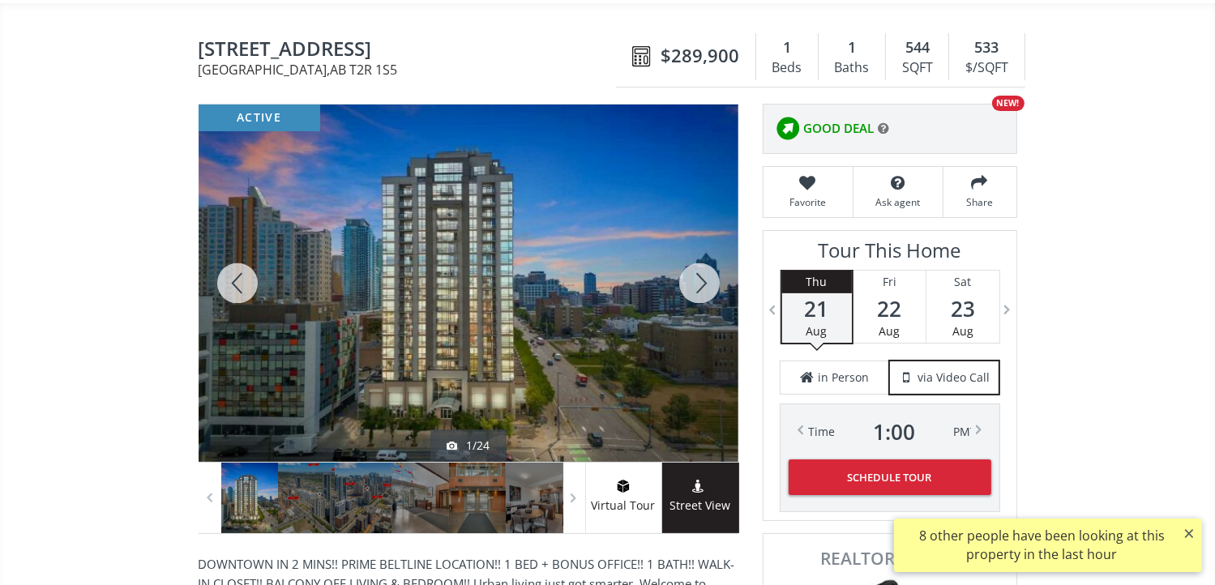
scroll to position [162, 0]
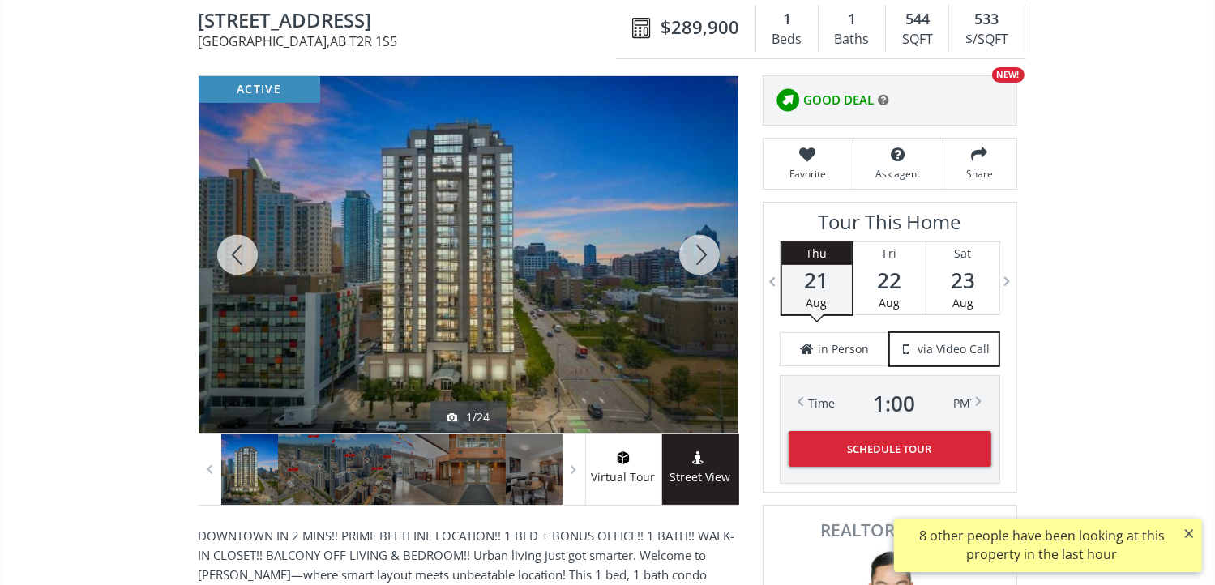
click at [682, 250] on div at bounding box center [699, 254] width 78 height 357
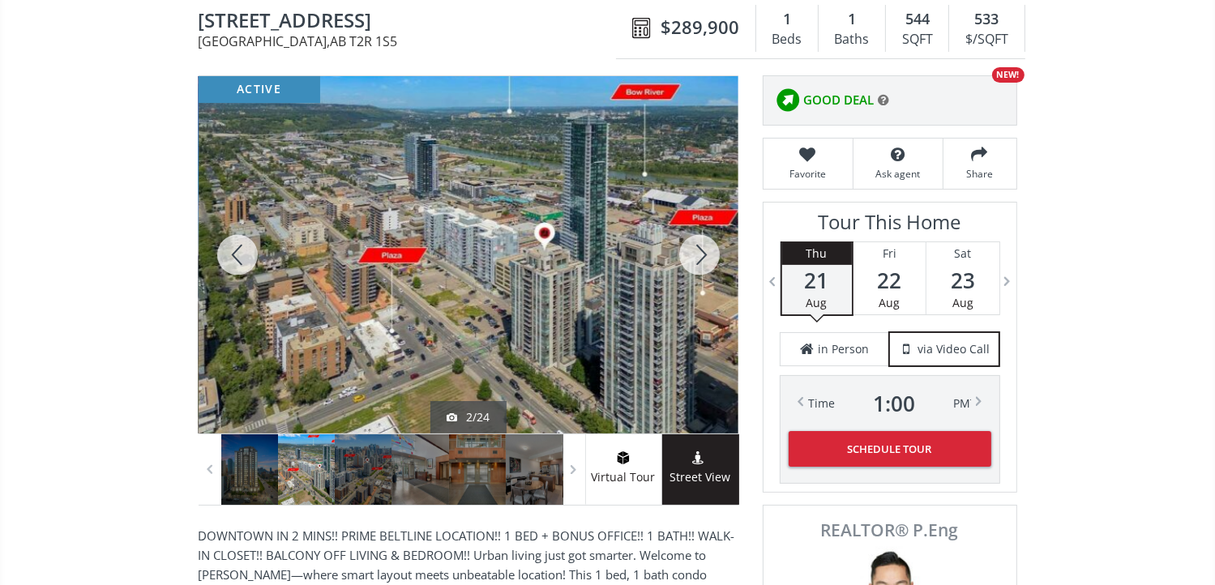
click at [698, 256] on div at bounding box center [699, 254] width 78 height 357
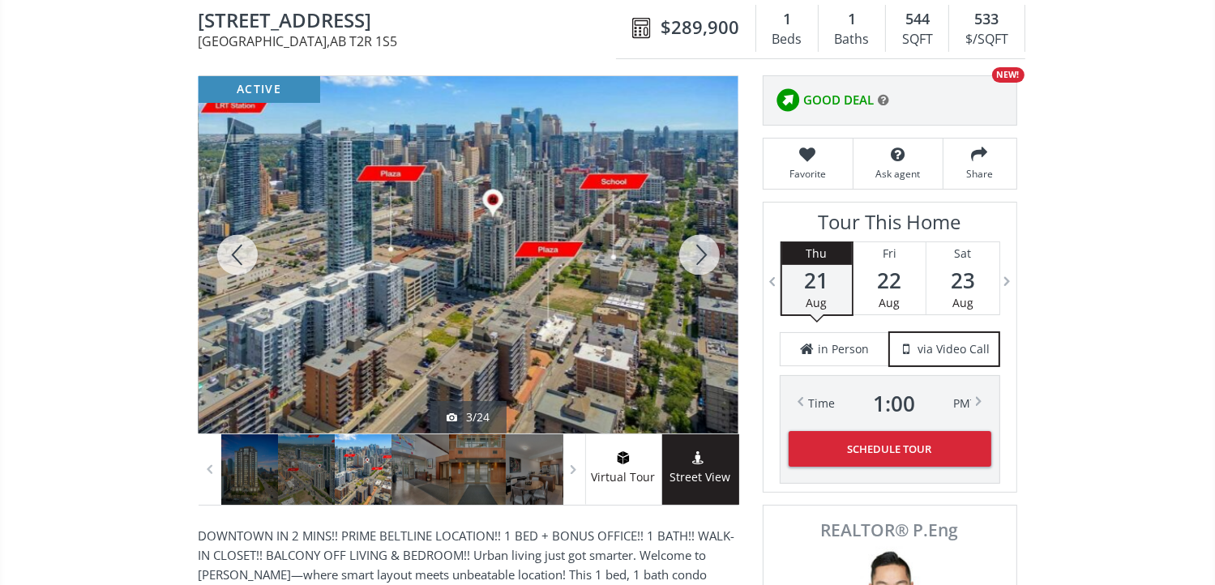
click at [698, 256] on div at bounding box center [699, 254] width 78 height 357
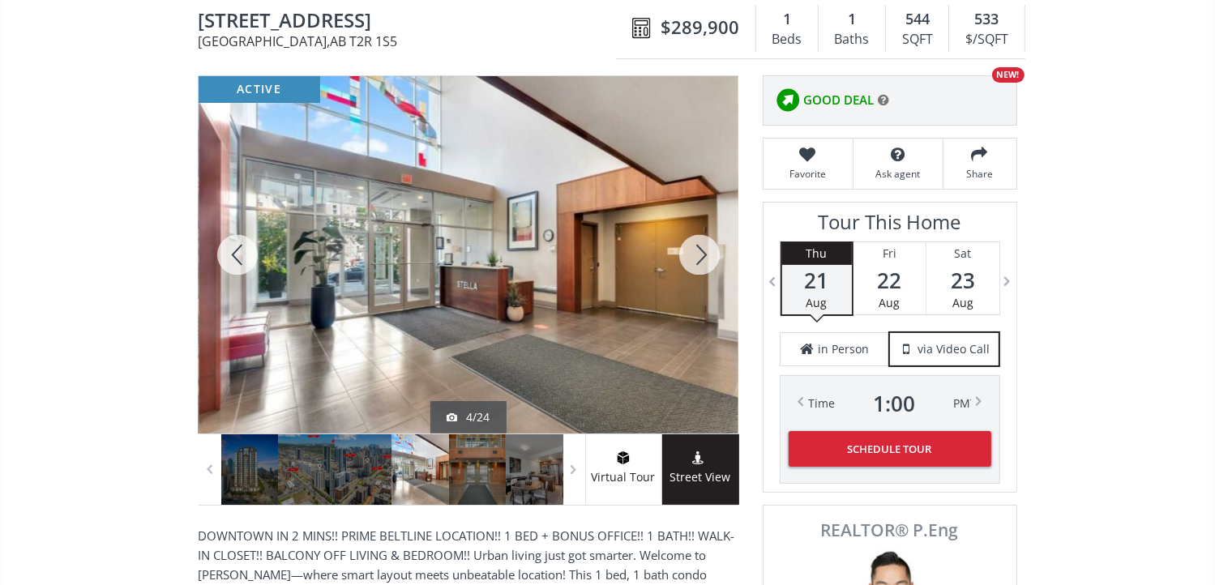
click at [698, 256] on div at bounding box center [699, 254] width 78 height 357
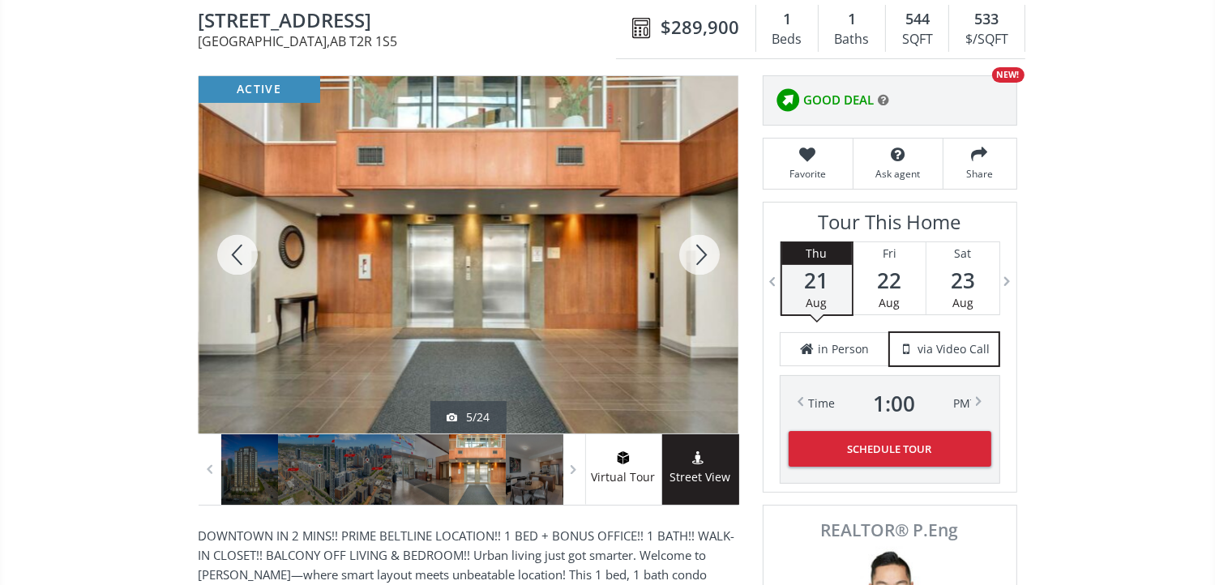
click at [698, 256] on div at bounding box center [699, 254] width 78 height 357
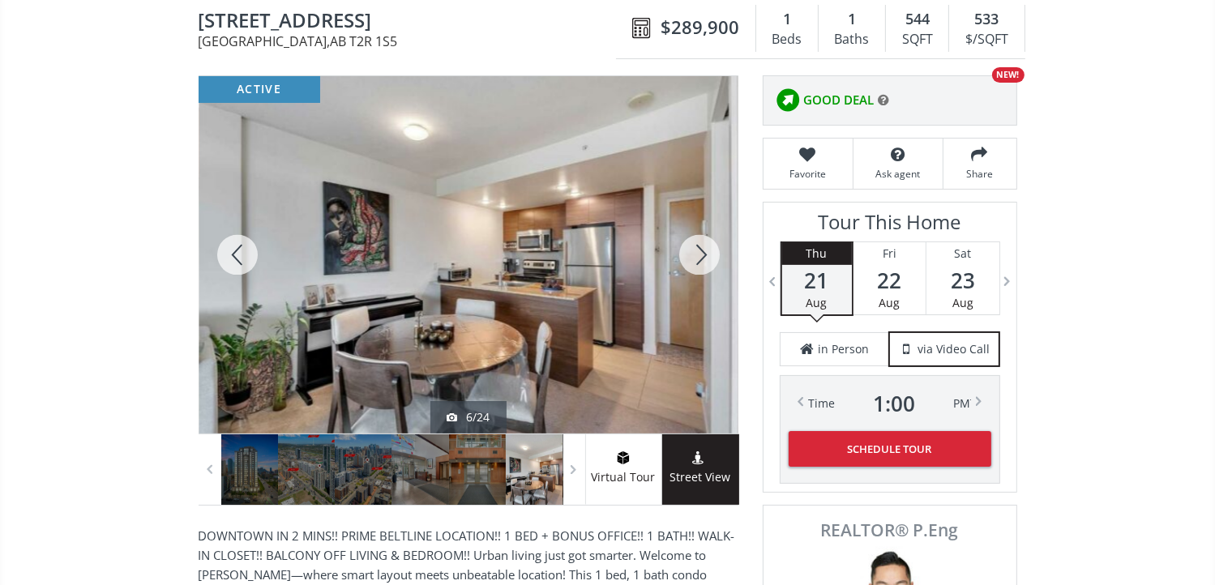
click at [698, 256] on div at bounding box center [699, 254] width 78 height 357
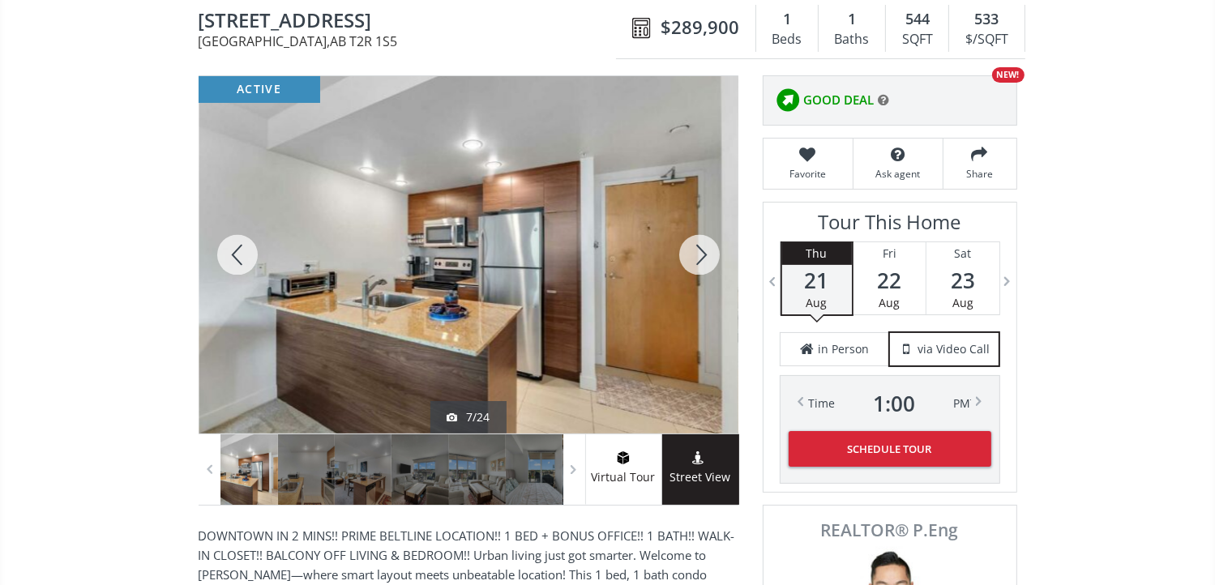
click at [698, 256] on div at bounding box center [699, 254] width 78 height 357
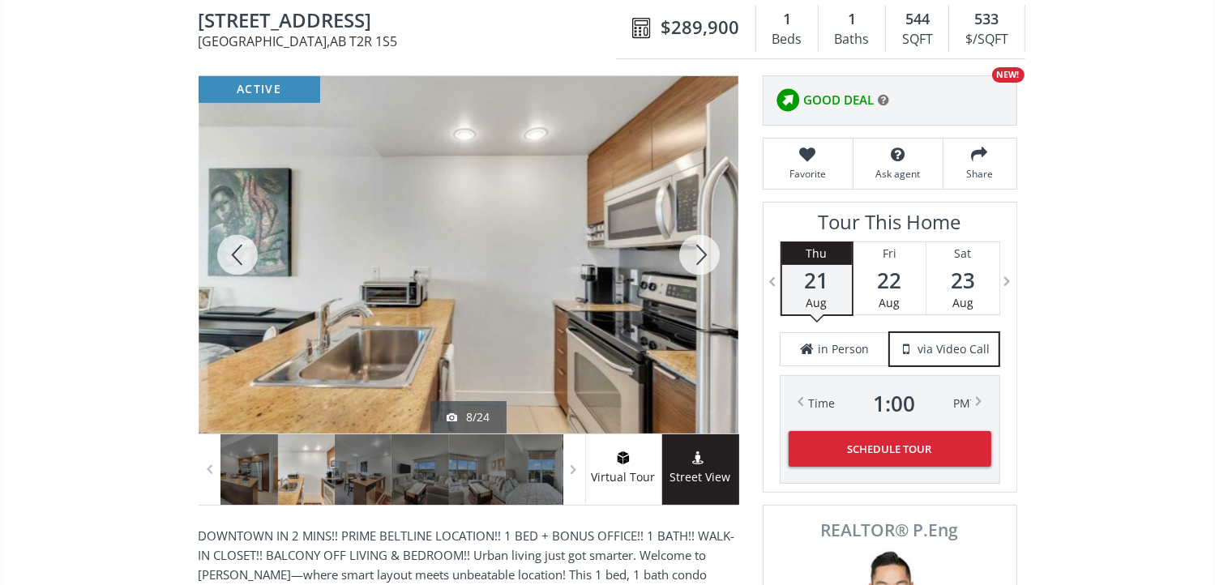
click at [698, 256] on div at bounding box center [699, 254] width 78 height 357
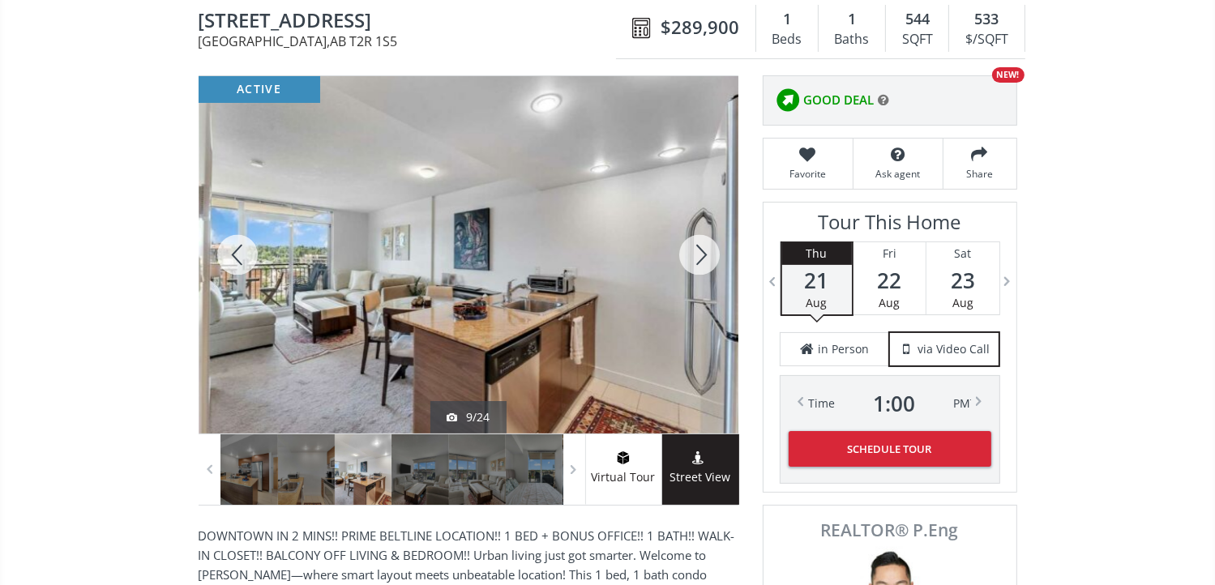
click at [698, 256] on div at bounding box center [699, 254] width 78 height 357
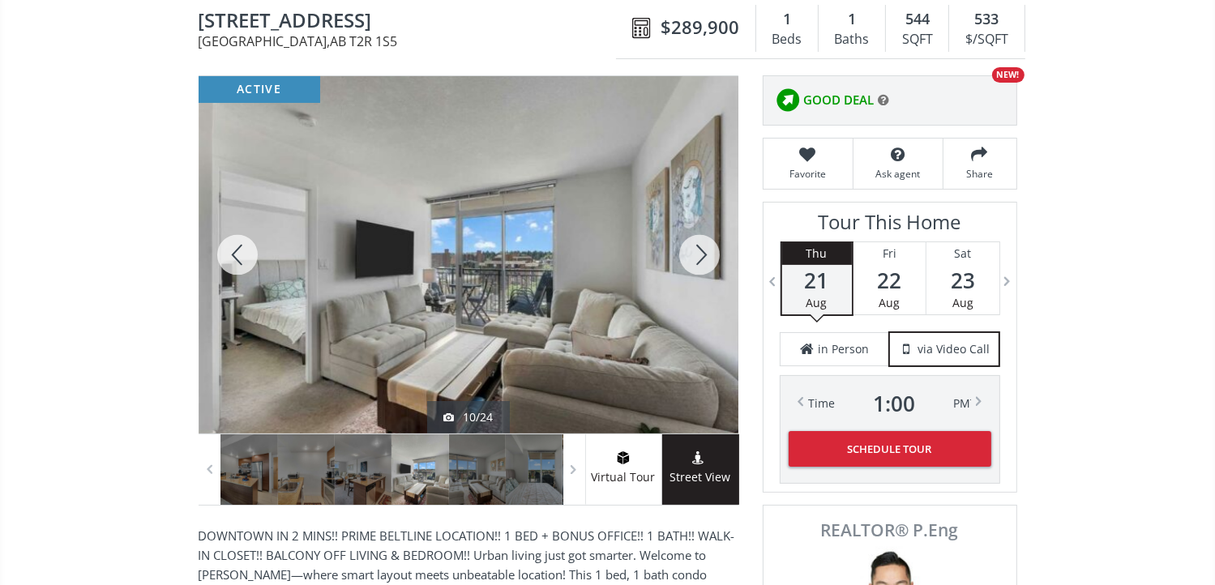
click at [698, 256] on div at bounding box center [699, 254] width 78 height 357
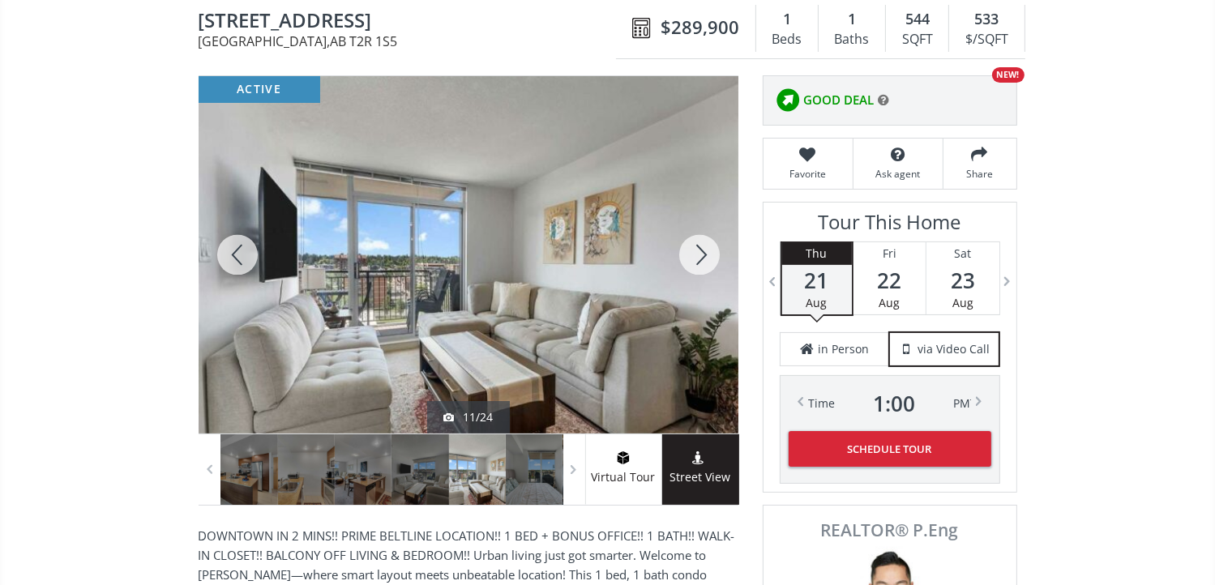
click at [698, 256] on div at bounding box center [699, 254] width 78 height 357
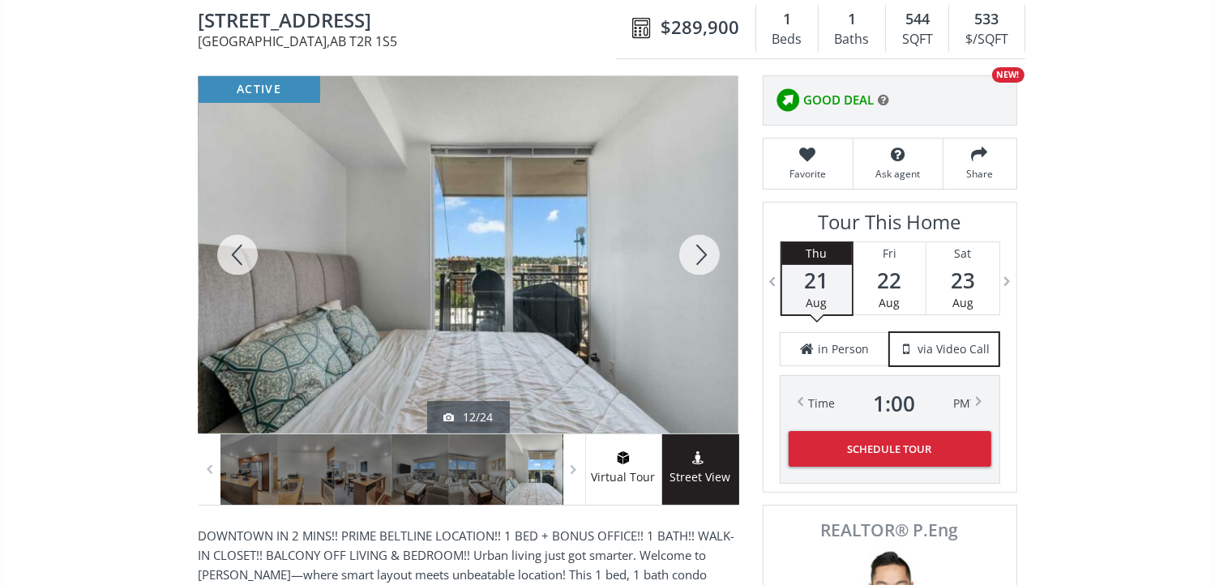
click at [698, 256] on div at bounding box center [699, 254] width 78 height 357
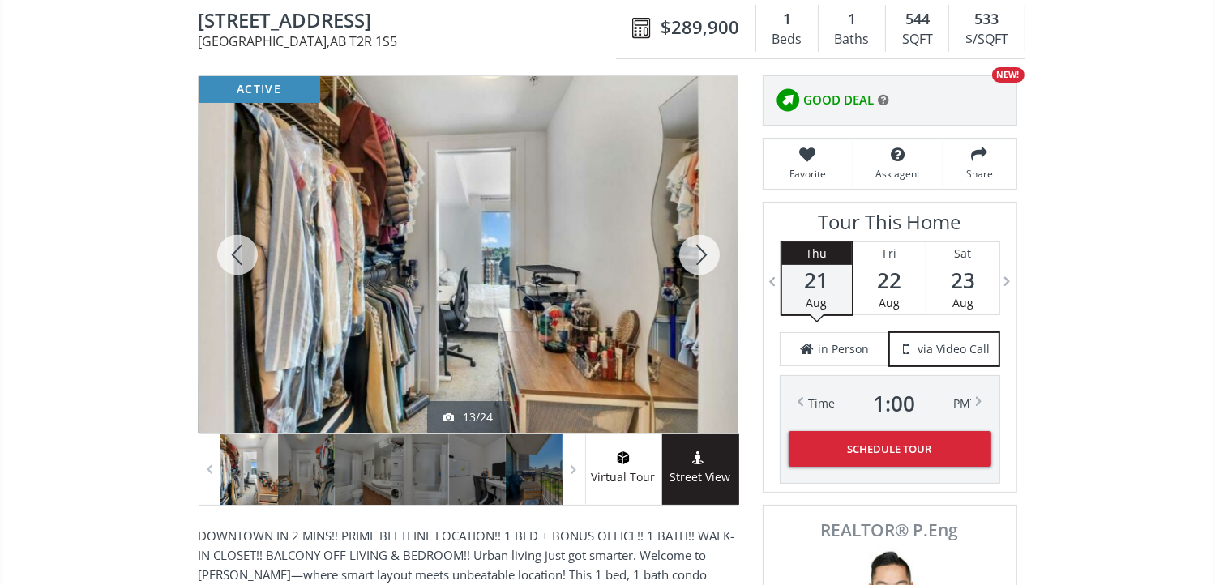
click at [698, 256] on div at bounding box center [699, 254] width 78 height 357
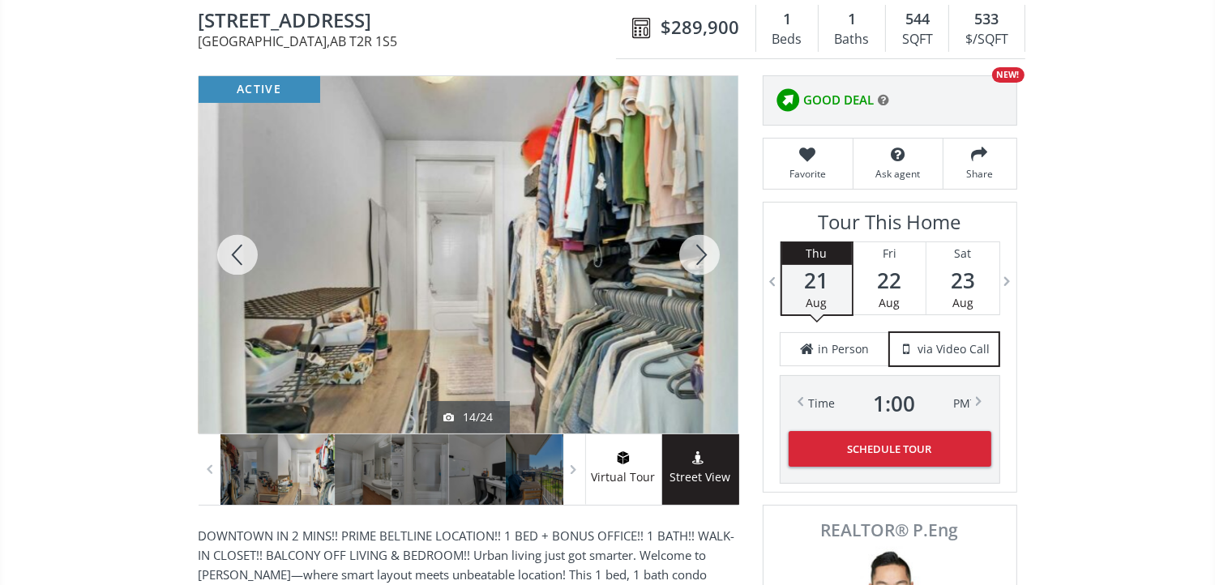
click at [698, 256] on div at bounding box center [699, 254] width 78 height 357
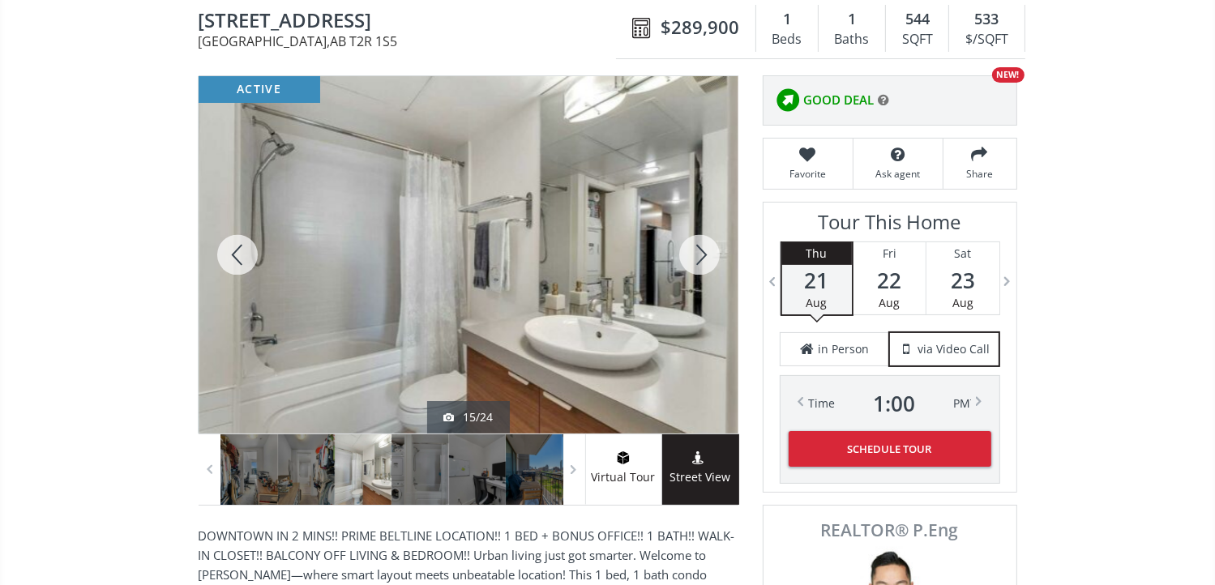
click at [698, 256] on div at bounding box center [699, 254] width 78 height 357
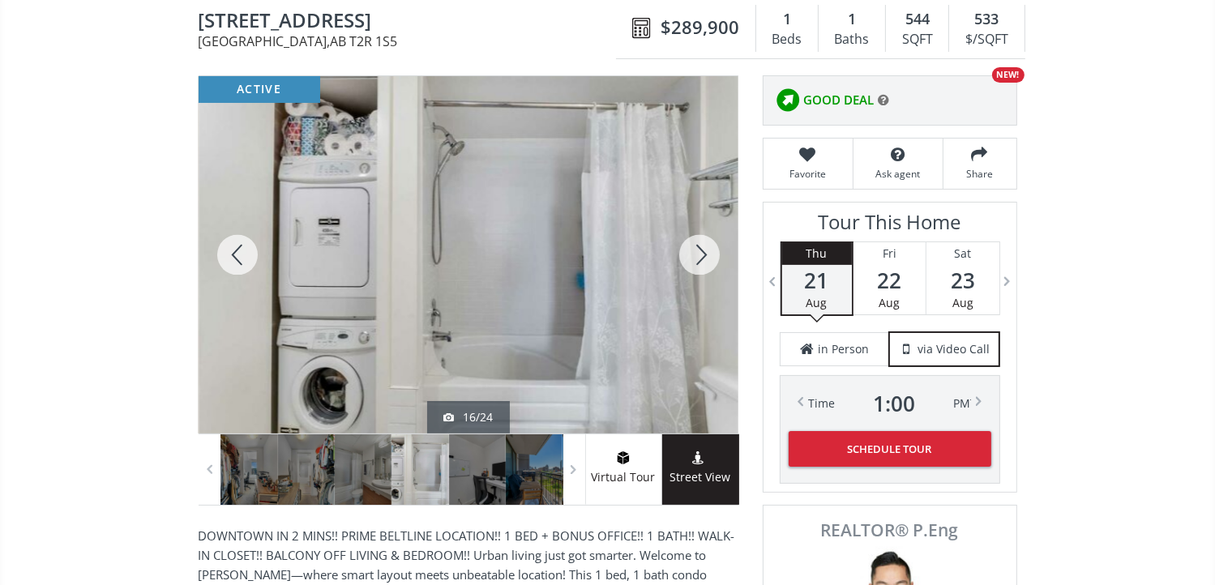
click at [698, 256] on div at bounding box center [699, 254] width 78 height 357
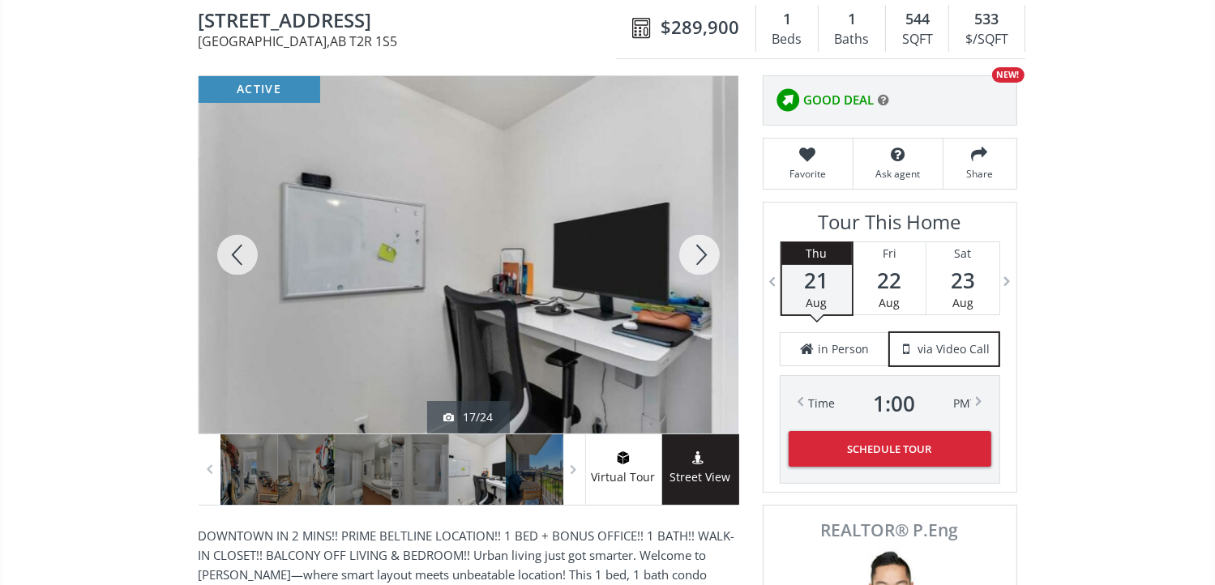
click at [698, 256] on div at bounding box center [699, 254] width 78 height 357
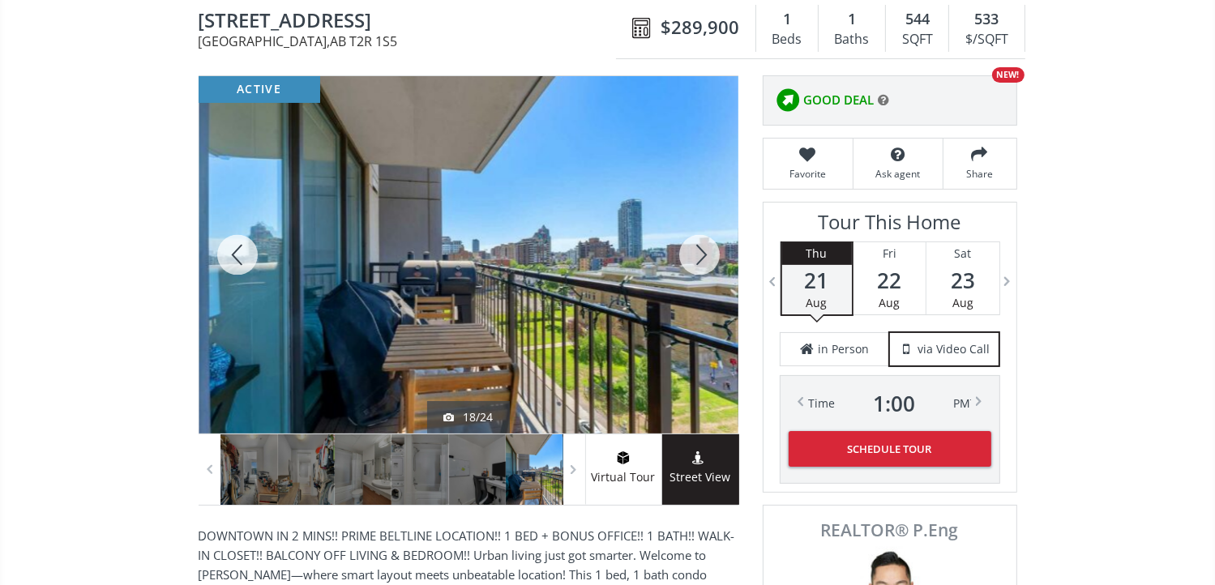
click at [228, 249] on div at bounding box center [238, 254] width 78 height 357
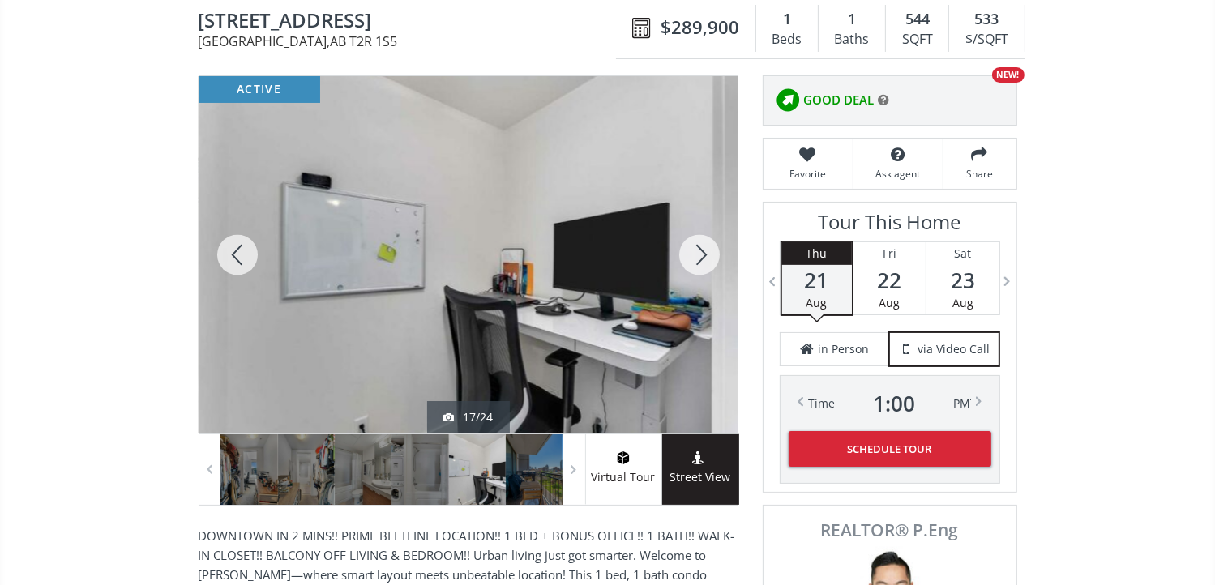
click at [706, 247] on div at bounding box center [699, 254] width 78 height 357
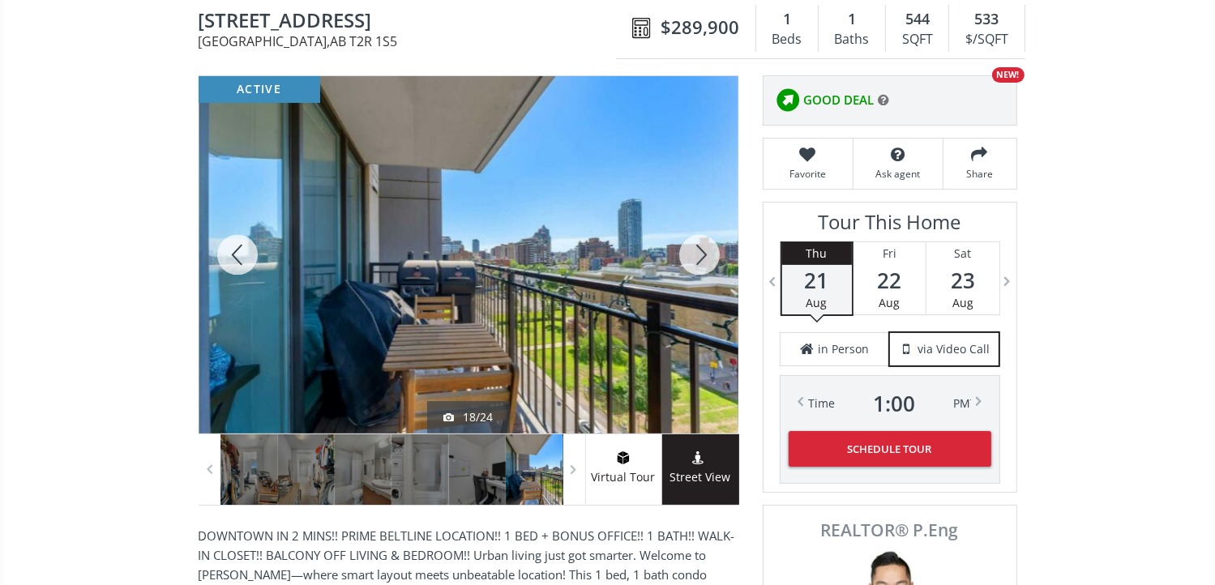
click at [706, 254] on div at bounding box center [699, 254] width 78 height 357
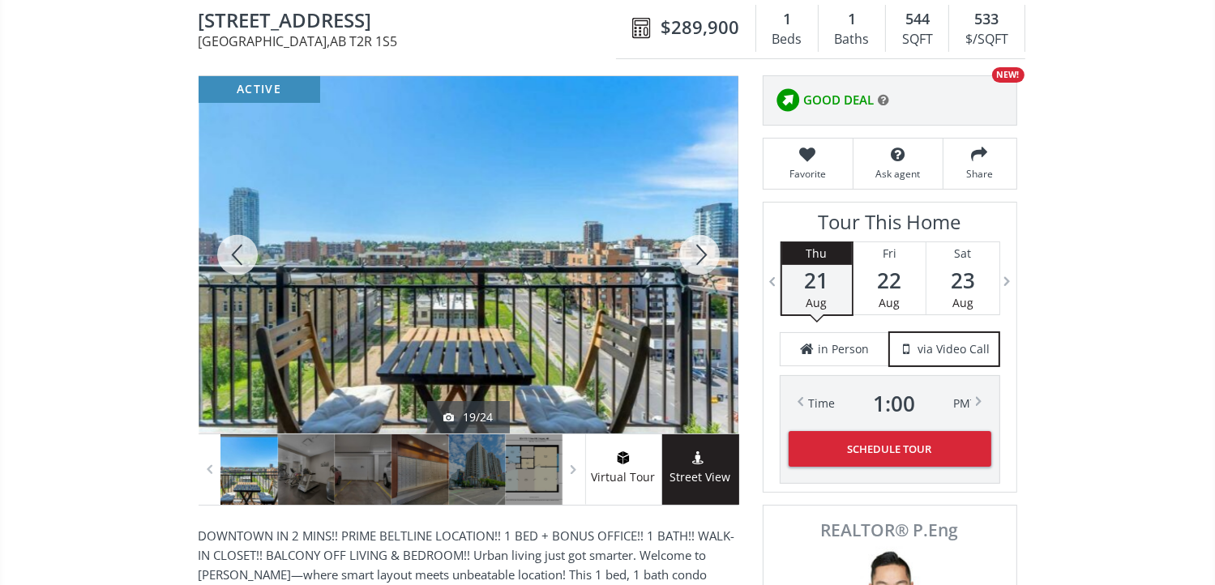
click at [711, 256] on div at bounding box center [699, 254] width 78 height 357
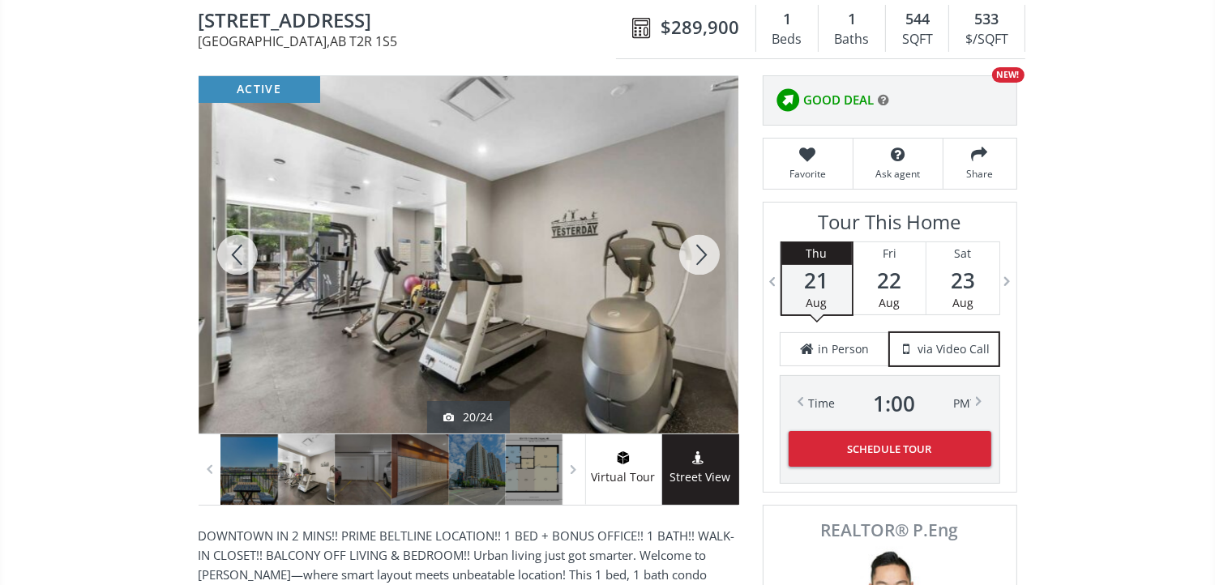
click at [711, 256] on div at bounding box center [699, 254] width 78 height 357
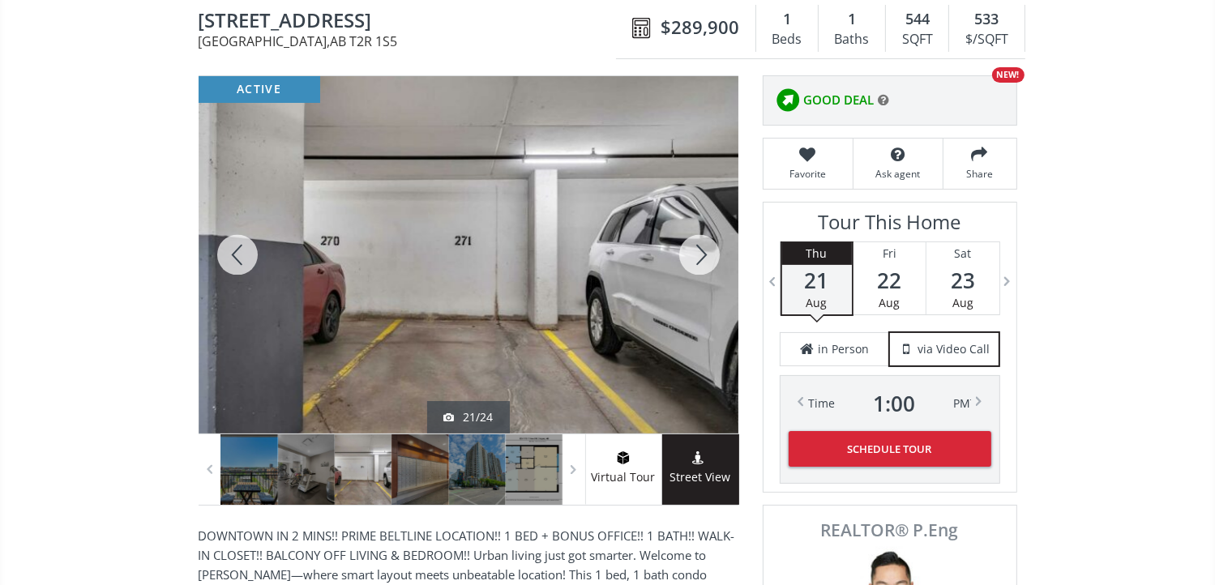
click at [711, 256] on div at bounding box center [699, 254] width 78 height 357
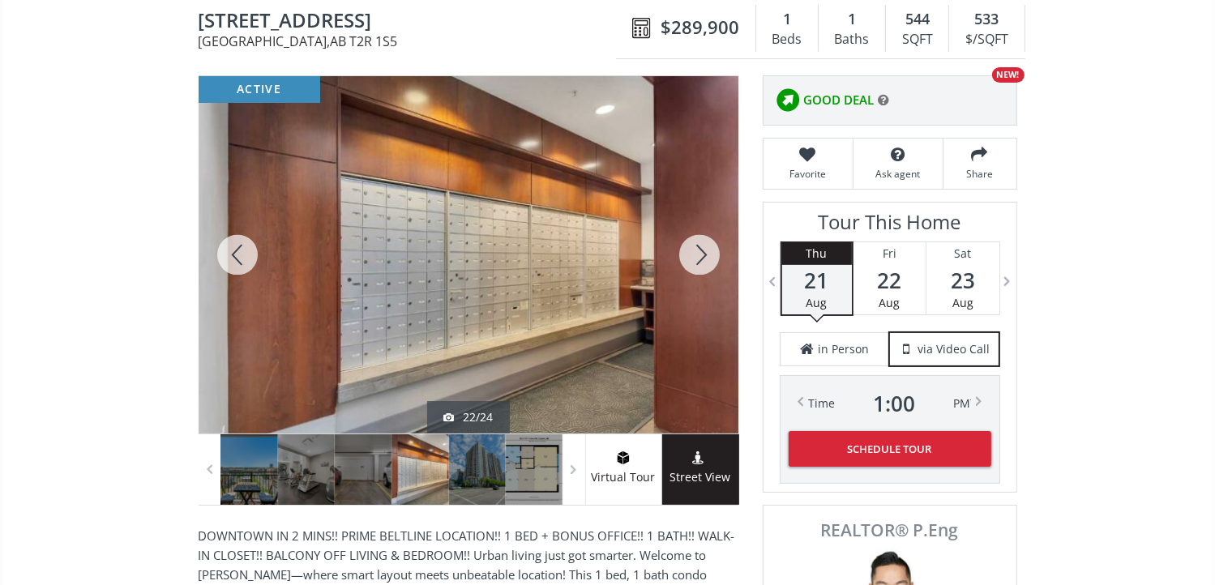
click at [711, 256] on div at bounding box center [699, 254] width 78 height 357
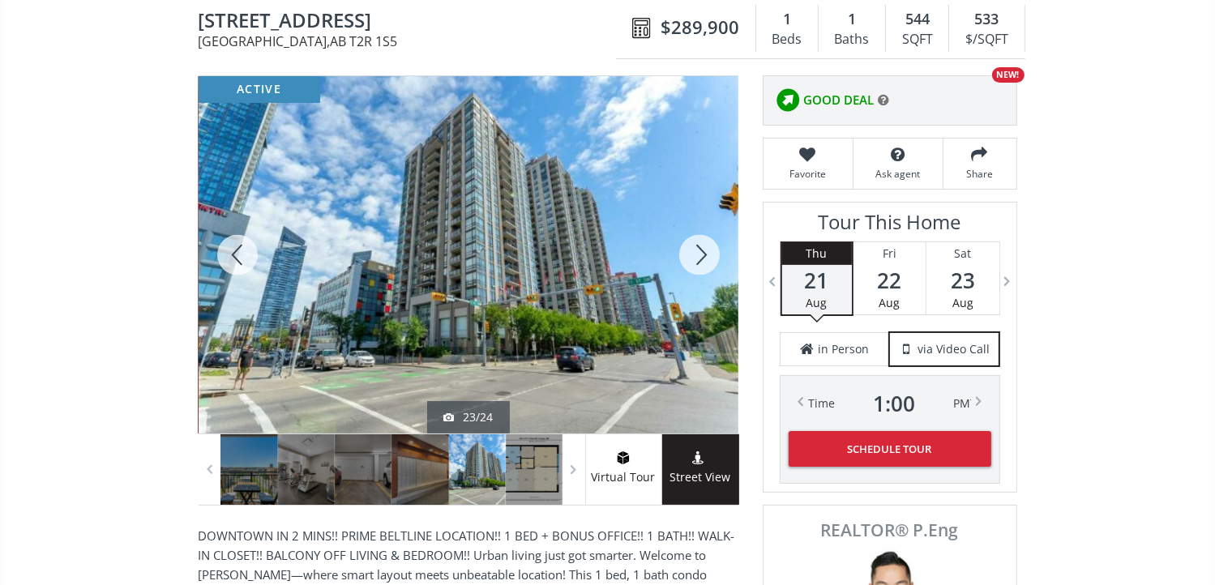
click at [687, 252] on div at bounding box center [699, 254] width 78 height 357
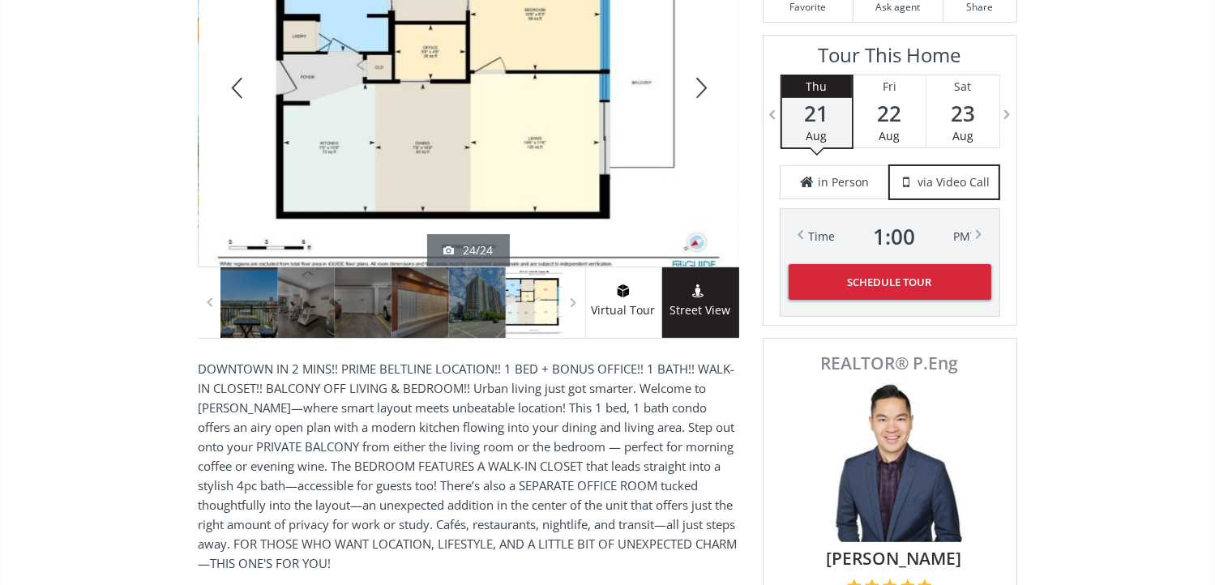
scroll to position [324, 0]
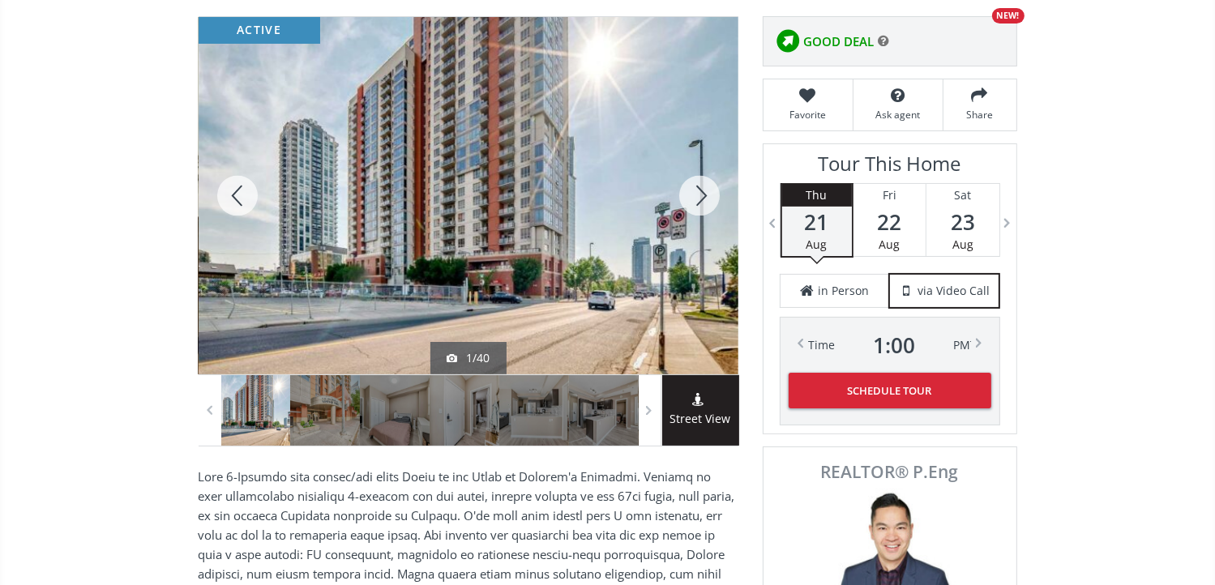
scroll to position [162, 0]
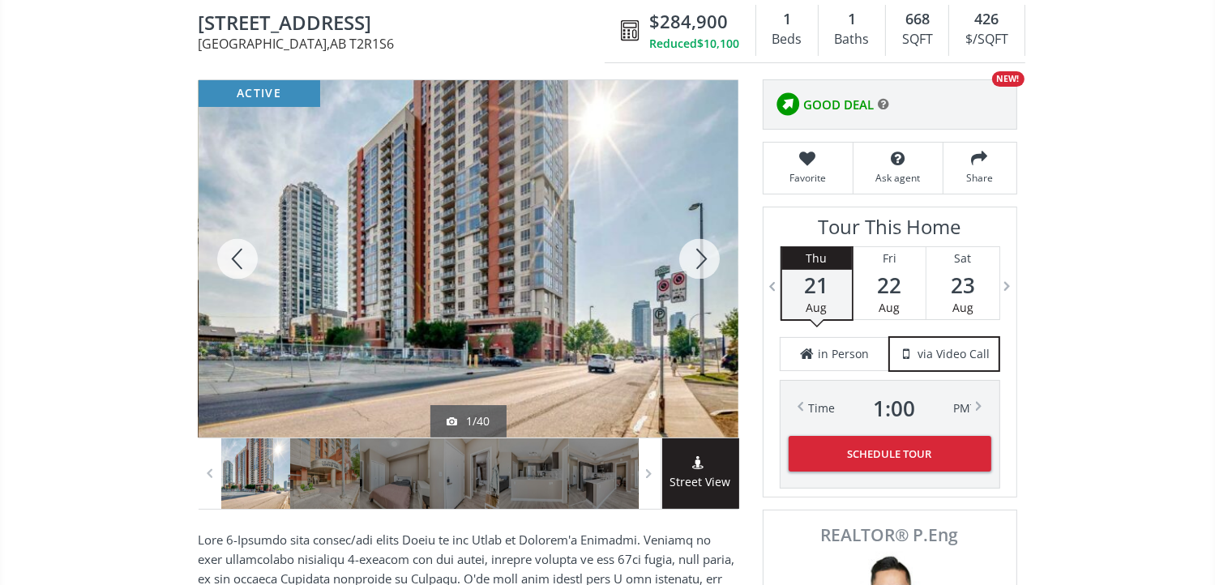
click at [706, 254] on div at bounding box center [699, 258] width 78 height 357
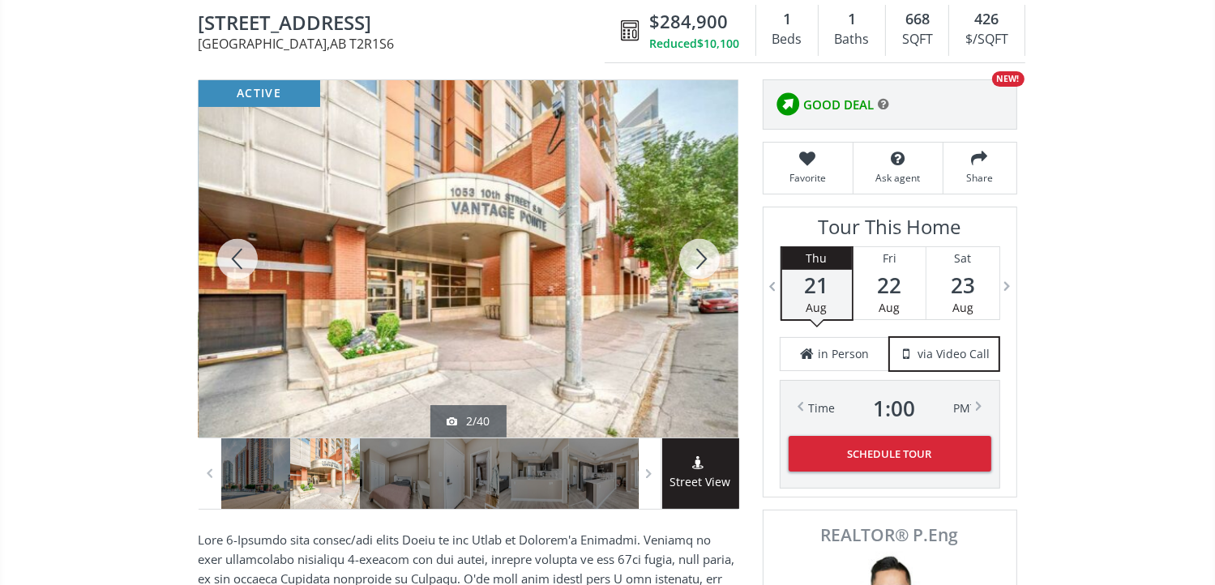
click at [706, 254] on div at bounding box center [699, 258] width 78 height 357
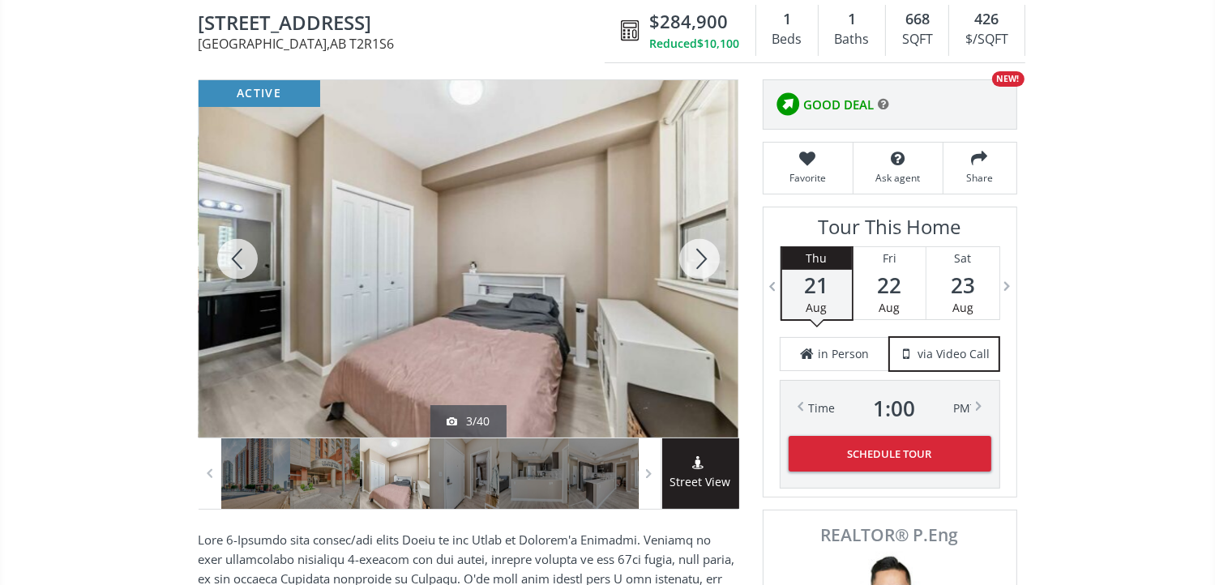
click at [707, 270] on div at bounding box center [699, 258] width 78 height 357
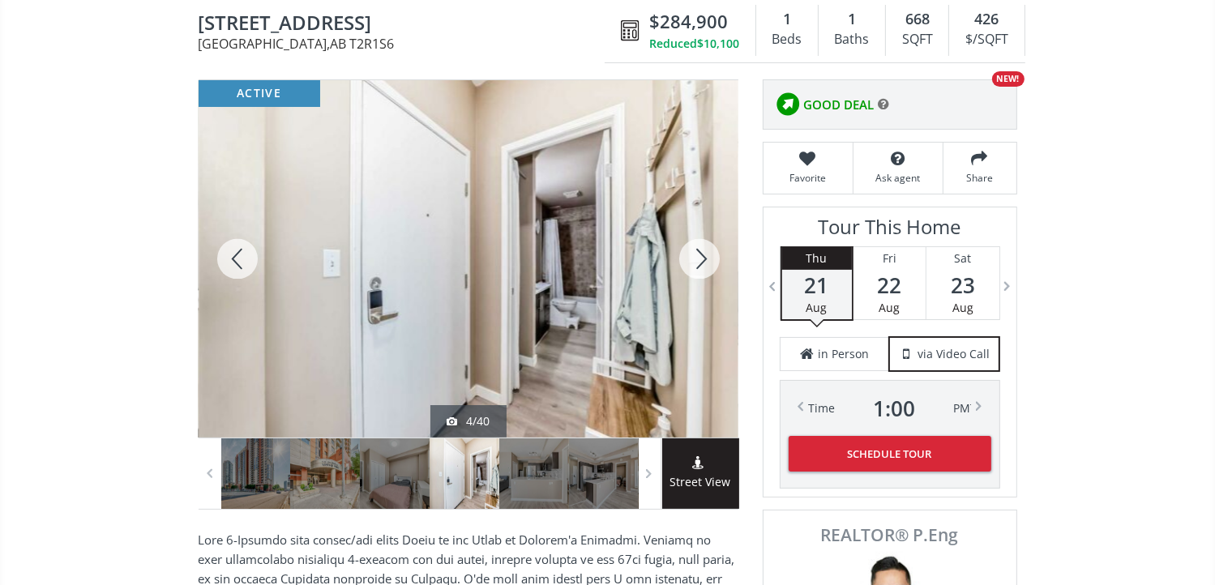
click at [710, 263] on div at bounding box center [699, 258] width 78 height 357
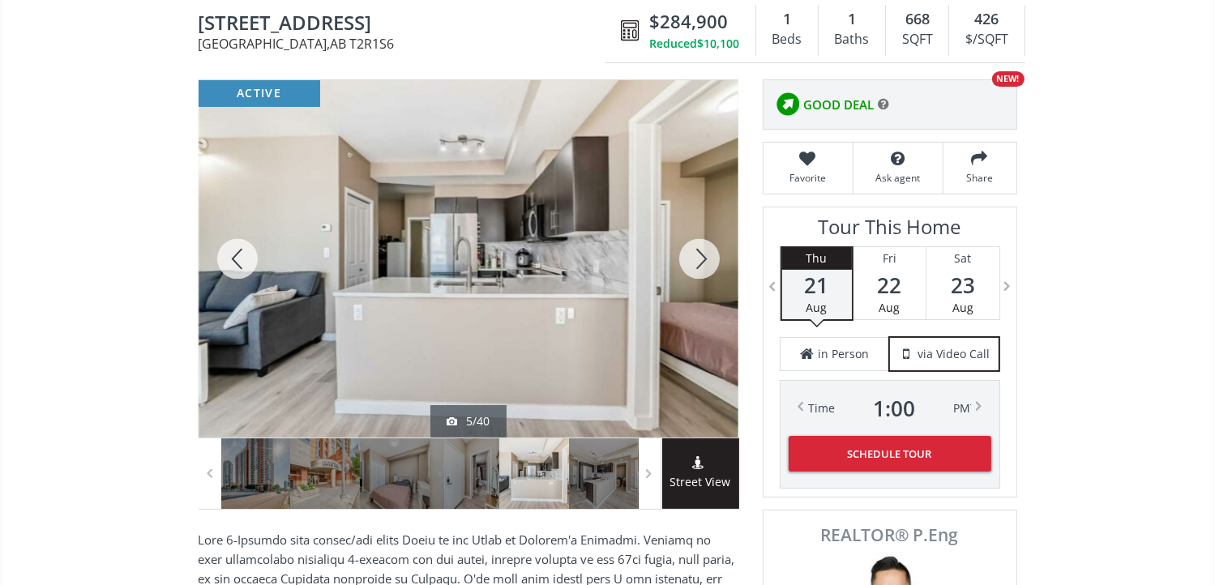
click at [710, 260] on div at bounding box center [699, 258] width 78 height 357
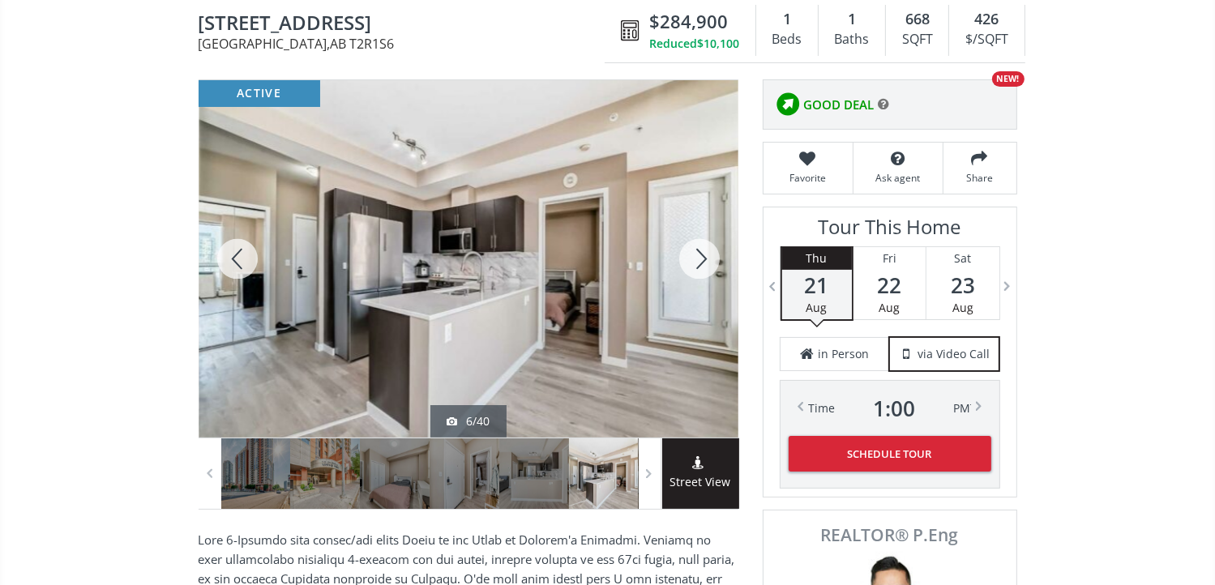
click at [710, 259] on div at bounding box center [699, 258] width 78 height 357
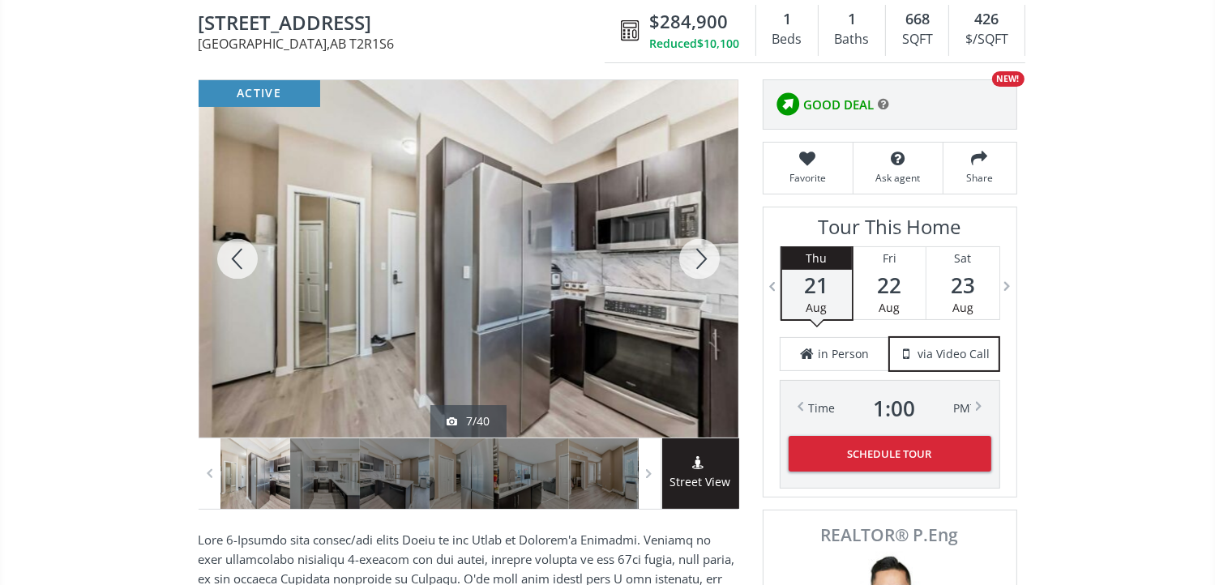
click at [710, 259] on div at bounding box center [699, 258] width 78 height 357
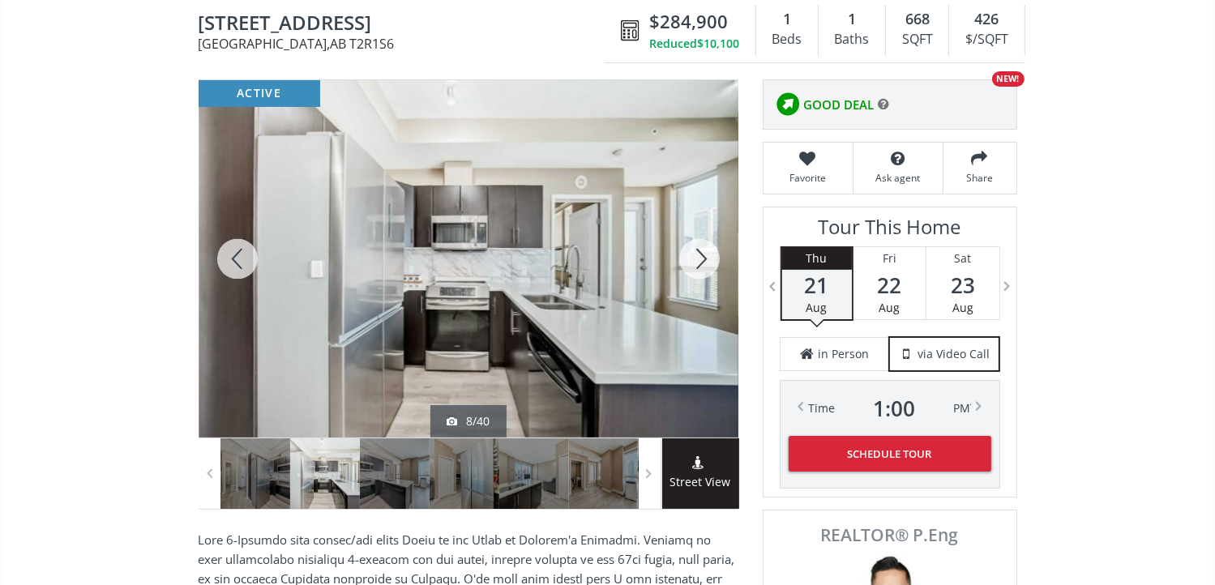
click at [710, 259] on div at bounding box center [699, 258] width 78 height 357
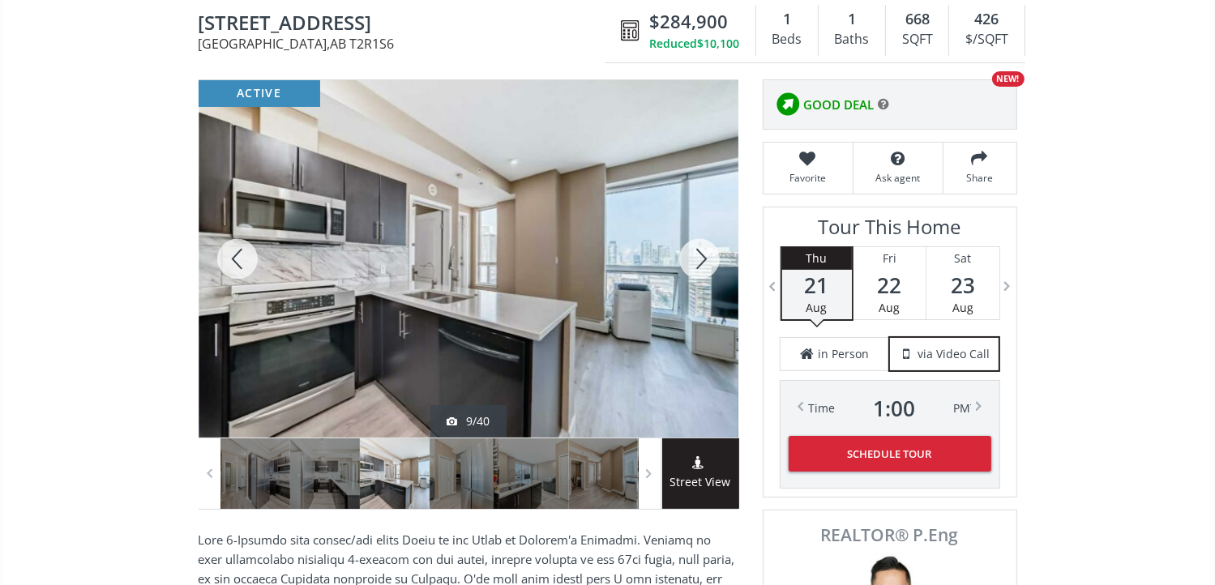
click at [710, 257] on div at bounding box center [699, 258] width 78 height 357
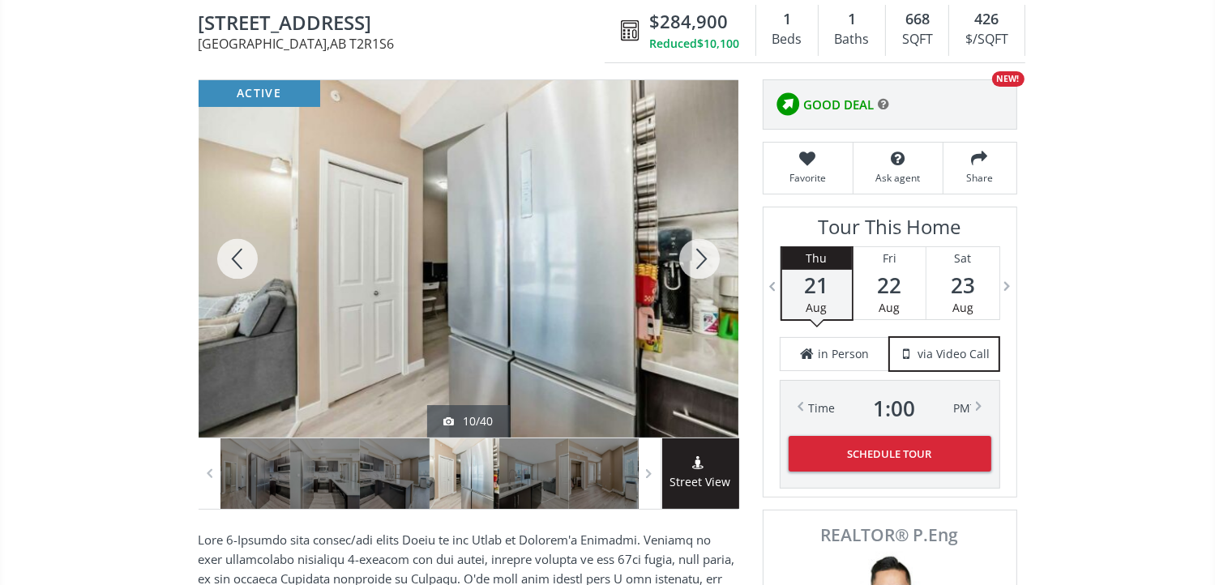
click at [710, 257] on div at bounding box center [699, 258] width 78 height 357
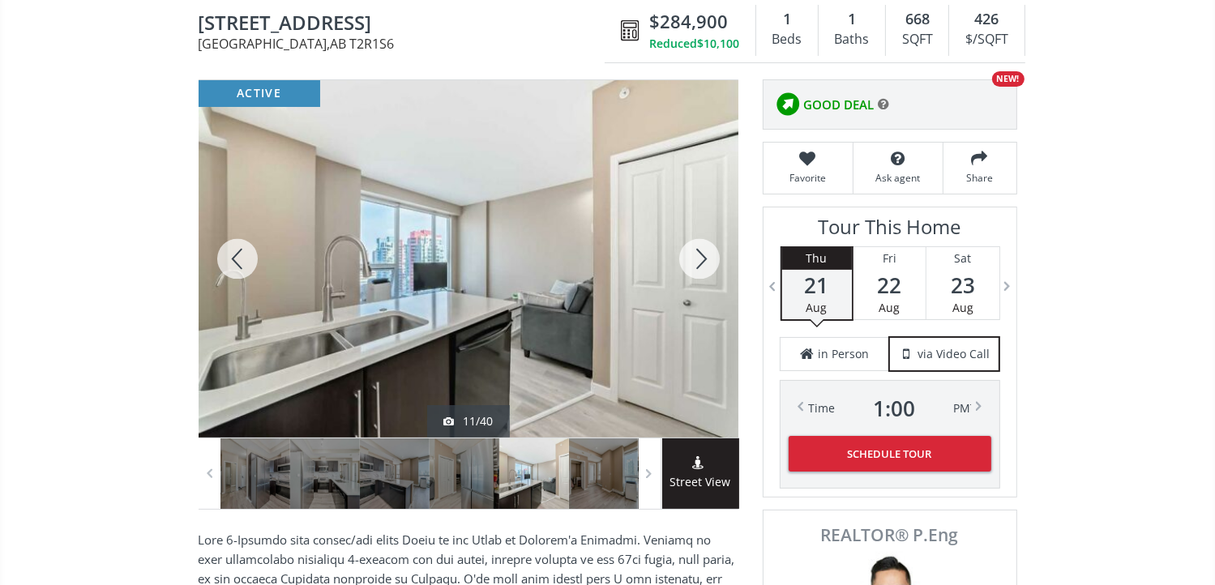
click at [710, 255] on div at bounding box center [699, 258] width 78 height 357
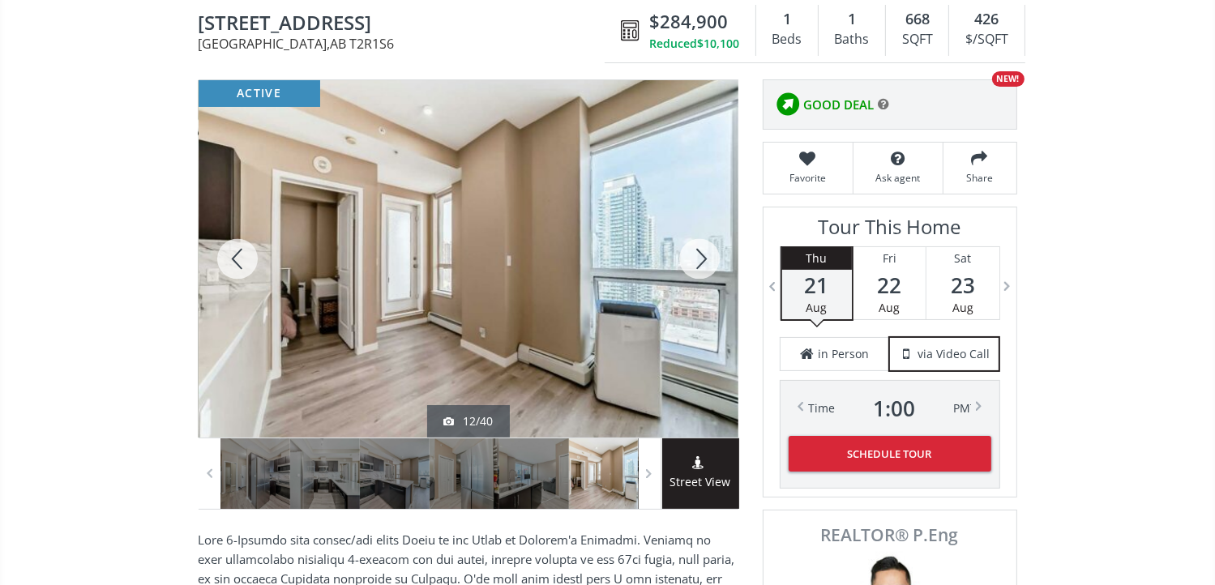
click at [710, 255] on div at bounding box center [699, 258] width 78 height 357
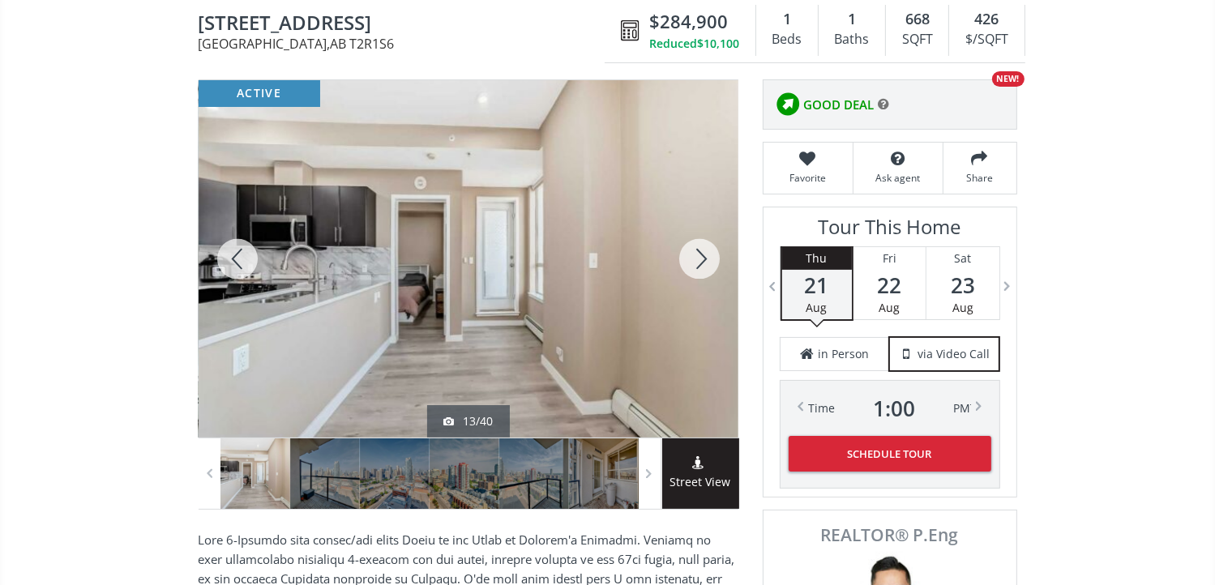
click at [709, 261] on div at bounding box center [699, 258] width 78 height 357
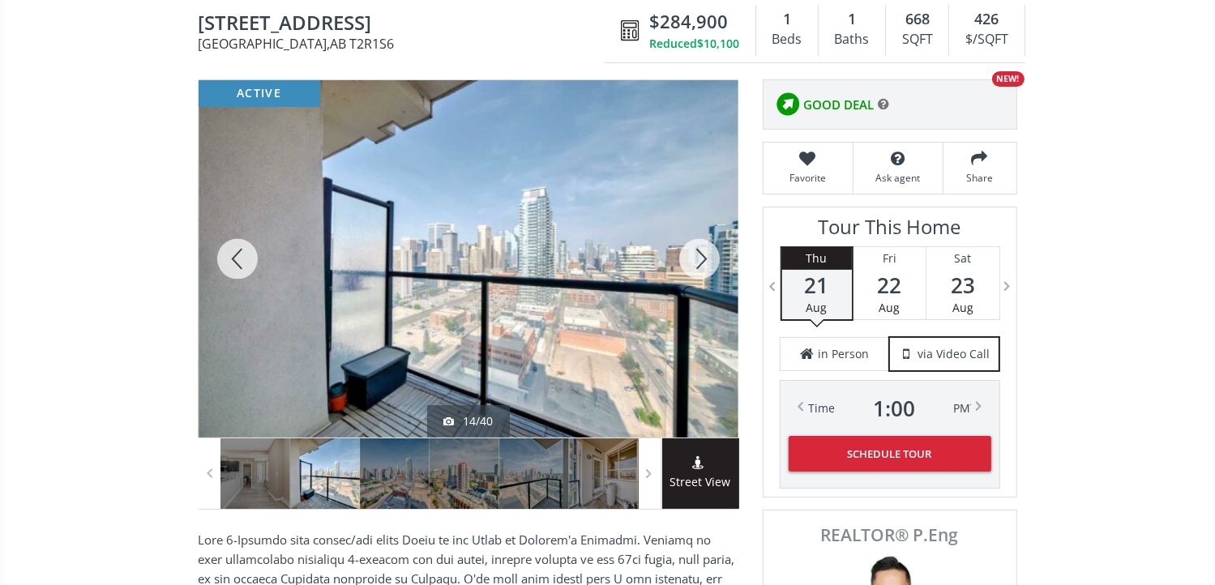
click at [708, 258] on div at bounding box center [699, 258] width 78 height 357
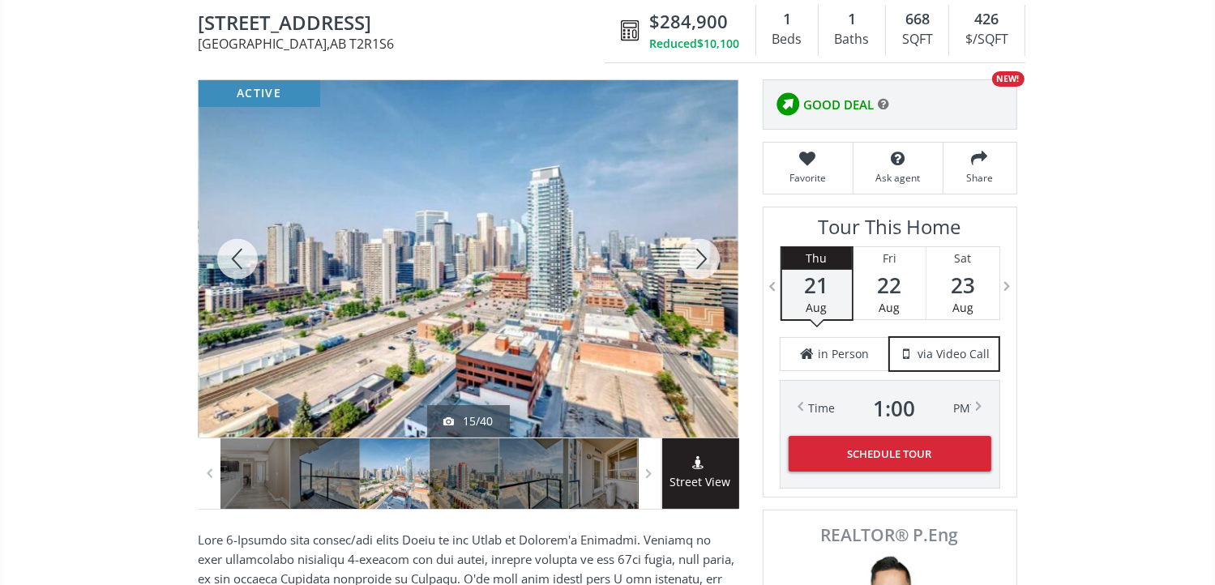
click at [708, 258] on div at bounding box center [699, 258] width 78 height 357
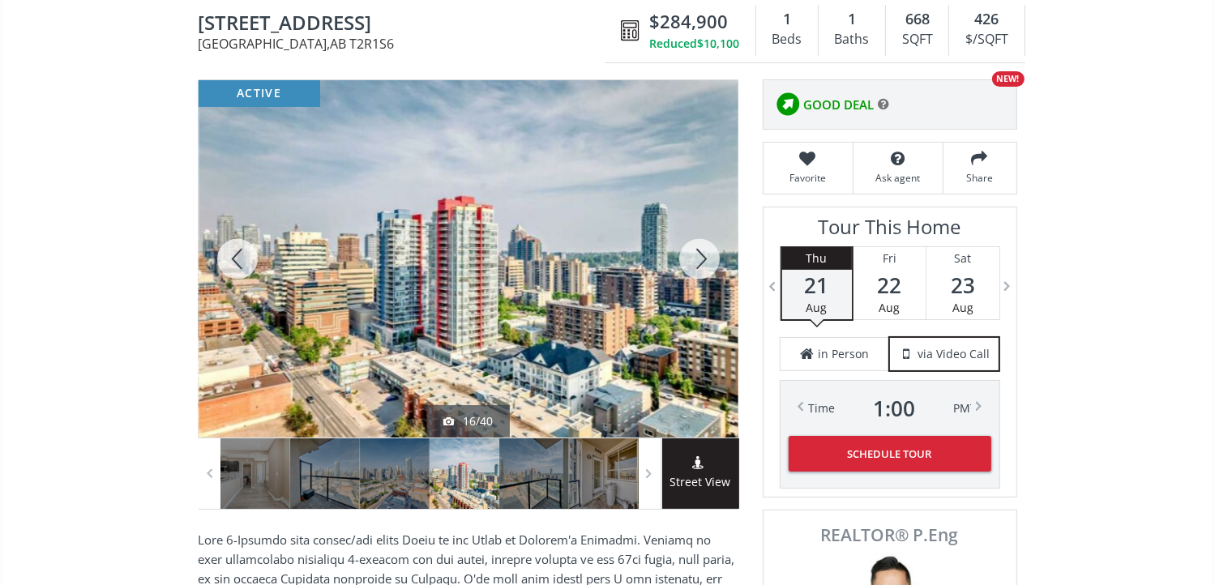
click at [707, 256] on div at bounding box center [699, 258] width 78 height 357
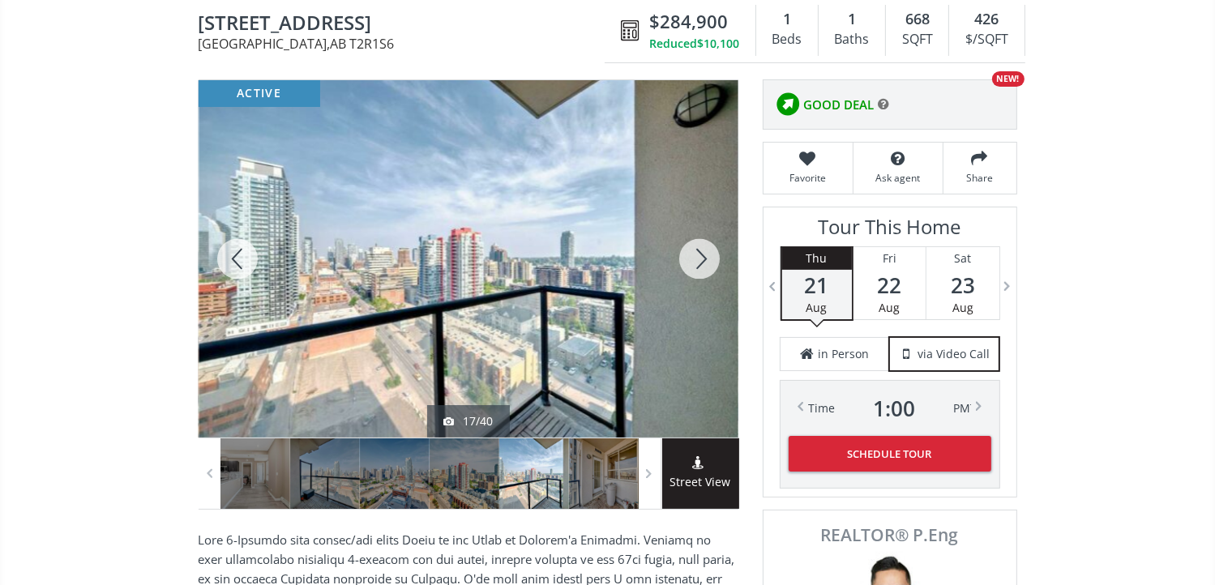
click at [707, 256] on div at bounding box center [699, 258] width 78 height 357
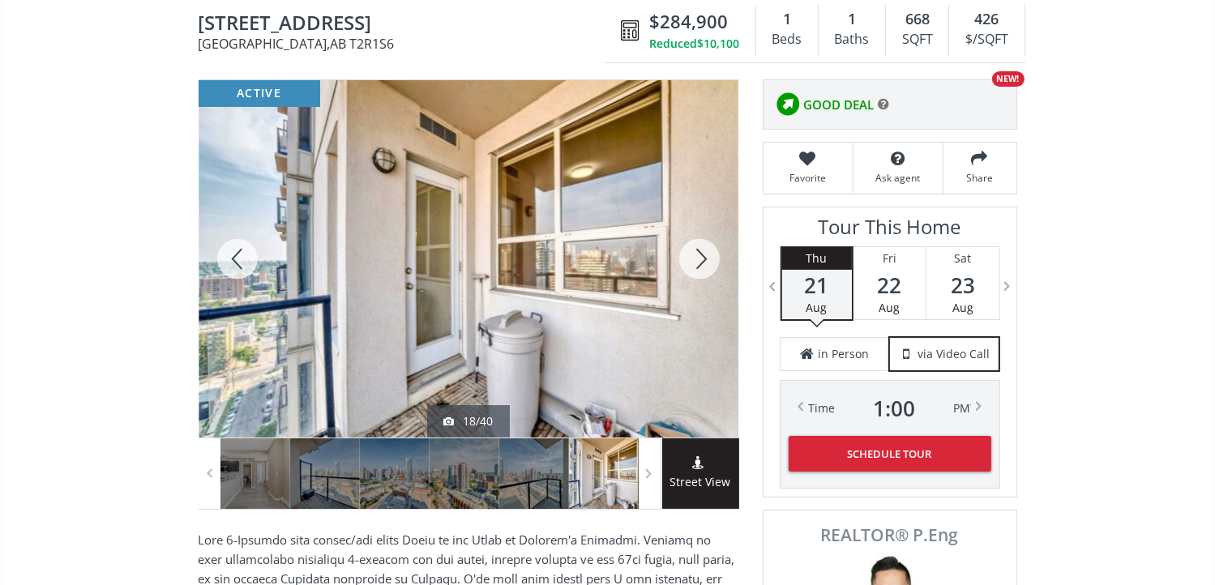
click at [709, 257] on div at bounding box center [699, 258] width 78 height 357
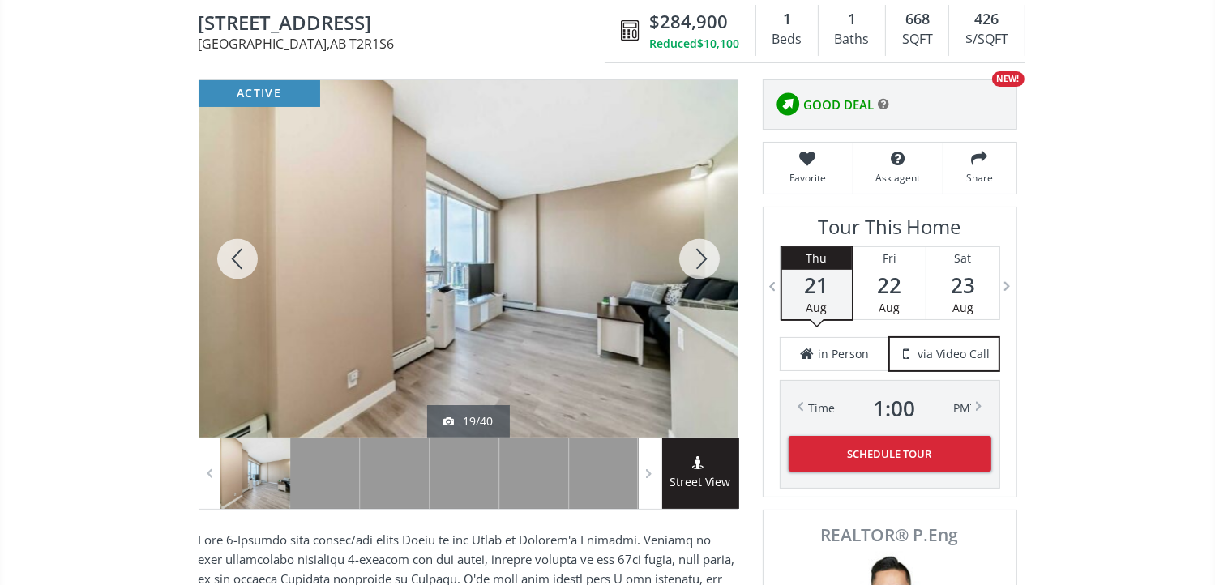
click at [709, 257] on div at bounding box center [699, 258] width 78 height 357
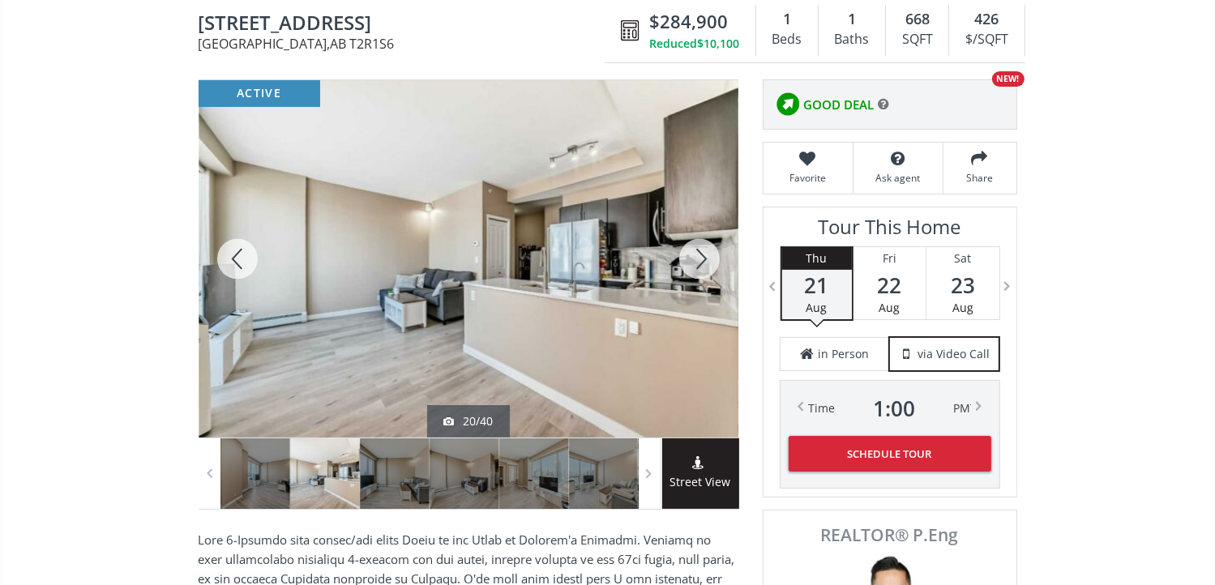
click at [709, 257] on div at bounding box center [699, 258] width 78 height 357
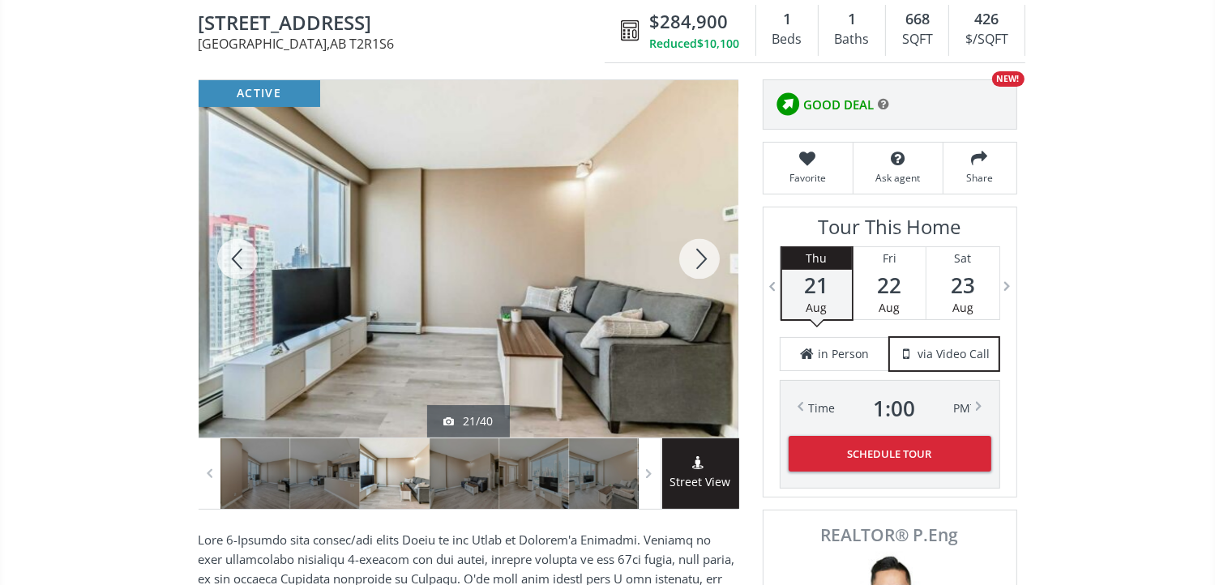
click at [709, 257] on div at bounding box center [699, 258] width 78 height 357
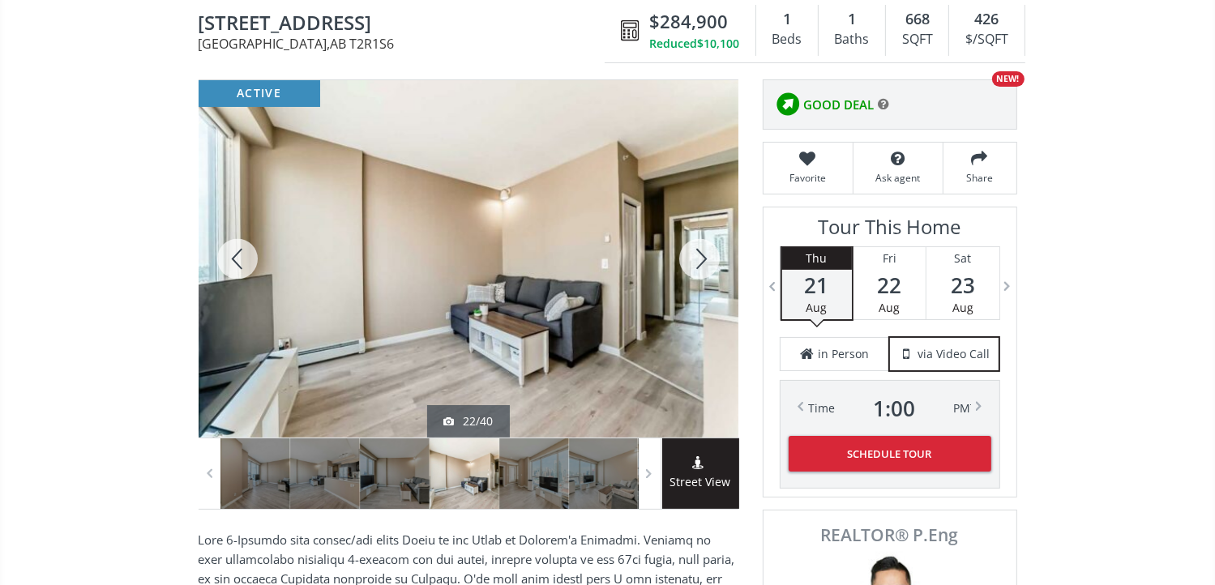
click at [709, 257] on div at bounding box center [699, 258] width 78 height 357
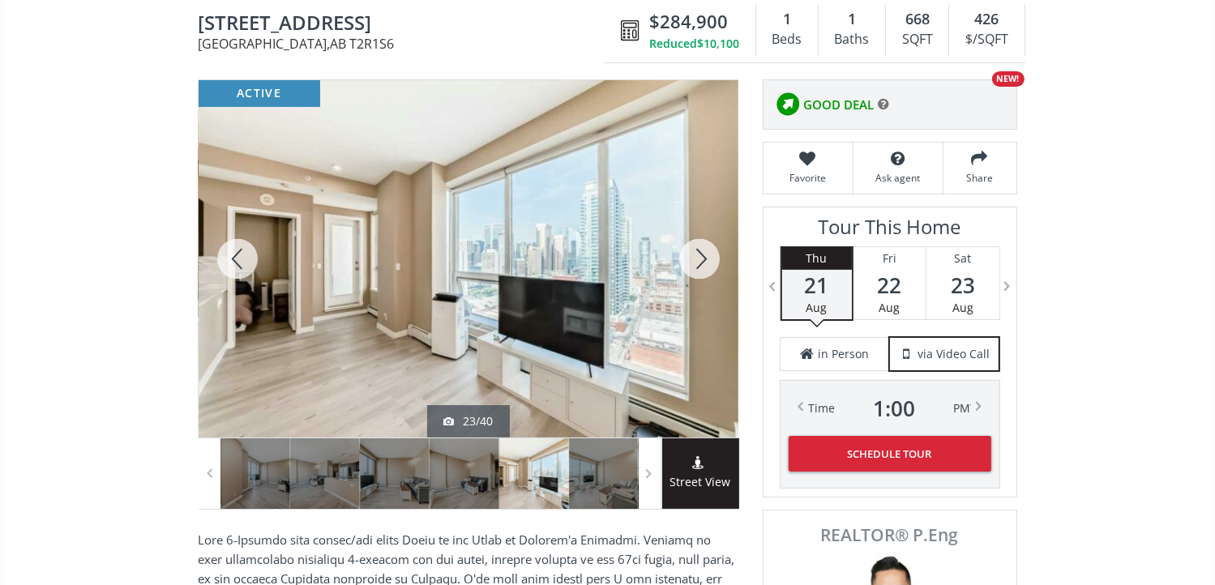
click at [709, 257] on div at bounding box center [699, 258] width 78 height 357
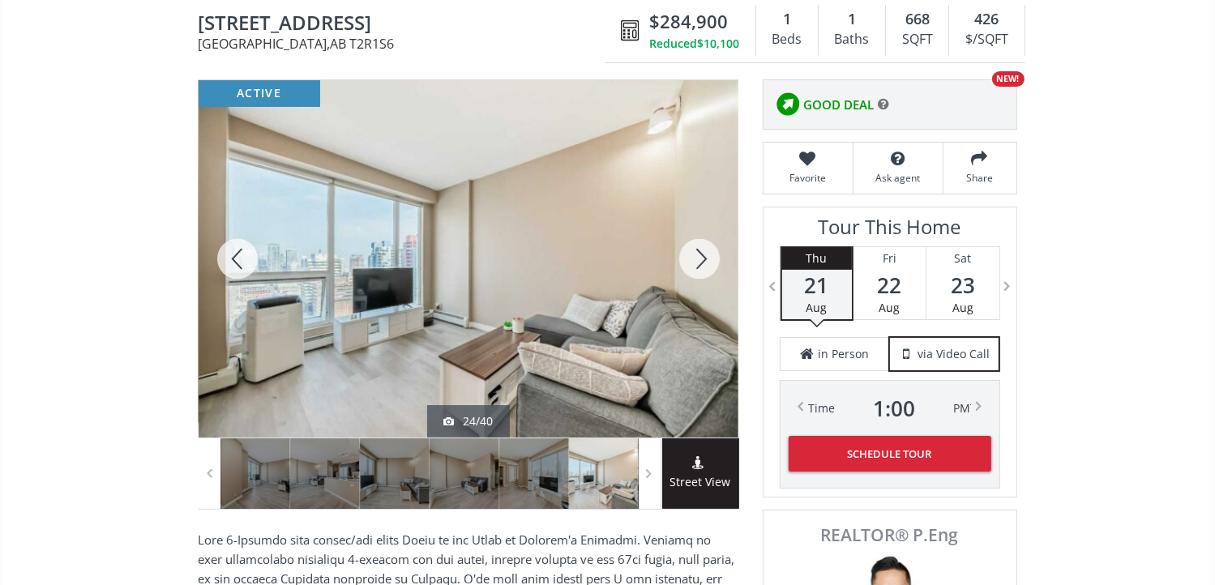
click at [709, 257] on div at bounding box center [699, 258] width 78 height 357
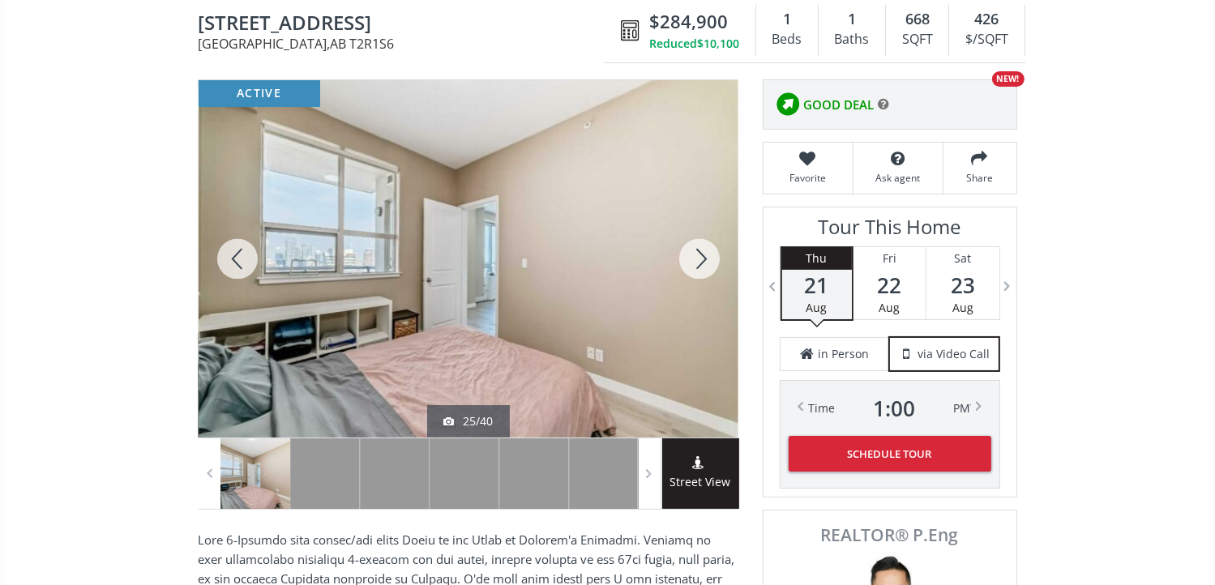
click at [709, 257] on div at bounding box center [699, 258] width 78 height 357
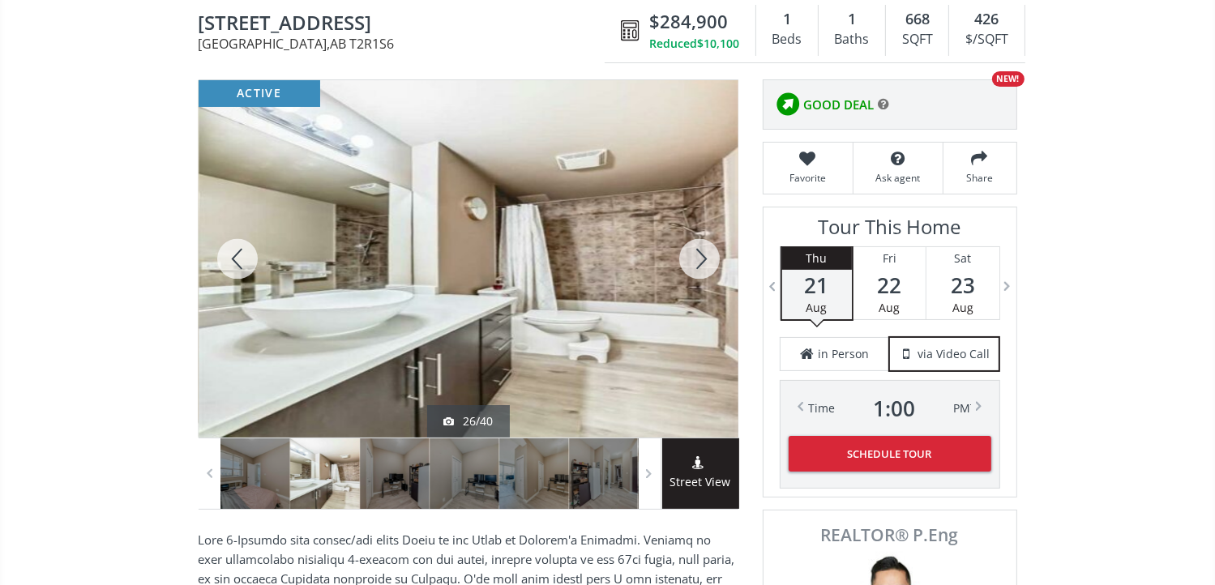
click at [709, 257] on div at bounding box center [699, 258] width 78 height 357
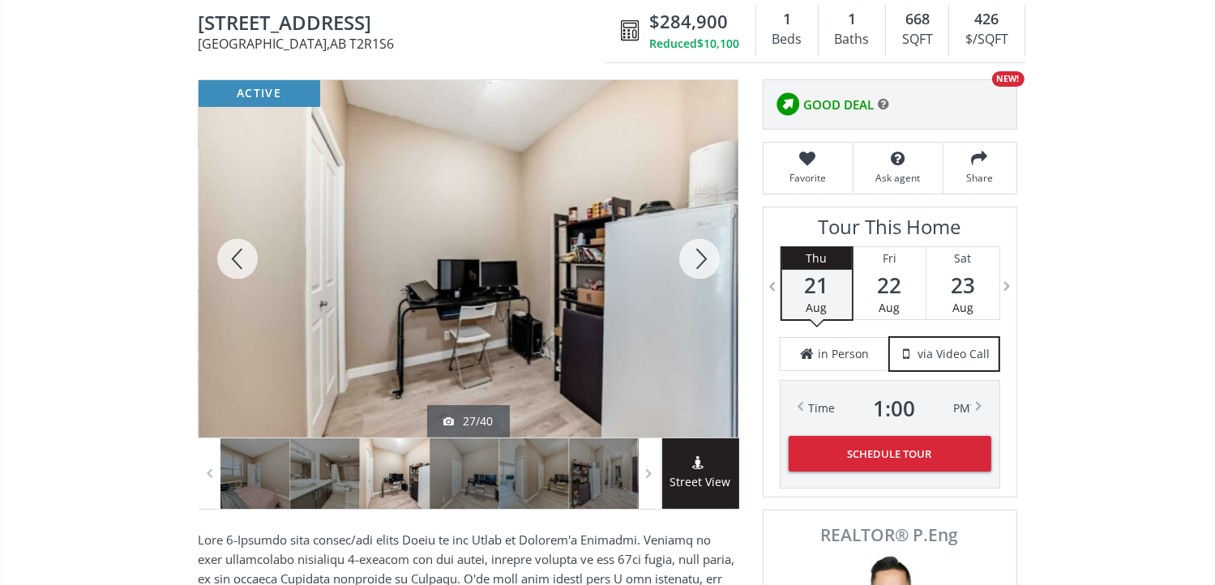
click at [709, 257] on div at bounding box center [699, 258] width 78 height 357
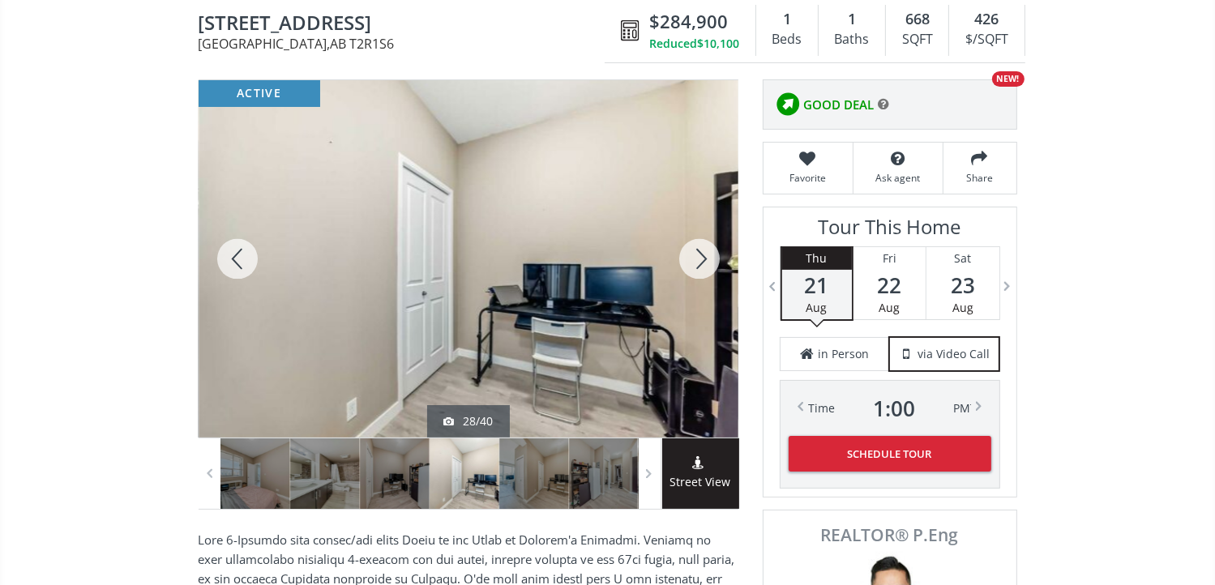
click at [230, 256] on div at bounding box center [238, 258] width 78 height 357
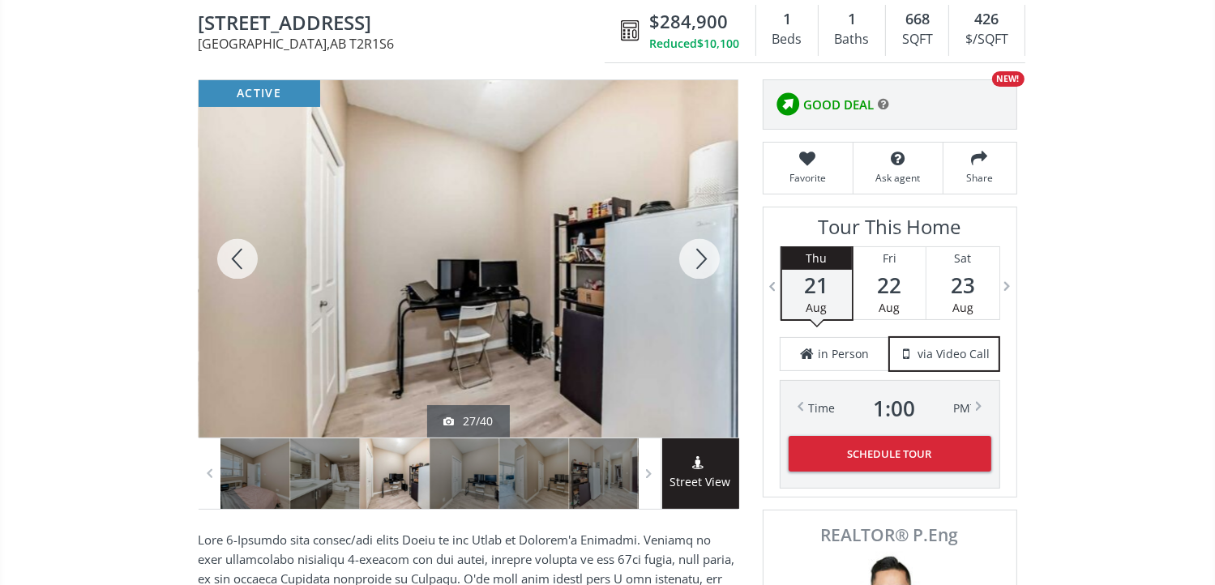
click at [695, 253] on div at bounding box center [699, 258] width 78 height 357
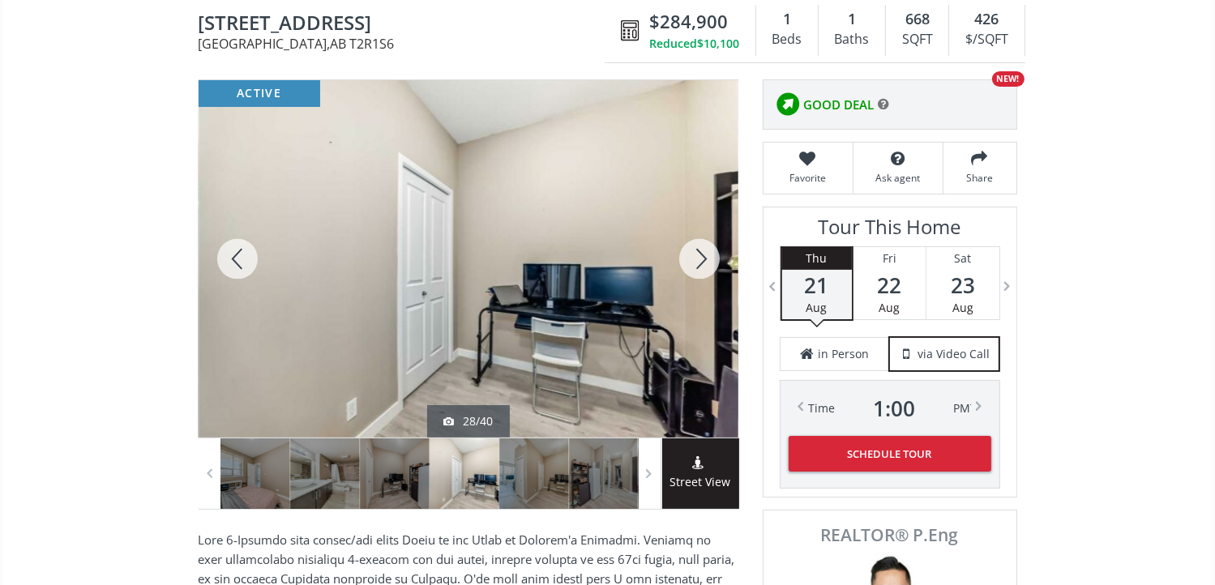
click at [695, 253] on div at bounding box center [699, 258] width 78 height 357
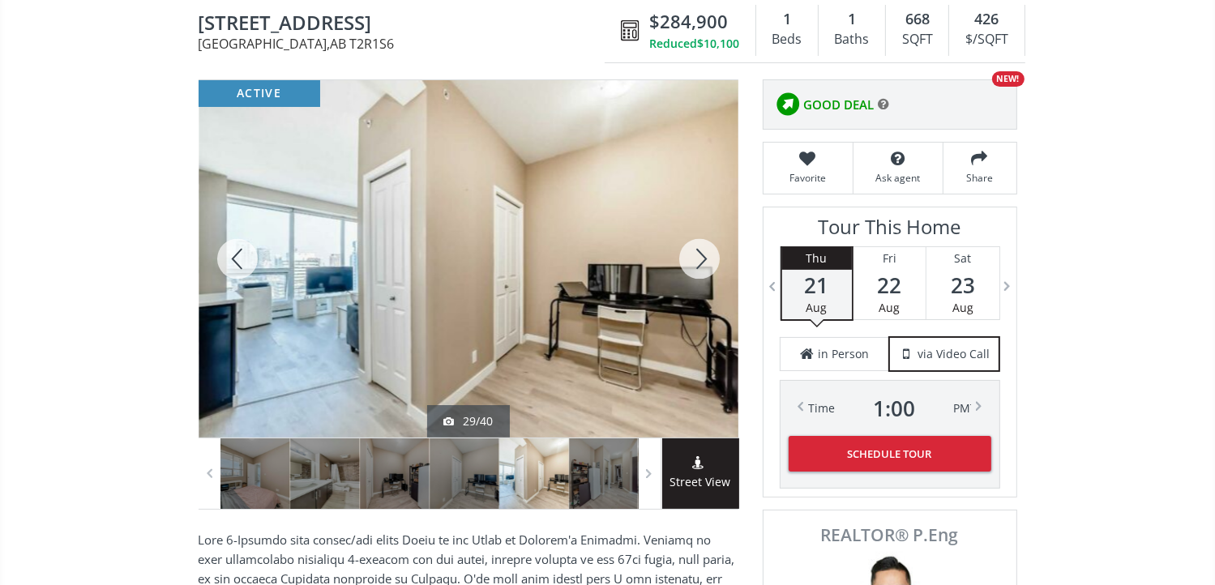
click at [695, 253] on div at bounding box center [699, 258] width 78 height 357
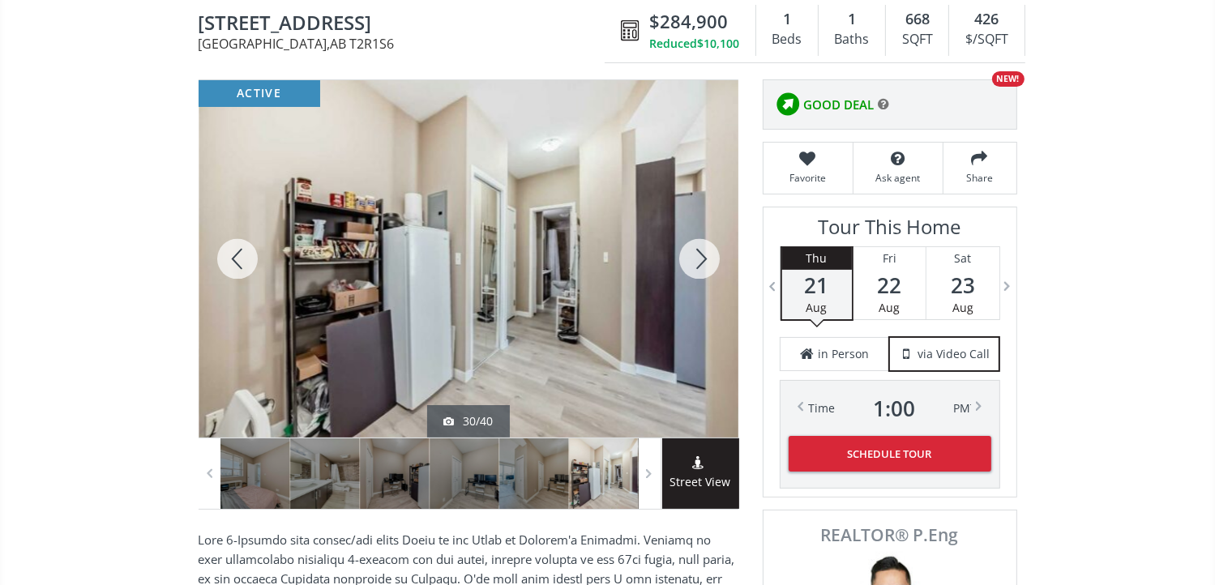
click at [695, 253] on div at bounding box center [699, 258] width 78 height 357
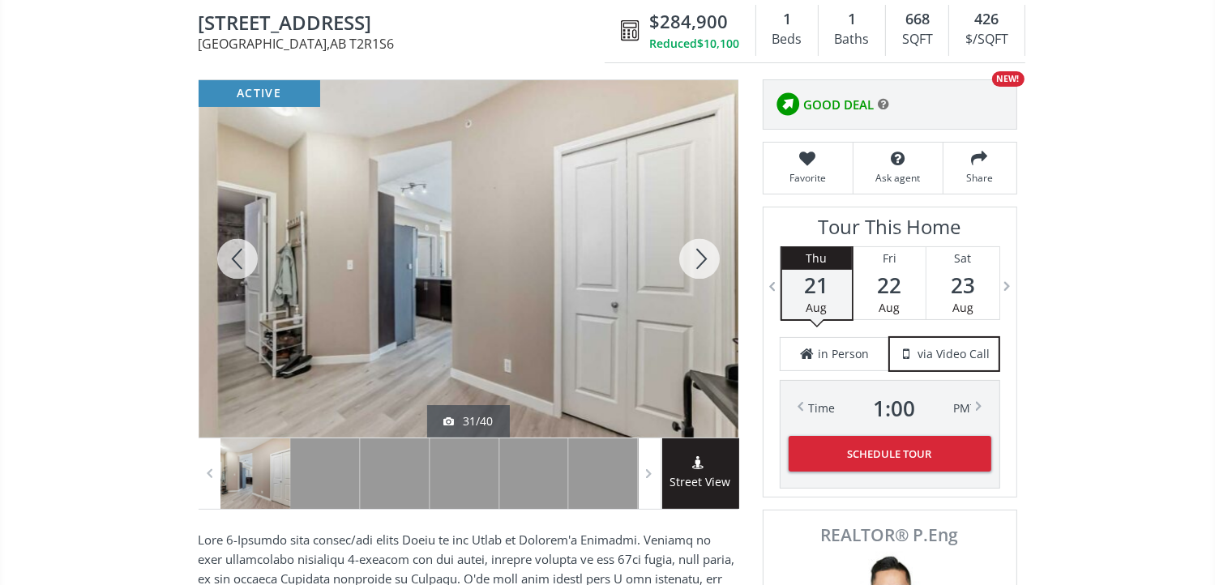
click at [695, 253] on div at bounding box center [699, 258] width 78 height 357
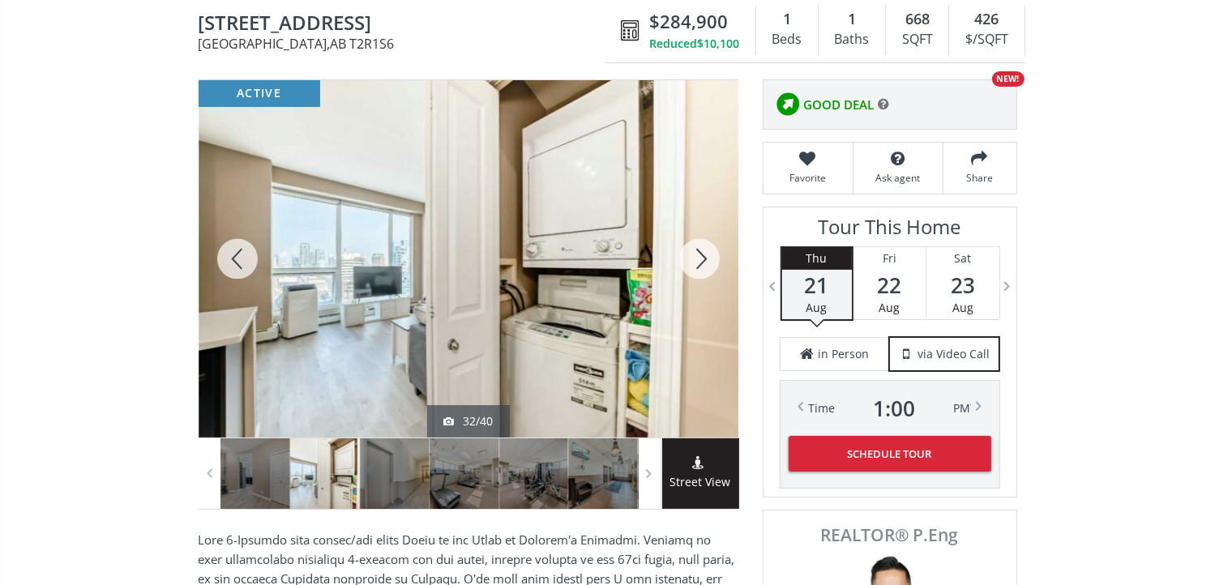
click at [695, 253] on div at bounding box center [699, 258] width 78 height 357
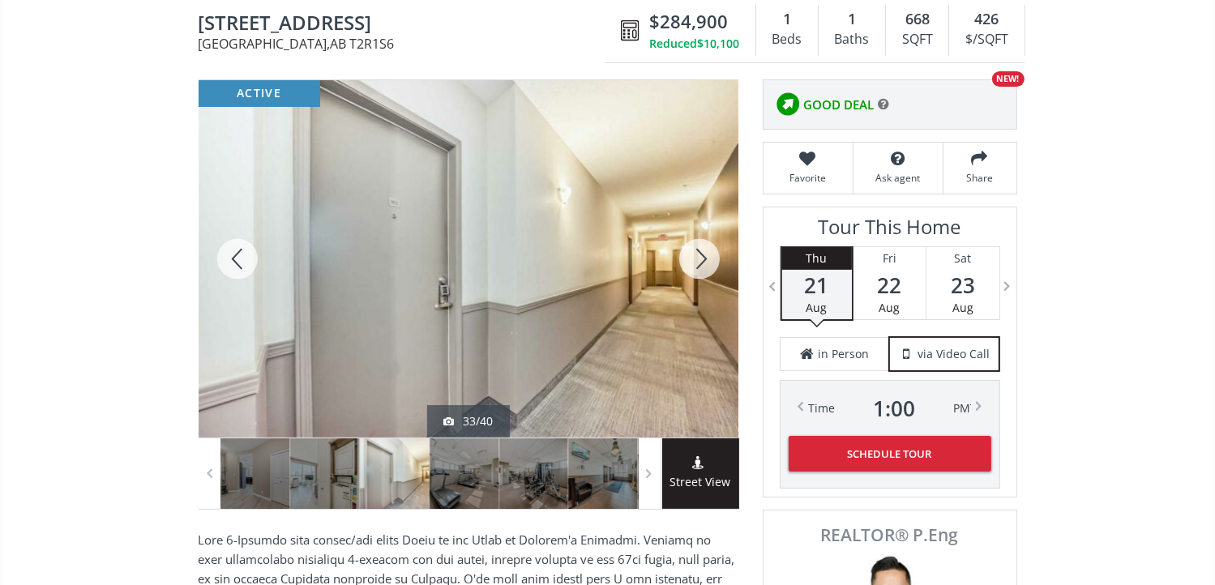
click at [695, 253] on div at bounding box center [699, 258] width 78 height 357
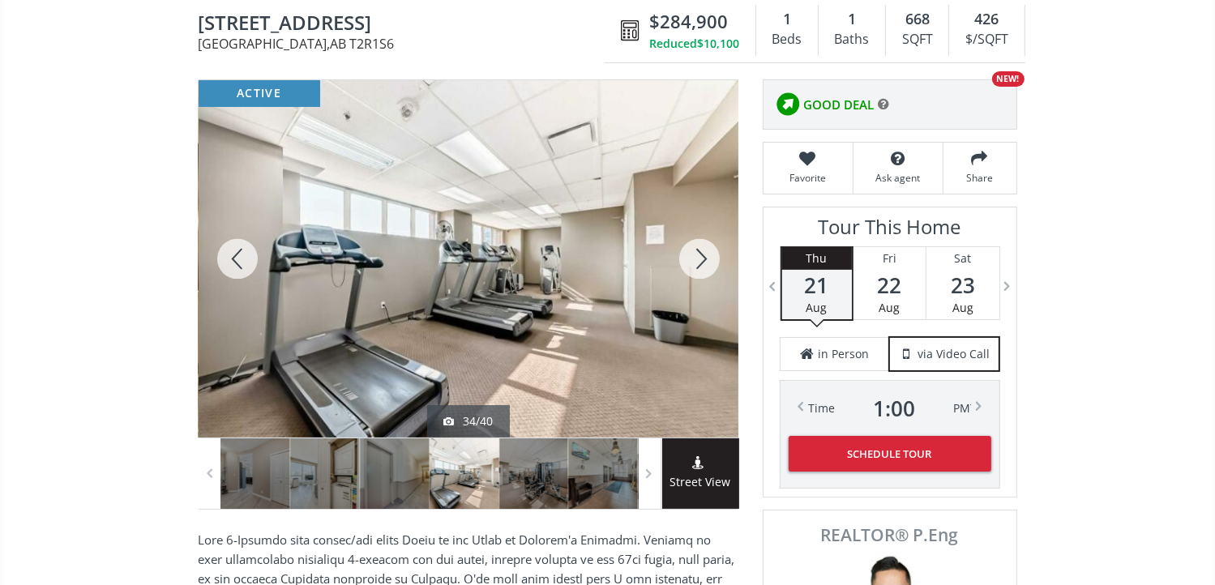
click at [695, 253] on div at bounding box center [699, 258] width 78 height 357
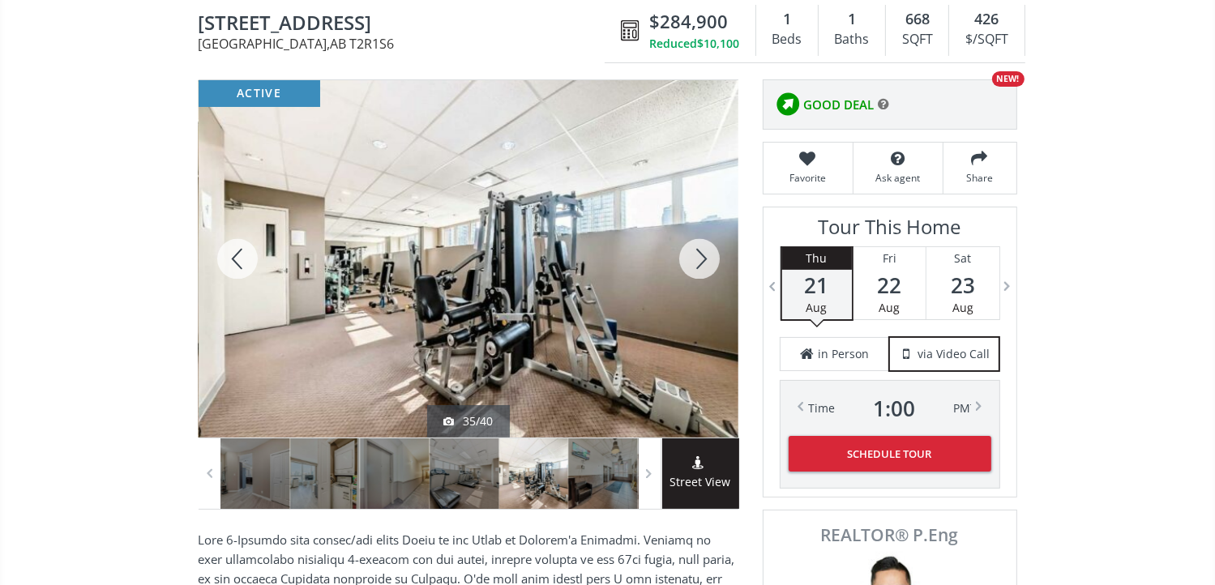
click at [695, 253] on div at bounding box center [699, 258] width 78 height 357
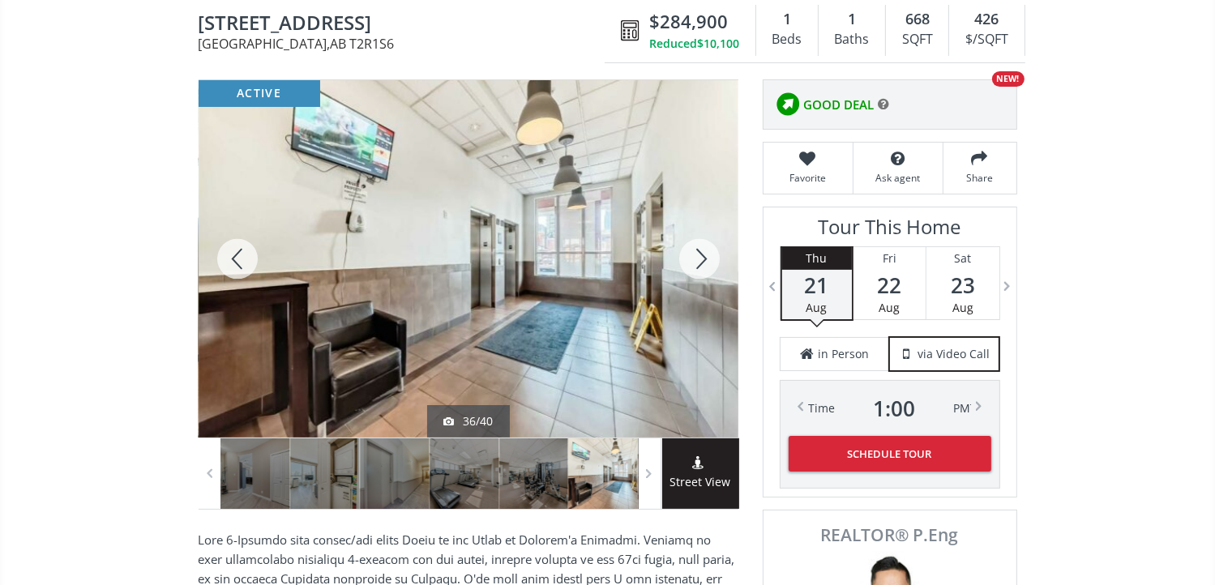
click at [695, 253] on div at bounding box center [699, 258] width 78 height 357
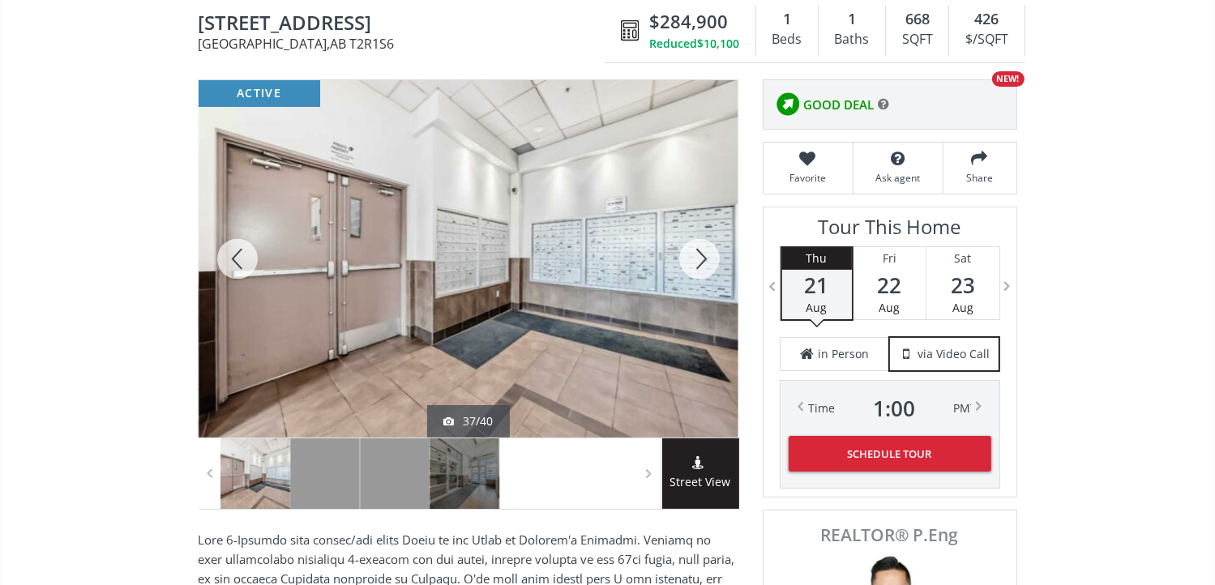
click at [241, 257] on div at bounding box center [238, 258] width 78 height 357
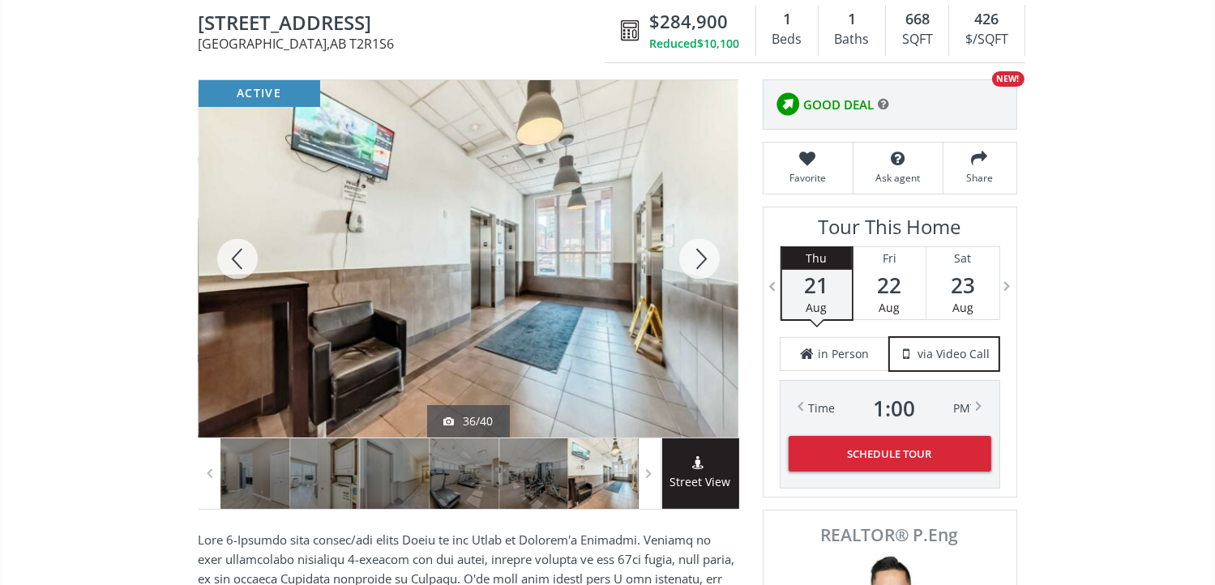
click at [698, 255] on div at bounding box center [699, 258] width 78 height 357
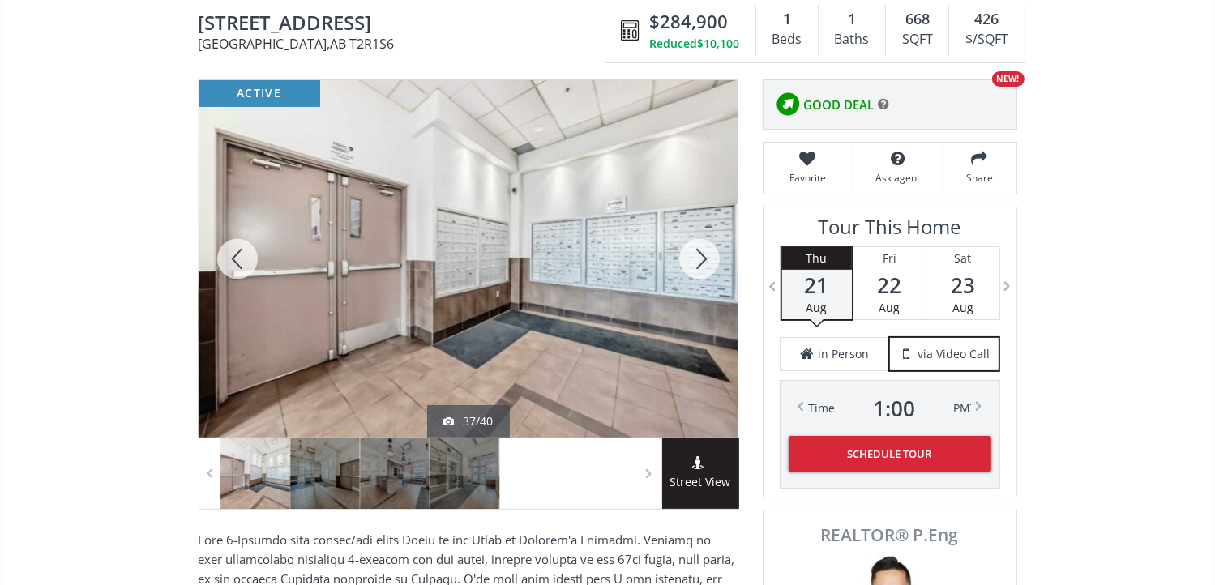
click at [698, 255] on div at bounding box center [699, 258] width 78 height 357
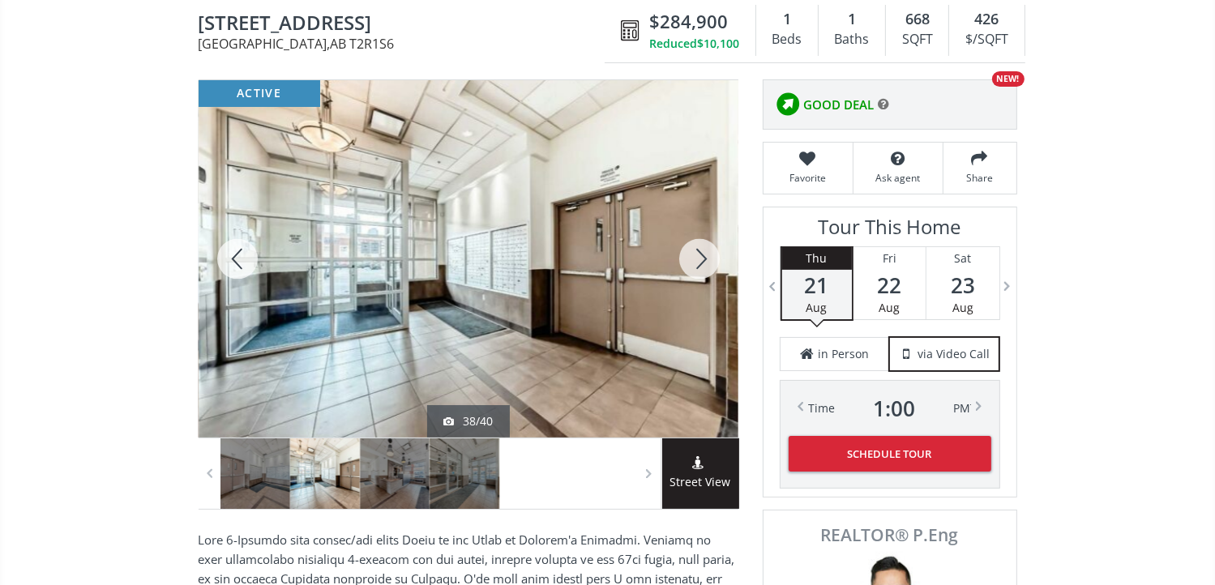
click at [698, 255] on div at bounding box center [699, 258] width 78 height 357
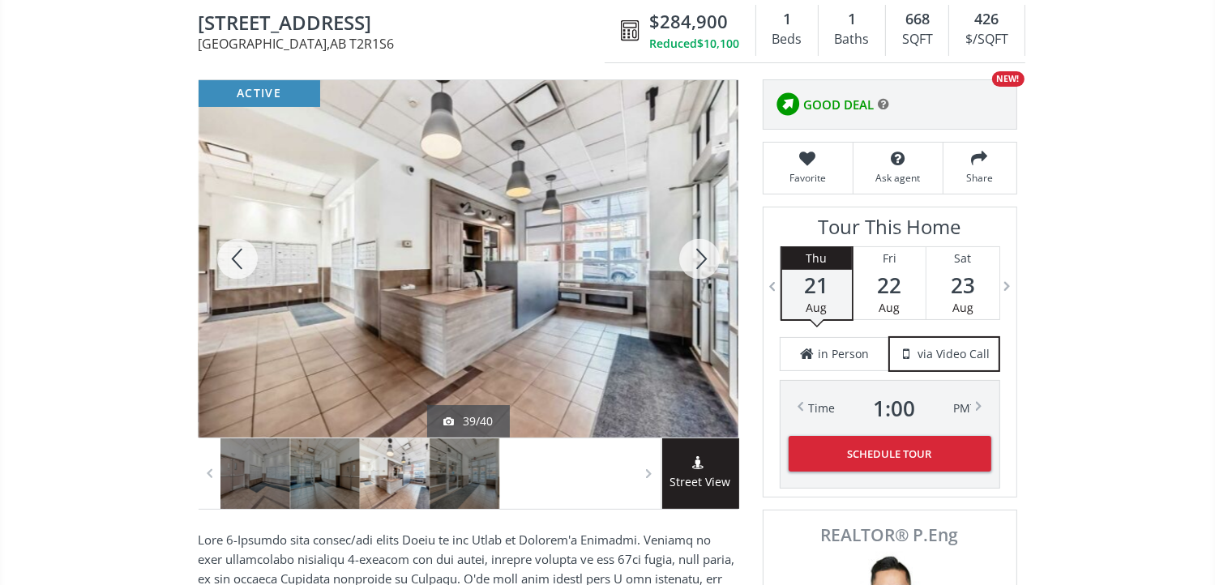
click at [698, 255] on div at bounding box center [699, 258] width 78 height 357
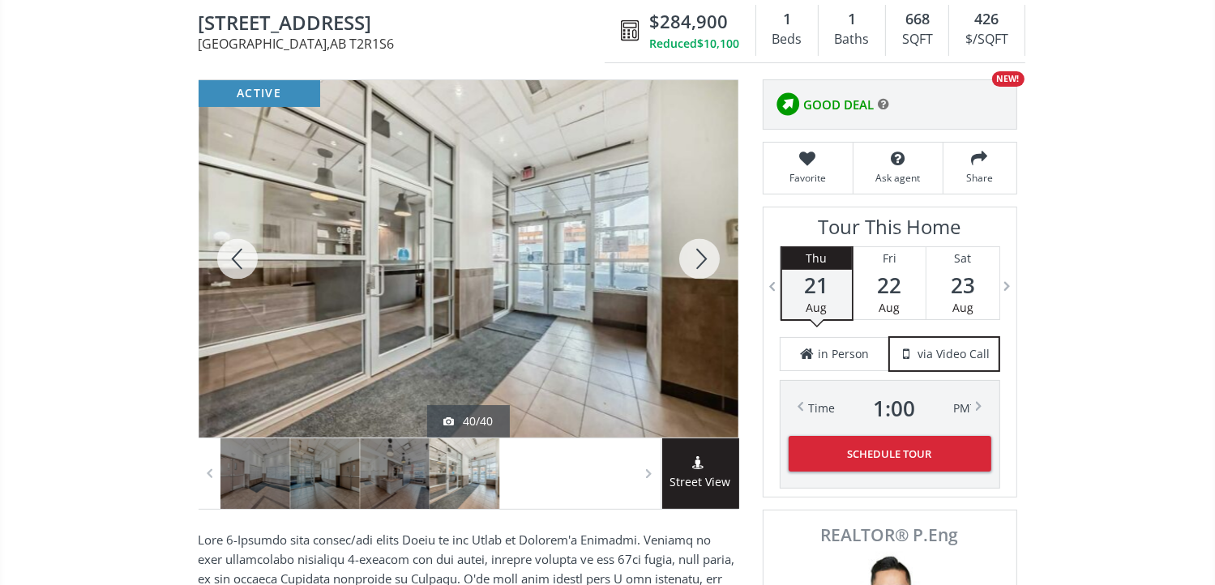
click at [698, 255] on div at bounding box center [699, 258] width 78 height 357
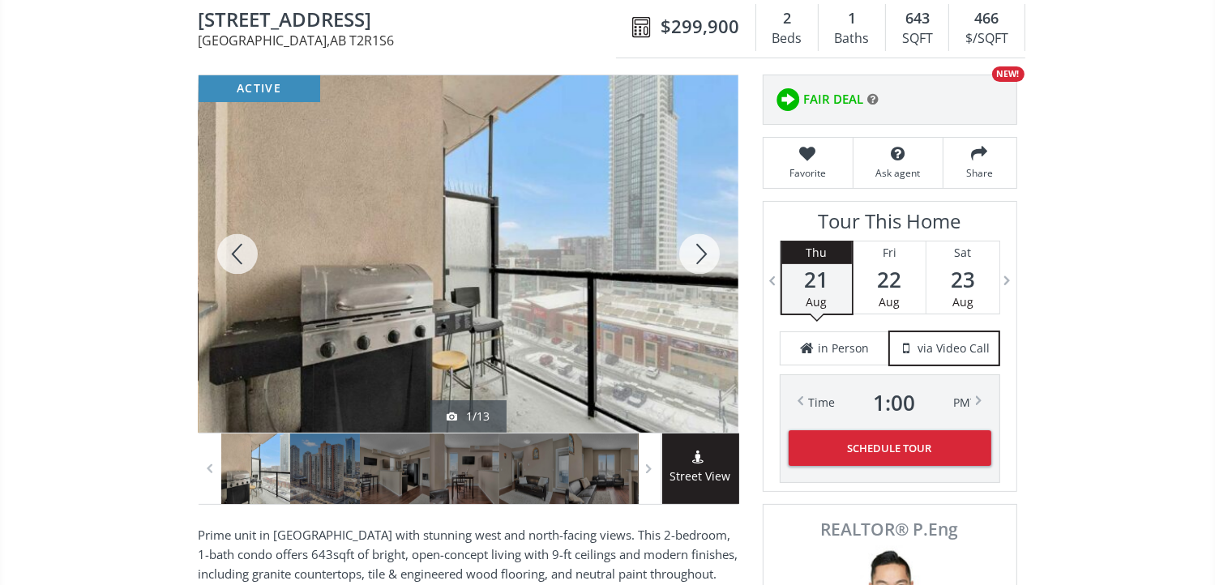
scroll to position [162, 0]
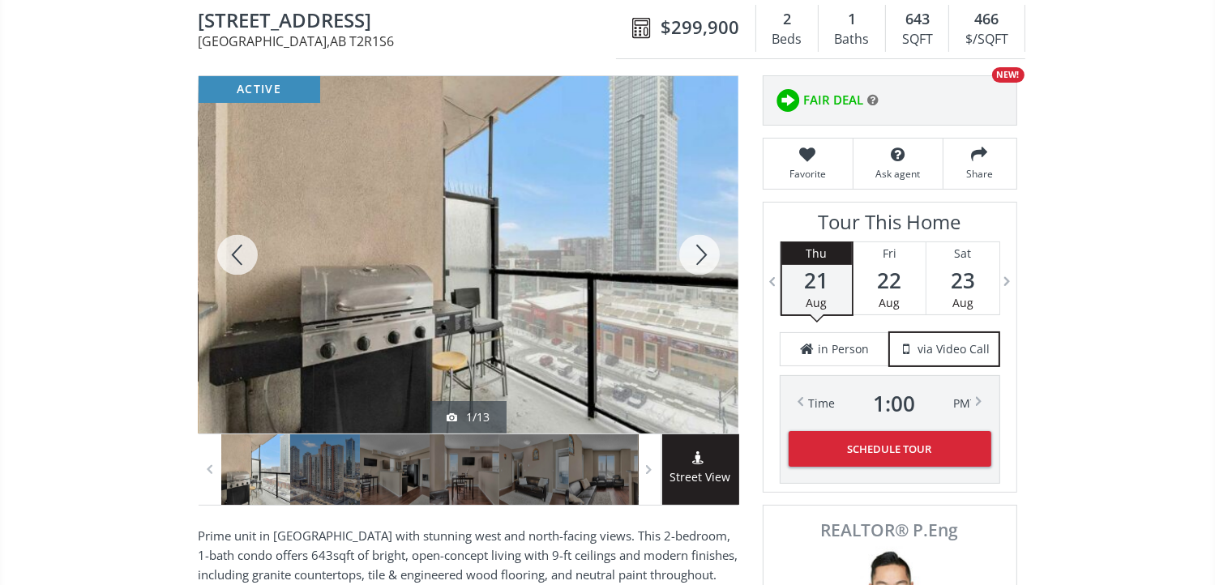
click at [704, 246] on div at bounding box center [699, 254] width 78 height 357
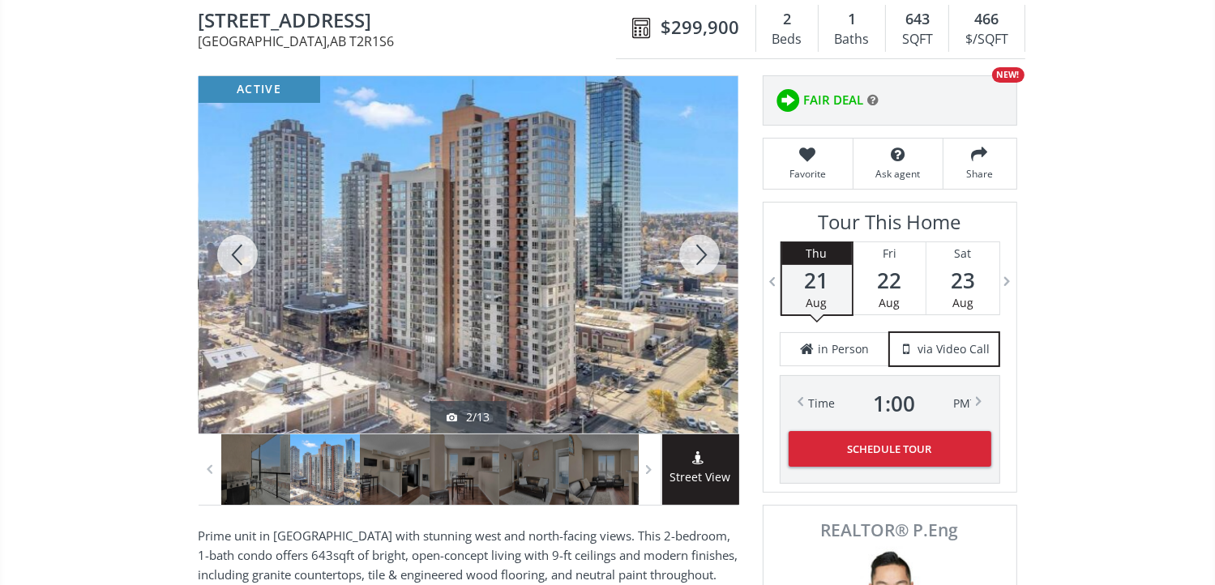
click at [704, 246] on div at bounding box center [699, 254] width 78 height 357
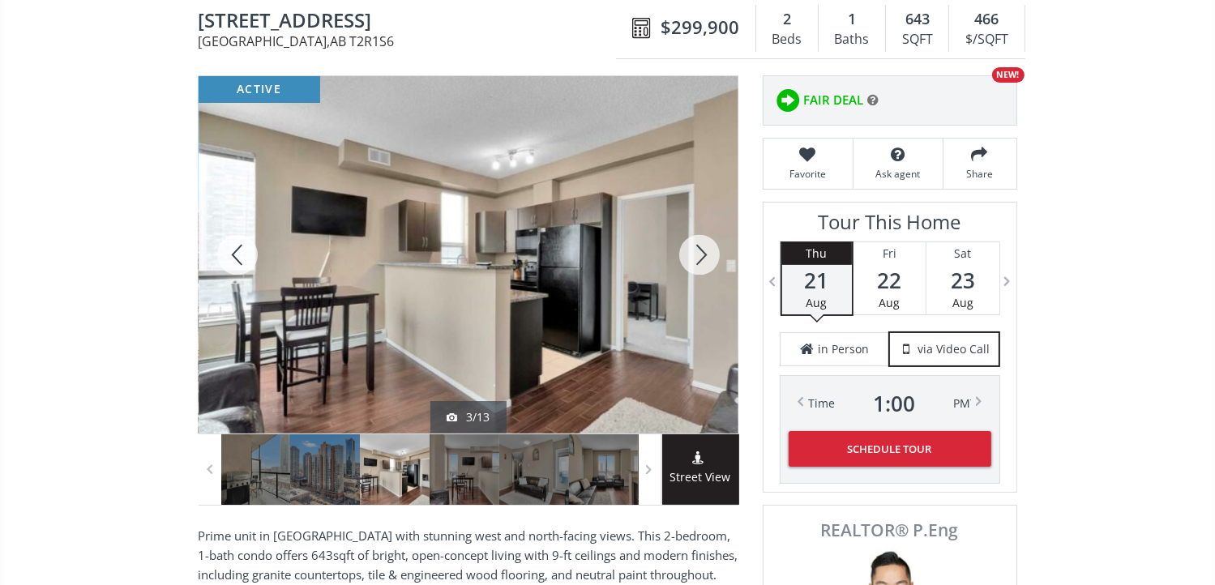
click at [704, 246] on div at bounding box center [699, 254] width 78 height 357
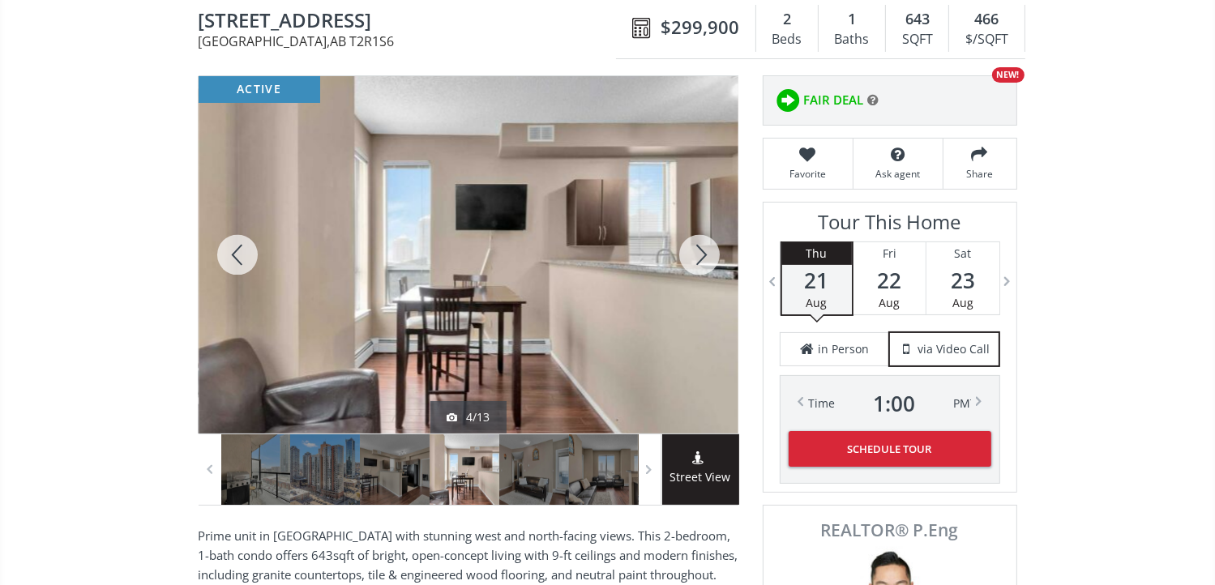
click at [704, 246] on div at bounding box center [699, 254] width 78 height 357
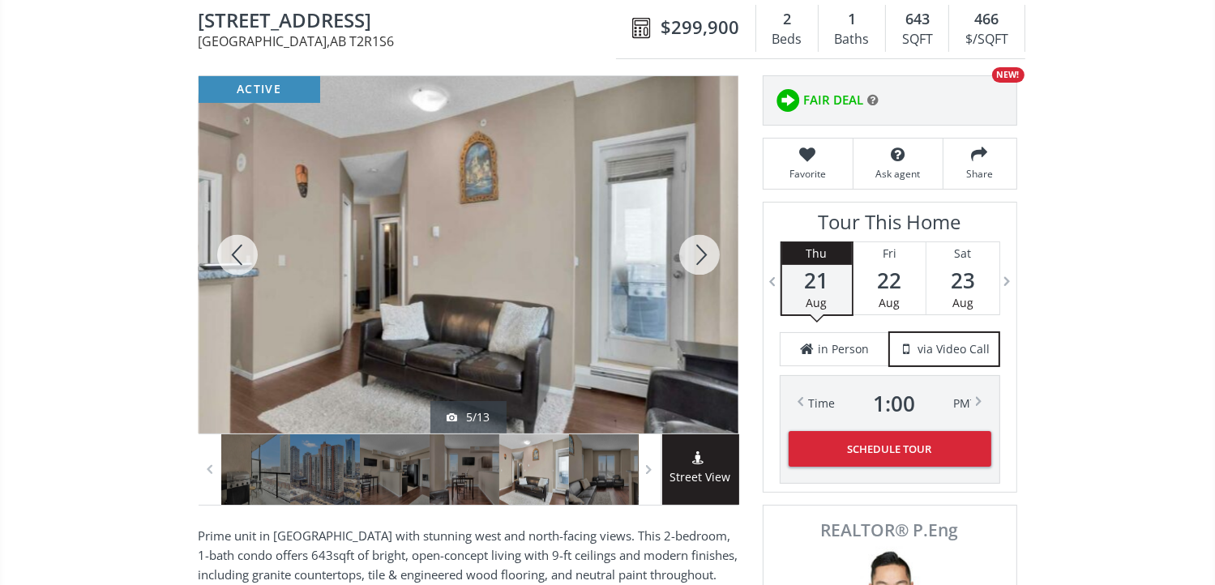
click at [704, 246] on div at bounding box center [699, 254] width 78 height 357
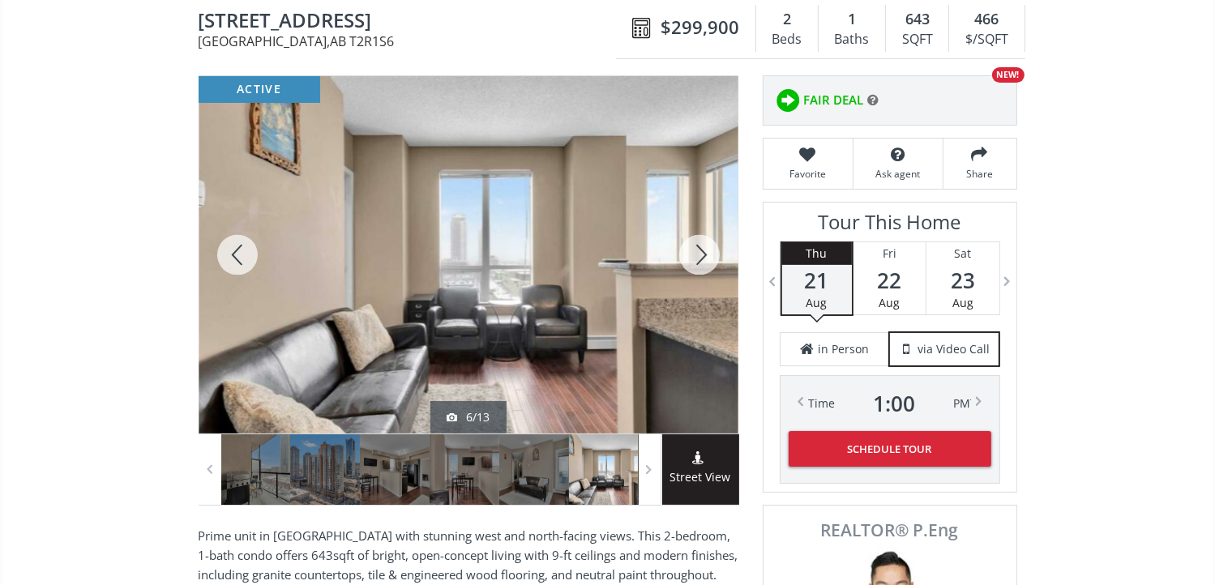
click at [704, 246] on div at bounding box center [699, 254] width 78 height 357
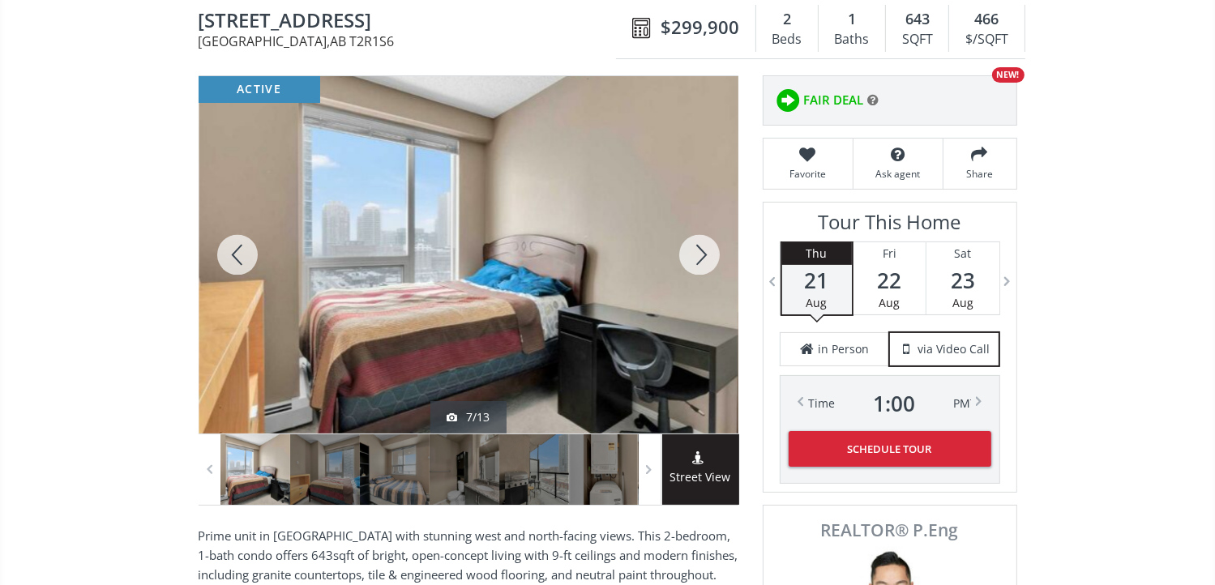
click at [704, 246] on div at bounding box center [699, 254] width 78 height 357
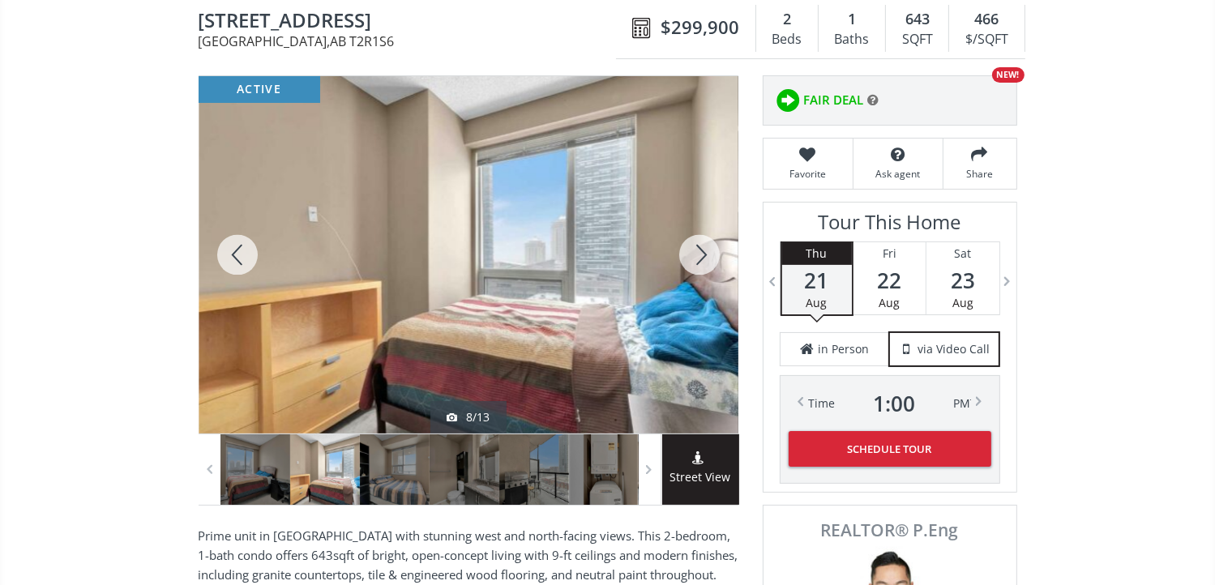
click at [704, 246] on div at bounding box center [699, 254] width 78 height 357
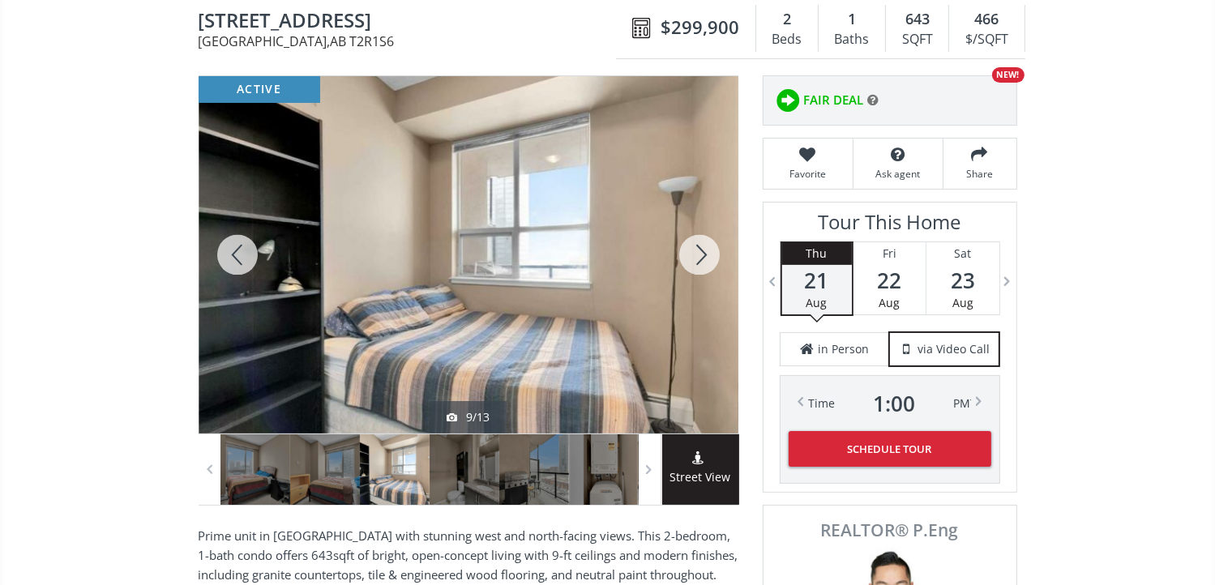
click at [704, 246] on div at bounding box center [699, 254] width 78 height 357
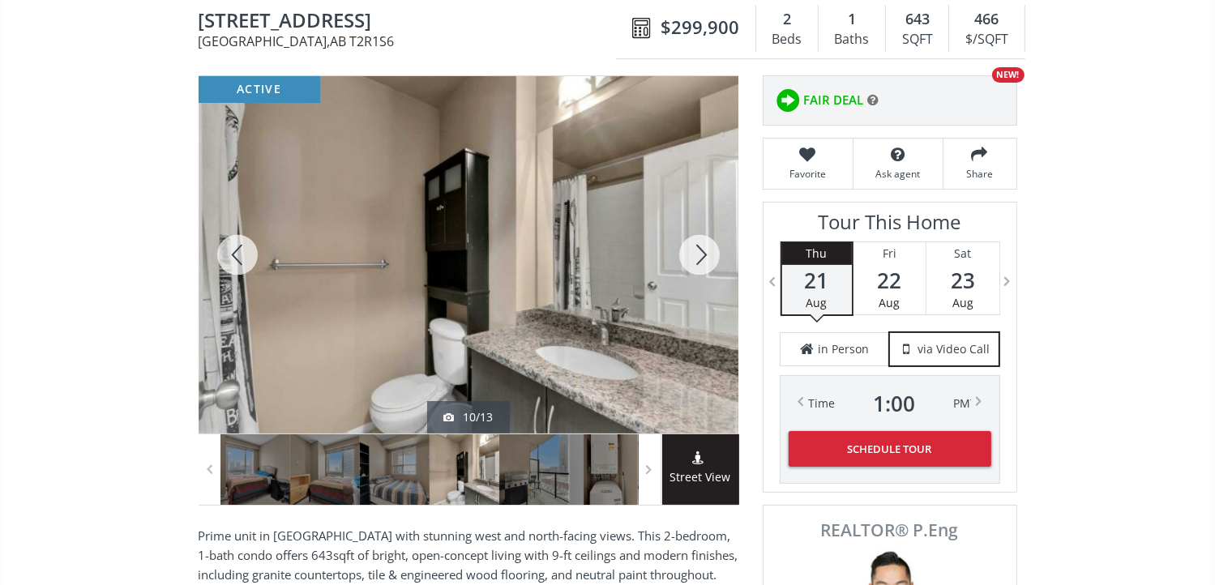
click at [704, 246] on div at bounding box center [699, 254] width 78 height 357
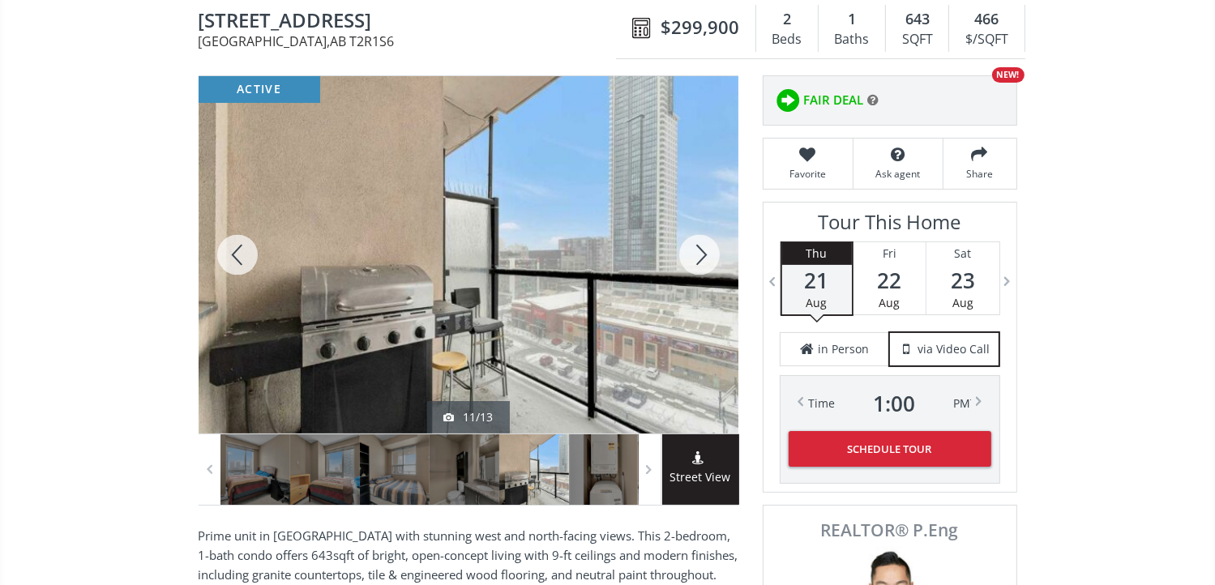
click at [704, 246] on div at bounding box center [699, 254] width 78 height 357
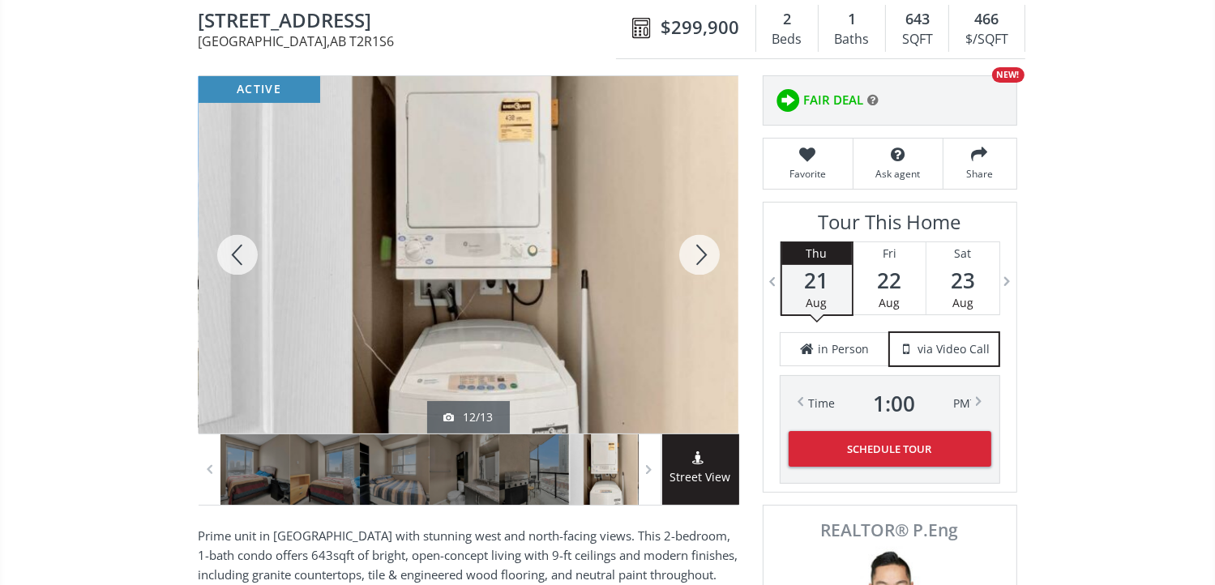
click at [702, 246] on div at bounding box center [699, 254] width 78 height 357
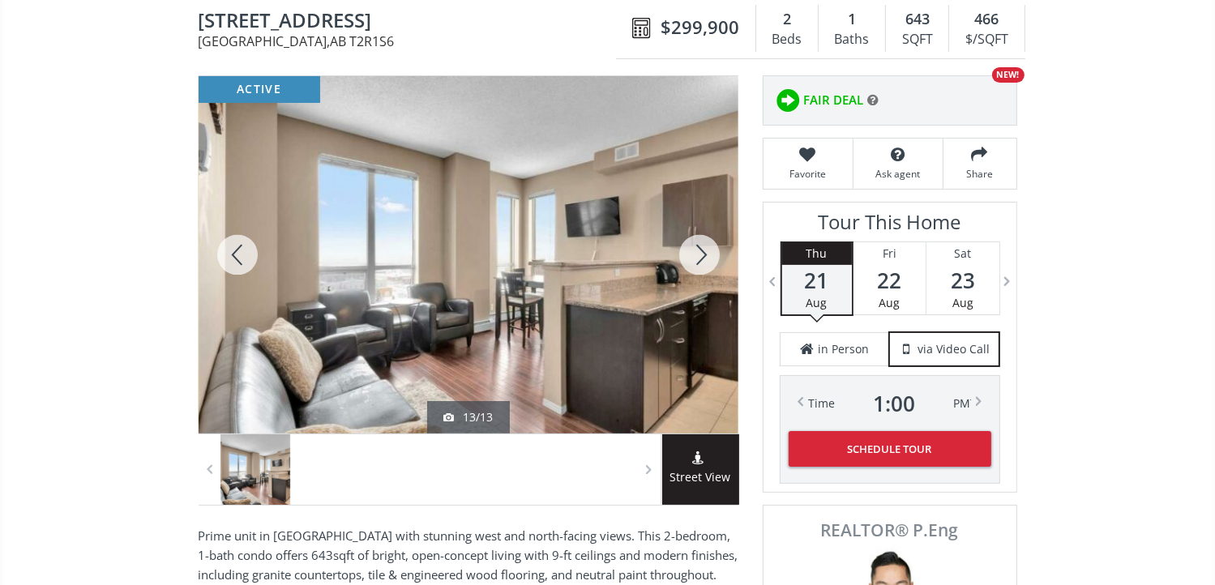
click at [702, 246] on div at bounding box center [699, 254] width 78 height 357
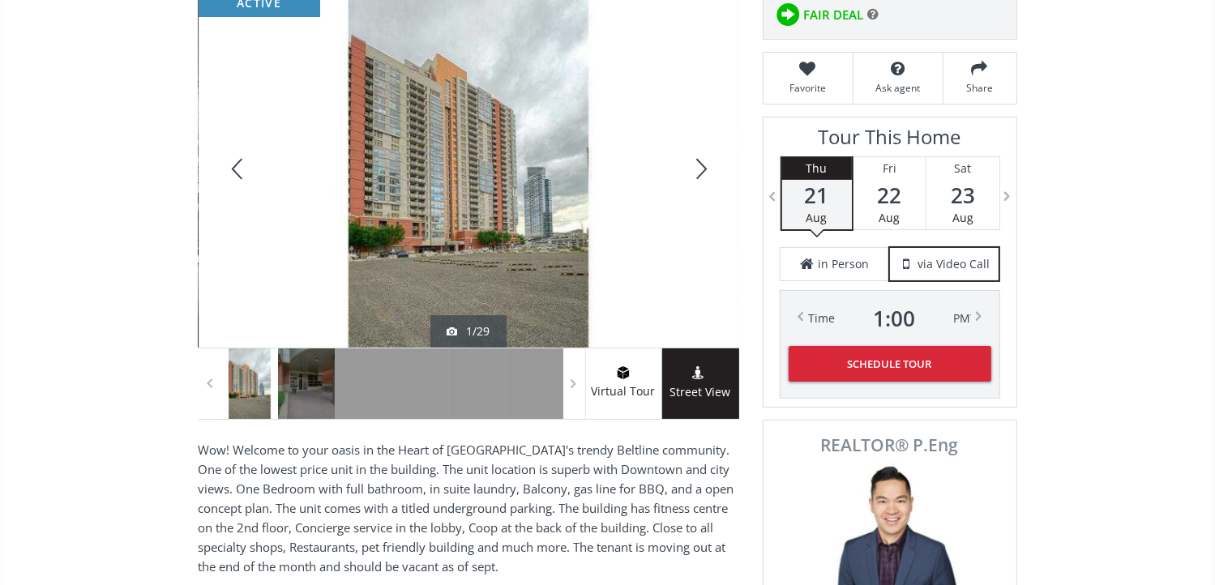
scroll to position [162, 0]
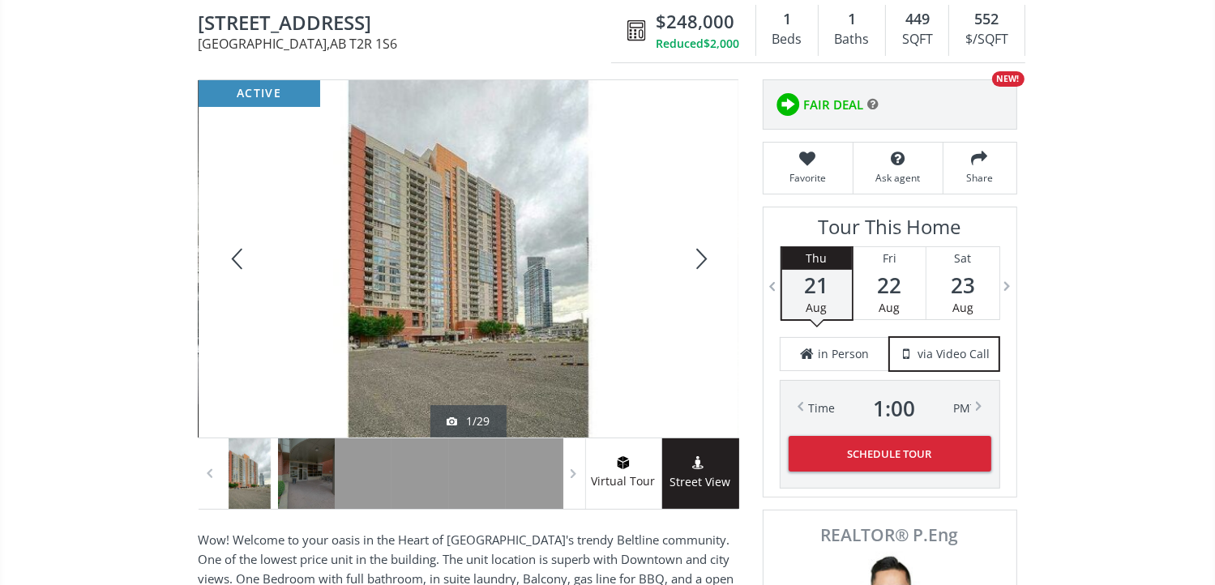
click at [691, 268] on div at bounding box center [699, 258] width 78 height 357
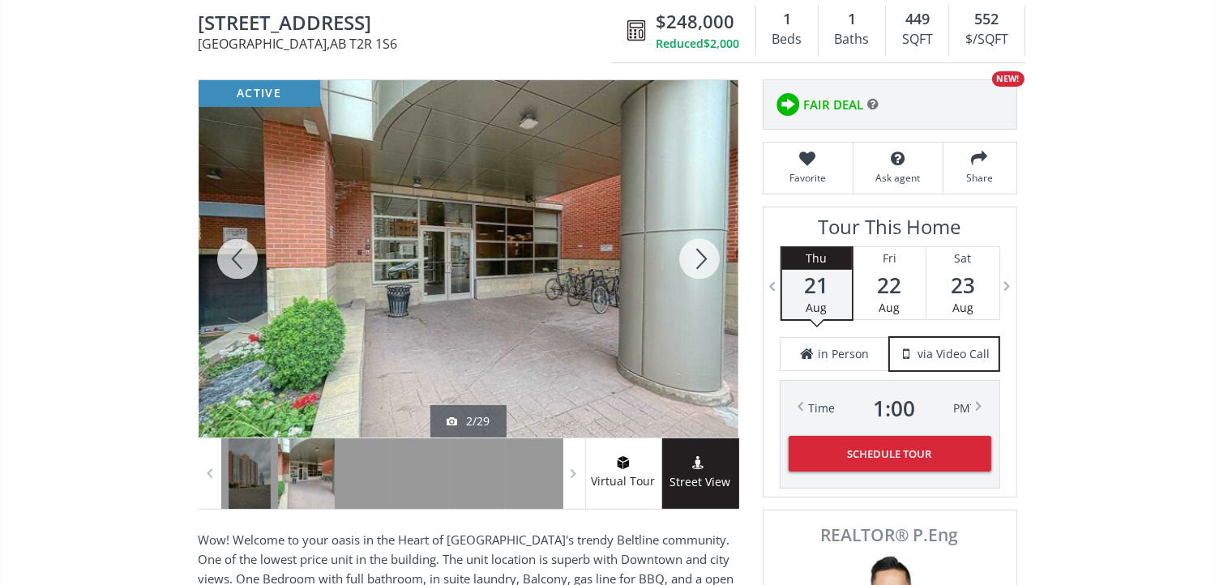
click at [700, 260] on div at bounding box center [699, 258] width 78 height 357
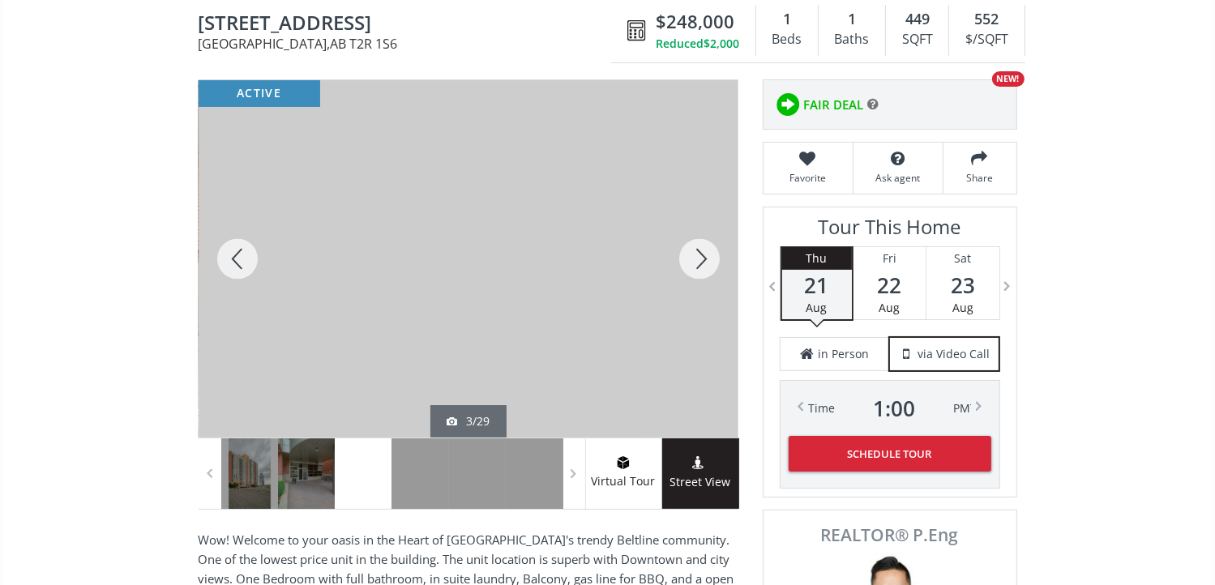
click at [700, 260] on div at bounding box center [699, 258] width 78 height 357
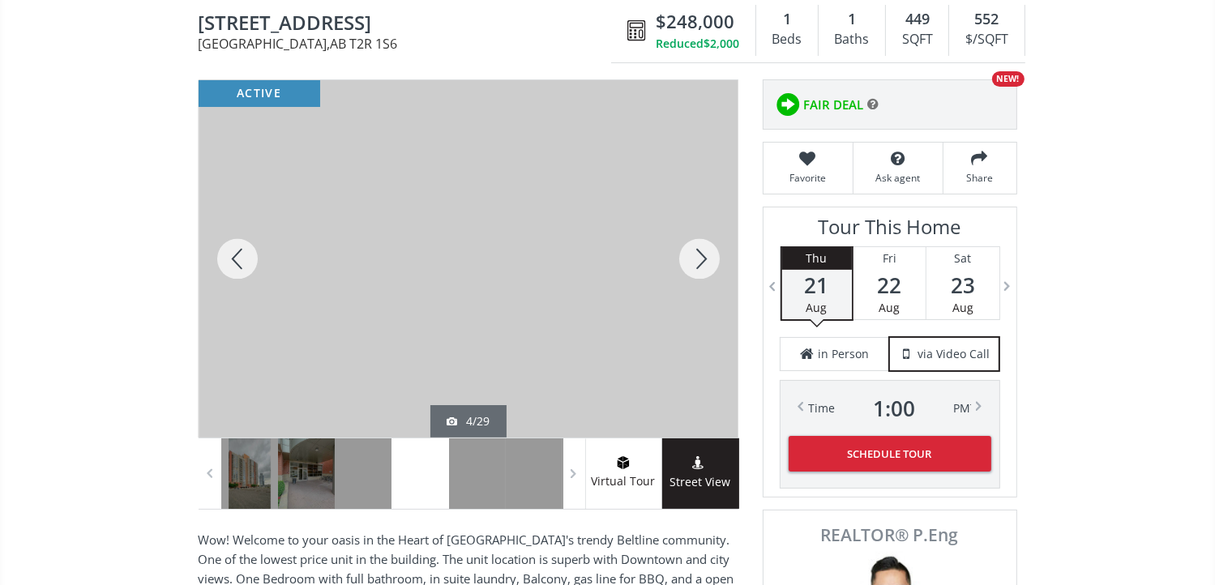
click at [700, 260] on div at bounding box center [699, 258] width 78 height 357
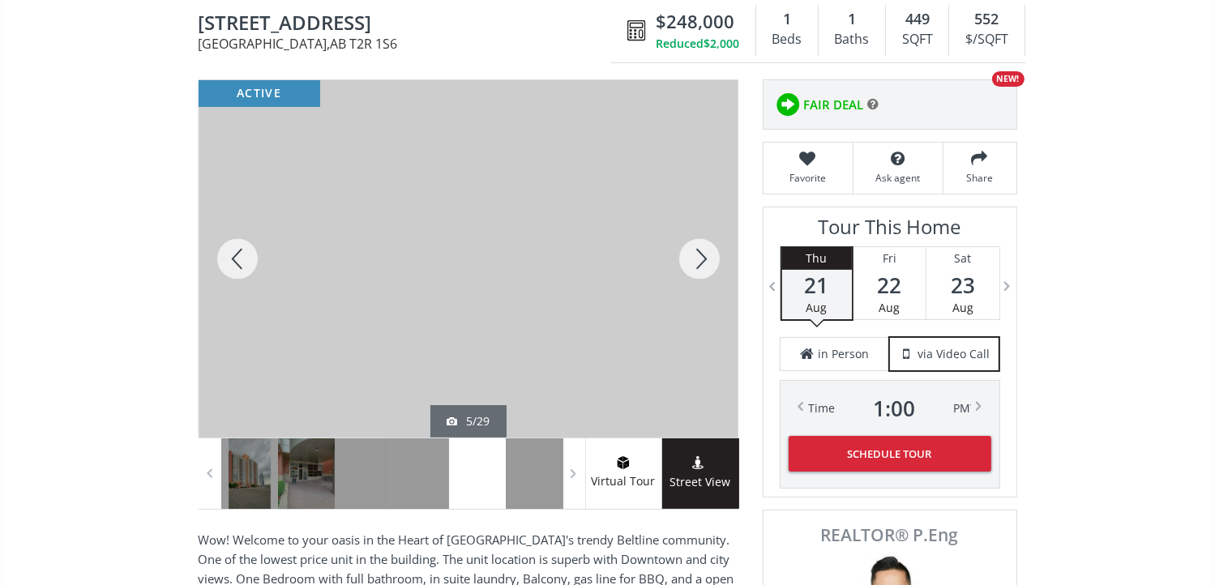
click at [700, 260] on div at bounding box center [699, 258] width 78 height 357
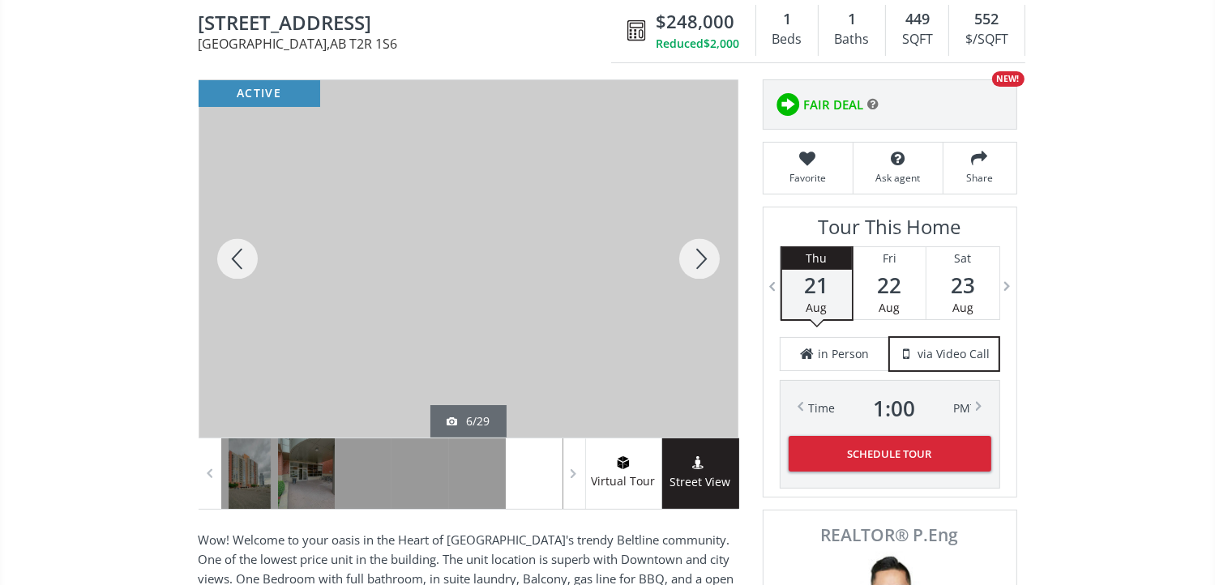
click at [700, 260] on div at bounding box center [699, 258] width 78 height 357
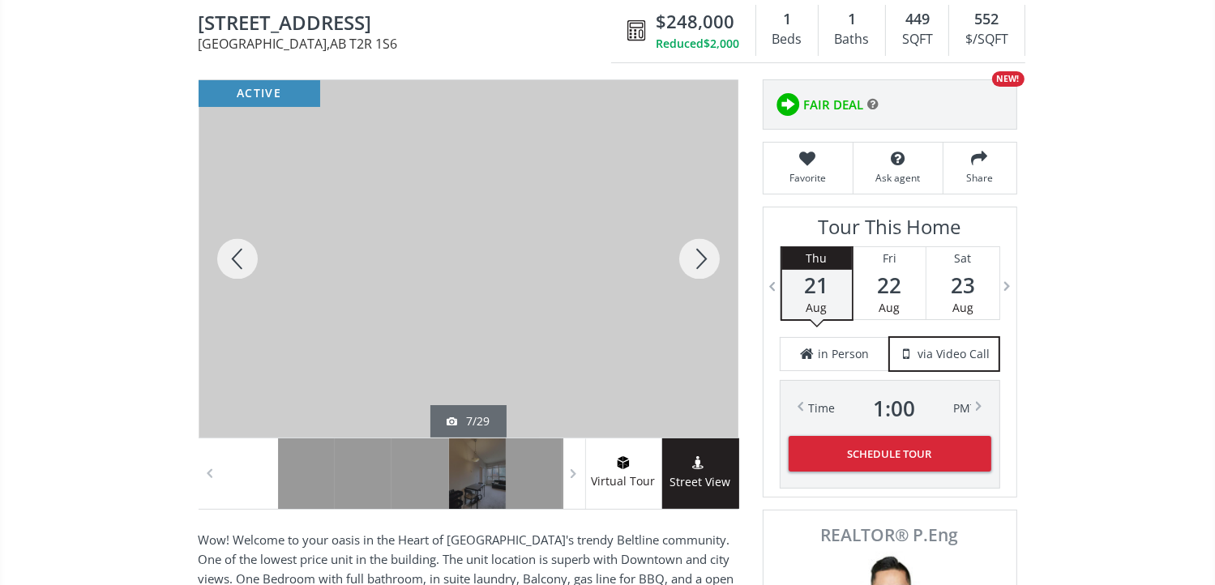
click at [700, 260] on div at bounding box center [699, 258] width 78 height 357
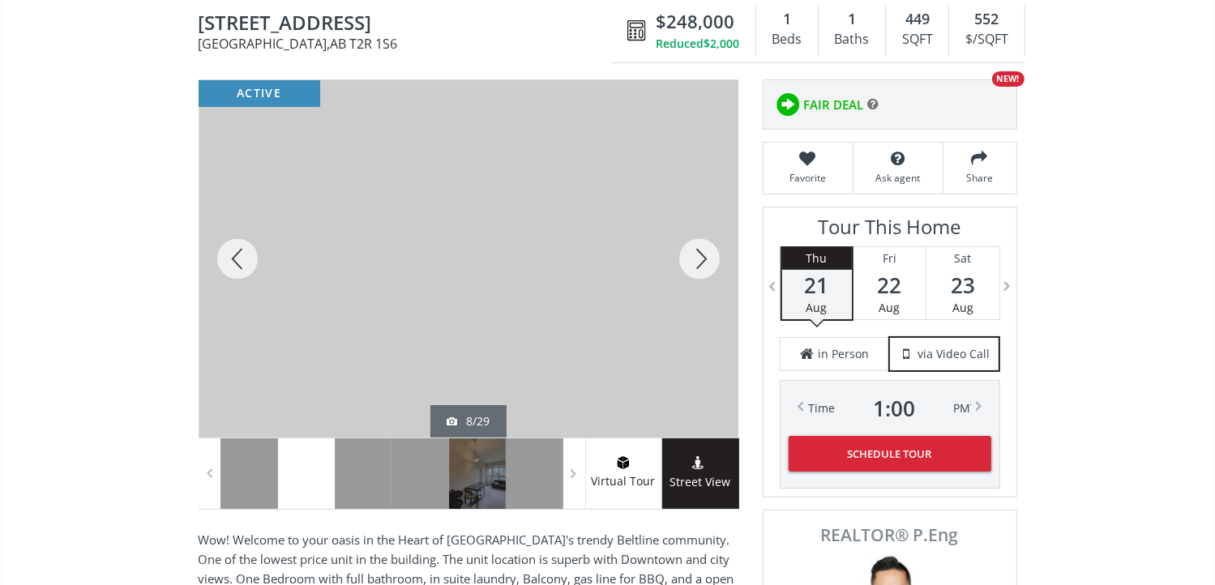
click at [700, 260] on div at bounding box center [699, 258] width 78 height 357
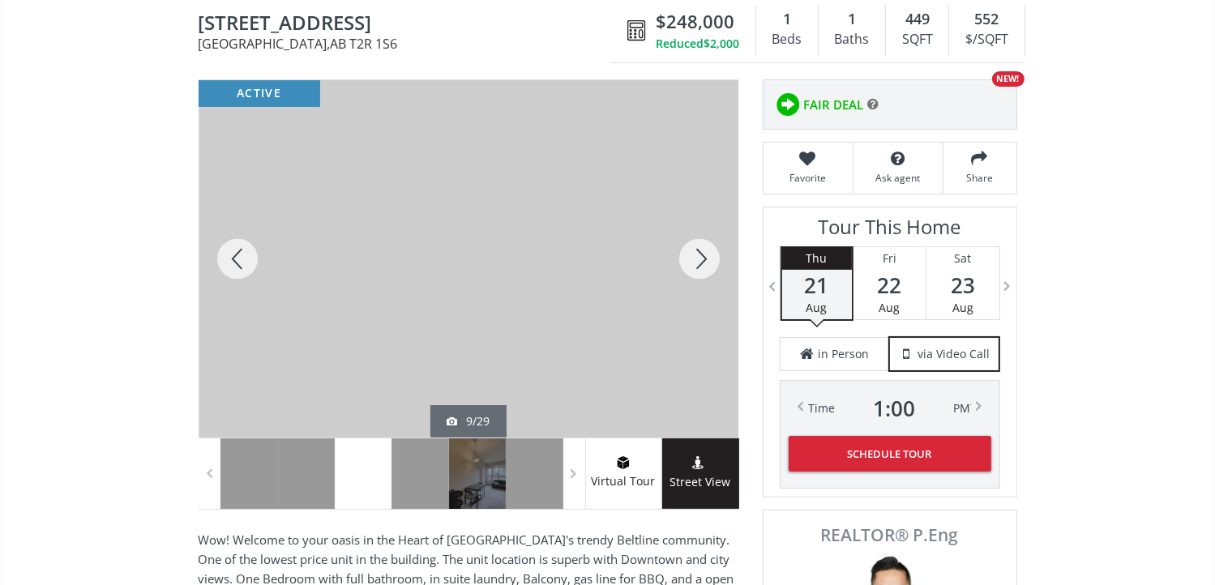
click at [711, 257] on div at bounding box center [699, 258] width 78 height 357
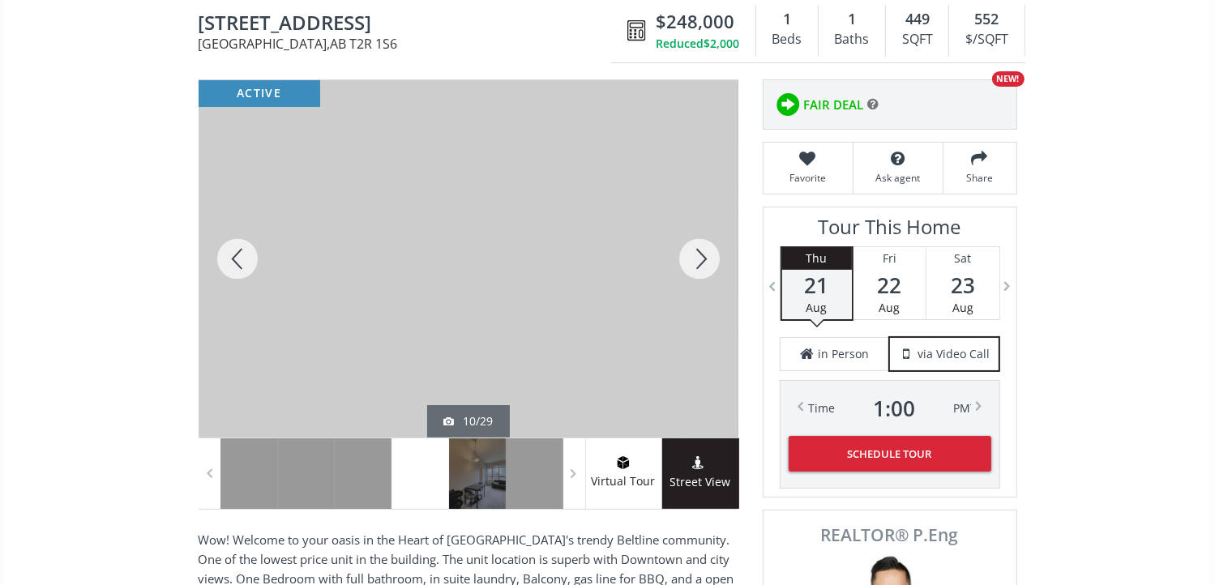
click at [711, 257] on div at bounding box center [699, 258] width 78 height 357
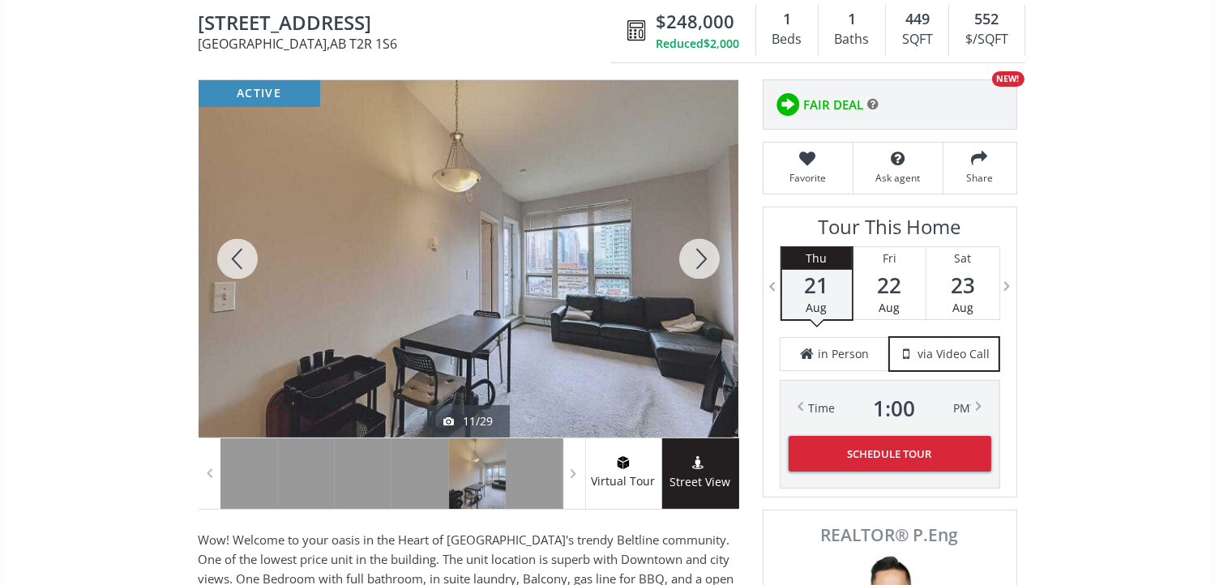
click at [711, 257] on div at bounding box center [699, 258] width 78 height 357
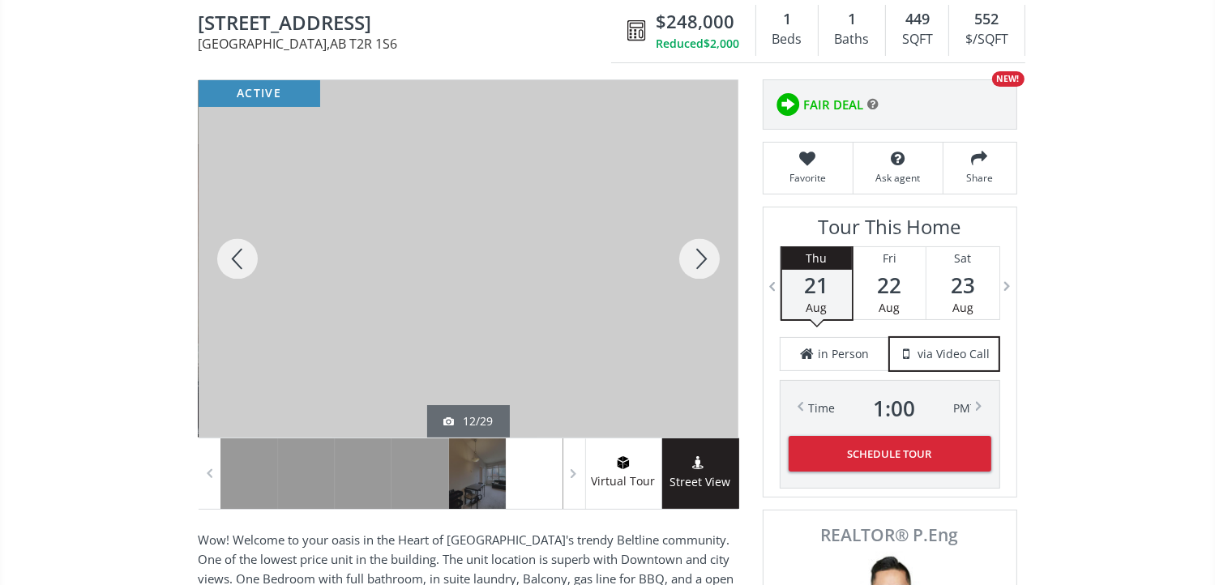
click at [706, 254] on div at bounding box center [699, 258] width 78 height 357
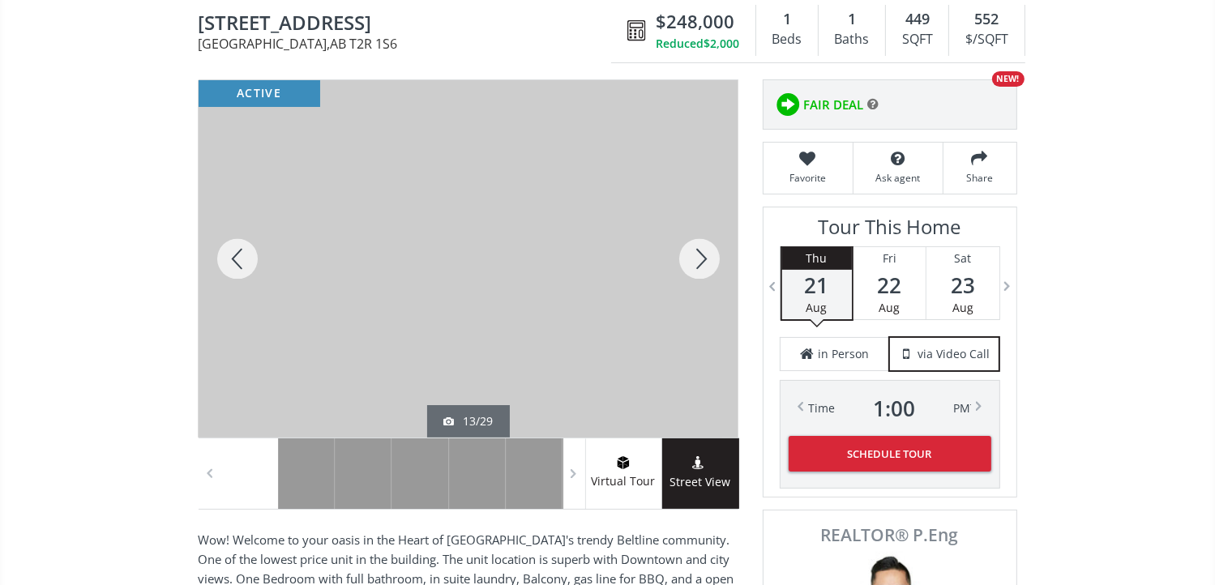
click at [706, 254] on div at bounding box center [699, 258] width 78 height 357
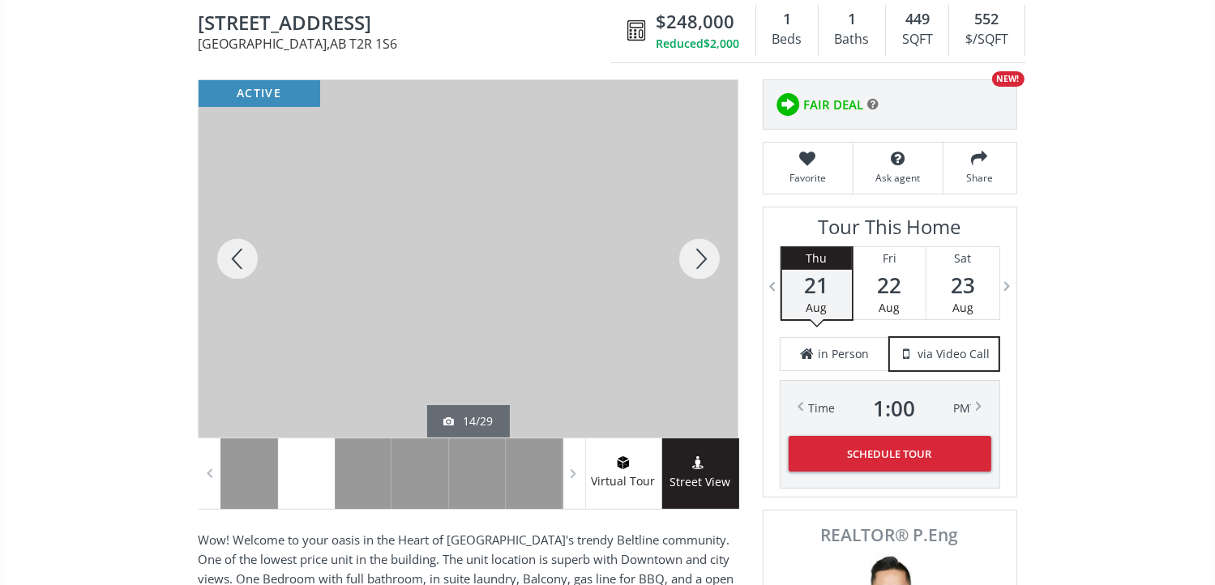
click at [701, 261] on div at bounding box center [699, 258] width 78 height 357
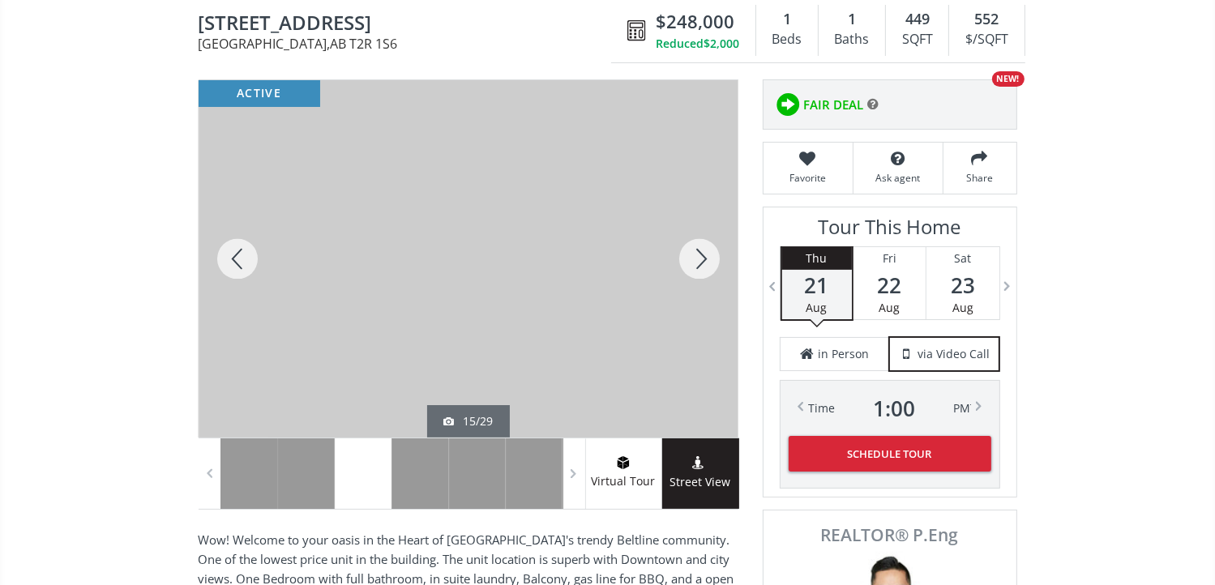
click at [701, 261] on div at bounding box center [699, 258] width 78 height 357
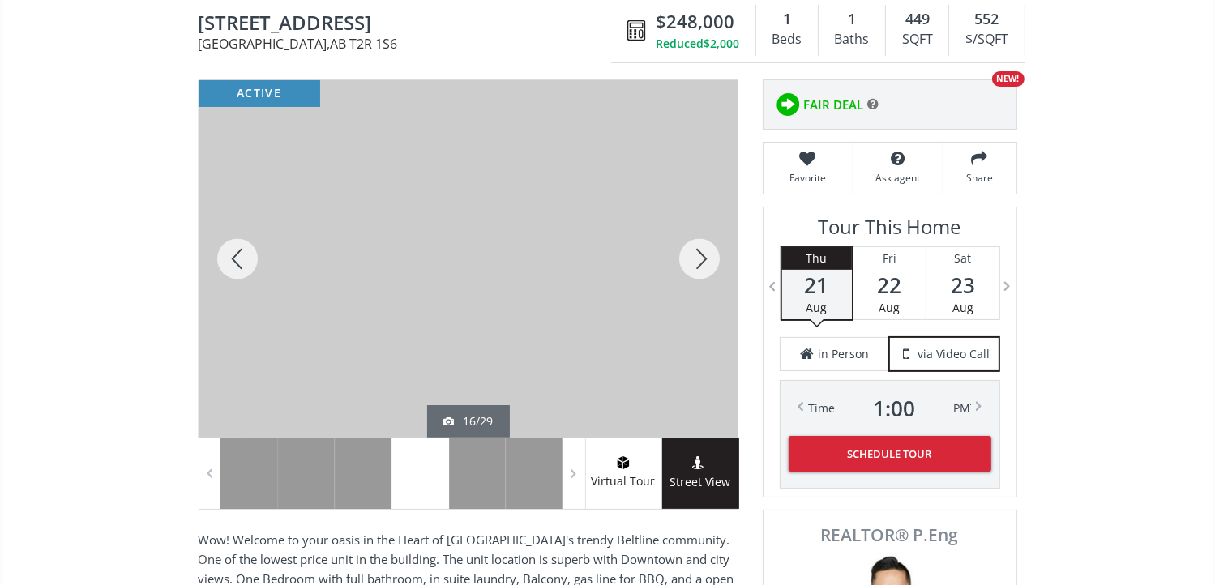
click at [701, 261] on div at bounding box center [699, 258] width 78 height 357
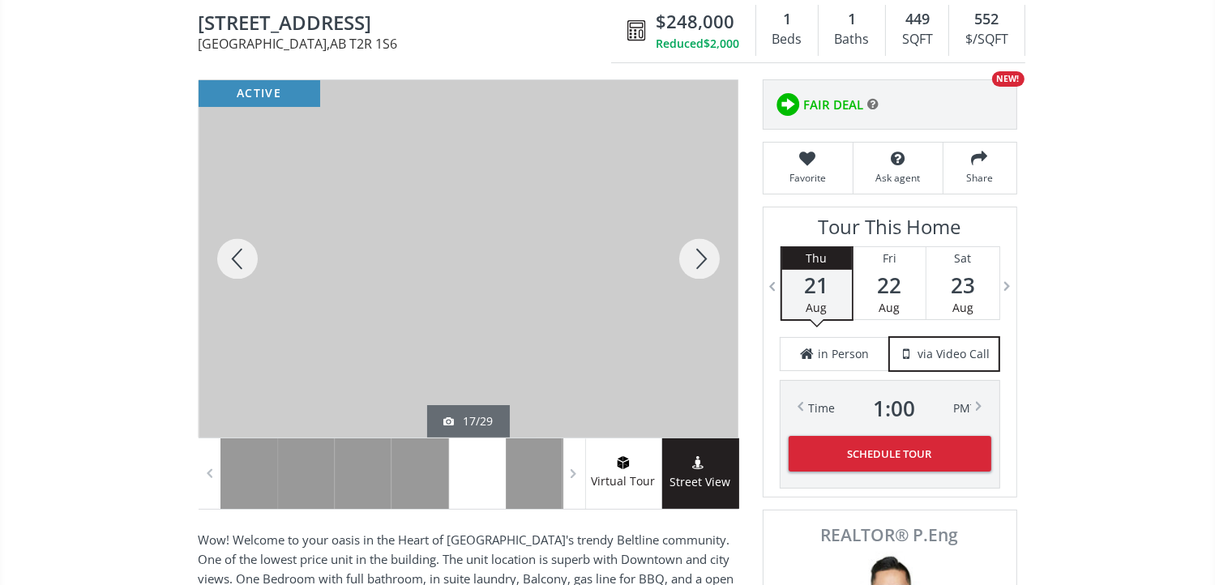
click at [701, 261] on div at bounding box center [699, 258] width 78 height 357
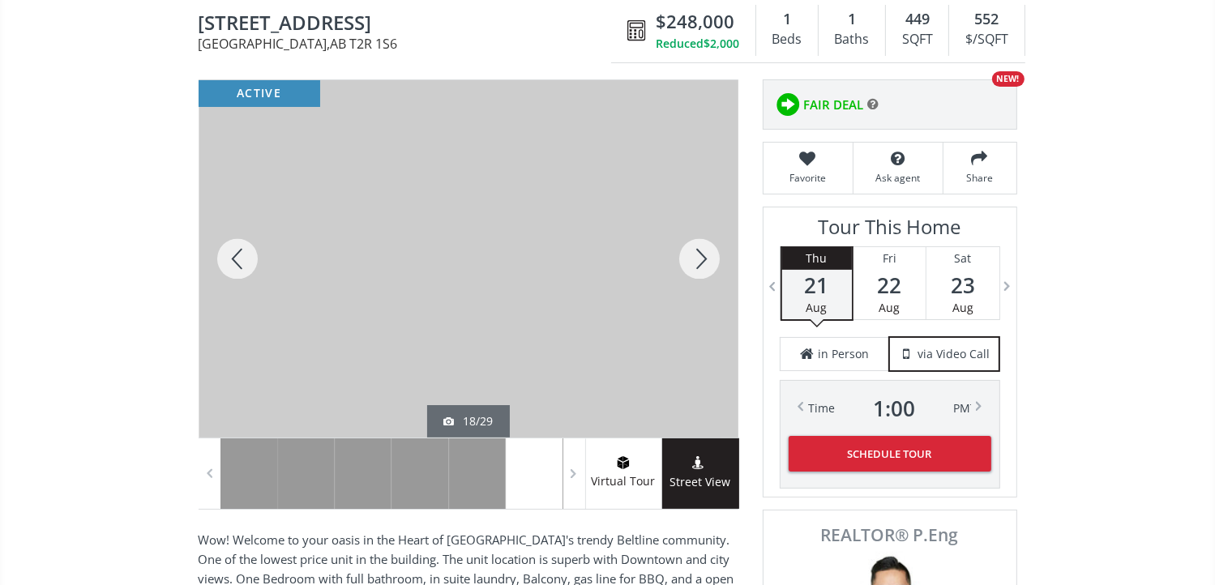
click at [701, 261] on div at bounding box center [699, 258] width 78 height 357
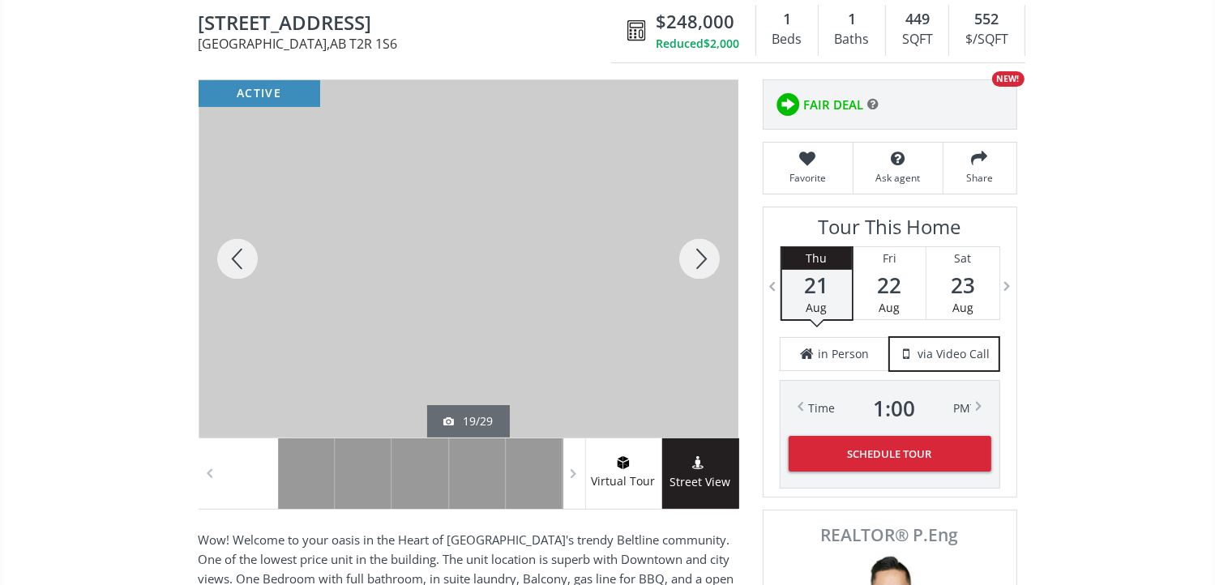
click at [701, 261] on div at bounding box center [699, 258] width 78 height 357
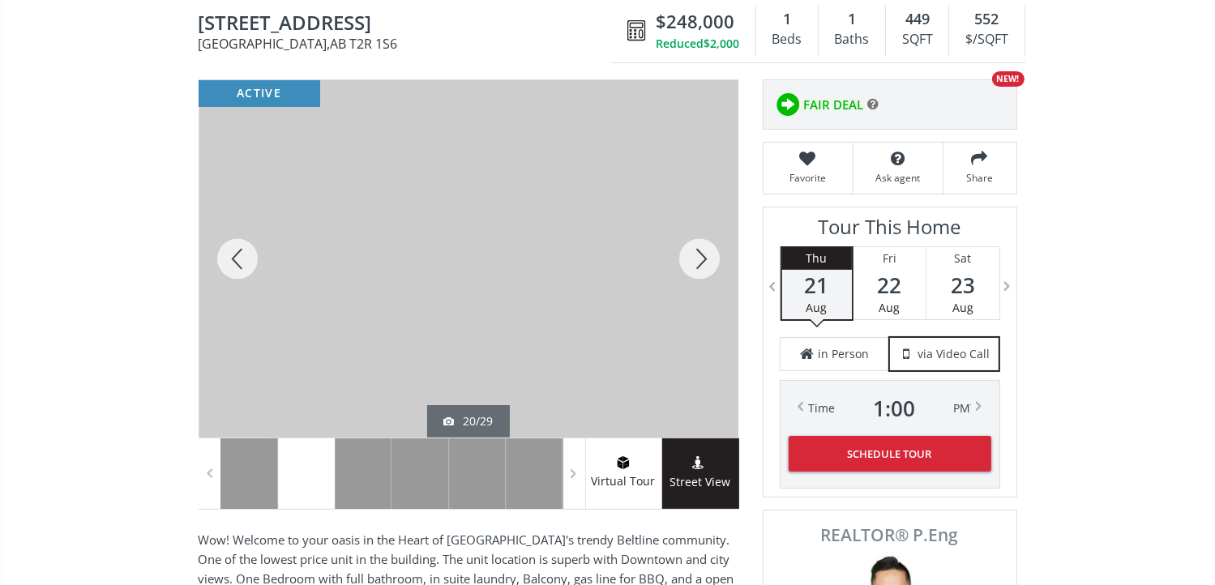
click at [701, 261] on div at bounding box center [699, 258] width 78 height 357
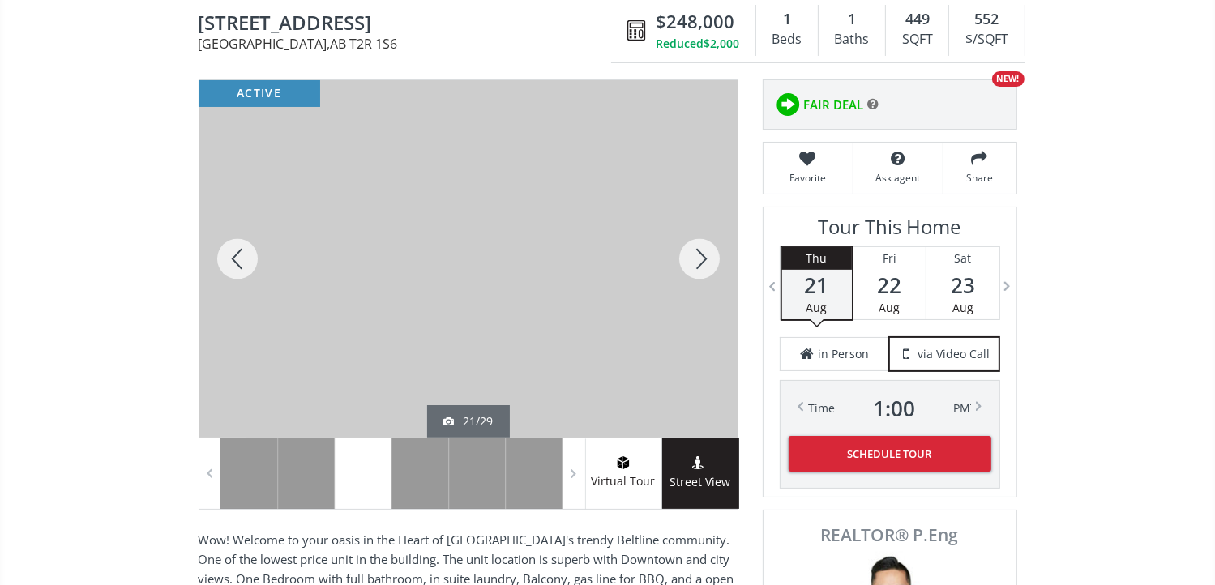
click at [701, 261] on div at bounding box center [699, 258] width 78 height 357
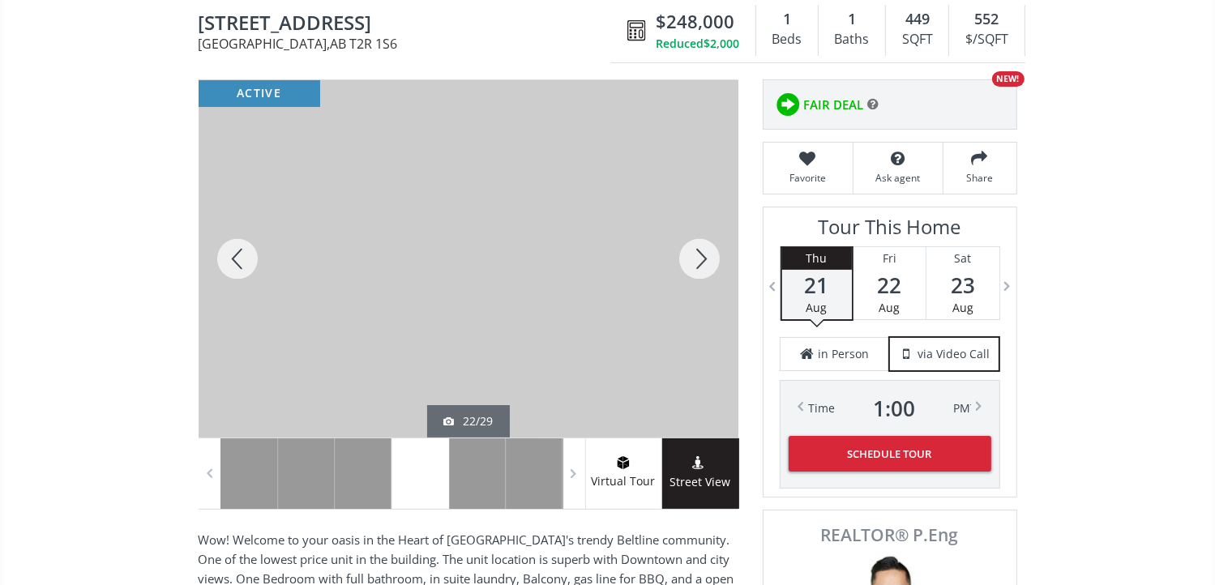
click at [701, 261] on div at bounding box center [699, 258] width 78 height 357
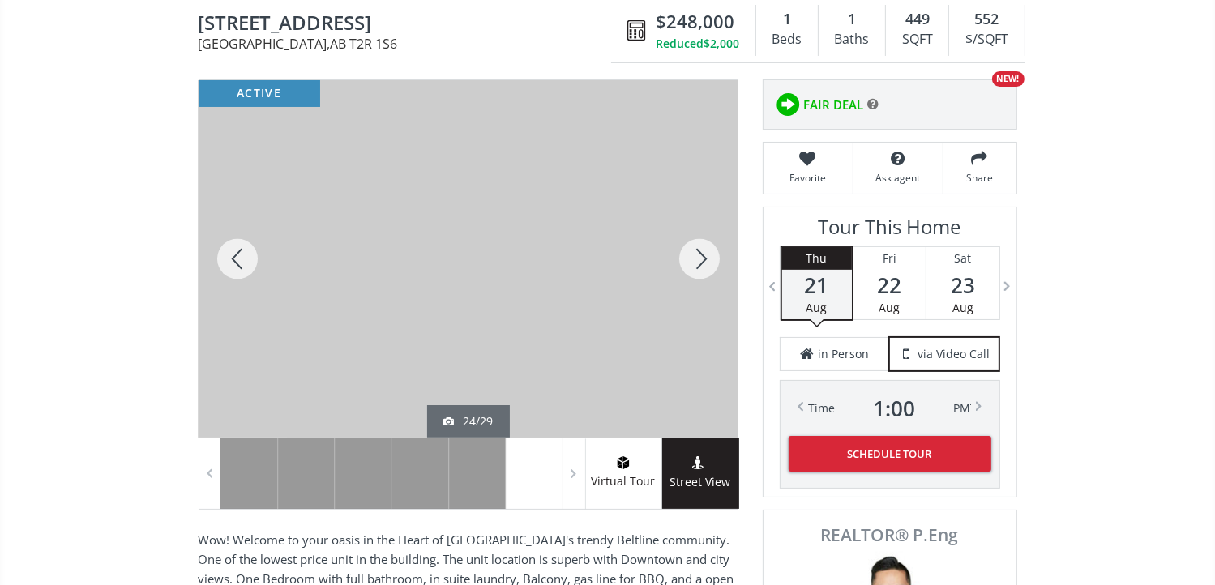
click at [701, 261] on div at bounding box center [699, 258] width 78 height 357
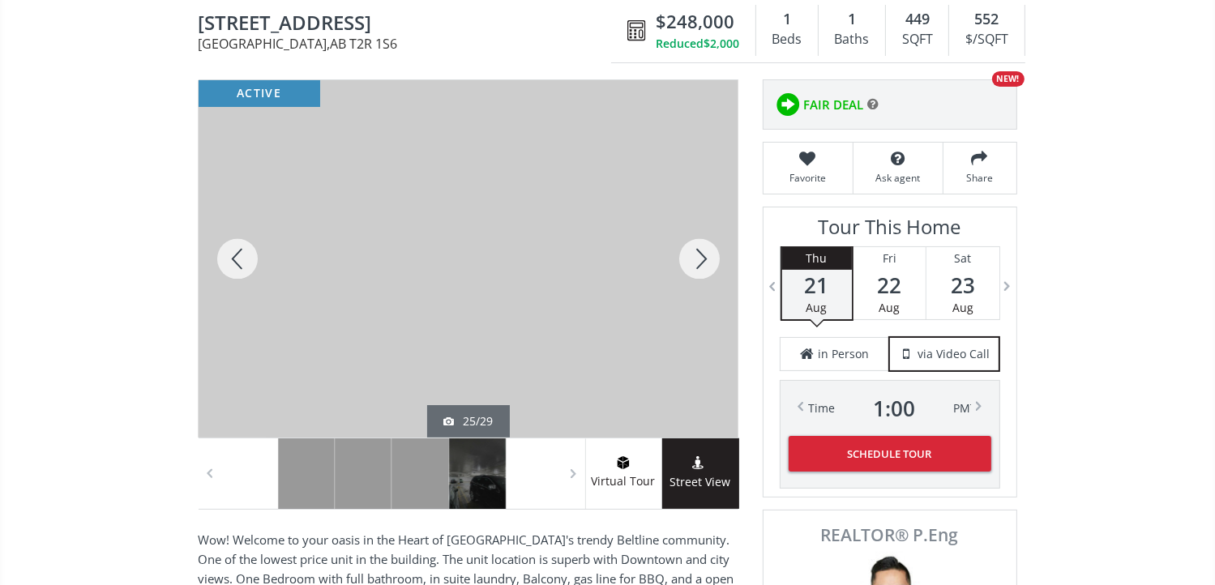
click at [702, 249] on div at bounding box center [699, 258] width 78 height 357
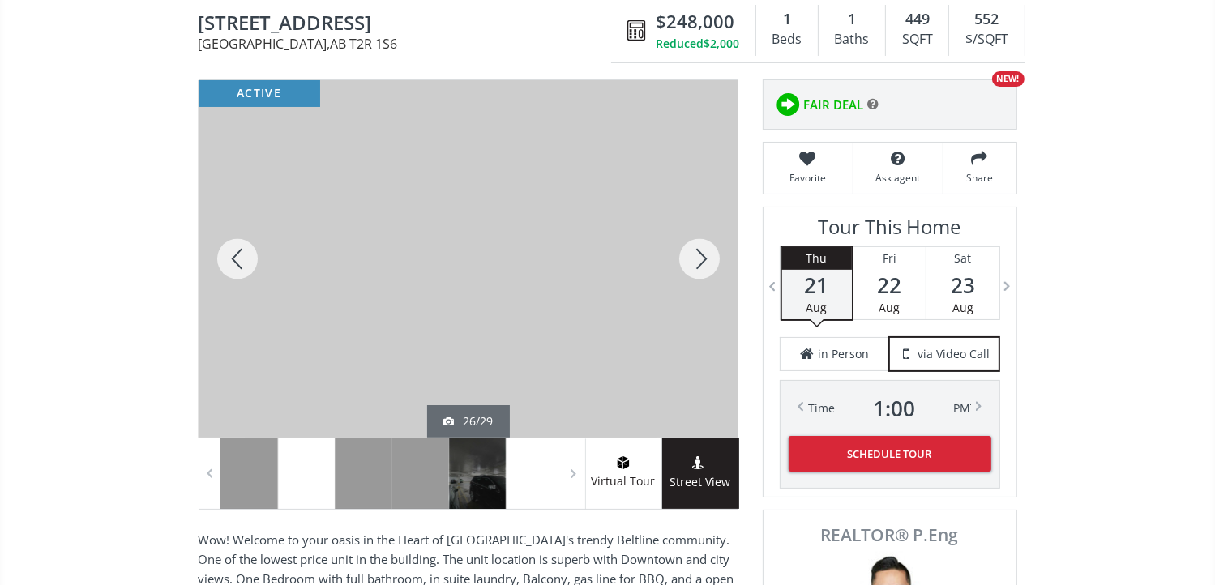
click at [703, 251] on div at bounding box center [699, 258] width 78 height 357
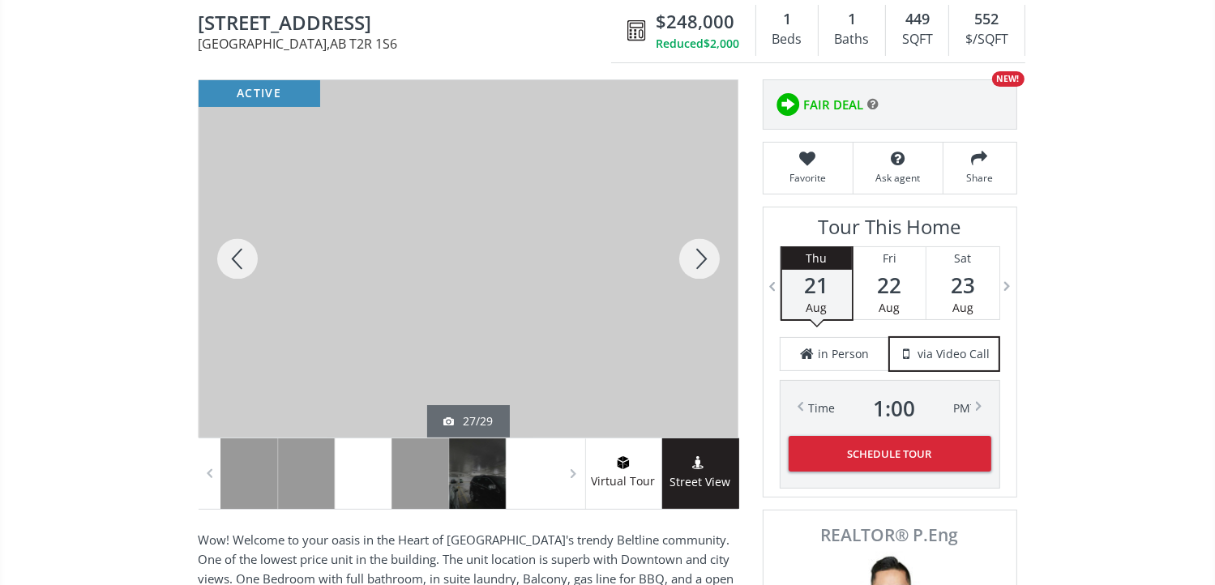
click at [703, 251] on div at bounding box center [699, 258] width 78 height 357
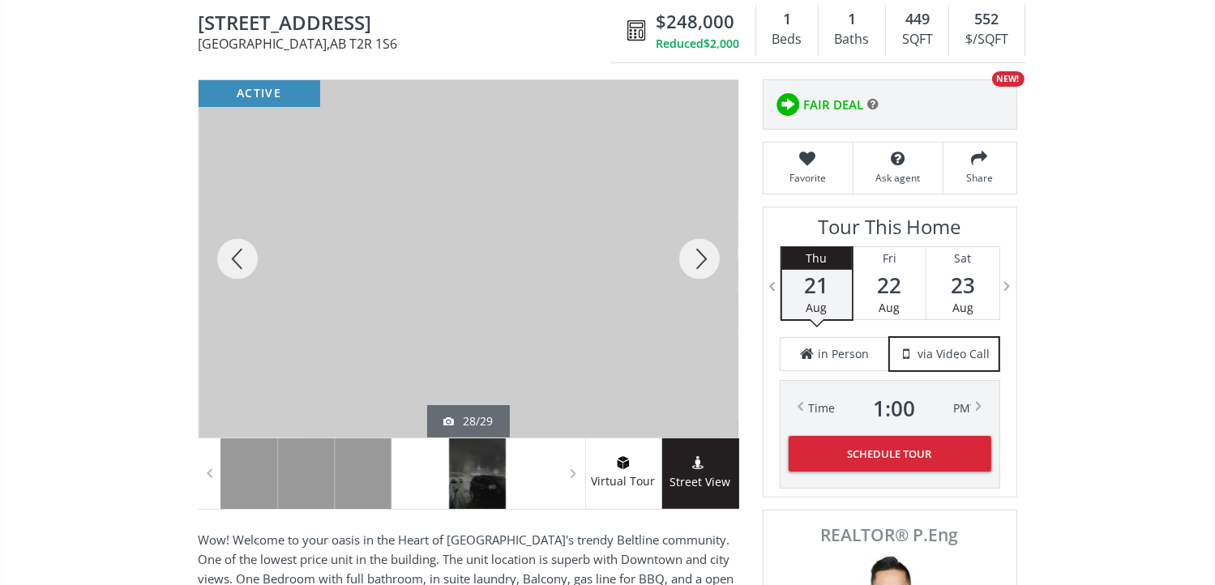
click at [703, 251] on div at bounding box center [699, 258] width 78 height 357
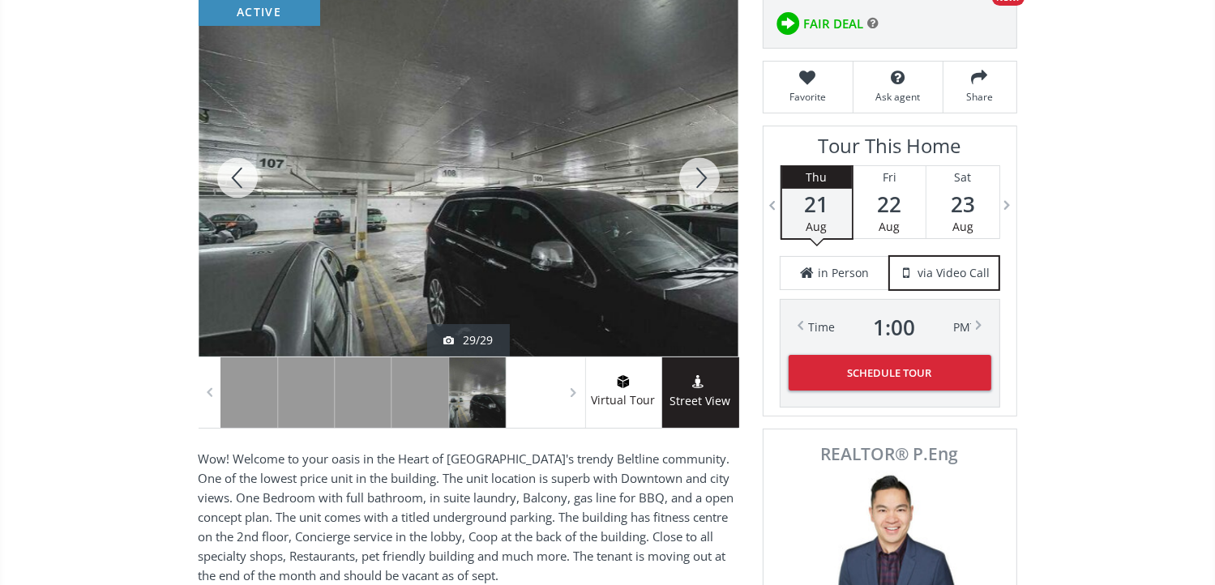
scroll to position [0, 0]
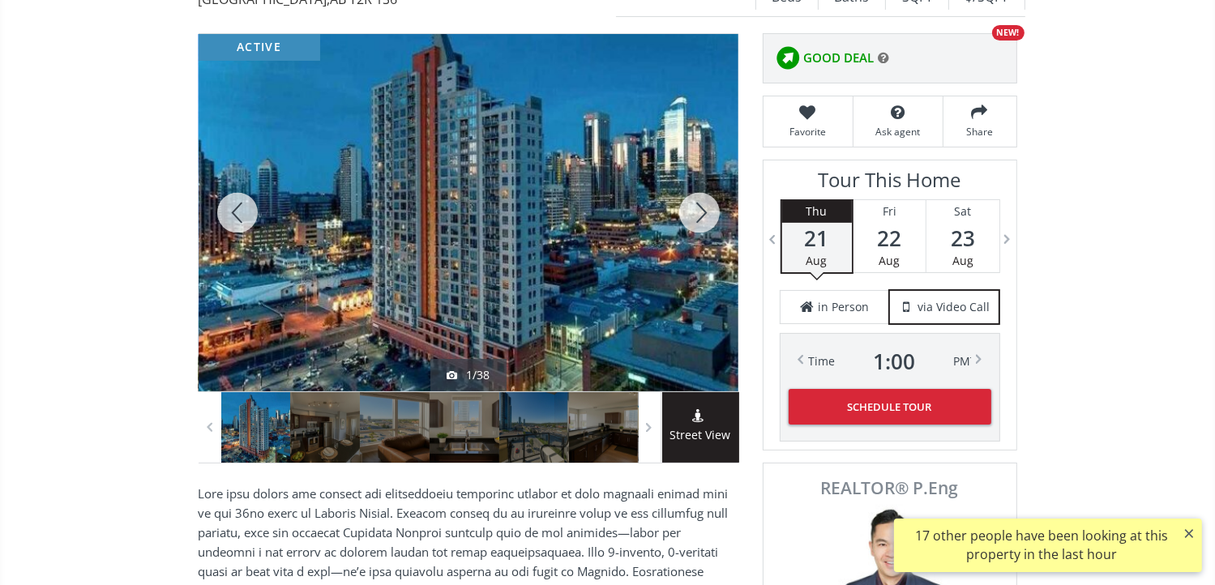
scroll to position [162, 0]
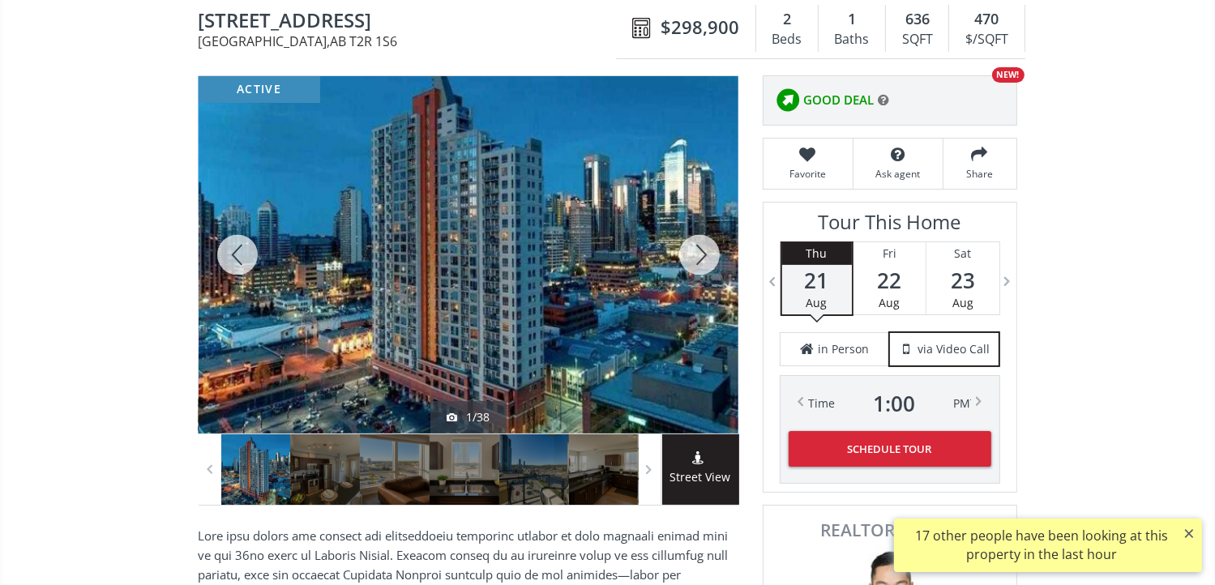
click at [693, 244] on div at bounding box center [699, 254] width 78 height 357
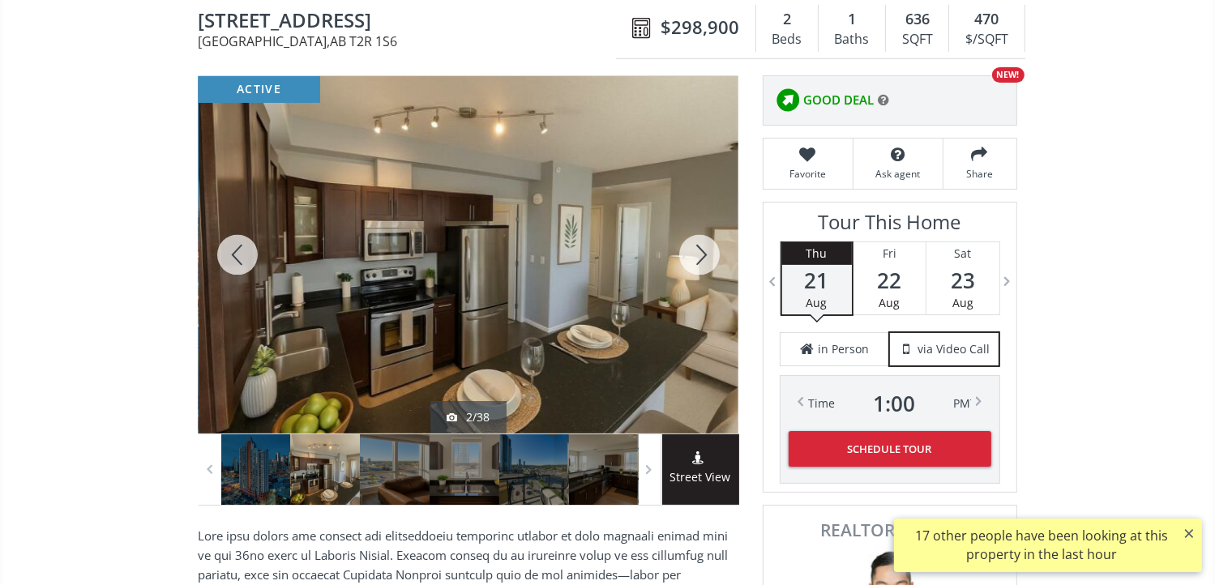
click at [694, 245] on div at bounding box center [699, 254] width 78 height 357
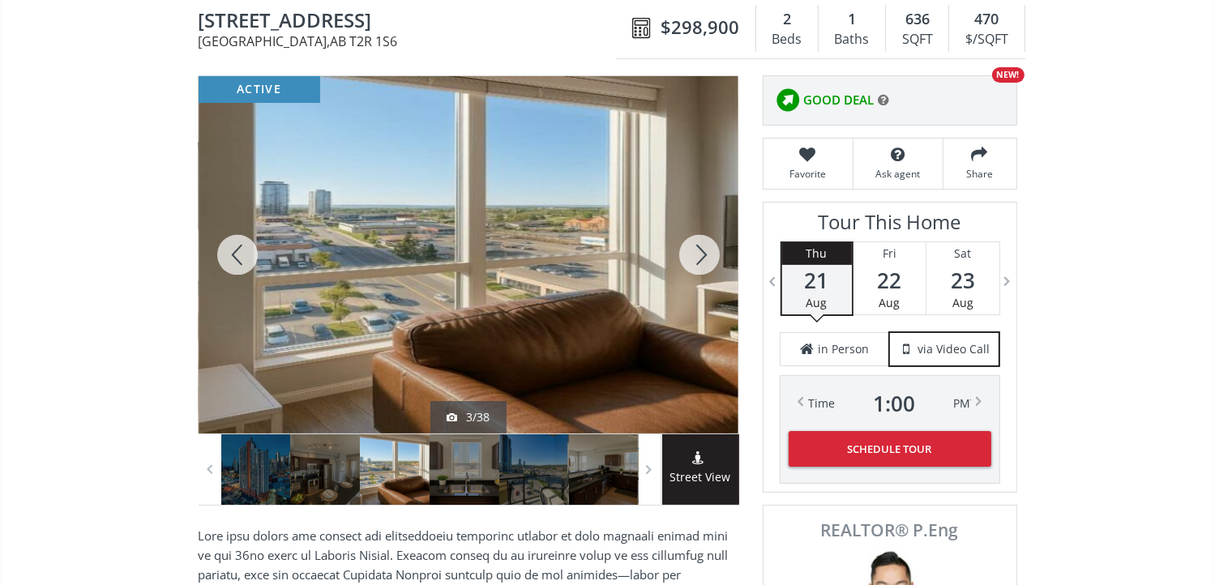
click at [705, 247] on div at bounding box center [699, 254] width 78 height 357
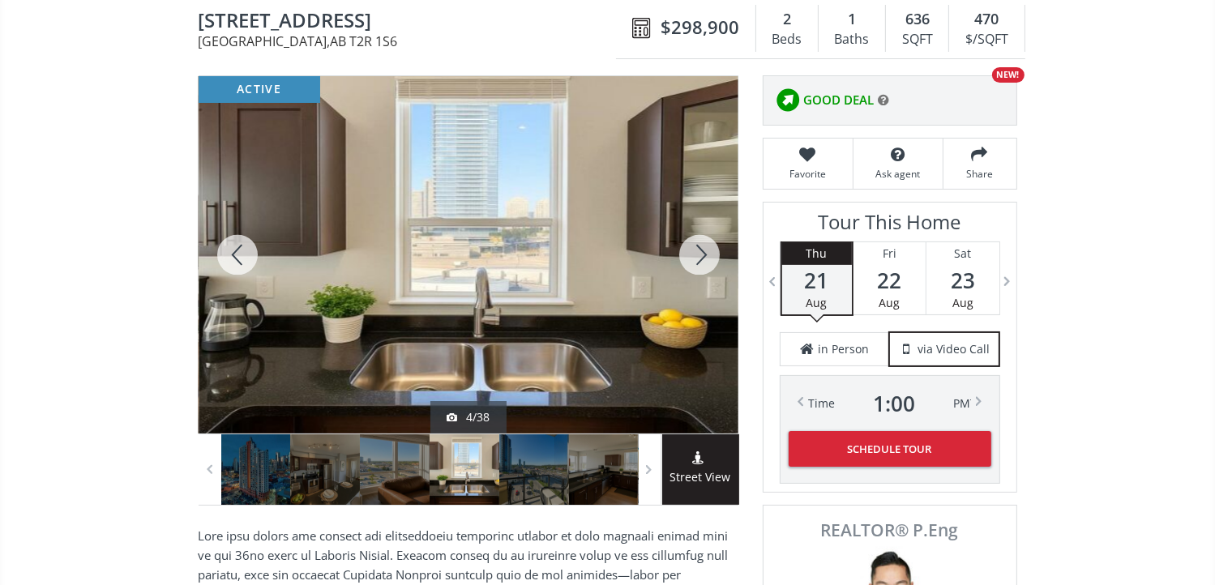
click at [705, 247] on div at bounding box center [699, 254] width 78 height 357
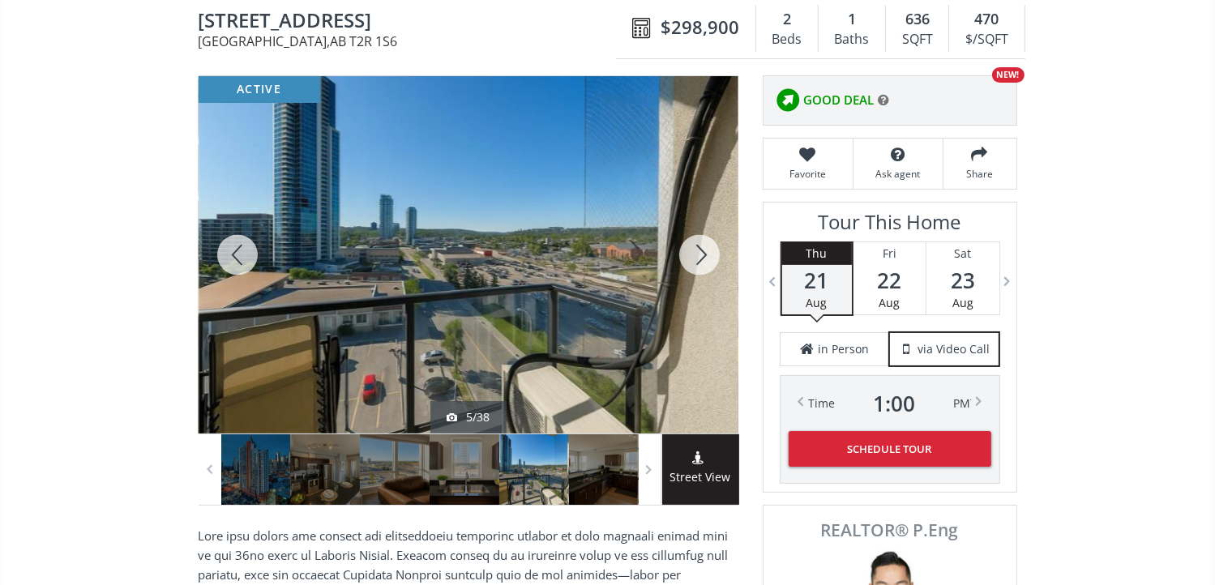
click at [704, 250] on div at bounding box center [699, 254] width 78 height 357
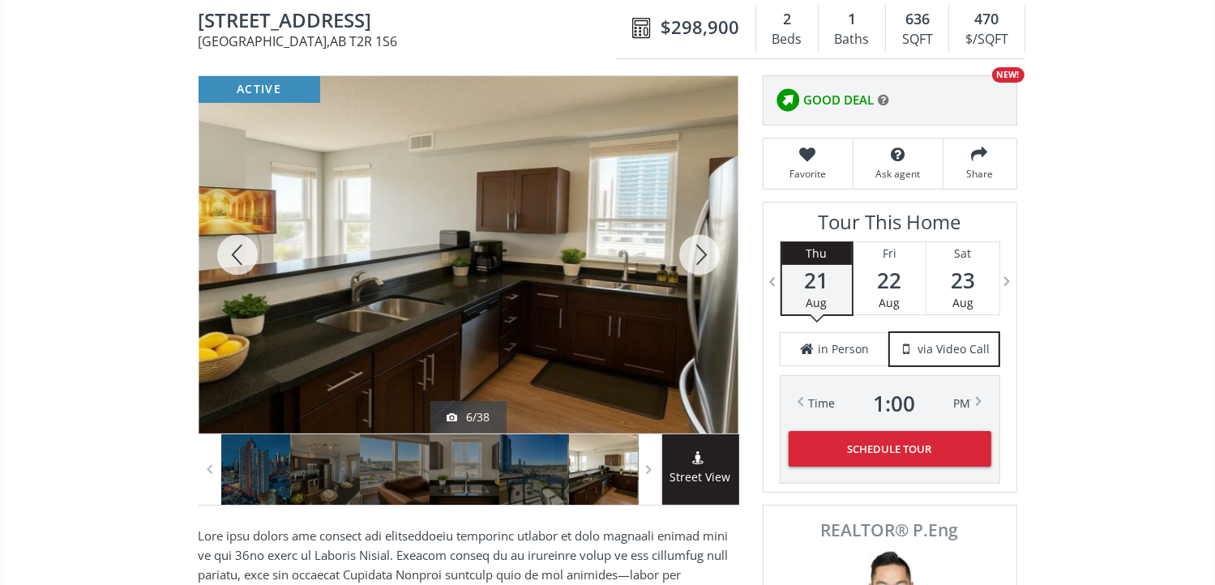
click at [704, 250] on div at bounding box center [699, 254] width 78 height 357
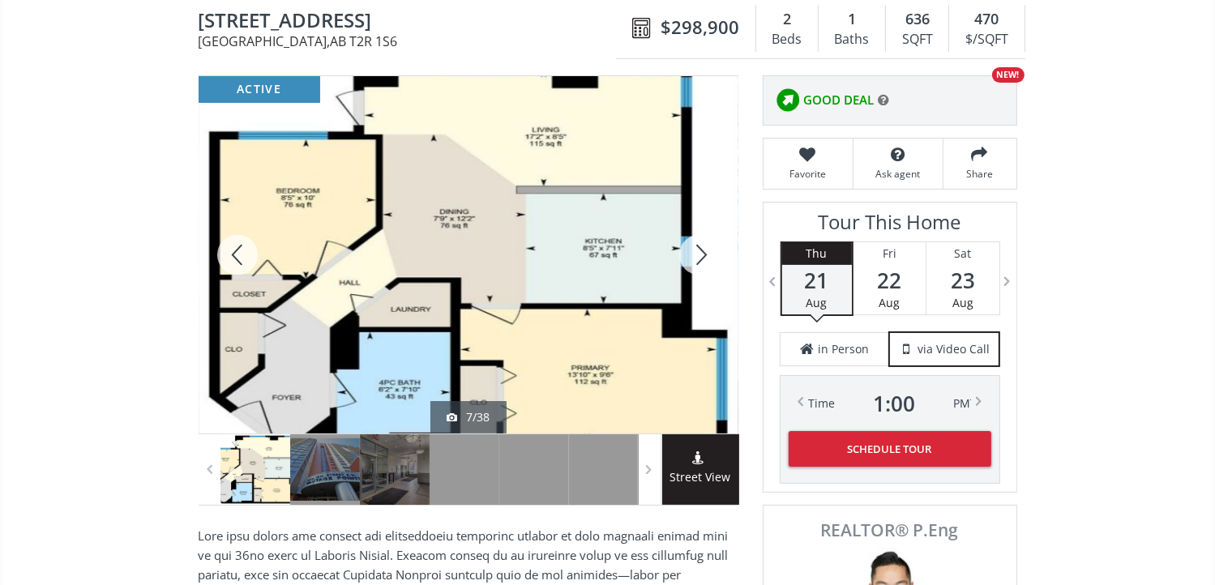
click at [703, 246] on div at bounding box center [699, 254] width 78 height 357
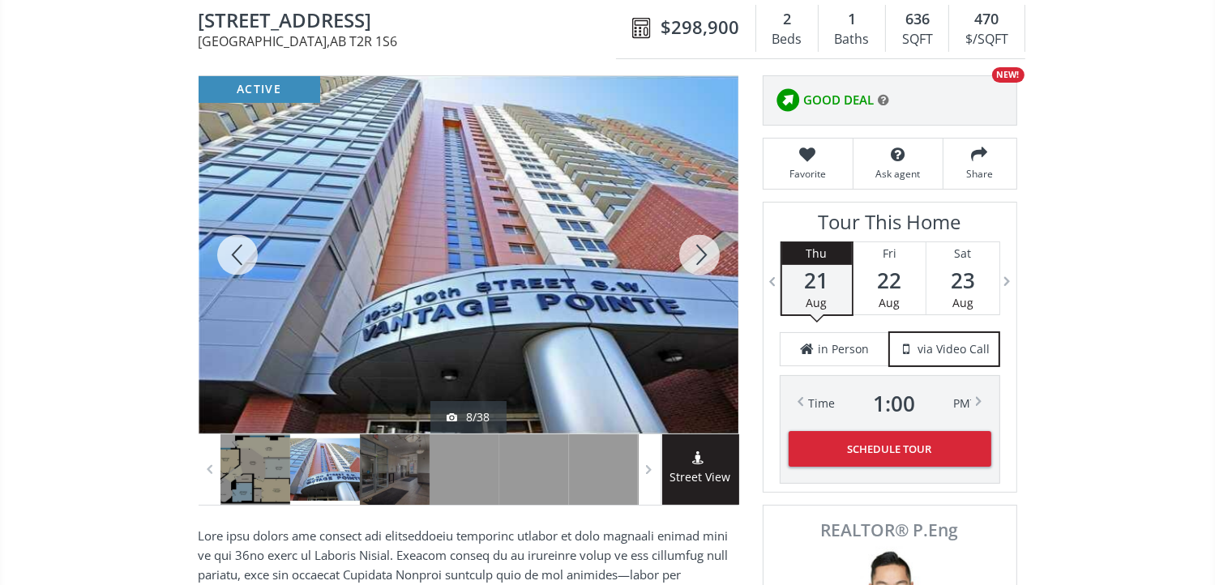
click at [698, 250] on div at bounding box center [699, 254] width 78 height 357
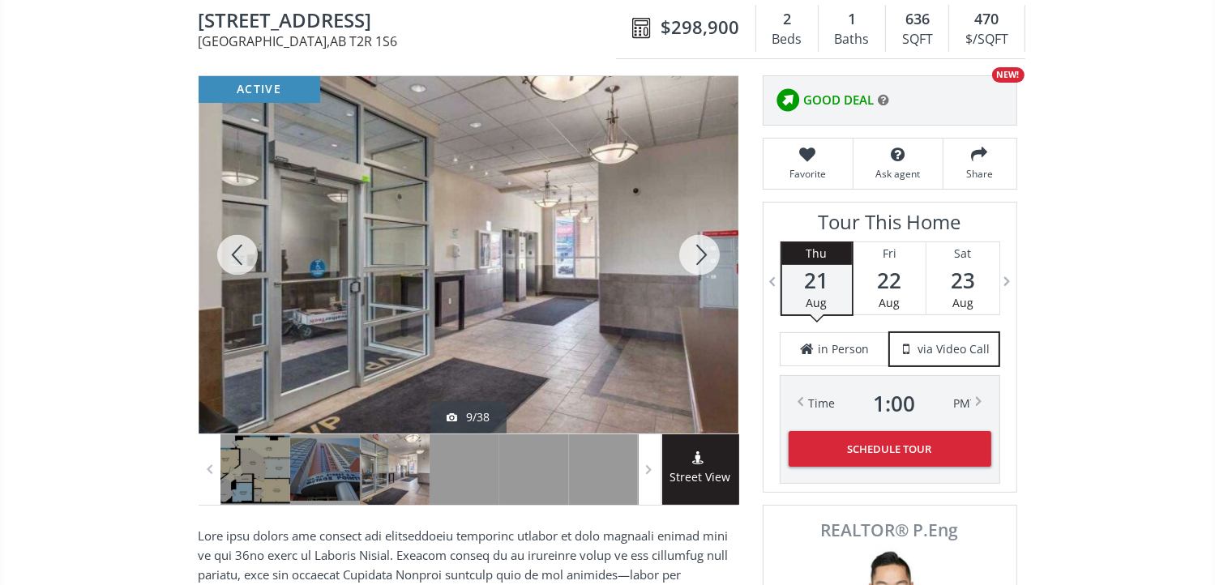
click at [698, 250] on div at bounding box center [699, 254] width 78 height 357
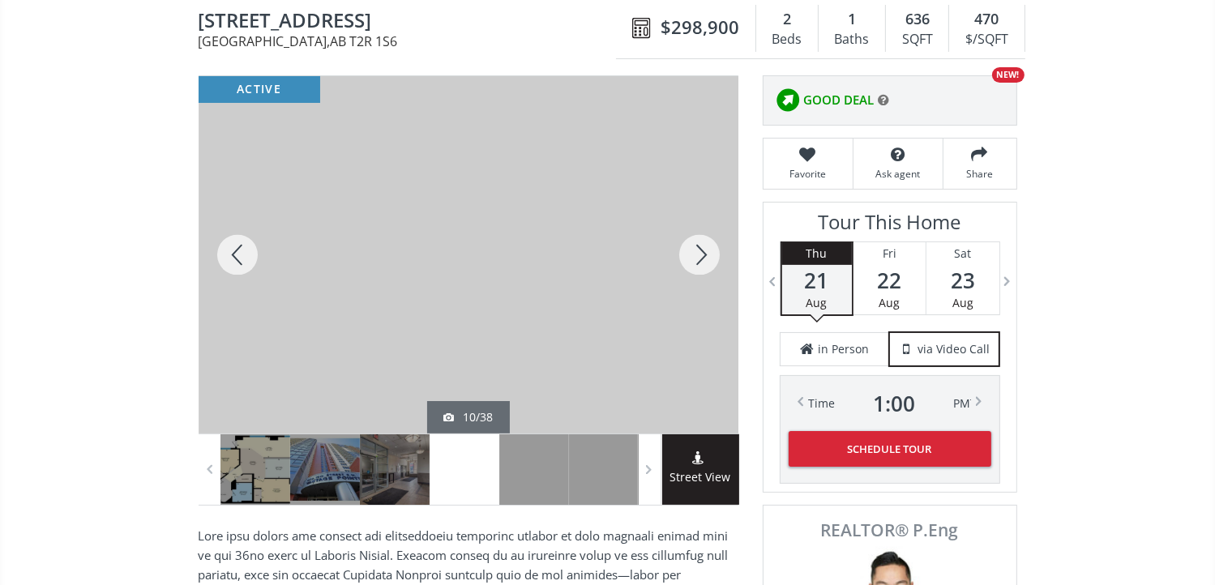
click at [698, 250] on div at bounding box center [699, 254] width 78 height 357
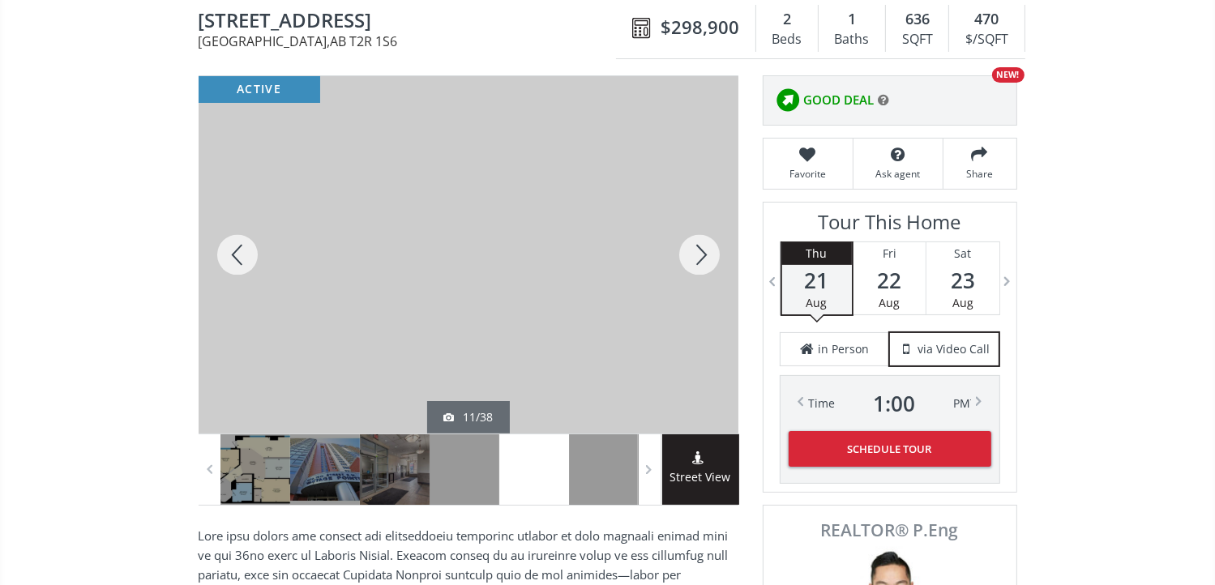
click at [698, 250] on div at bounding box center [699, 254] width 78 height 357
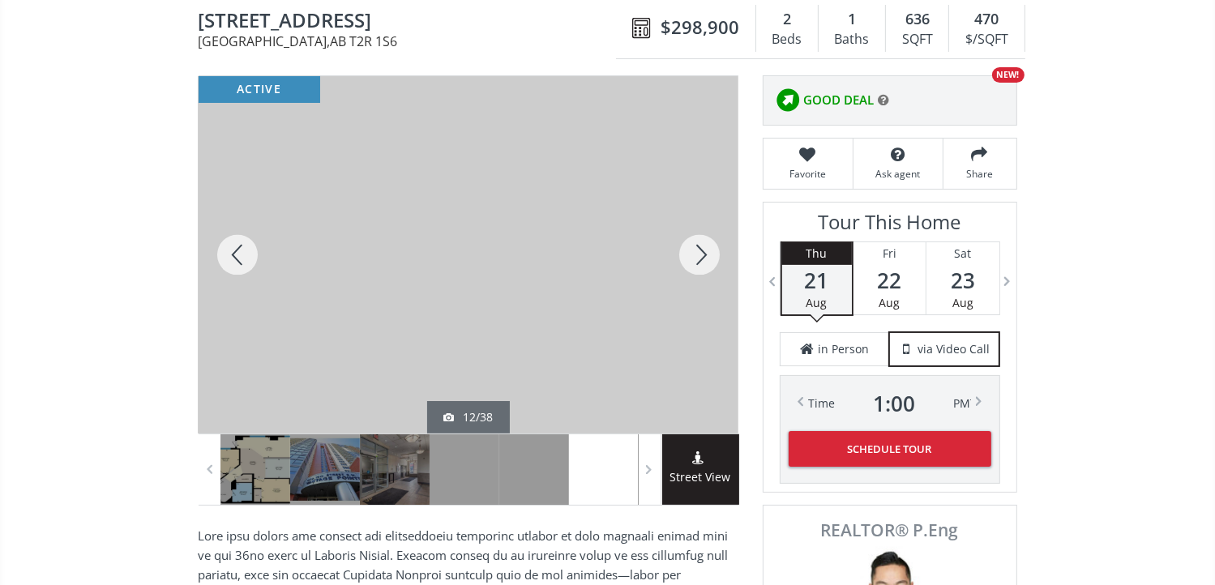
click at [698, 250] on div at bounding box center [699, 254] width 78 height 357
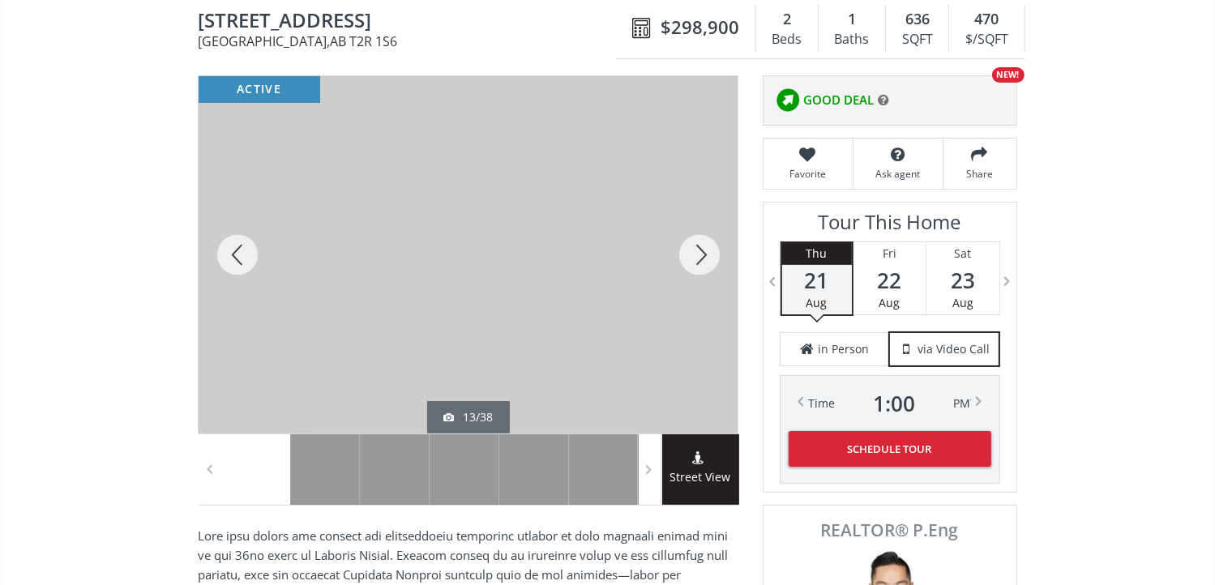
click at [698, 250] on div at bounding box center [699, 254] width 78 height 357
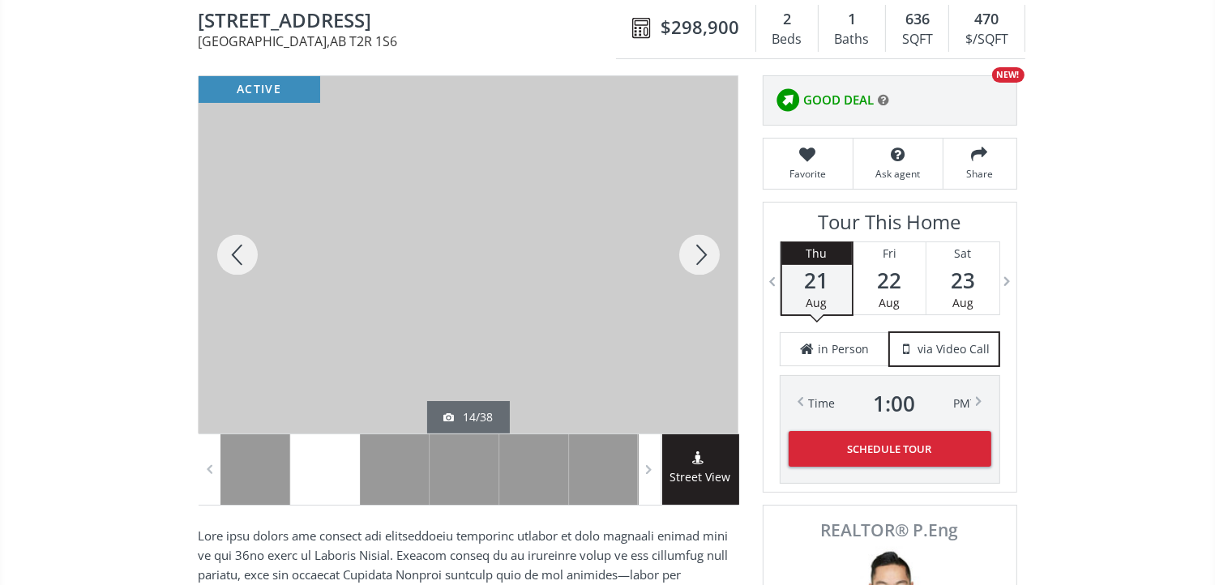
click at [704, 246] on div at bounding box center [699, 254] width 78 height 357
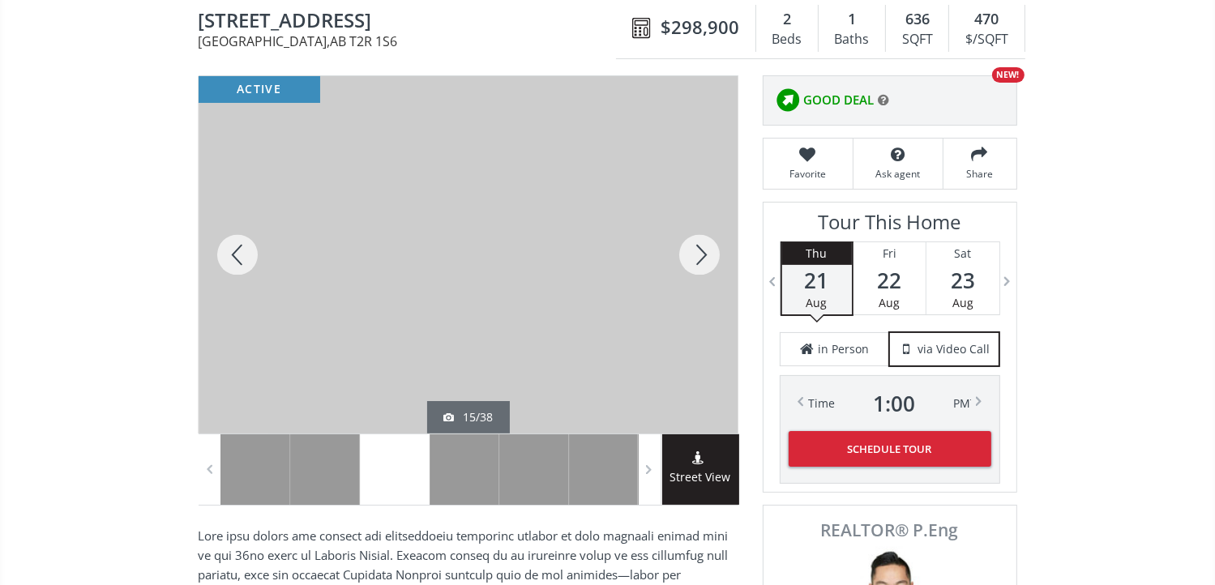
click at [704, 246] on div at bounding box center [699, 254] width 78 height 357
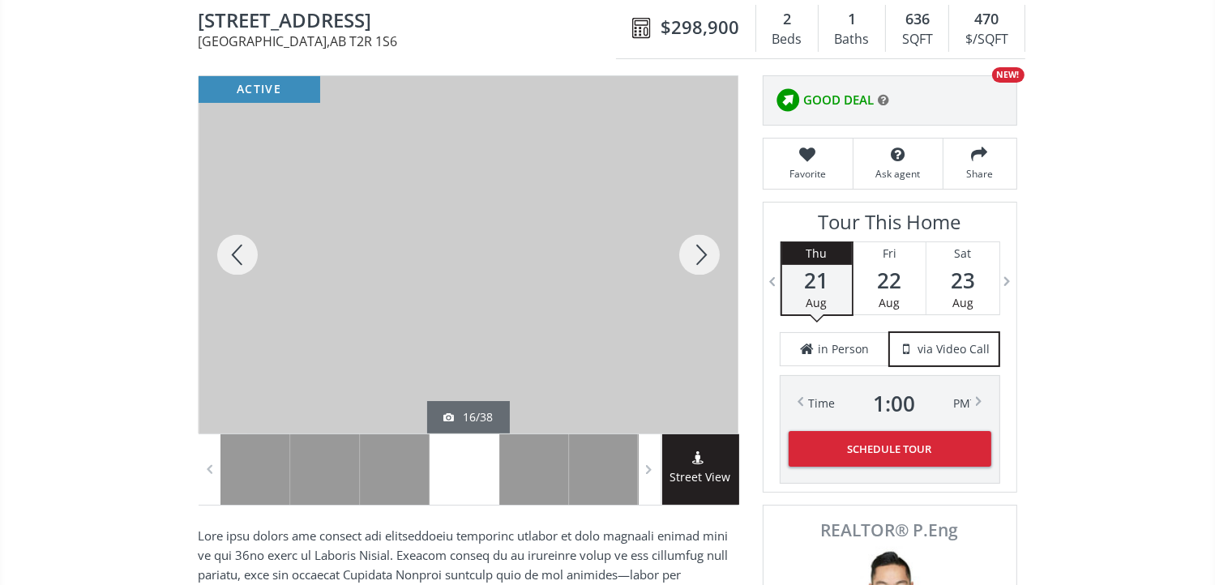
click at [704, 246] on div at bounding box center [699, 254] width 78 height 357
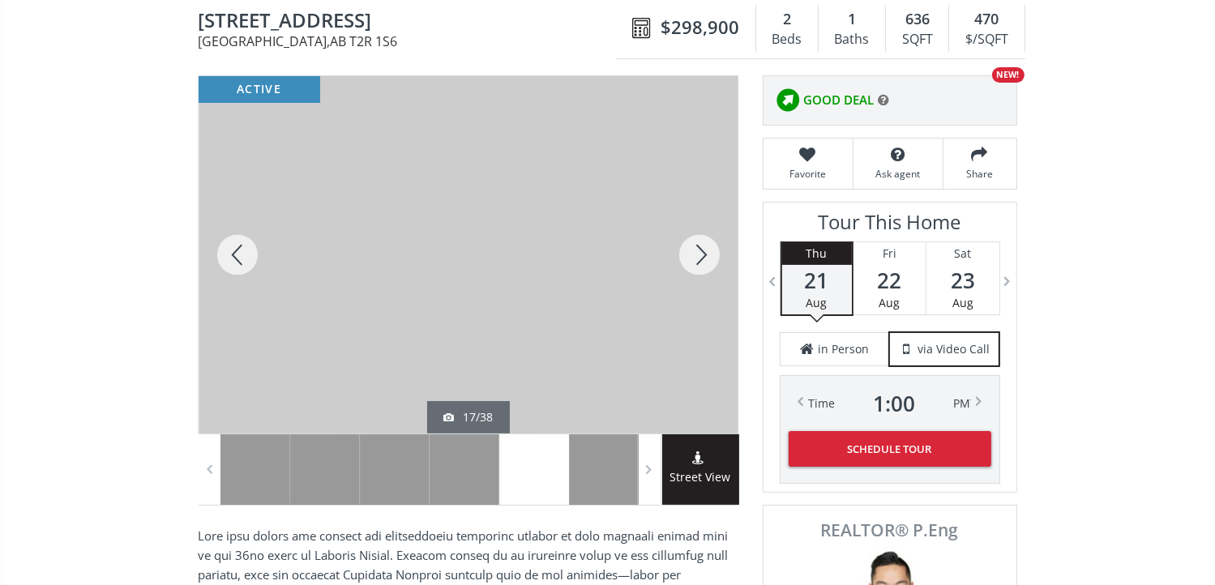
click at [704, 250] on div at bounding box center [699, 254] width 78 height 357
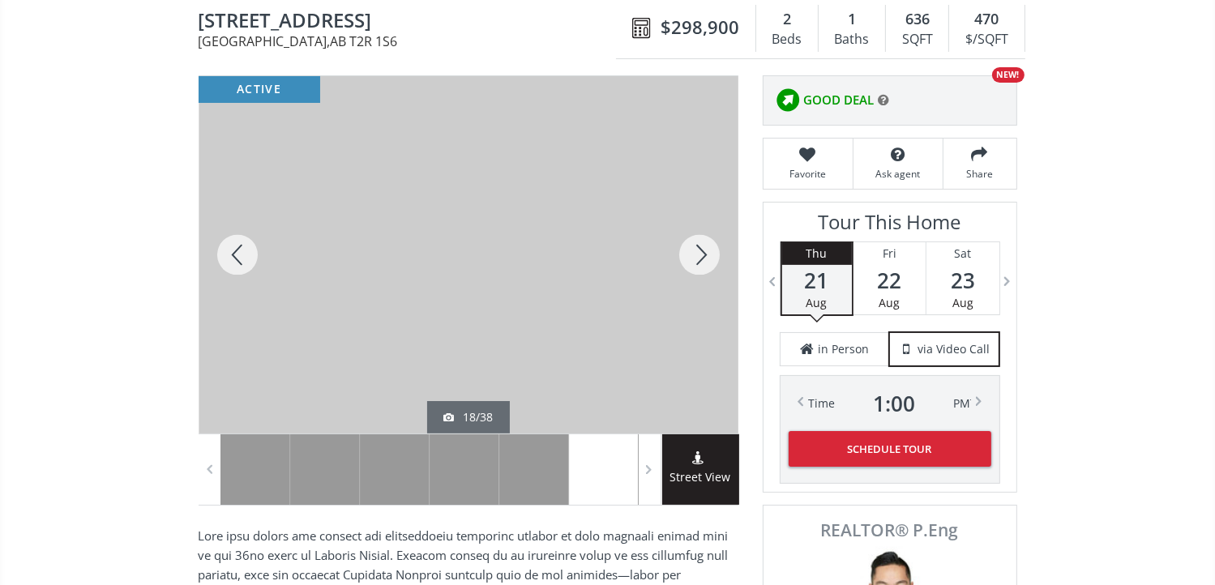
click at [704, 250] on div at bounding box center [699, 254] width 78 height 357
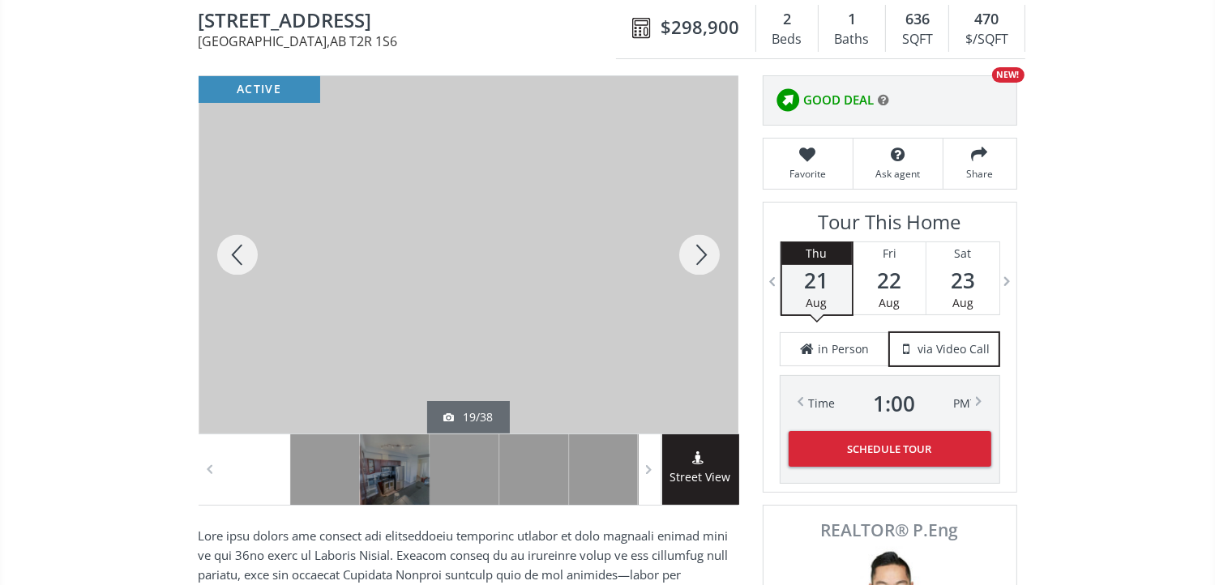
click at [237, 254] on div at bounding box center [238, 254] width 78 height 357
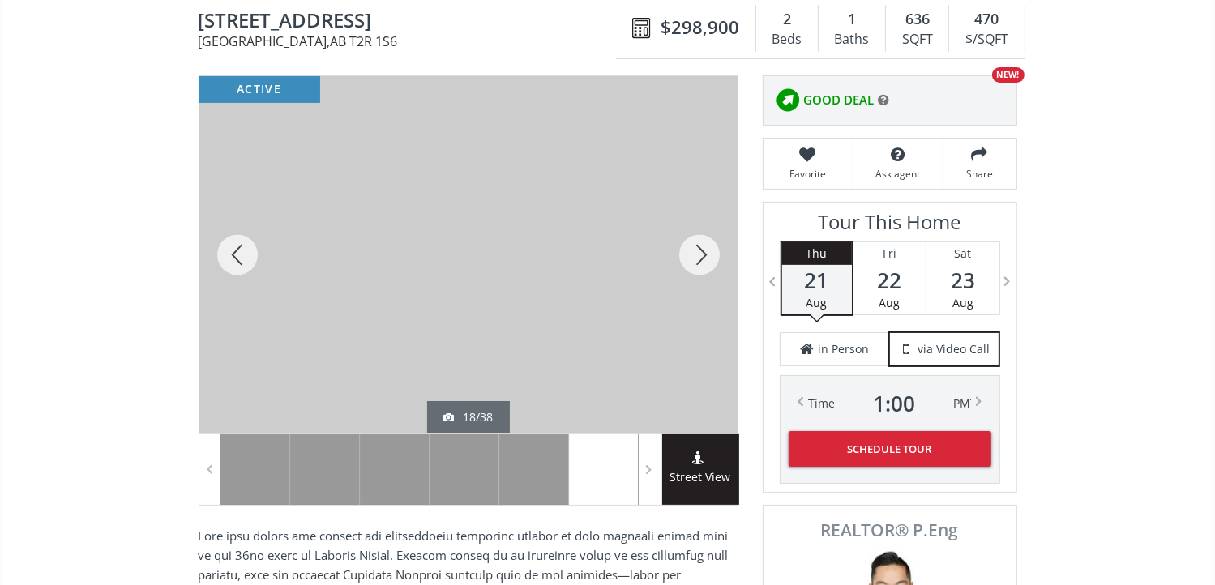
click at [703, 247] on div at bounding box center [699, 254] width 78 height 357
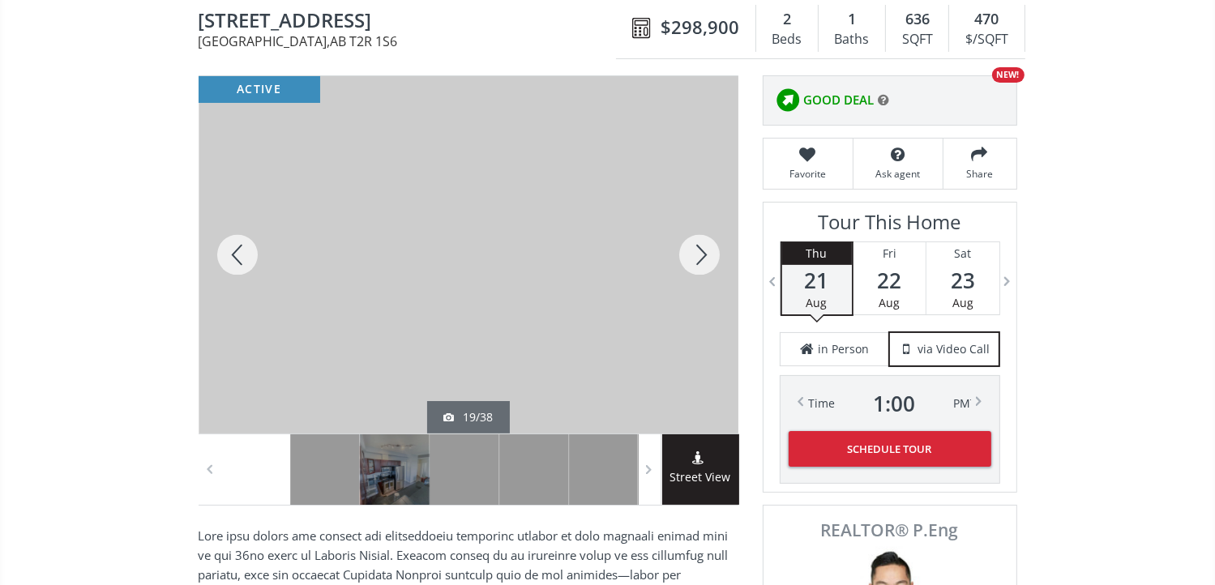
click at [703, 247] on div at bounding box center [699, 254] width 78 height 357
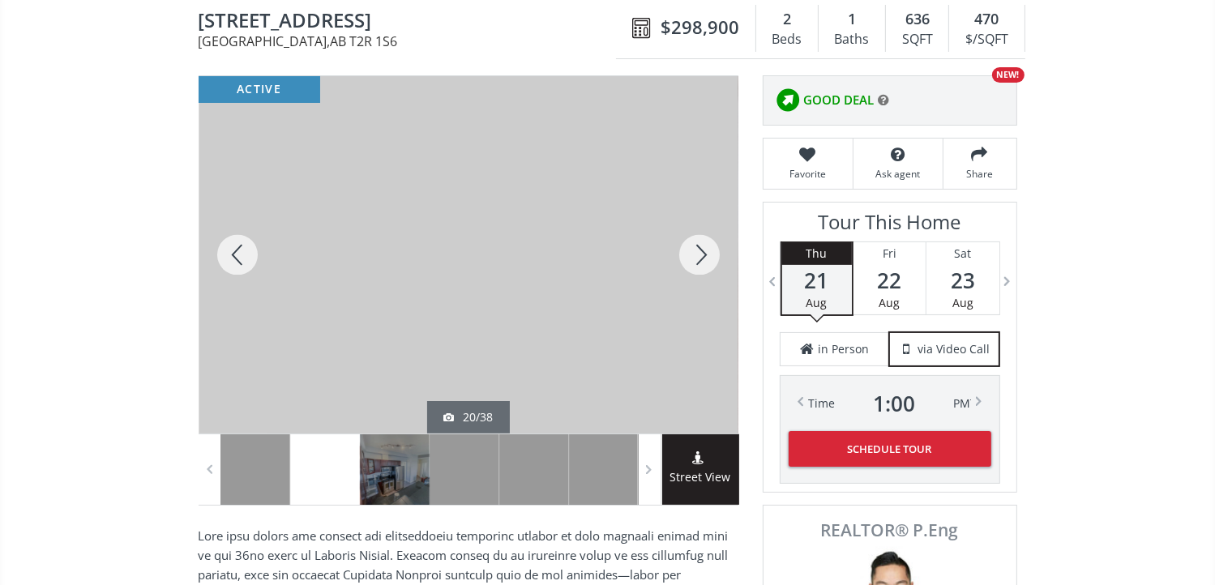
click at [703, 247] on div at bounding box center [699, 254] width 78 height 357
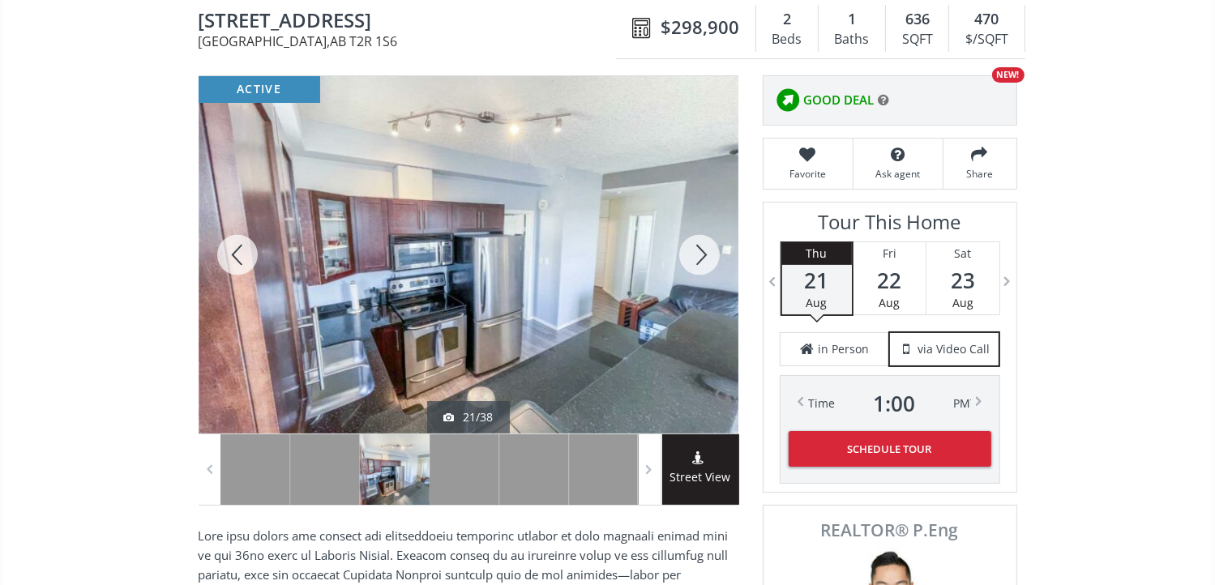
click at [703, 247] on div at bounding box center [699, 254] width 78 height 357
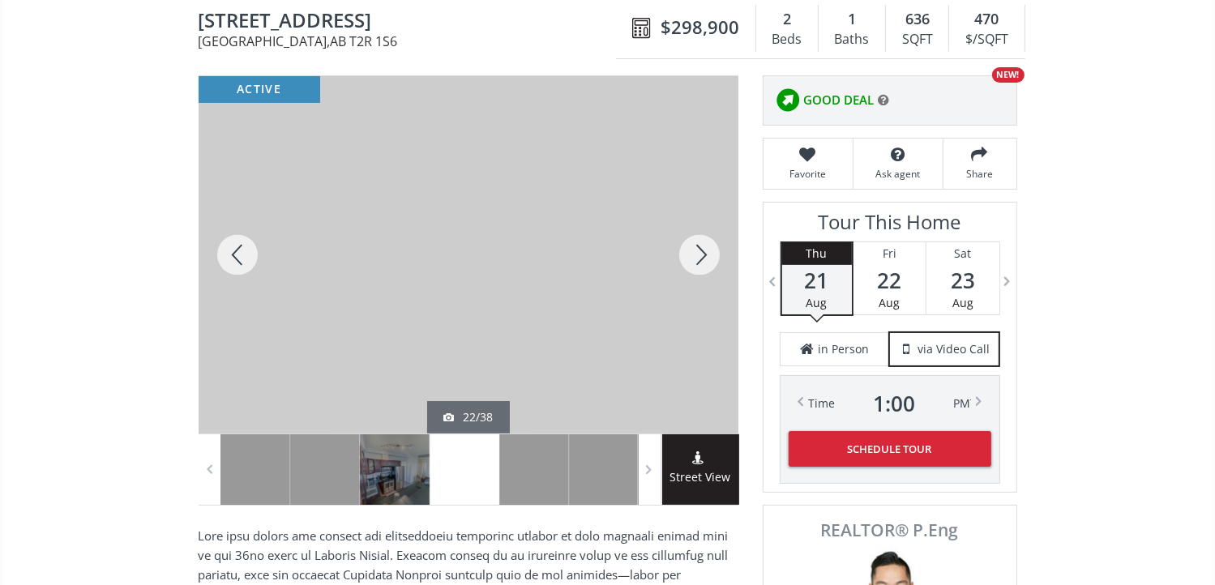
click at [703, 247] on div at bounding box center [699, 254] width 78 height 357
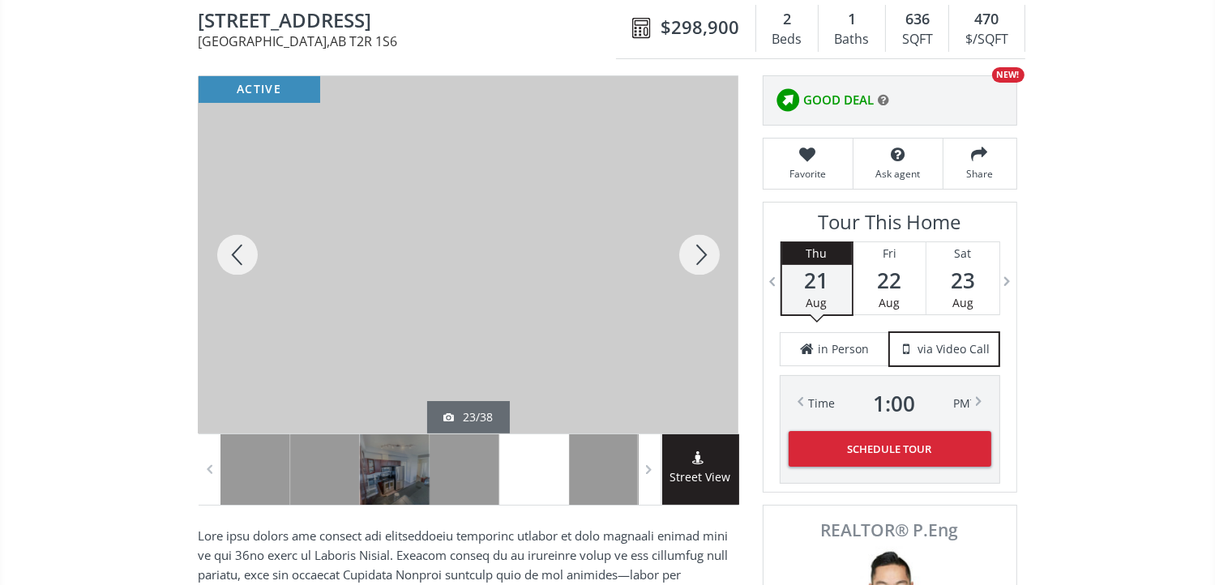
click at [703, 247] on div at bounding box center [699, 254] width 78 height 357
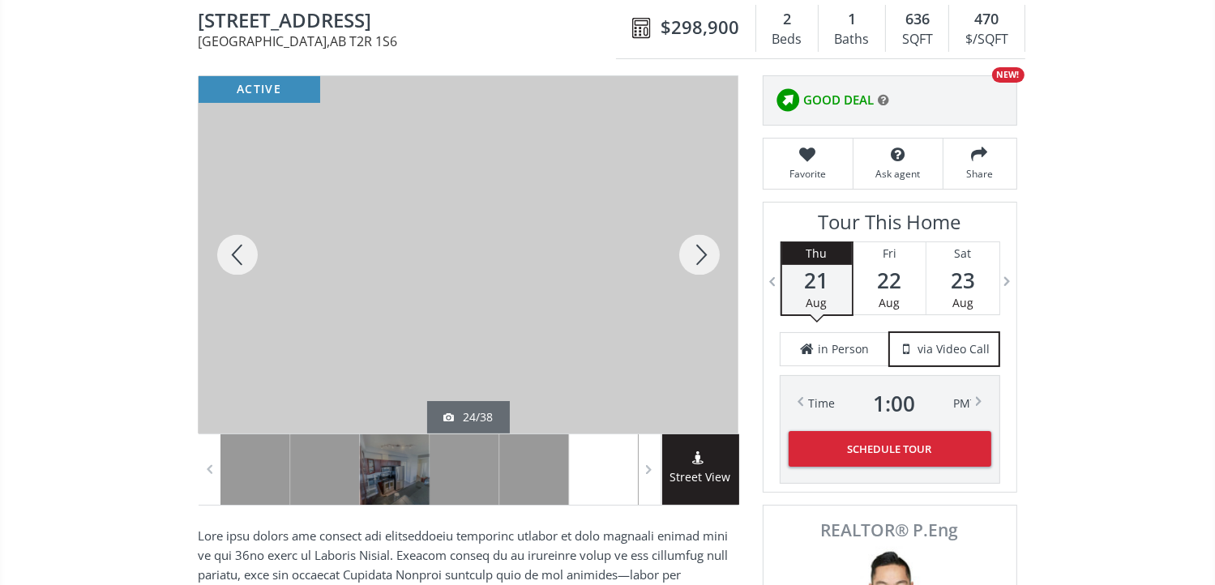
click at [703, 247] on div at bounding box center [699, 254] width 78 height 357
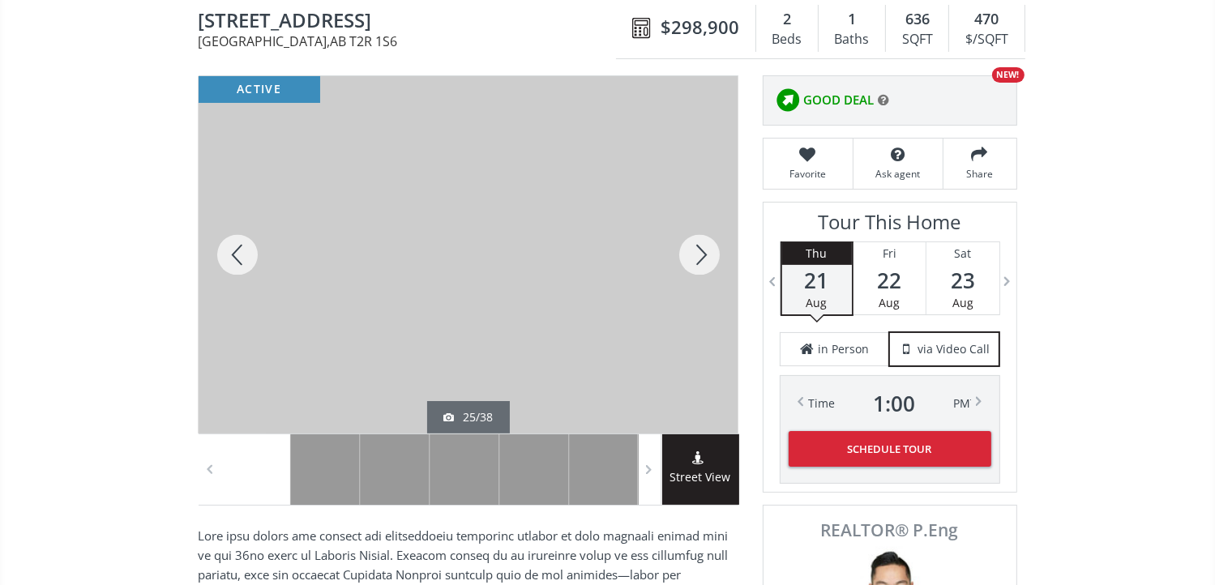
click at [703, 247] on div at bounding box center [699, 254] width 78 height 357
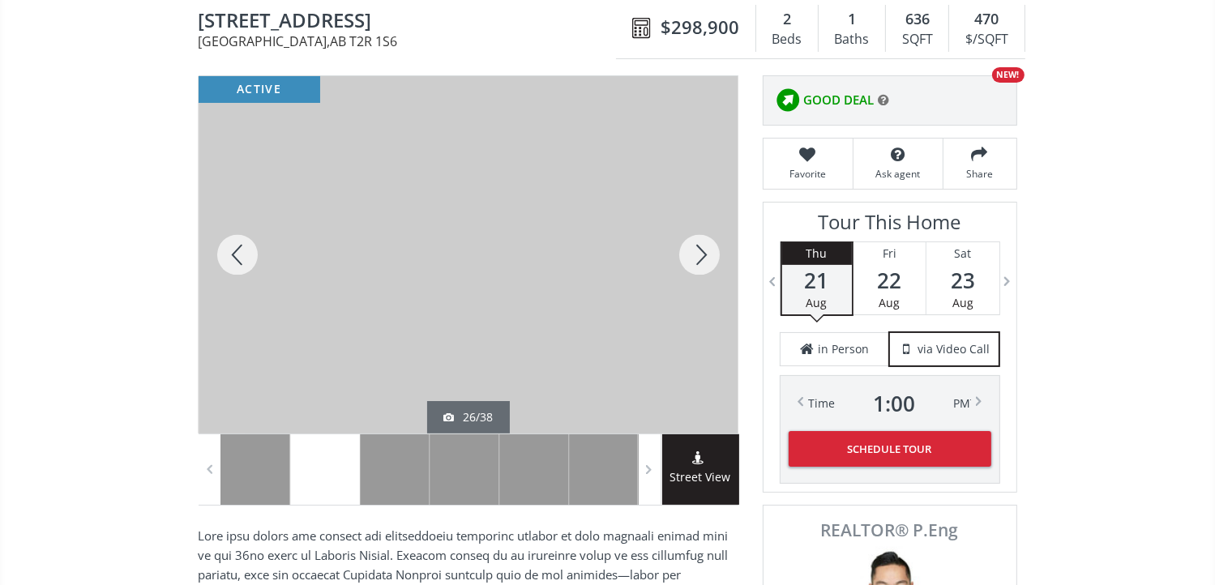
click at [703, 247] on div at bounding box center [699, 254] width 78 height 357
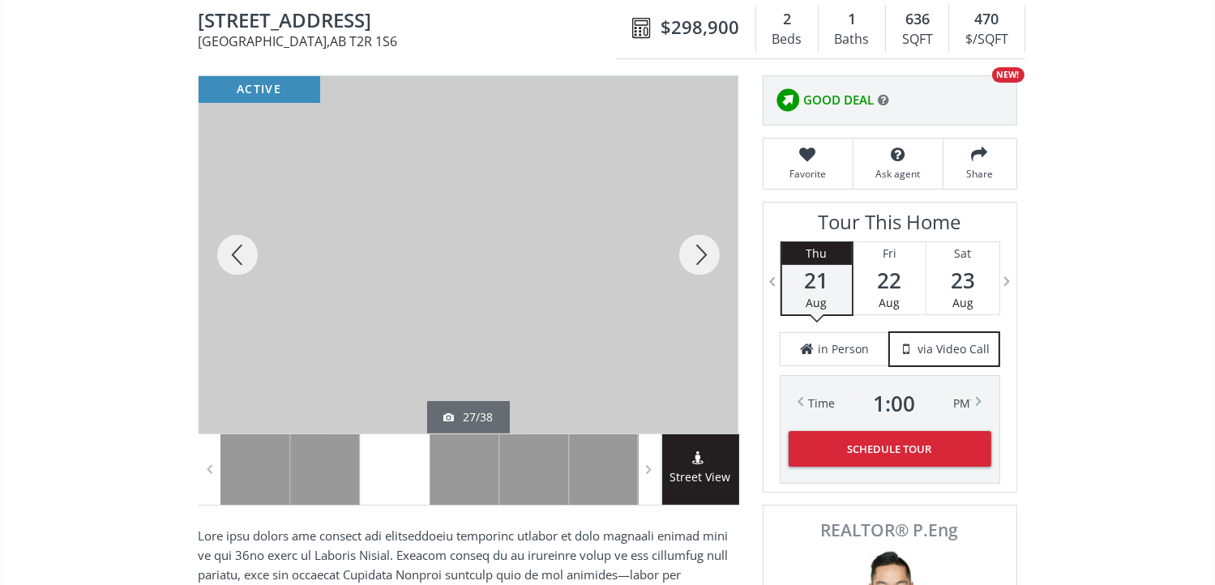
click at [703, 247] on div at bounding box center [699, 254] width 78 height 357
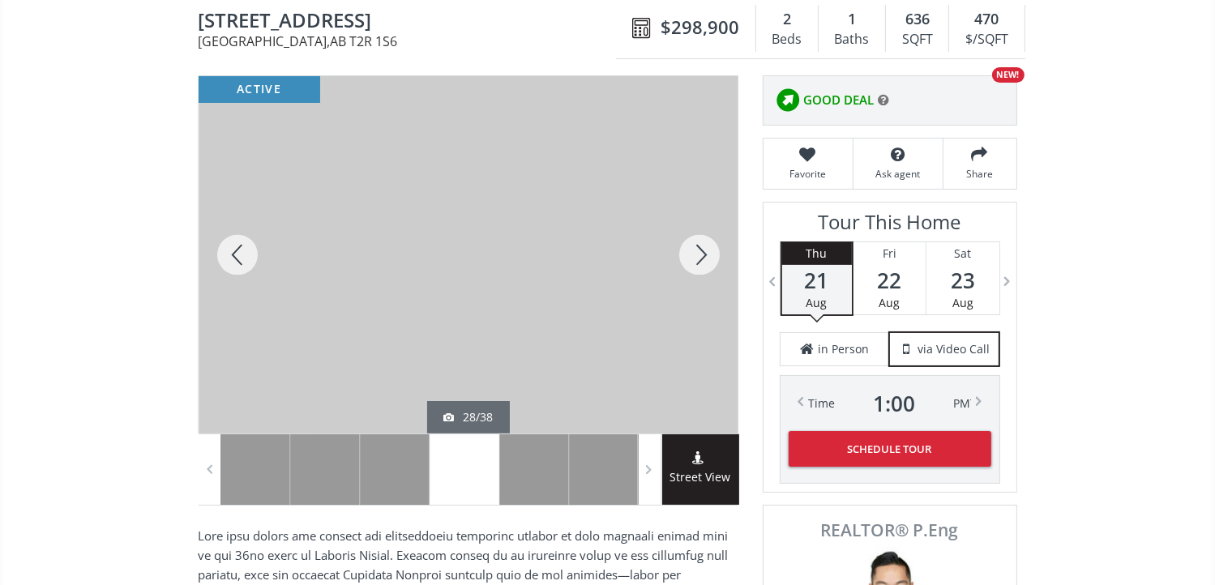
click at [703, 247] on div at bounding box center [699, 254] width 78 height 357
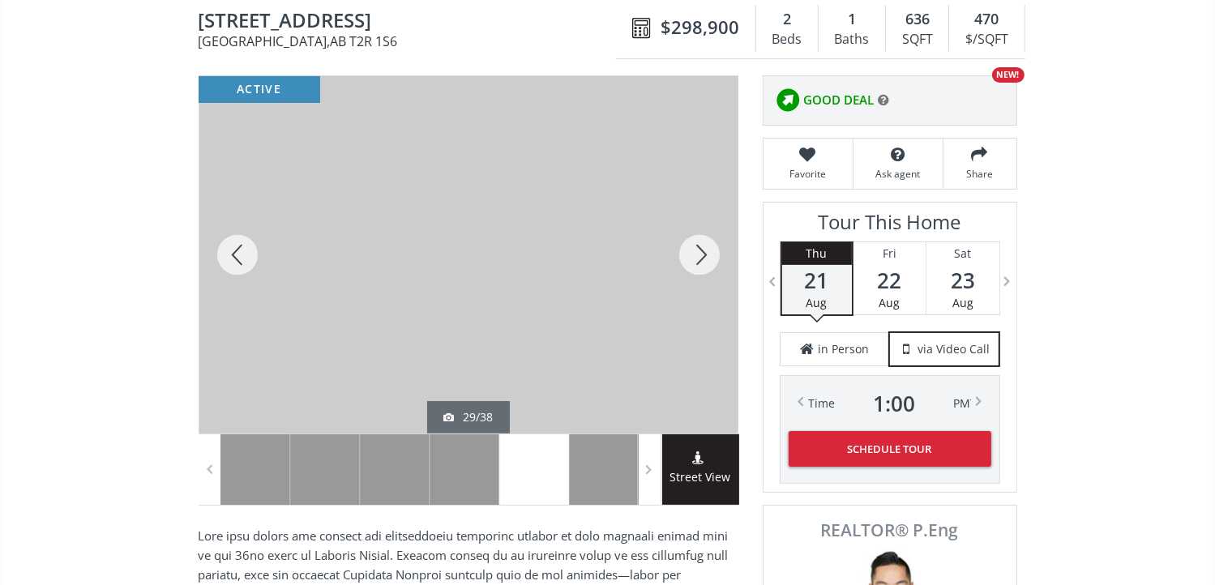
click at [703, 247] on div at bounding box center [699, 254] width 78 height 357
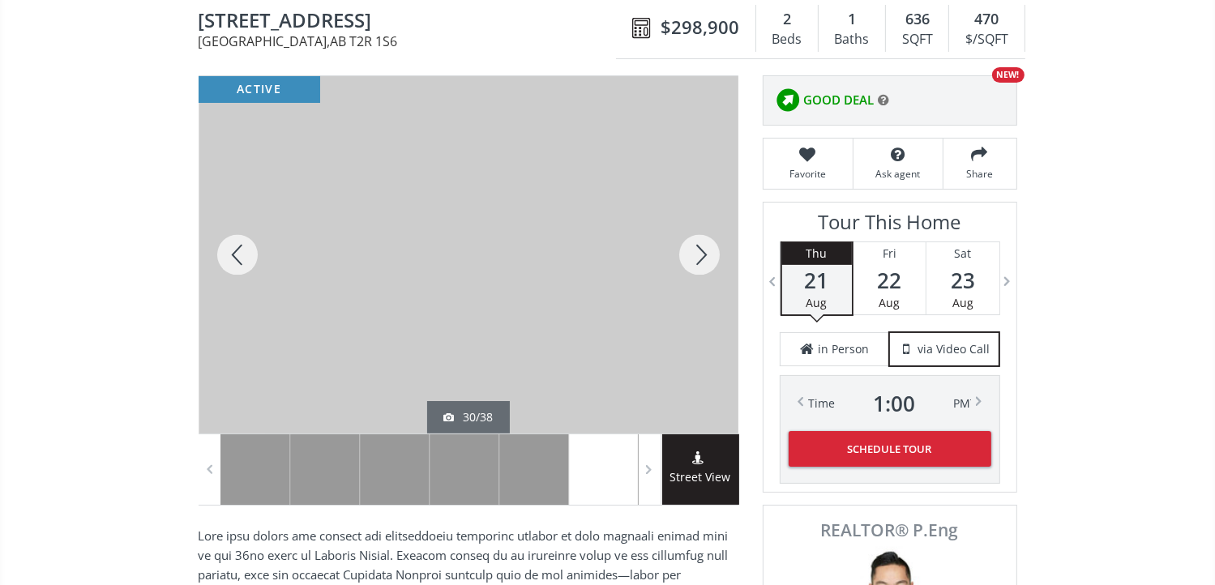
click at [703, 247] on div at bounding box center [699, 254] width 78 height 357
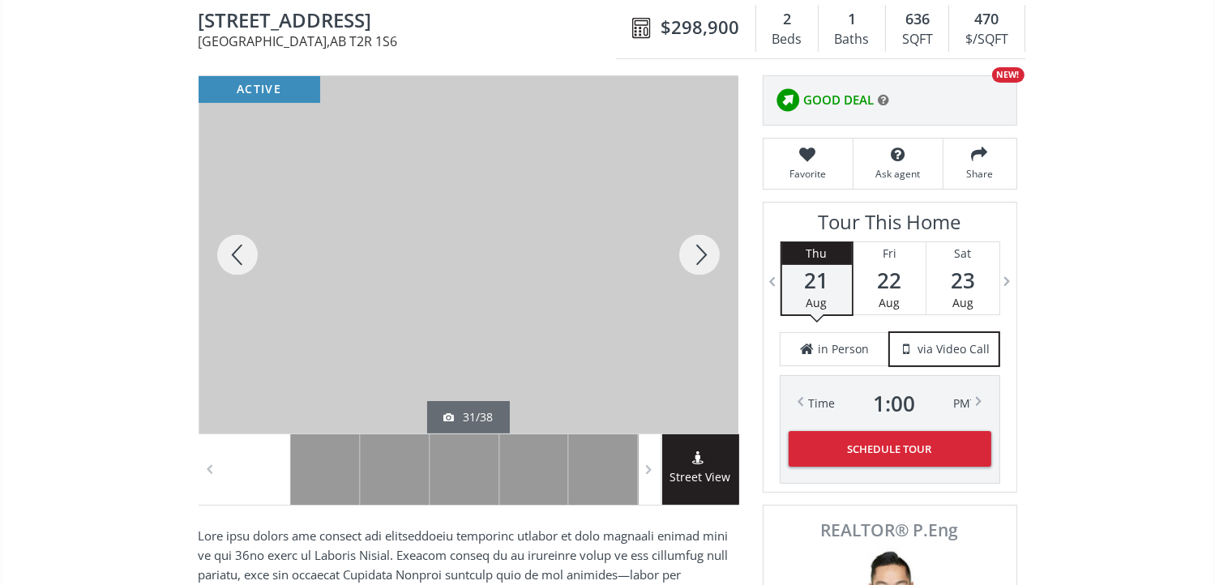
click at [703, 247] on div at bounding box center [699, 254] width 78 height 357
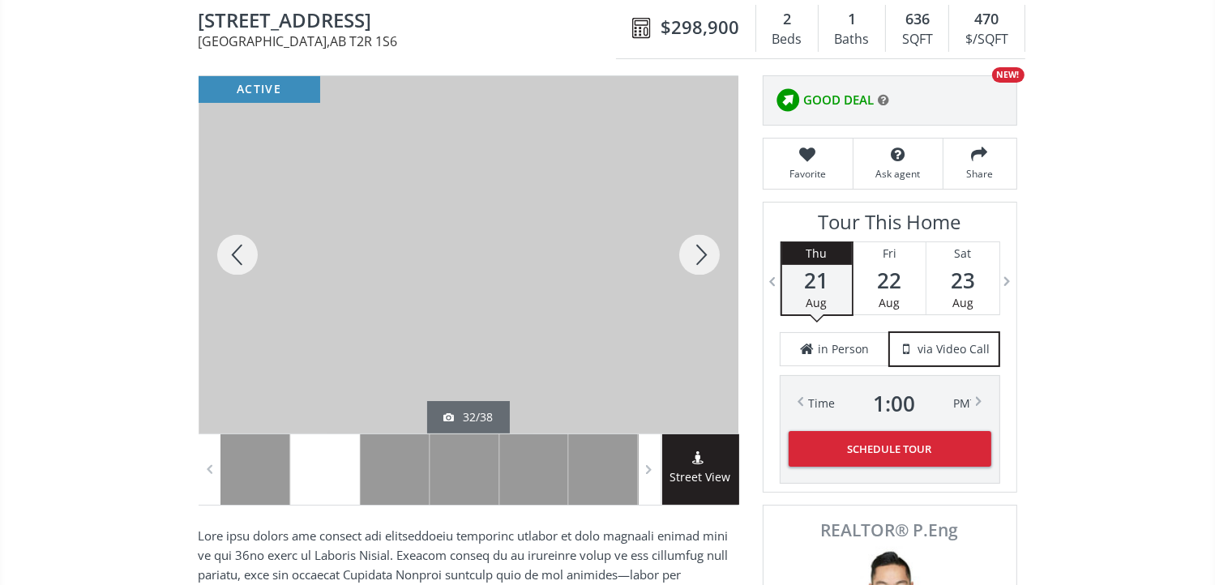
click at [703, 247] on div at bounding box center [699, 254] width 78 height 357
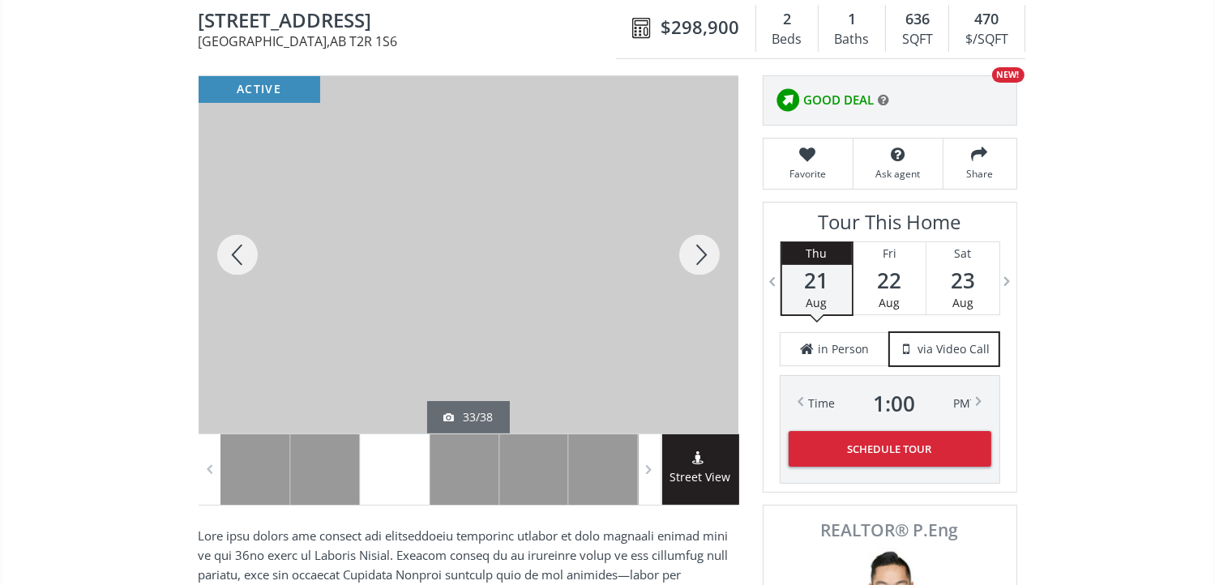
click at [228, 247] on div at bounding box center [238, 254] width 78 height 357
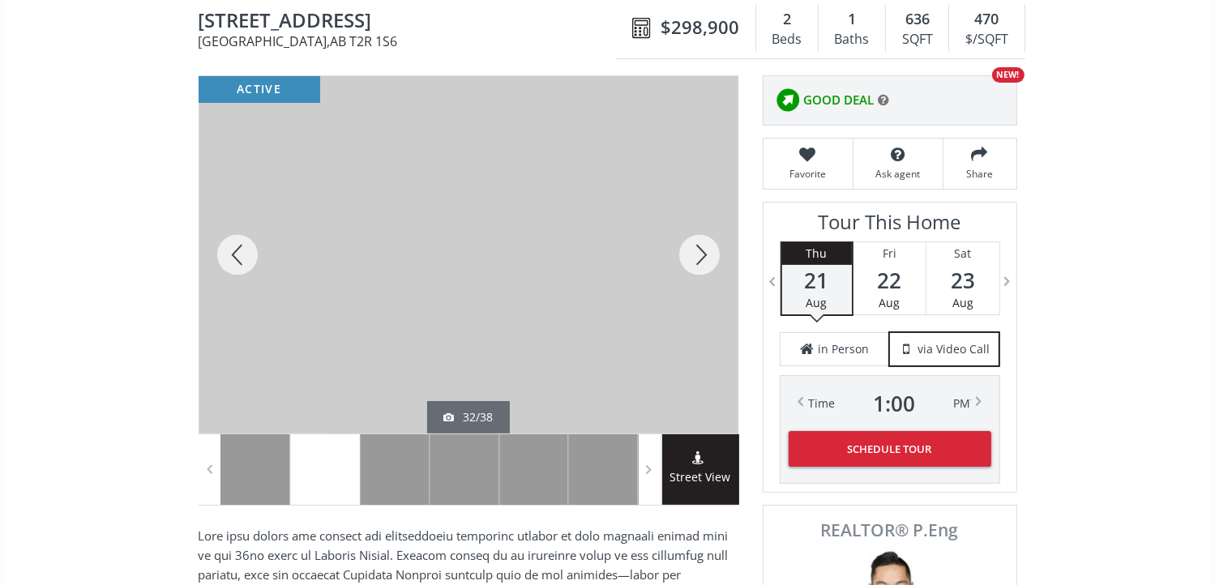
click at [693, 245] on div at bounding box center [699, 254] width 78 height 357
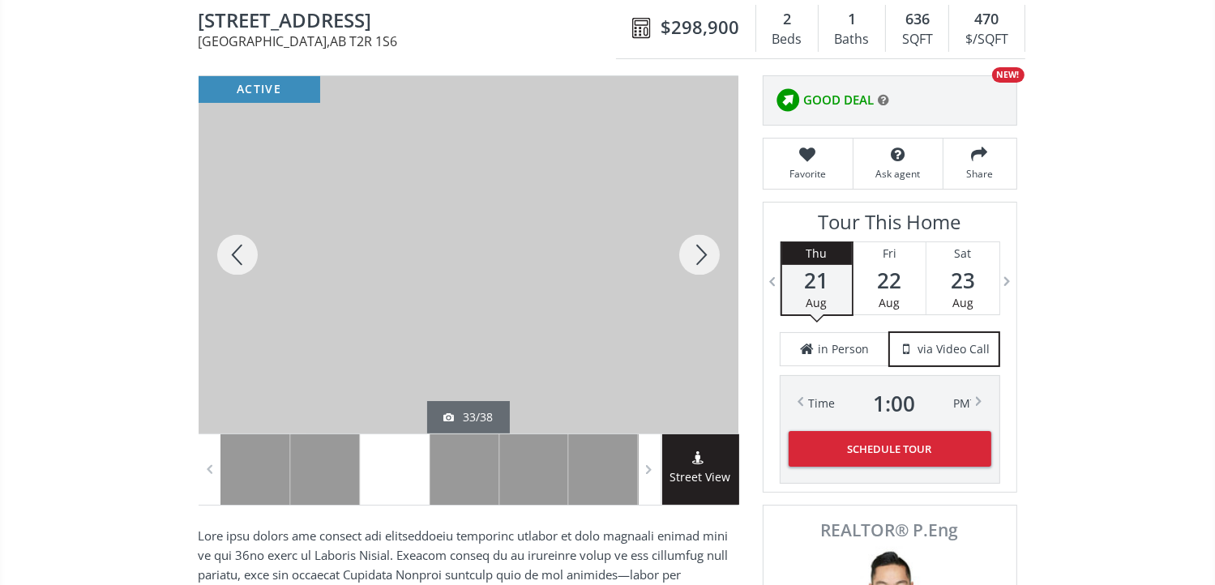
click at [693, 245] on div at bounding box center [699, 254] width 78 height 357
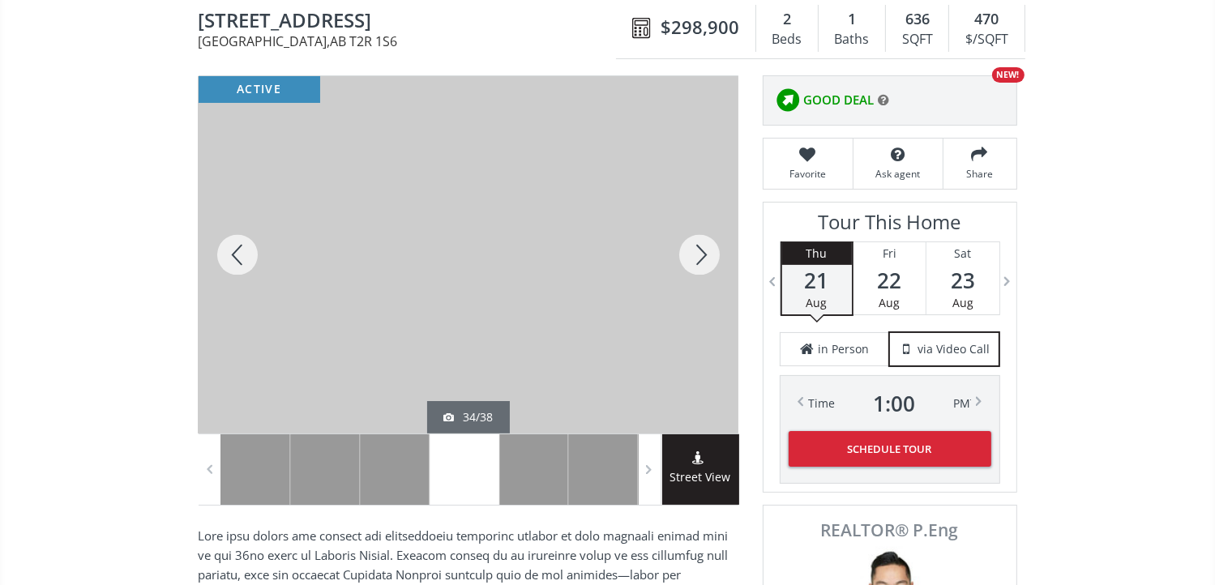
click at [702, 249] on div at bounding box center [699, 254] width 78 height 357
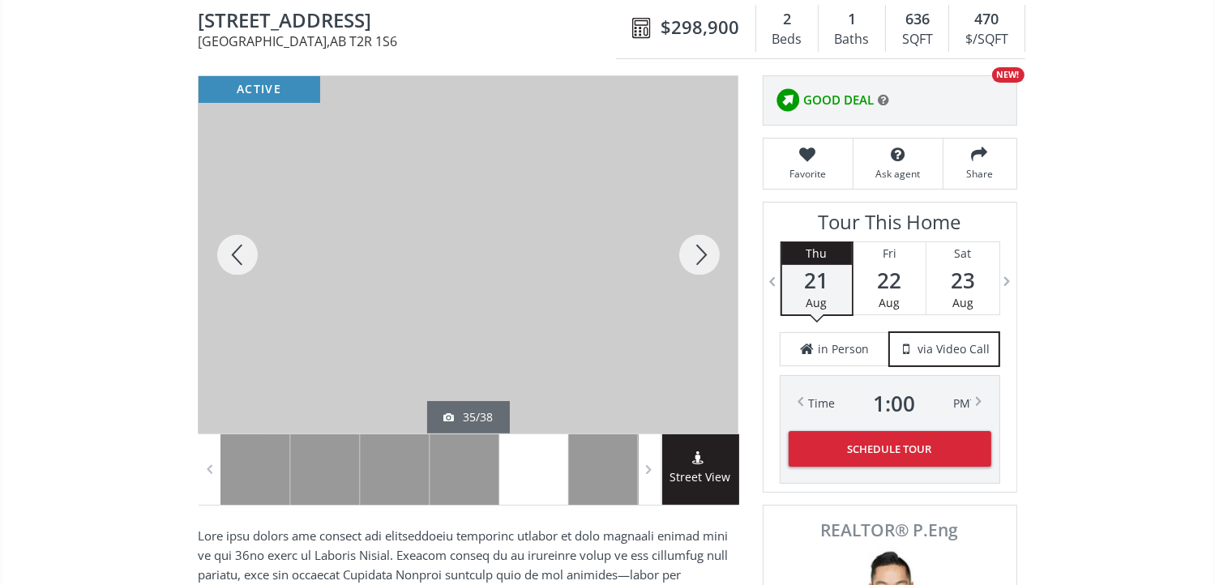
click at [702, 249] on div at bounding box center [699, 254] width 78 height 357
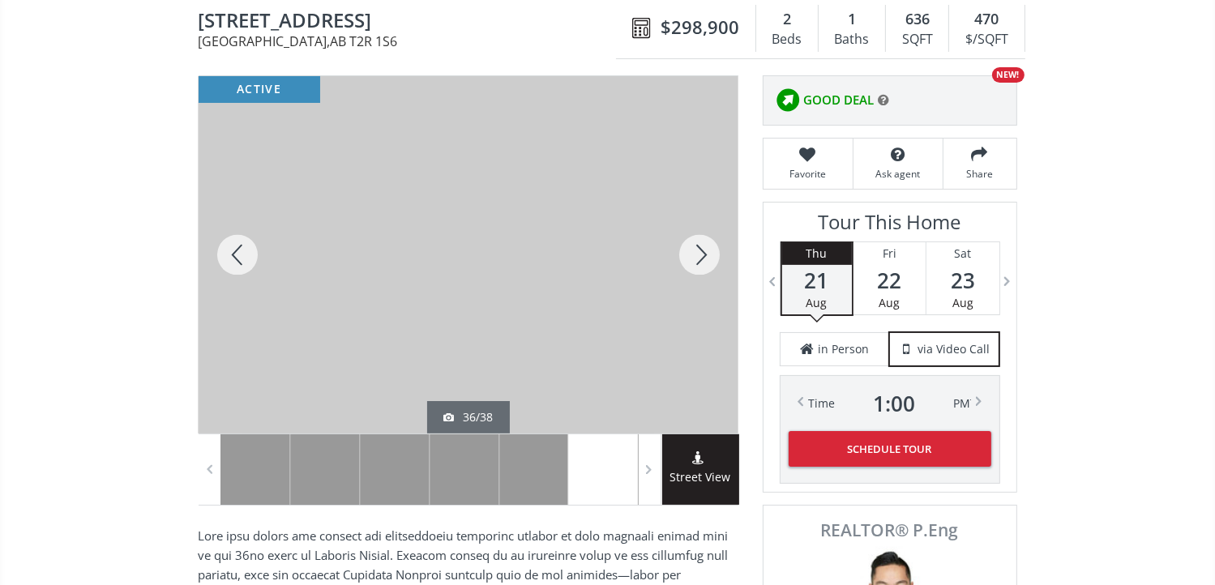
click at [702, 249] on div at bounding box center [699, 254] width 78 height 357
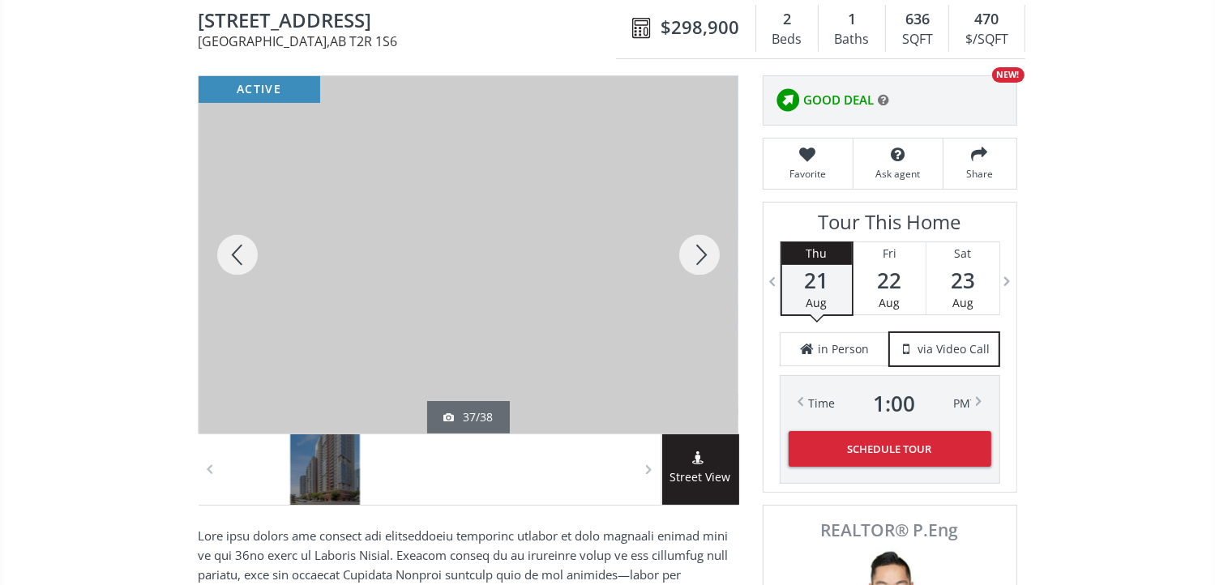
click at [702, 249] on div at bounding box center [699, 254] width 78 height 357
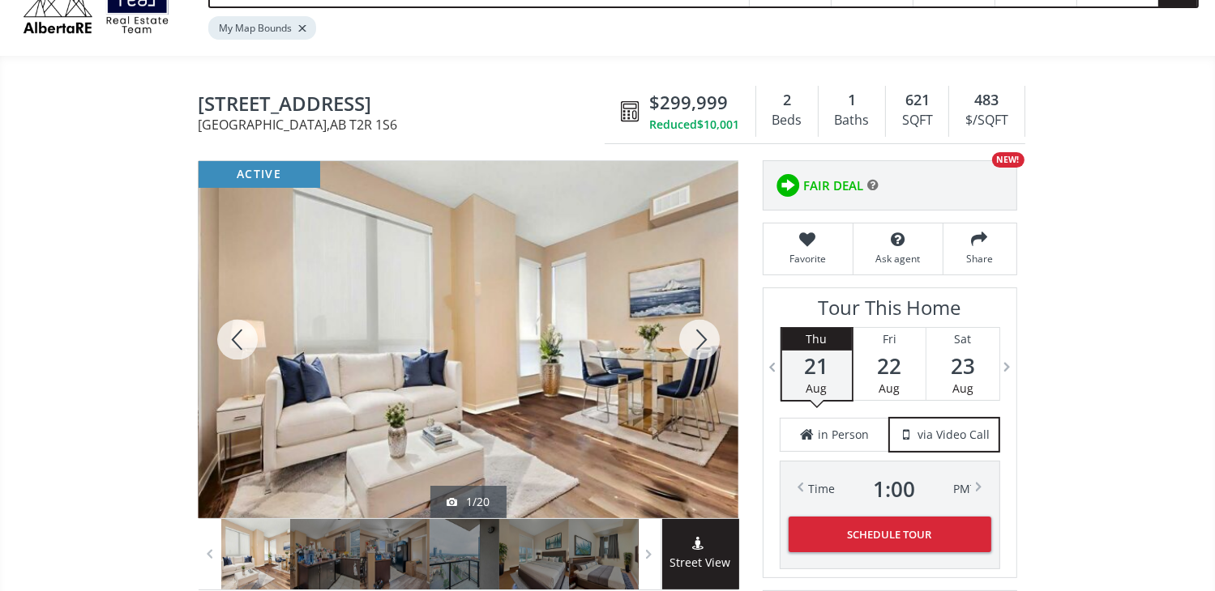
scroll to position [162, 0]
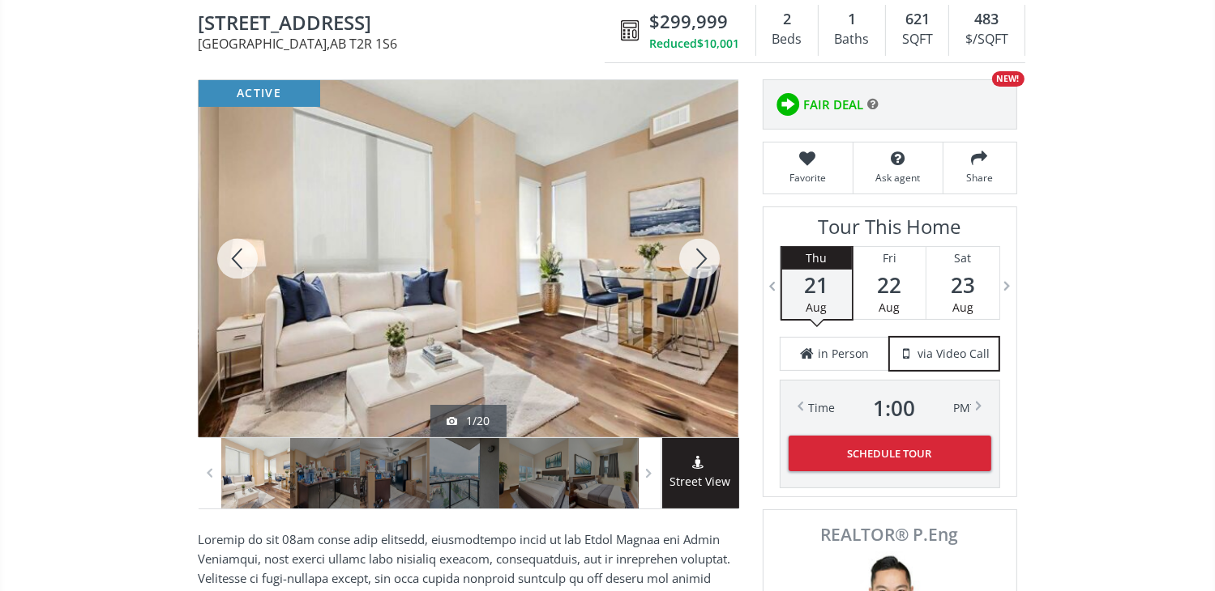
click at [698, 257] on div at bounding box center [699, 258] width 78 height 357
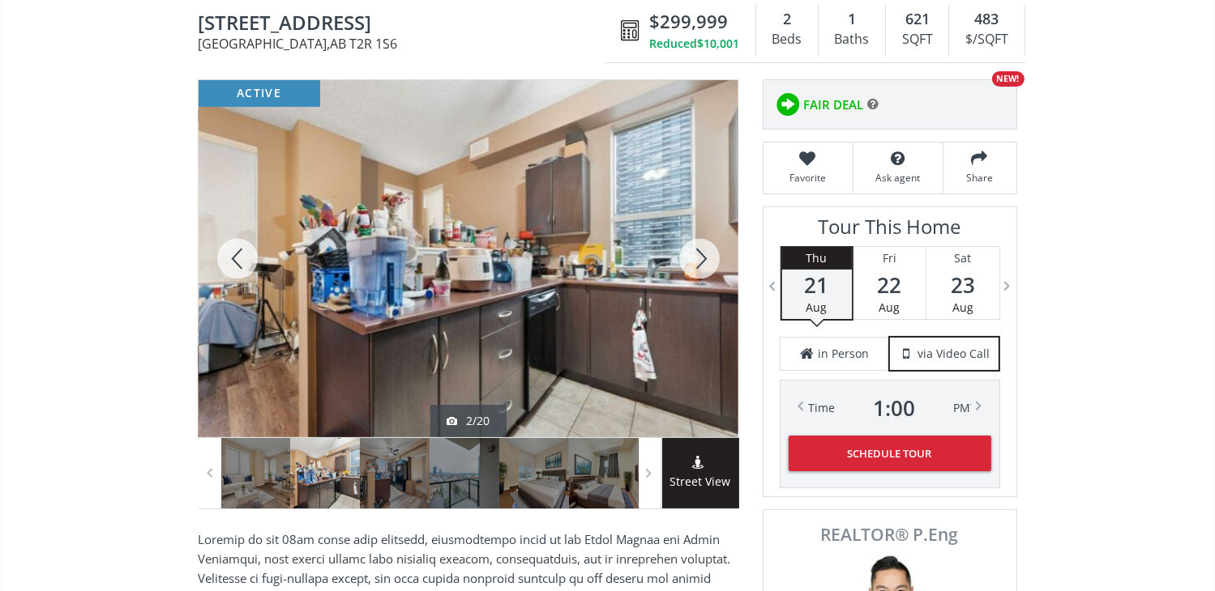
click at [698, 257] on div at bounding box center [699, 258] width 78 height 357
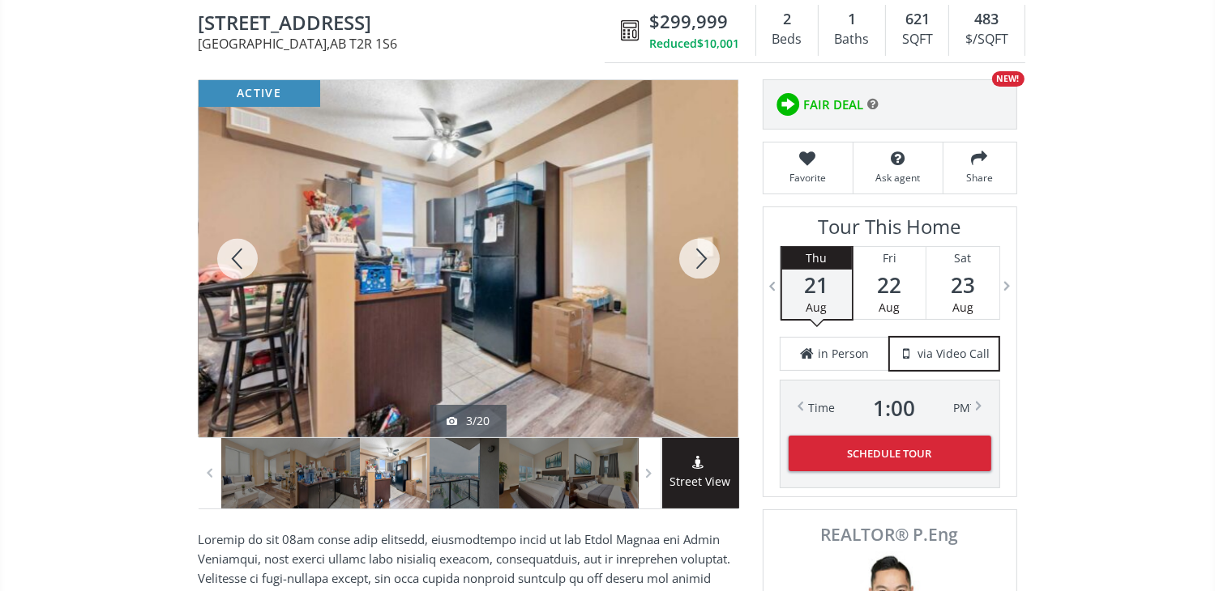
click at [698, 257] on div at bounding box center [699, 258] width 78 height 357
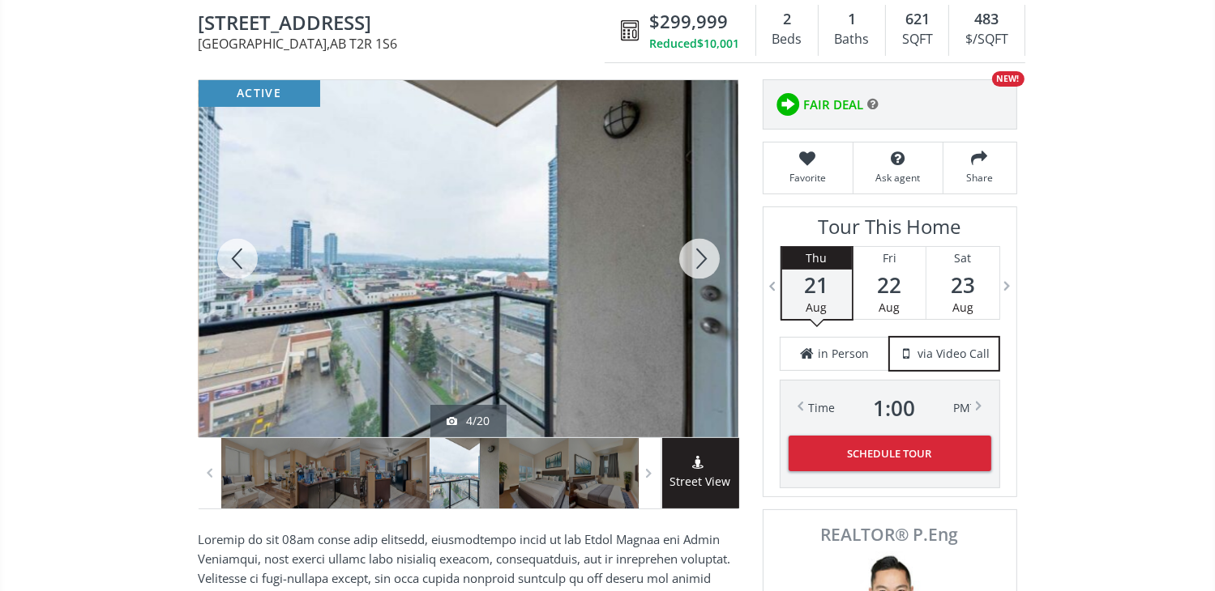
click at [697, 257] on div at bounding box center [699, 258] width 78 height 357
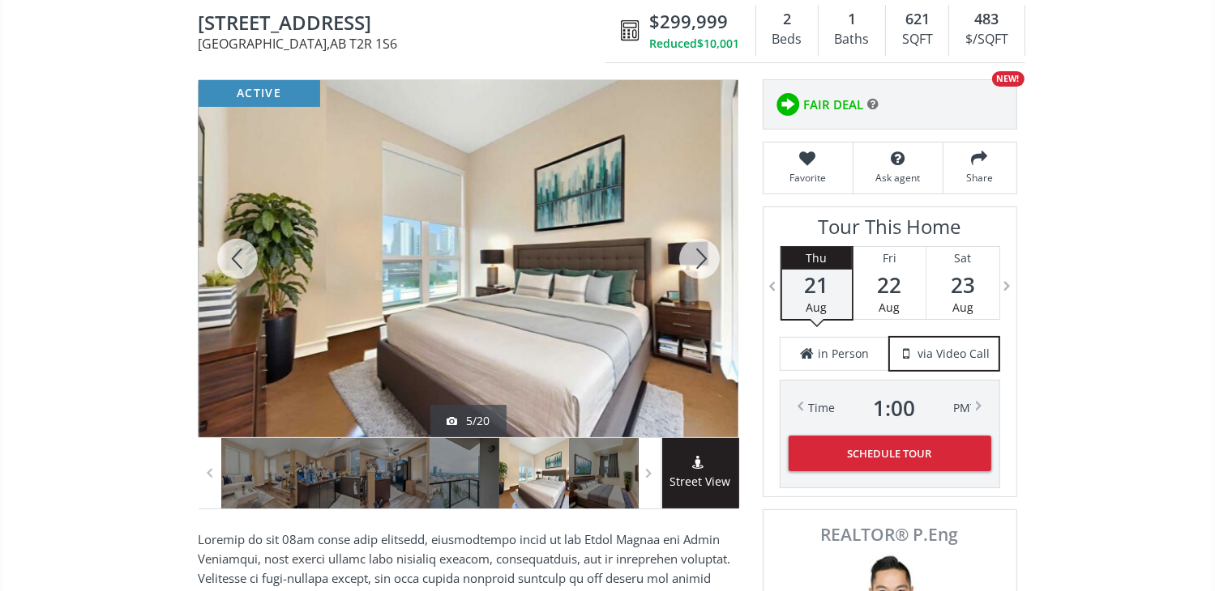
click at [700, 250] on div at bounding box center [699, 258] width 78 height 357
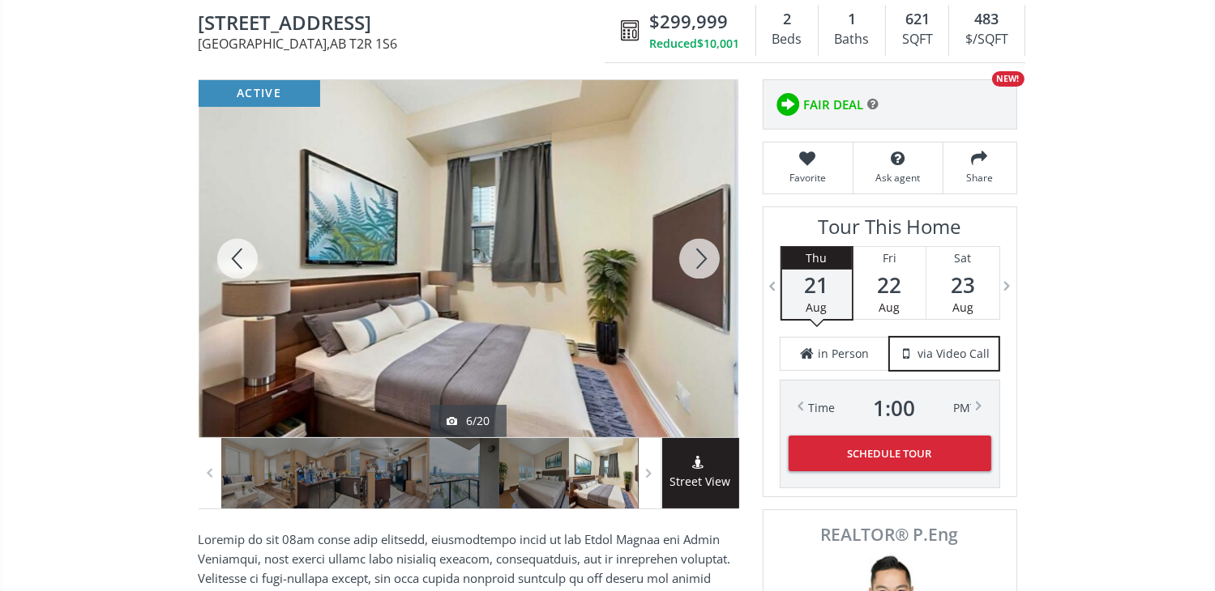
click at [697, 255] on div at bounding box center [699, 258] width 78 height 357
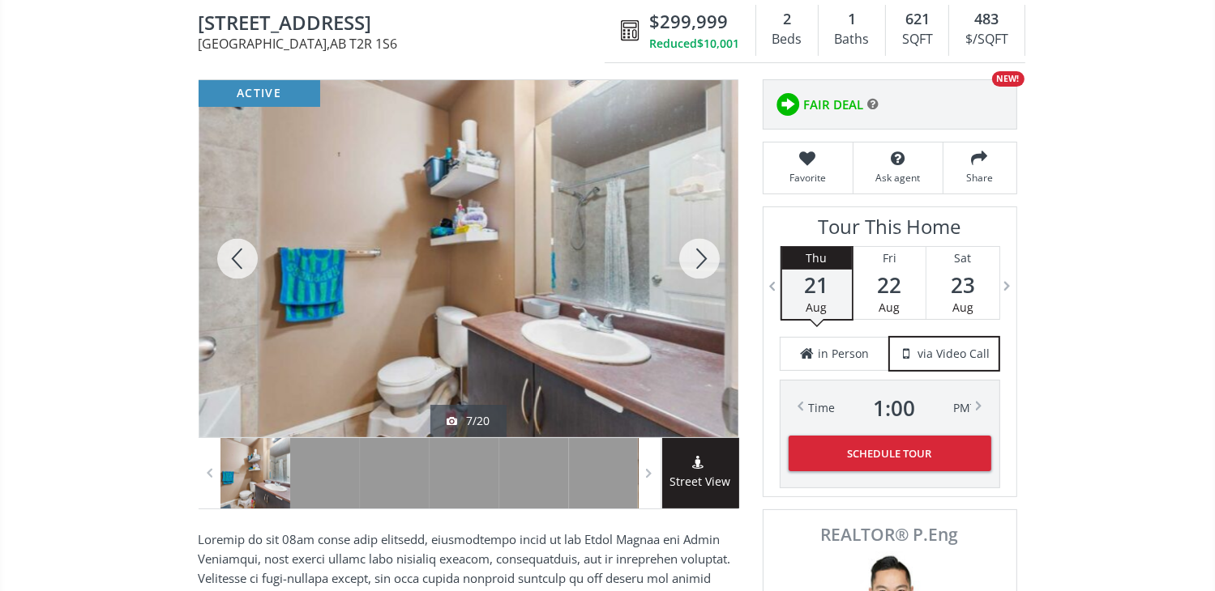
click at [697, 255] on div at bounding box center [699, 258] width 78 height 357
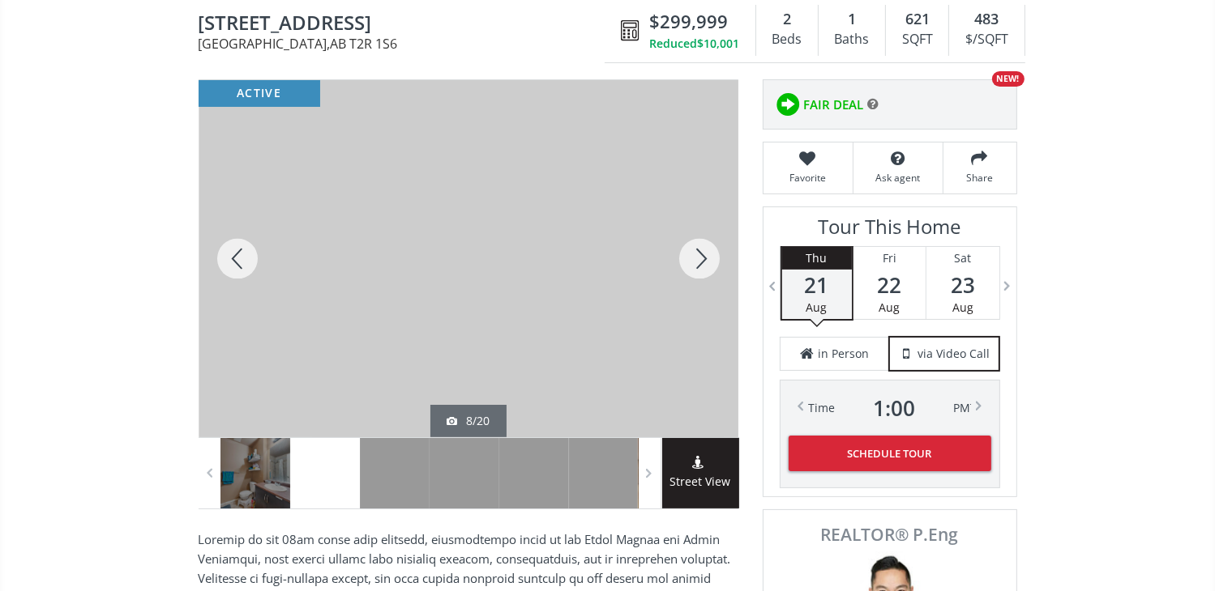
click at [691, 260] on div at bounding box center [699, 258] width 78 height 357
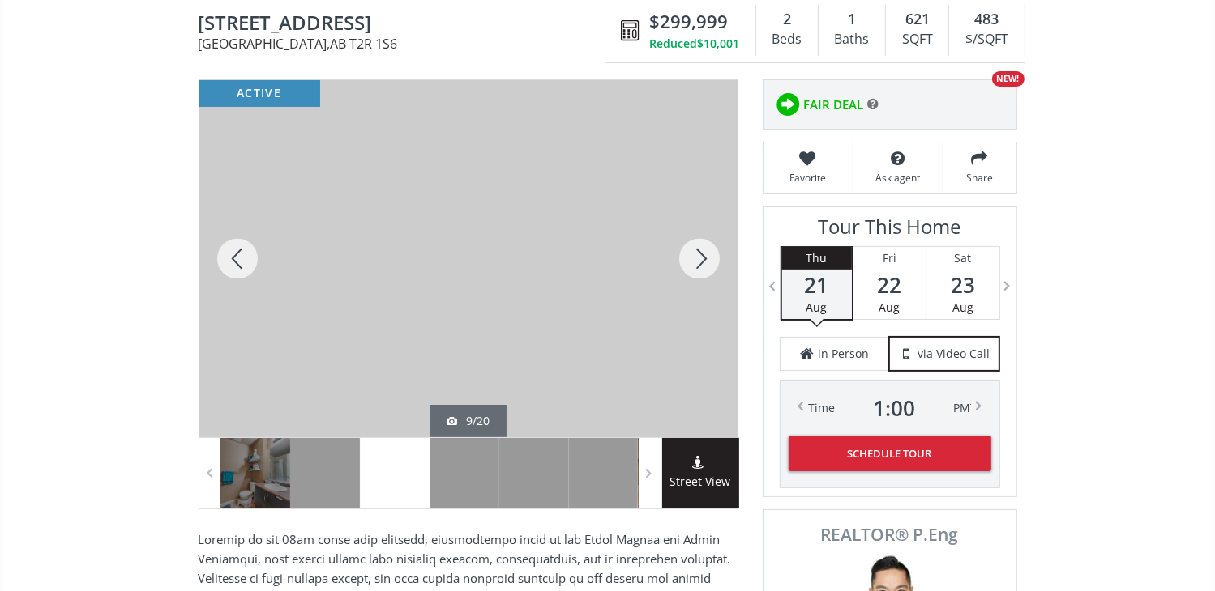
click at [687, 263] on div at bounding box center [699, 258] width 78 height 357
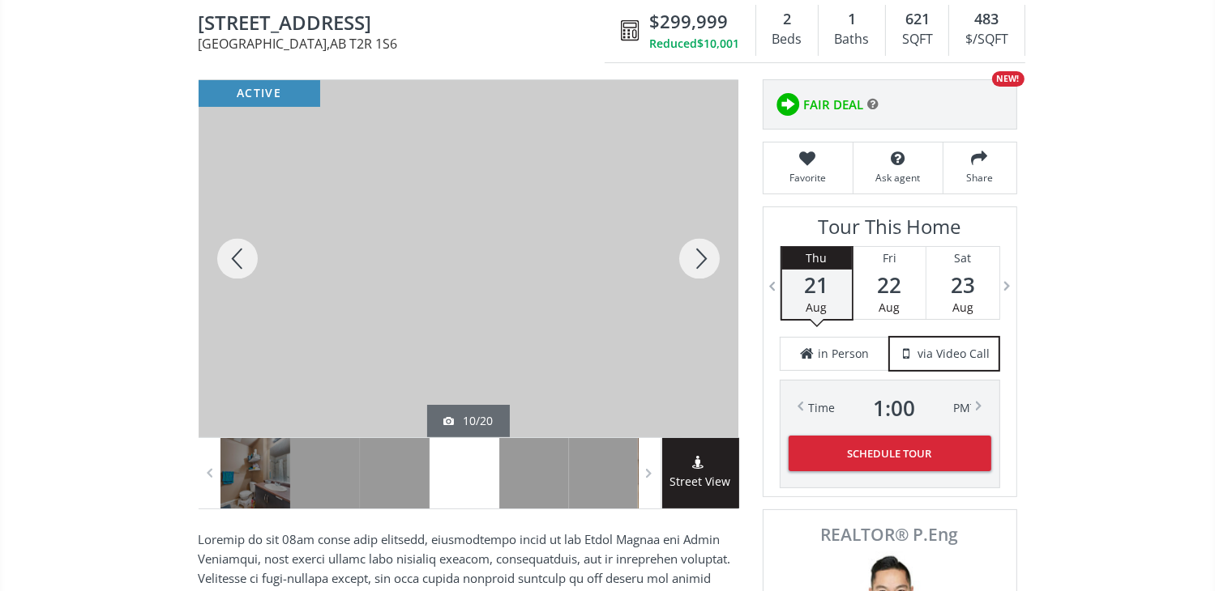
click at [687, 263] on div at bounding box center [699, 258] width 78 height 357
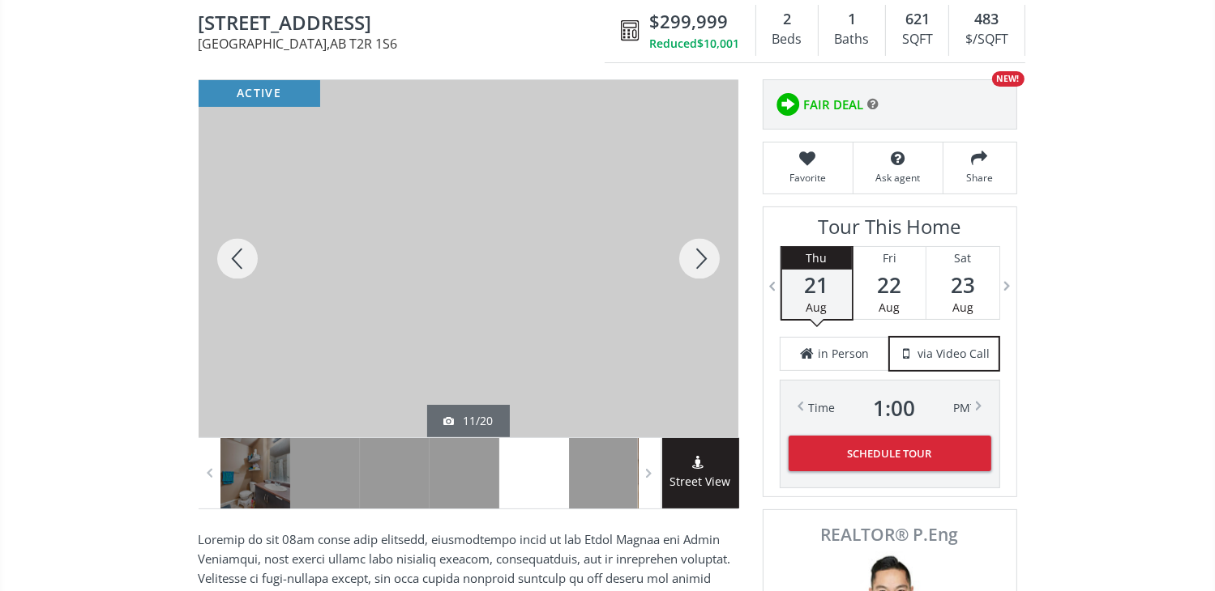
click at [687, 263] on div at bounding box center [699, 258] width 78 height 357
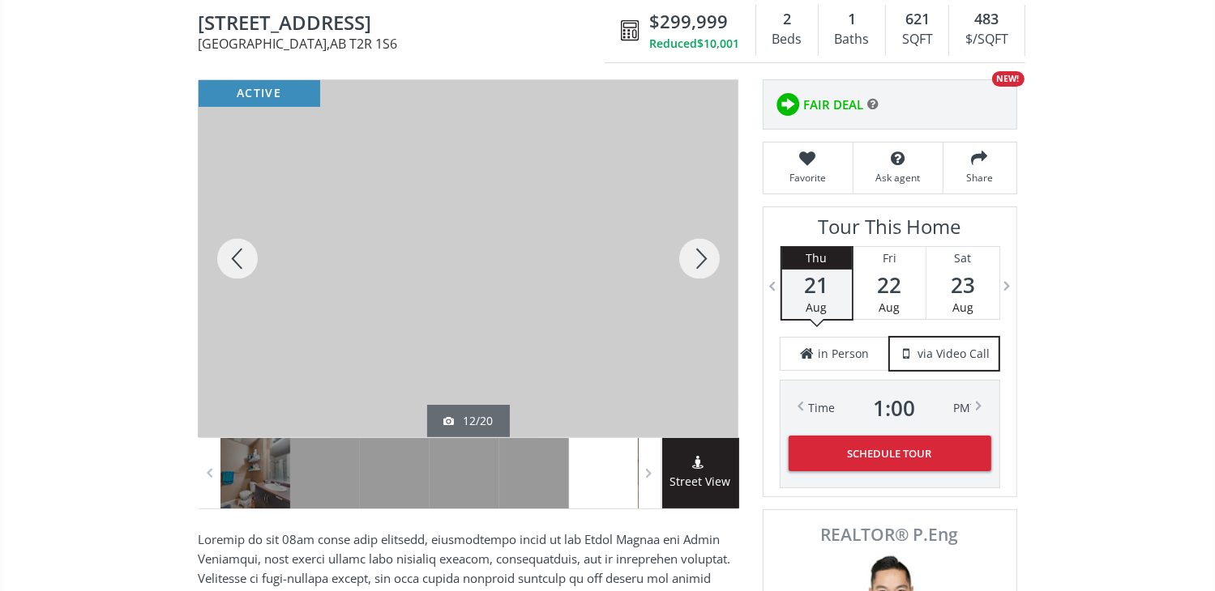
click at [687, 265] on div at bounding box center [699, 258] width 78 height 357
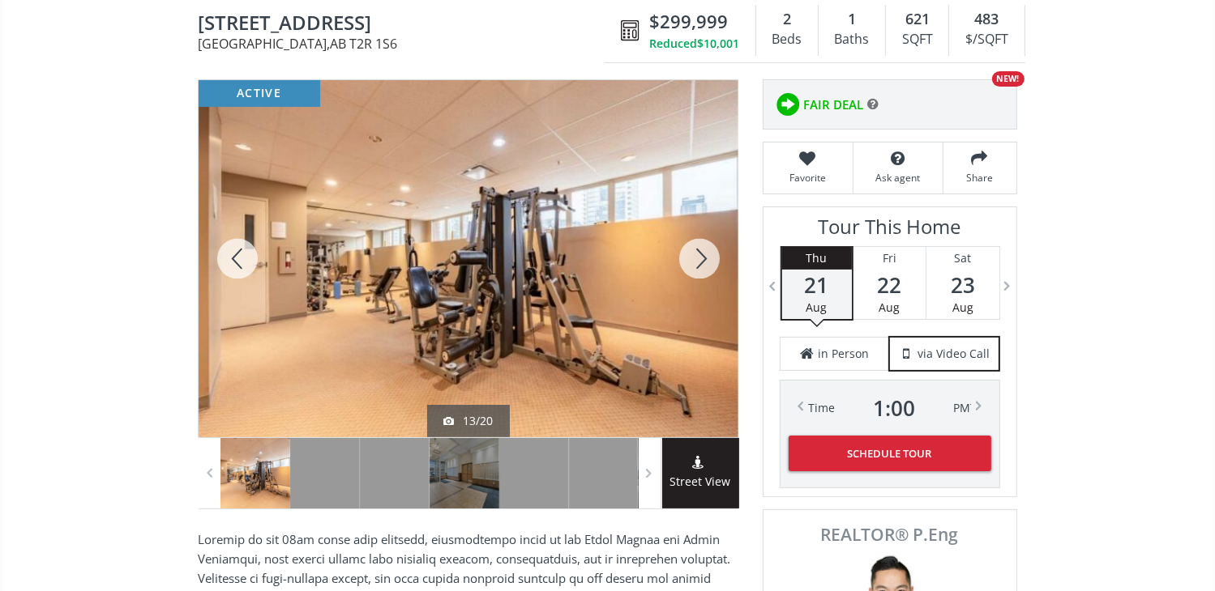
click at [687, 265] on div at bounding box center [699, 258] width 78 height 357
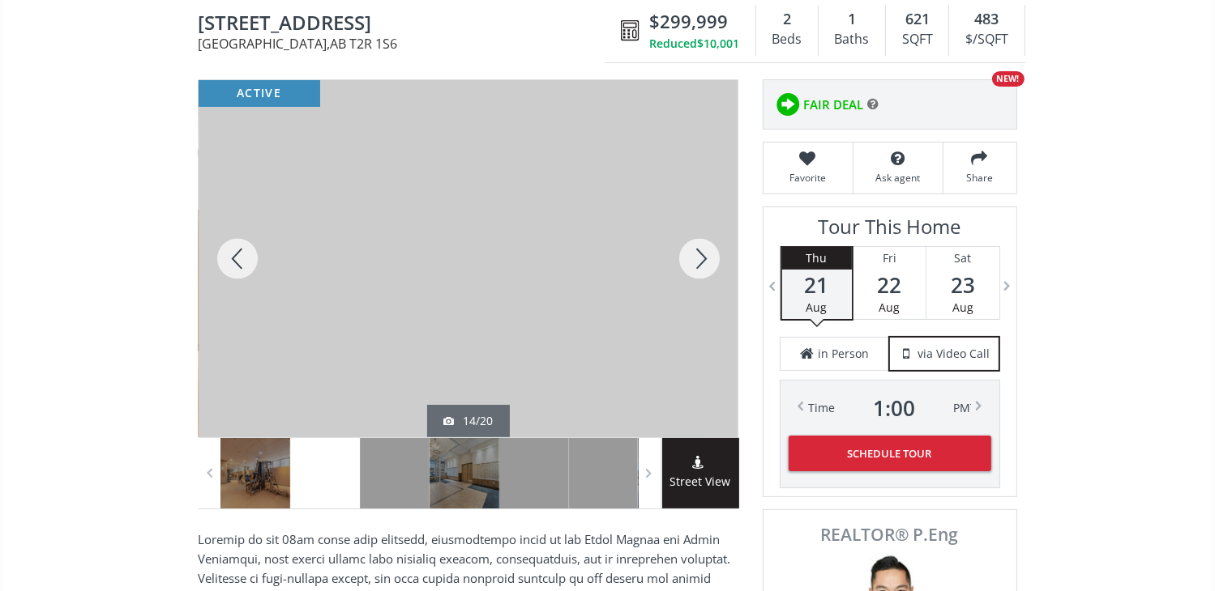
click at [687, 265] on div at bounding box center [699, 258] width 78 height 357
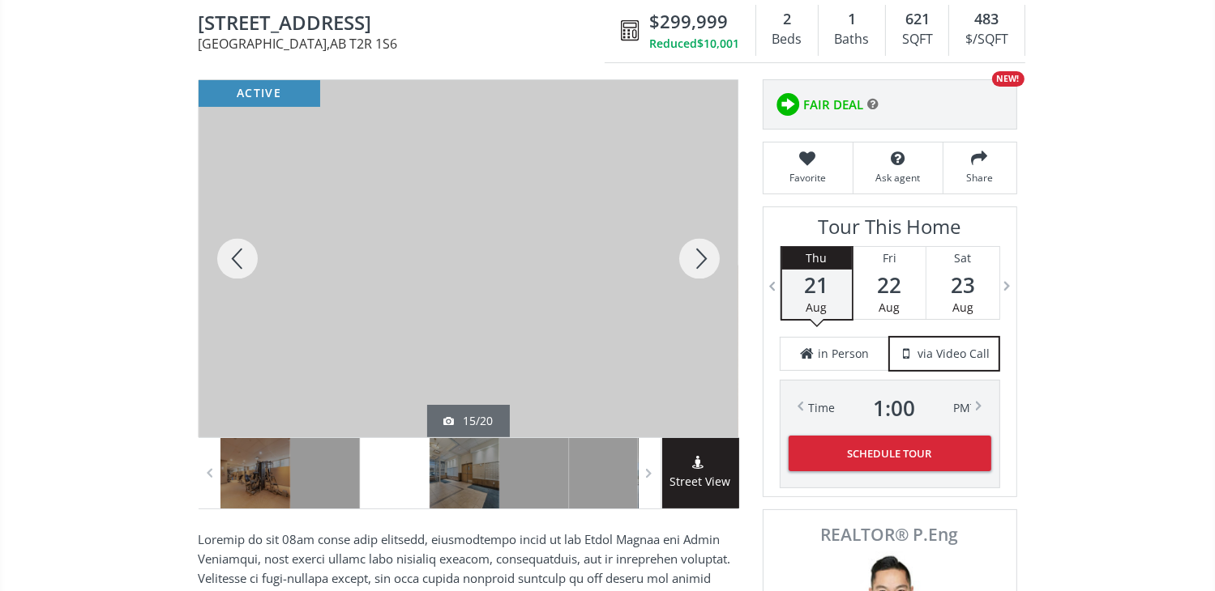
click at [709, 257] on div at bounding box center [699, 258] width 78 height 357
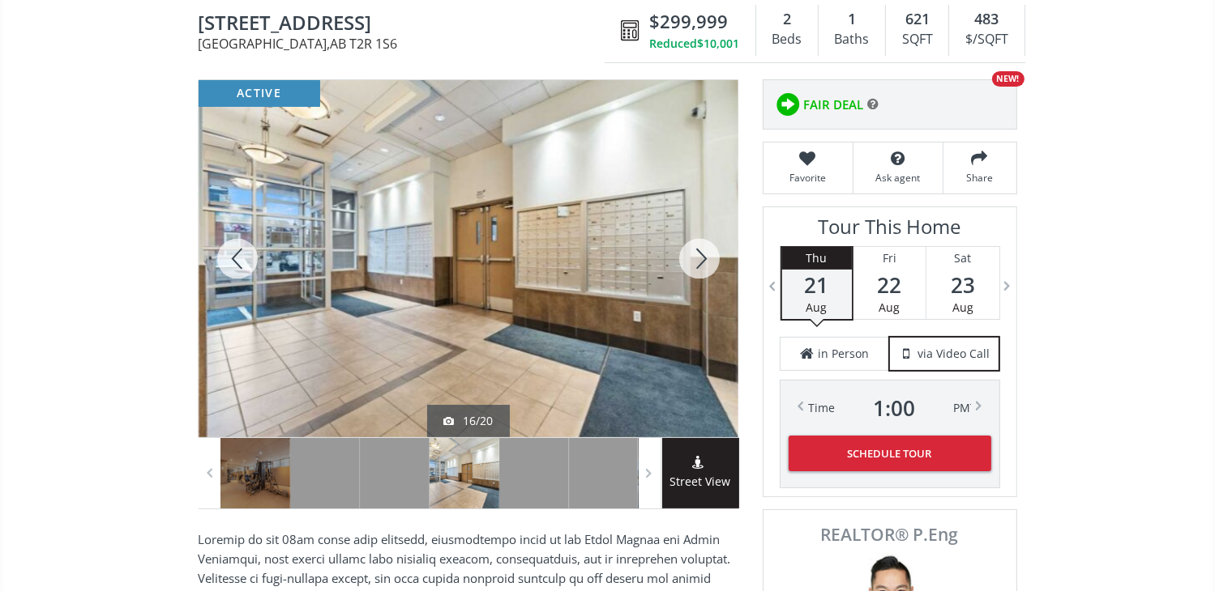
click at [709, 257] on div at bounding box center [699, 258] width 78 height 357
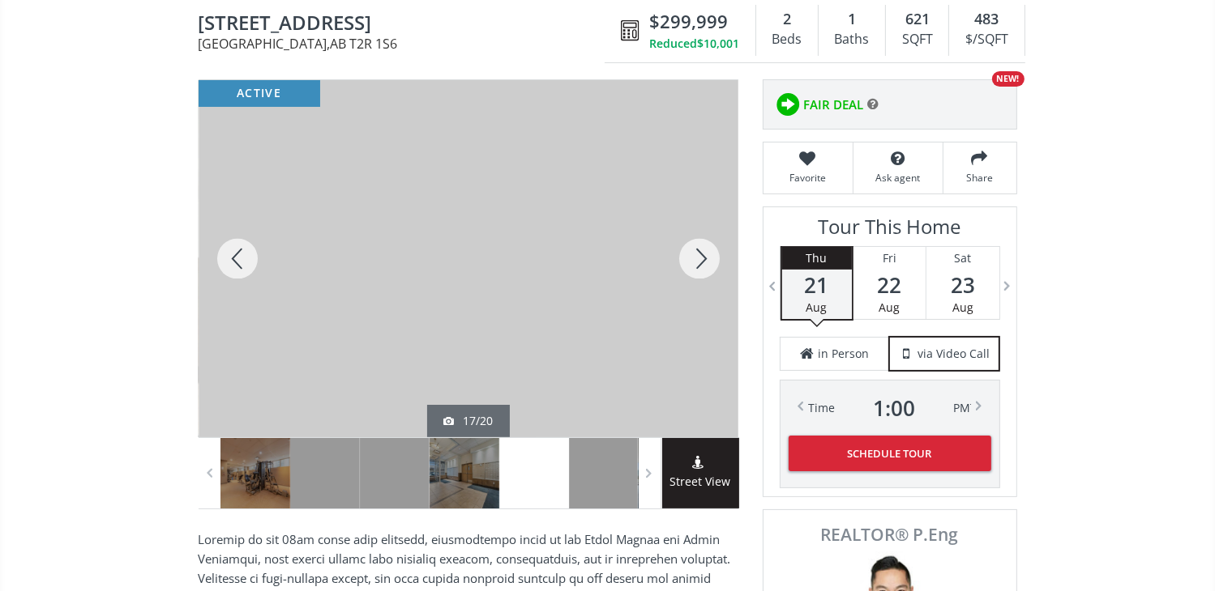
click at [709, 257] on div at bounding box center [699, 258] width 78 height 357
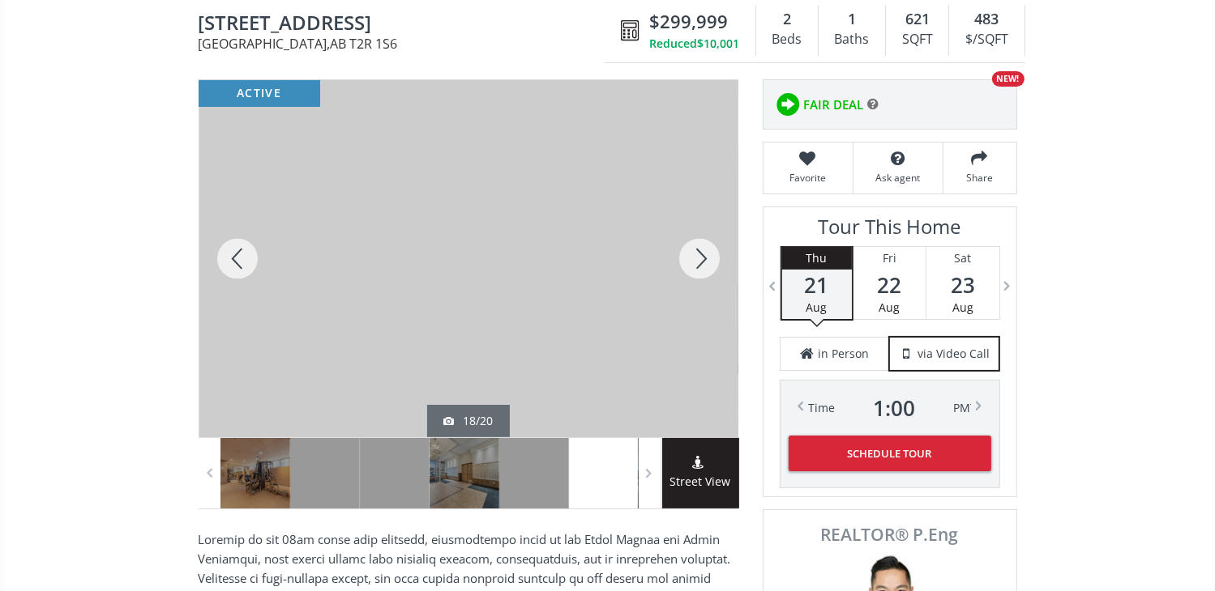
click at [709, 257] on div at bounding box center [699, 258] width 78 height 357
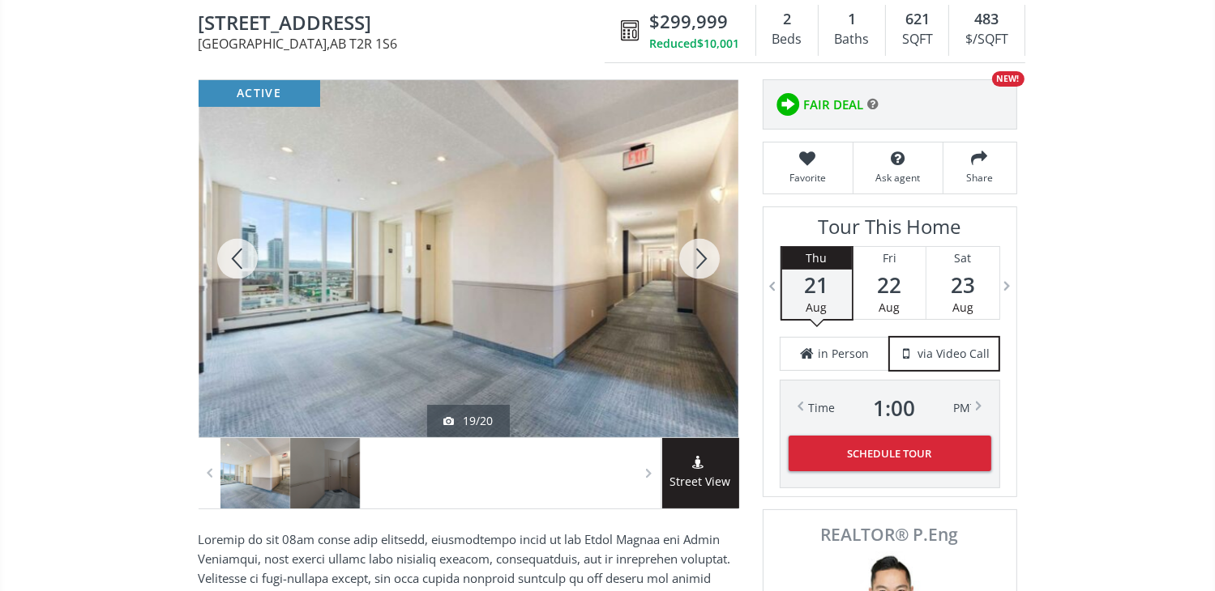
click at [709, 257] on div at bounding box center [699, 258] width 78 height 357
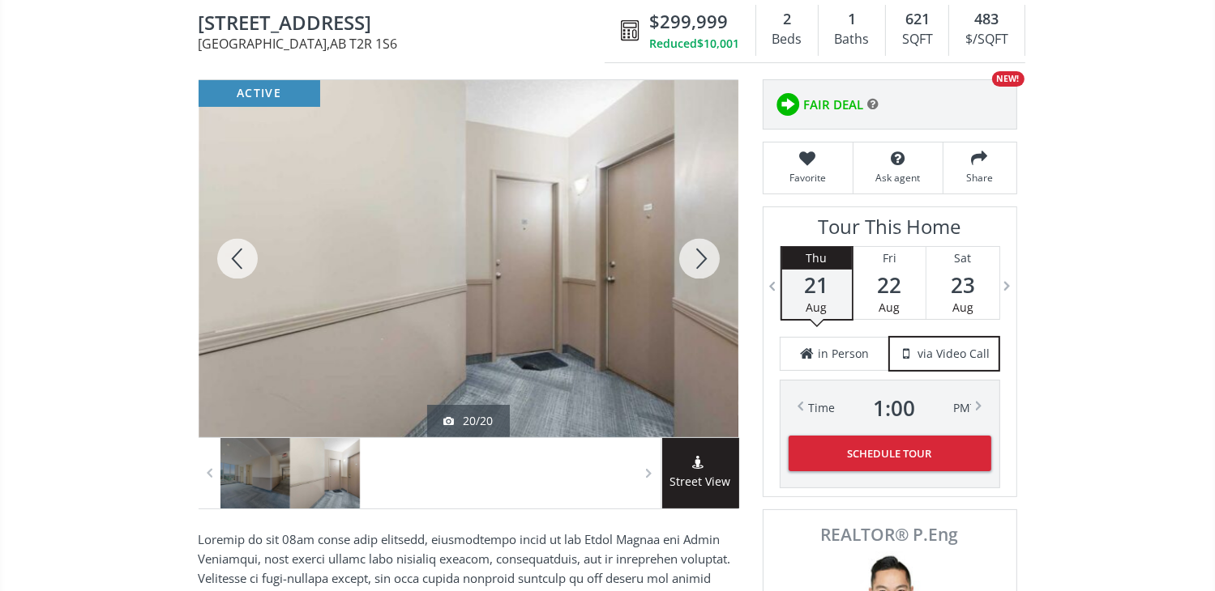
click at [232, 247] on div at bounding box center [238, 258] width 78 height 357
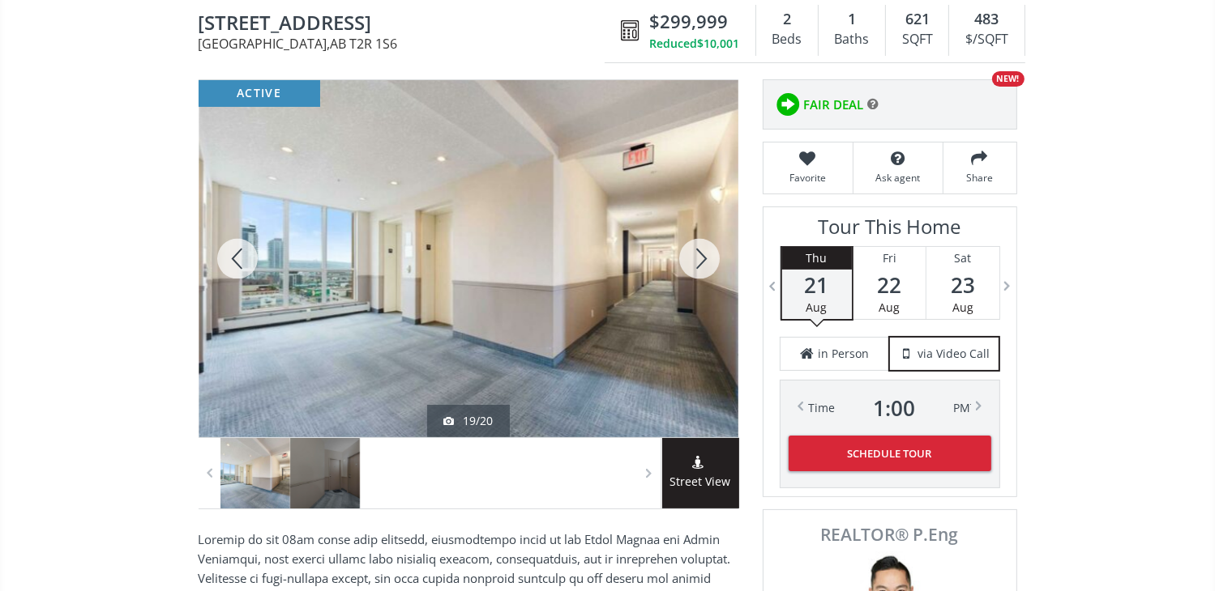
click at [707, 257] on div at bounding box center [699, 258] width 78 height 357
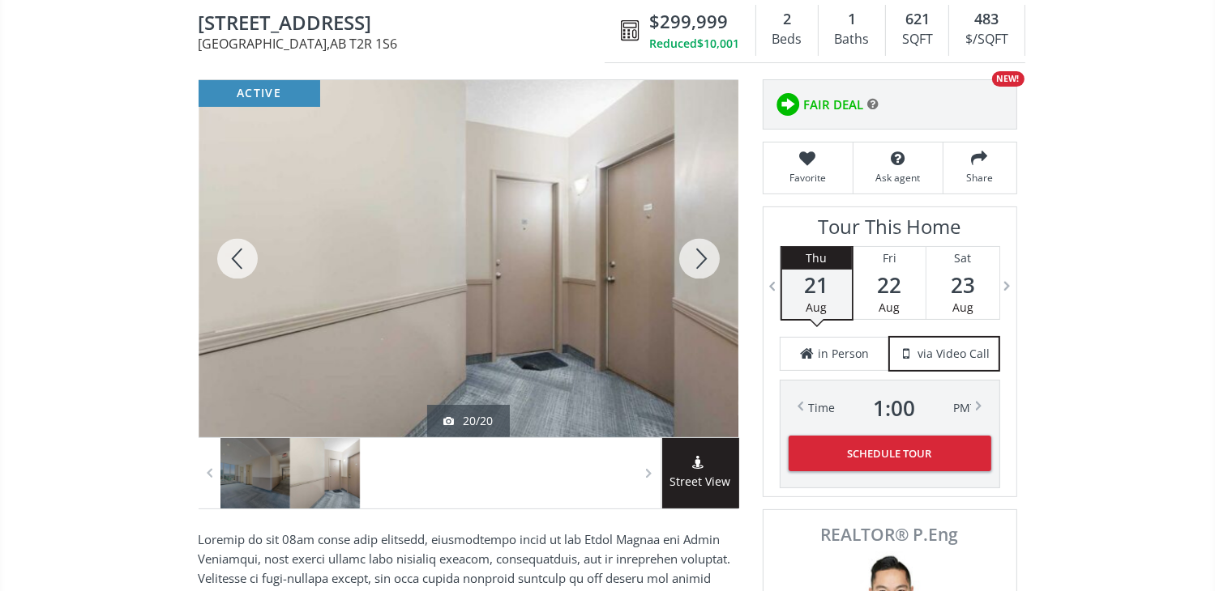
click at [702, 258] on div at bounding box center [699, 258] width 78 height 357
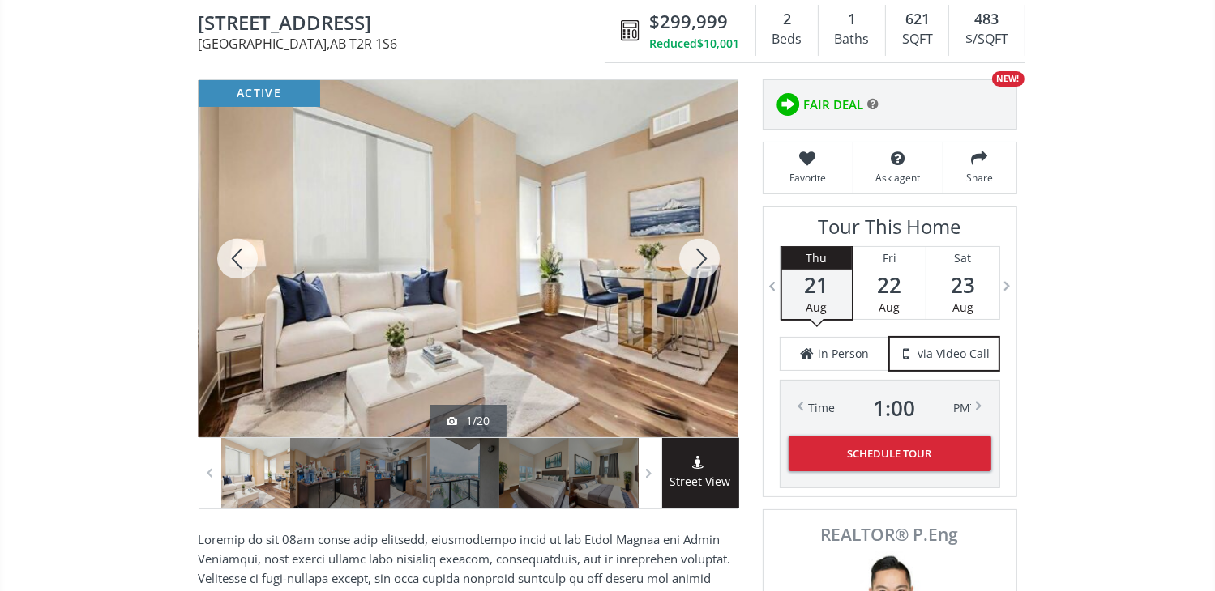
click at [702, 258] on div at bounding box center [699, 258] width 78 height 357
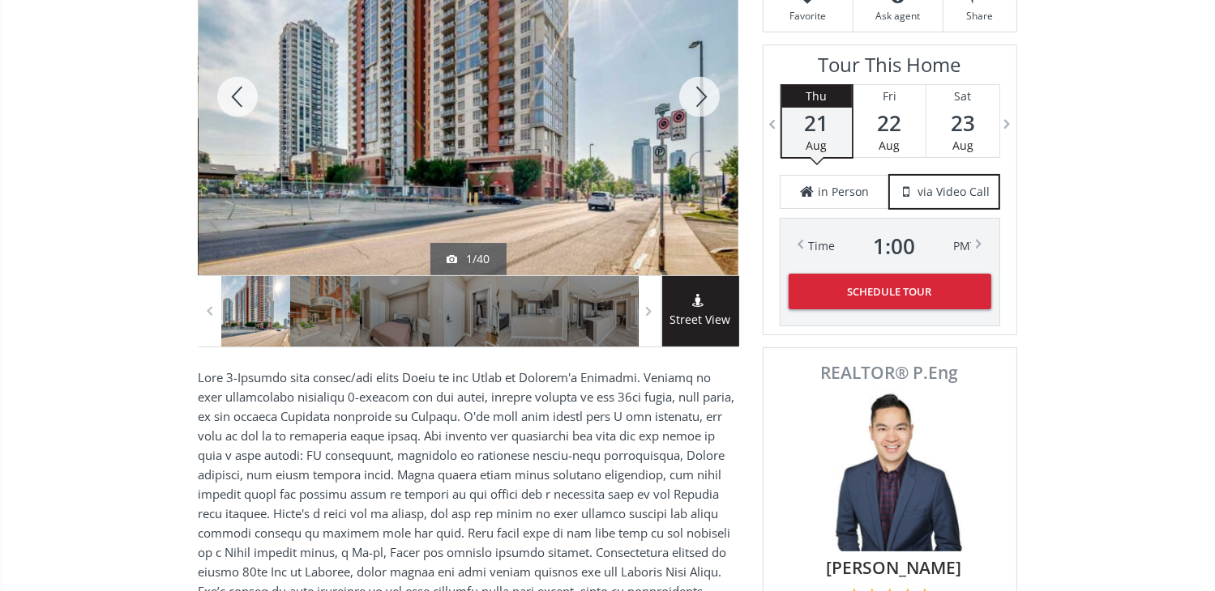
scroll to position [162, 0]
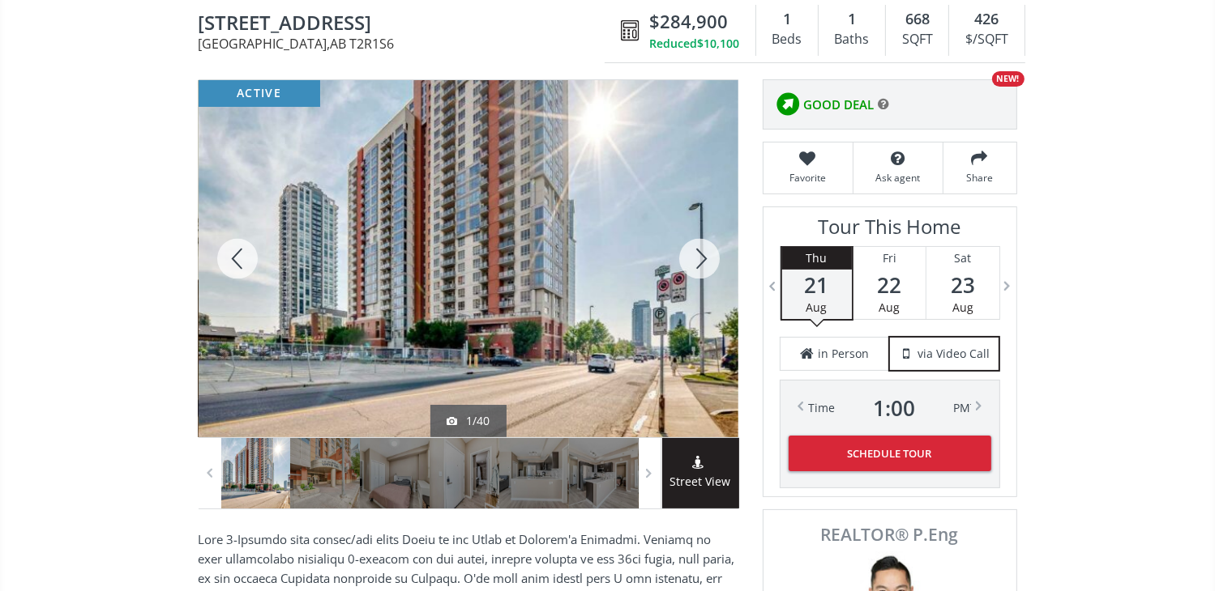
click at [705, 246] on div at bounding box center [699, 258] width 78 height 357
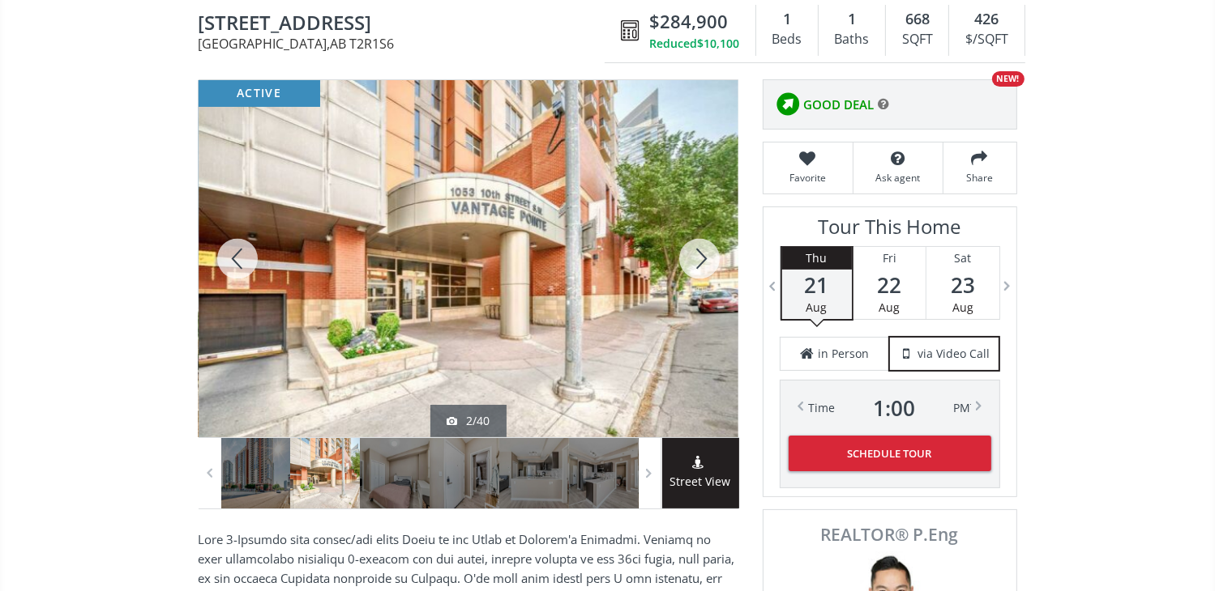
click at [703, 250] on div at bounding box center [699, 258] width 78 height 357
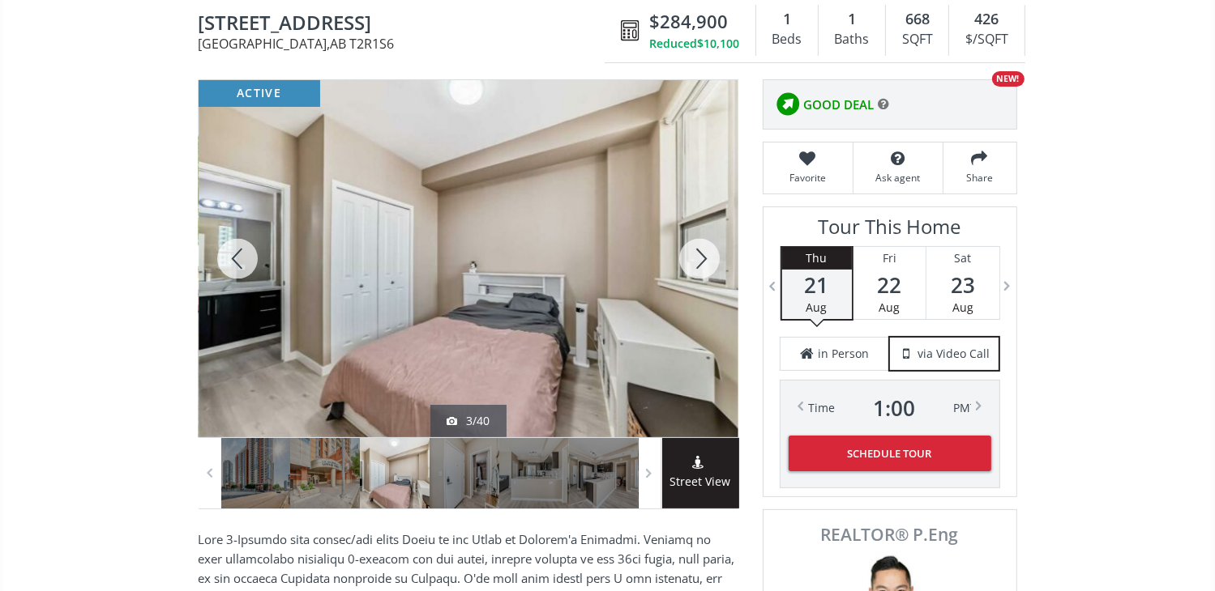
click at [703, 251] on div at bounding box center [699, 258] width 78 height 357
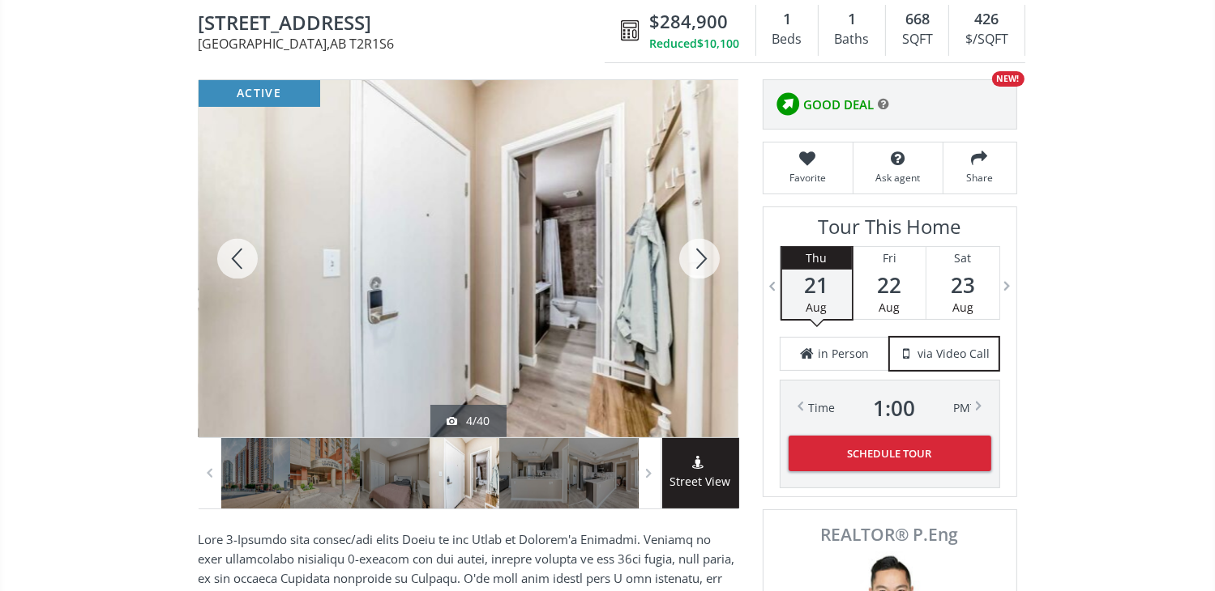
click at [698, 259] on div at bounding box center [699, 258] width 78 height 357
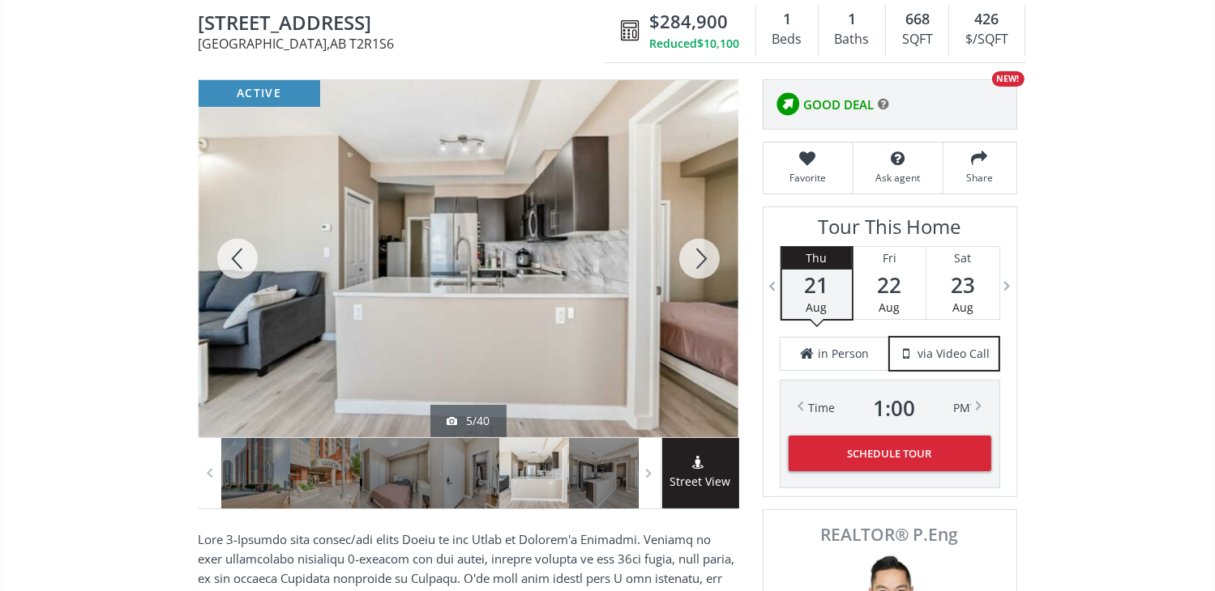
click at [698, 259] on div at bounding box center [699, 258] width 78 height 357
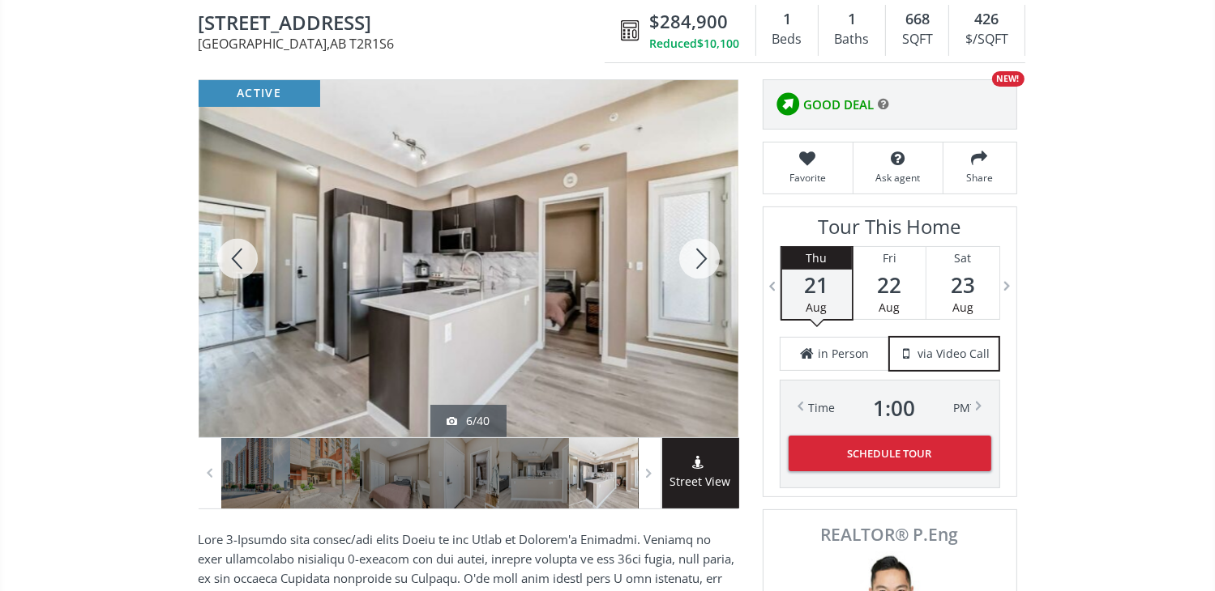
click at [698, 254] on div at bounding box center [699, 258] width 78 height 357
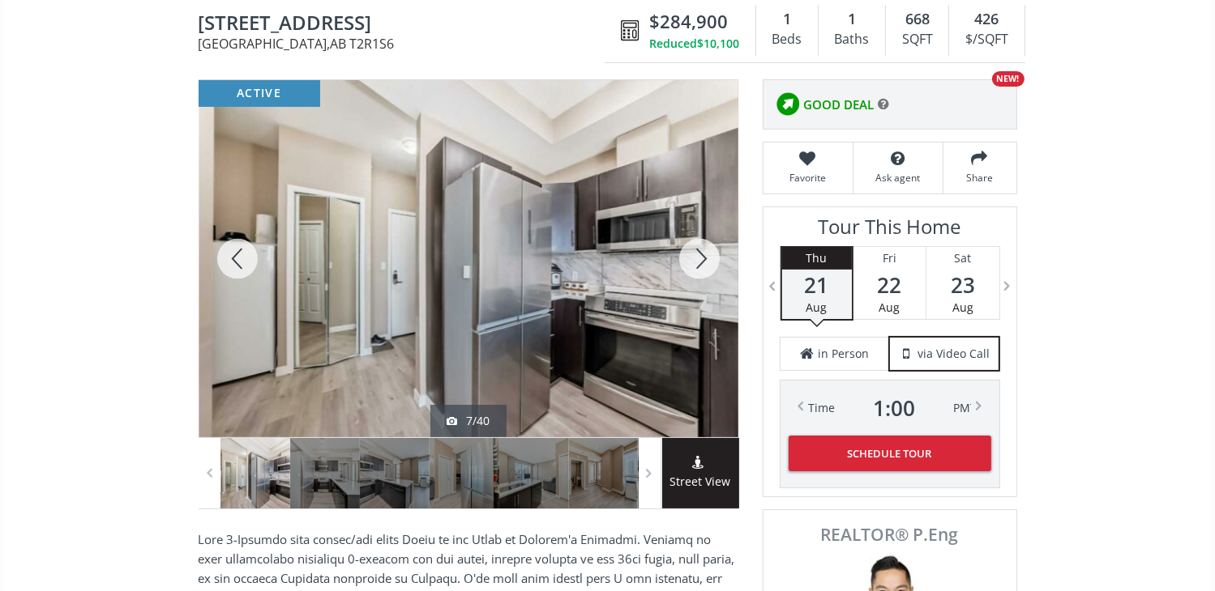
click at [698, 254] on div at bounding box center [699, 258] width 78 height 357
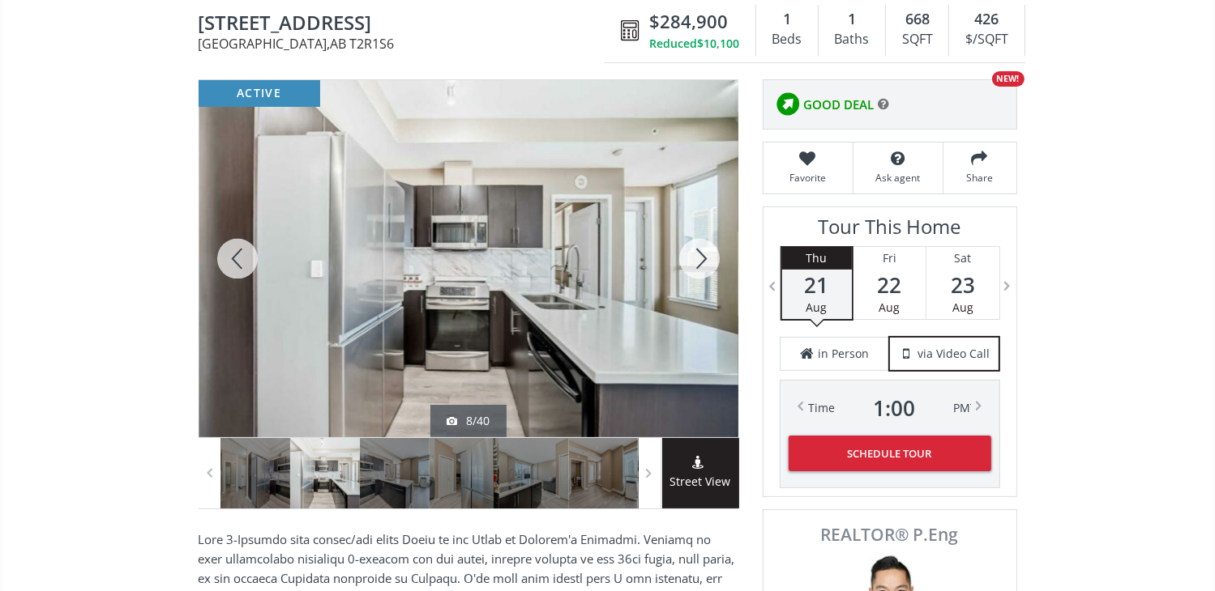
click at [697, 256] on div at bounding box center [699, 258] width 78 height 357
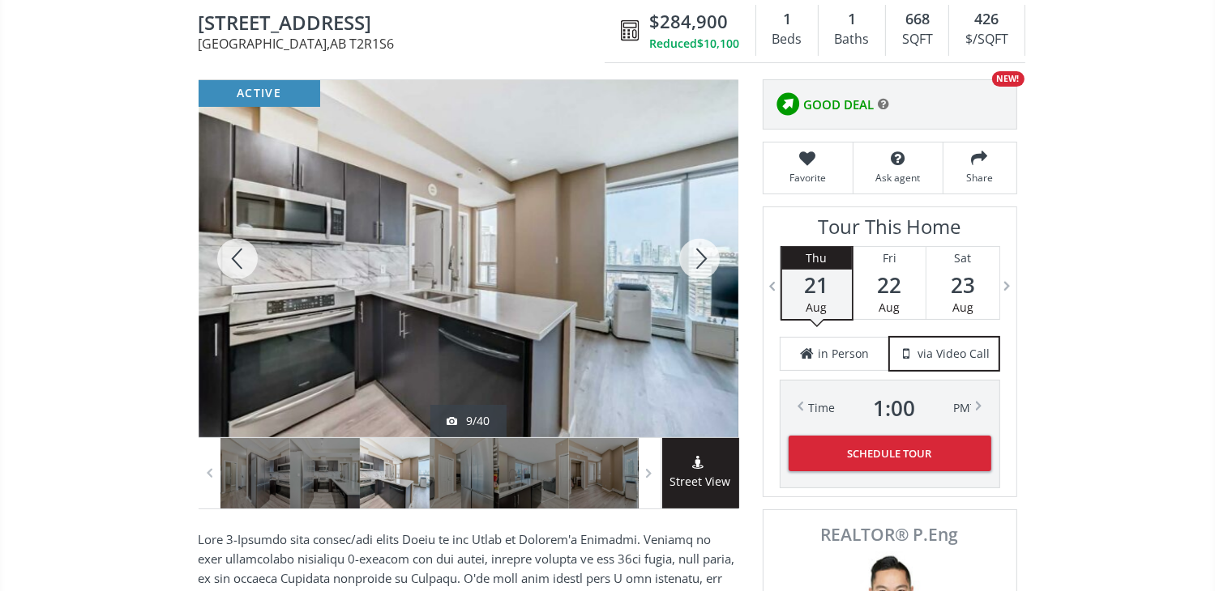
click at [697, 256] on div at bounding box center [699, 258] width 78 height 357
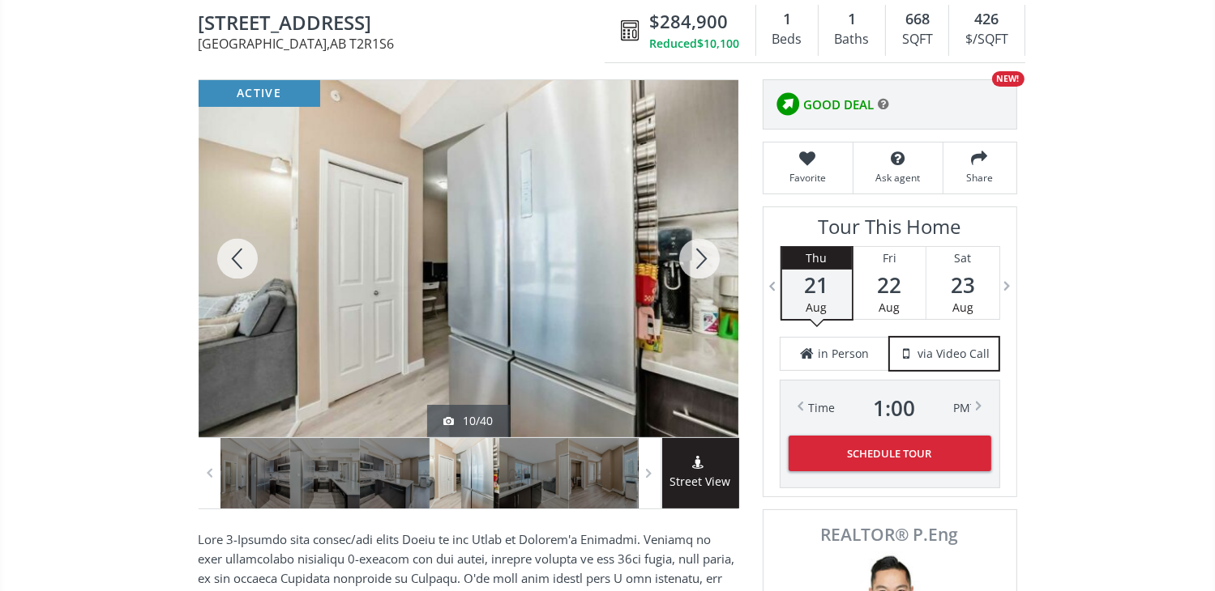
click at [697, 256] on div at bounding box center [699, 258] width 78 height 357
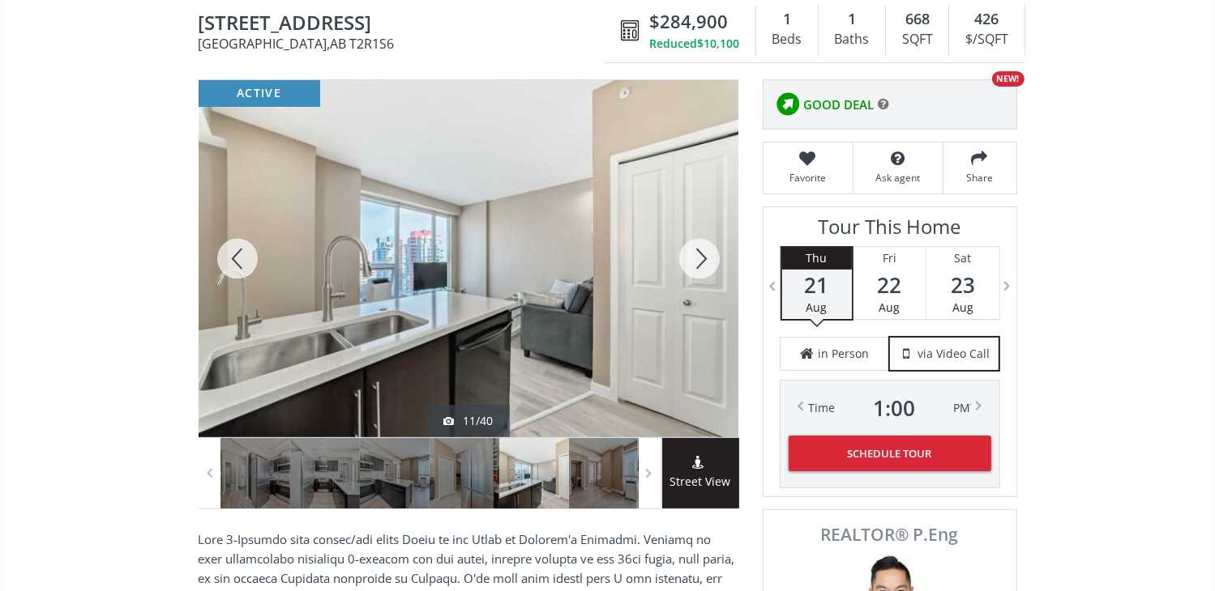
click at [697, 256] on div at bounding box center [699, 258] width 78 height 357
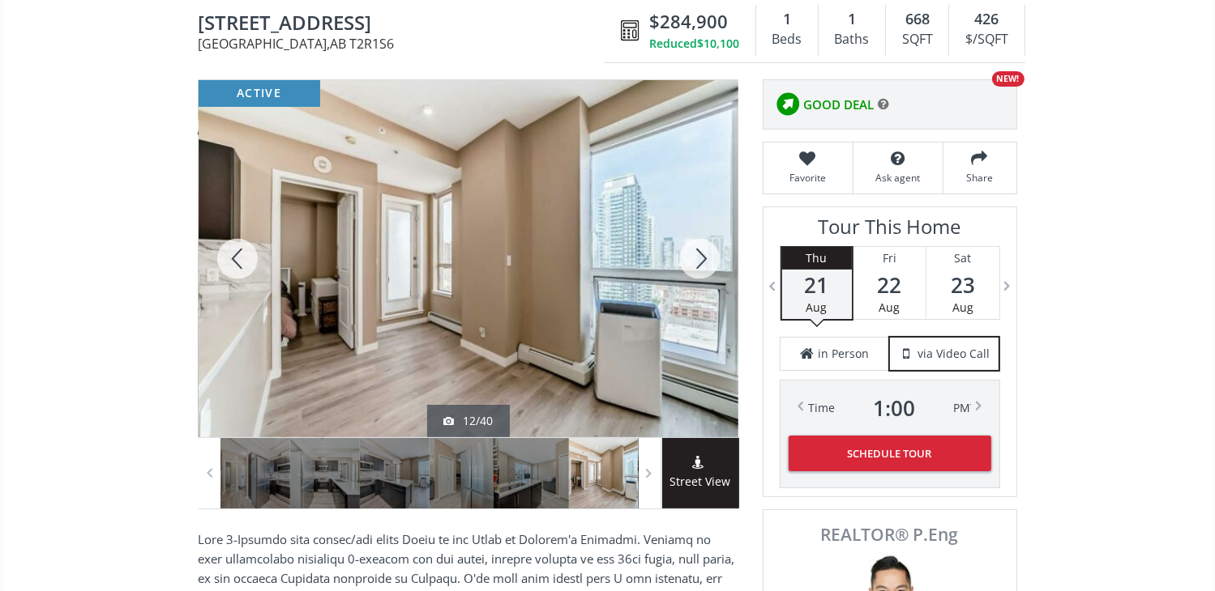
click at [697, 256] on div at bounding box center [699, 258] width 78 height 357
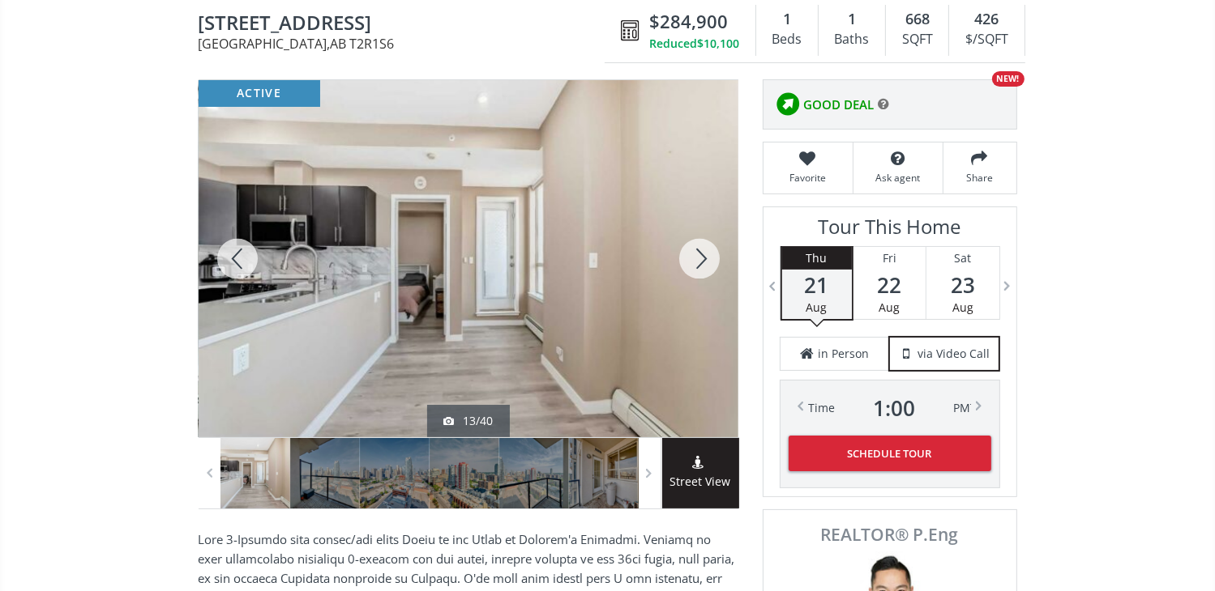
click at [697, 256] on div at bounding box center [699, 258] width 78 height 357
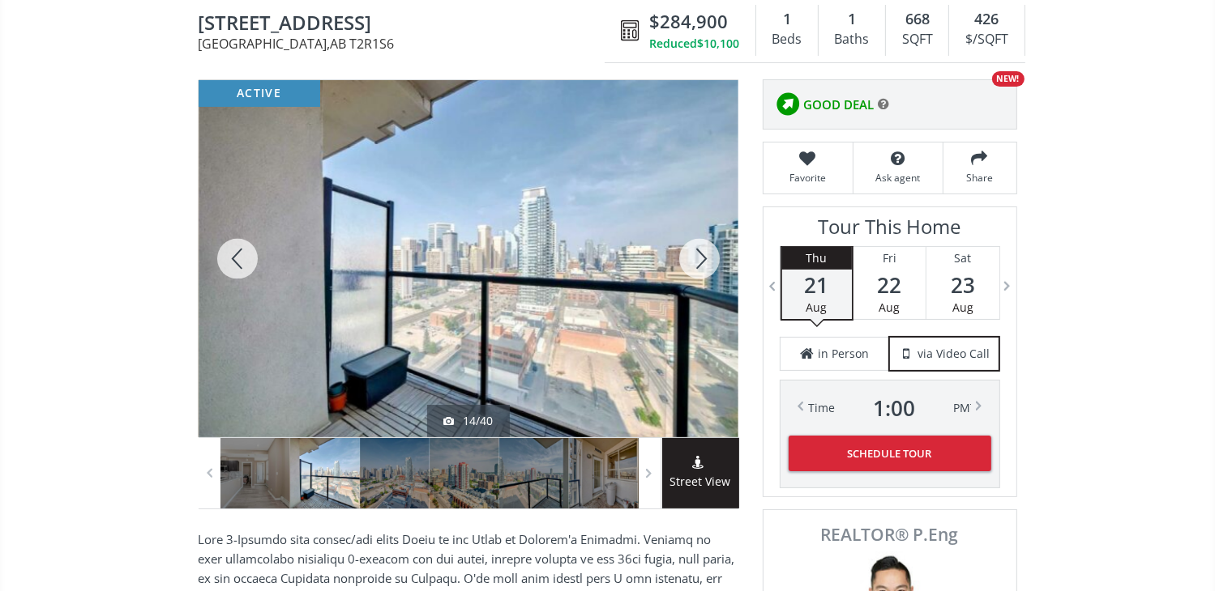
click at [697, 256] on div at bounding box center [699, 258] width 78 height 357
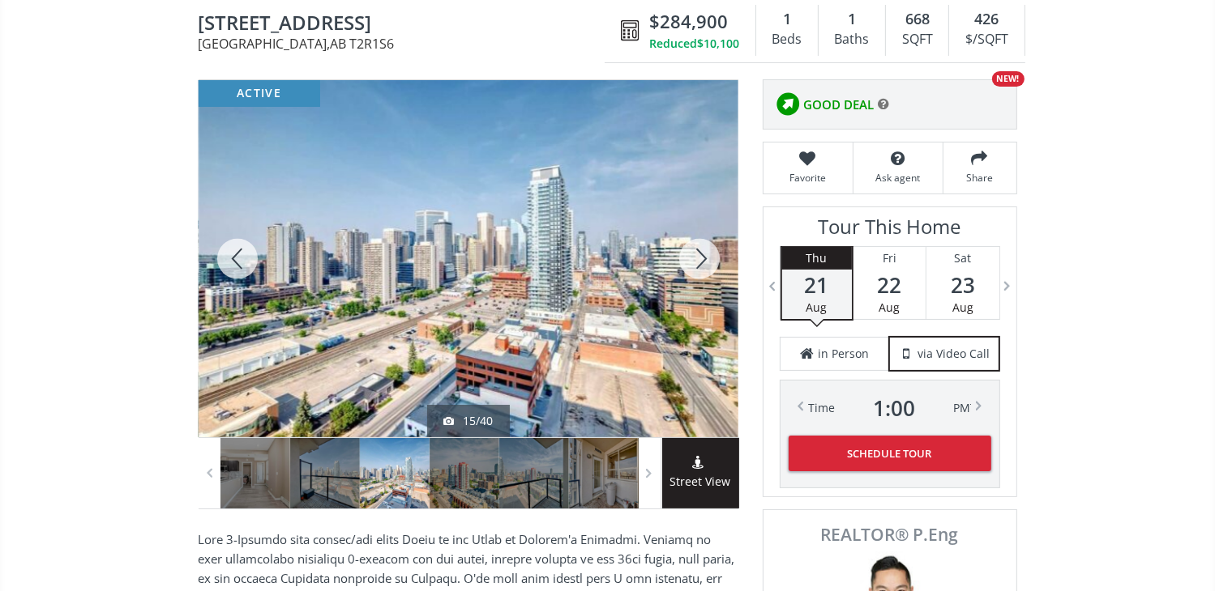
click at [697, 256] on div at bounding box center [699, 258] width 78 height 357
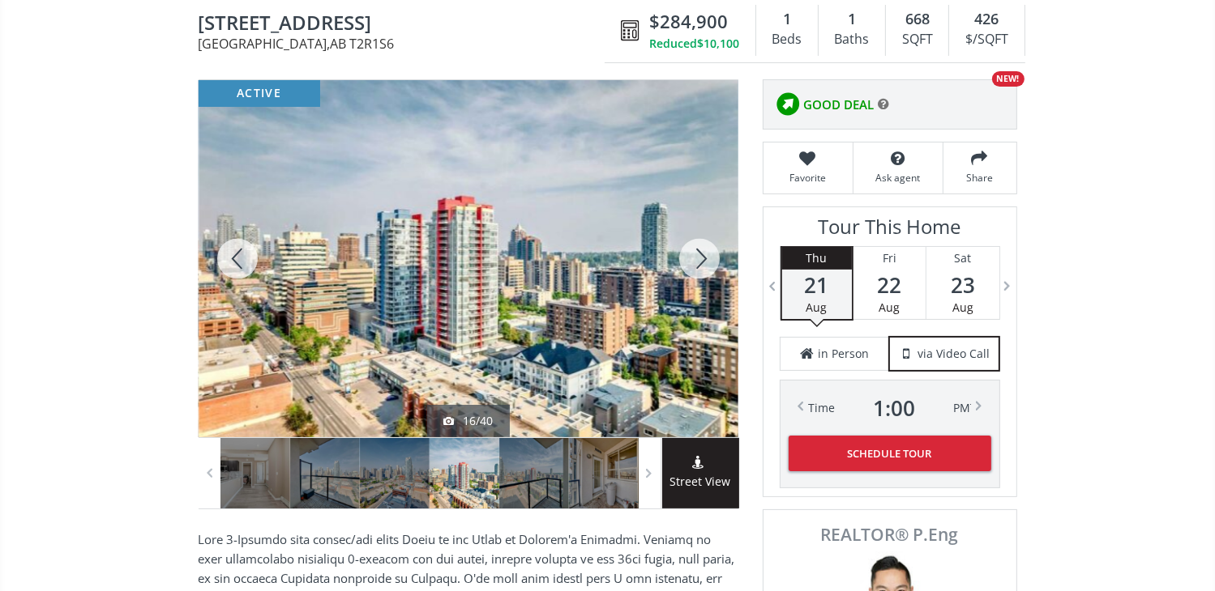
click at [252, 251] on div at bounding box center [238, 258] width 78 height 357
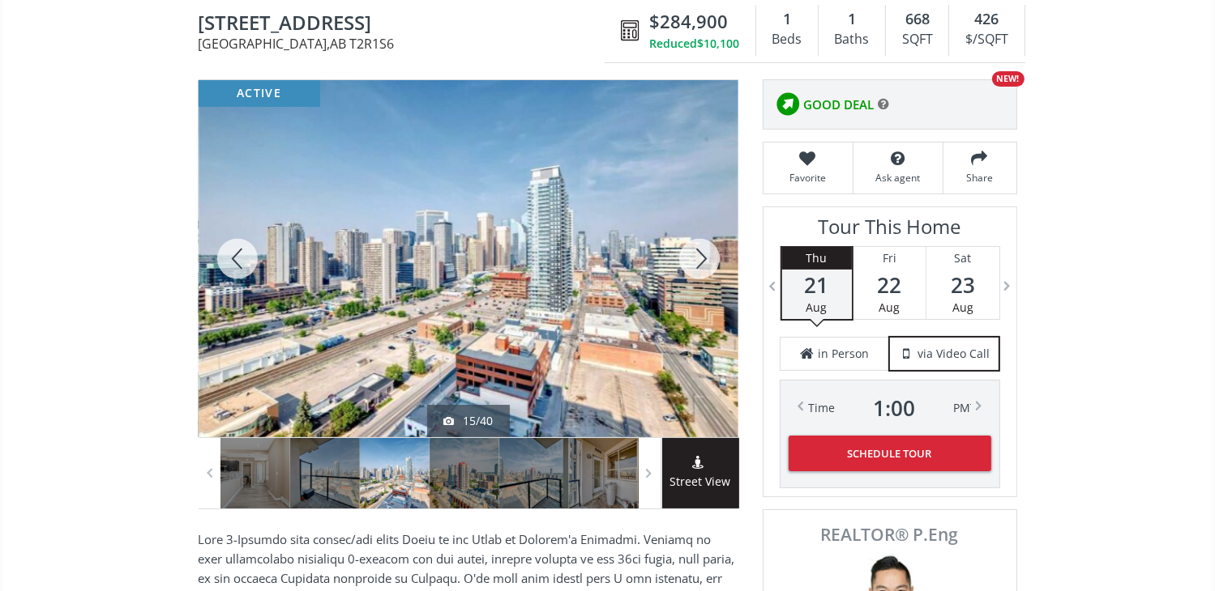
click at [699, 254] on div at bounding box center [699, 258] width 78 height 357
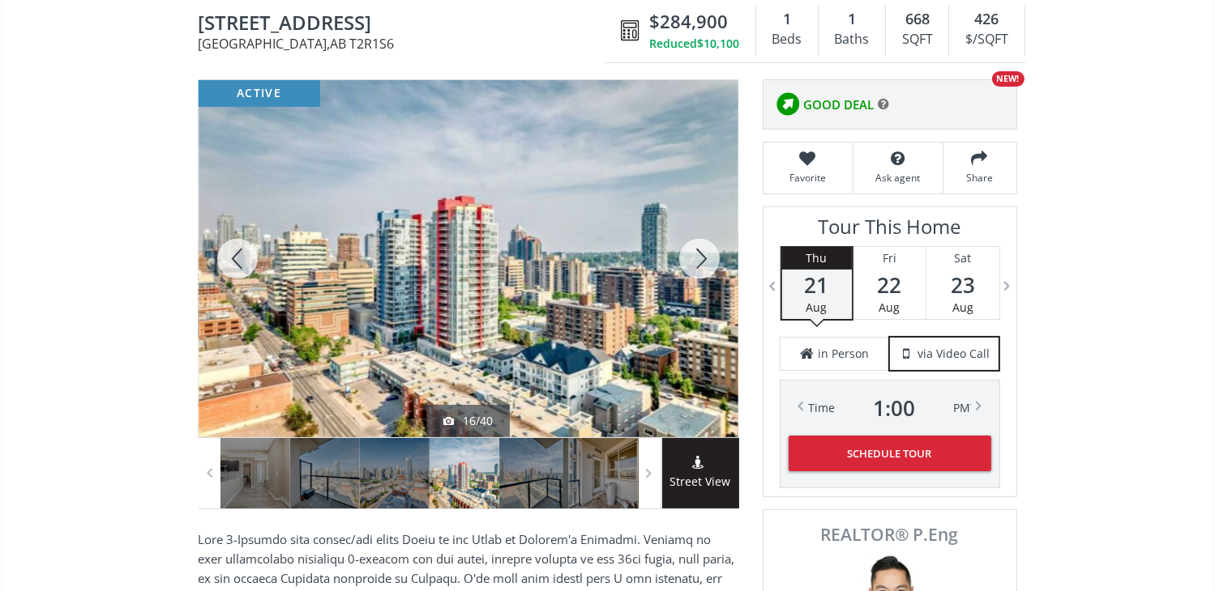
click at [699, 254] on div at bounding box center [699, 258] width 78 height 357
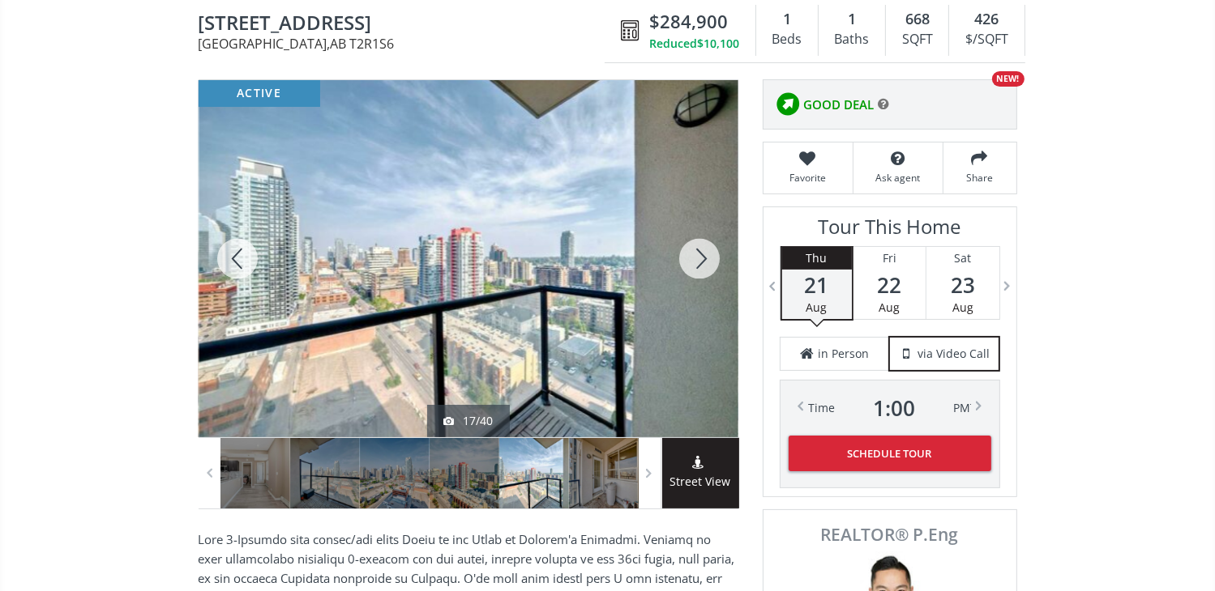
click at [699, 254] on div at bounding box center [699, 258] width 78 height 357
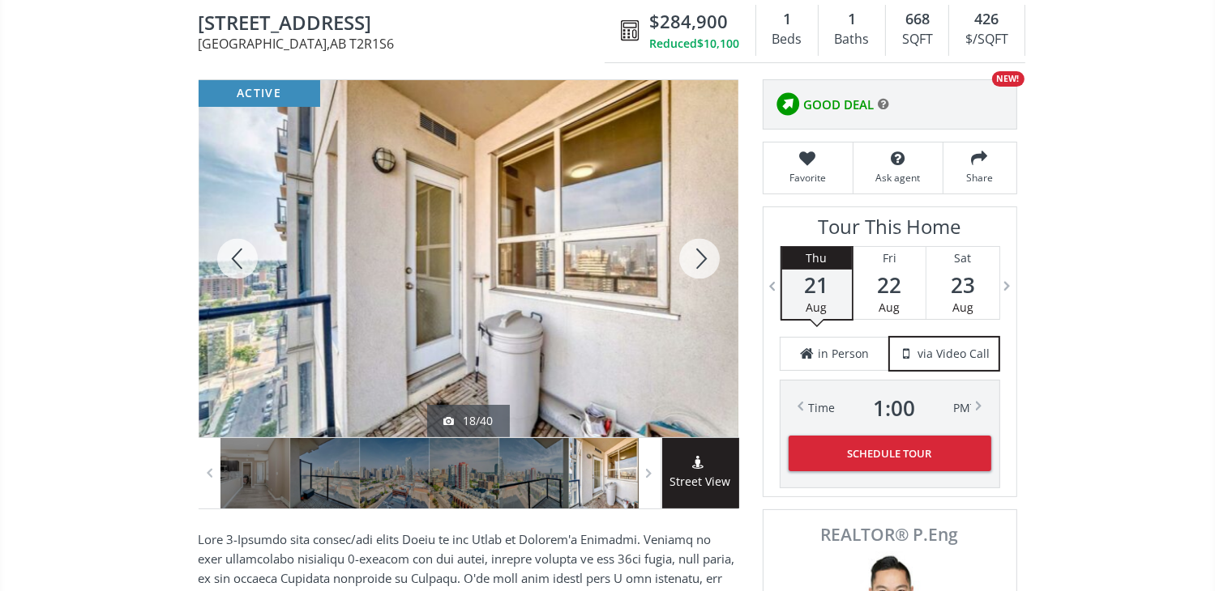
click at [699, 254] on div at bounding box center [699, 258] width 78 height 357
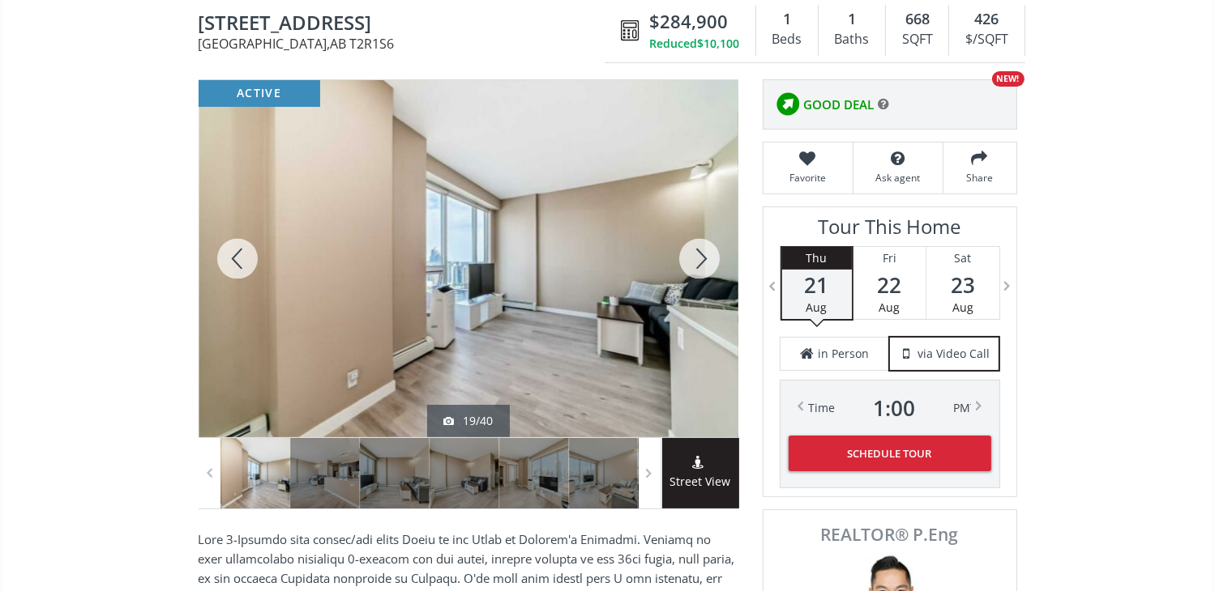
click at [699, 254] on div at bounding box center [699, 258] width 78 height 357
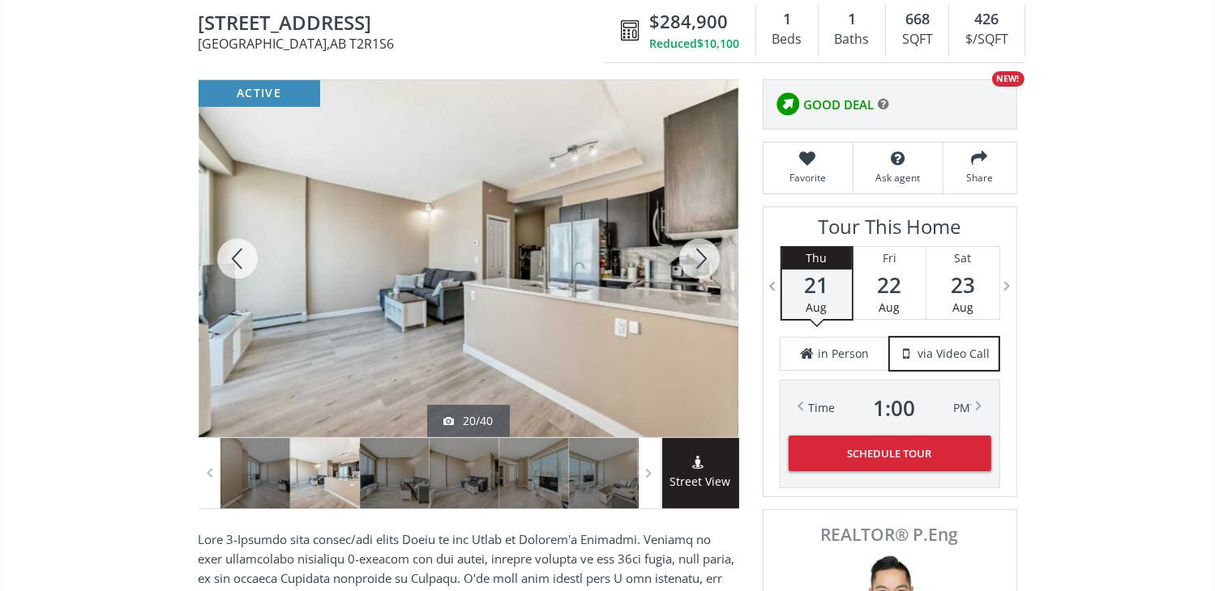
click at [699, 254] on div at bounding box center [699, 258] width 78 height 357
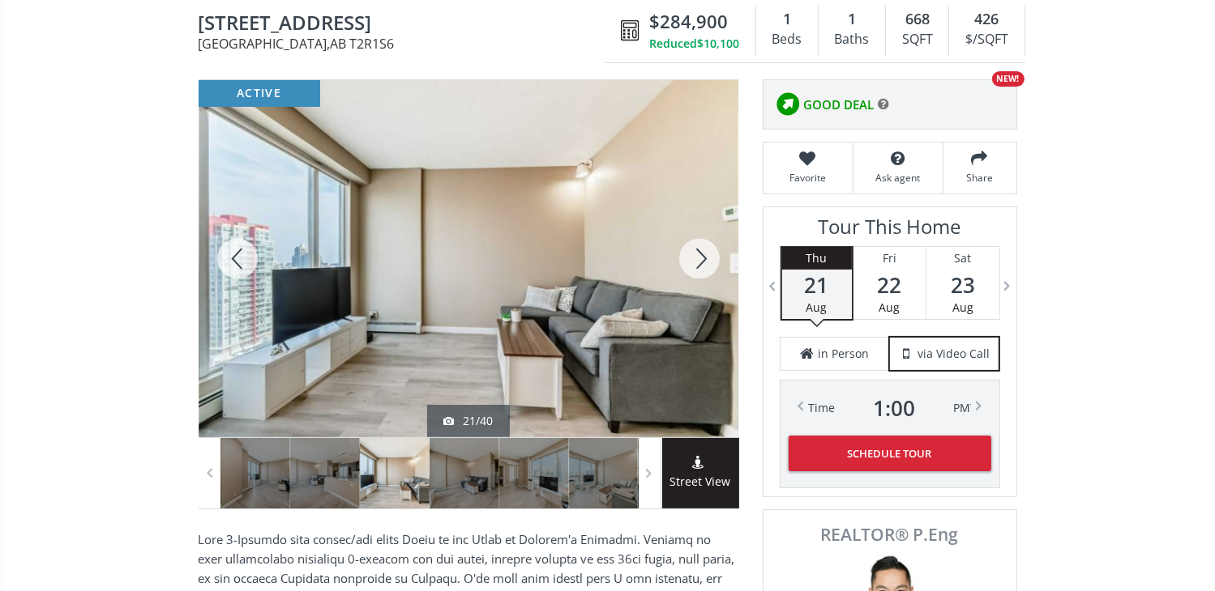
click at [699, 254] on div at bounding box center [699, 258] width 78 height 357
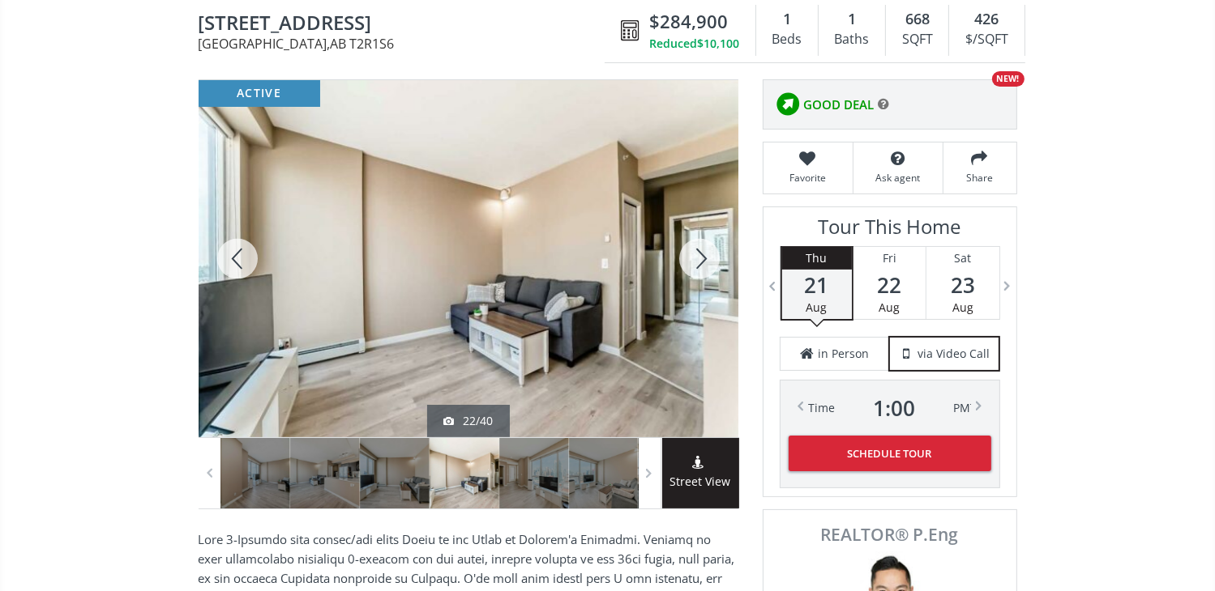
click at [698, 260] on div at bounding box center [699, 258] width 78 height 357
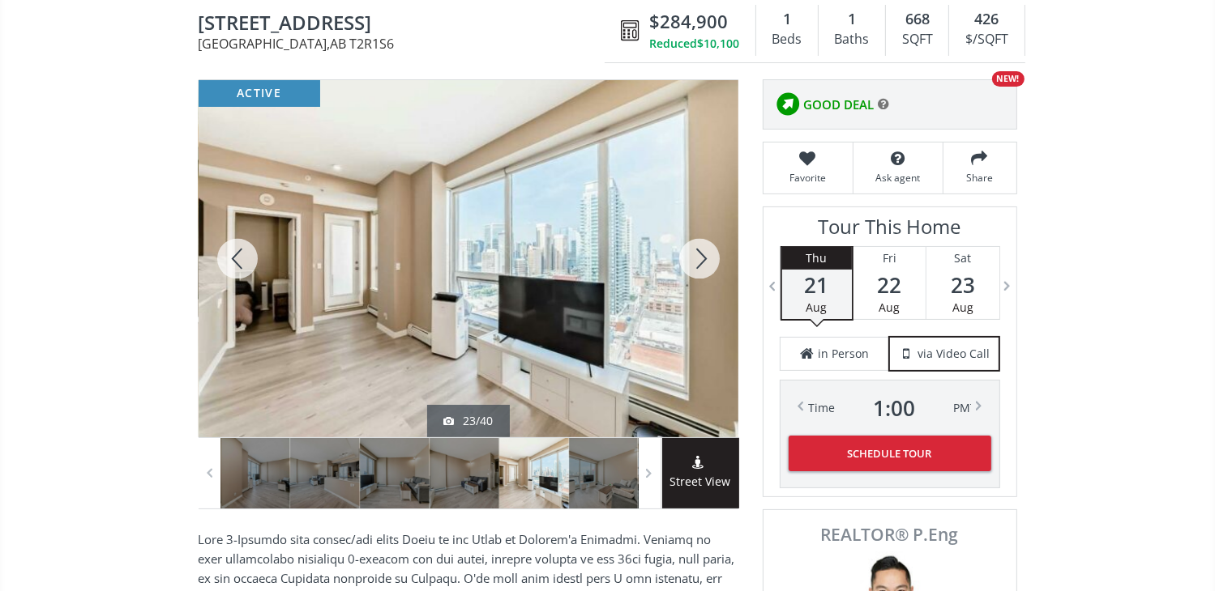
click at [702, 255] on div at bounding box center [699, 258] width 78 height 357
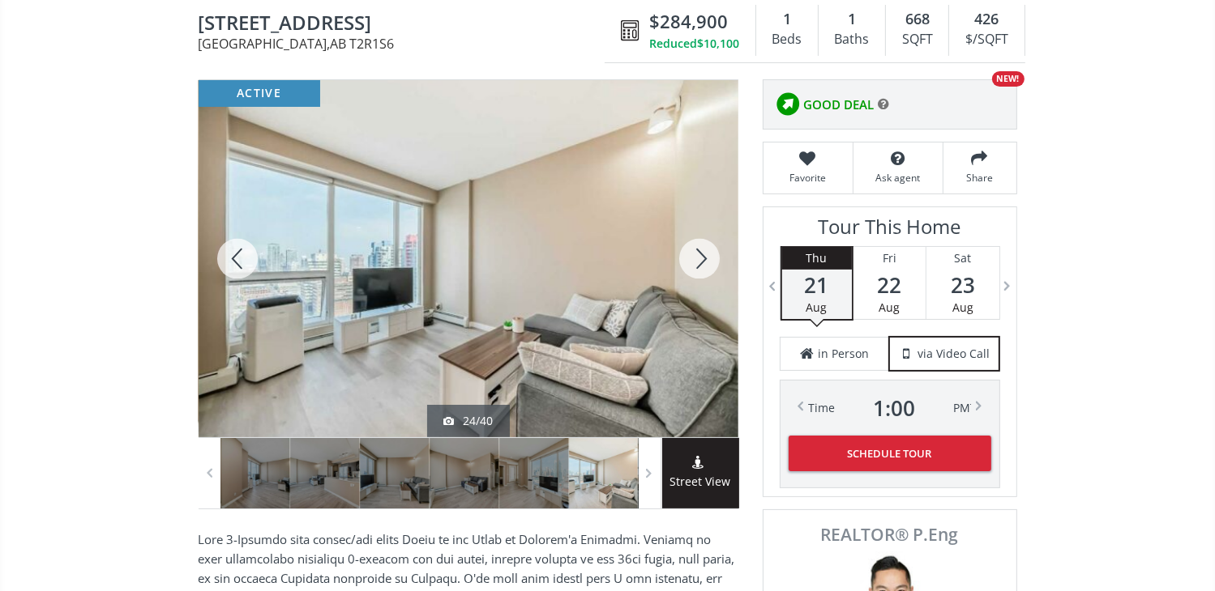
click at [707, 258] on div at bounding box center [699, 258] width 78 height 357
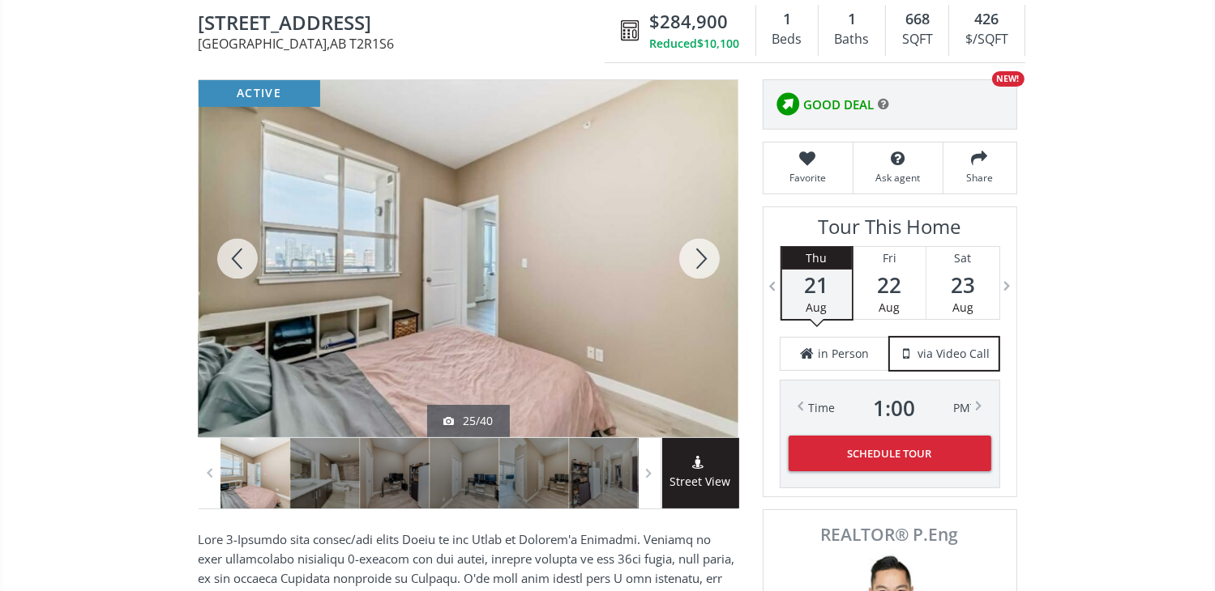
click at [707, 258] on div at bounding box center [699, 258] width 78 height 357
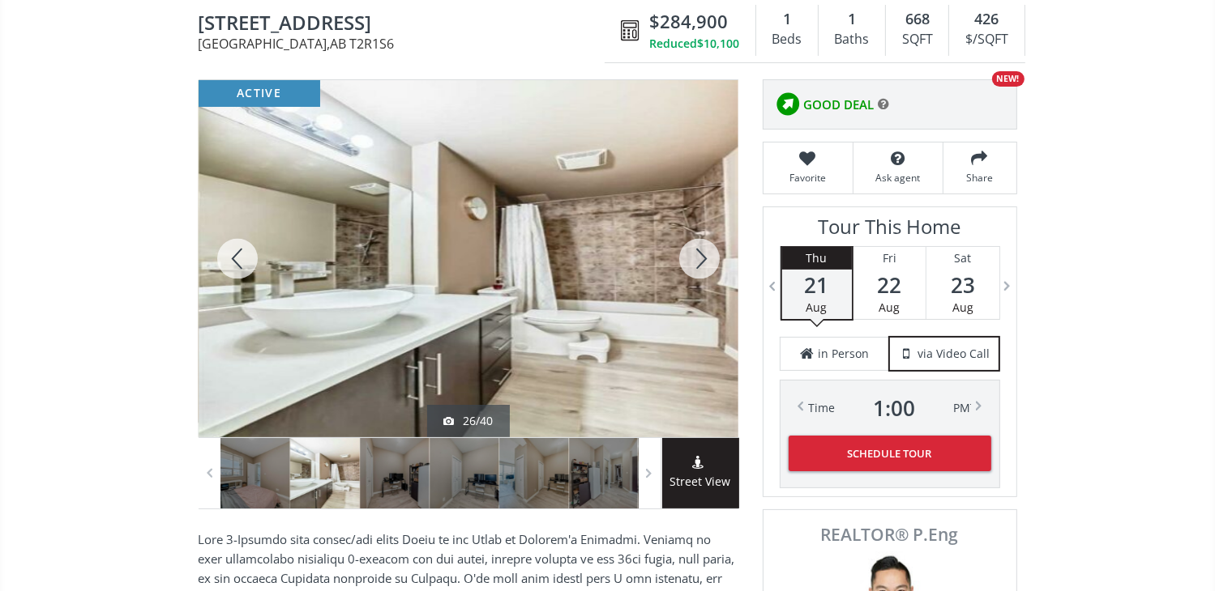
click at [706, 254] on div at bounding box center [699, 258] width 78 height 357
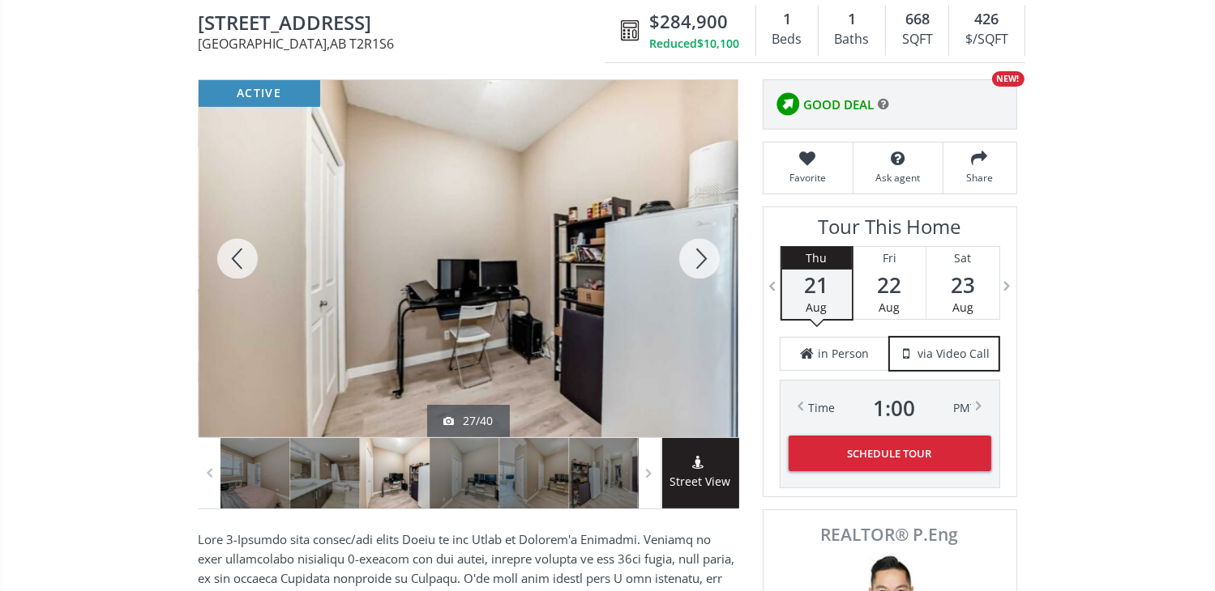
click at [701, 257] on div at bounding box center [699, 258] width 78 height 357
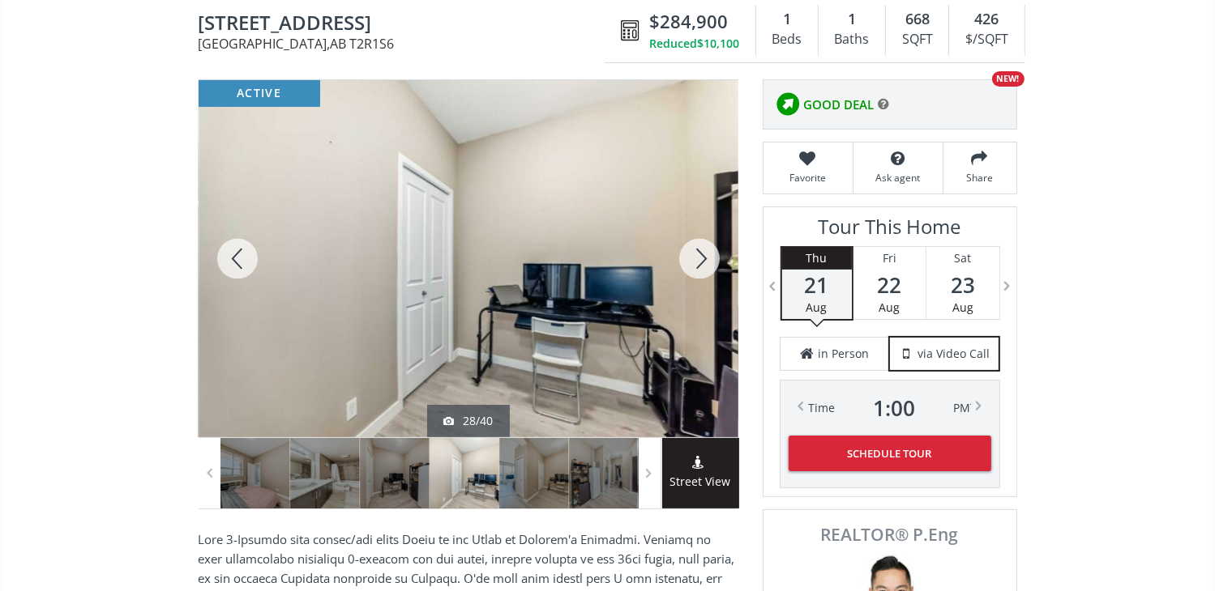
click at [701, 257] on div at bounding box center [699, 258] width 78 height 357
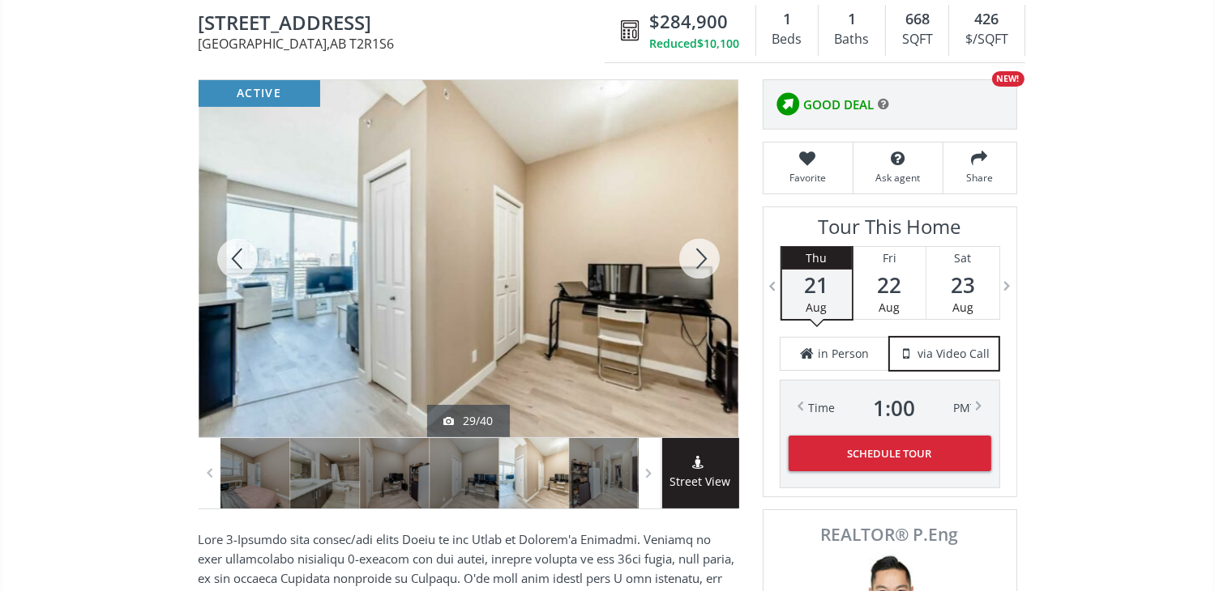
click at [701, 257] on div at bounding box center [699, 258] width 78 height 357
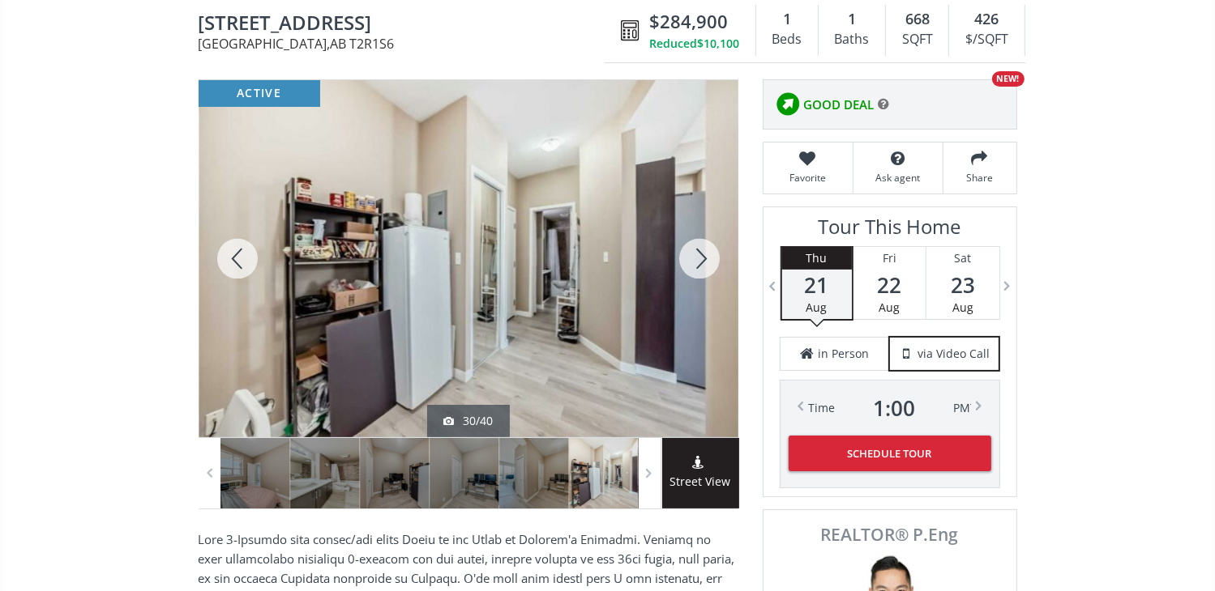
click at [701, 257] on div at bounding box center [699, 258] width 78 height 357
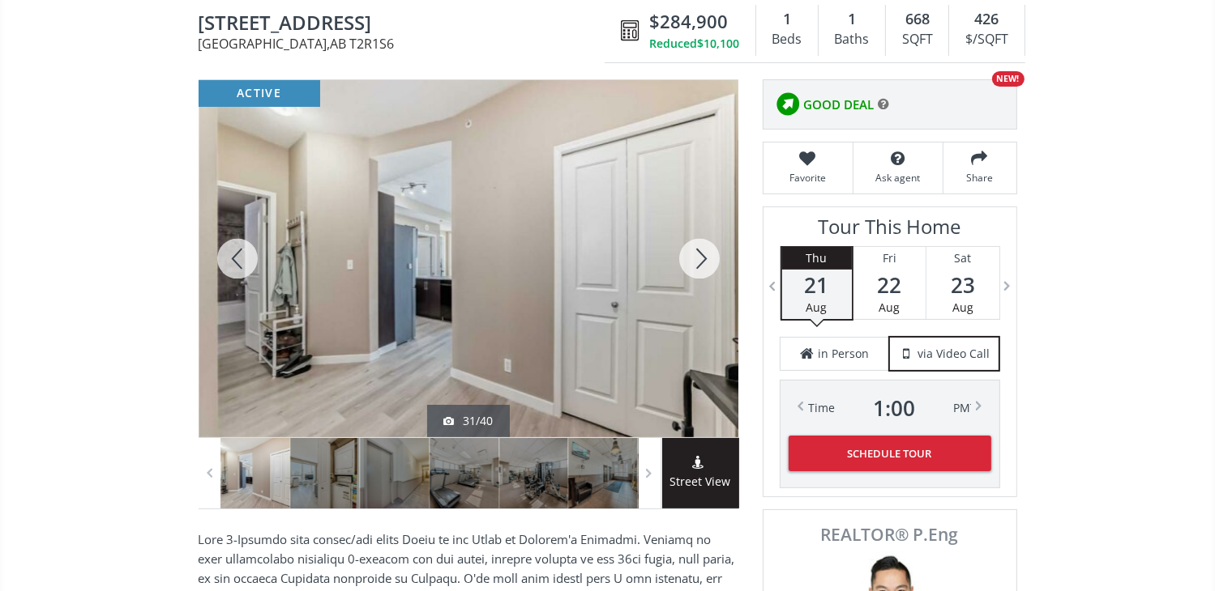
click at [701, 257] on div at bounding box center [699, 258] width 78 height 357
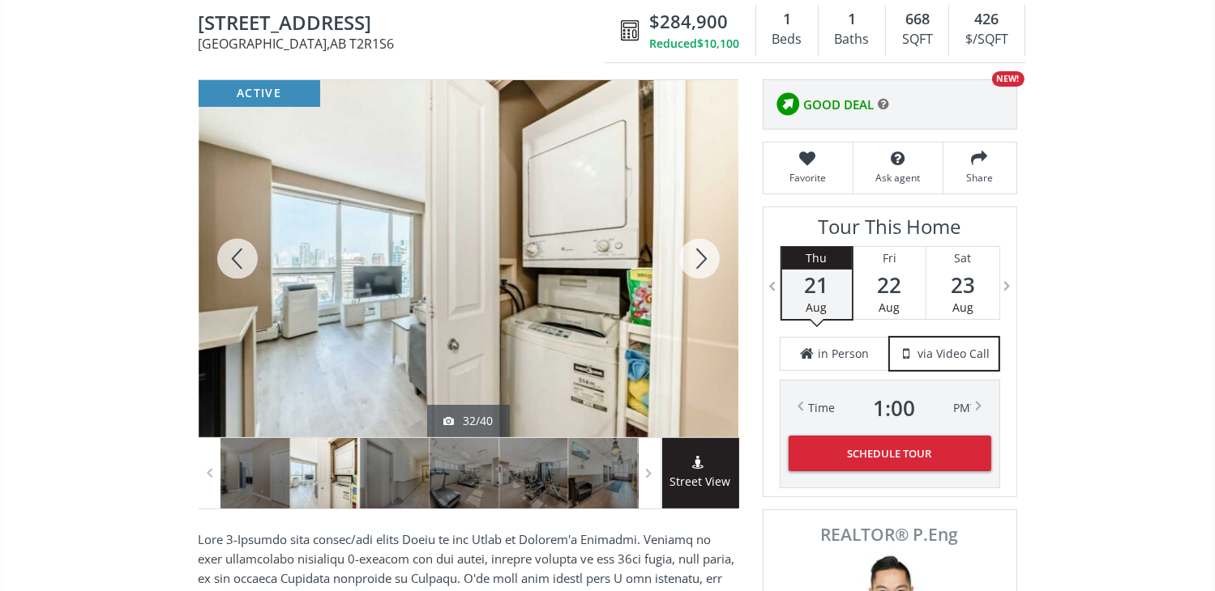
click at [701, 257] on div at bounding box center [699, 258] width 78 height 357
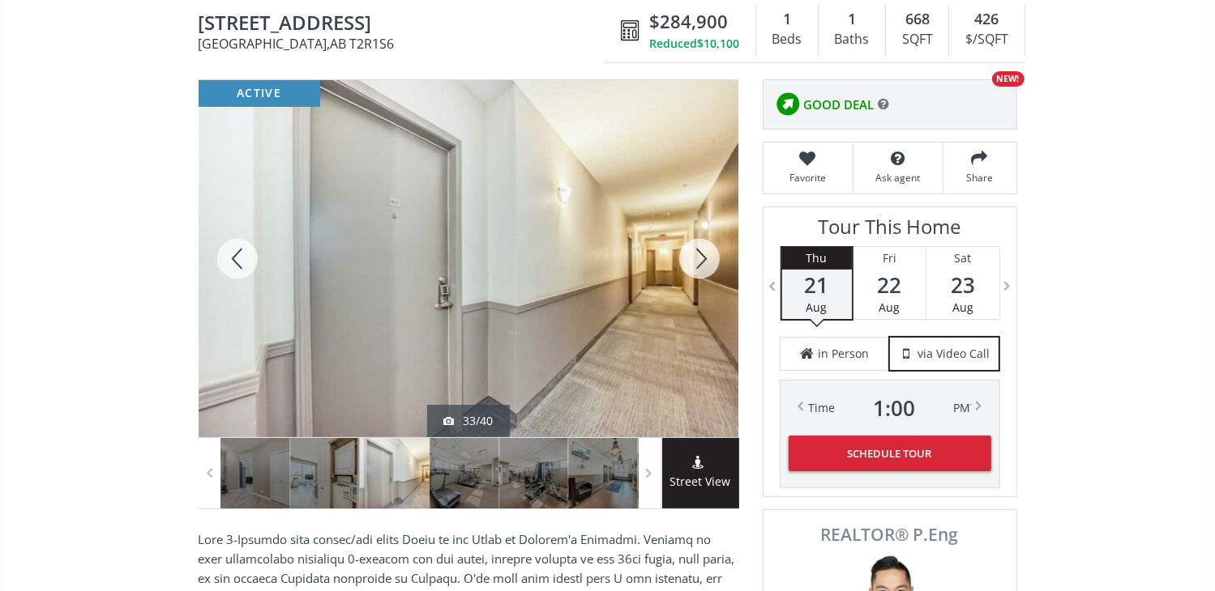
click at [701, 257] on div at bounding box center [699, 258] width 78 height 357
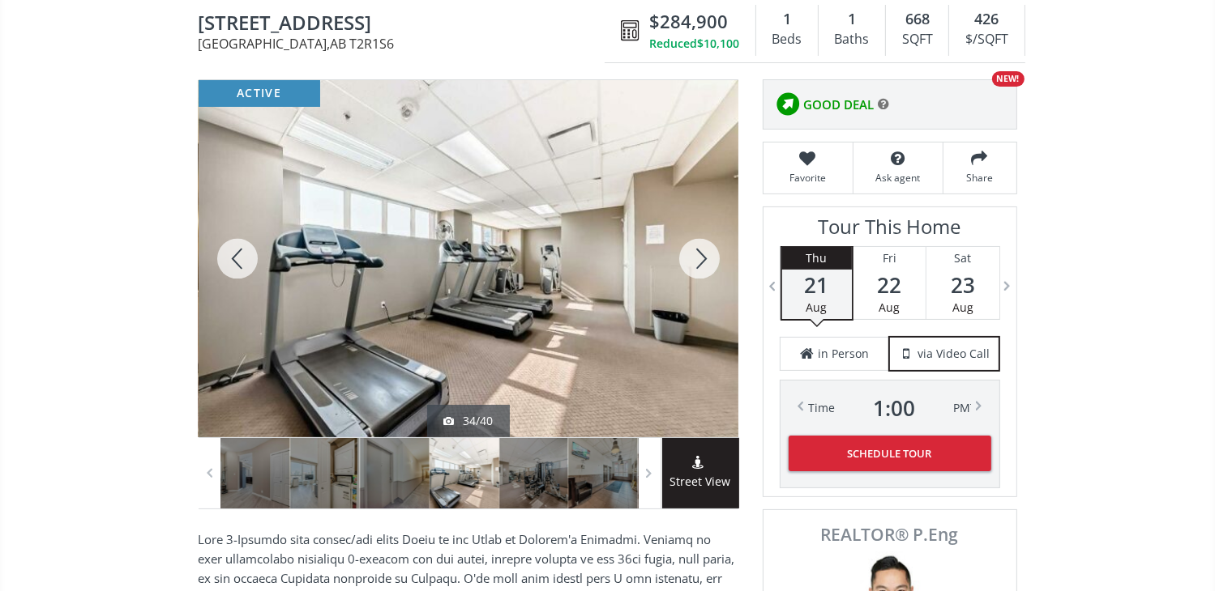
click at [701, 257] on div at bounding box center [699, 258] width 78 height 357
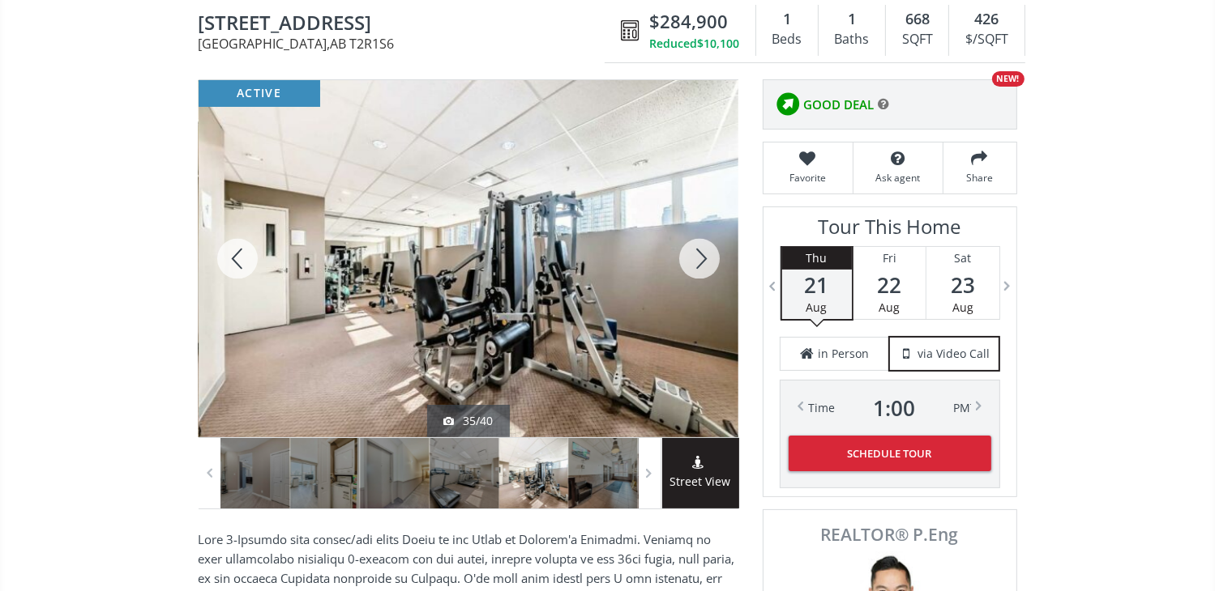
click at [701, 257] on div at bounding box center [699, 258] width 78 height 357
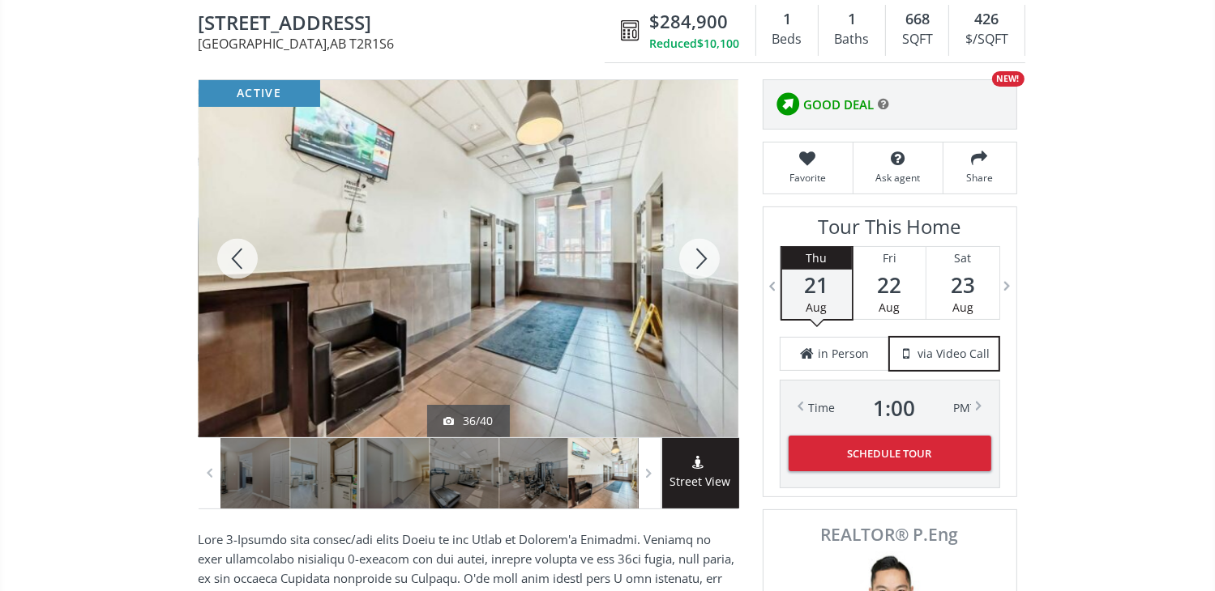
click at [701, 257] on div at bounding box center [699, 258] width 78 height 357
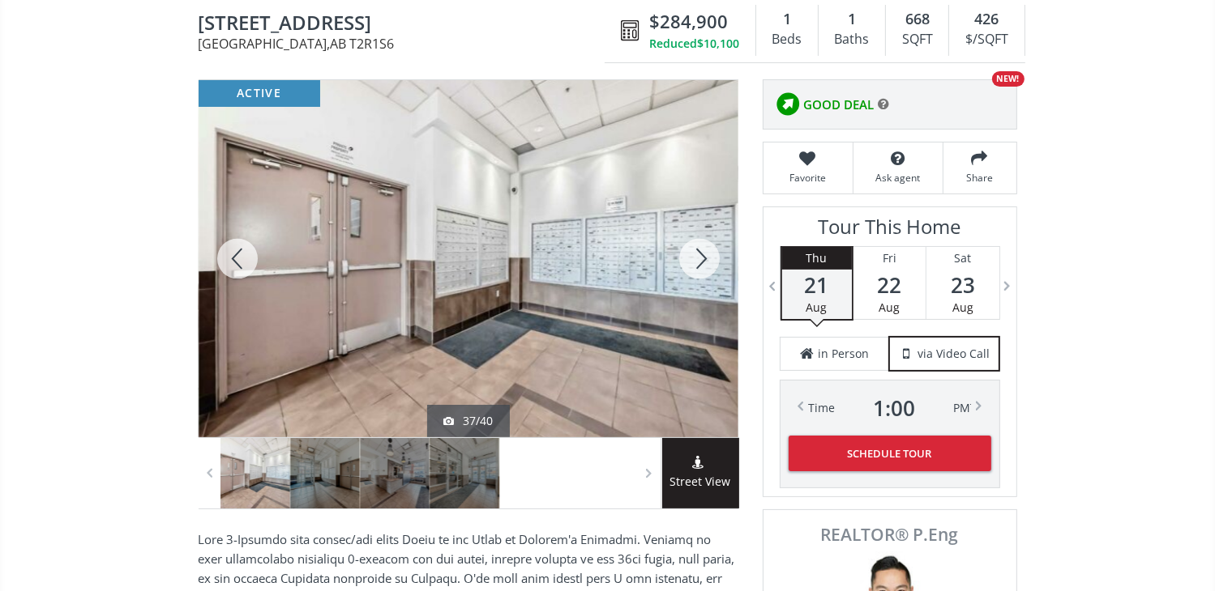
click at [701, 257] on div at bounding box center [699, 258] width 78 height 357
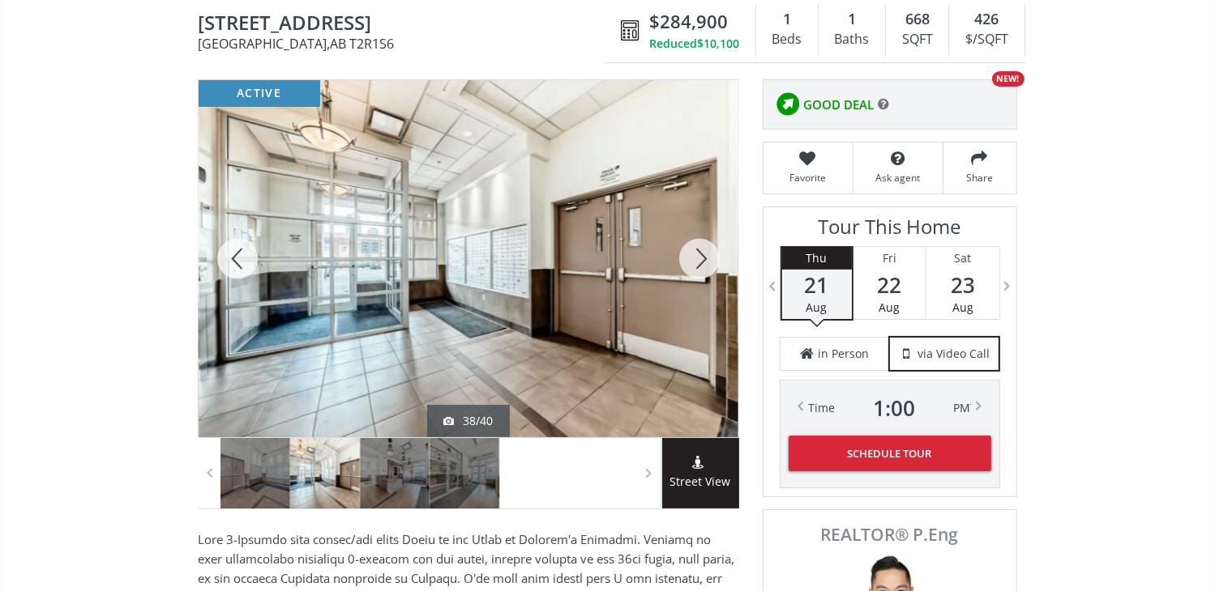
click at [701, 257] on div at bounding box center [699, 258] width 78 height 357
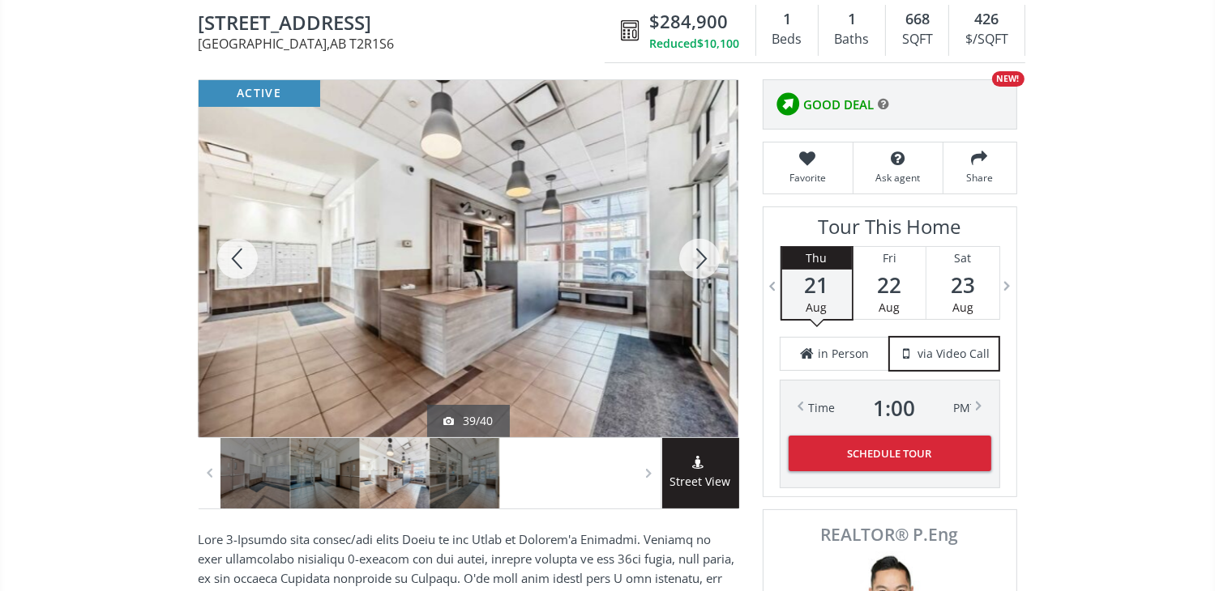
click at [701, 257] on div at bounding box center [699, 258] width 78 height 357
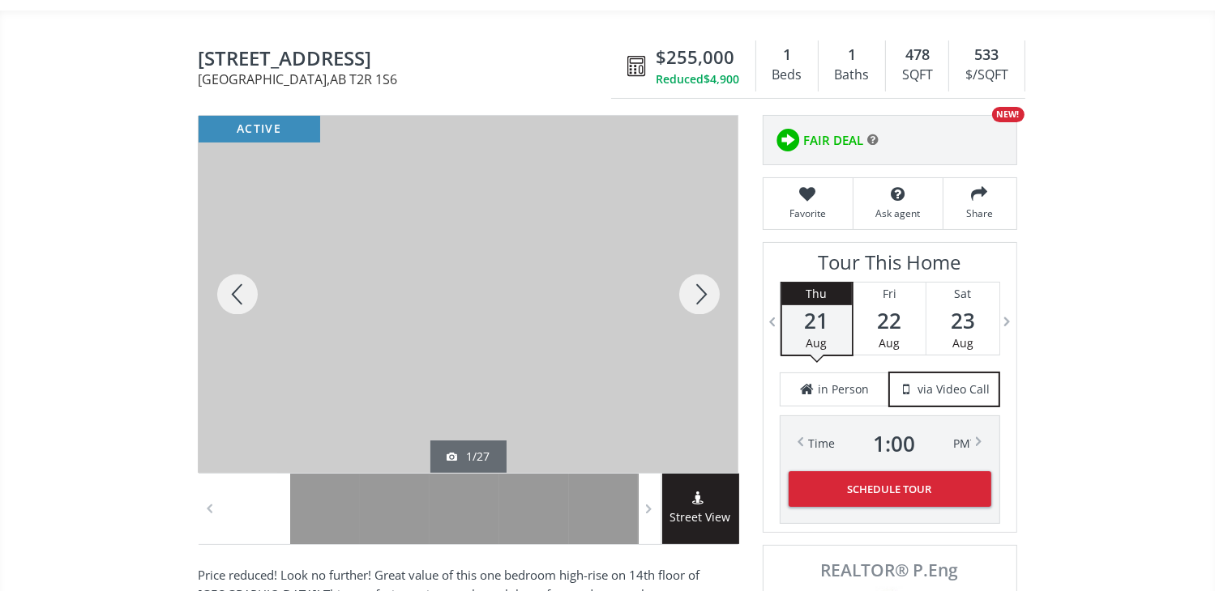
scroll to position [81, 0]
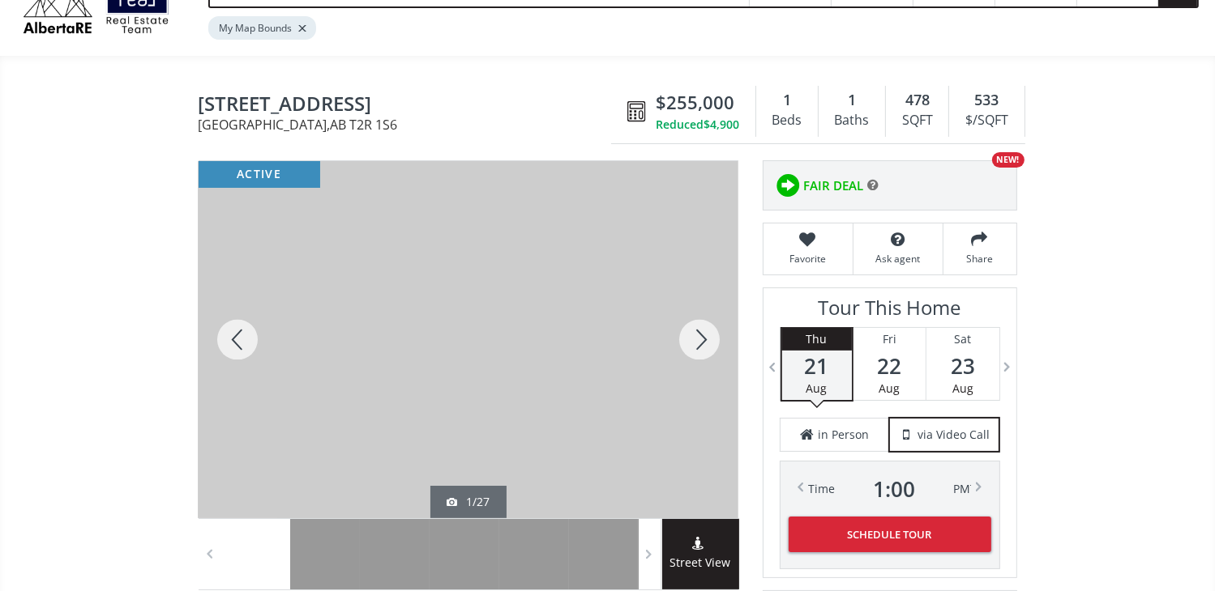
click at [697, 341] on div at bounding box center [699, 339] width 78 height 357
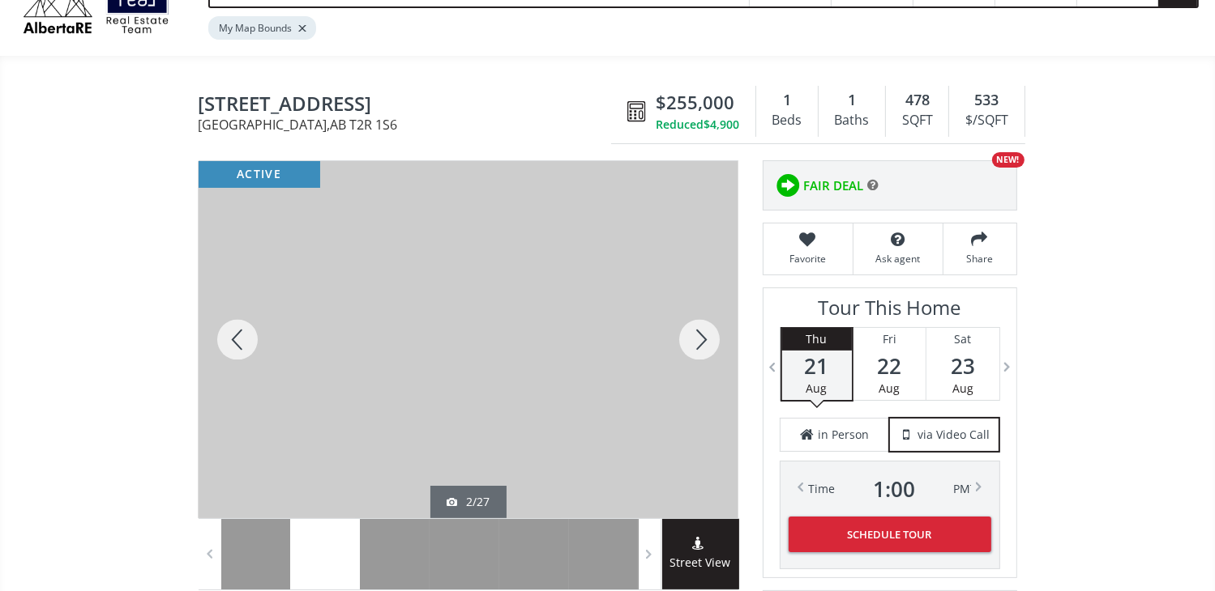
click at [696, 336] on div at bounding box center [699, 339] width 78 height 357
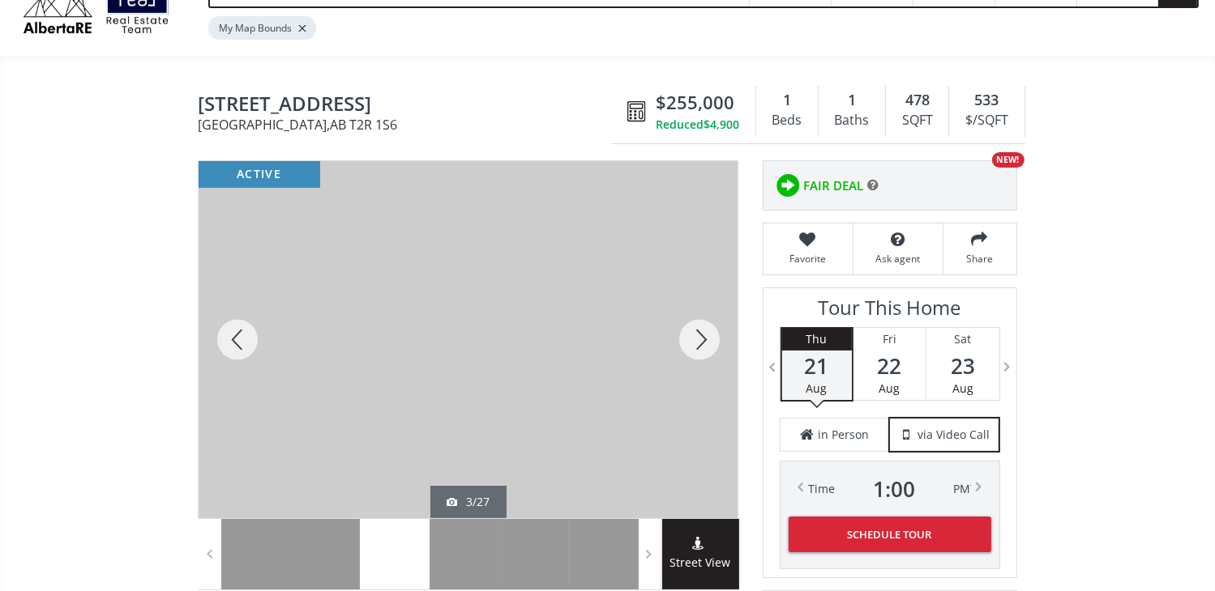
click at [696, 333] on div at bounding box center [699, 339] width 78 height 357
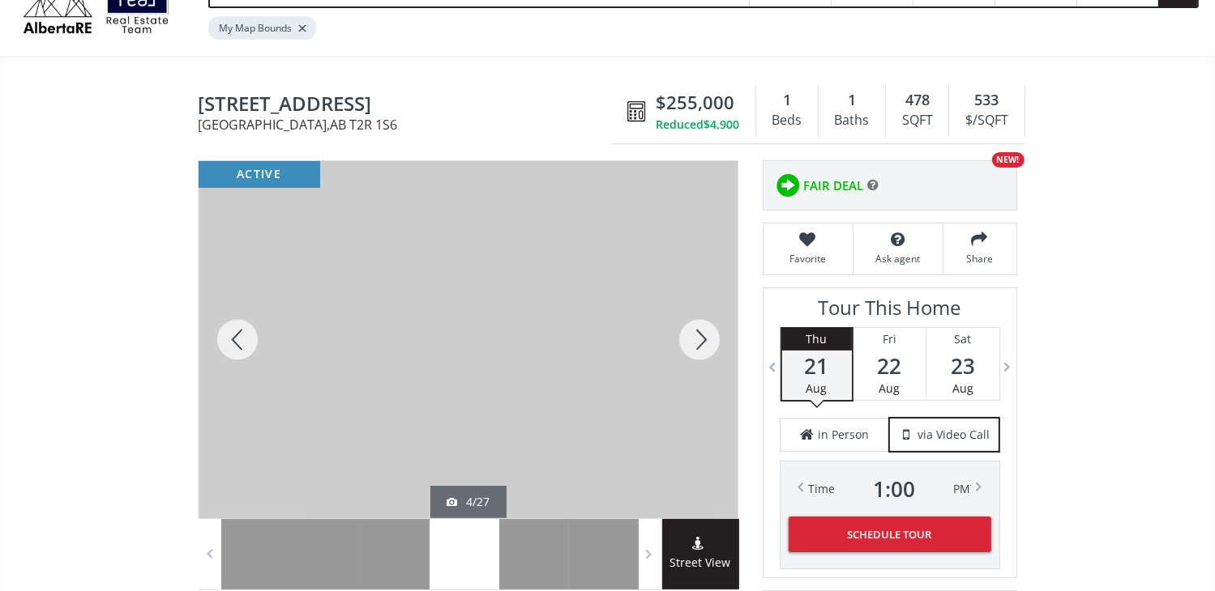
click at [696, 332] on div at bounding box center [699, 339] width 78 height 357
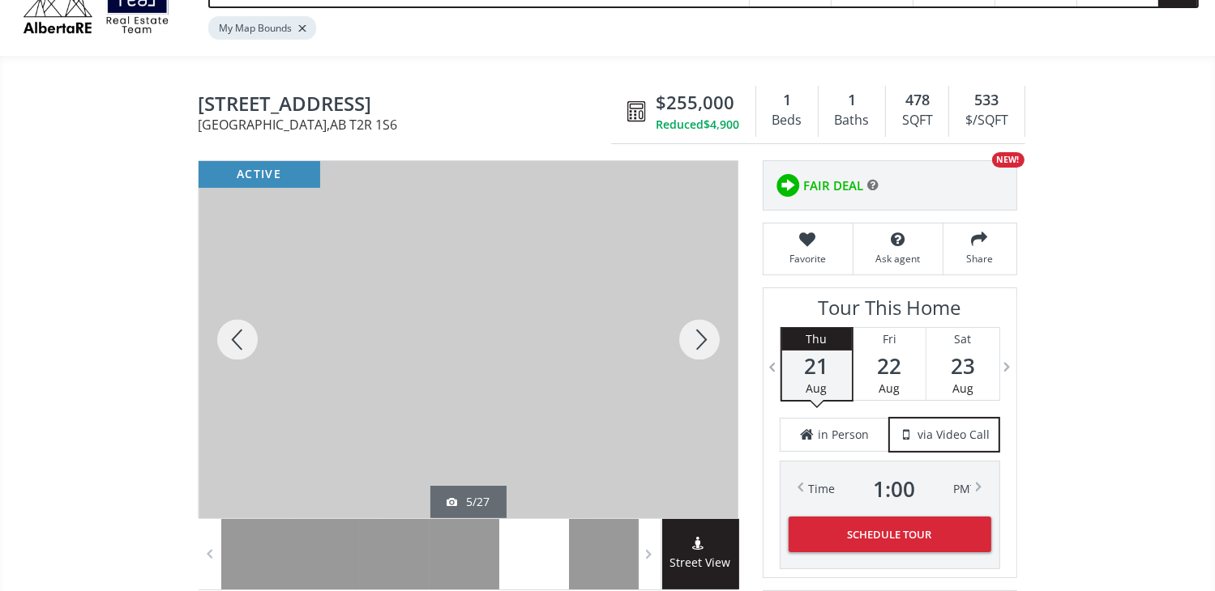
click at [696, 325] on div at bounding box center [699, 339] width 78 height 357
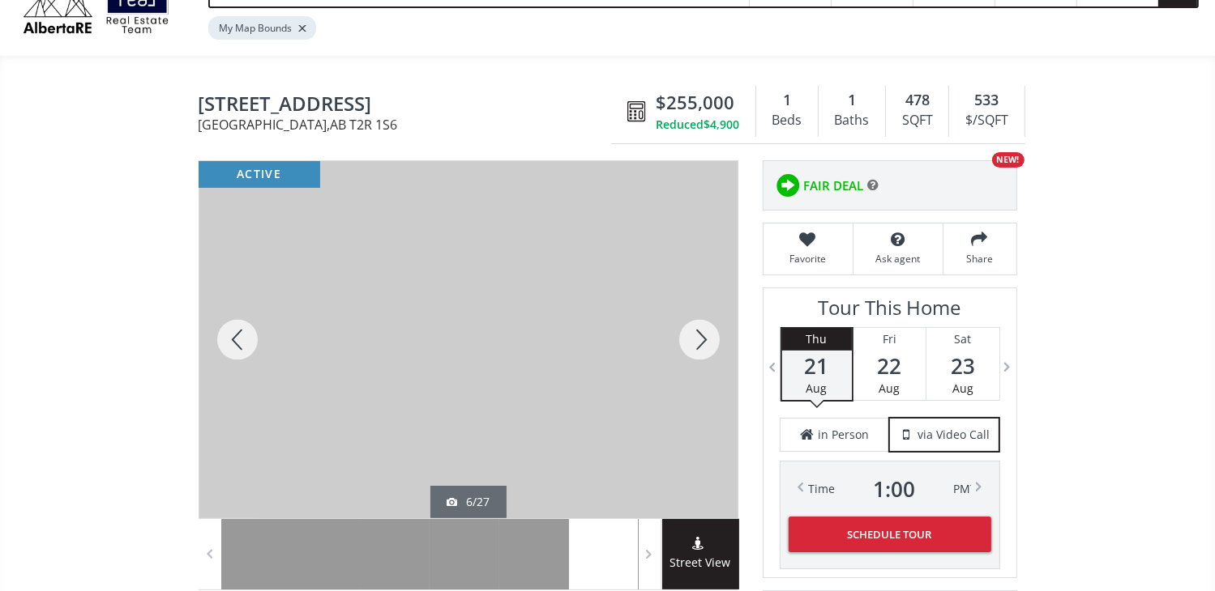
click at [699, 333] on div at bounding box center [699, 339] width 78 height 357
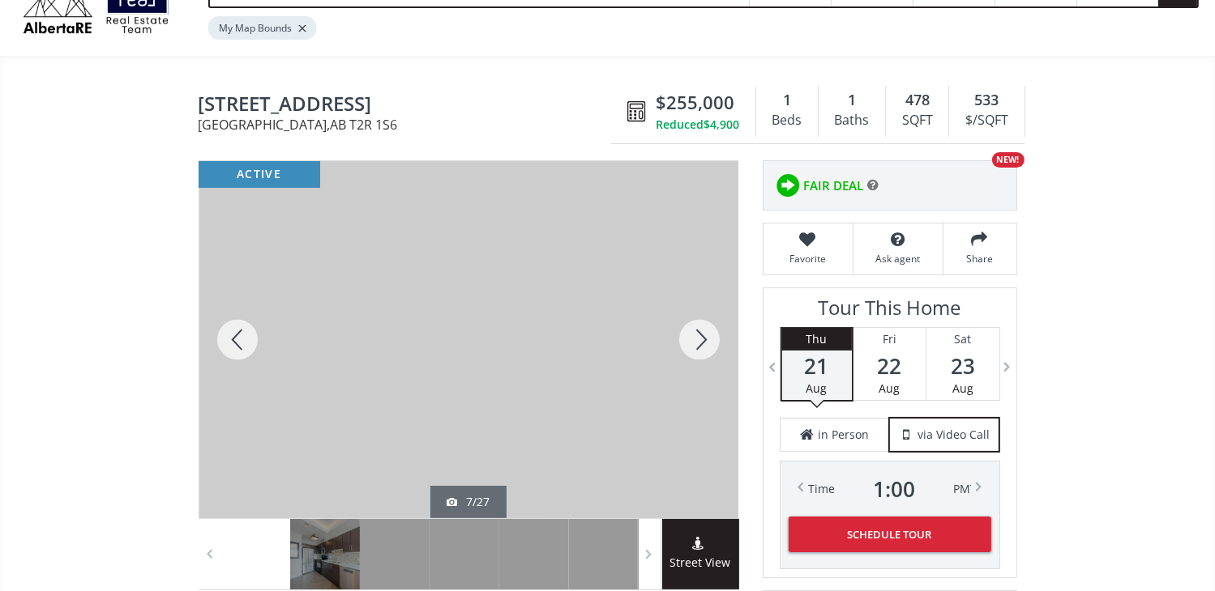
click at [699, 333] on div at bounding box center [699, 339] width 78 height 357
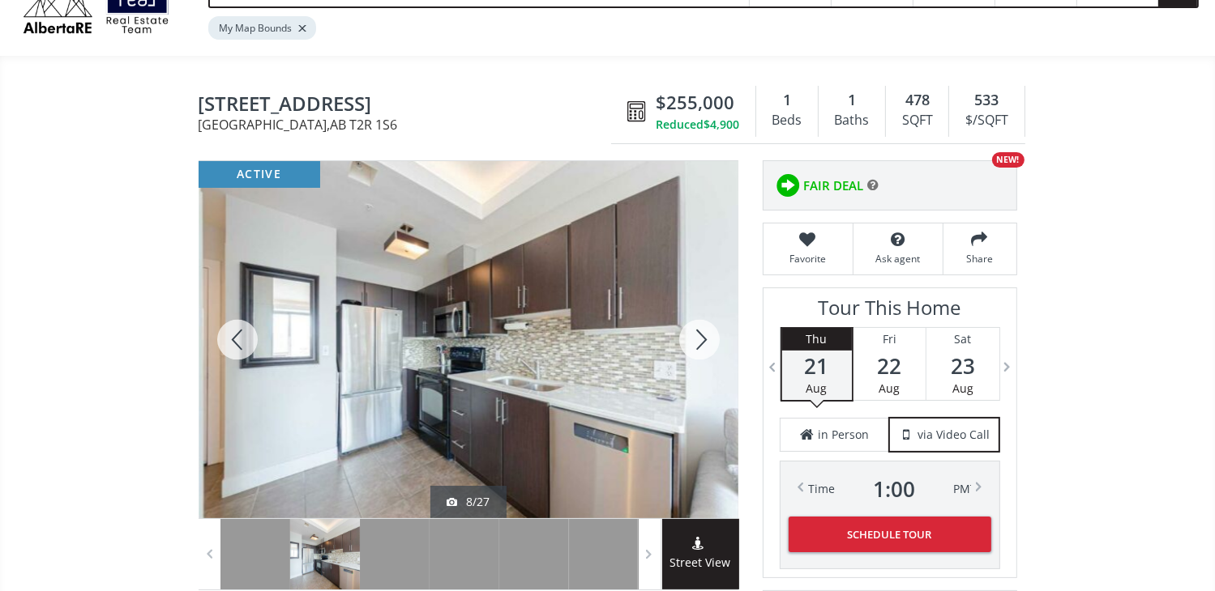
click at [699, 333] on div at bounding box center [699, 339] width 78 height 357
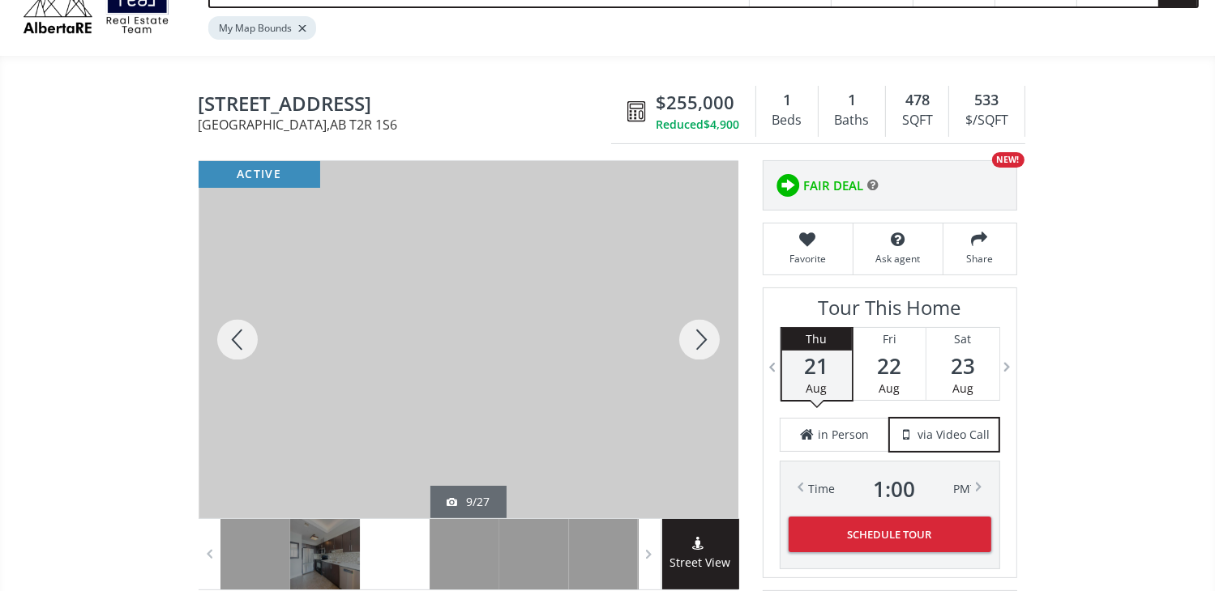
click at [699, 333] on div at bounding box center [699, 339] width 78 height 357
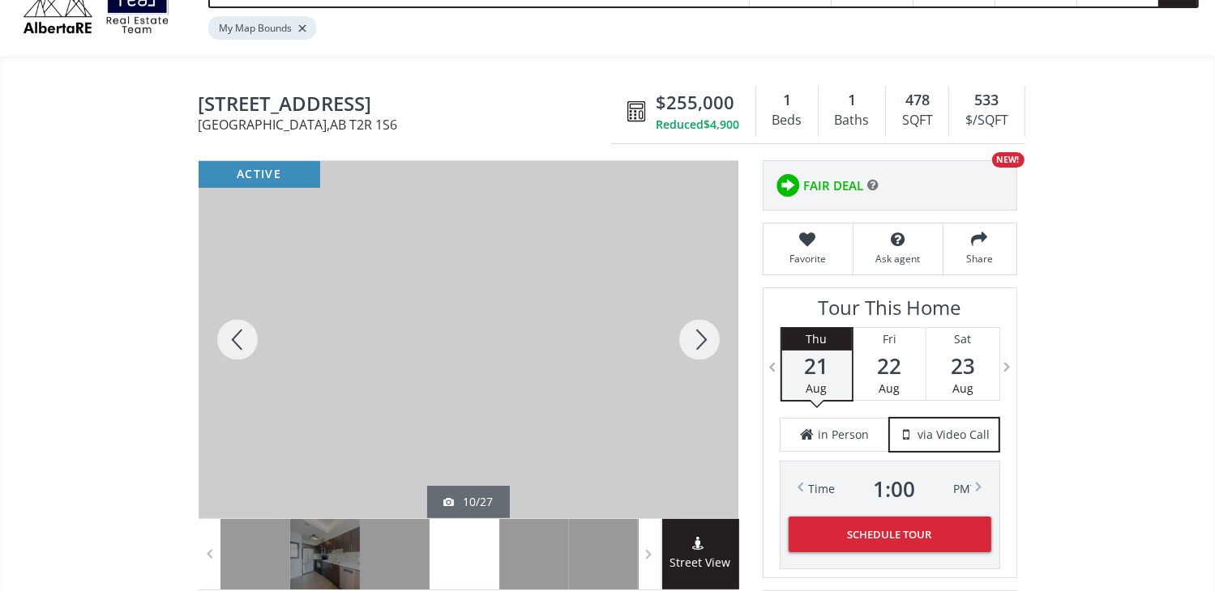
click at [699, 333] on div at bounding box center [699, 339] width 78 height 357
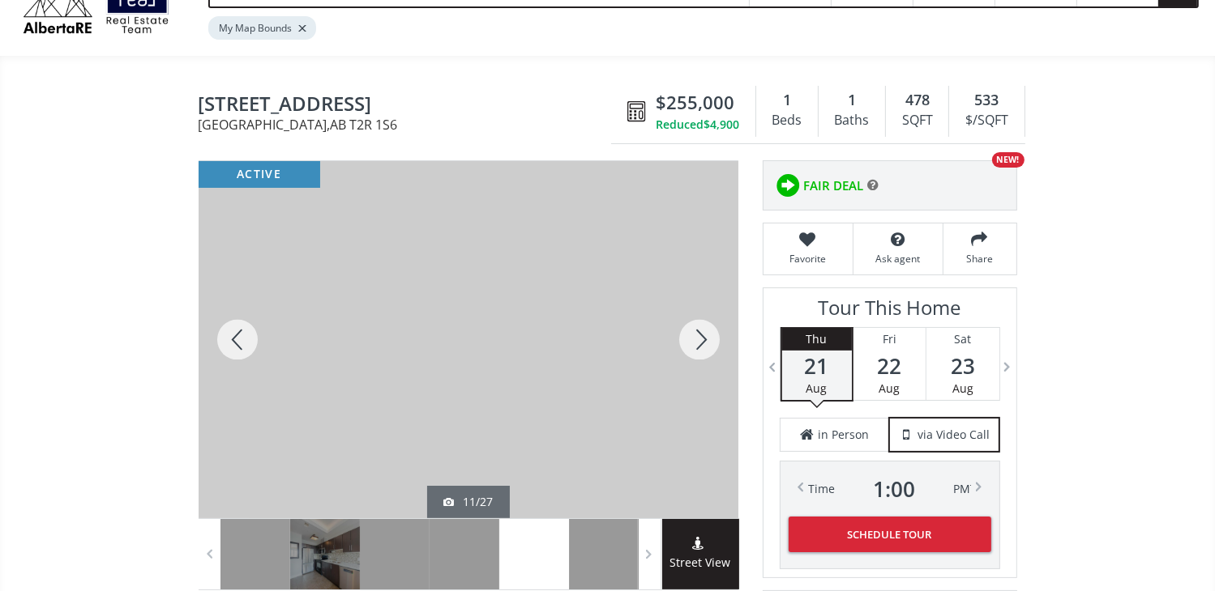
click at [698, 331] on div at bounding box center [699, 339] width 78 height 357
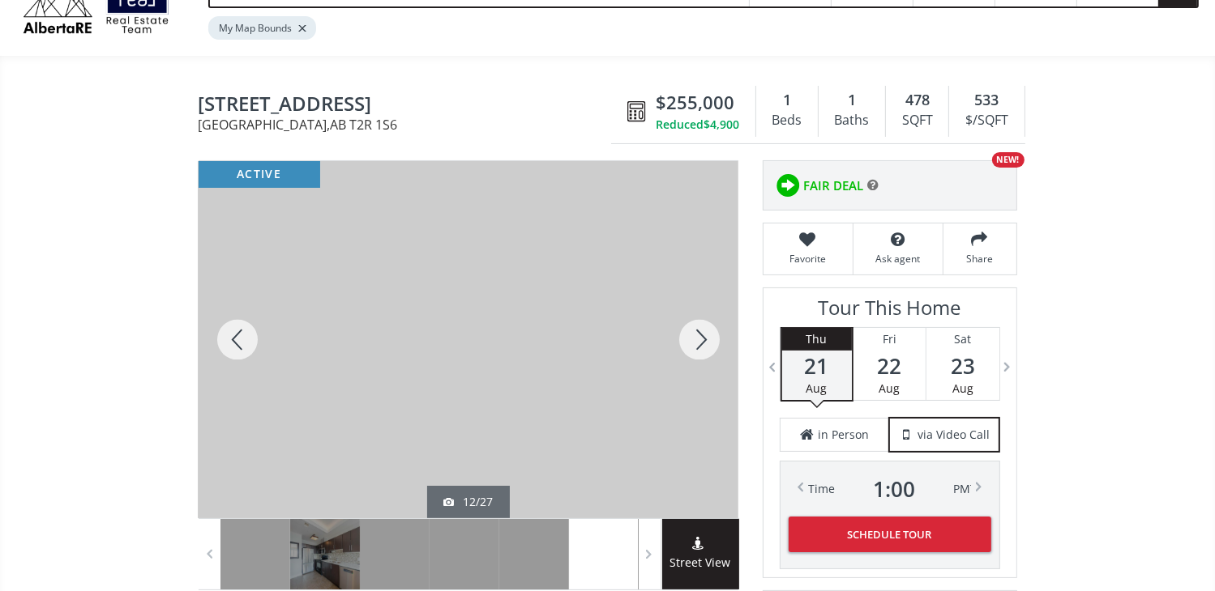
click at [696, 319] on div at bounding box center [699, 339] width 78 height 357
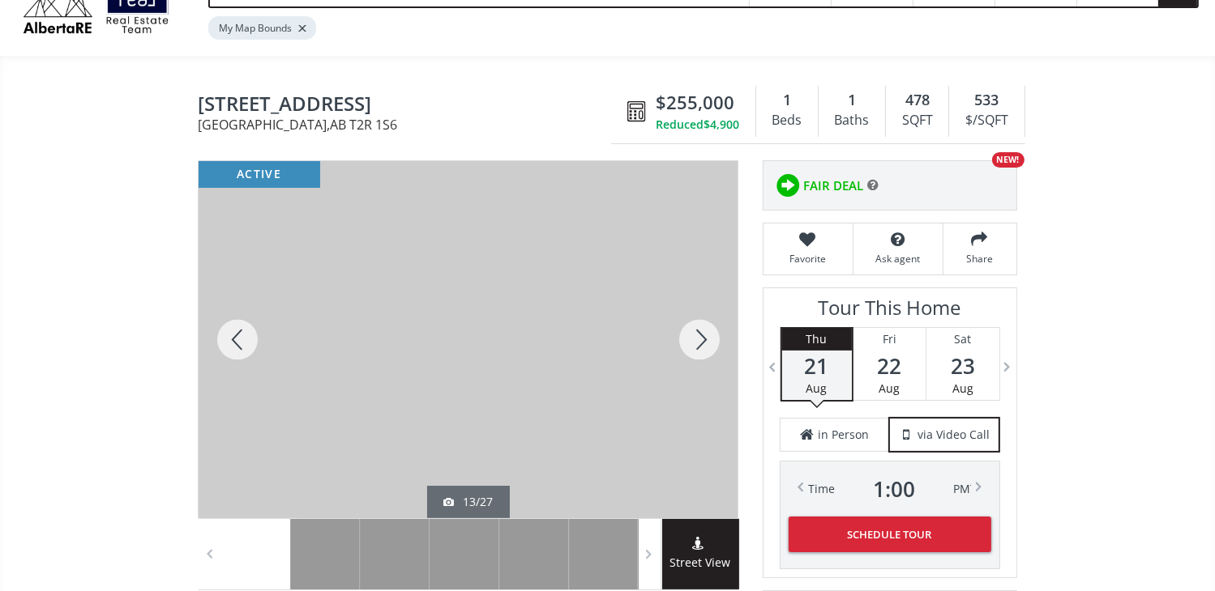
click at [707, 346] on div at bounding box center [699, 339] width 78 height 357
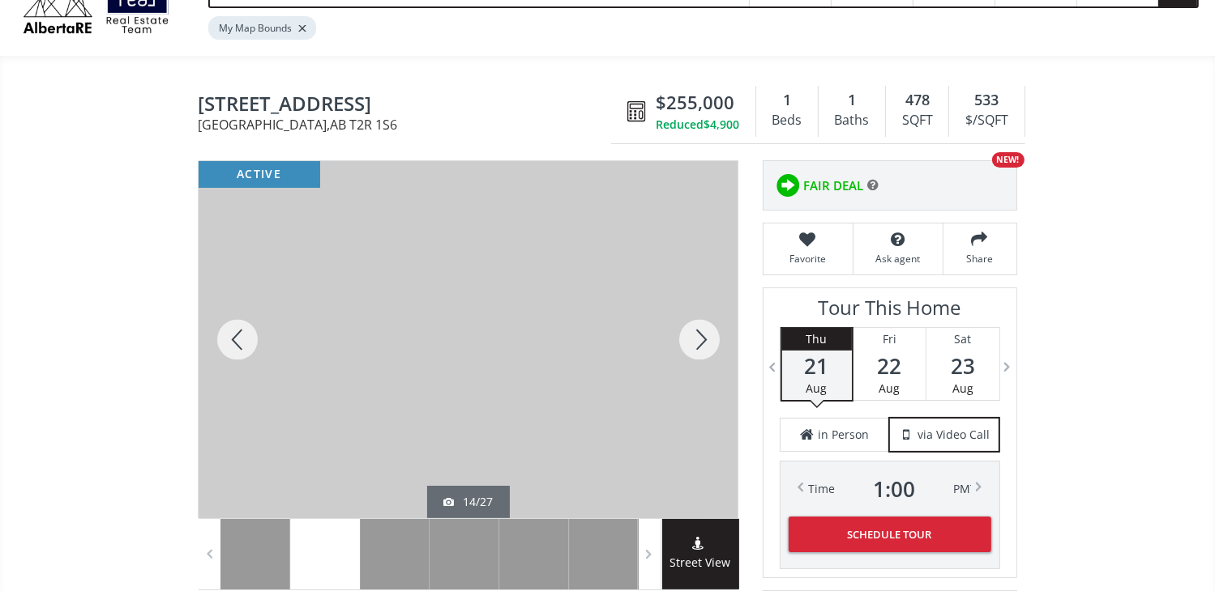
click at [706, 341] on div at bounding box center [699, 339] width 78 height 357
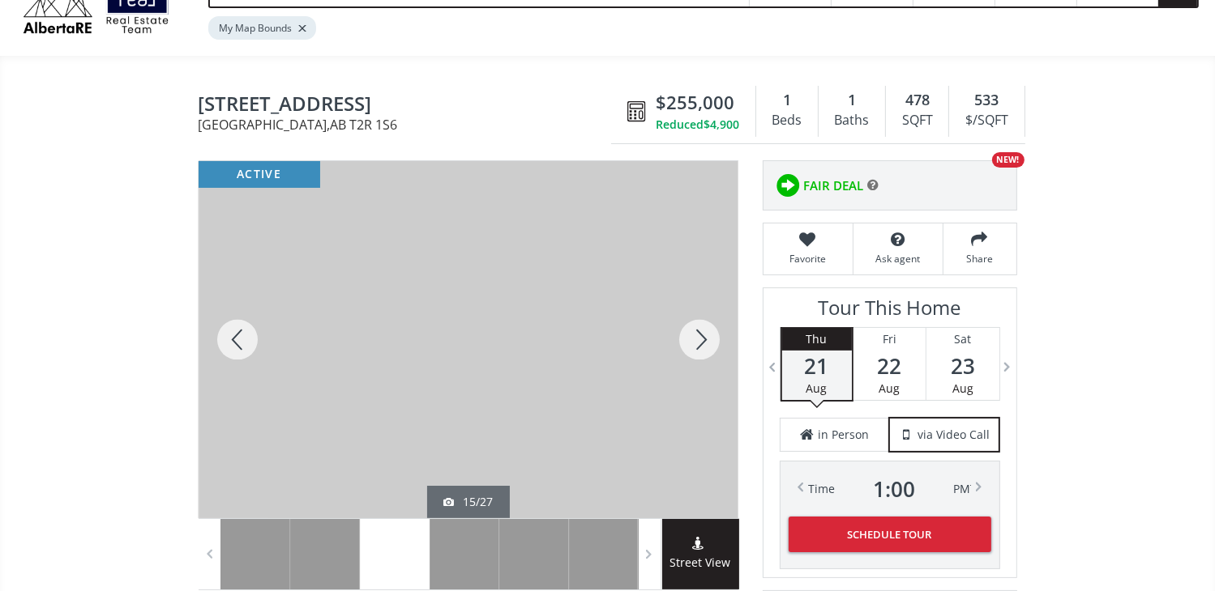
click at [698, 340] on div at bounding box center [699, 339] width 78 height 357
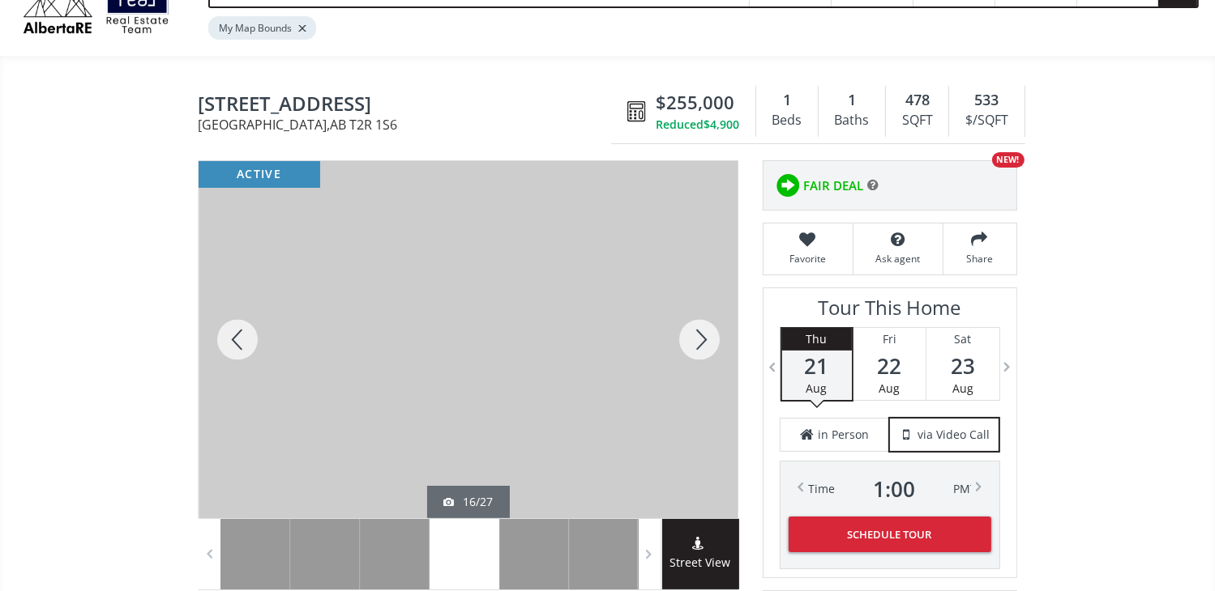
click at [698, 338] on div at bounding box center [699, 339] width 78 height 357
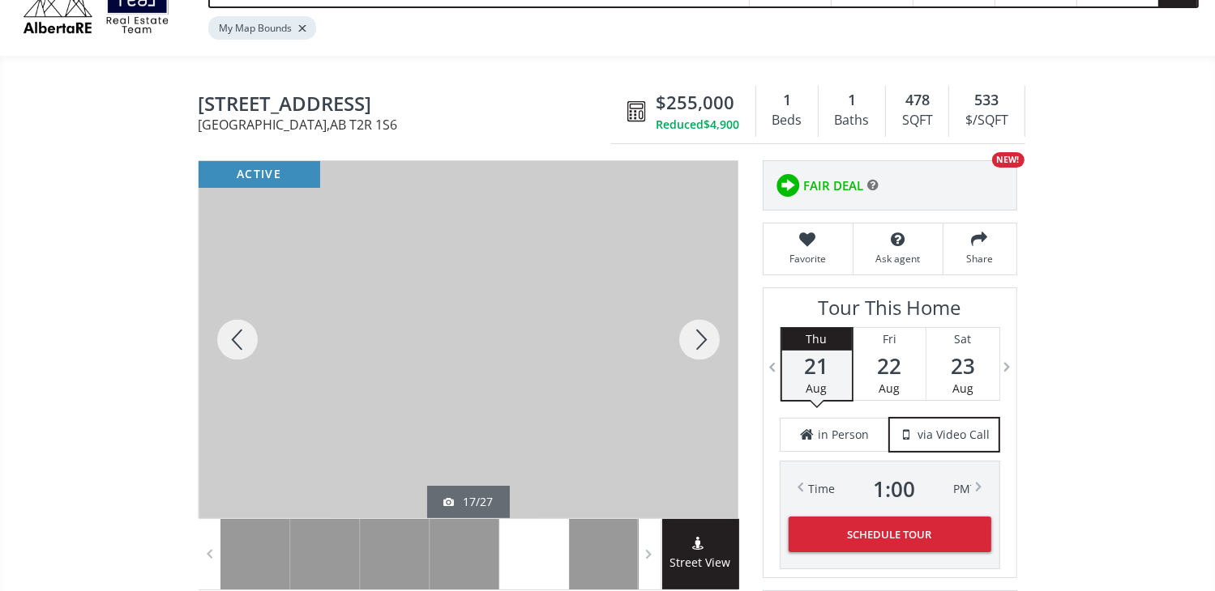
click at [700, 337] on div at bounding box center [699, 339] width 78 height 357
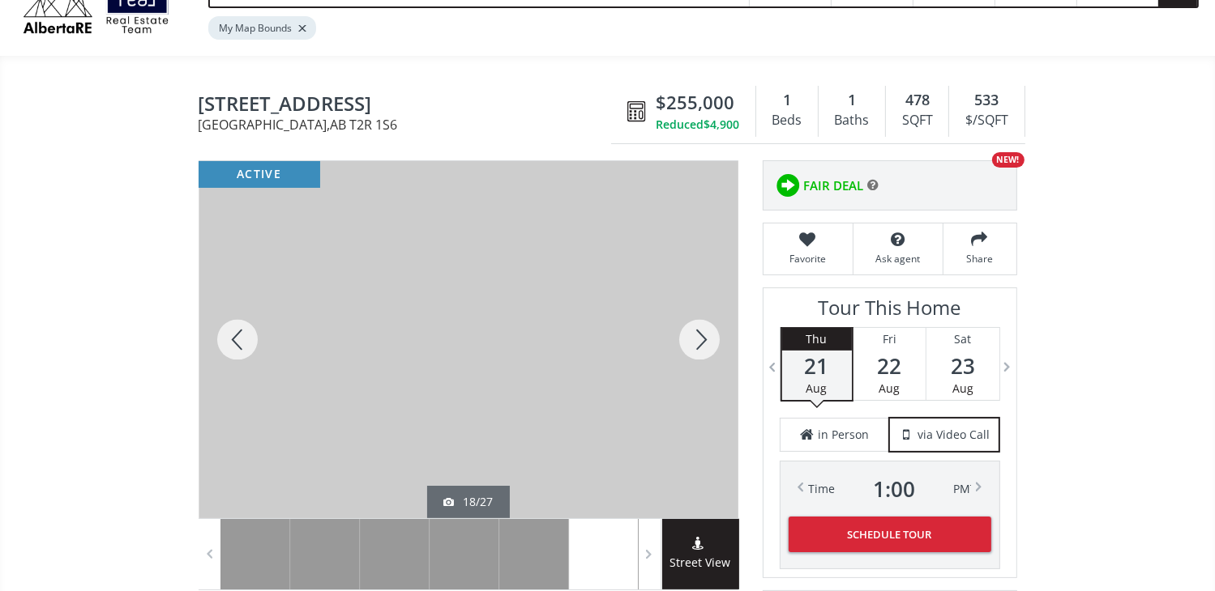
click at [700, 337] on div at bounding box center [699, 339] width 78 height 357
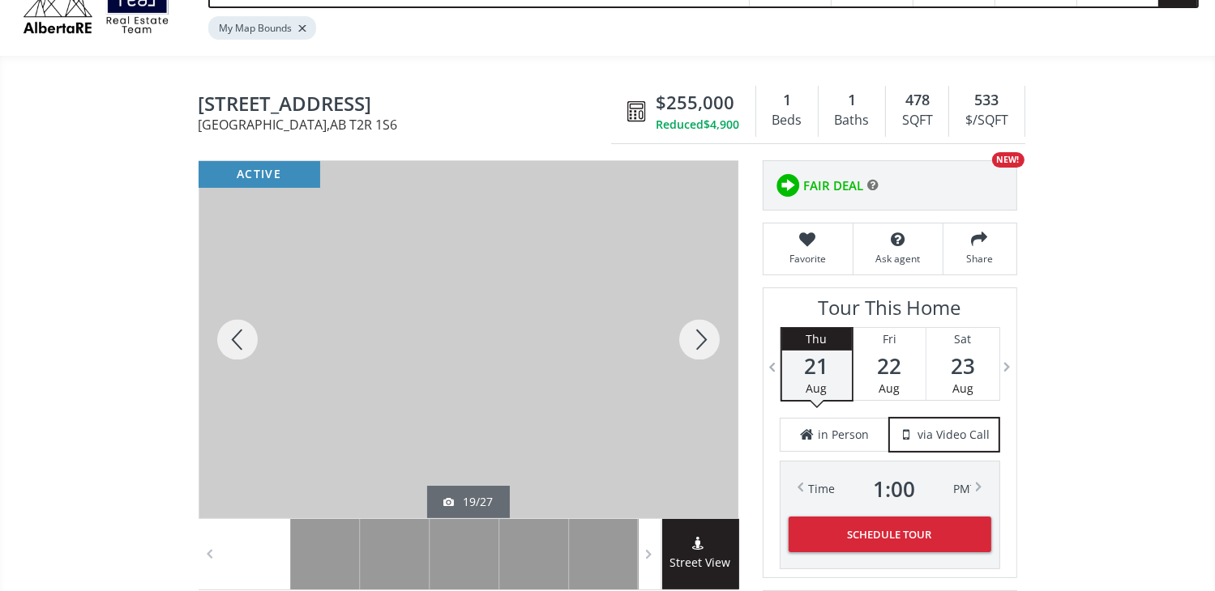
click at [700, 337] on div at bounding box center [699, 339] width 78 height 357
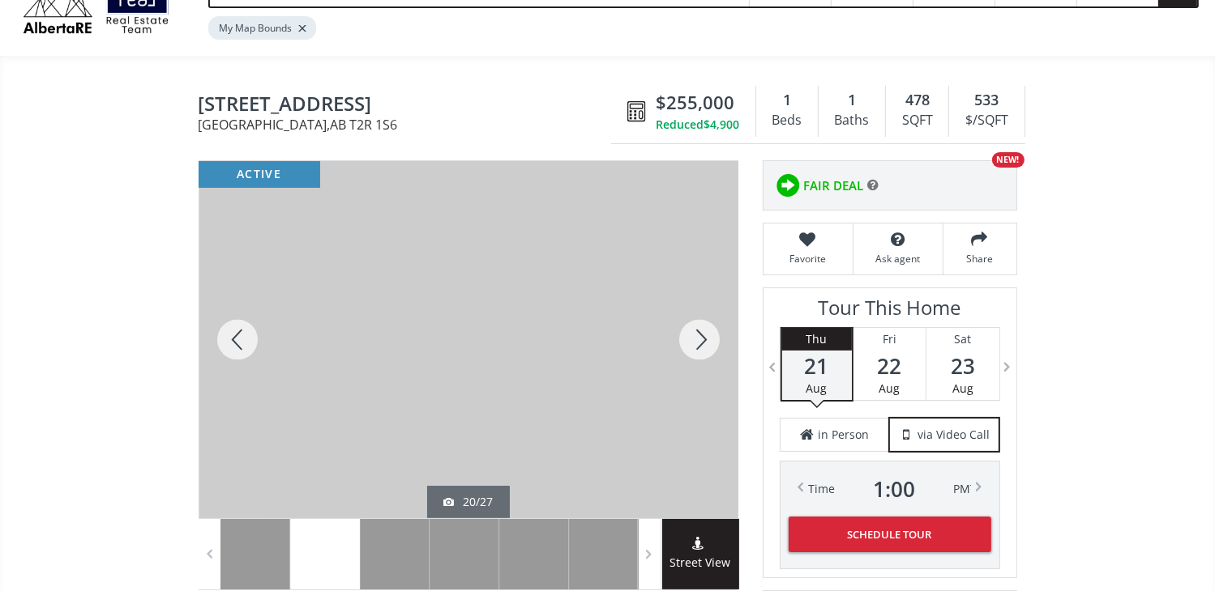
click at [700, 337] on div at bounding box center [699, 339] width 78 height 357
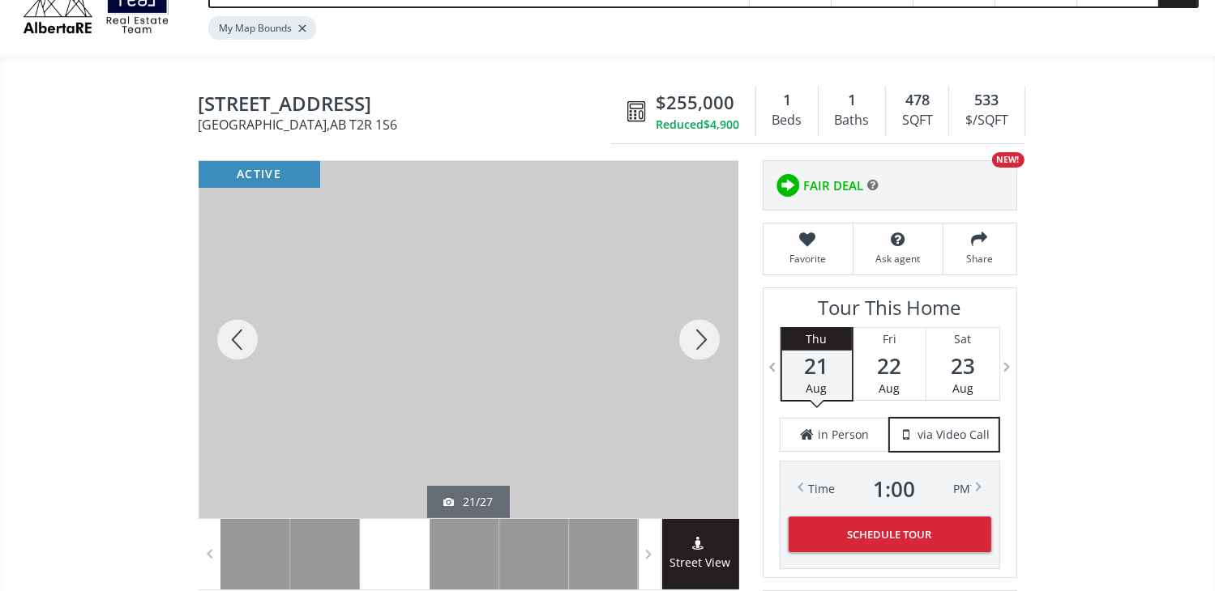
click at [700, 337] on div at bounding box center [699, 339] width 78 height 357
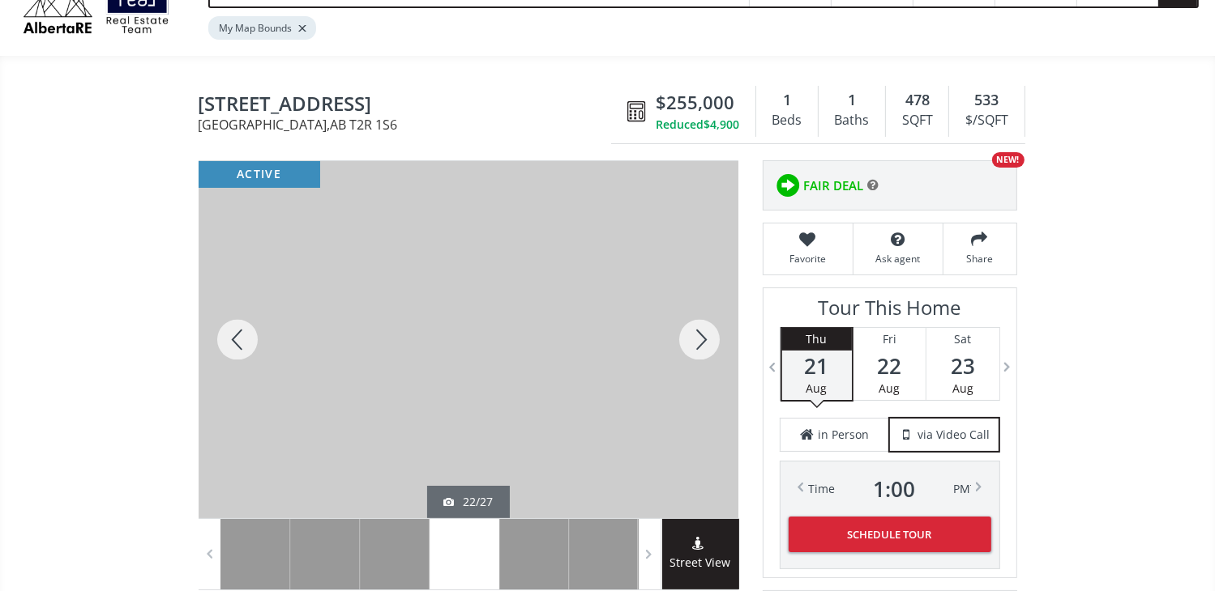
click at [700, 337] on div at bounding box center [699, 339] width 78 height 357
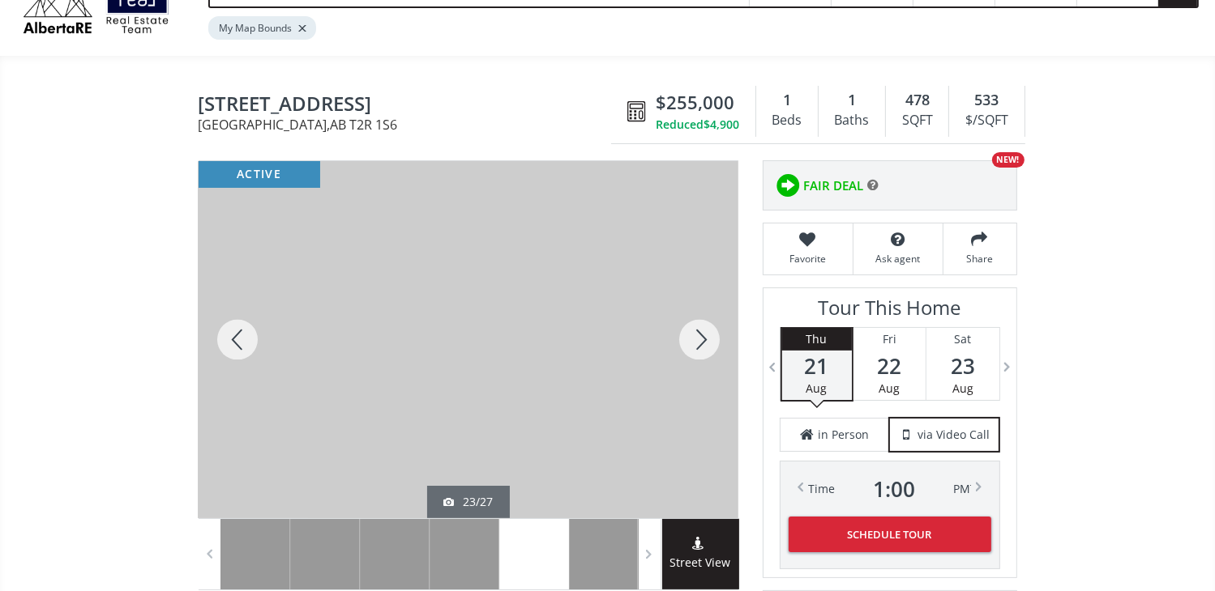
click at [700, 337] on div at bounding box center [699, 339] width 78 height 357
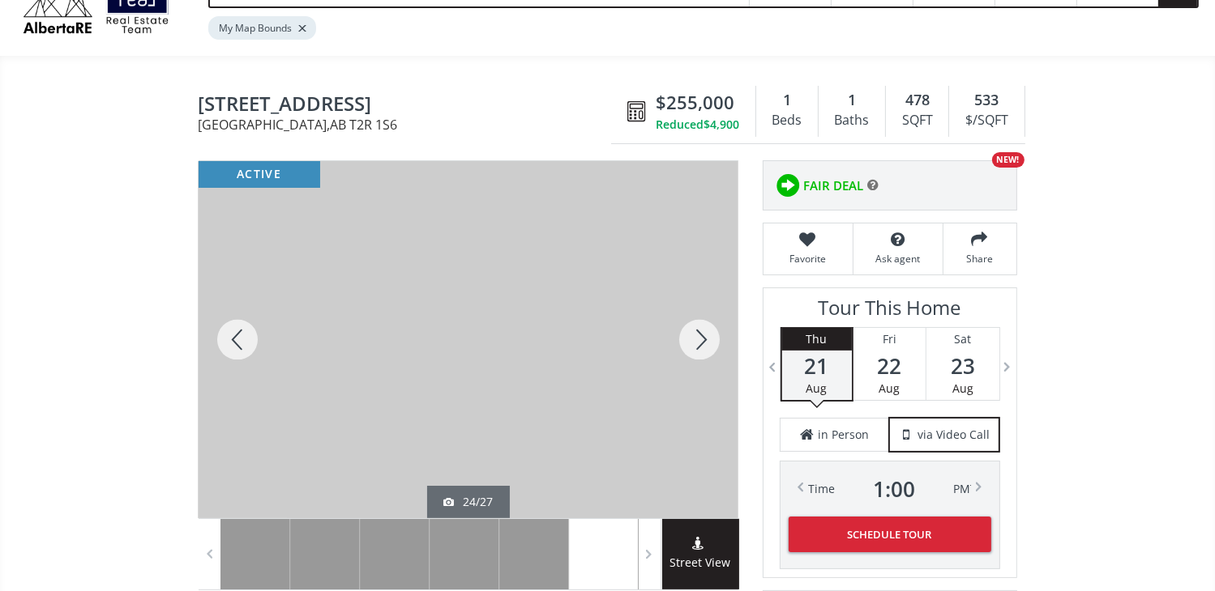
click at [700, 337] on div at bounding box center [699, 339] width 78 height 357
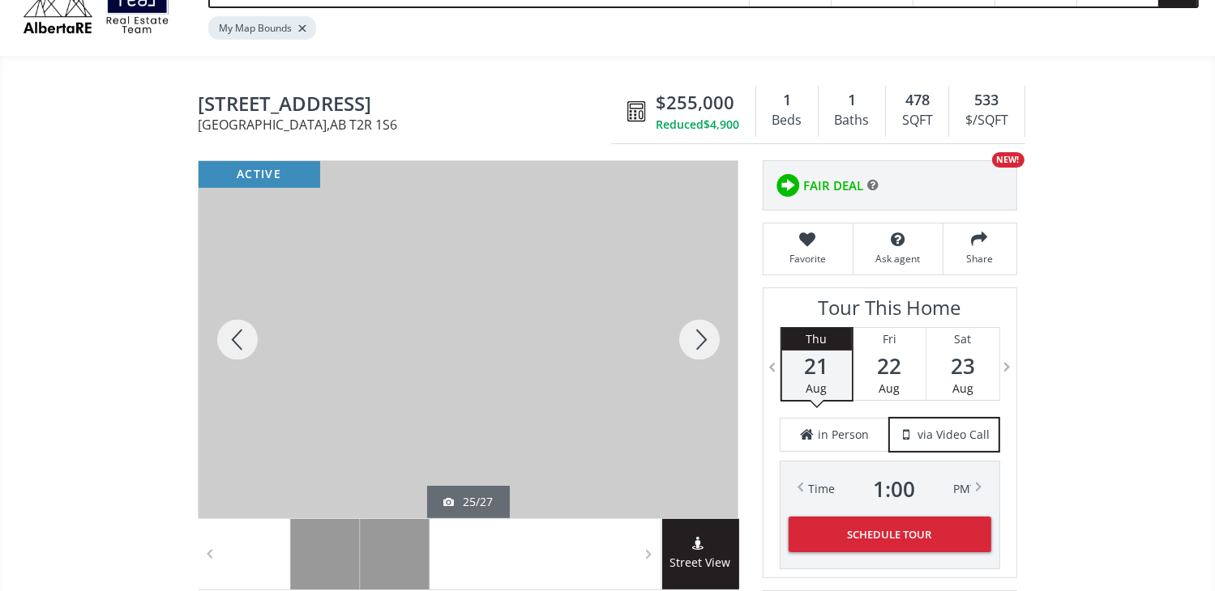
click at [700, 337] on div at bounding box center [699, 339] width 78 height 357
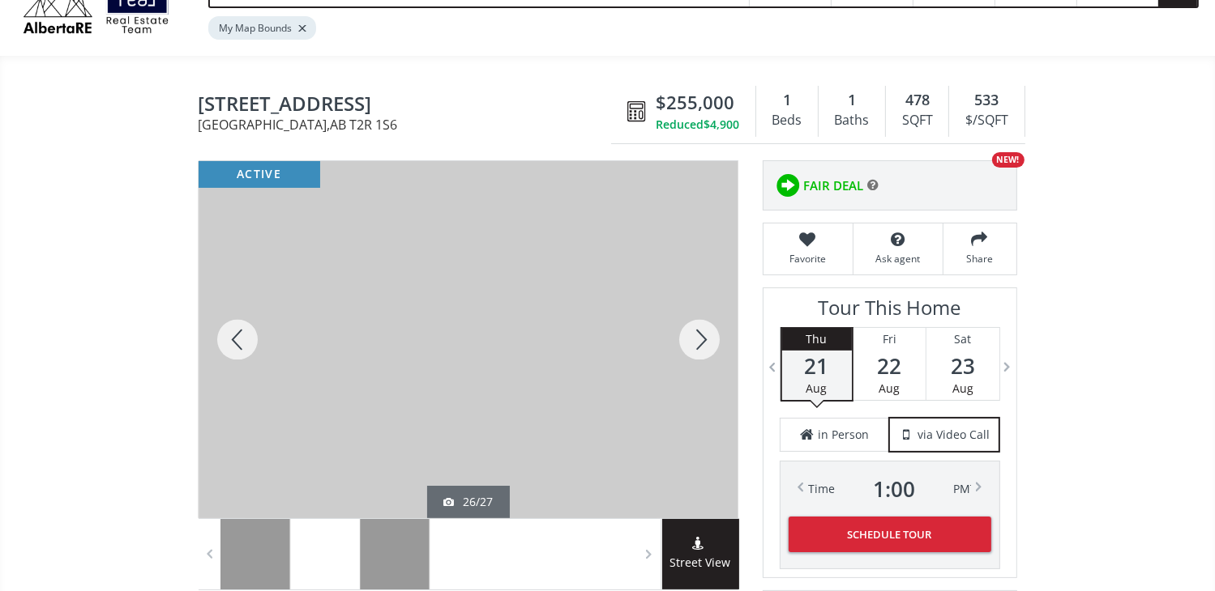
click at [700, 337] on div at bounding box center [699, 339] width 78 height 357
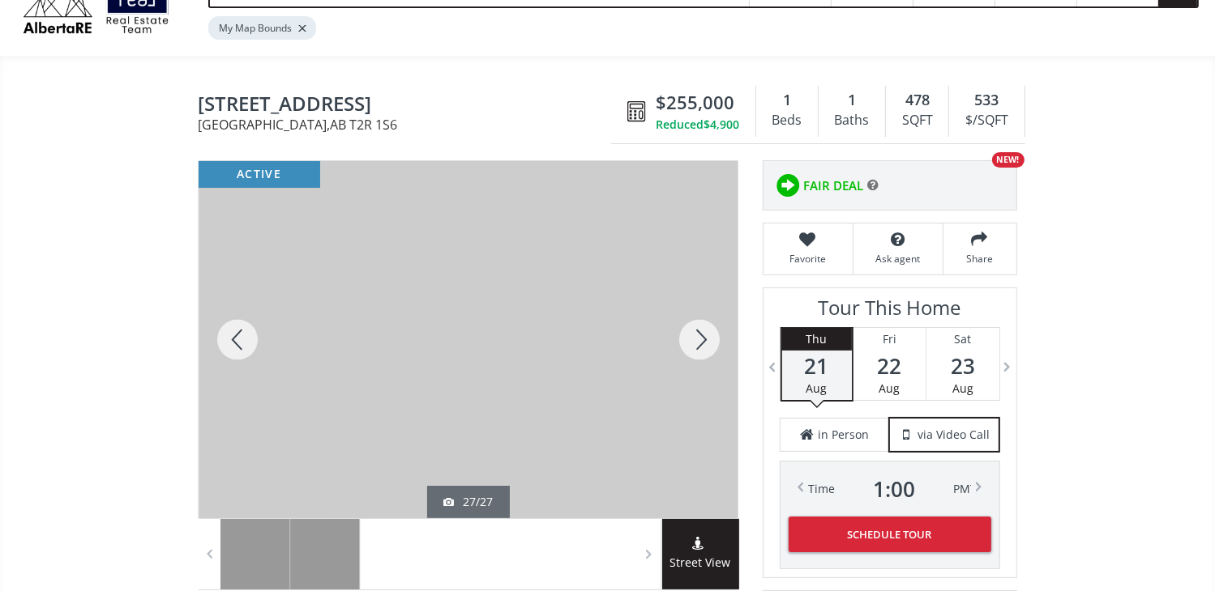
click at [700, 337] on div at bounding box center [699, 339] width 78 height 357
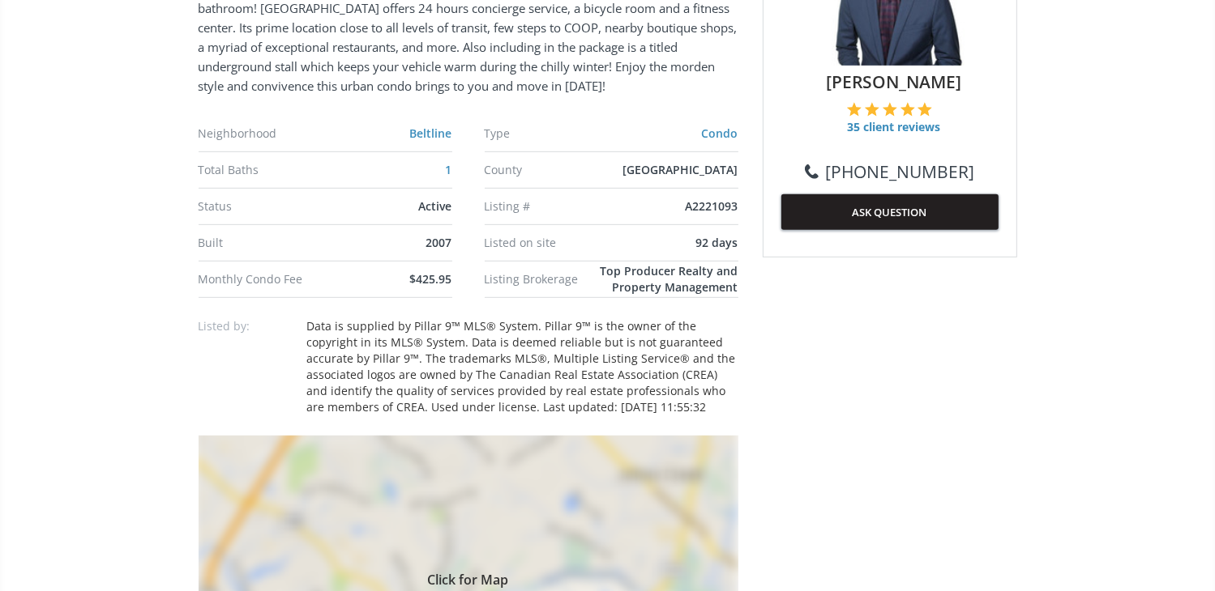
scroll to position [243, 0]
